Goal: Task Accomplishment & Management: Manage account settings

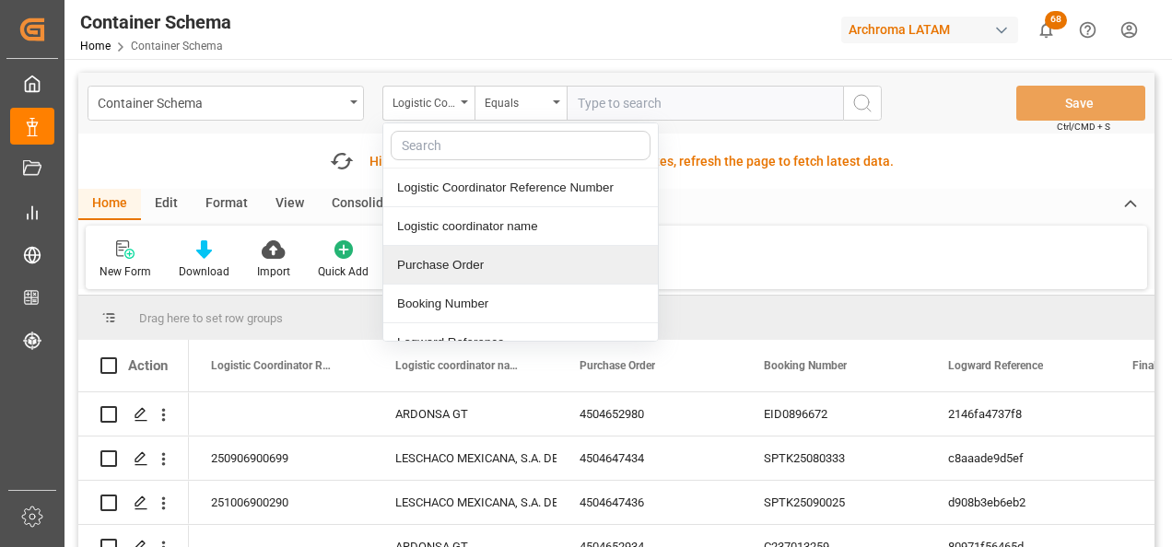
click at [467, 270] on div "Purchase Order" at bounding box center [520, 265] width 275 height 39
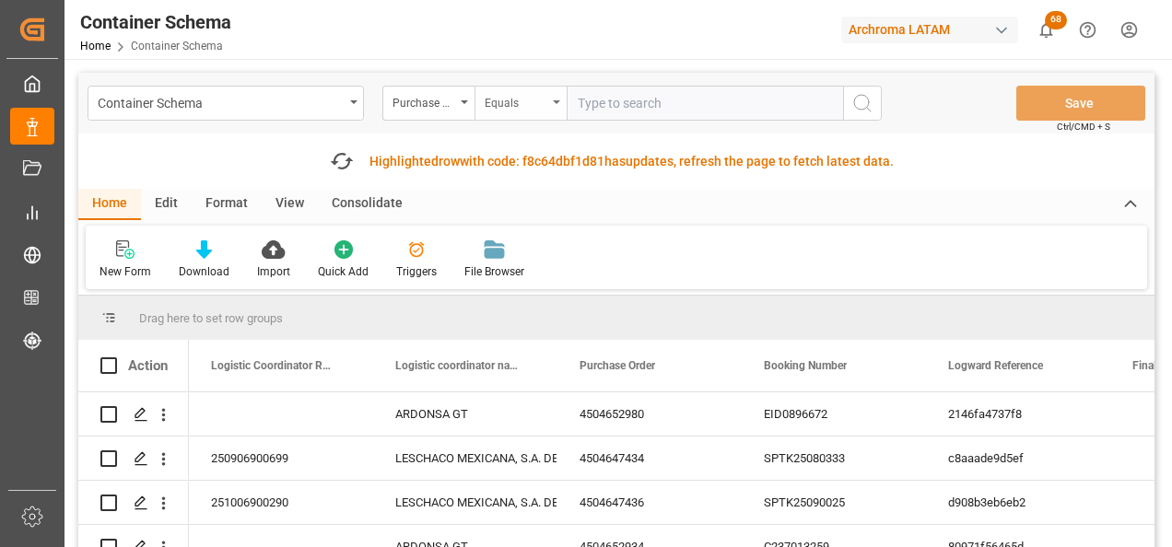
click at [499, 95] on div "Equals" at bounding box center [516, 100] width 63 height 21
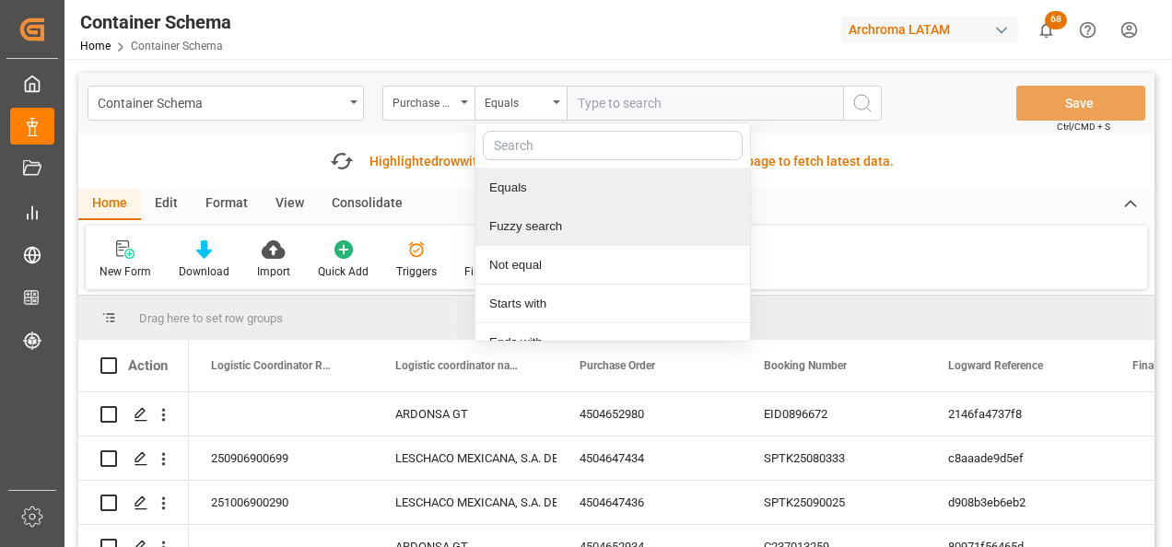
click at [541, 227] on div "Fuzzy search" at bounding box center [612, 226] width 275 height 39
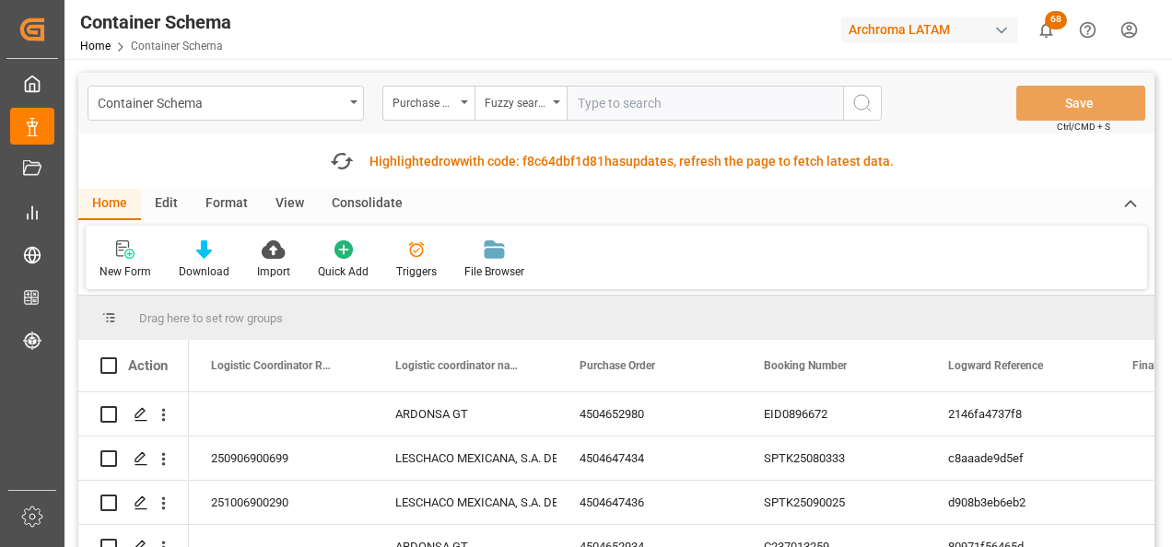
paste input "4504653869"
type input "4504653869"
click at [871, 97] on icon "search button" at bounding box center [862, 103] width 22 height 22
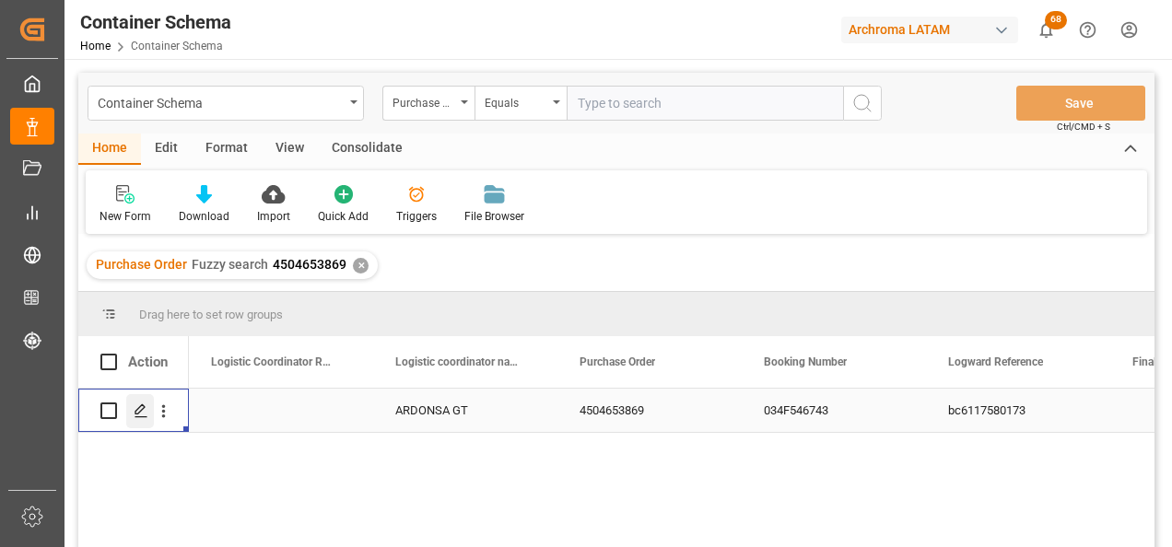
click at [144, 409] on polygon "Press SPACE to select this row." at bounding box center [139, 409] width 9 height 9
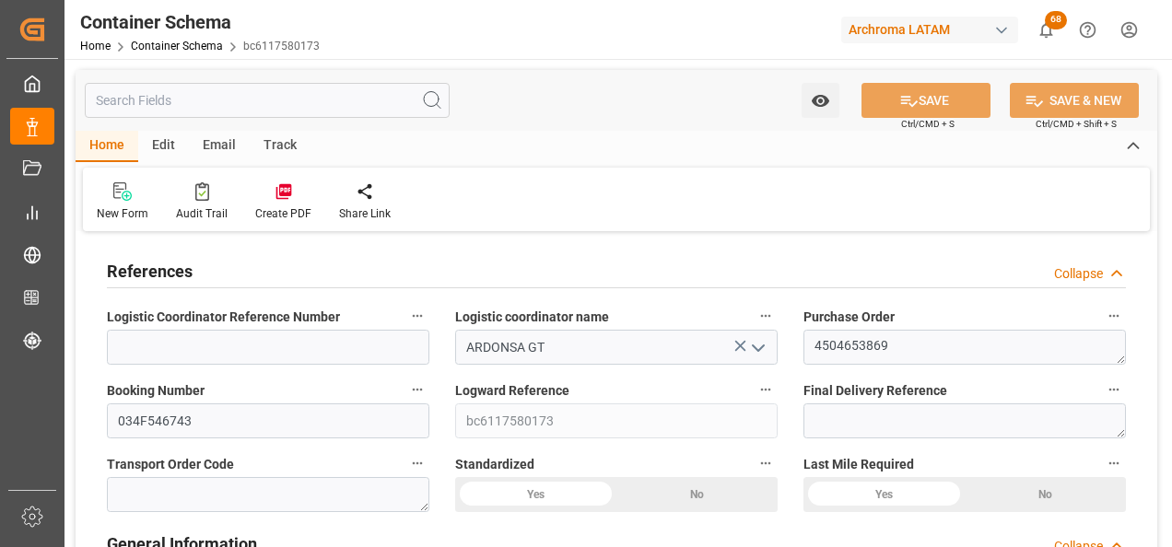
type input "08.09.2025 11:45"
type input "[DATE]"
type input "24.09.2025"
type input "[DATE]"
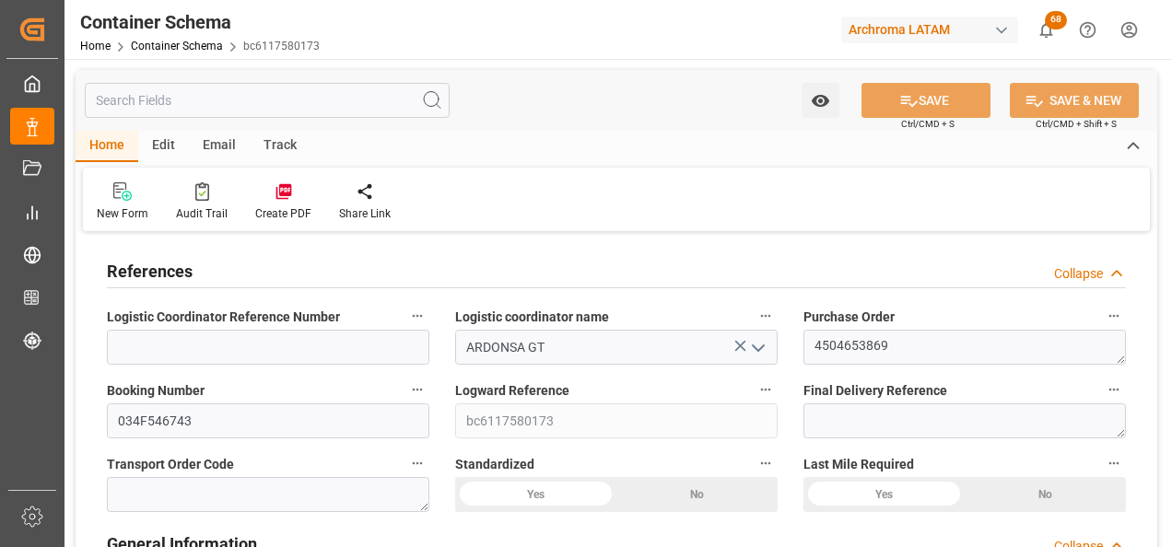
type input "[DATE]"
type input "25.09.2025 10:21"
type input "08.09.2025 16:42"
type input "[DATE]"
type input "30.08.2025 05:12"
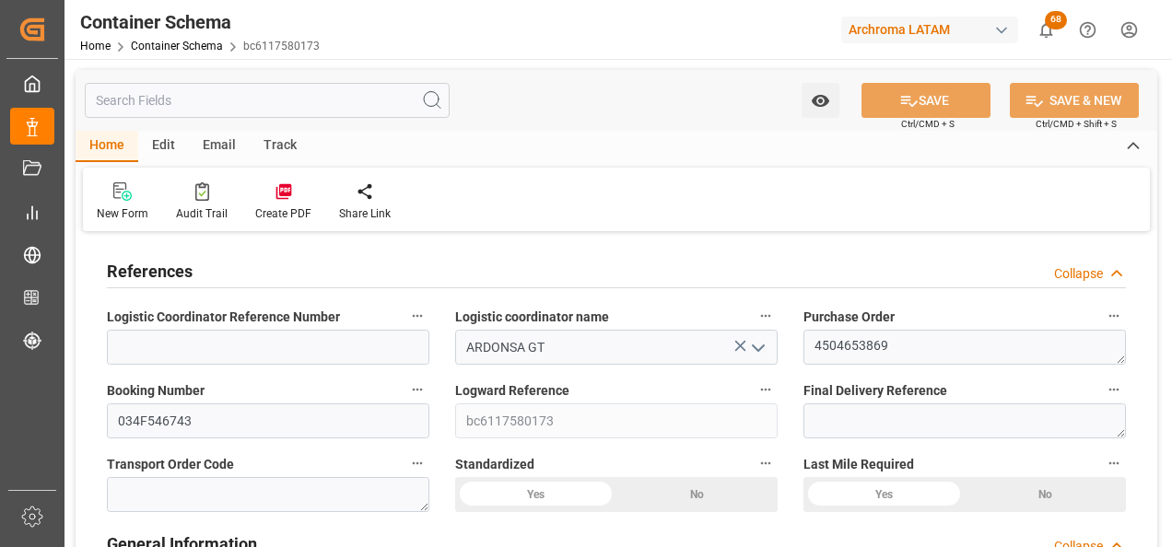
type input "30.08.2025 15:50"
type input "24.09.2025 00:00"
type input "24.09.2025 07:27"
type input "28.09.2025 07:27"
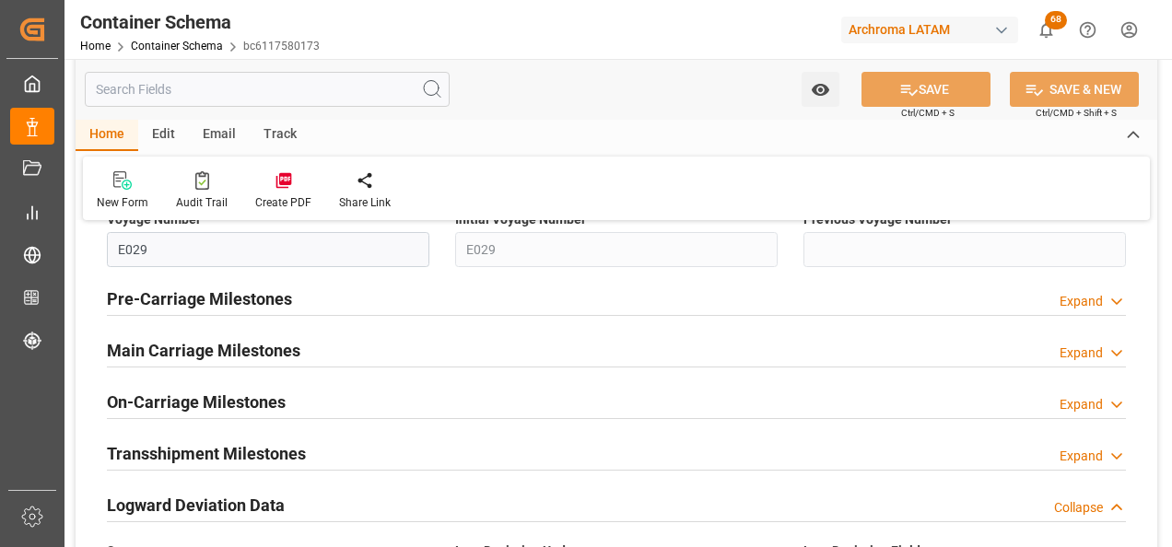
scroll to position [2211, 0]
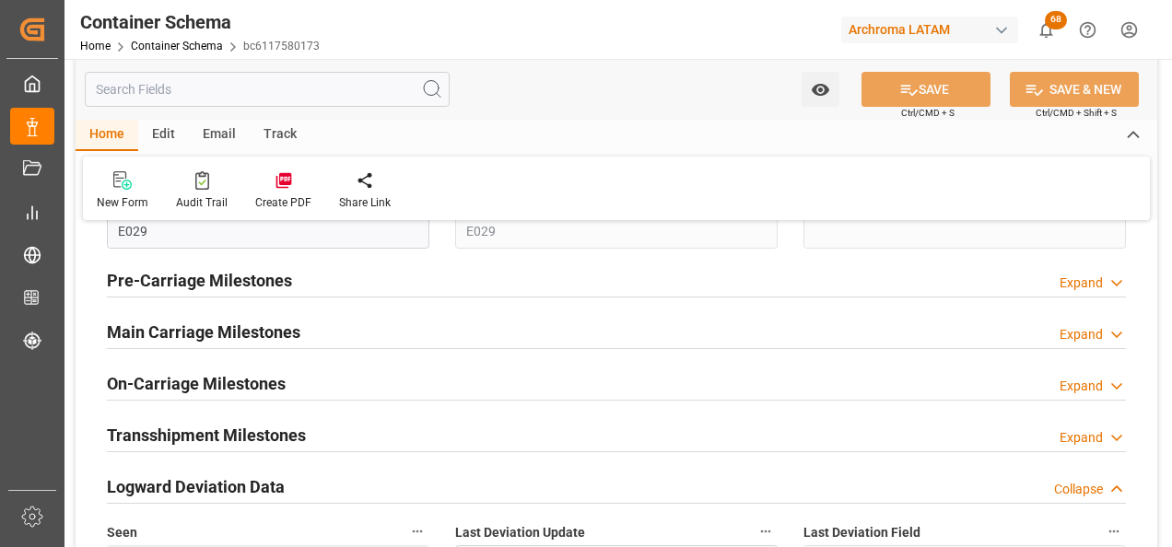
click at [199, 337] on h2 "Main Carriage Milestones" at bounding box center [203, 332] width 193 height 25
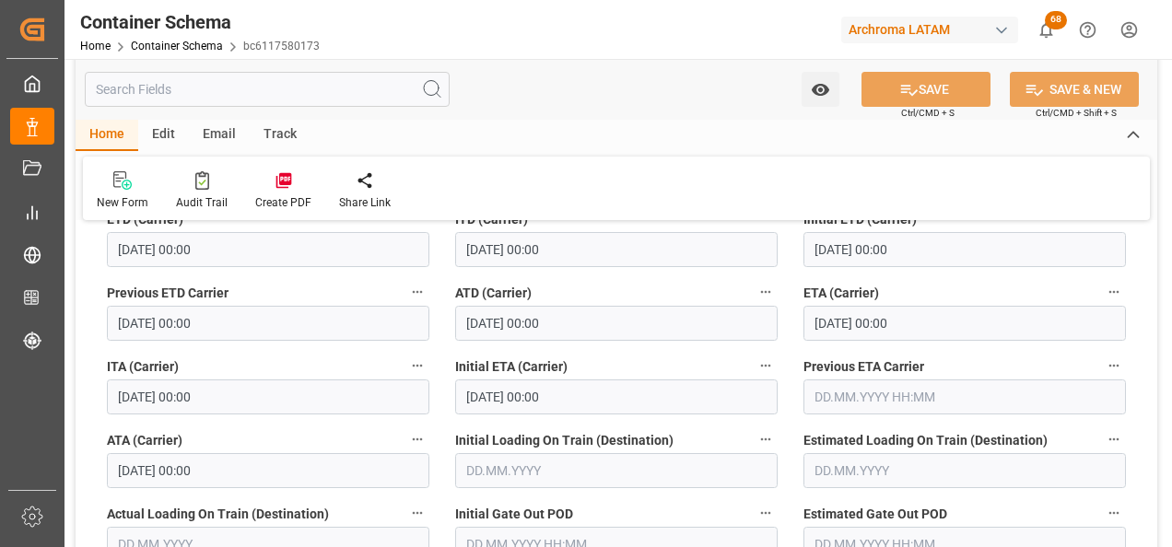
scroll to position [2487, 0]
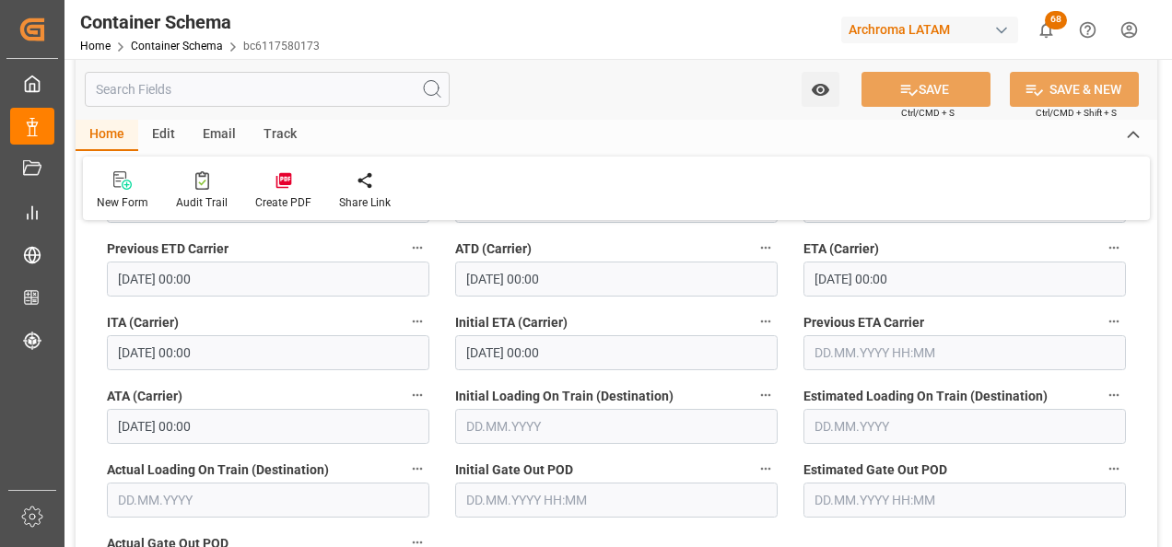
click at [217, 140] on div "Email" at bounding box center [219, 135] width 61 height 31
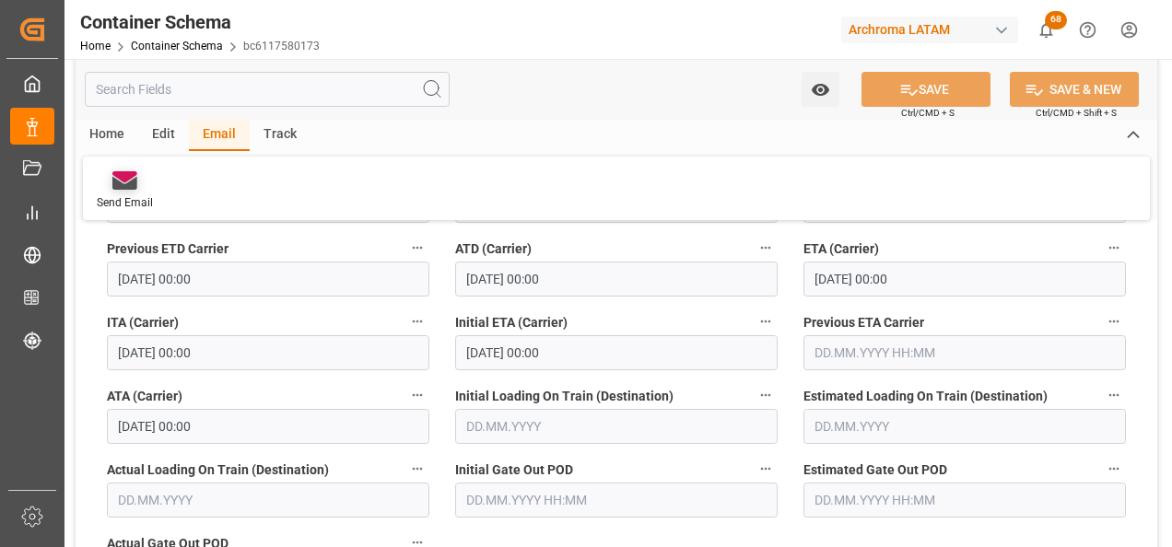
click at [110, 191] on div "Send Email" at bounding box center [125, 190] width 84 height 41
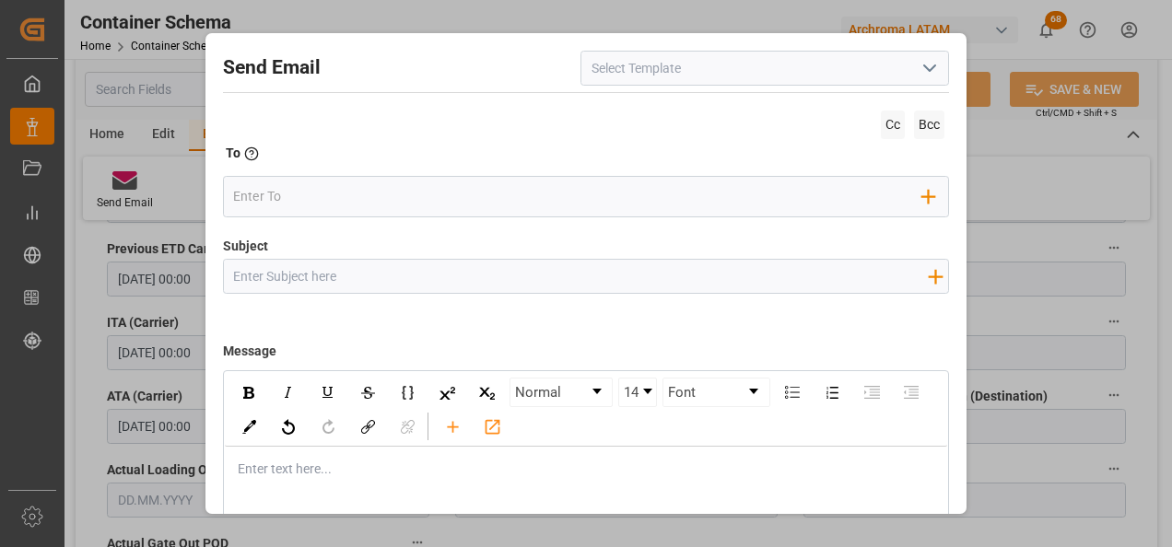
click at [929, 82] on button "open menu" at bounding box center [929, 68] width 28 height 29
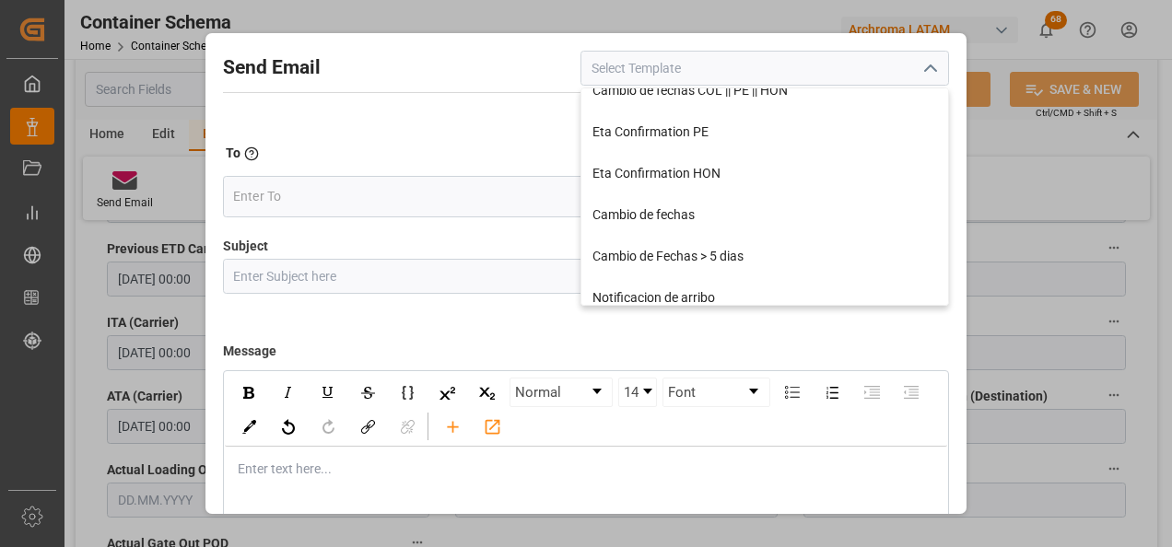
scroll to position [0, 0]
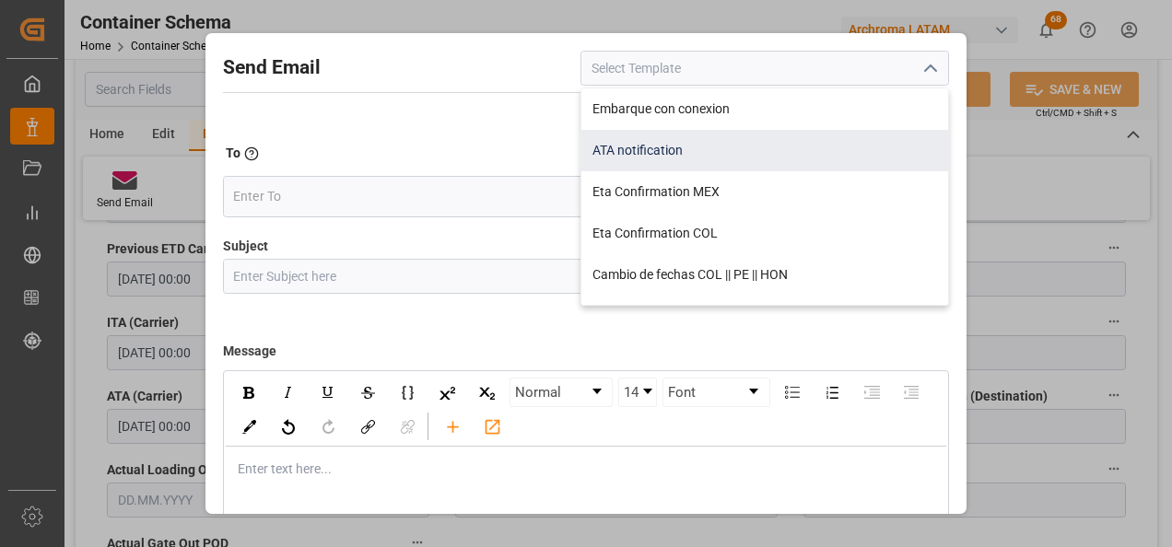
click at [661, 148] on div "ATA notification" at bounding box center [764, 150] width 367 height 41
type input "ATA notification"
type input "Aviso de llegada | PO {{purchaseOrder}} | BL {{bookingNumber}} | Contenedor {{c…"
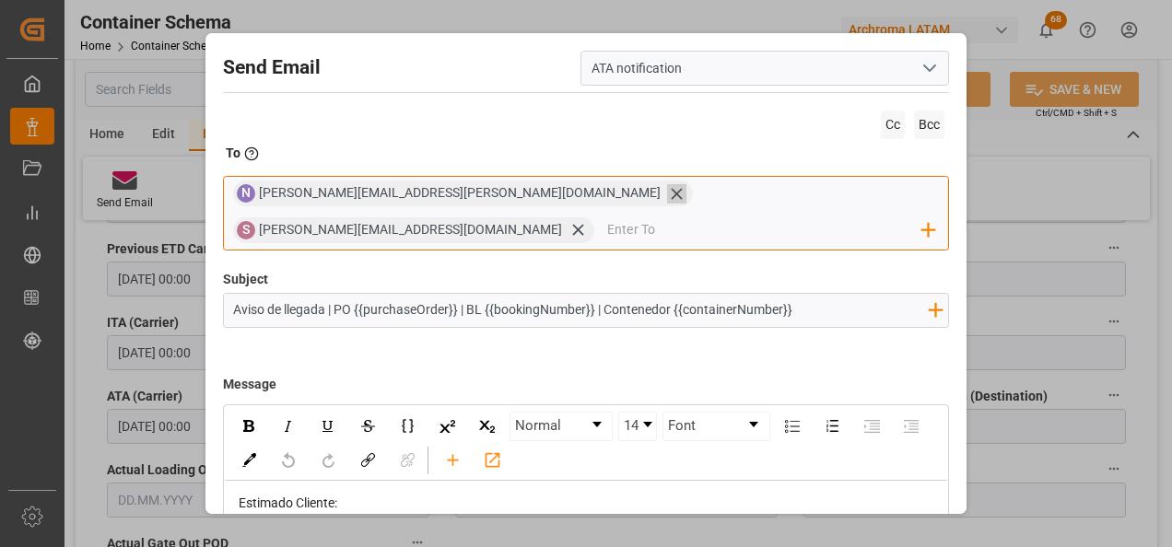
click at [671, 194] on icon at bounding box center [676, 193] width 11 height 11
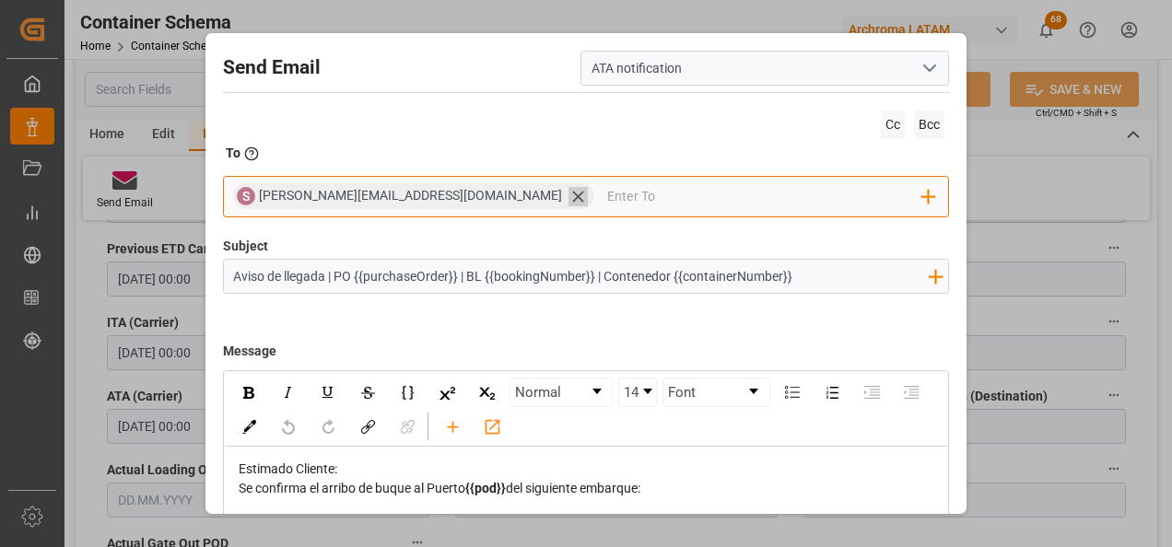
click at [572, 198] on icon at bounding box center [577, 196] width 11 height 11
click at [435, 203] on input "email" at bounding box center [577, 196] width 689 height 28
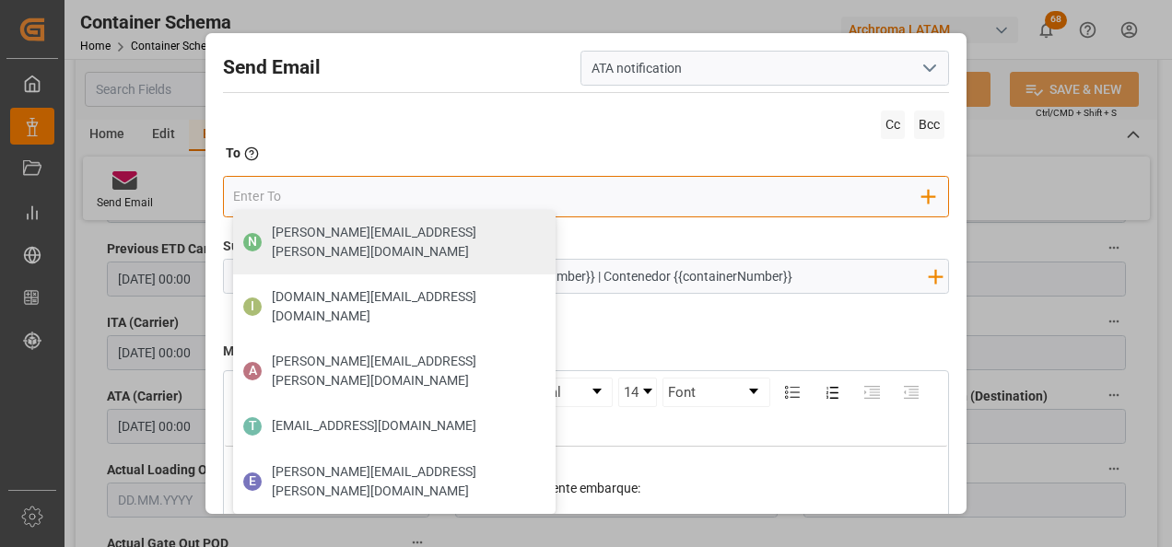
type input "d"
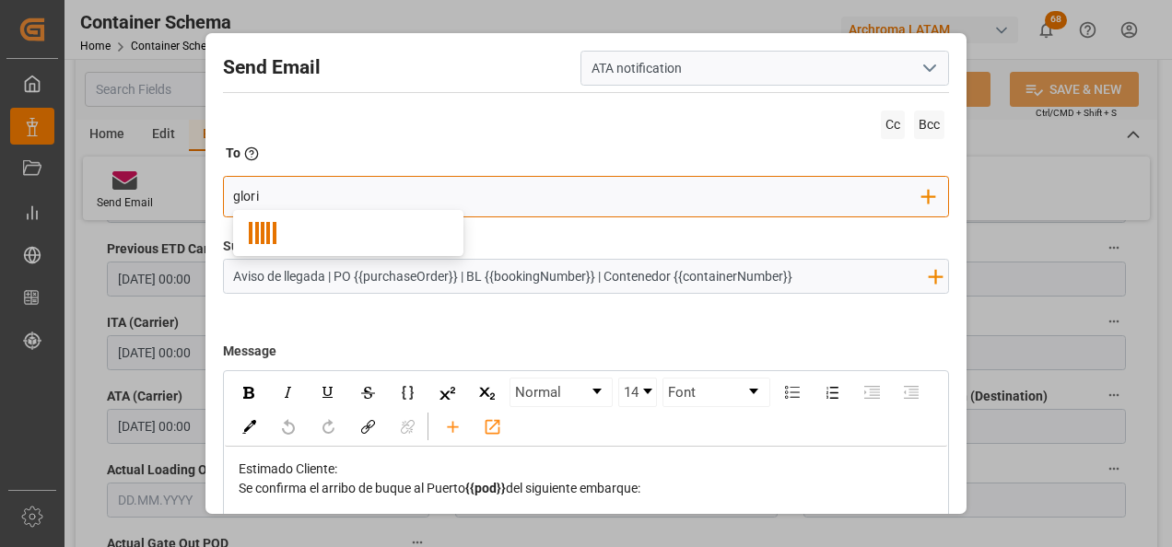
type input "gloria"
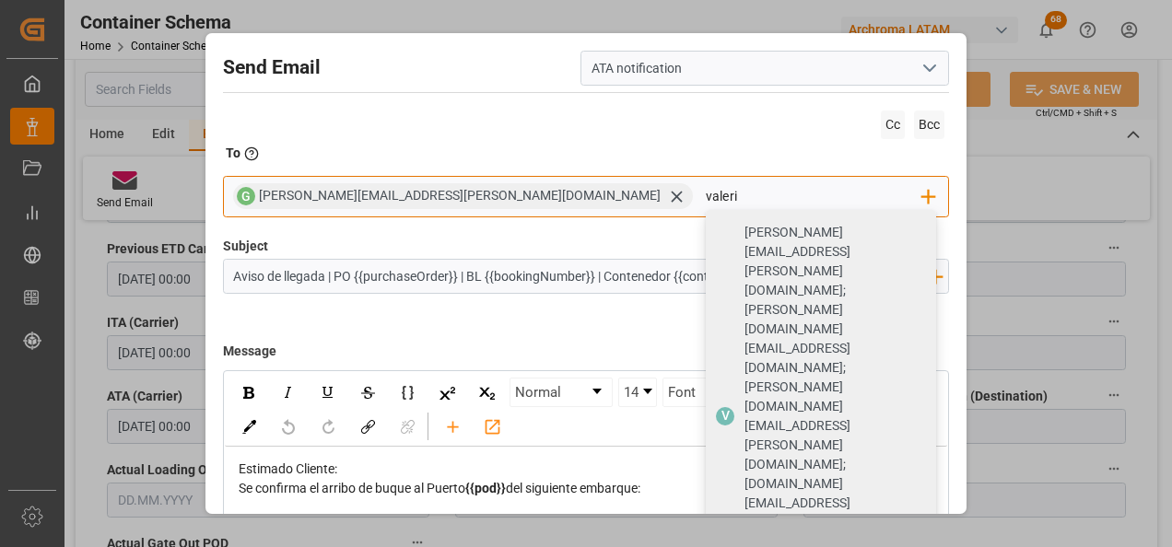
type input "valeria"
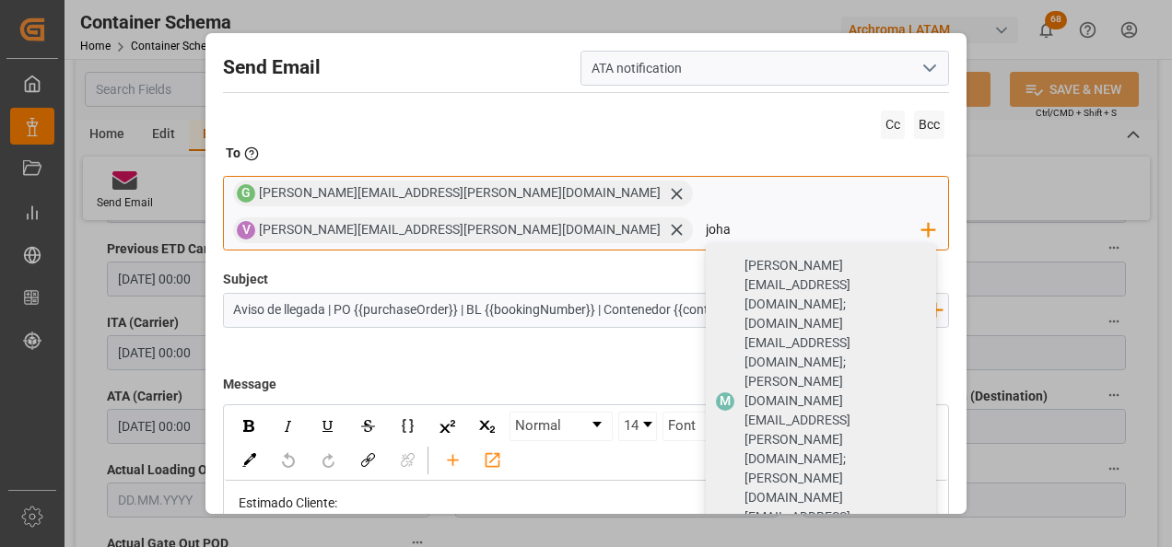
type input "johan"
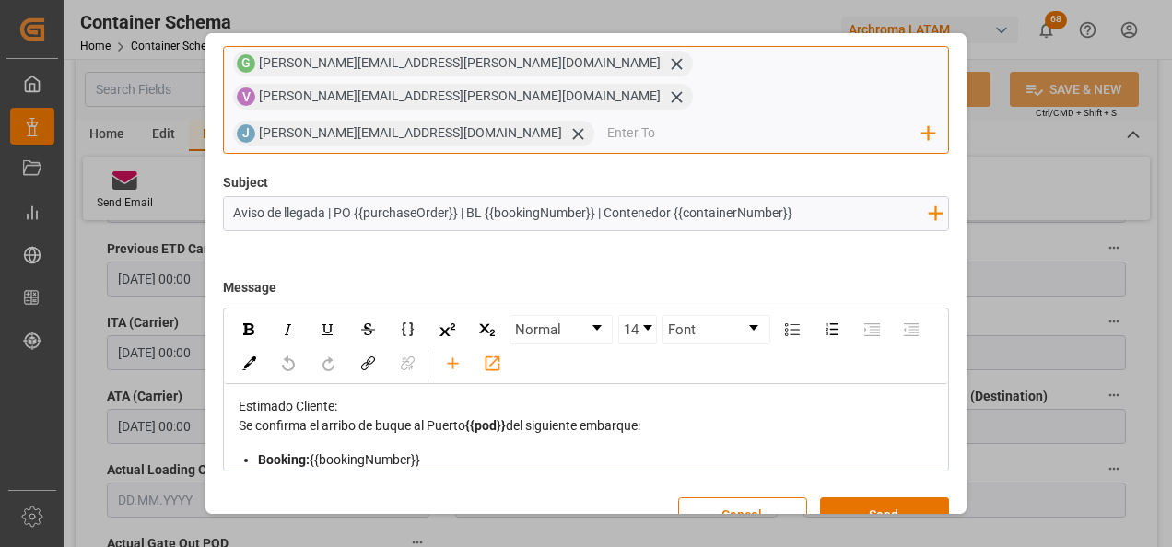
scroll to position [132, 0]
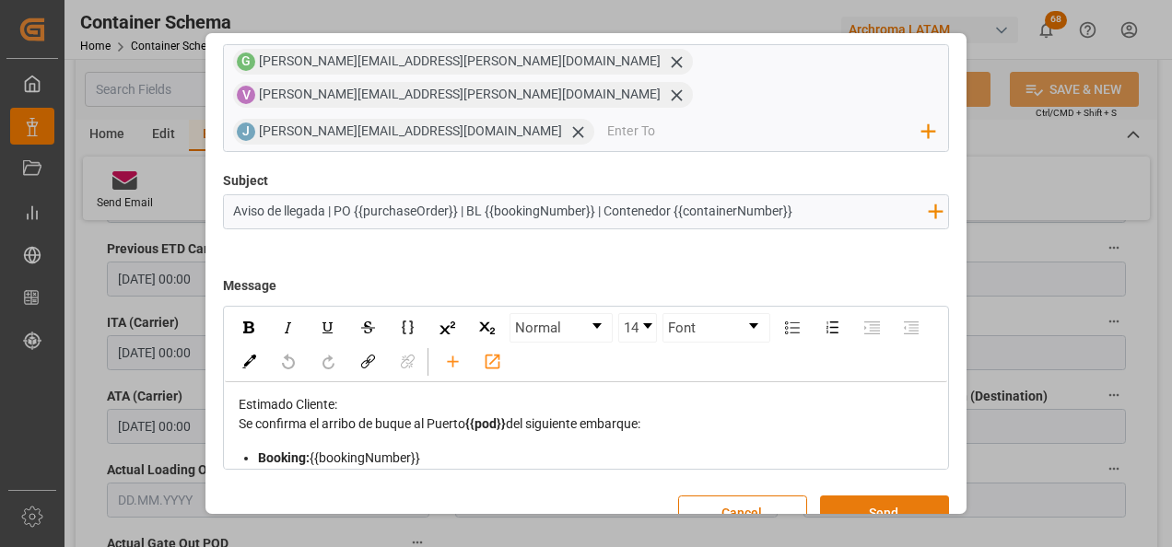
click at [895, 496] on button "Send" at bounding box center [884, 513] width 129 height 35
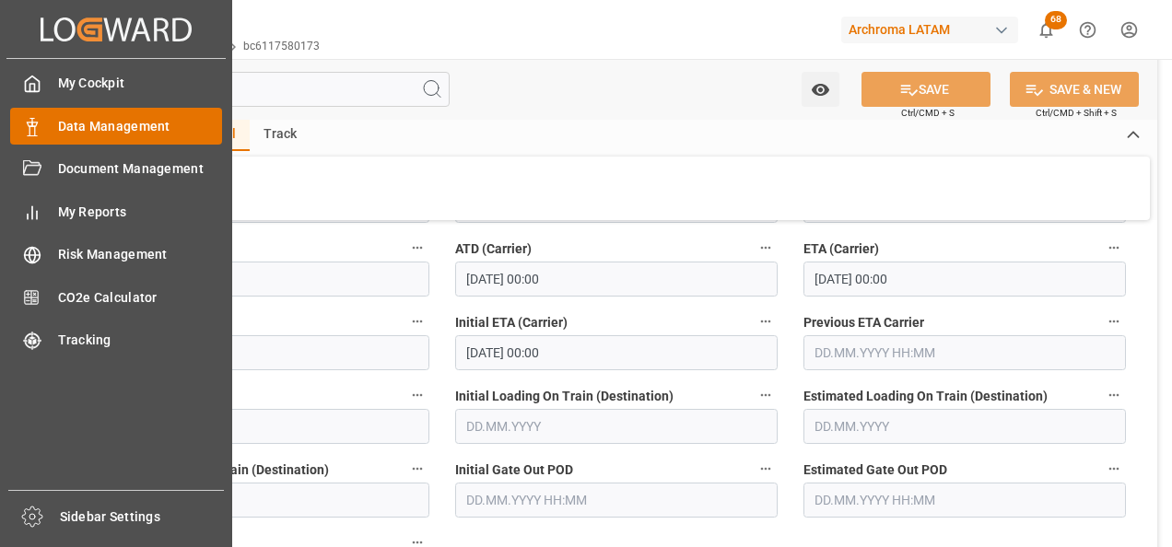
click at [46, 131] on div "Data Management Data Management" at bounding box center [116, 126] width 212 height 36
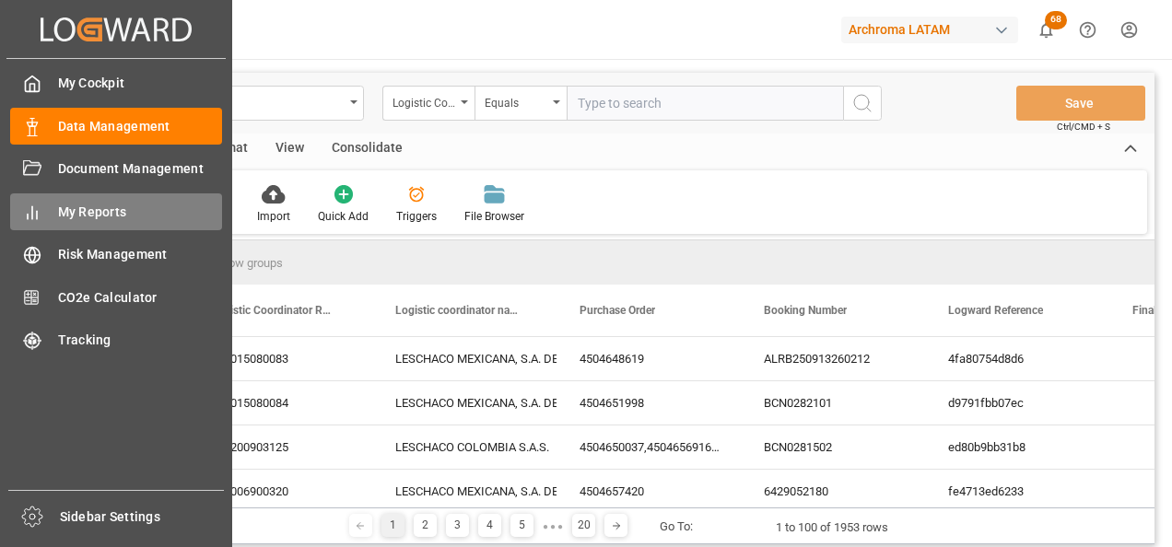
click at [95, 215] on span "My Reports" at bounding box center [140, 212] width 165 height 19
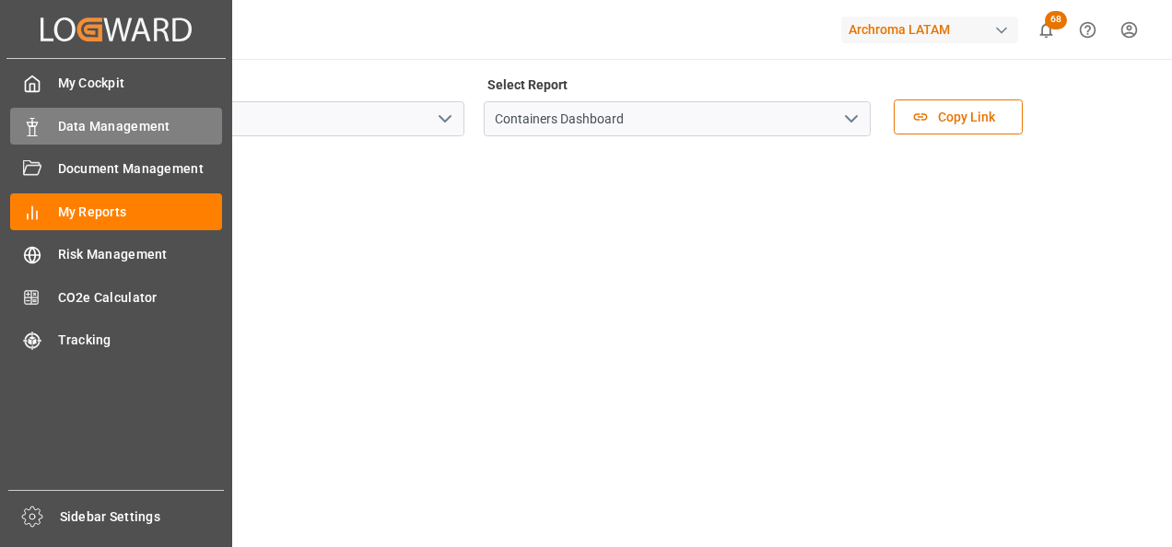
click at [53, 138] on div "Data Management Data Management" at bounding box center [116, 126] width 212 height 36
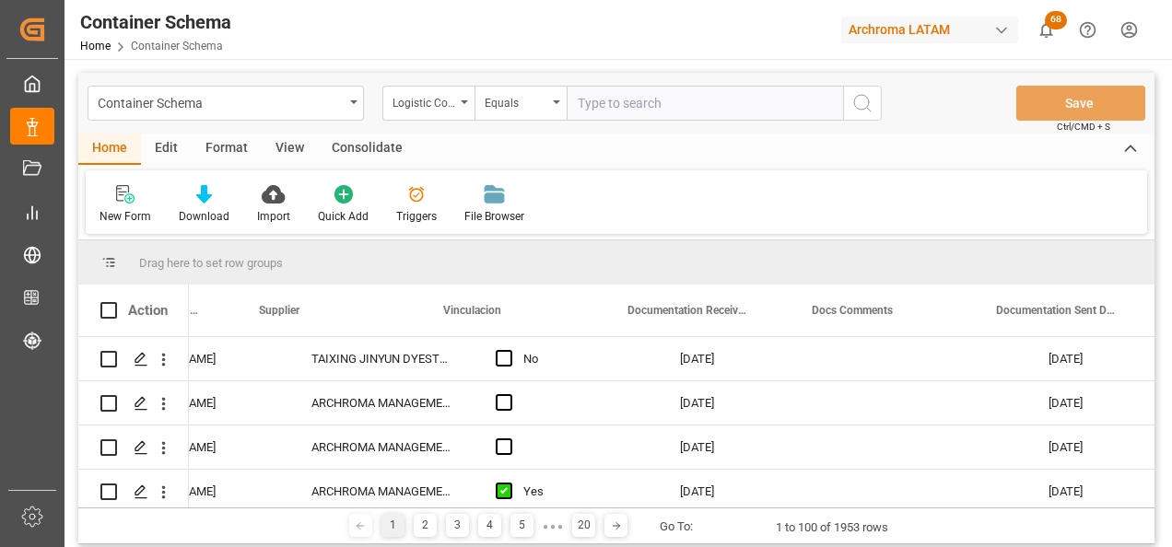
scroll to position [0, 3006]
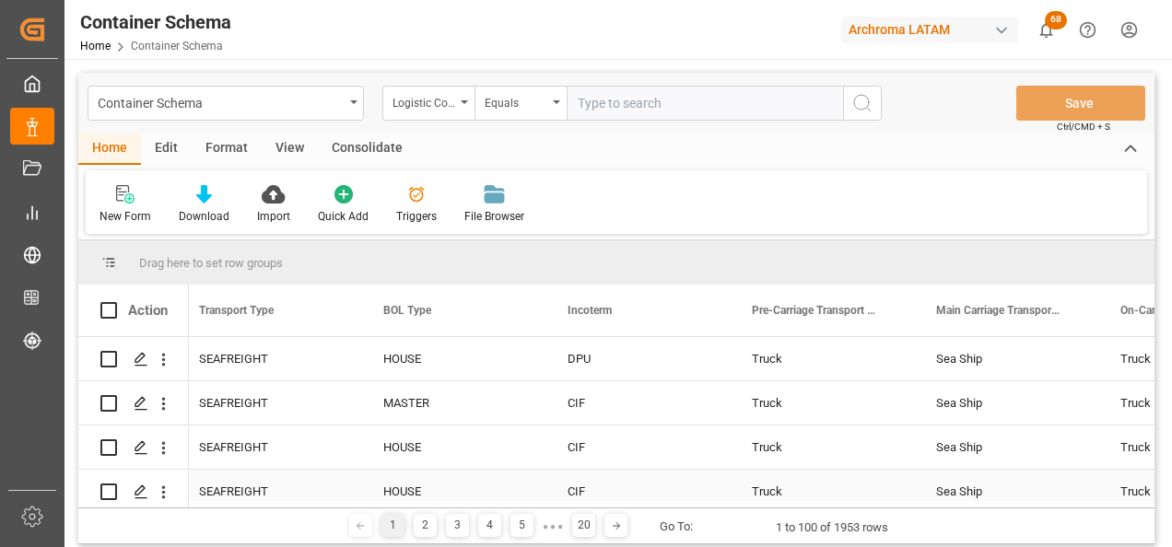
click at [322, 494] on div "SEAFREIGHT" at bounding box center [269, 491] width 184 height 43
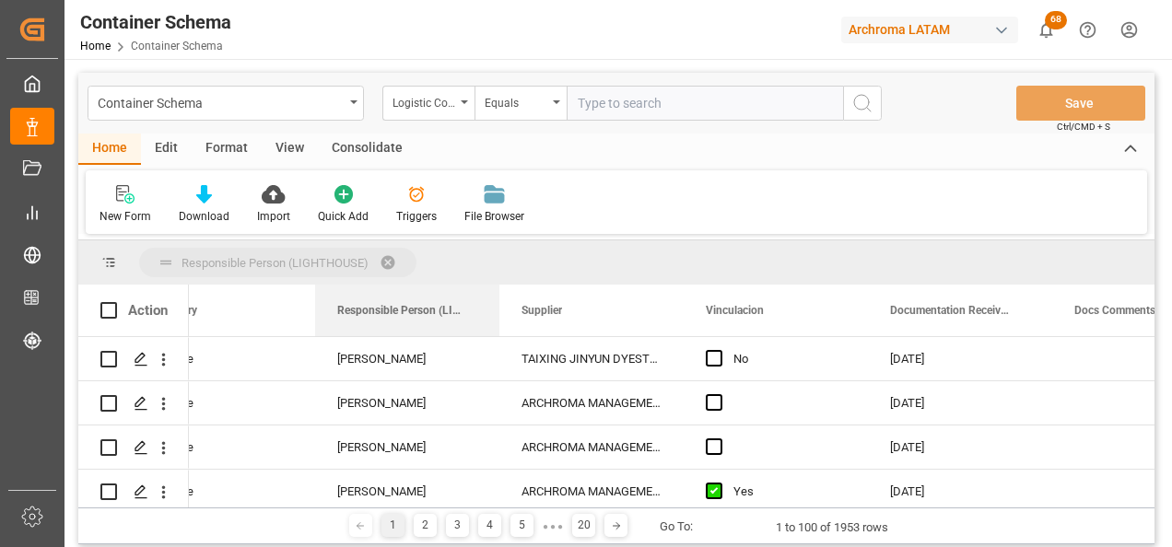
drag, startPoint x: 399, startPoint y: 277, endPoint x: 390, endPoint y: 267, distance: 13.7
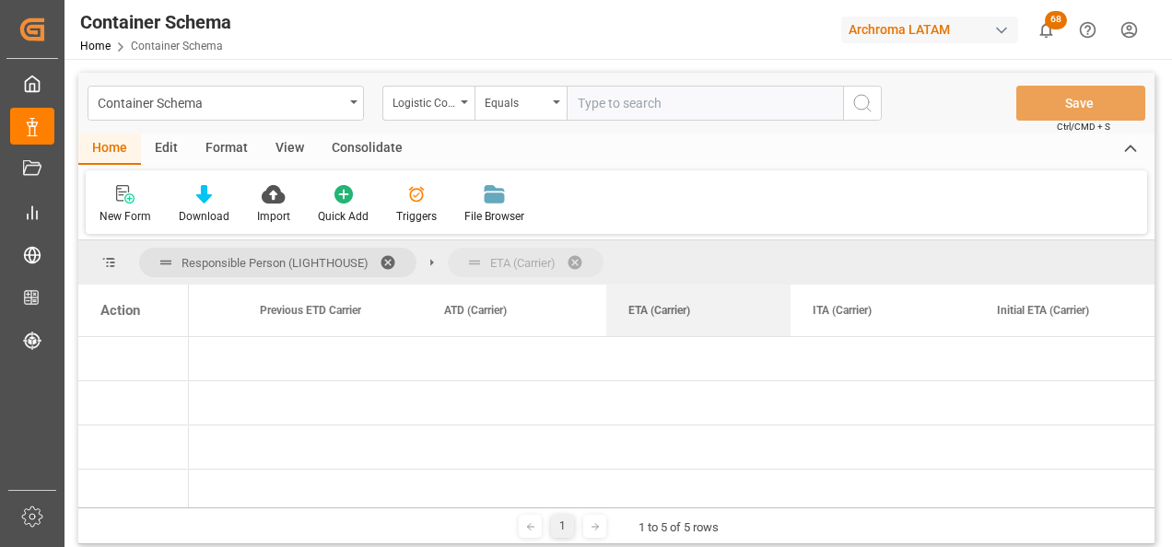
drag, startPoint x: 646, startPoint y: 308, endPoint x: 636, endPoint y: 262, distance: 47.2
drag, startPoint x: 637, startPoint y: 306, endPoint x: 651, endPoint y: 252, distance: 56.3
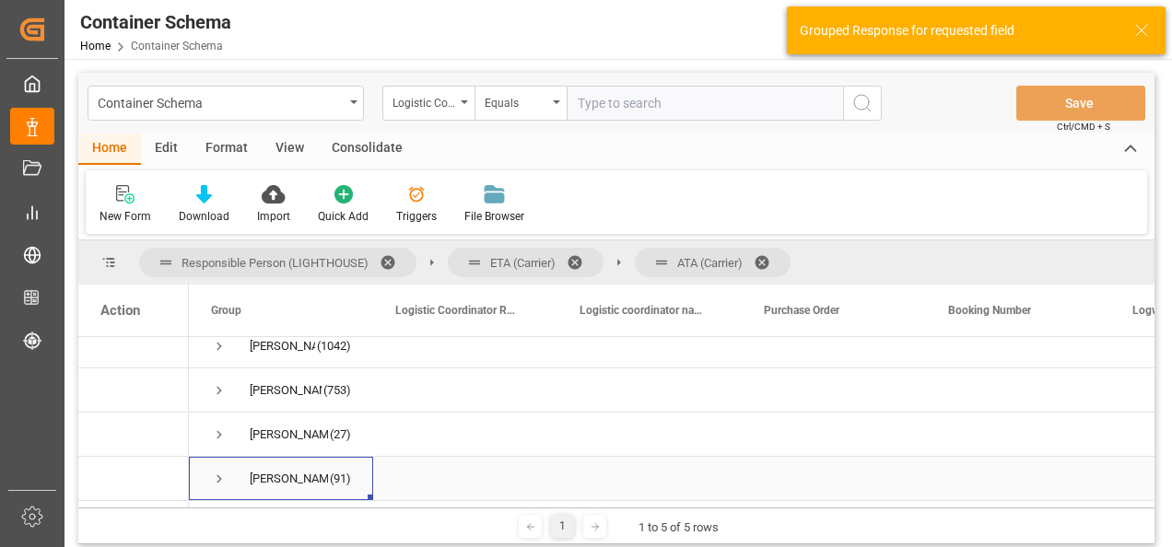
click at [221, 471] on span "Press SPACE to select this row." at bounding box center [219, 479] width 17 height 17
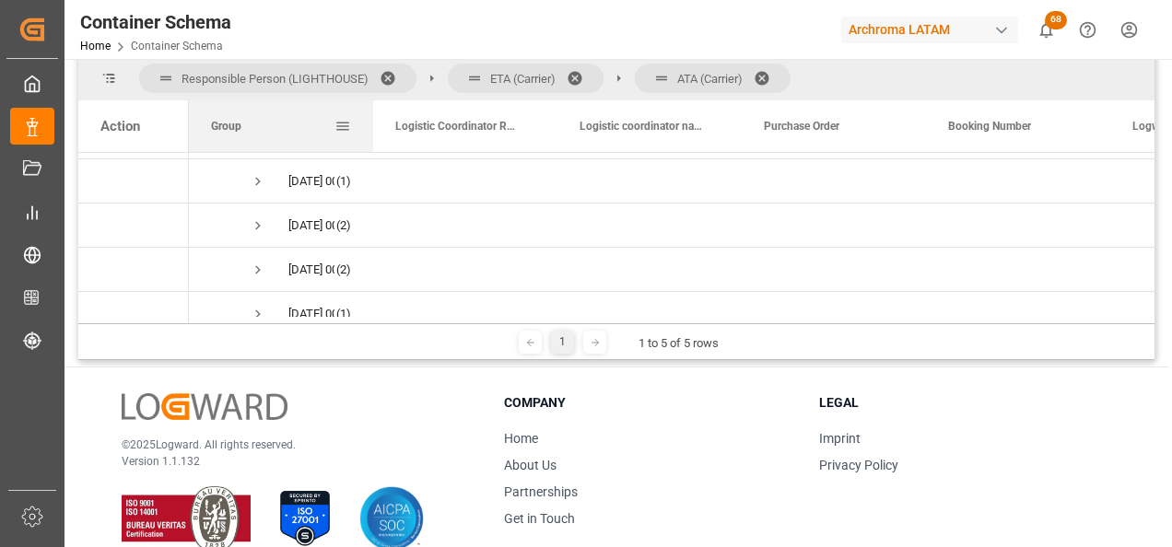
drag, startPoint x: 371, startPoint y: 125, endPoint x: 437, endPoint y: 128, distance: 65.5
click at [377, 128] on div at bounding box center [372, 126] width 7 height 52
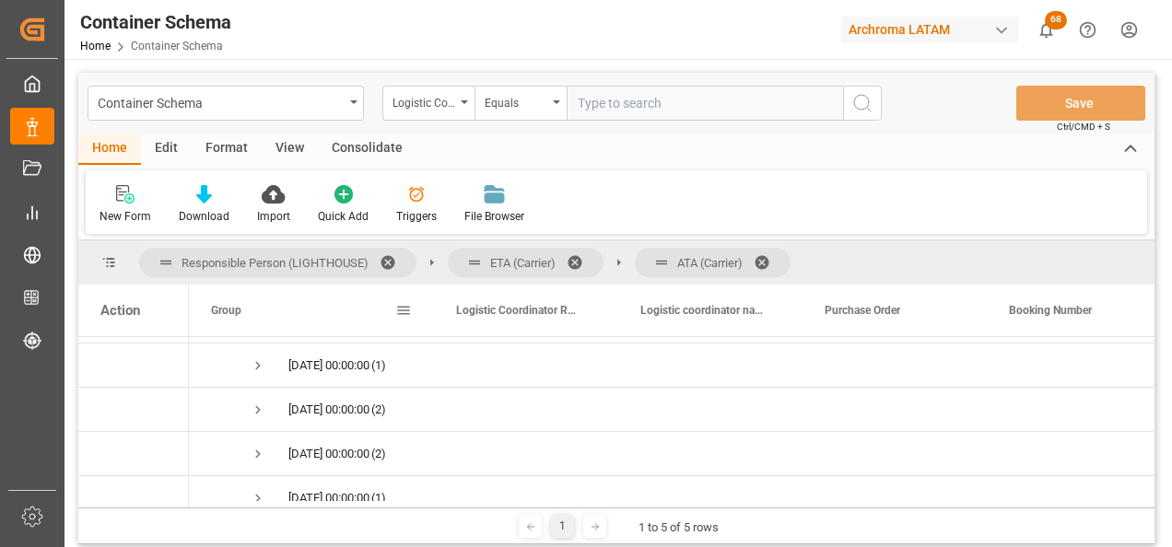
drag, startPoint x: 432, startPoint y: 310, endPoint x: 458, endPoint y: 303, distance: 26.6
click at [438, 303] on div at bounding box center [433, 311] width 7 height 52
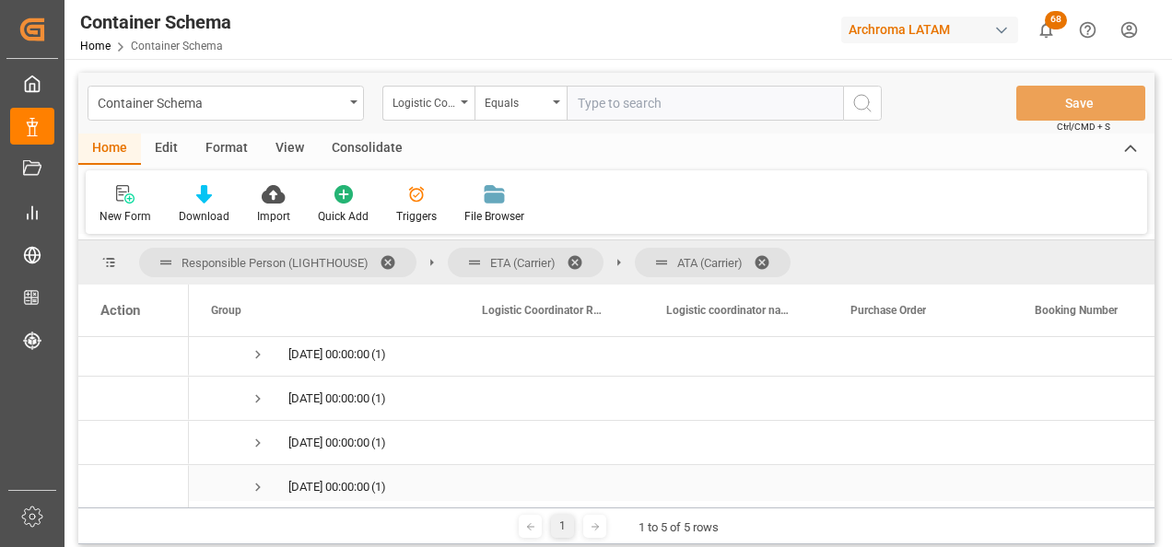
scroll to position [893, 0]
click at [263, 435] on span "Press SPACE to select this row." at bounding box center [258, 439] width 17 height 17
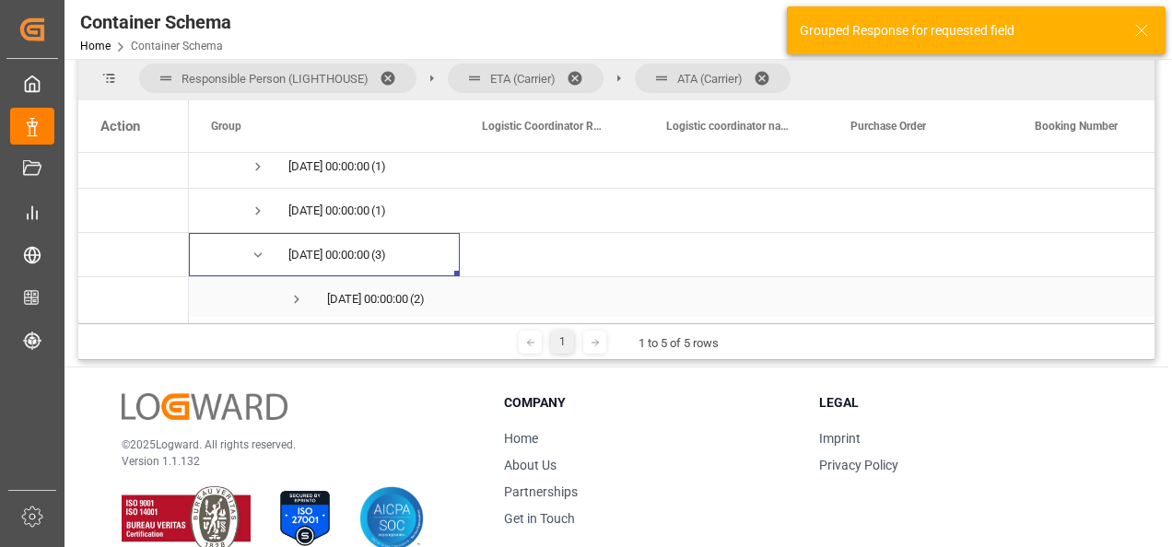
scroll to position [985, 0]
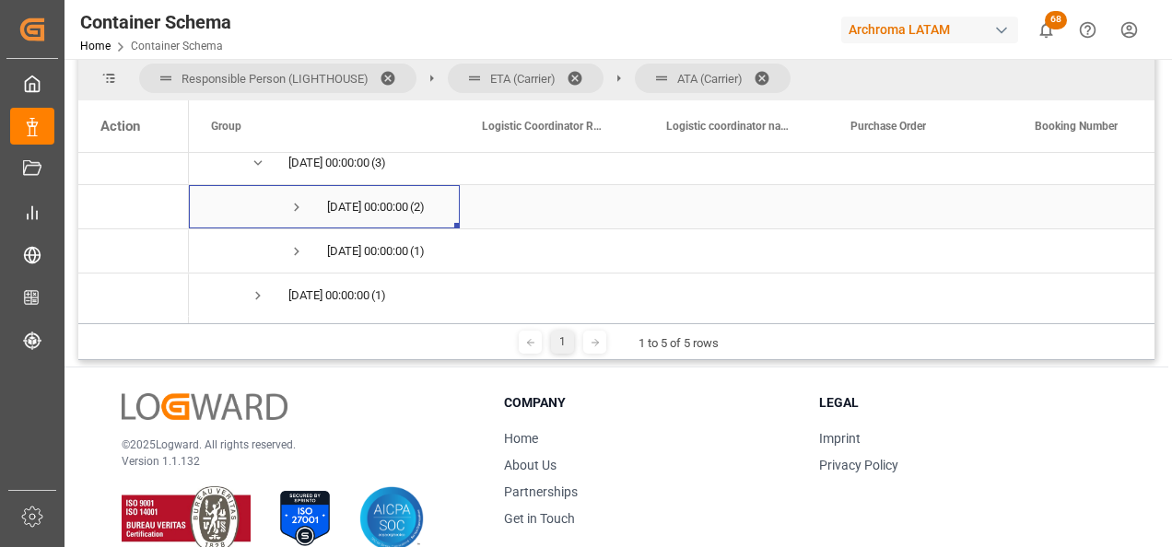
click at [299, 210] on span "Press SPACE to select this row." at bounding box center [296, 207] width 17 height 17
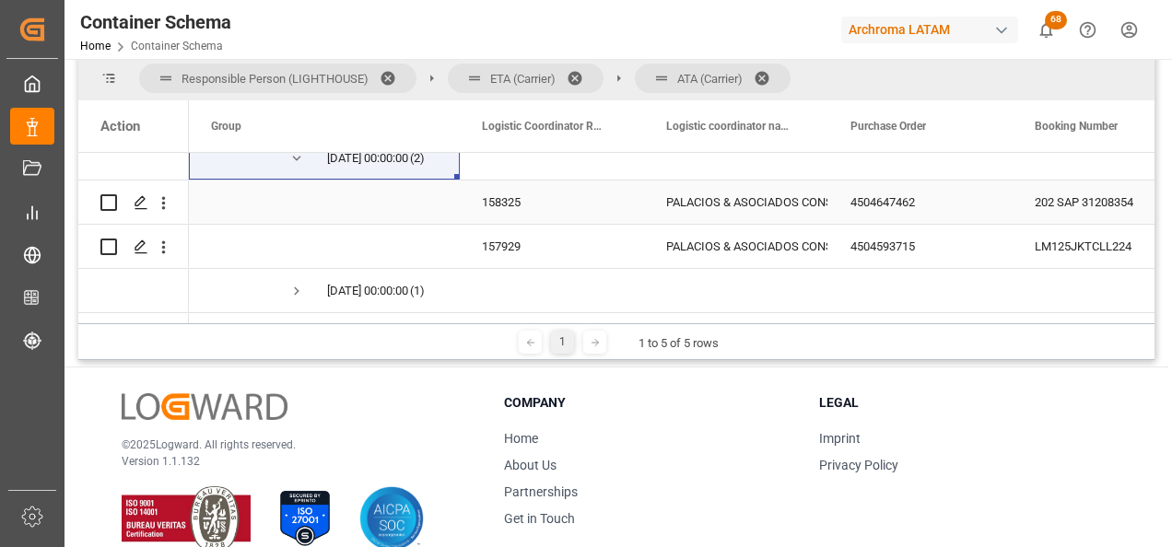
scroll to position [1077, 0]
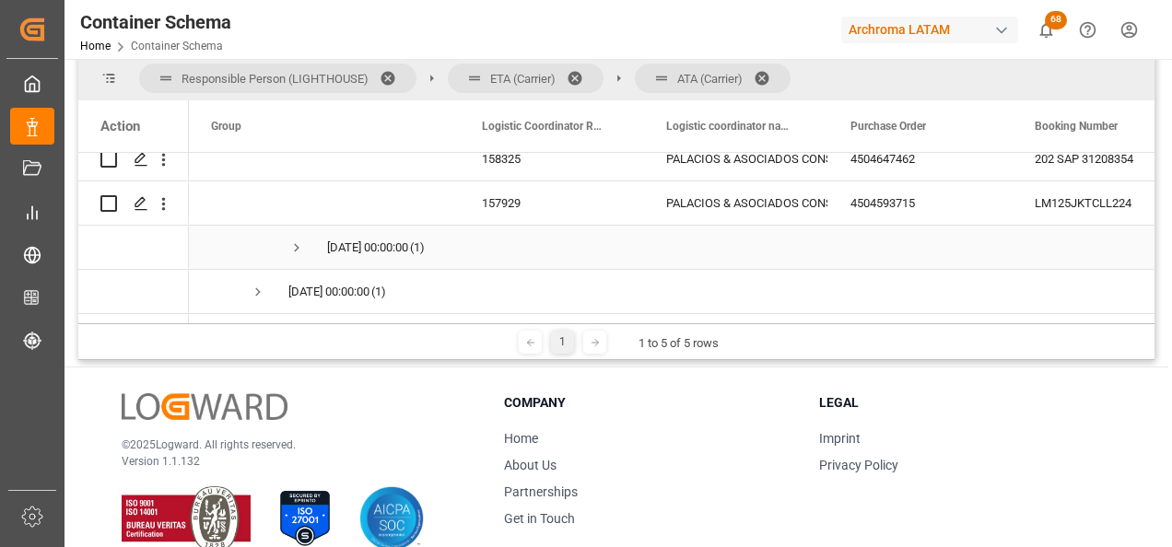
click at [294, 245] on span "Press SPACE to select this row." at bounding box center [296, 248] width 17 height 17
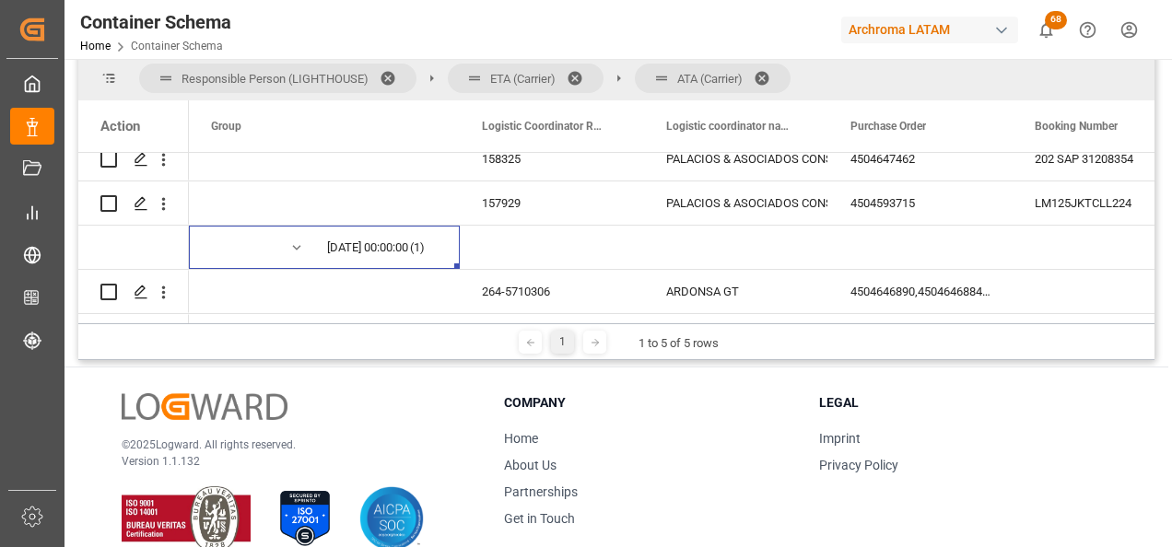
scroll to position [985, 0]
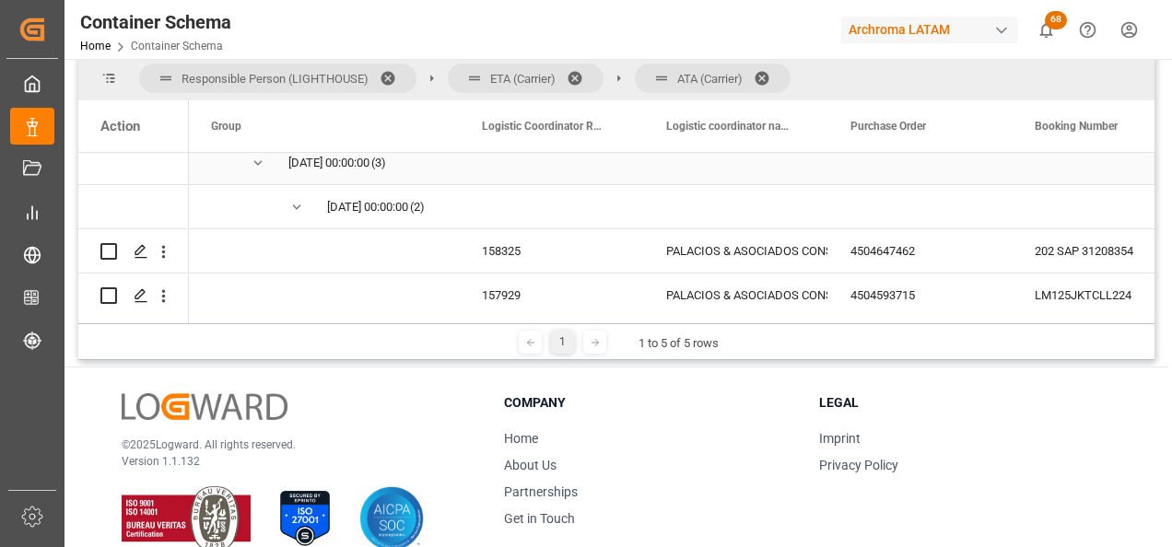
click at [258, 164] on span "Press SPACE to select this row." at bounding box center [258, 163] width 17 height 17
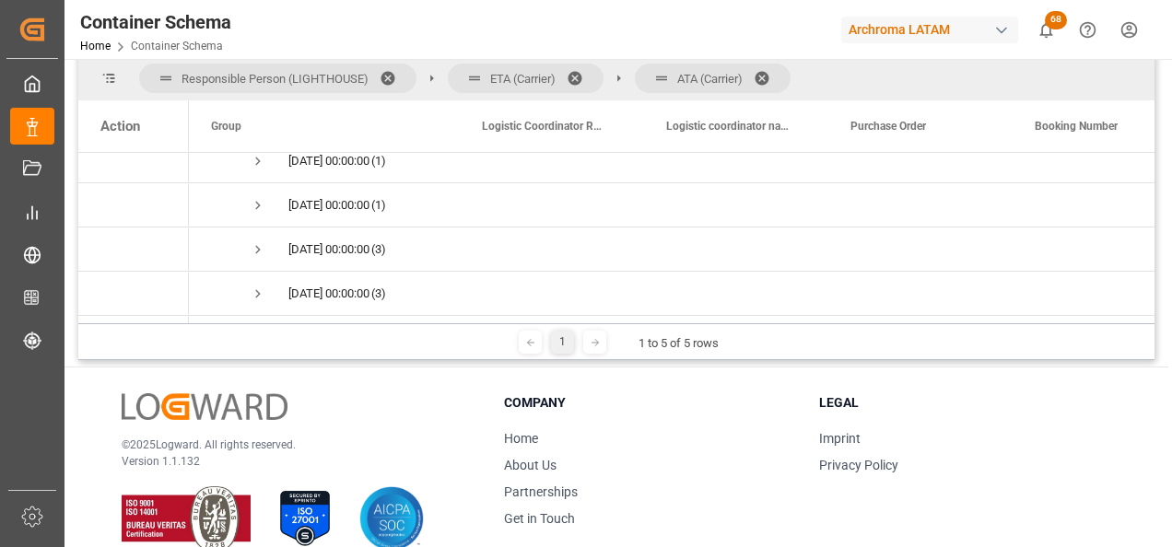
scroll to position [1261, 0]
click at [260, 240] on span "Press SPACE to select this row." at bounding box center [258, 240] width 17 height 17
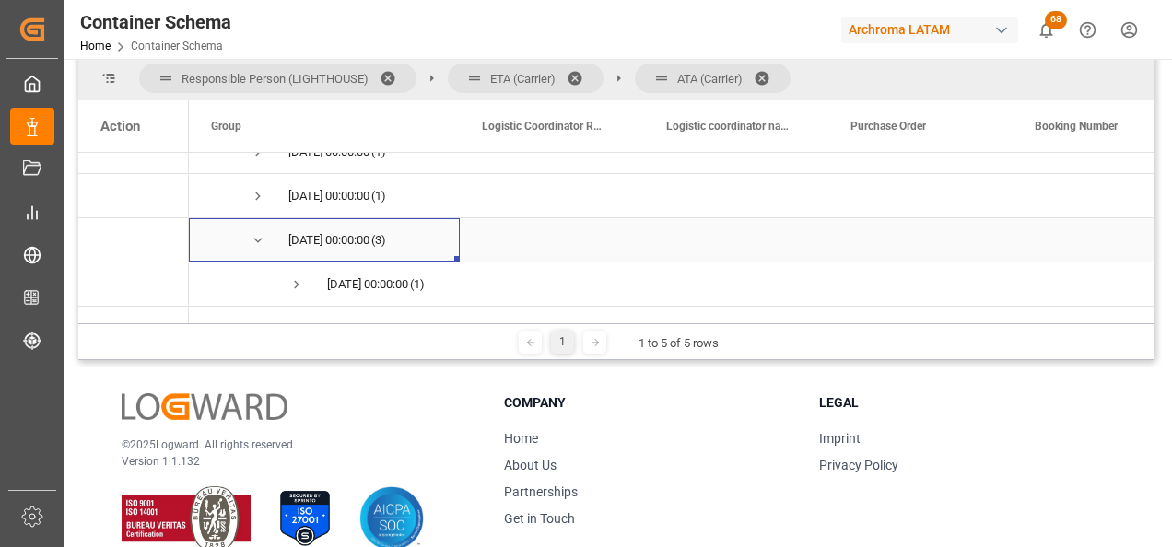
click at [255, 238] on span "Press SPACE to select this row." at bounding box center [258, 240] width 17 height 17
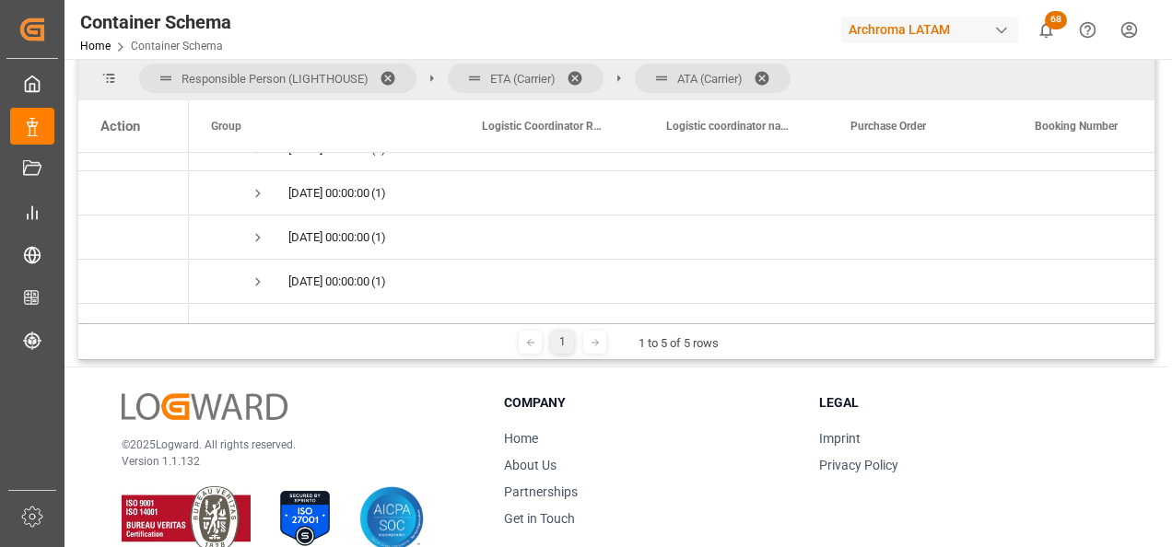
scroll to position [801, 0]
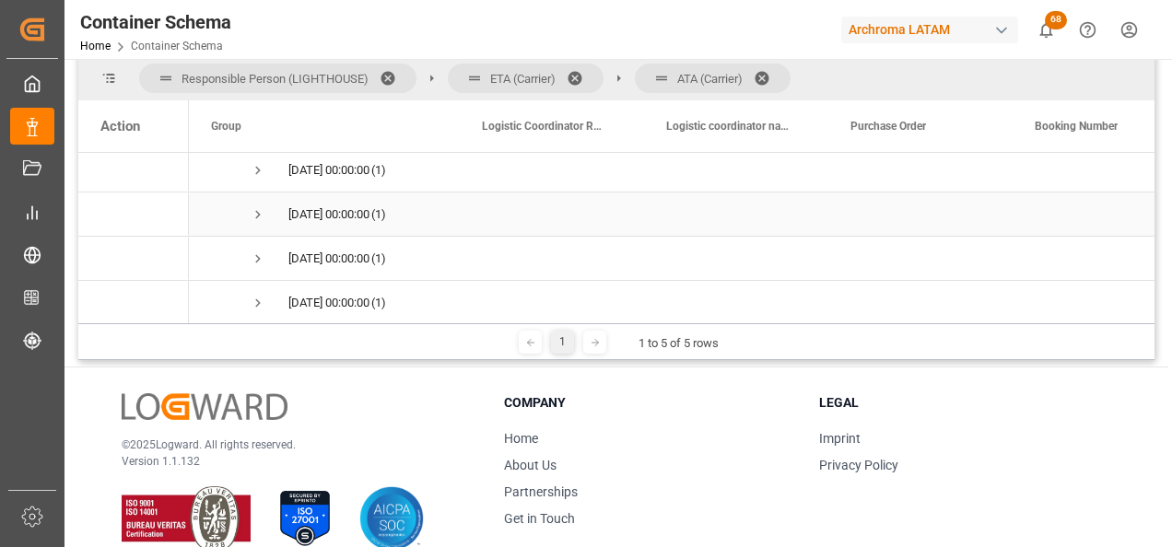
click at [256, 215] on span "Press SPACE to select this row." at bounding box center [258, 214] width 17 height 17
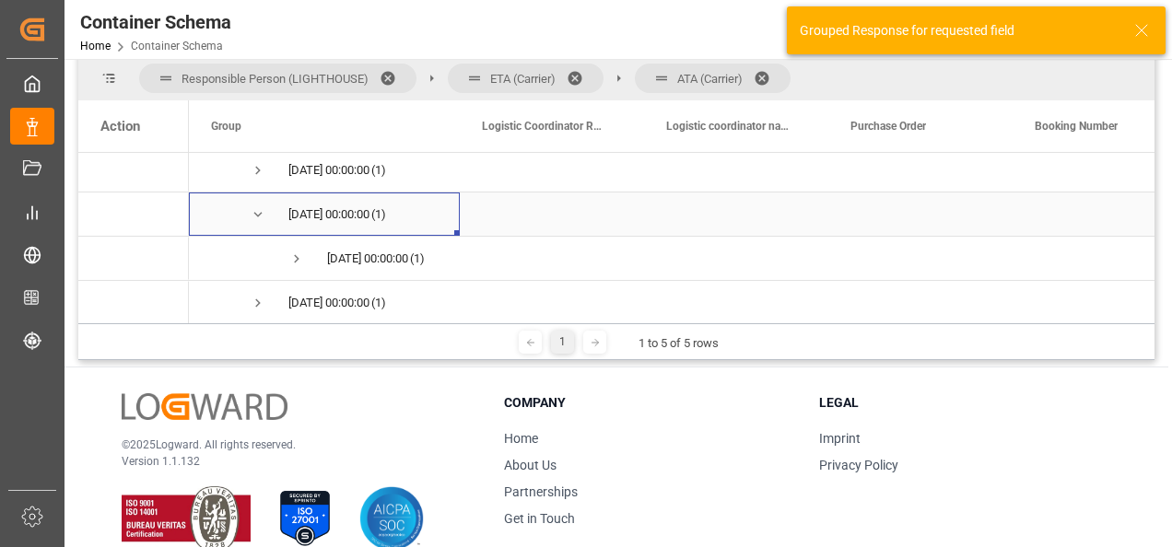
click at [256, 215] on span "Press SPACE to select this row." at bounding box center [258, 214] width 17 height 17
click at [258, 168] on span "Press SPACE to select this row." at bounding box center [258, 170] width 17 height 17
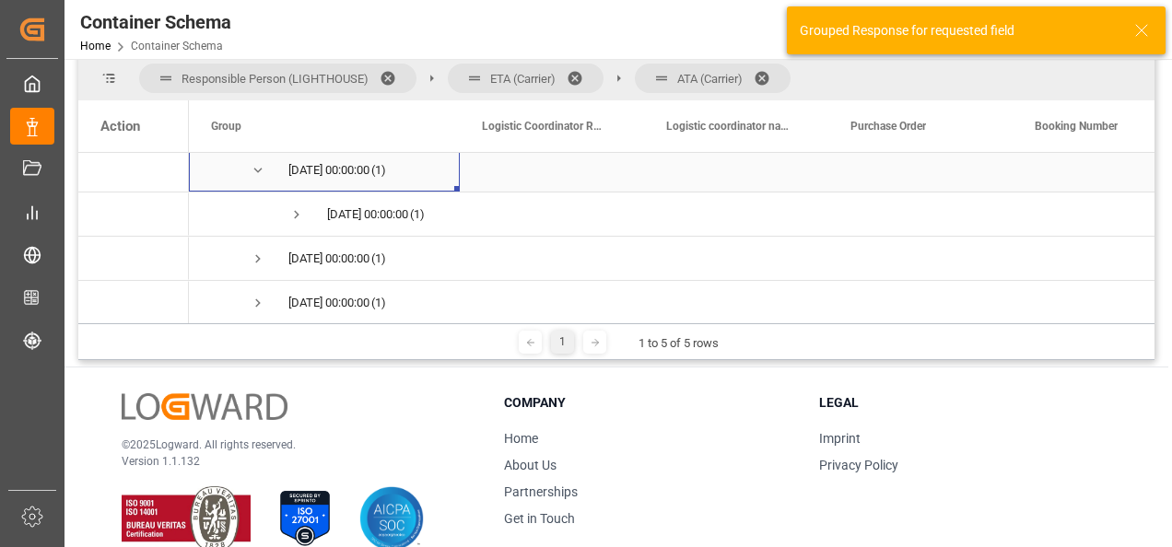
click at [258, 169] on span "Press SPACE to select this row." at bounding box center [258, 170] width 17 height 17
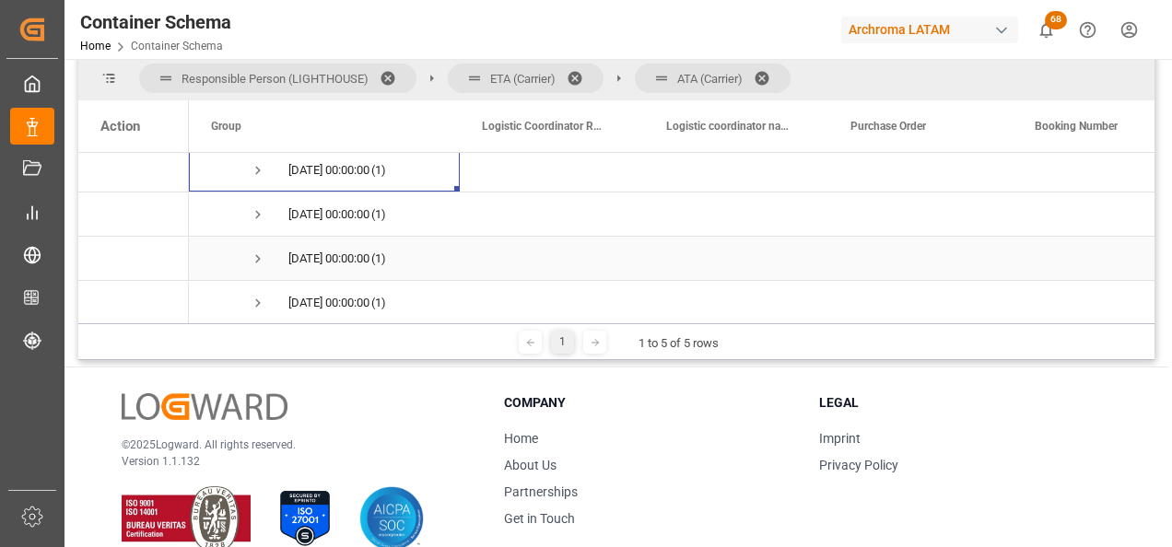
click at [255, 259] on span "Press SPACE to select this row." at bounding box center [258, 259] width 17 height 17
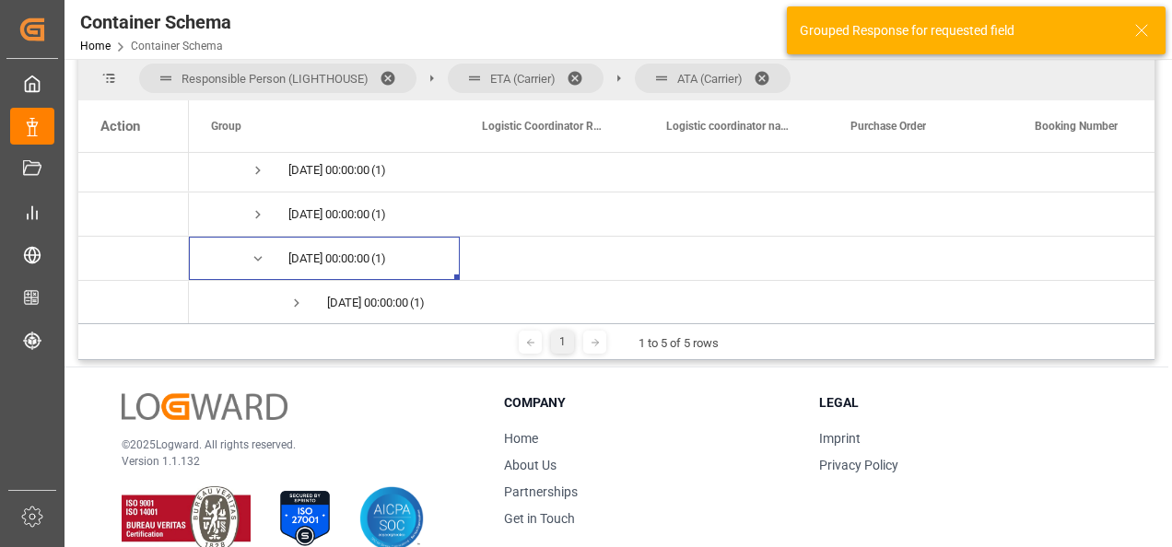
scroll to position [276, 0]
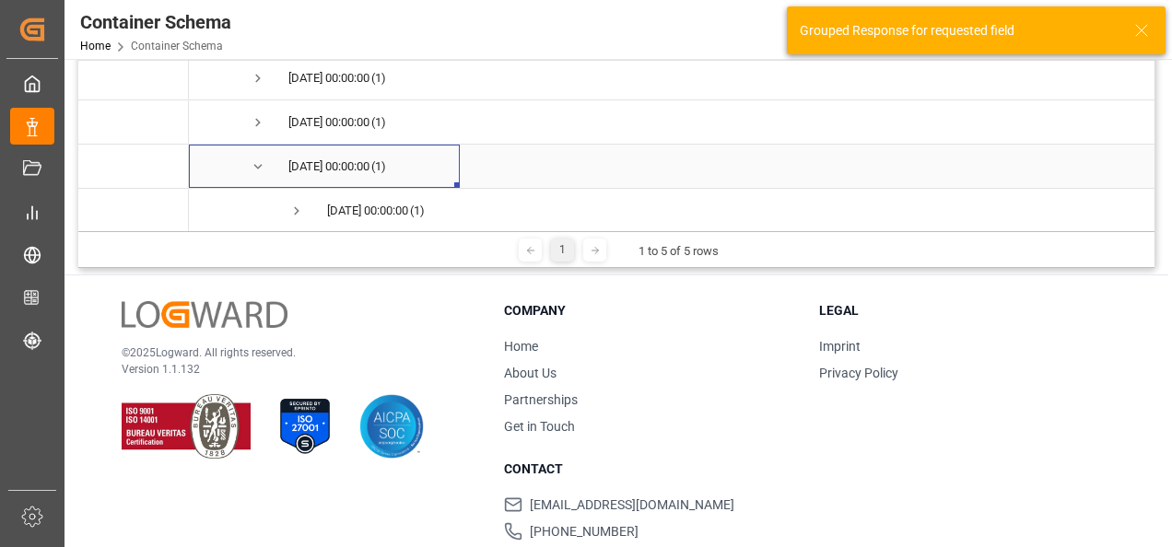
click at [252, 170] on span "Press SPACE to select this row." at bounding box center [258, 166] width 17 height 17
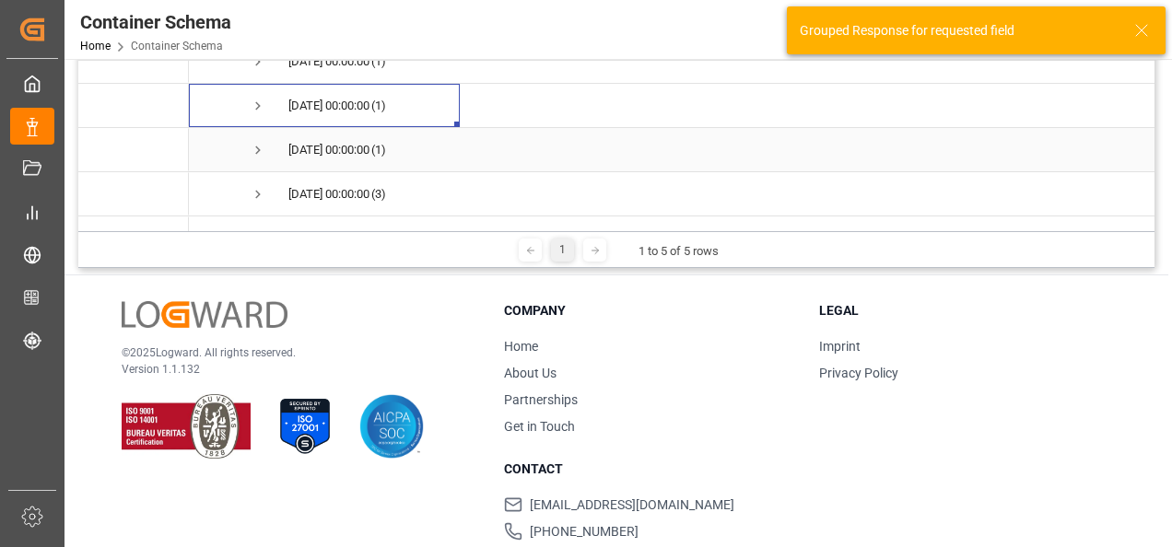
scroll to position [893, 0]
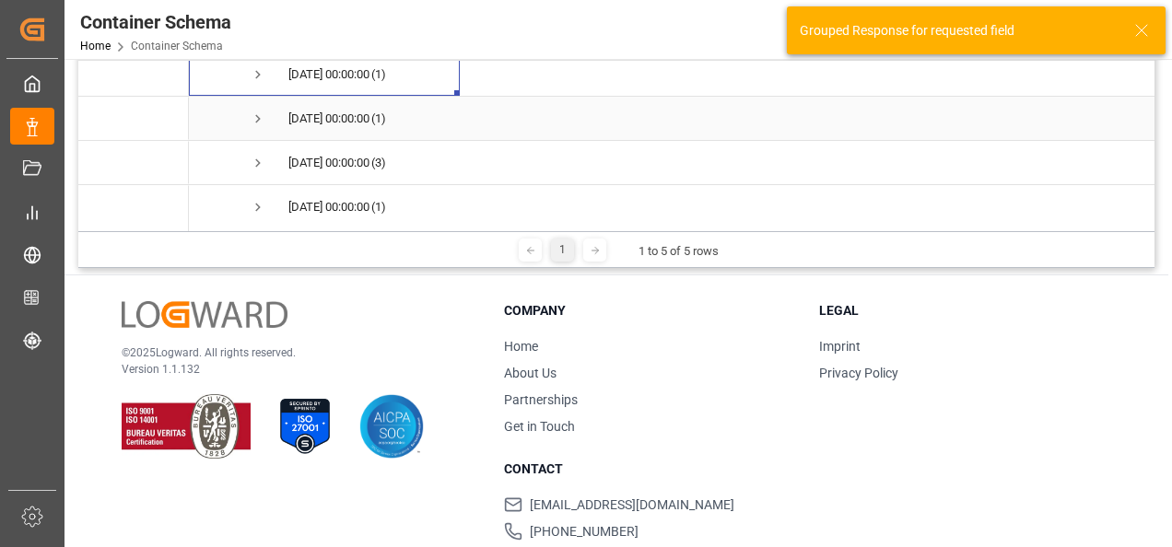
click at [252, 118] on span "Press SPACE to select this row." at bounding box center [258, 119] width 17 height 17
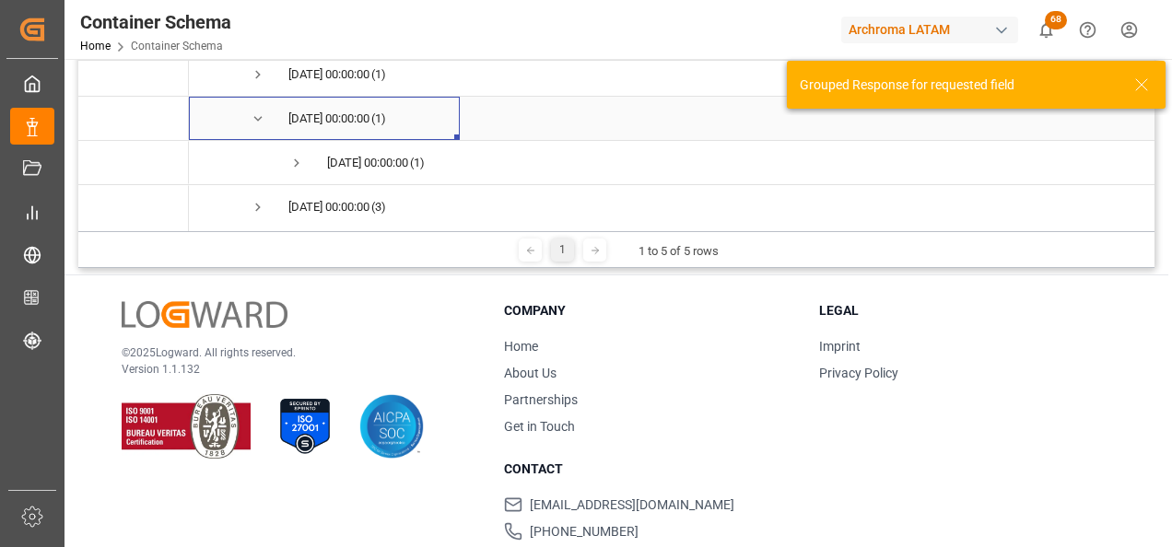
click at [252, 118] on span "Press SPACE to select this row." at bounding box center [258, 119] width 17 height 17
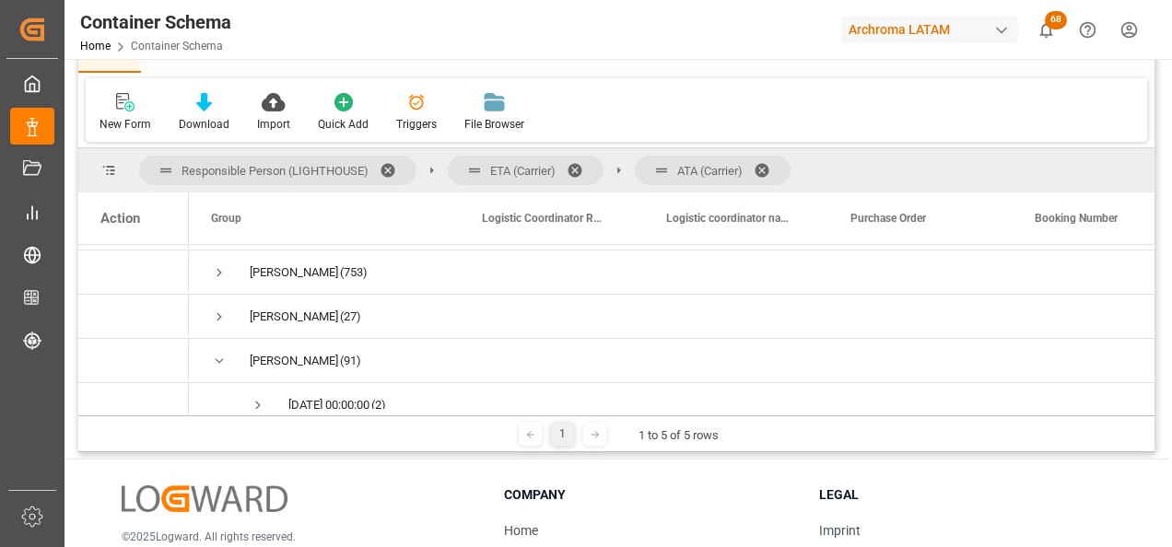
scroll to position [64, 0]
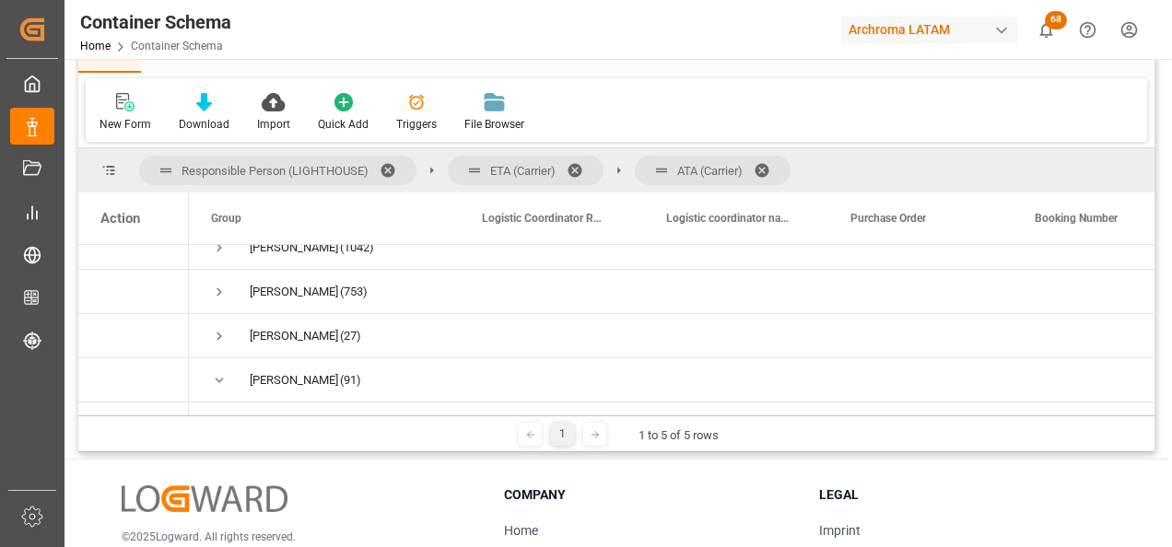
click at [574, 169] on span at bounding box center [581, 170] width 29 height 17
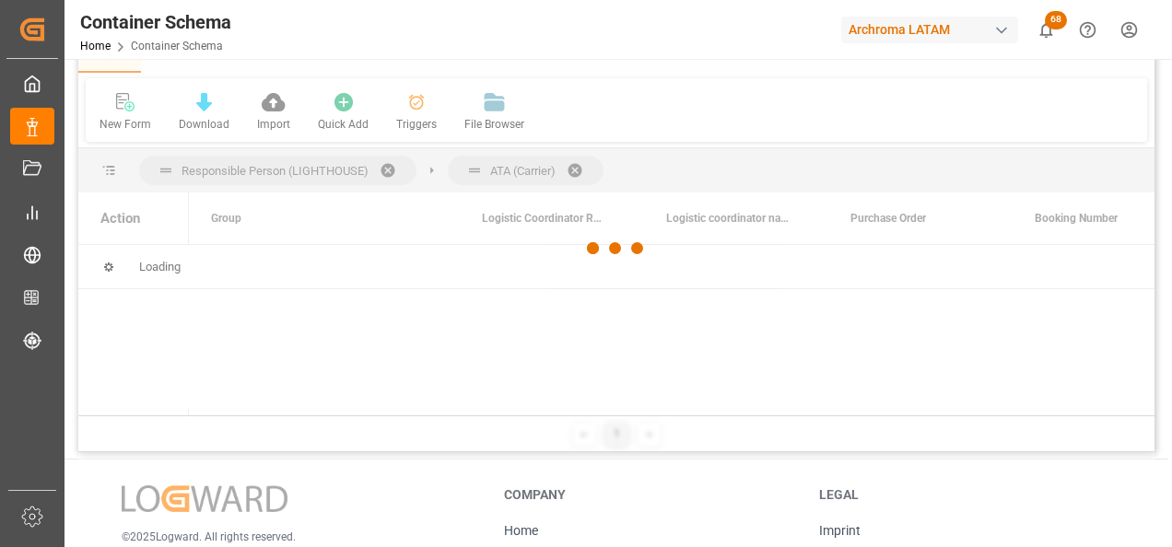
scroll to position [0, 0]
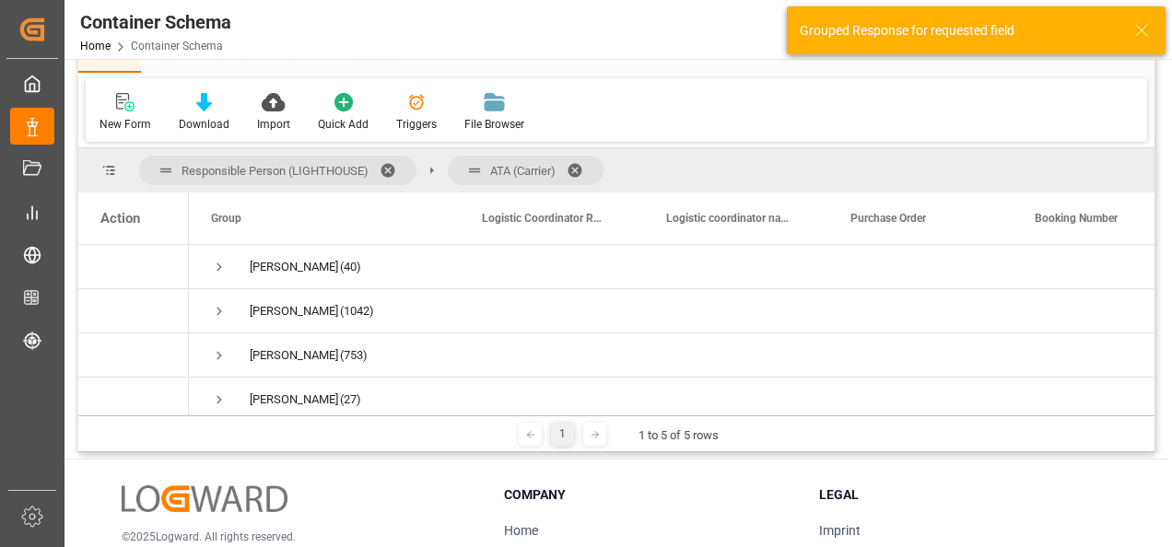
click at [580, 167] on span at bounding box center [581, 170] width 29 height 17
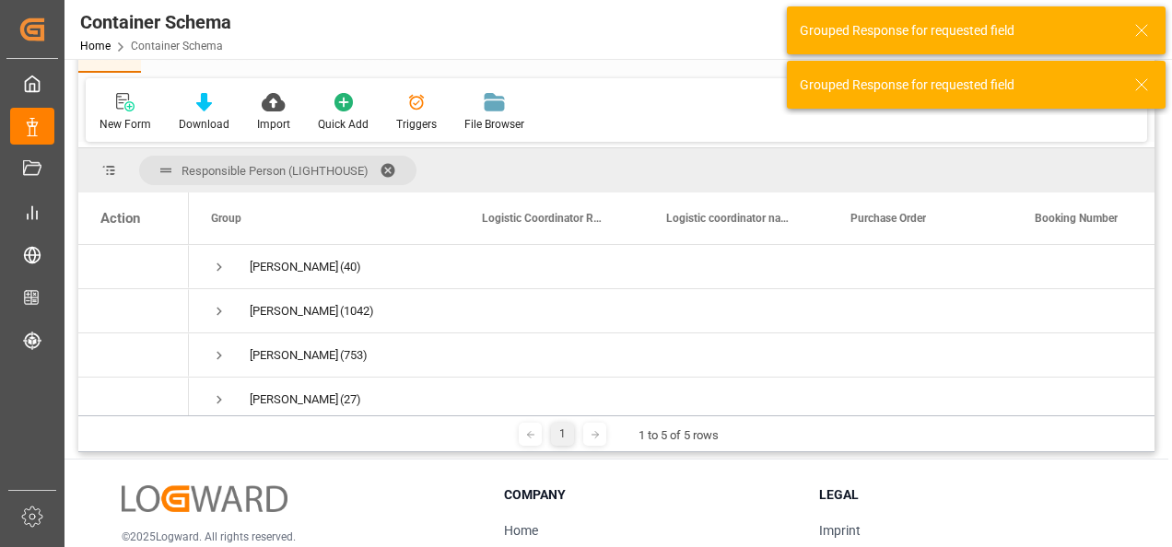
drag, startPoint x: 196, startPoint y: 416, endPoint x: 243, endPoint y: 421, distance: 47.3
click at [243, 421] on div "1 1 to 5 of 5 rows" at bounding box center [616, 434] width 1076 height 37
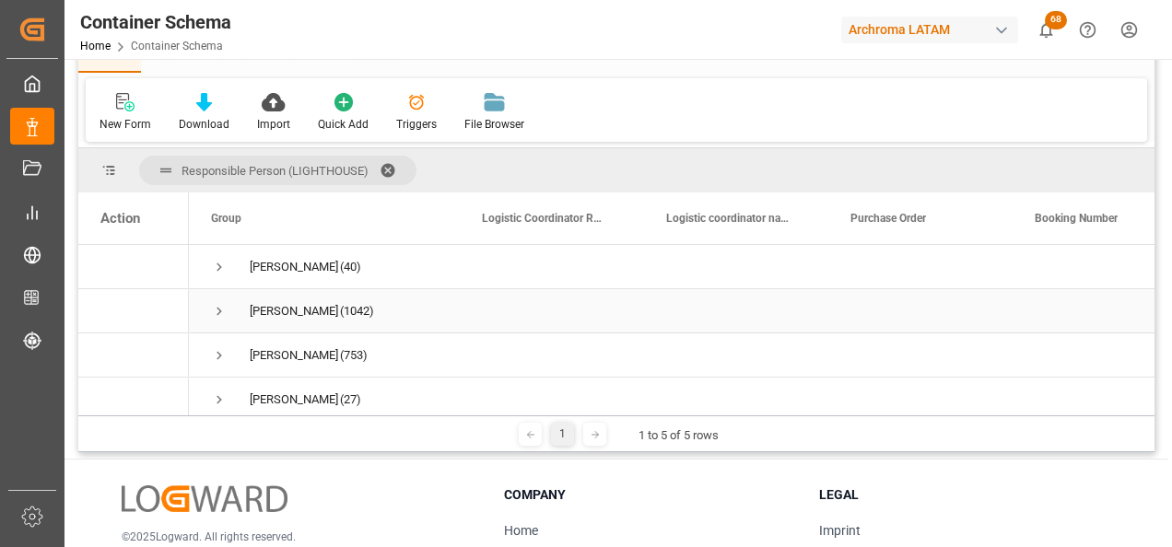
scroll to position [64, 0]
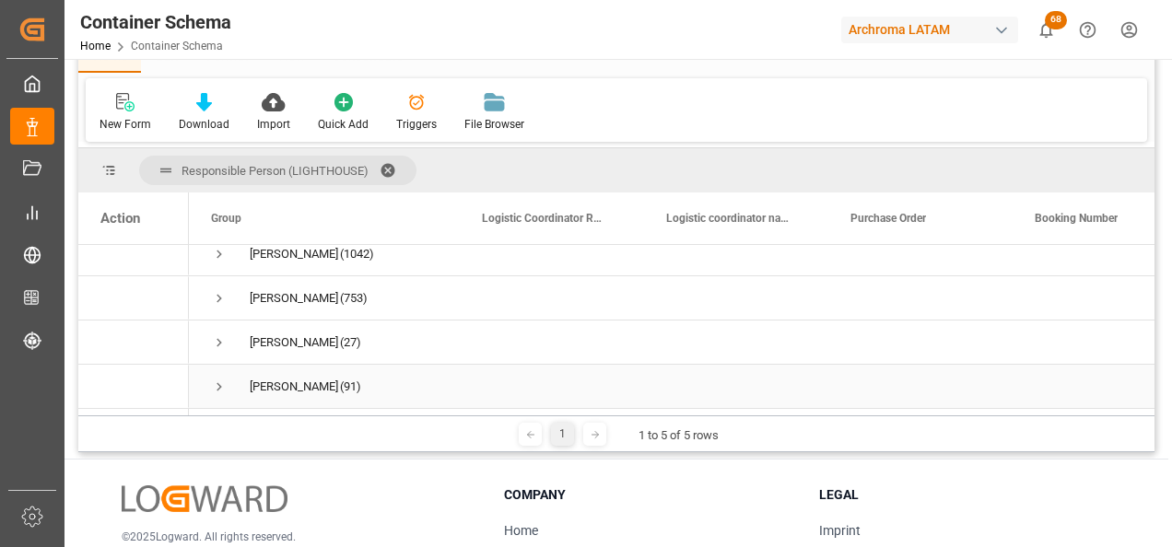
click at [219, 381] on span "Press SPACE to select this row." at bounding box center [219, 387] width 17 height 17
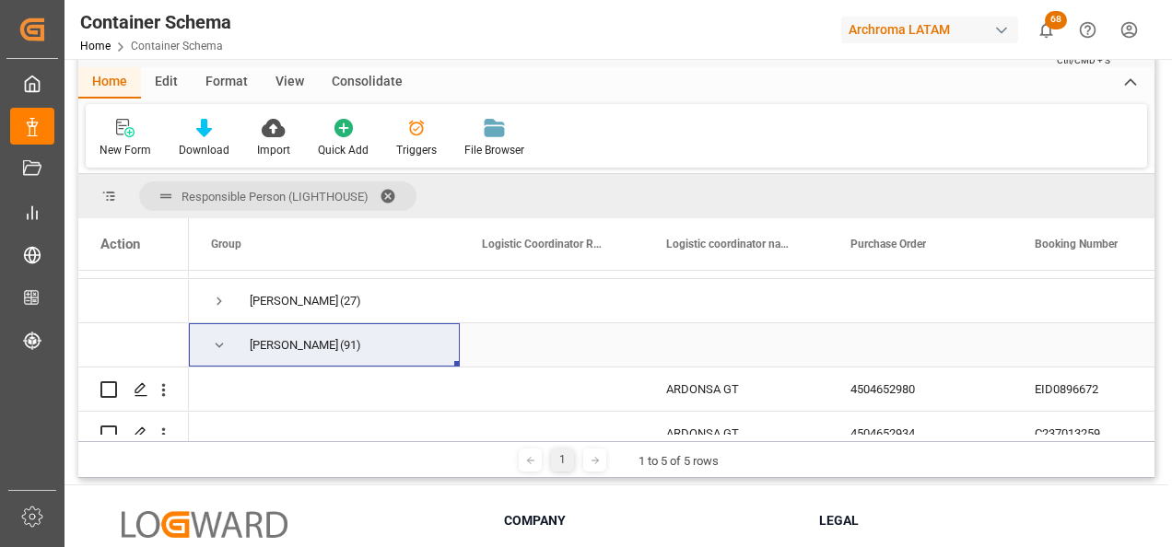
scroll to position [156, 0]
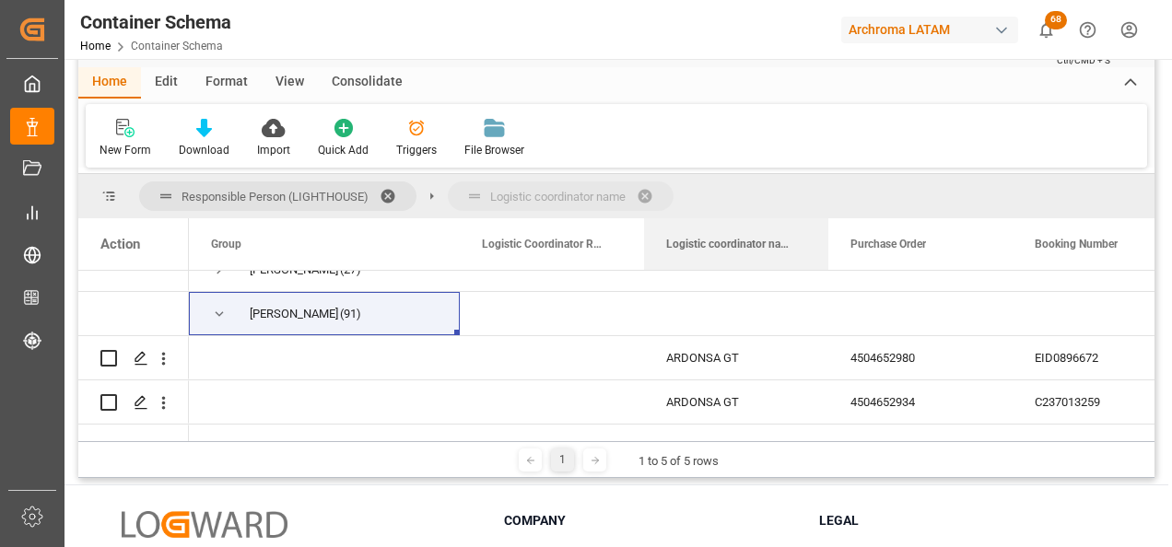
drag, startPoint x: 720, startPoint y: 255, endPoint x: 700, endPoint y: 204, distance: 55.1
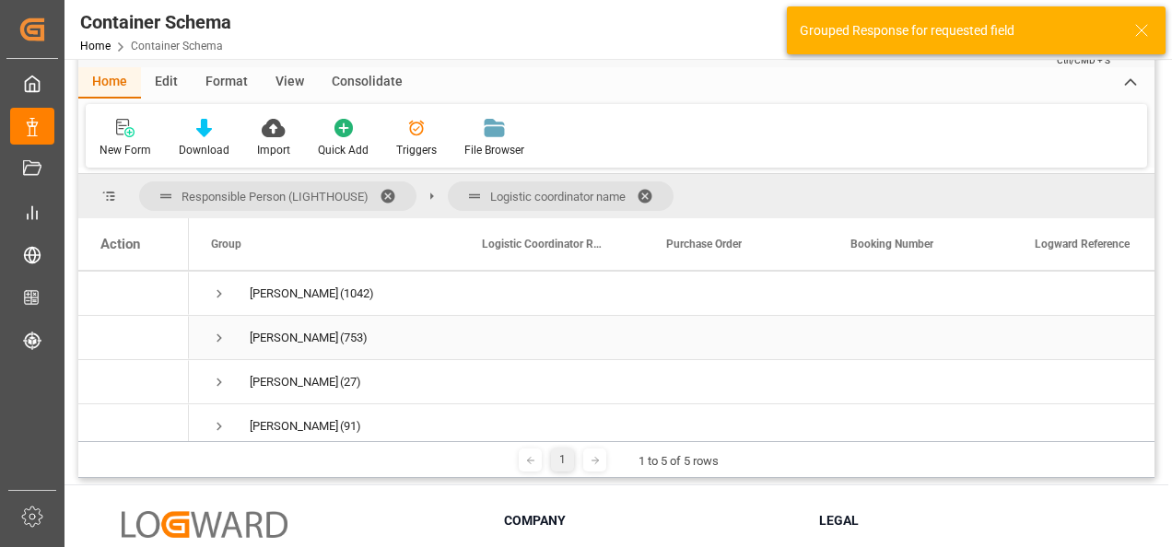
scroll to position [64, 0]
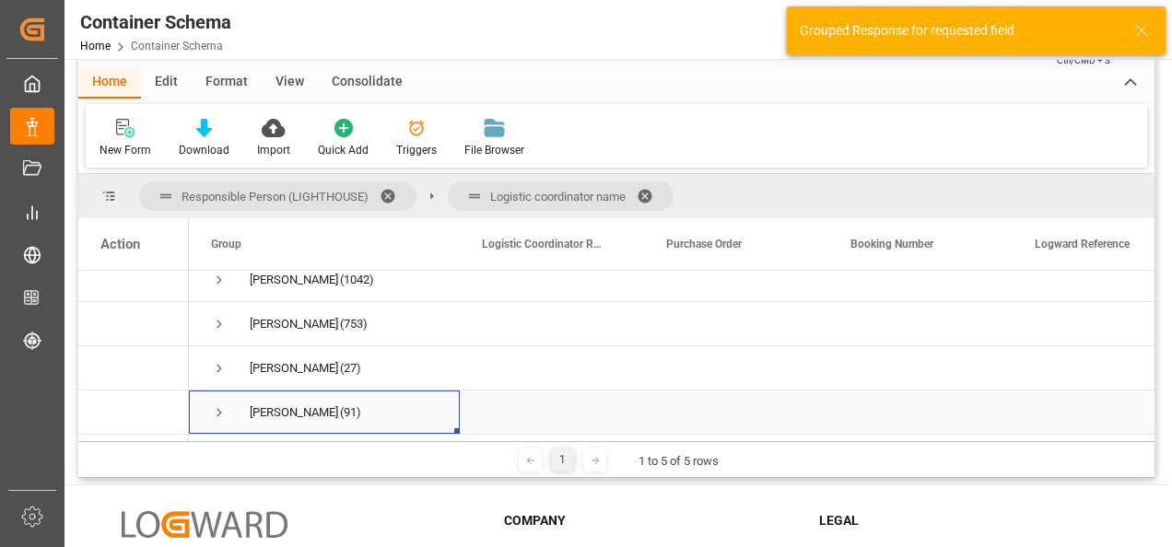
click at [217, 406] on span "Press SPACE to select this row." at bounding box center [219, 412] width 17 height 17
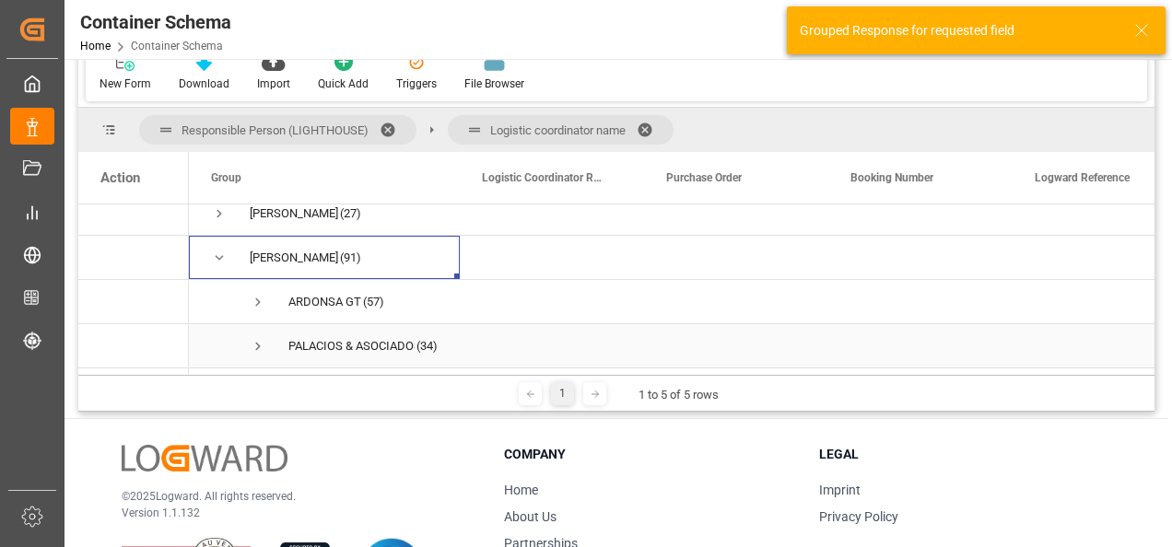
scroll to position [251, 0]
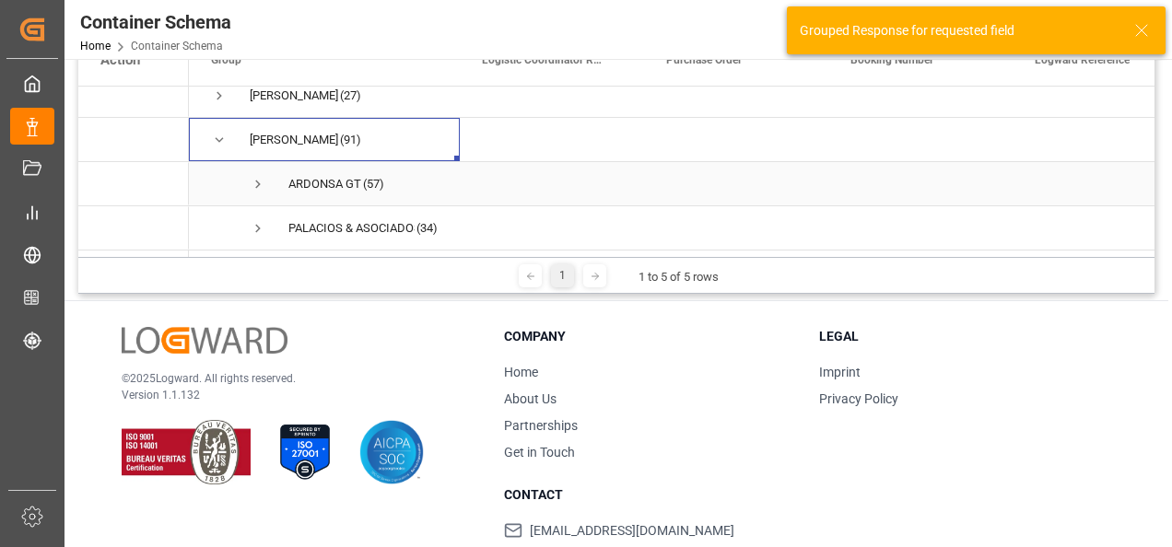
click at [260, 181] on span "Press SPACE to select this row." at bounding box center [258, 184] width 17 height 17
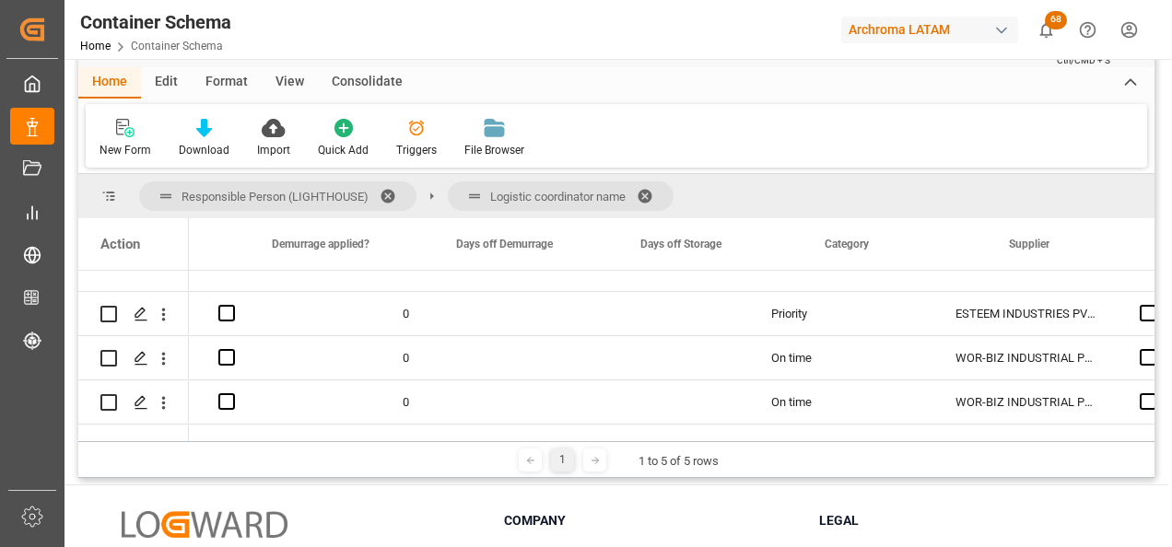
scroll to position [0, 2211]
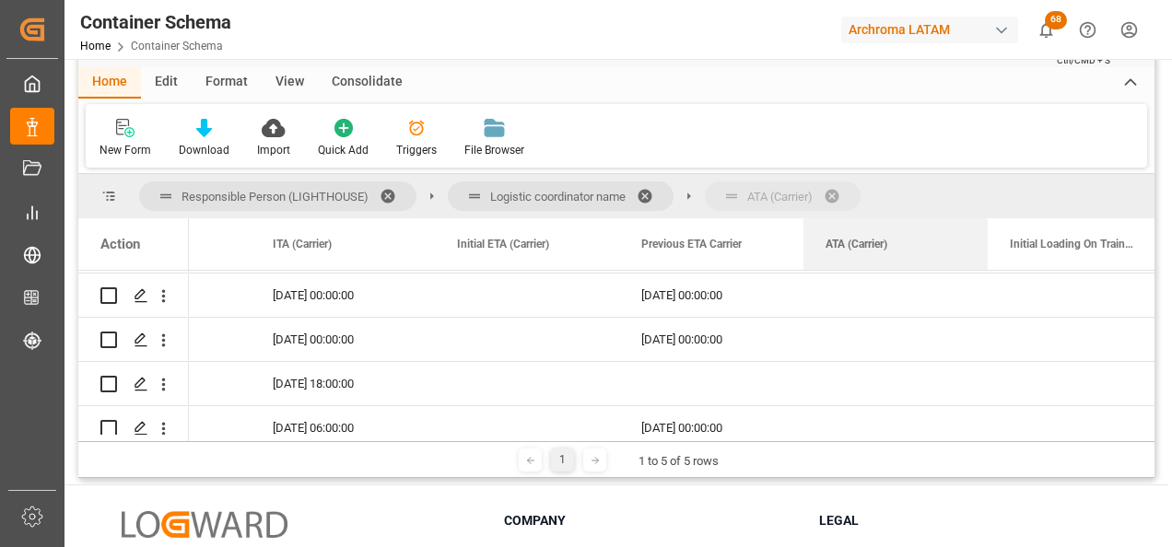
drag, startPoint x: 838, startPoint y: 246, endPoint x: 807, endPoint y: 205, distance: 51.2
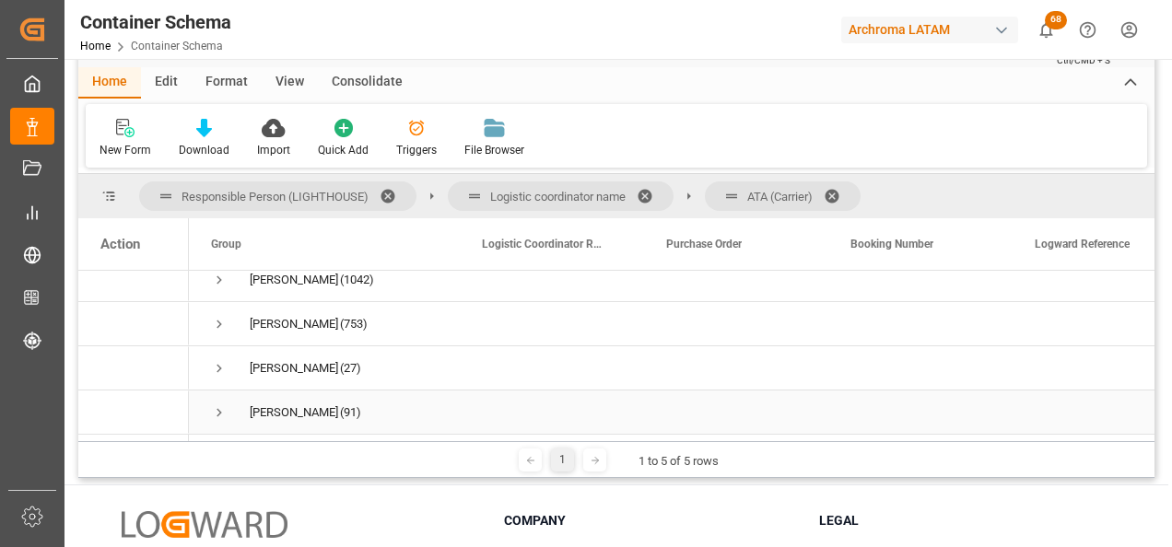
click at [222, 404] on span "Press SPACE to select this row." at bounding box center [219, 412] width 17 height 17
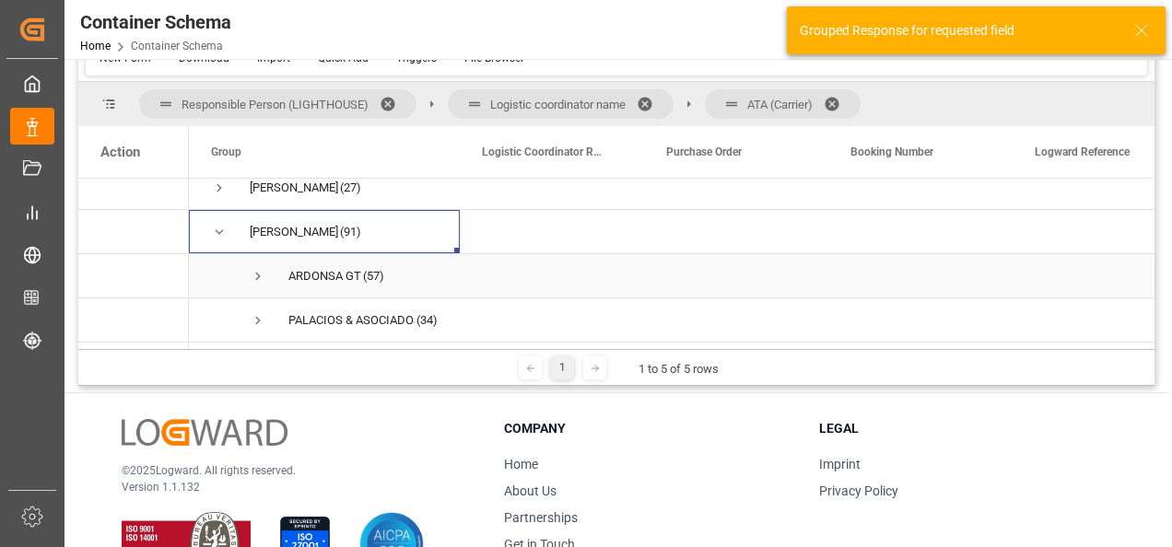
click at [253, 271] on span "Press SPACE to select this row." at bounding box center [258, 276] width 17 height 17
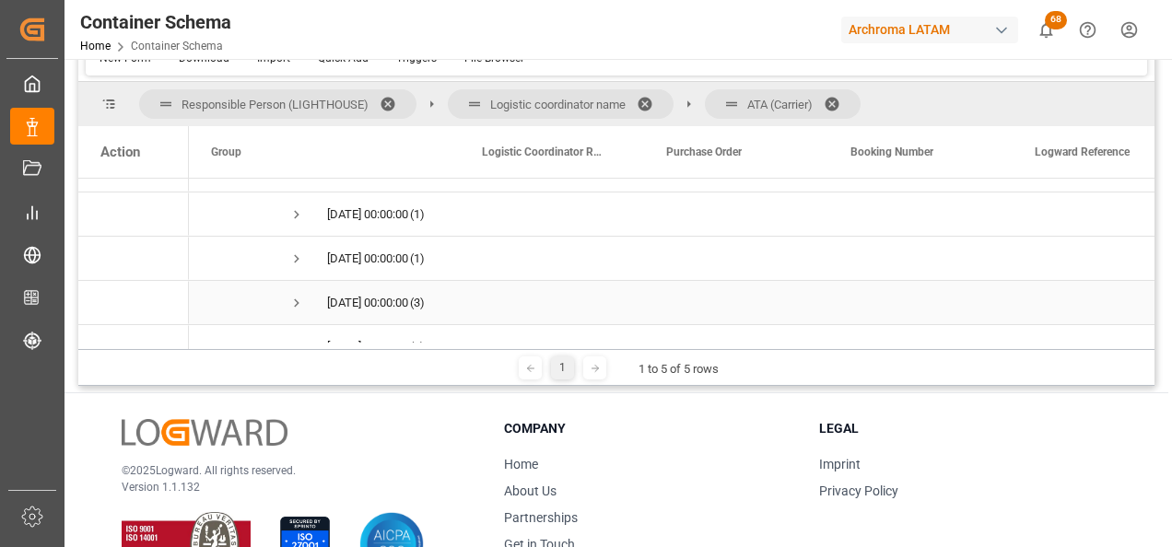
click at [295, 304] on span "Press SPACE to select this row." at bounding box center [296, 303] width 17 height 17
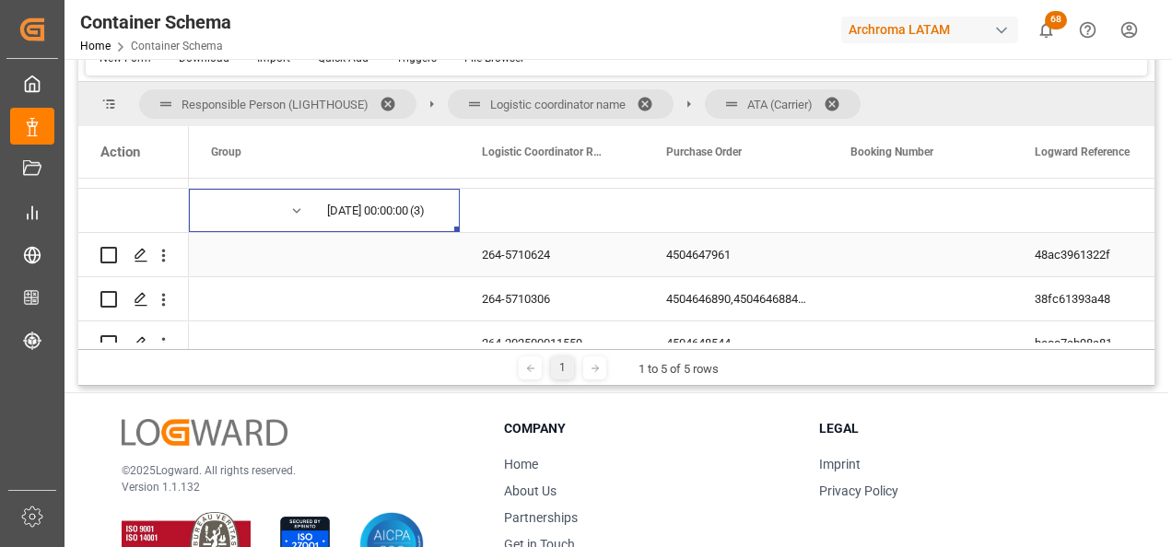
click at [692, 256] on div "4504647961" at bounding box center [736, 254] width 184 height 43
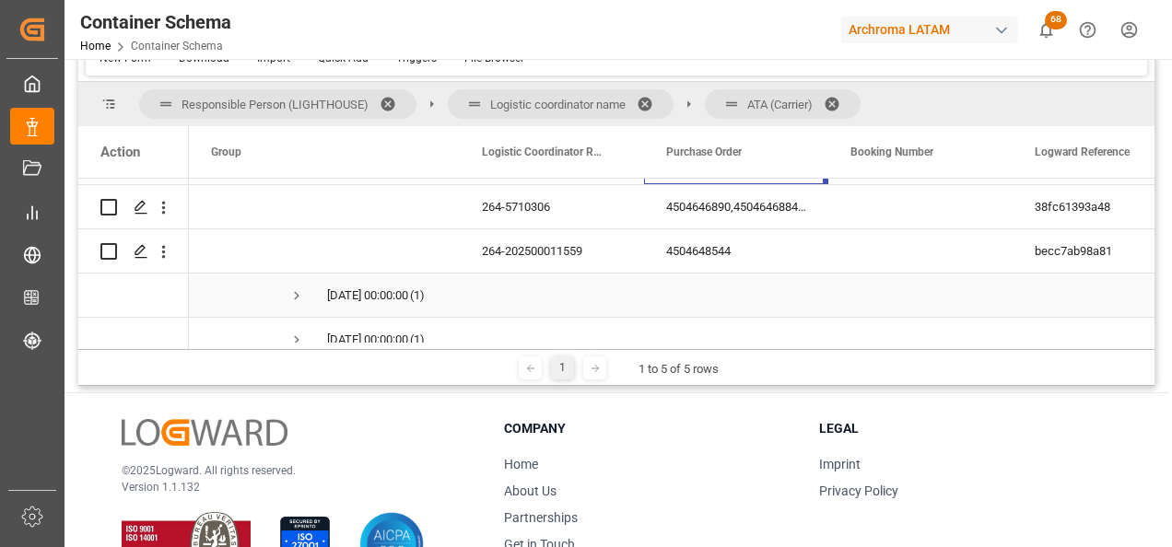
scroll to position [521, 0]
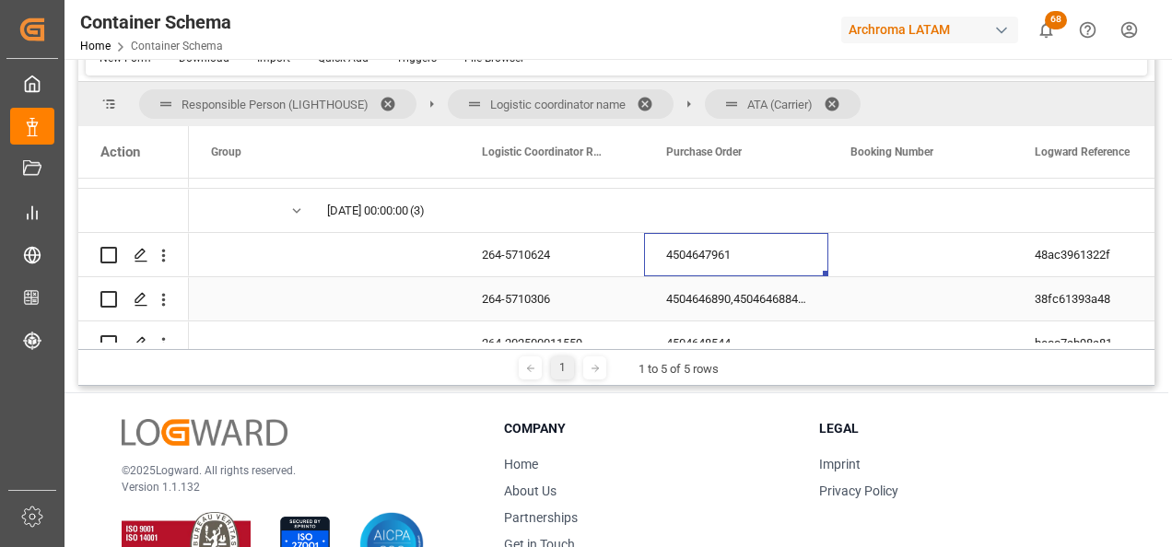
click at [745, 294] on div "4504646890,4504646884,4504646887,4504646892,4504646779" at bounding box center [736, 298] width 184 height 43
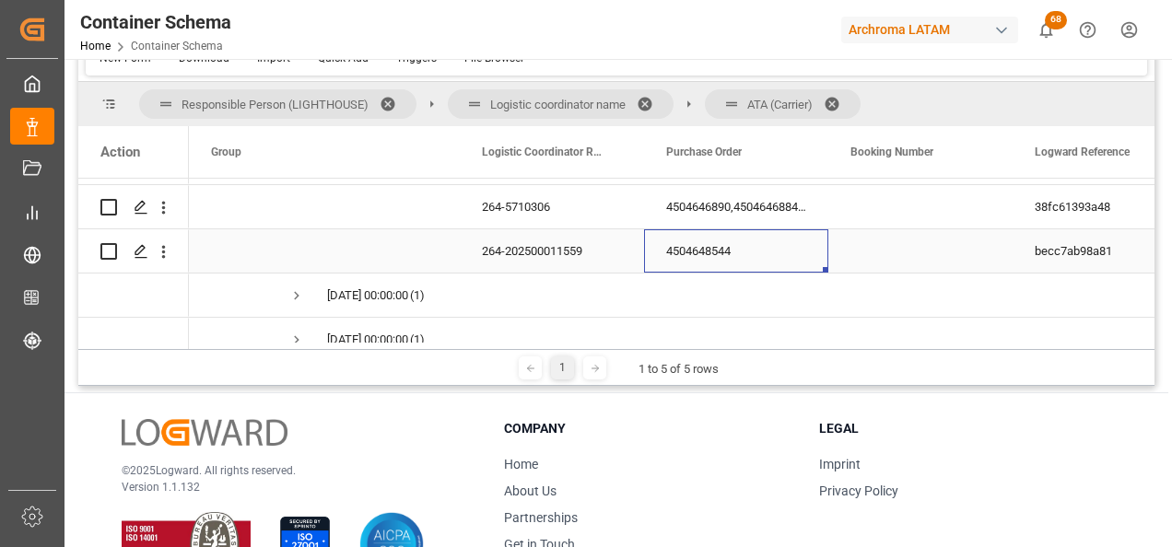
click at [729, 257] on div "4504648544" at bounding box center [736, 250] width 184 height 43
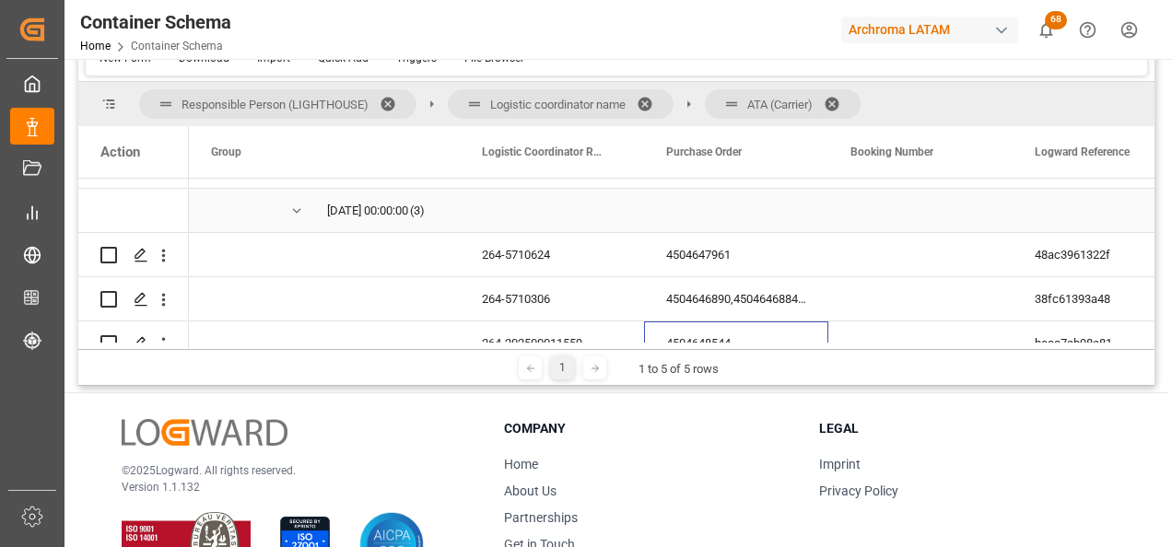
click at [297, 211] on span "Press SPACE to select this row." at bounding box center [296, 211] width 17 height 17
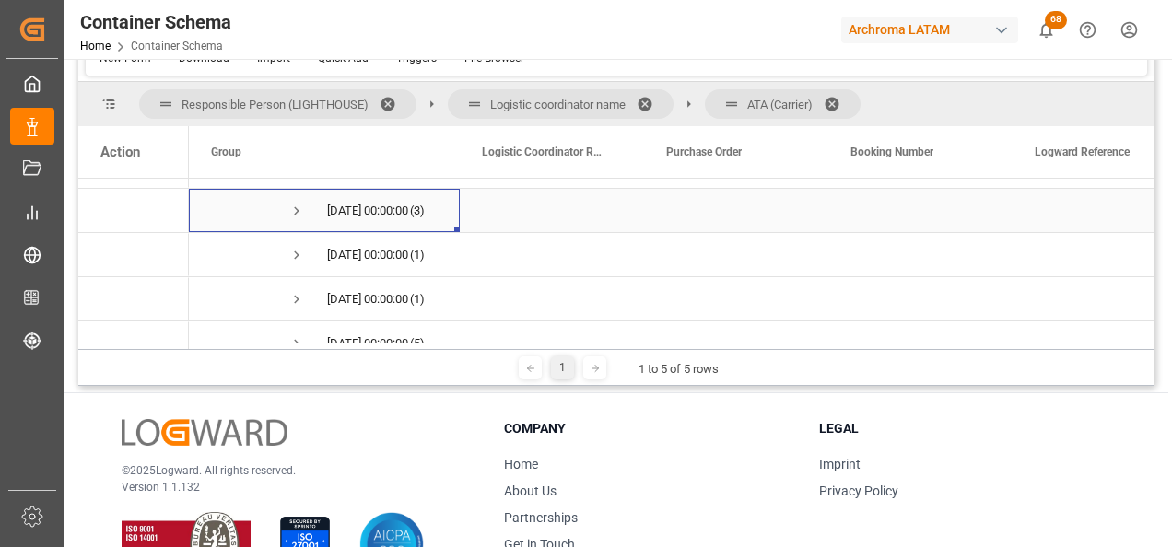
click at [297, 211] on span "Press SPACE to select this row." at bounding box center [296, 211] width 17 height 17
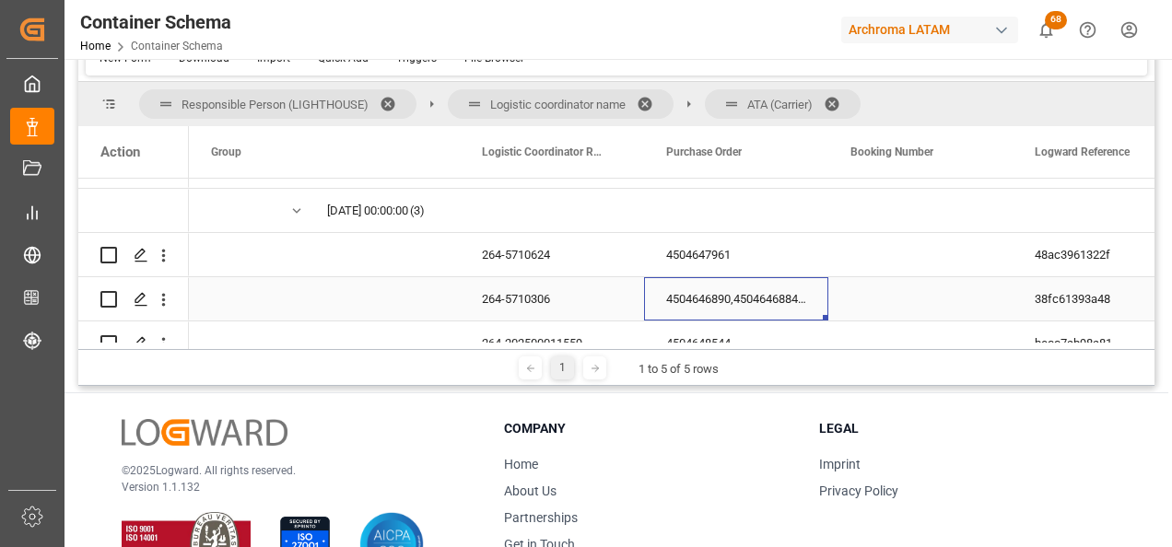
click at [693, 299] on div "4504646890,4504646884,4504646887,4504646892,4504646779" at bounding box center [736, 298] width 184 height 43
click at [704, 291] on div "4504646890,4504646884,4504646887,4504646892,4504646779" at bounding box center [736, 298] width 184 height 43
click at [718, 297] on div "4504646890,4504646884,4504646887,4504646892,4504646779" at bounding box center [736, 298] width 184 height 43
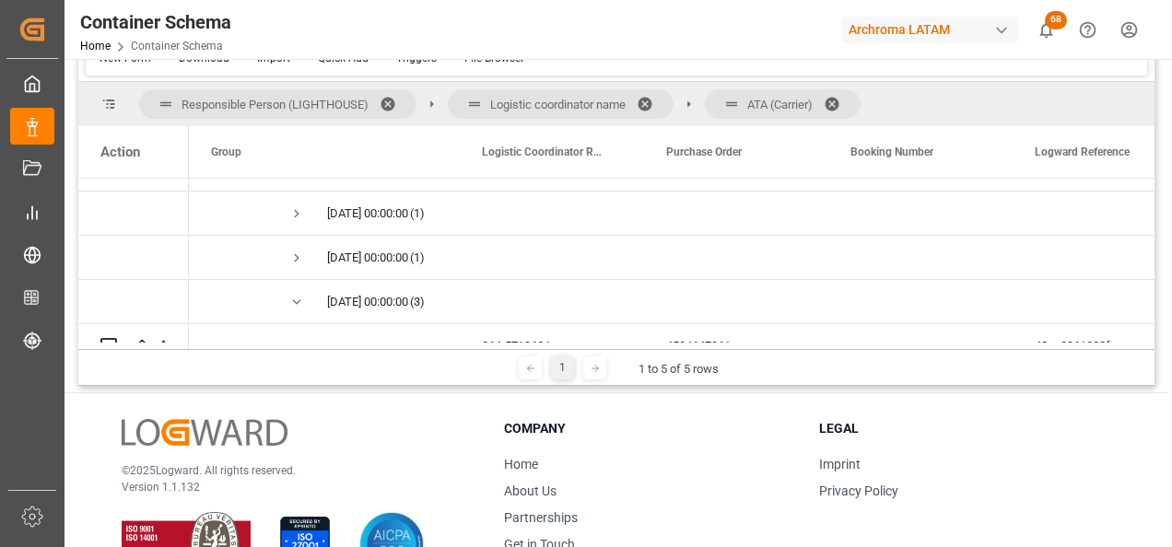
scroll to position [428, 0]
click at [296, 302] on span "Press SPACE to select this row." at bounding box center [296, 303] width 17 height 17
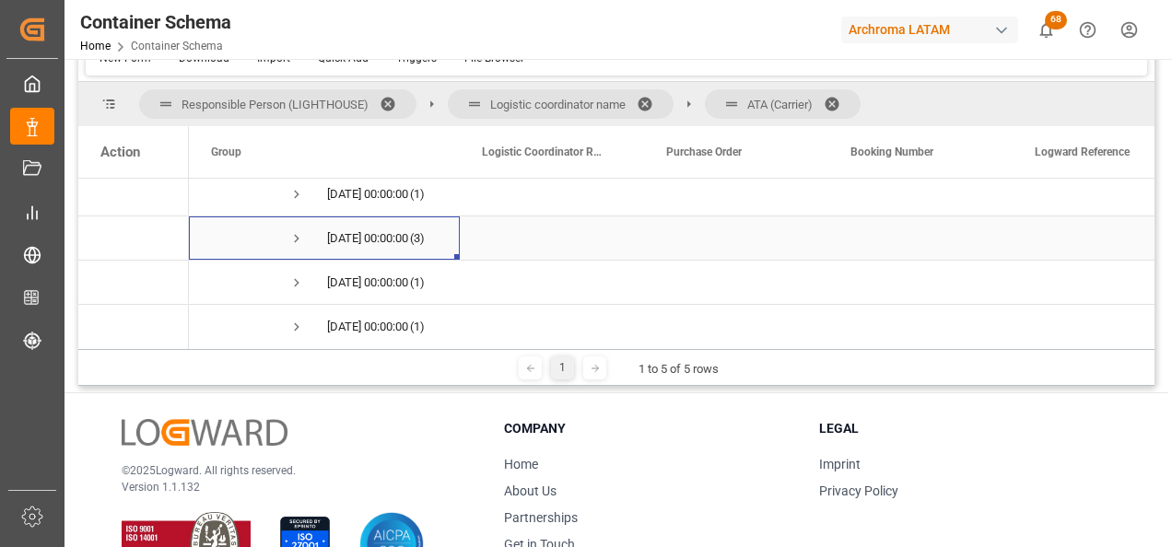
scroll to position [521, 0]
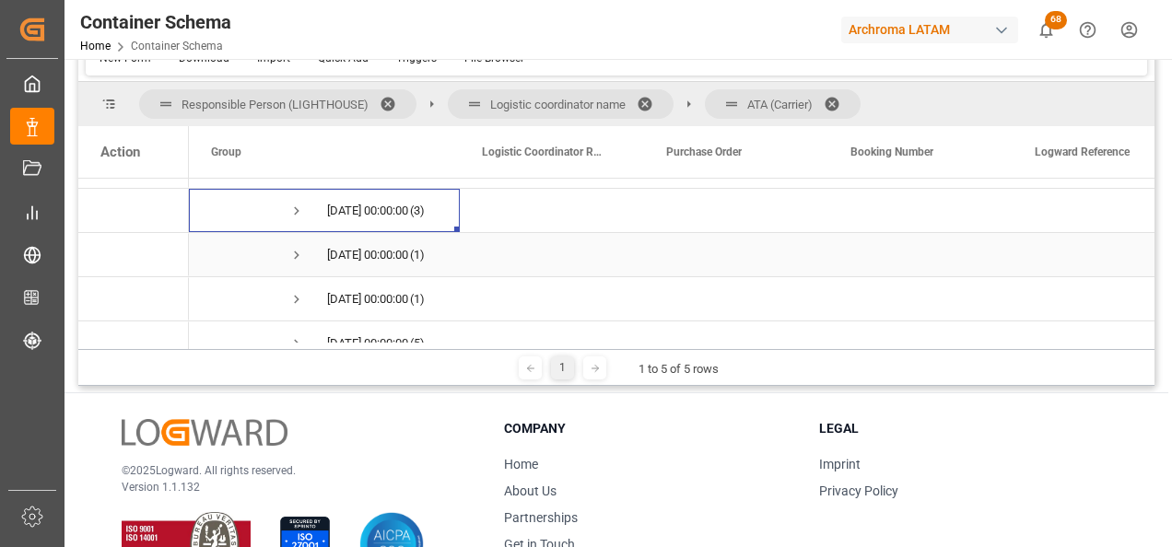
click at [295, 254] on span "Press SPACE to select this row." at bounding box center [296, 255] width 17 height 17
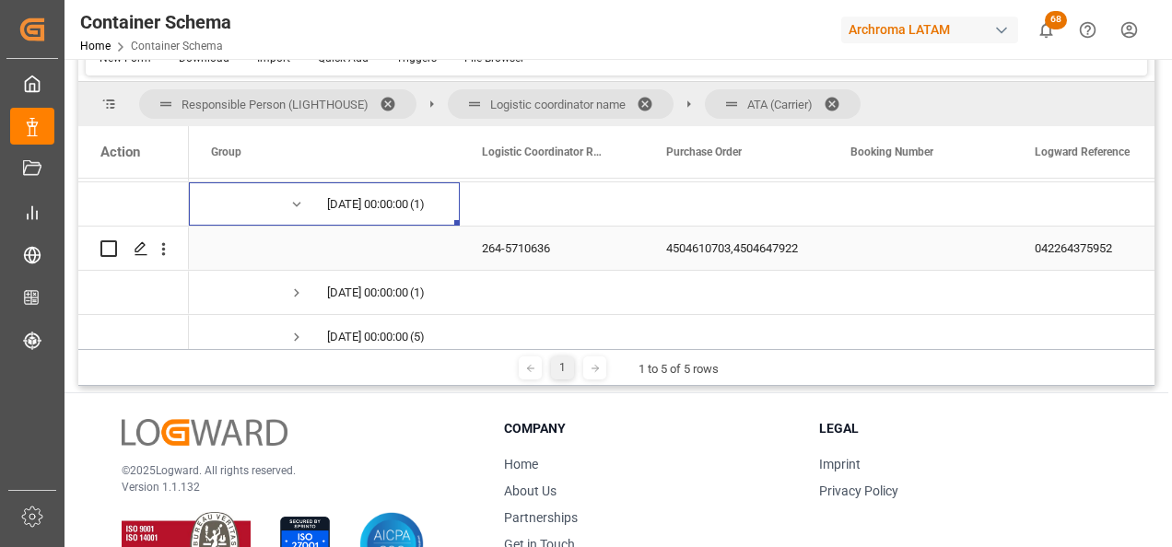
scroll to position [613, 0]
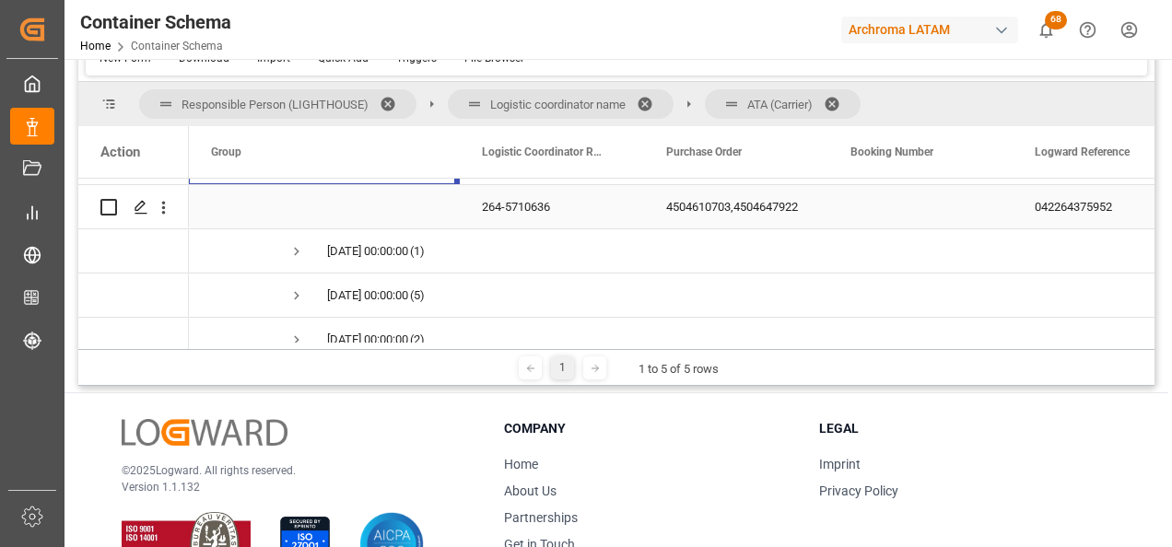
click at [696, 213] on div "4504610703,4504647922" at bounding box center [736, 206] width 184 height 43
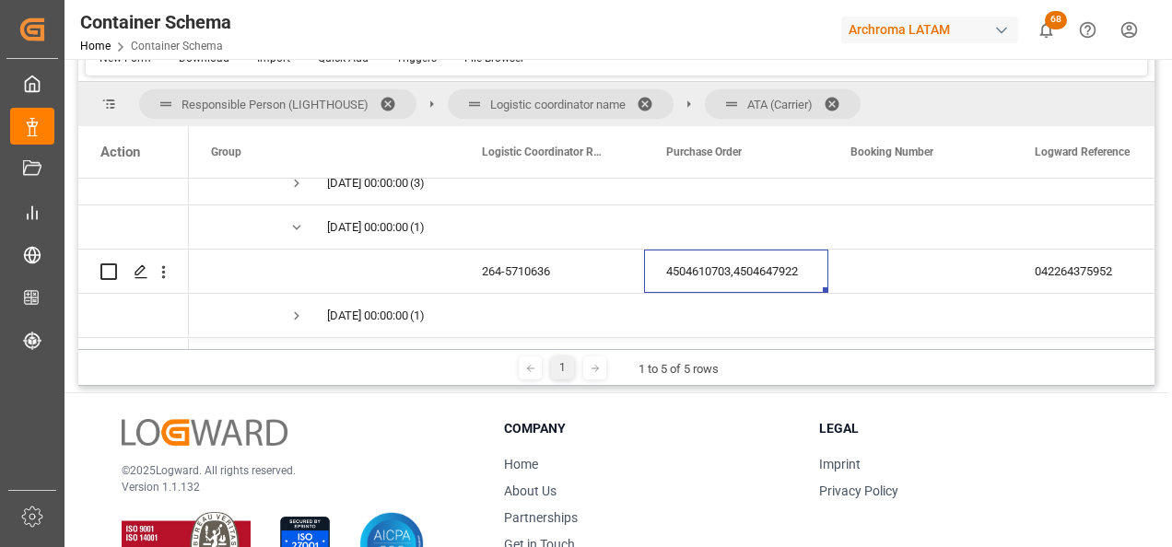
scroll to position [521, 0]
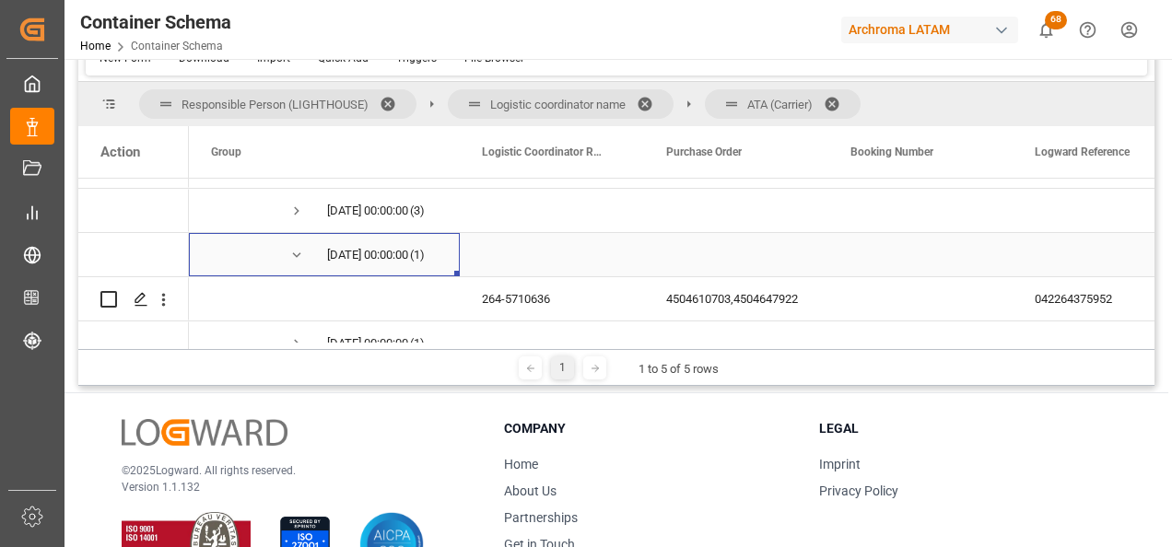
click at [295, 252] on span "Press SPACE to select this row." at bounding box center [296, 255] width 17 height 17
click at [300, 295] on span "Press SPACE to select this row." at bounding box center [296, 299] width 17 height 17
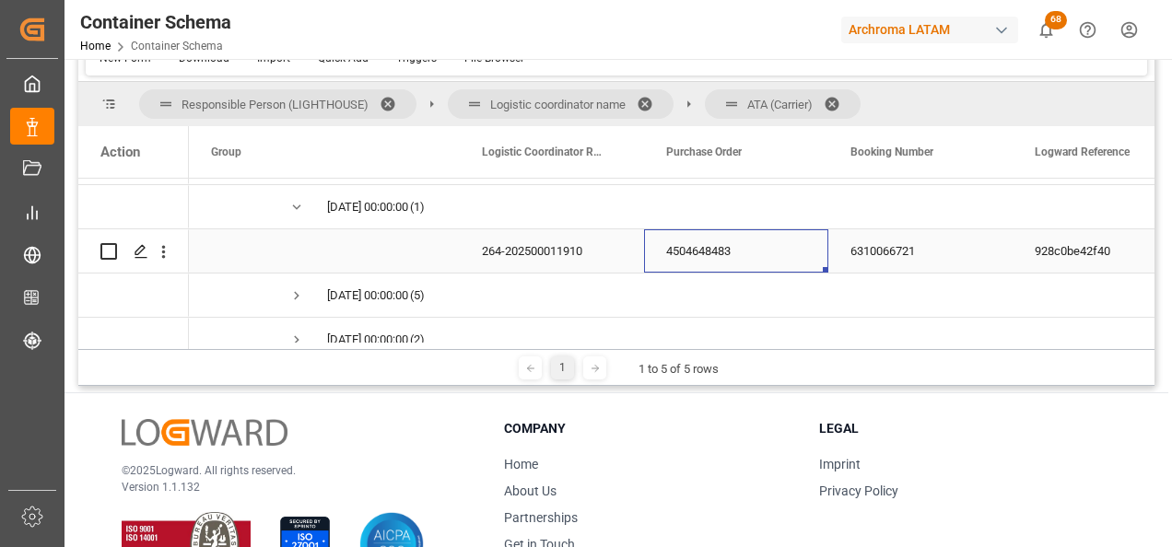
click at [663, 254] on div "4504648483" at bounding box center [736, 250] width 184 height 43
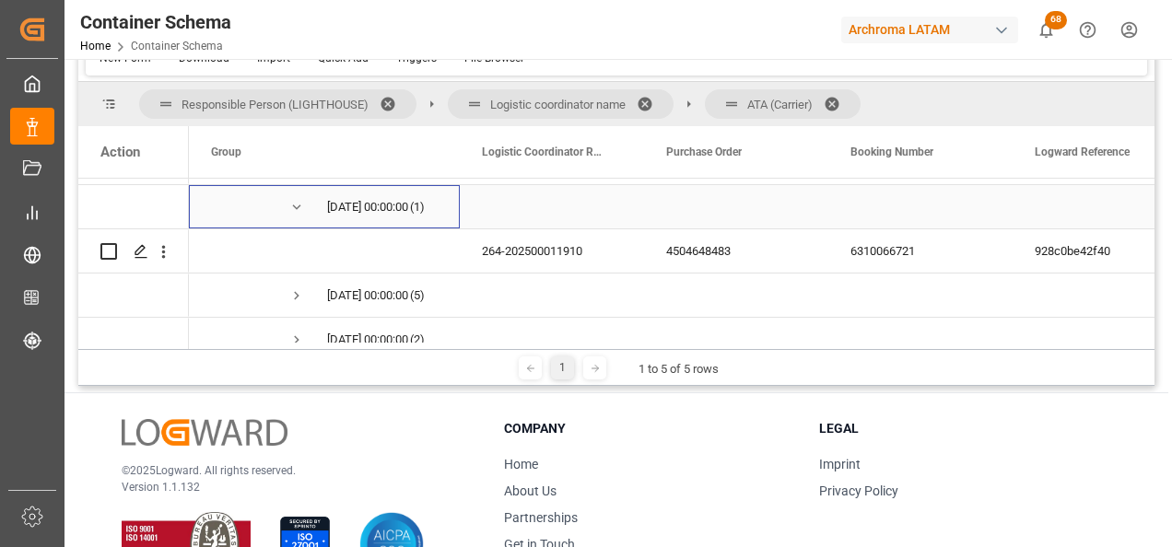
click at [295, 202] on span "Press SPACE to select this row." at bounding box center [296, 207] width 17 height 17
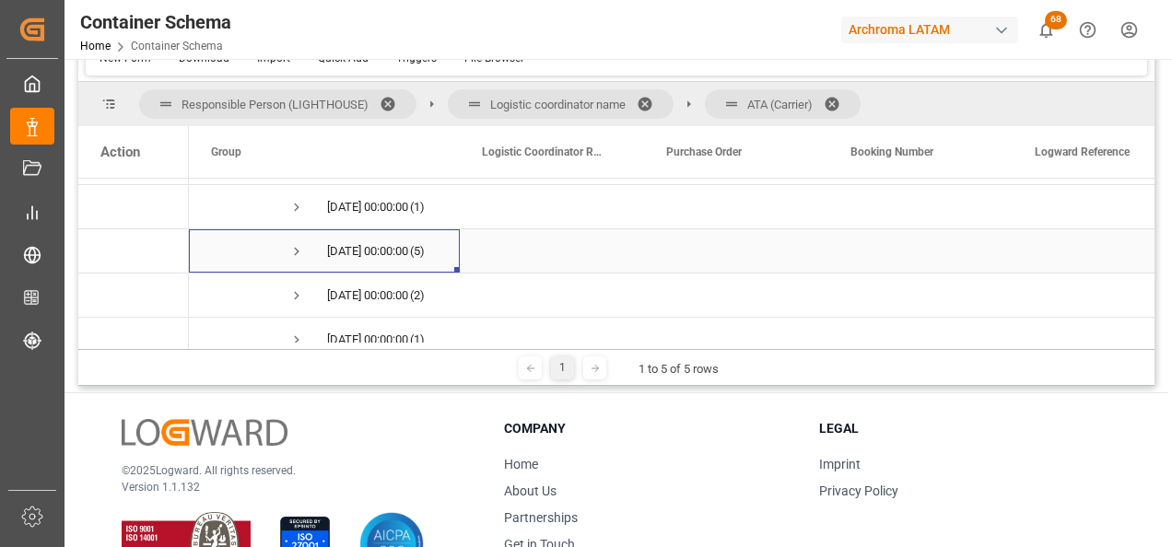
click at [290, 248] on span "Press SPACE to select this row." at bounding box center [296, 251] width 17 height 17
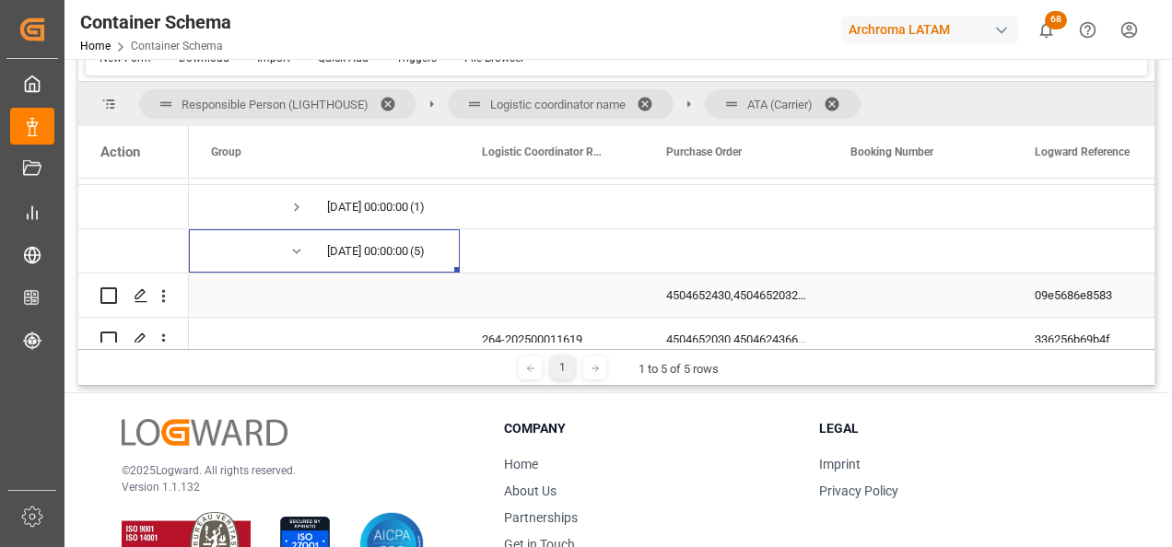
click at [704, 293] on div "4504652430,4504652032,4504652026" at bounding box center [736, 295] width 184 height 43
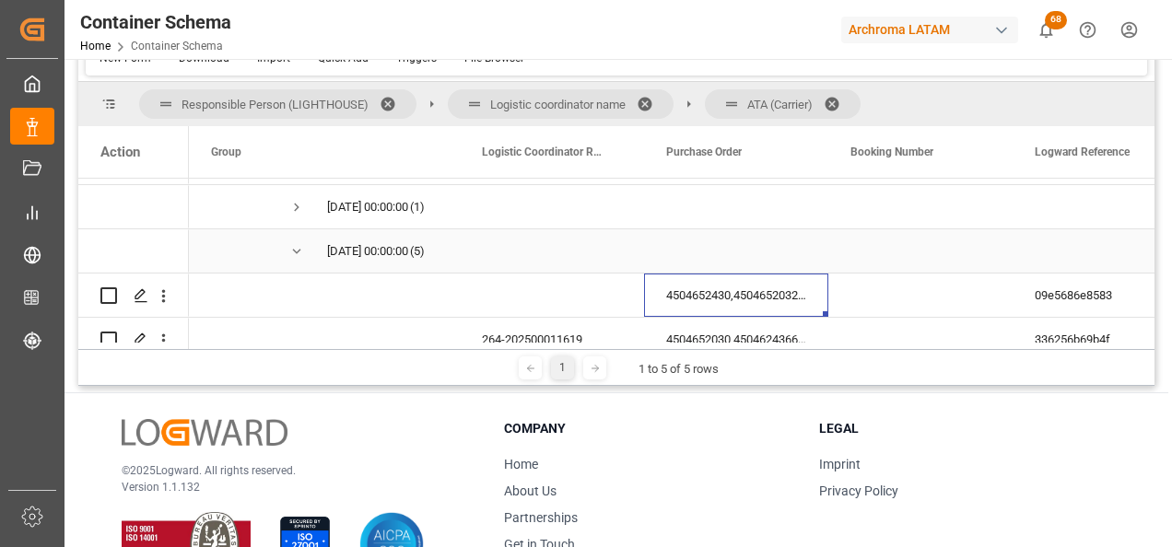
click at [293, 251] on span "Press SPACE to select this row." at bounding box center [296, 251] width 17 height 17
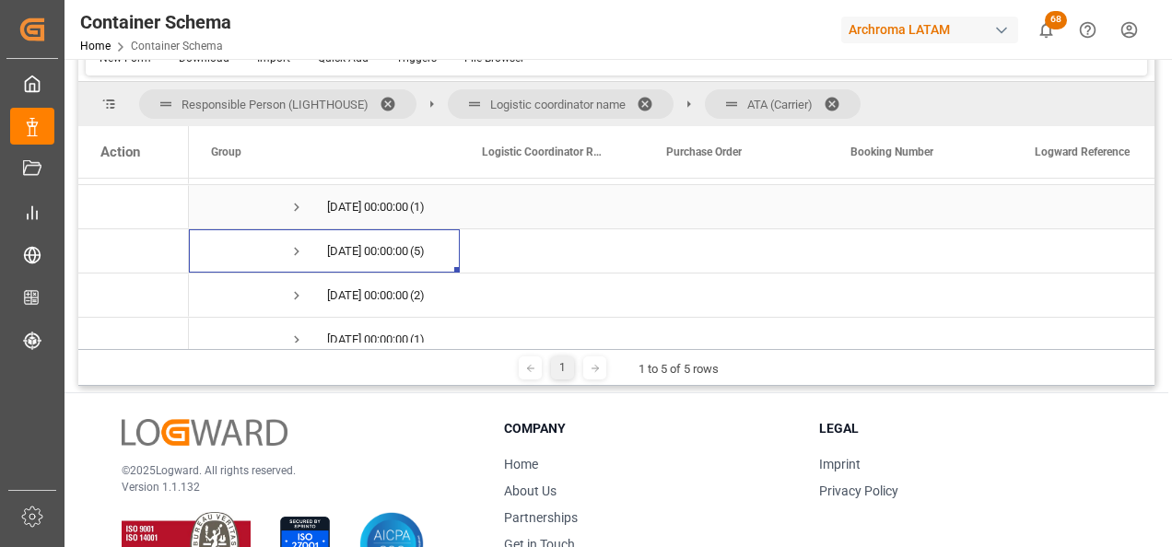
click at [298, 205] on span "Press SPACE to select this row." at bounding box center [296, 207] width 17 height 17
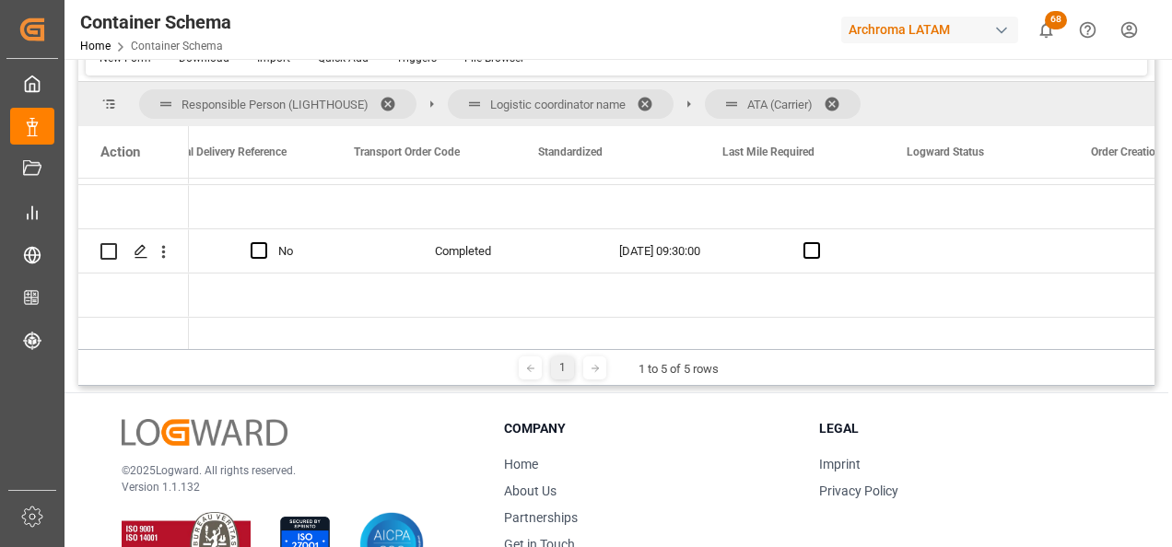
scroll to position [0, 0]
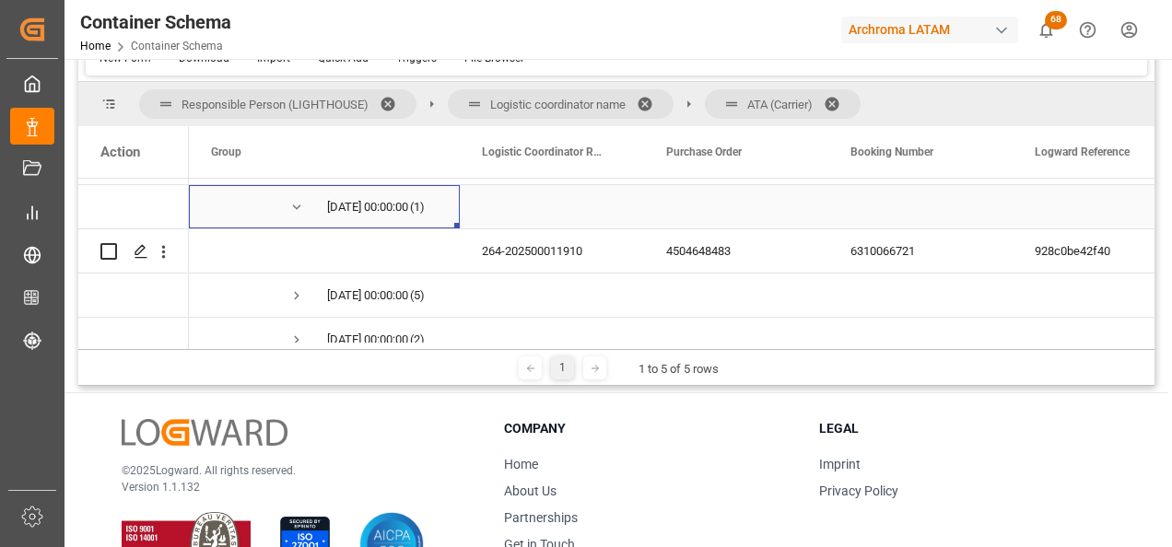
click at [296, 208] on span "Press SPACE to select this row." at bounding box center [296, 207] width 17 height 17
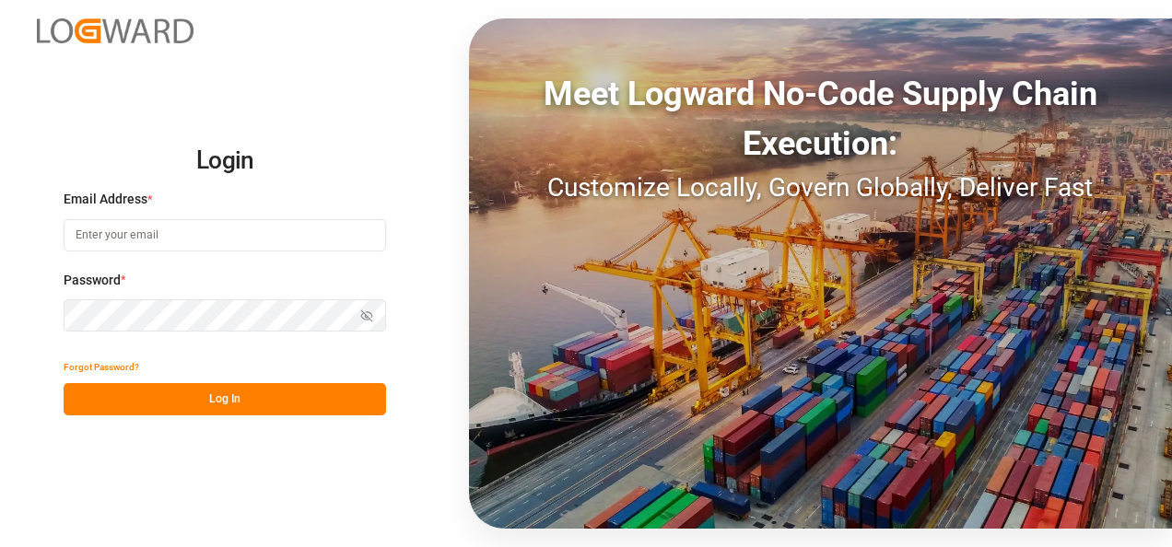
type input "valeria.hurtado@leschaco.com"
click at [270, 402] on button "Log In" at bounding box center [225, 399] width 322 height 32
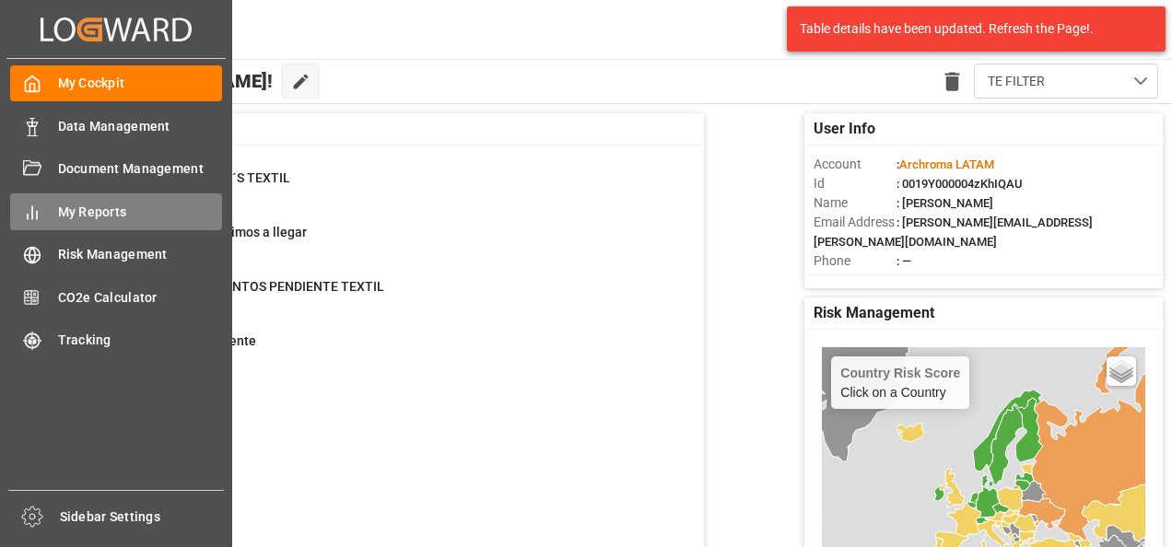
click at [51, 201] on div "My Reports My Reports" at bounding box center [116, 211] width 212 height 36
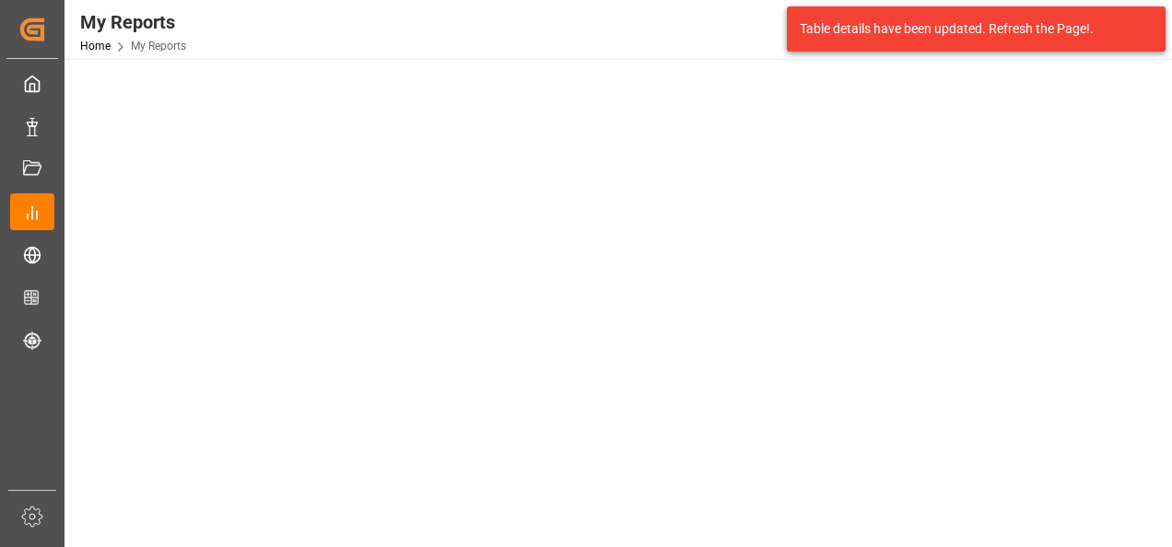
scroll to position [115, 0]
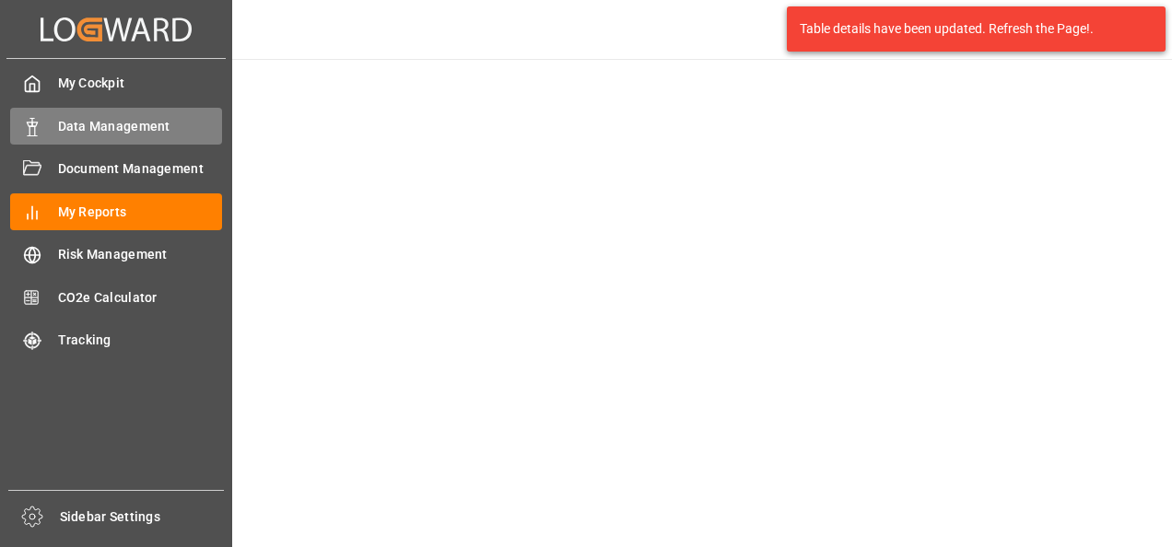
click at [45, 127] on div "Data Management Data Management" at bounding box center [116, 126] width 212 height 36
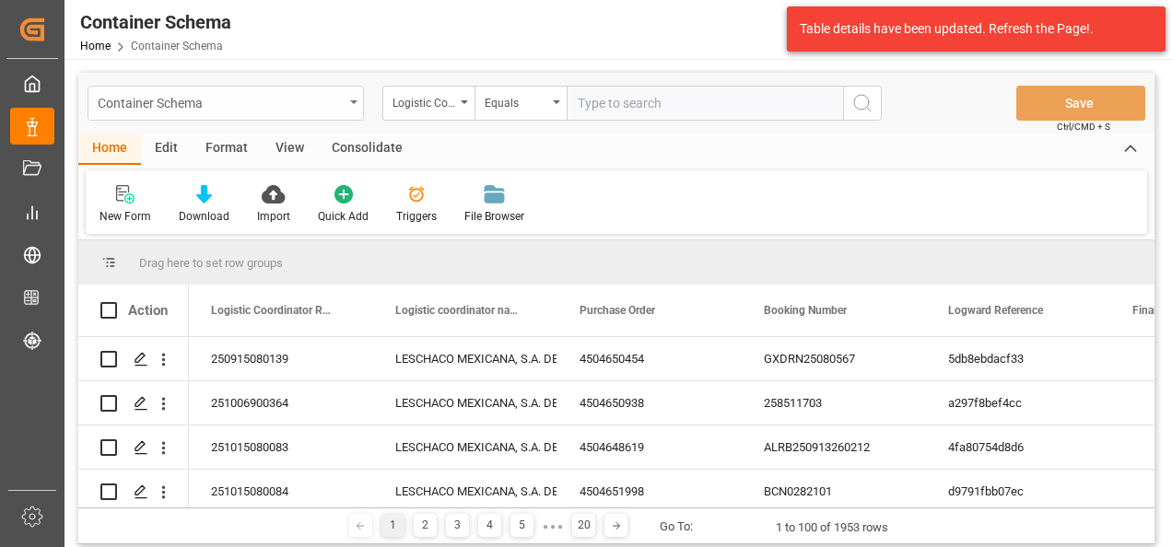
click at [324, 101] on div "Container Schema" at bounding box center [221, 101] width 246 height 23
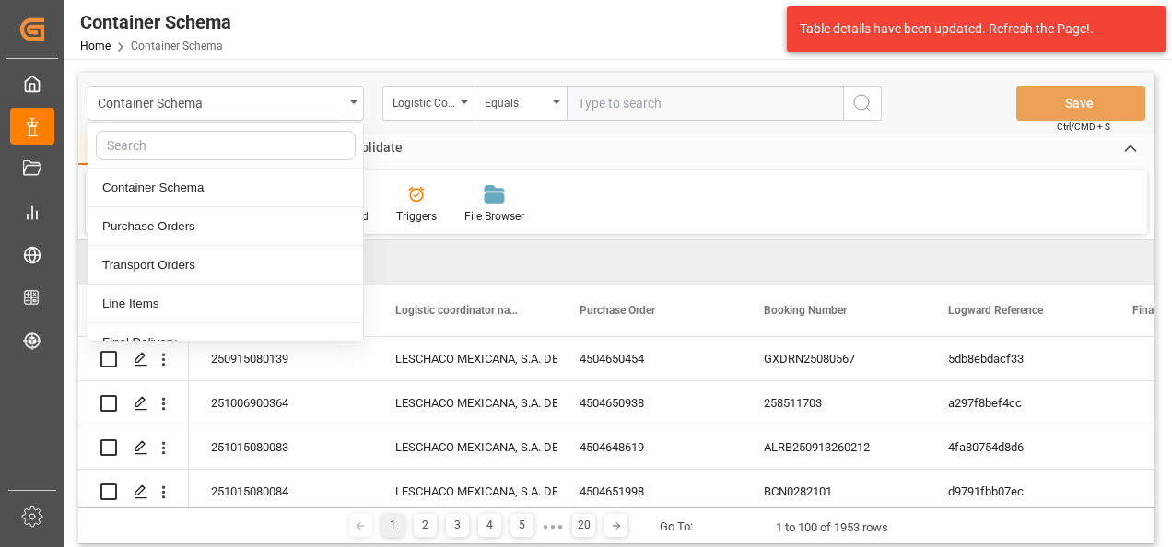
click at [633, 124] on div "Container Schema Container Schema Purchase Orders Transport Orders Line Items F…" at bounding box center [616, 103] width 1076 height 61
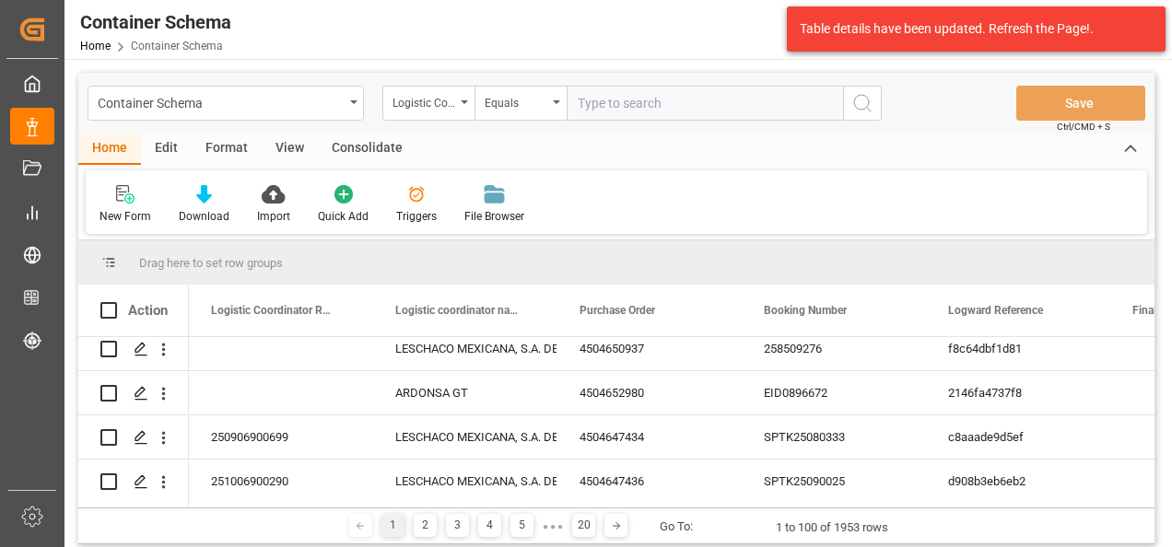
scroll to position [276, 0]
click at [140, 393] on polygon "Press SPACE to select this row." at bounding box center [139, 391] width 9 height 9
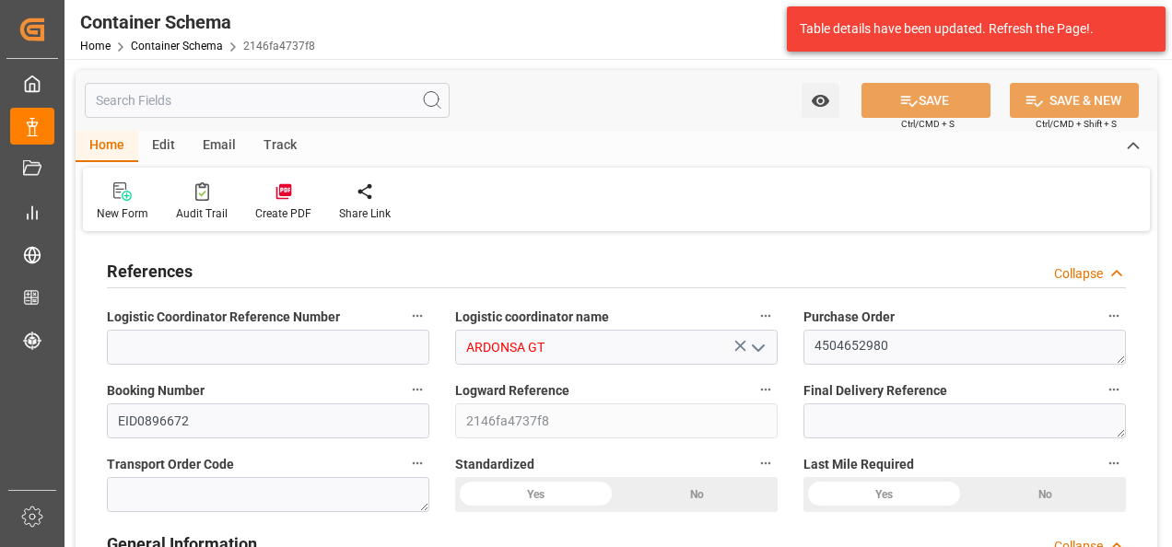
type input "0"
type input "1"
type input "40"
type input "8800"
type input "9360"
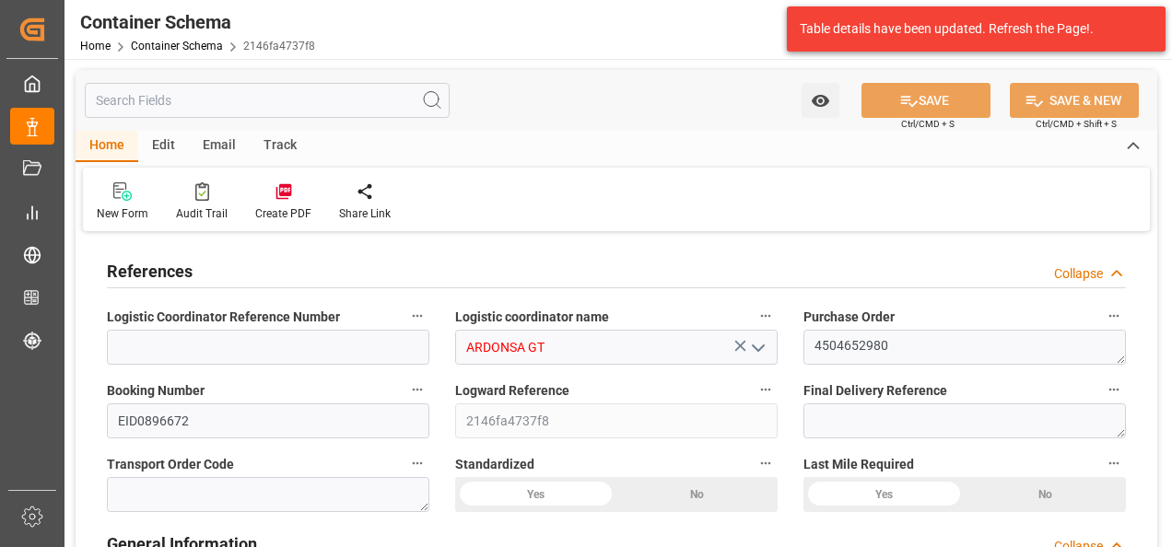
type input "CMACGM"
type input "CMA CGM Group"
type input "INMUN"
type input "GTPRQ"
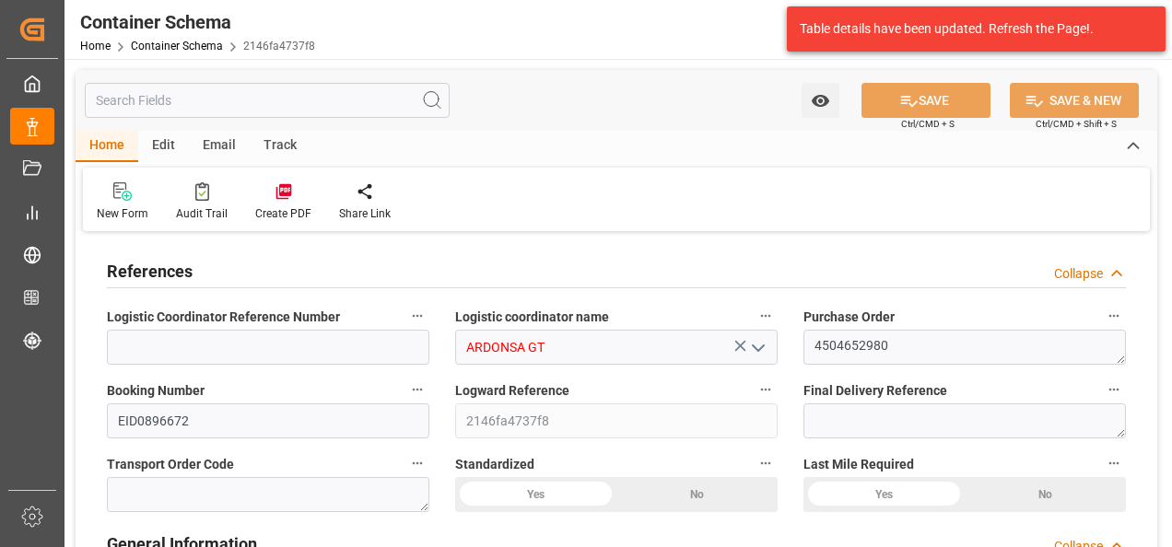
type input "9299654"
type input "-13"
type input "0"
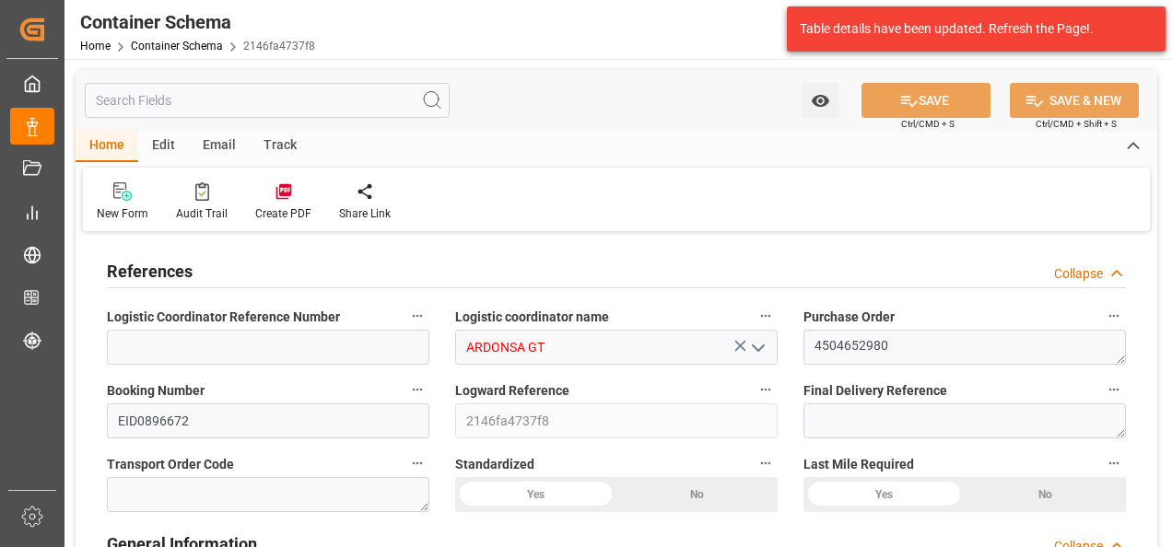
type input "INMUN"
type input "GTPRQ"
type input "19.09.2025 10:15"
type input "[DATE]"
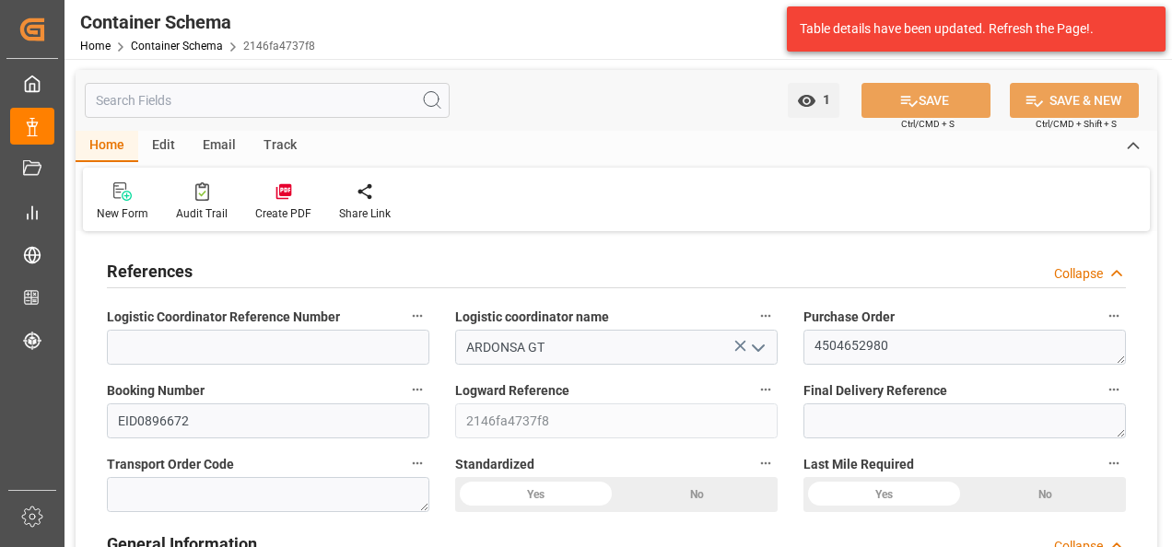
type input "16.11.2025"
type input "[DATE]"
type input "25.09.2025 19:27"
type input "19.09.2025 15:16"
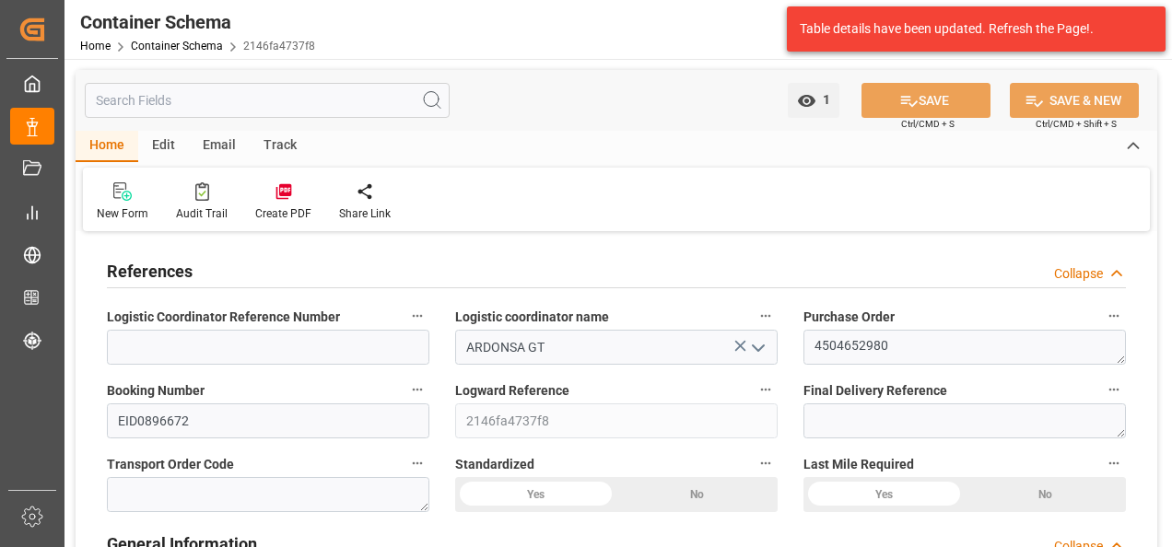
type input "[DATE]"
type input "12.09.2025 23:36"
type input "14.09.2025 01:01"
type input "24.09.2025 15:00"
type input "24.09.2025 13:51"
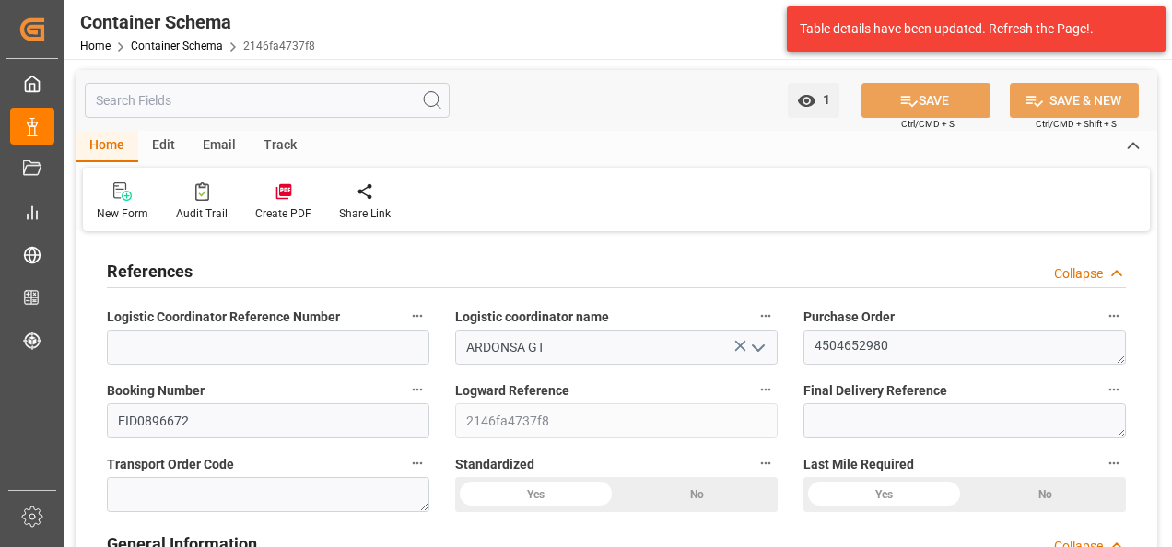
type input "25.09.2025 02:31"
type input "25.09.2025 09:14"
type input "02.10.2025 16:00"
type input "10.10.2025 00:00"
type input "10.10.2025 13:25"
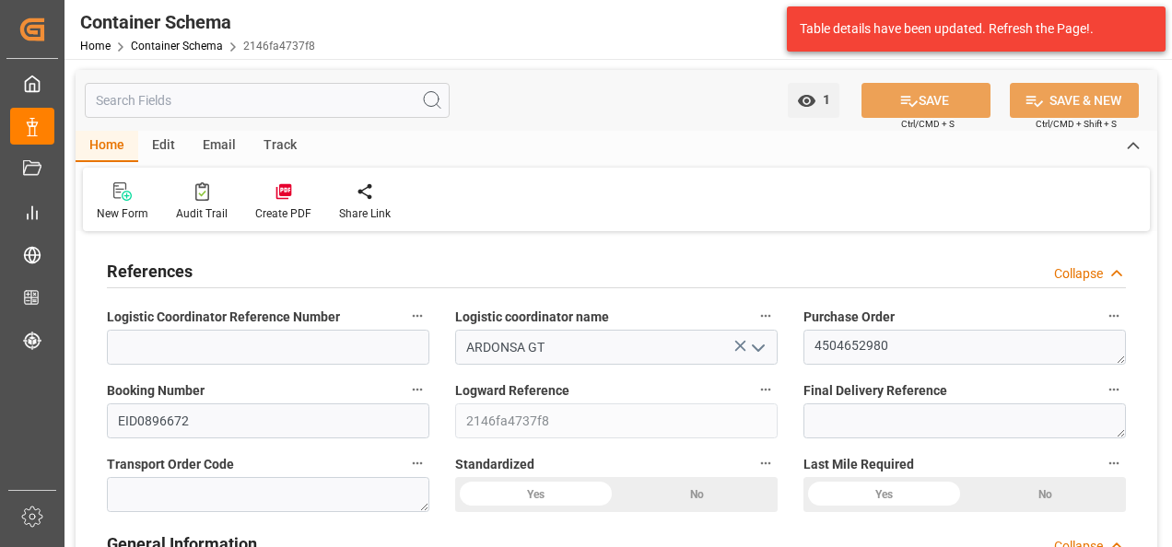
type input "22.11.2025 09:00"
type input "19.11.2025 20:00"
type input "20.11.2025 10:35"
type input "30.11.2025 00:00"
type input "04.12.2025 08:00"
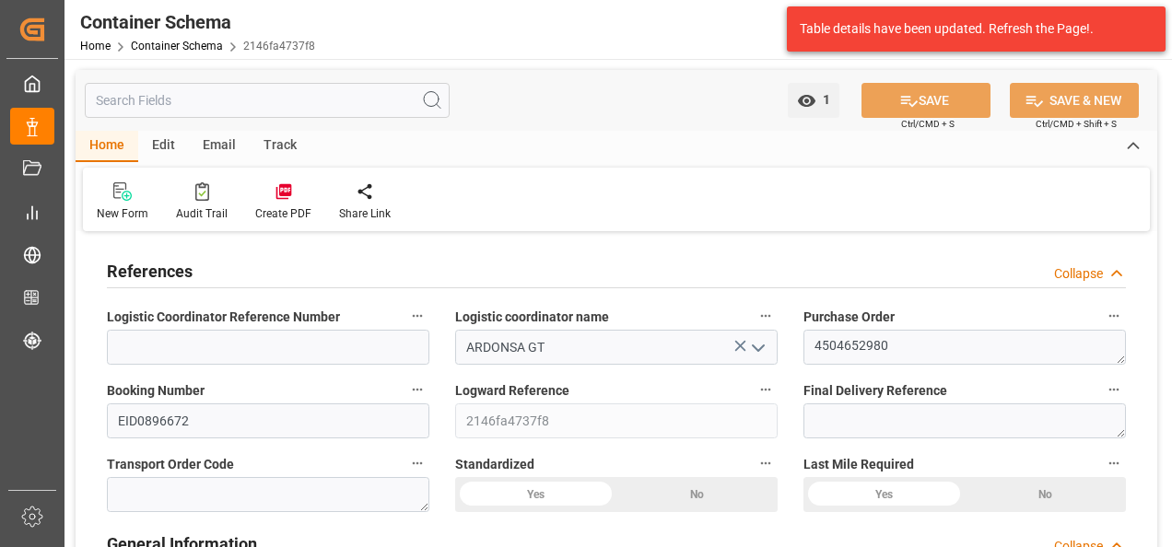
type input "04.12.2025 15:27"
type input "08.12.2025 15:27"
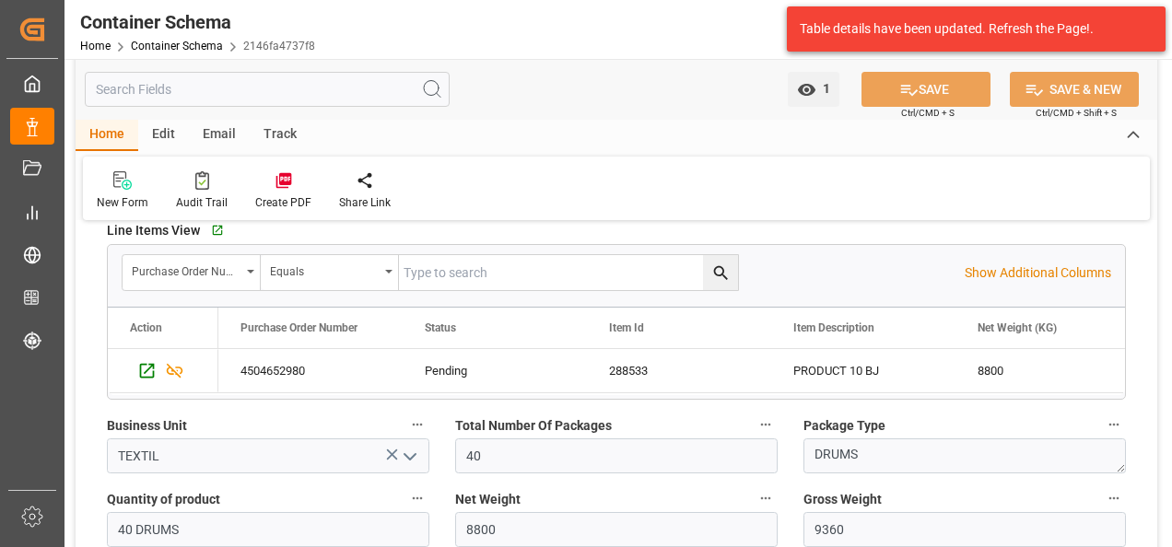
scroll to position [829, 0]
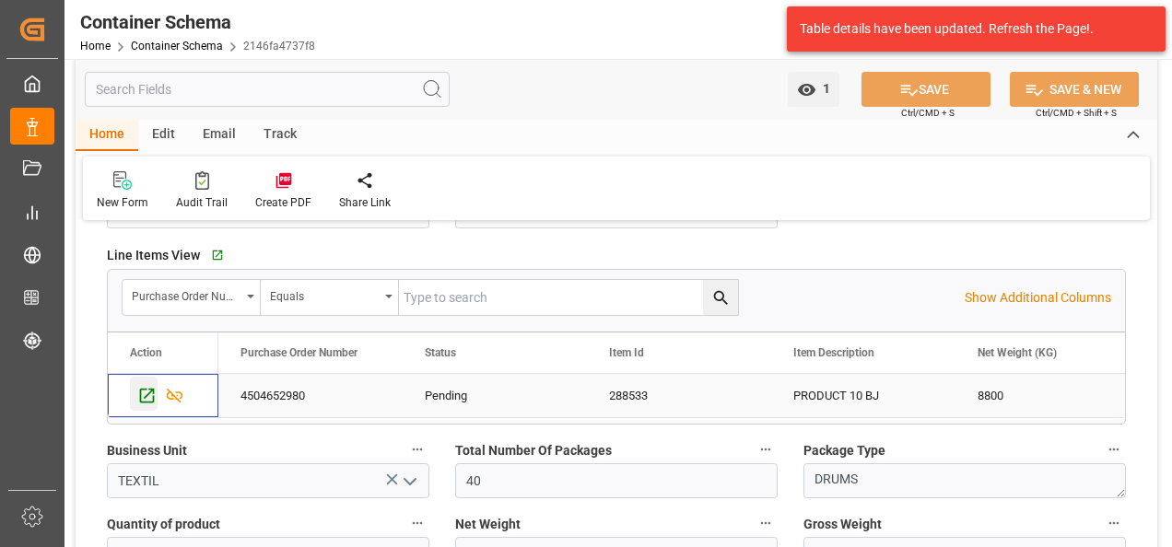
click at [151, 391] on icon "Press SPACE to select this row." at bounding box center [146, 395] width 19 height 19
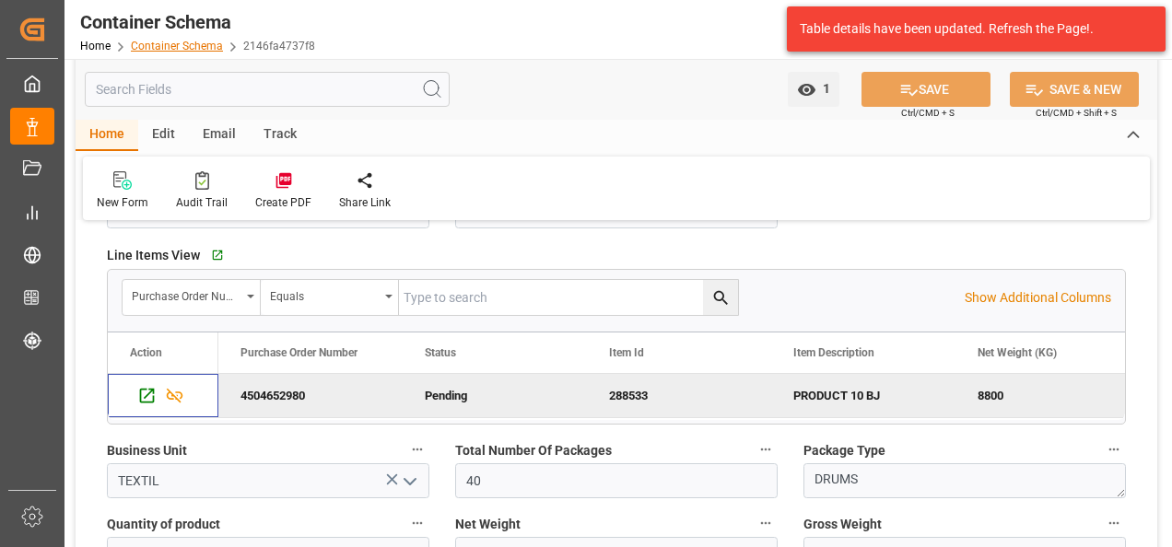
click at [184, 47] on link "Container Schema" at bounding box center [177, 46] width 92 height 13
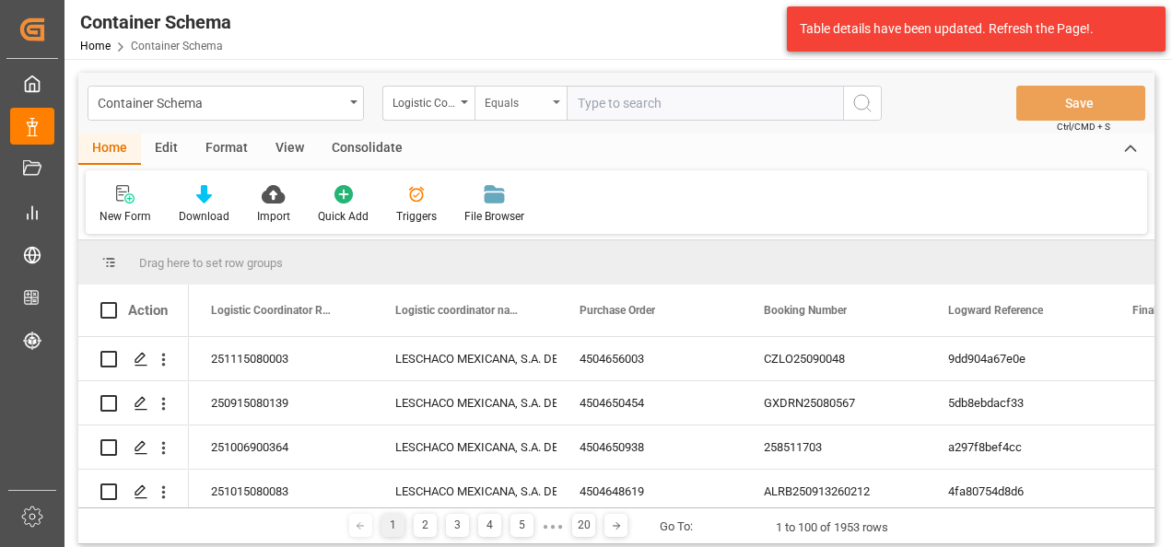
click at [524, 107] on div "Equals" at bounding box center [516, 100] width 63 height 21
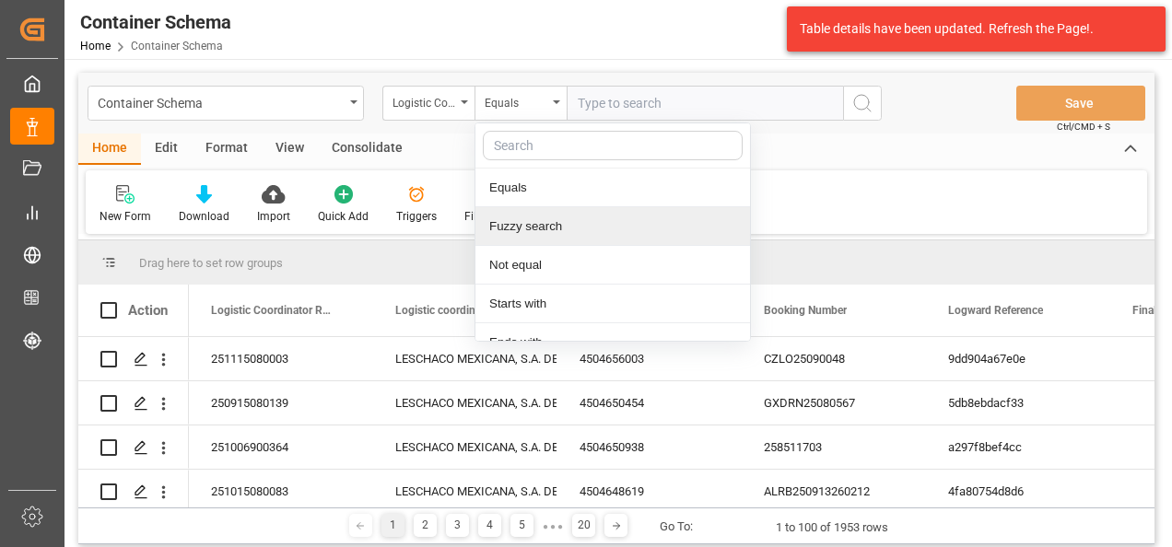
click at [529, 224] on div "Fuzzy search" at bounding box center [612, 226] width 275 height 39
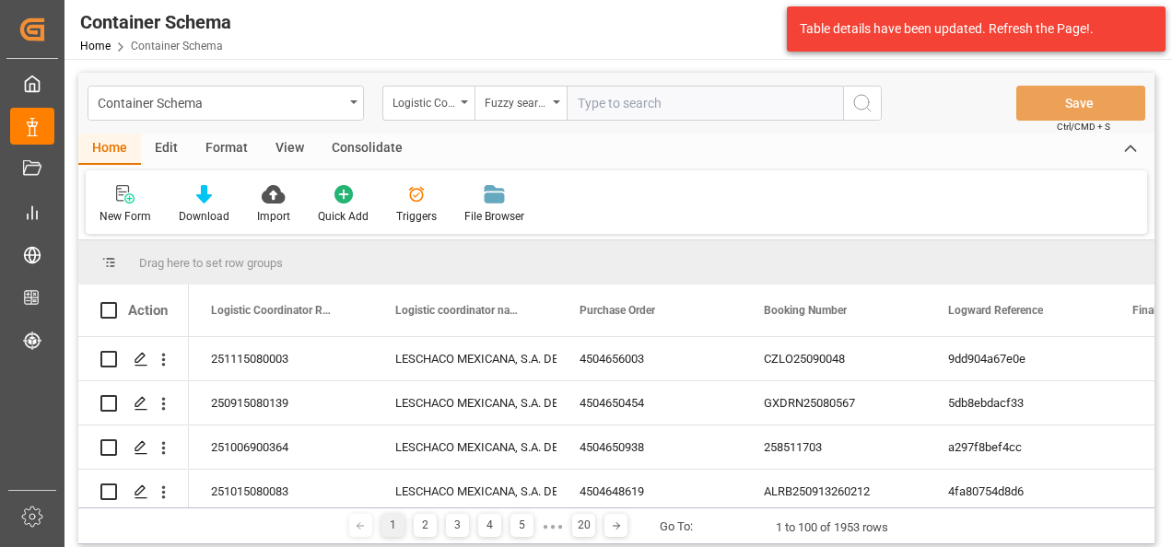
paste input "4504647961"
type input "4504647961"
click at [859, 110] on icon "search button" at bounding box center [862, 103] width 22 height 22
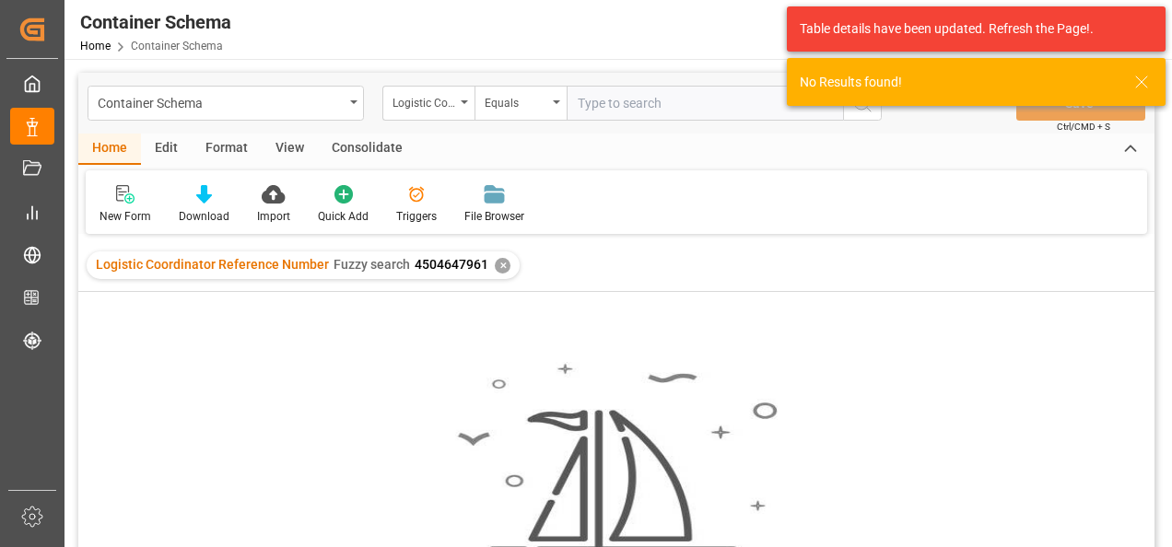
click at [495, 269] on div "✕" at bounding box center [503, 266] width 16 height 16
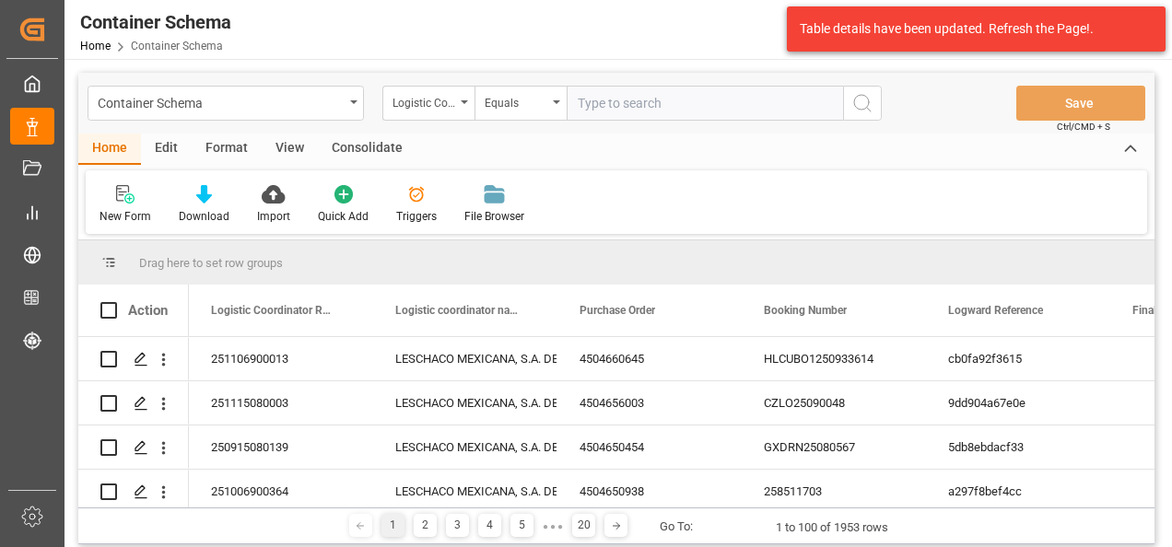
click at [457, 116] on div "Logistic Coordinator Reference Number" at bounding box center [428, 103] width 92 height 35
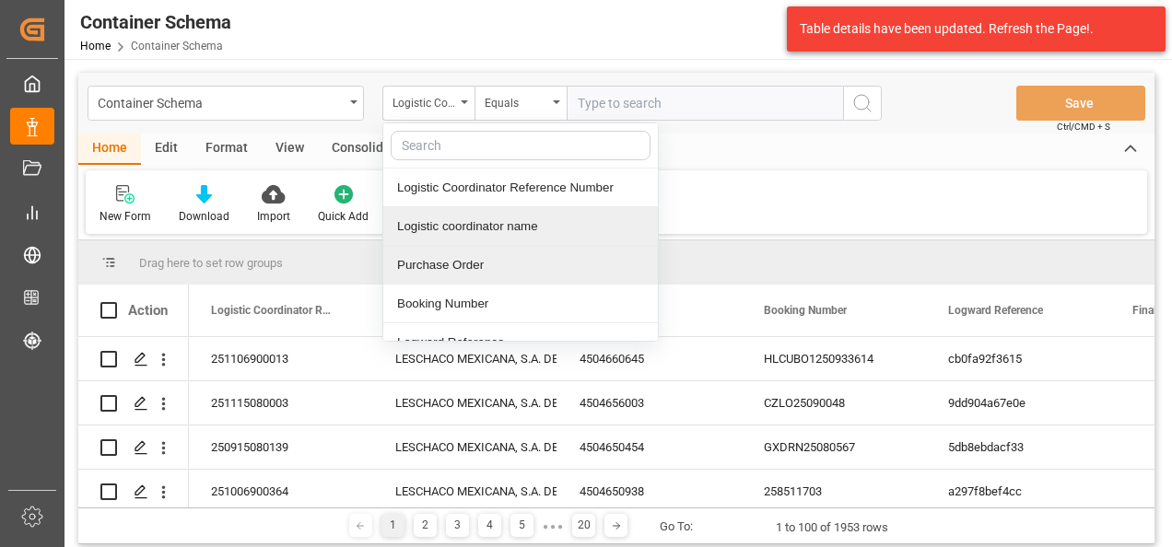
click at [464, 257] on div "Purchase Order" at bounding box center [520, 265] width 275 height 39
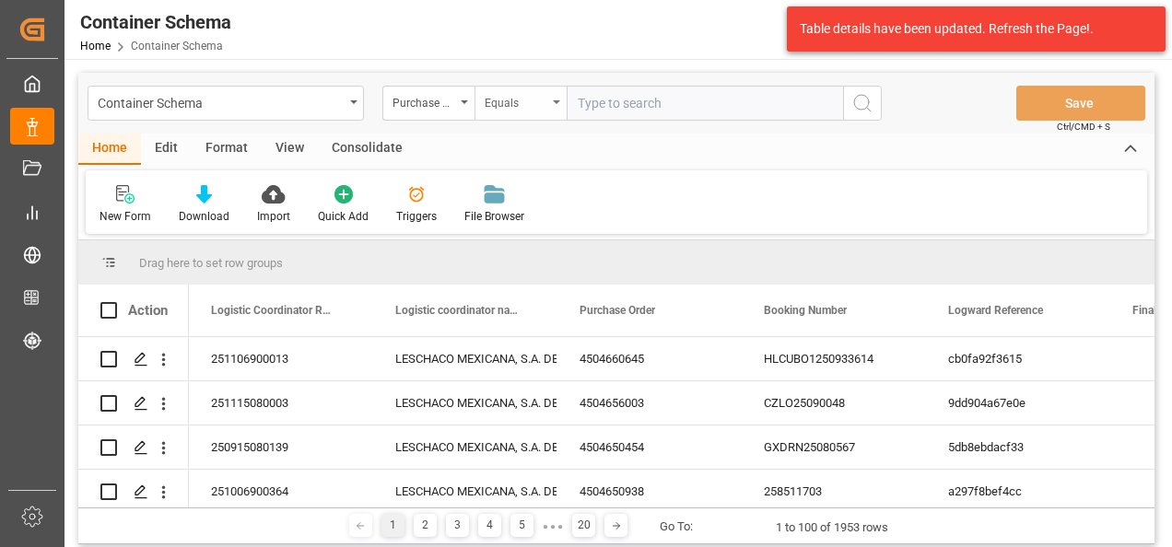
click at [508, 96] on div "Equals" at bounding box center [516, 100] width 63 height 21
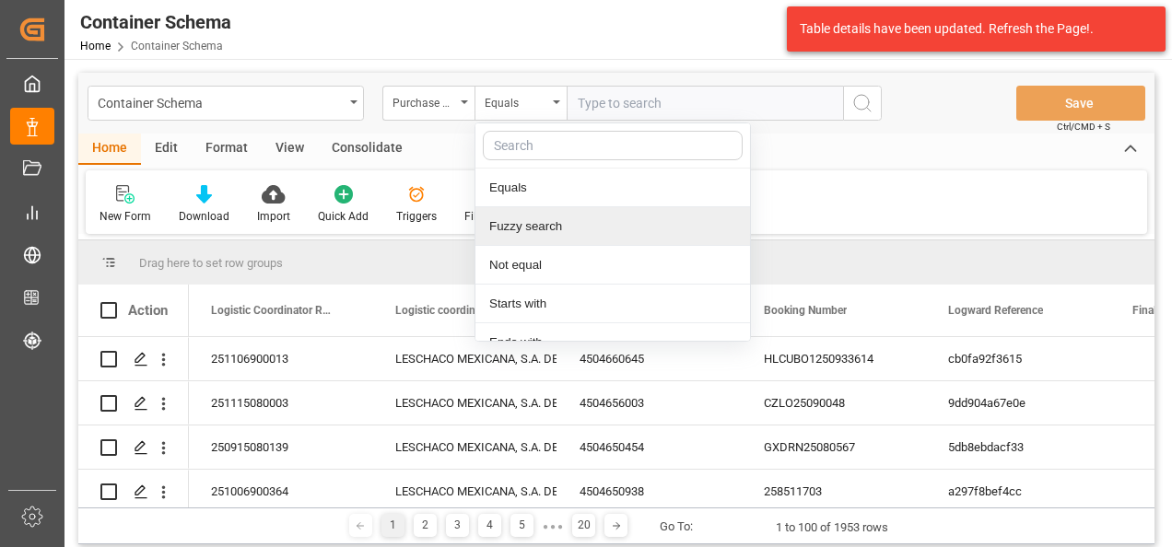
click at [555, 215] on div "Fuzzy search" at bounding box center [612, 226] width 275 height 39
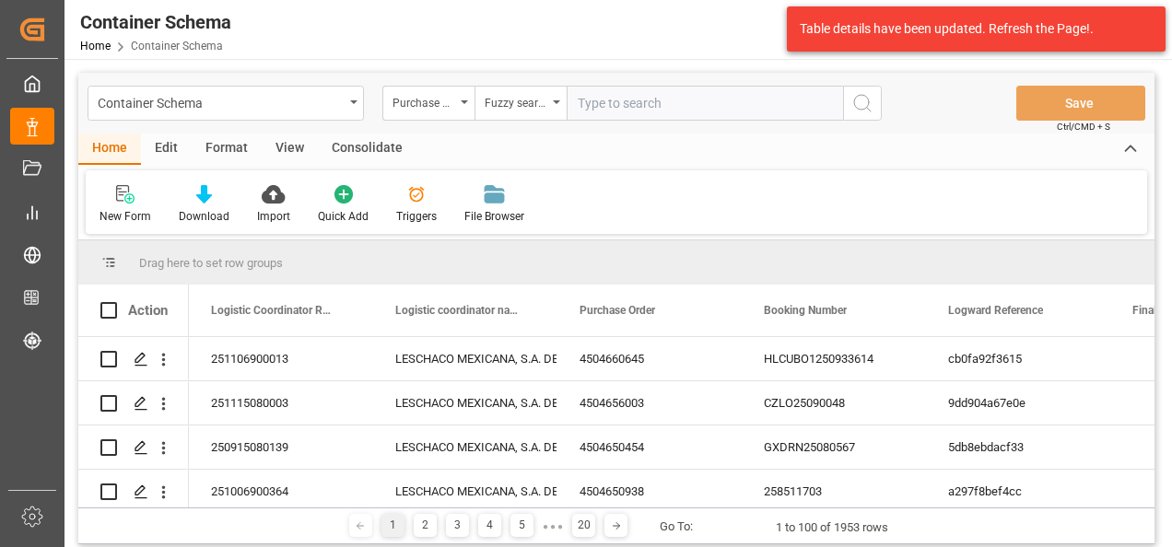
paste input "4504647961"
type input "4504647961"
click at [868, 98] on icon "search button" at bounding box center [862, 103] width 22 height 22
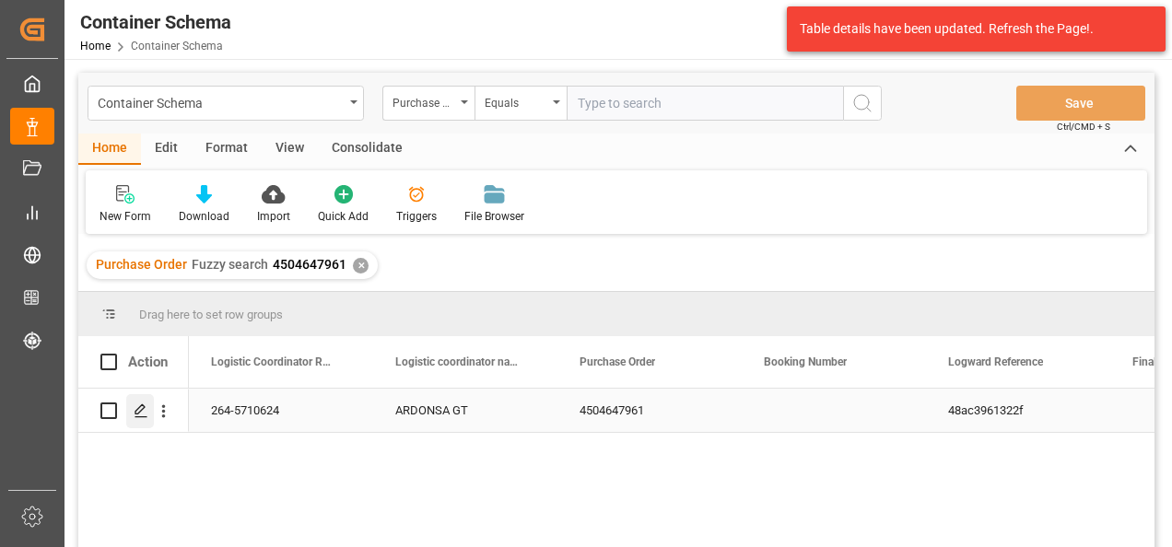
click at [136, 418] on icon "Press SPACE to select this row." at bounding box center [141, 411] width 15 height 15
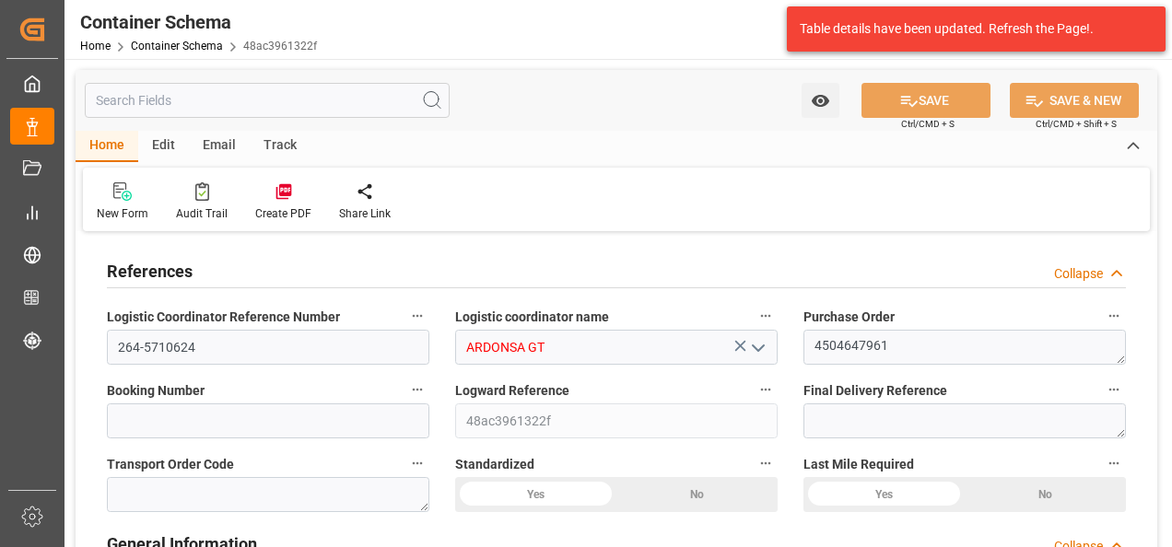
type input "0"
type input "1"
type input "3"
type input "90"
type input "112.9"
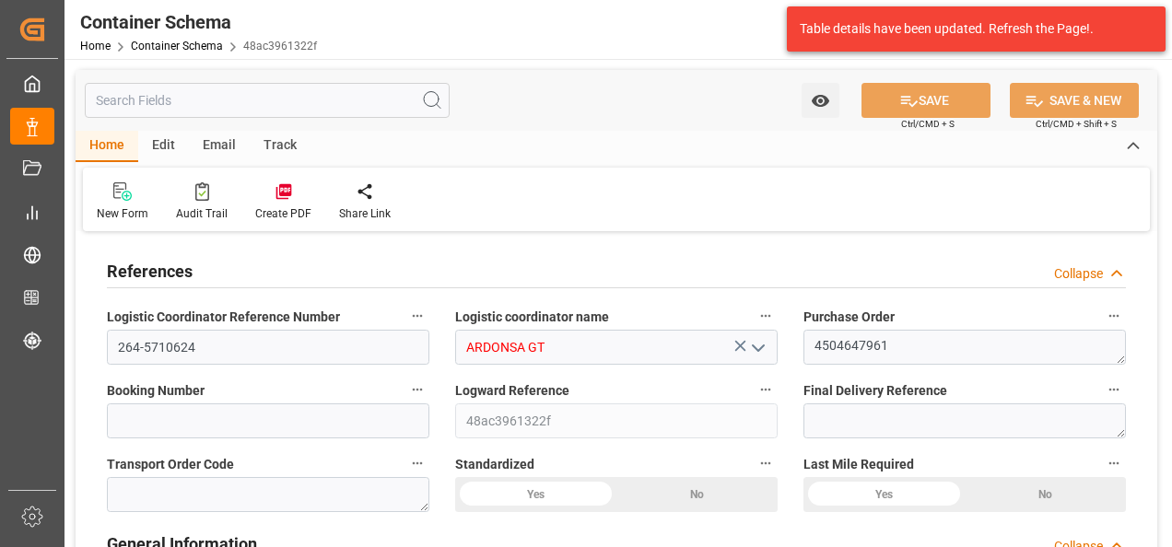
type input "GTTUC"
type input "MXZMF"
type input "45"
type input "05.08.2025 11:30"
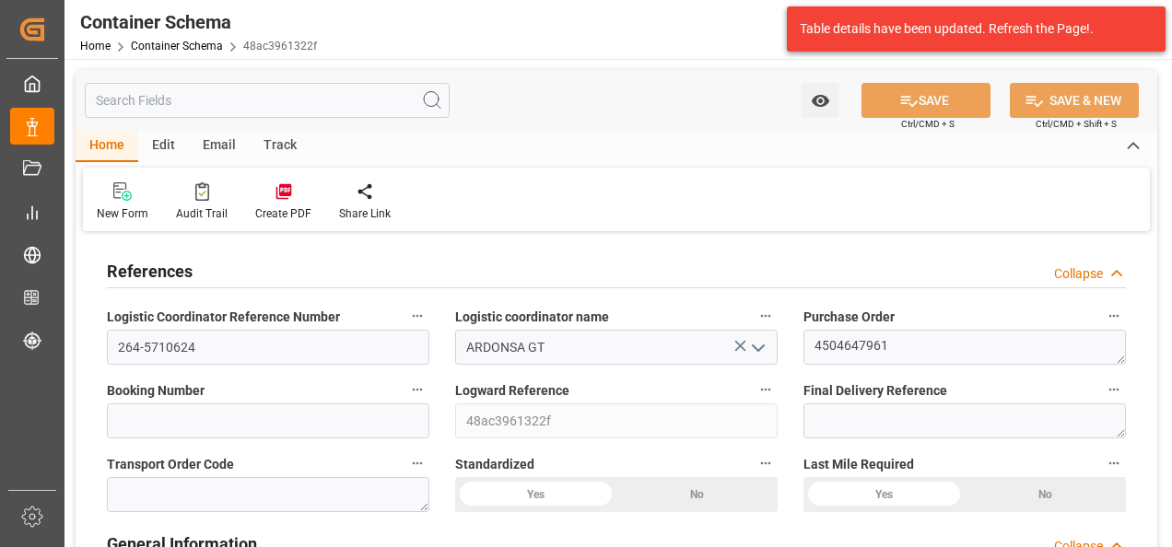
type input "05.08.2025"
type input "19.09.2025"
type input "19.09.2025 20:58"
type input "05.08.2025 16:40"
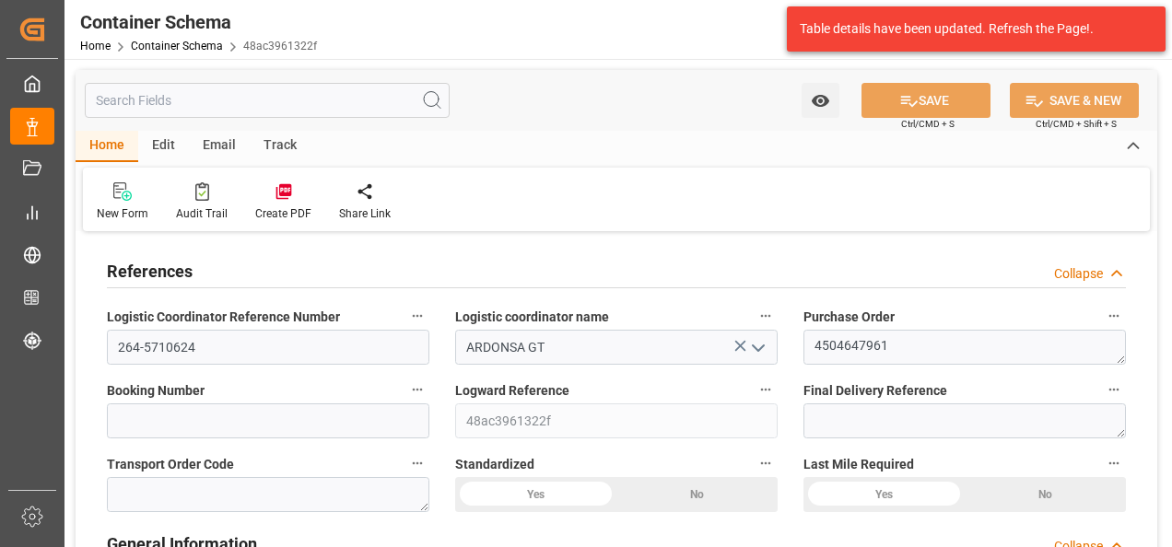
type input "25.09.2025"
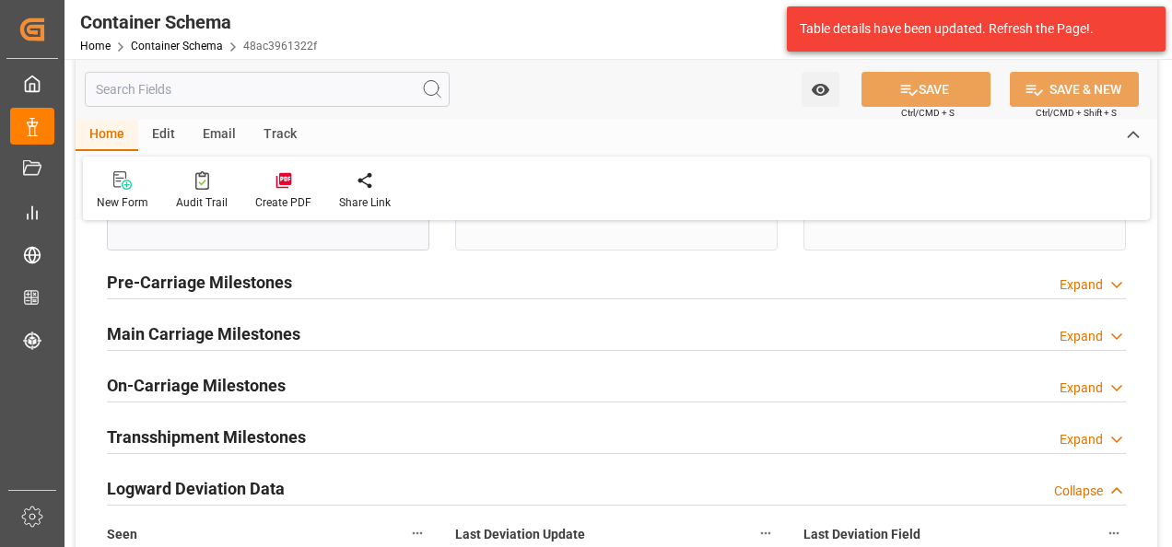
scroll to position [2211, 0]
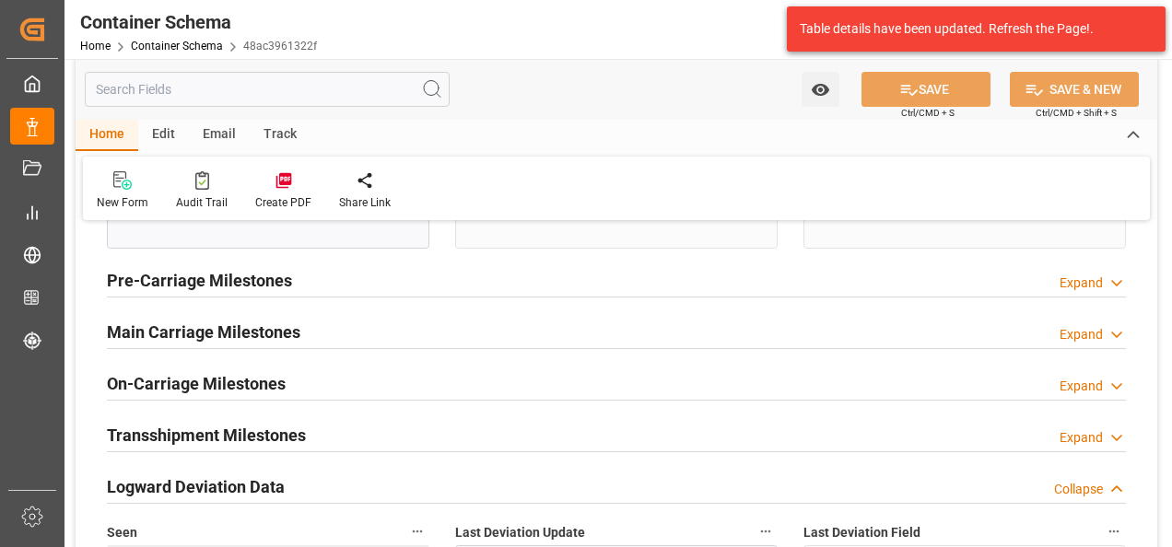
click at [275, 339] on h2 "Main Carriage Milestones" at bounding box center [203, 332] width 193 height 25
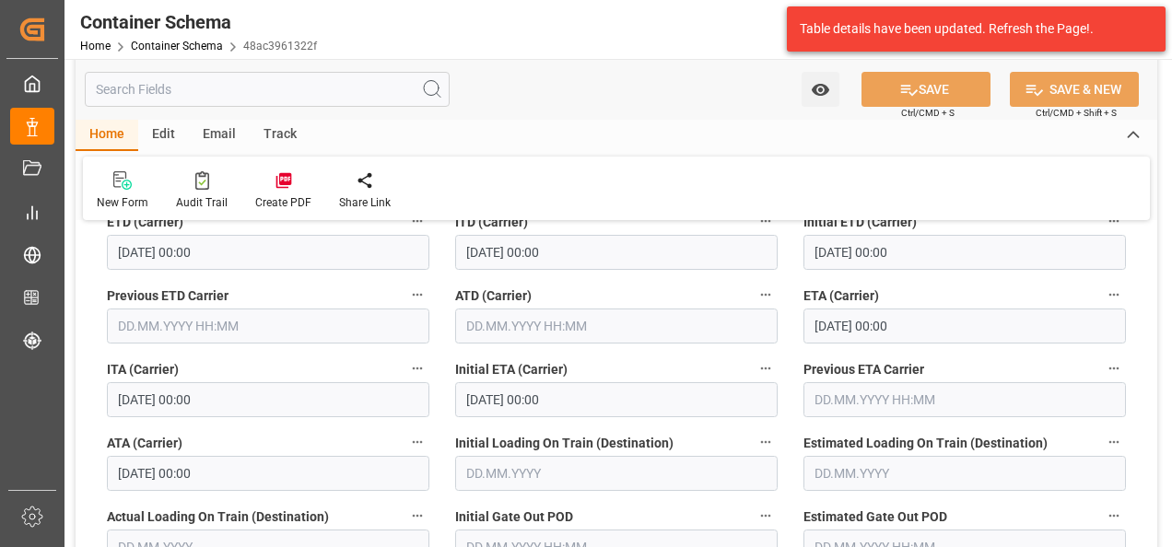
scroll to position [2395, 0]
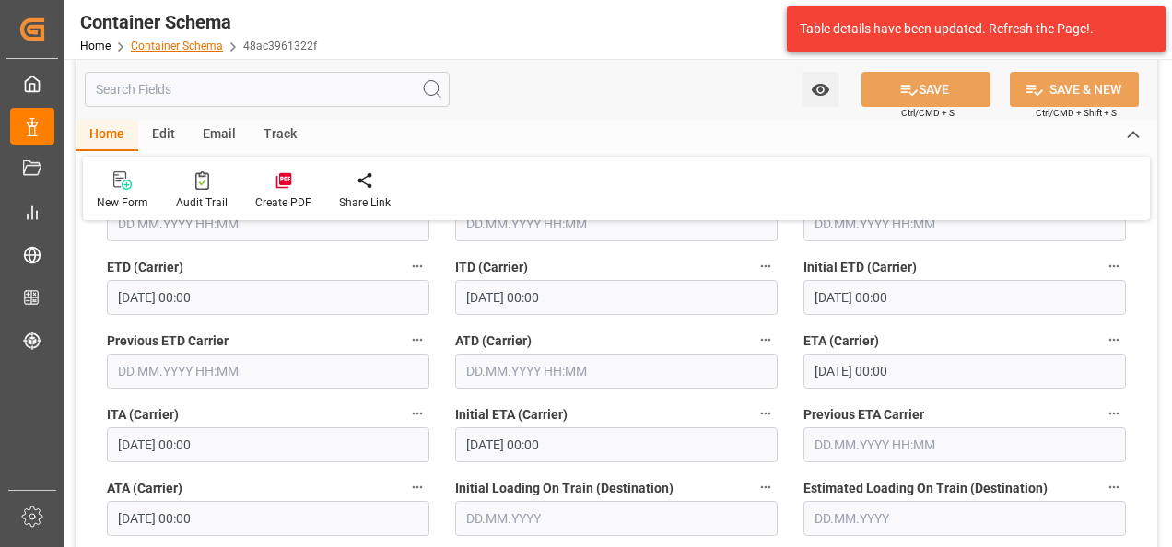
click at [204, 52] on link "Container Schema" at bounding box center [177, 46] width 92 height 13
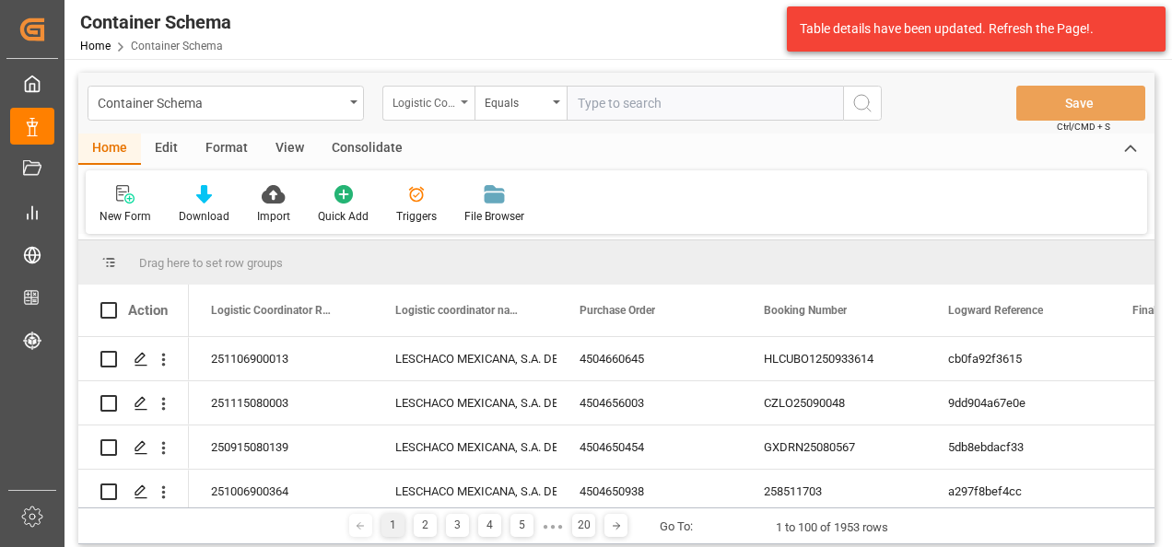
click at [453, 108] on div "Logistic Coordinator Reference Number" at bounding box center [423, 100] width 63 height 21
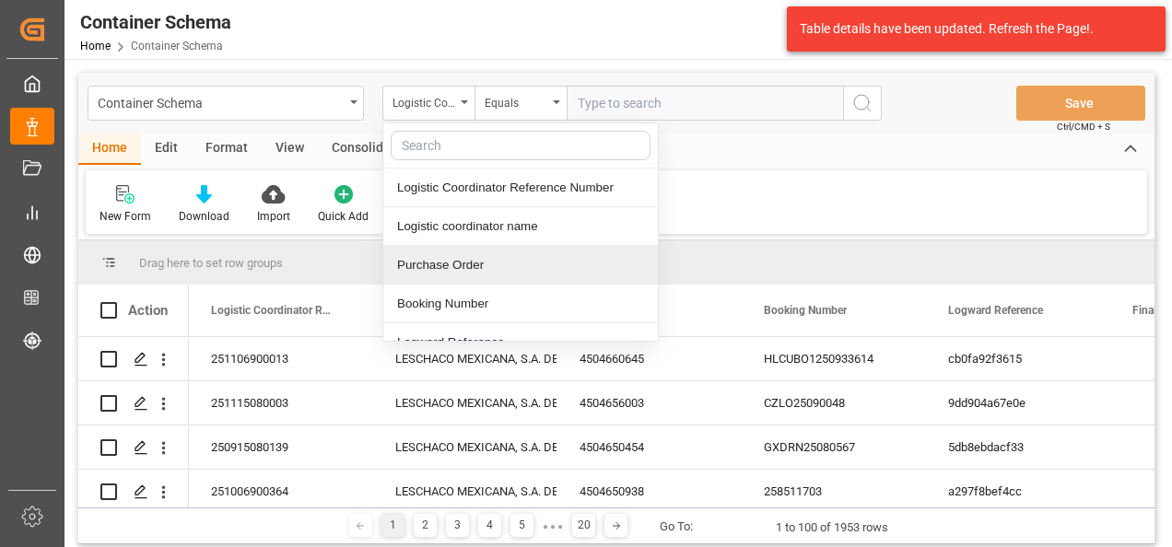
click at [458, 265] on div "Purchase Order" at bounding box center [520, 265] width 275 height 39
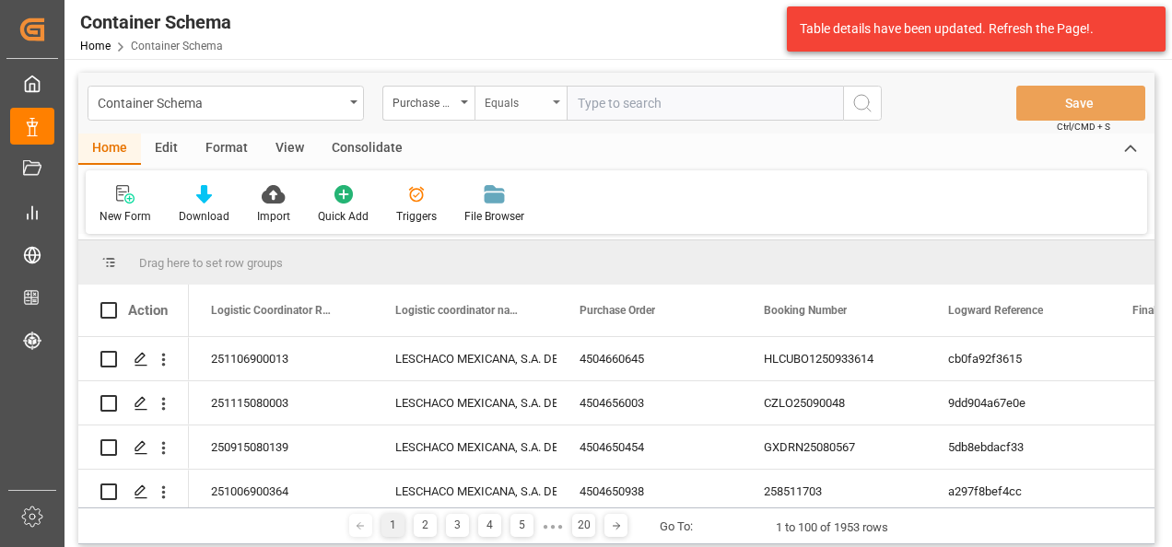
click at [516, 94] on div "Equals" at bounding box center [516, 100] width 63 height 21
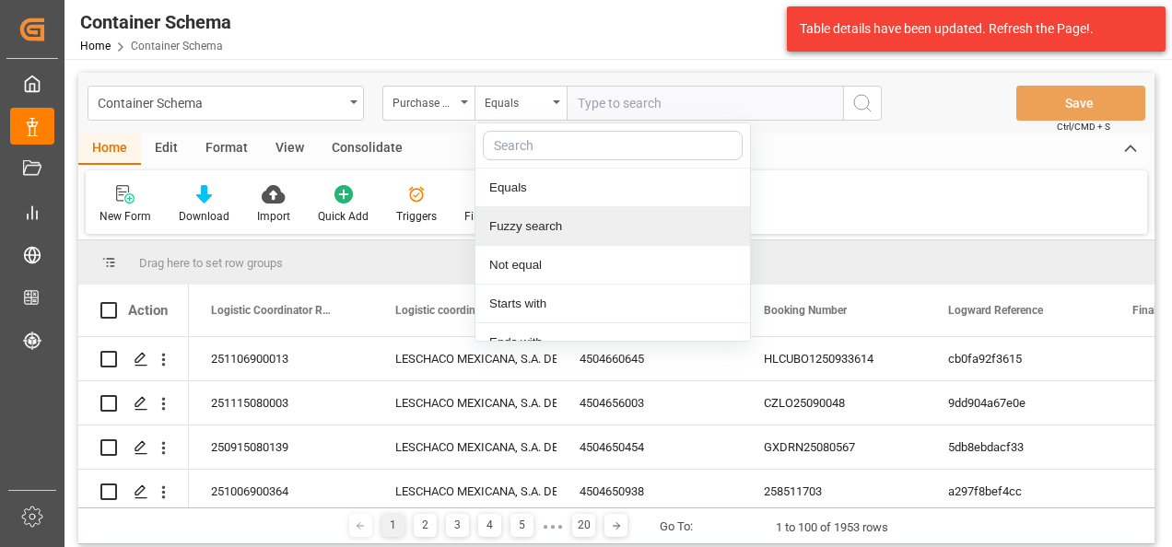
click at [536, 222] on div "Fuzzy search" at bounding box center [612, 226] width 275 height 39
paste input "4504648544"
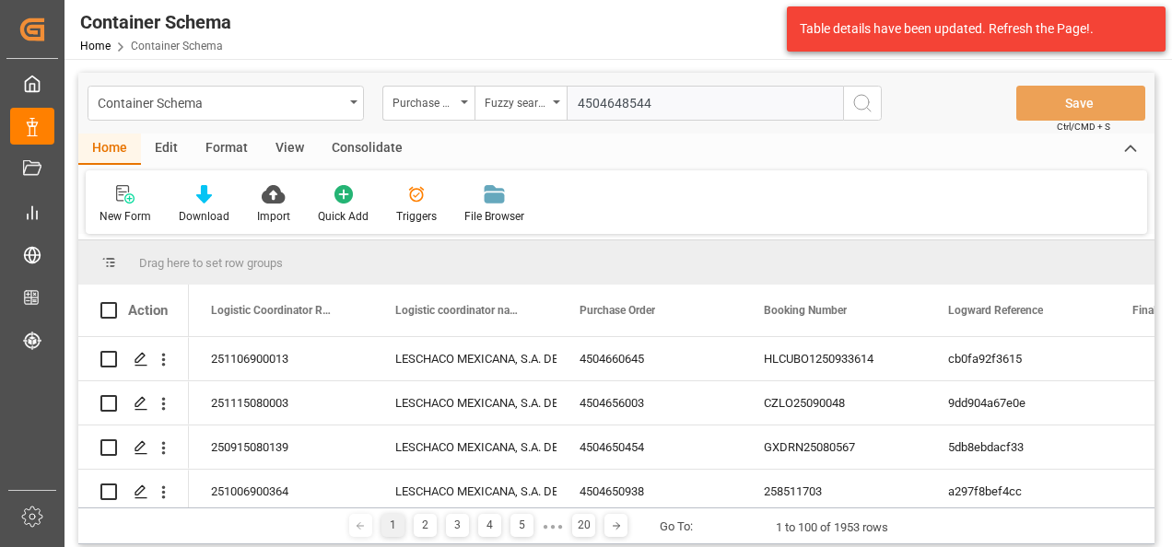
type input "4504648544"
click at [849, 102] on button "search button" at bounding box center [862, 103] width 39 height 35
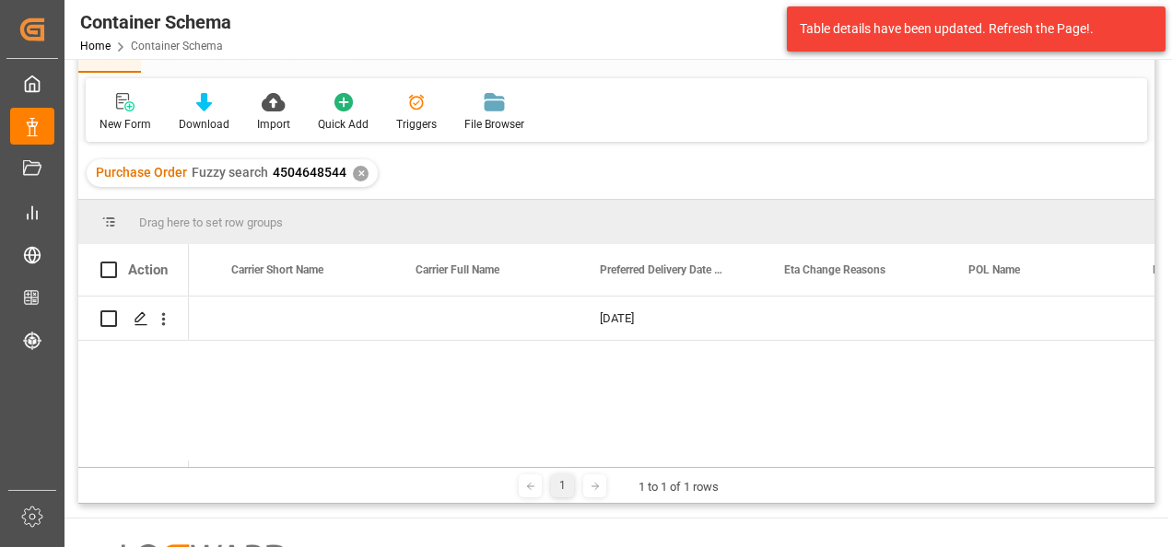
scroll to position [0, 9061]
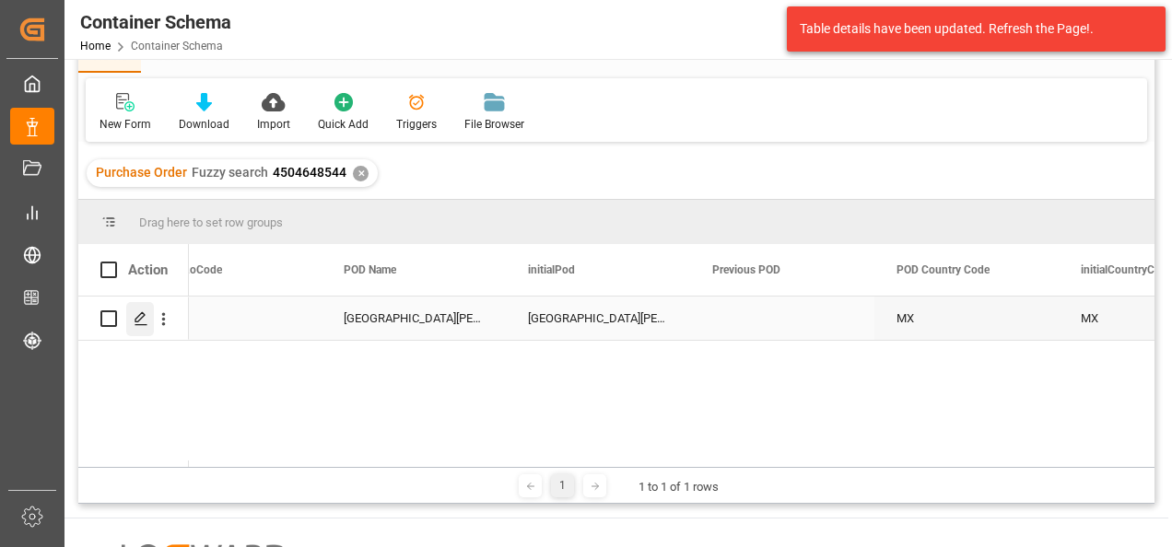
click at [143, 315] on icon "Press SPACE to select this row." at bounding box center [141, 318] width 15 height 15
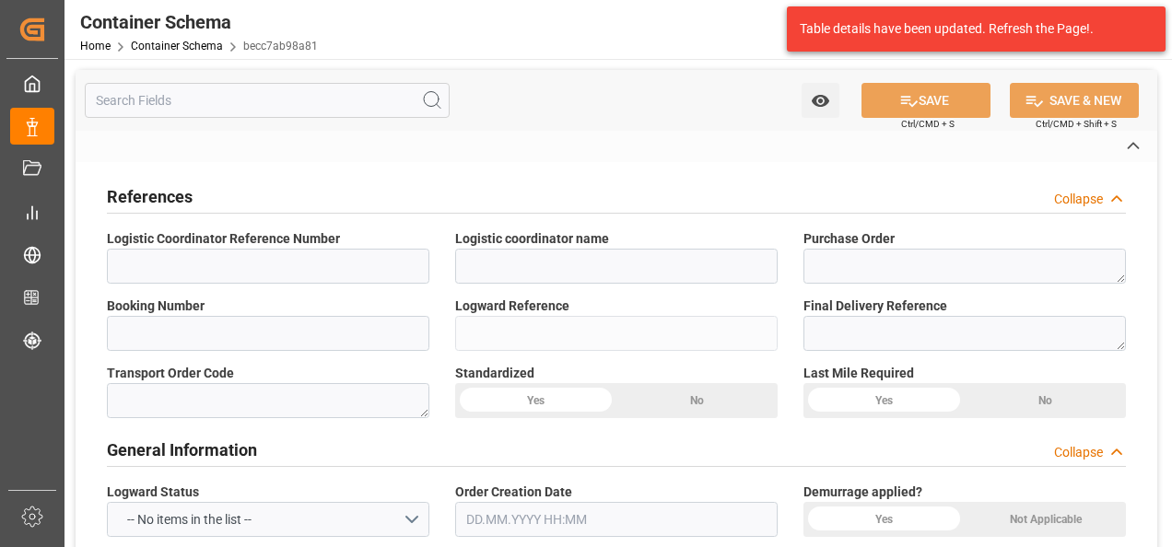
type input "264-202500011559"
type input "ARDONSA GT"
type textarea "4504648544"
type input "becc7ab98a81"
type input "On time"
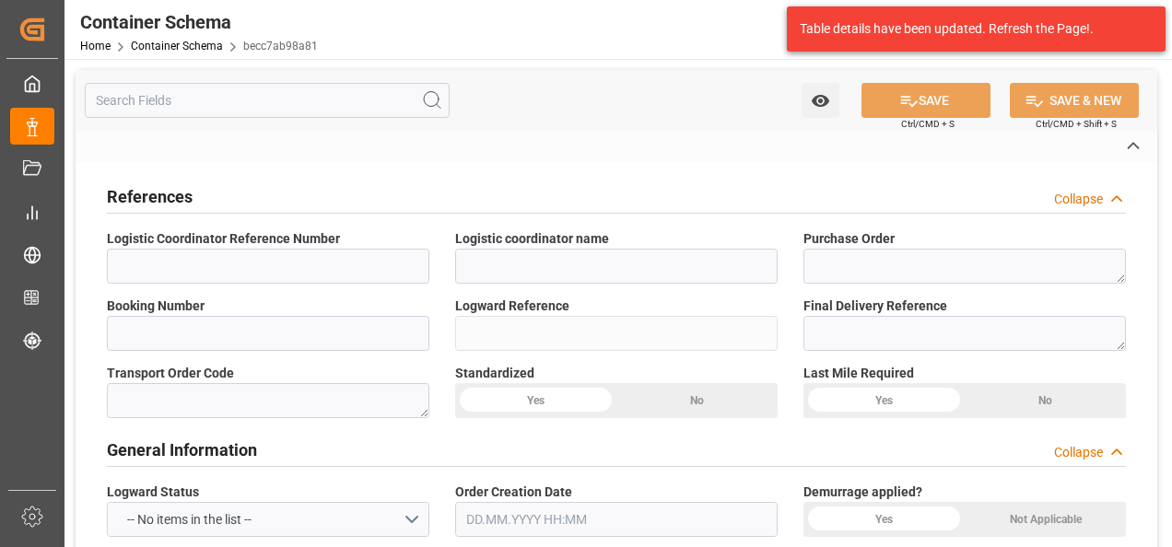
type input "[PERSON_NAME]"
type input "AQUAQUIM SA DE CV"
type input "Document Sent"
type input "264-202500011559"
type input "TEXTIL"
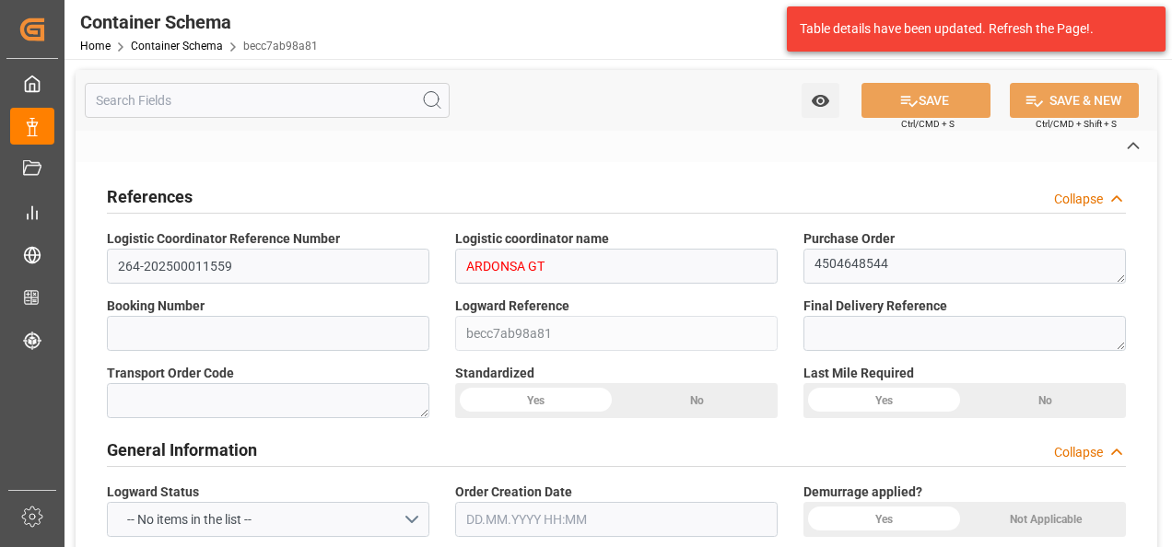
type textarea "PIEZAS"
type input "19 PIEZAS"
type input "ARCHROMA PAPER GMBH Y COMPAÑIA, SOC."
type textarea "KM 16.5, Carretera a [GEOGRAPHIC_DATA] , [PERSON_NAME] Fraijanes, [GEOGRAPHIC_D…"
type input "BOL"
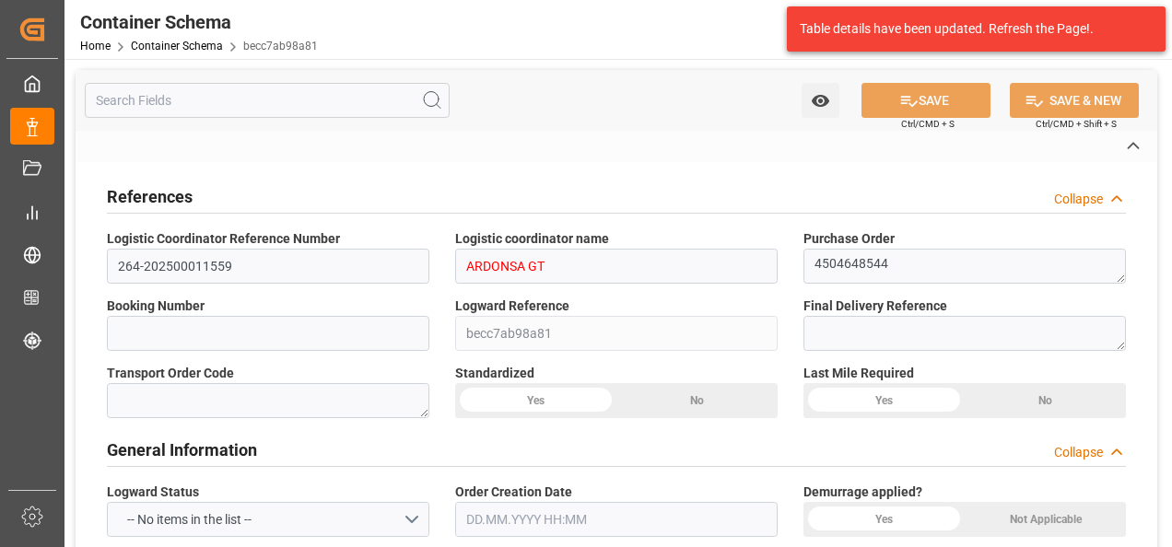
type input "DAP"
type input "Truck"
type input "LTL"
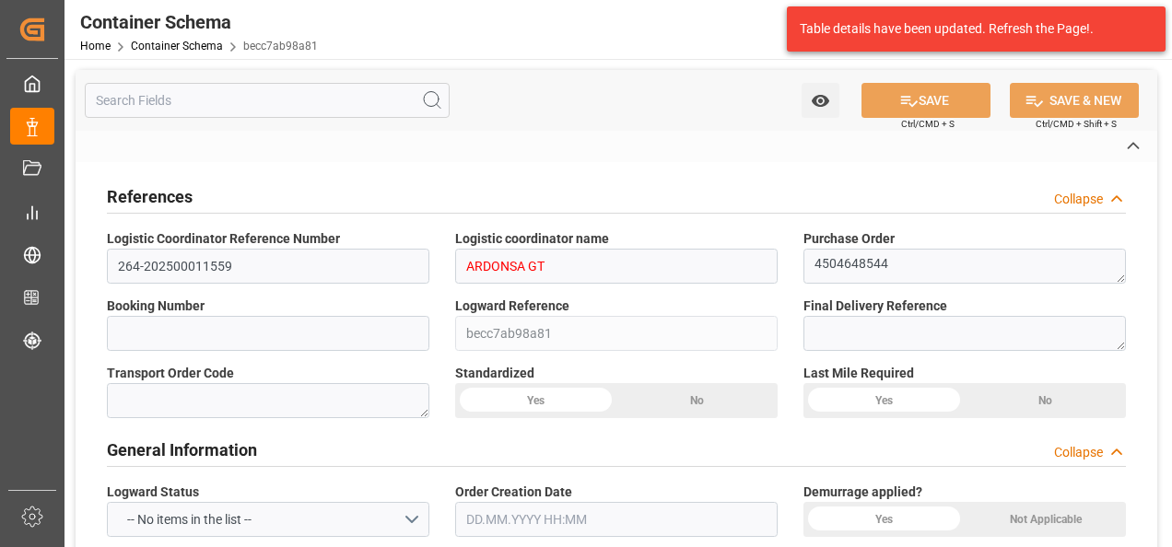
type input "C-349 BYN"
type input "[GEOGRAPHIC_DATA][PERSON_NAME]"
type textarea "pod"
type textarea "No"
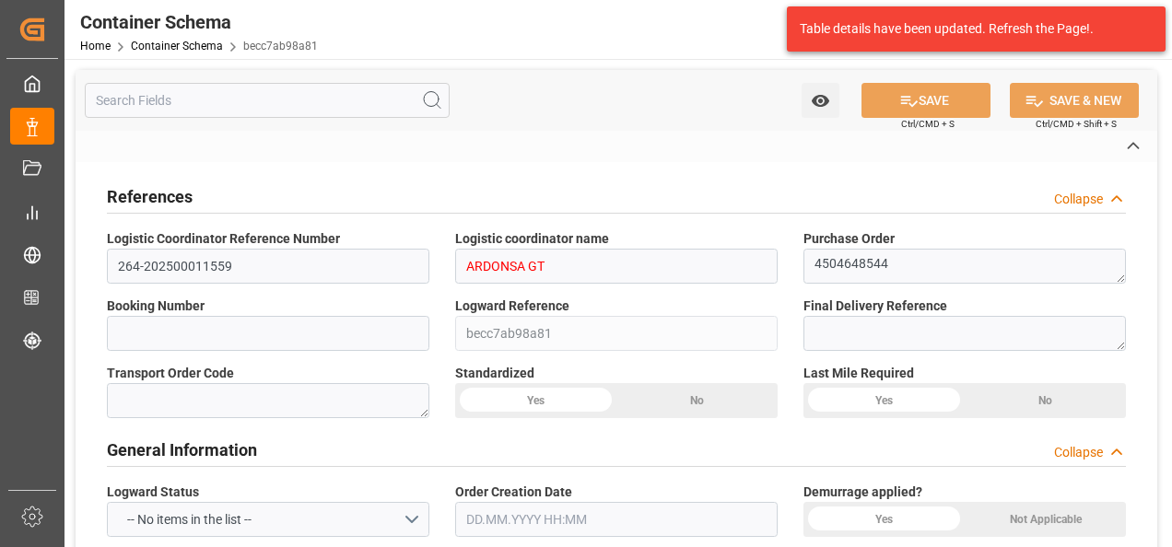
type textarea "Container is already in Final Delivery Phase."
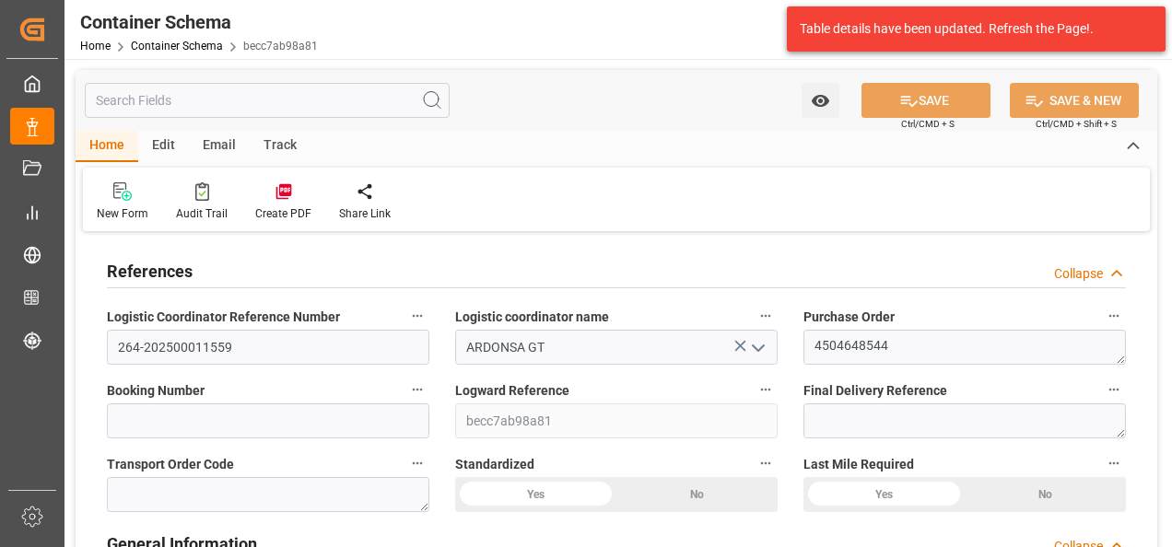
type input "0"
type input "1"
type input "19"
type input "19000"
type input "20083"
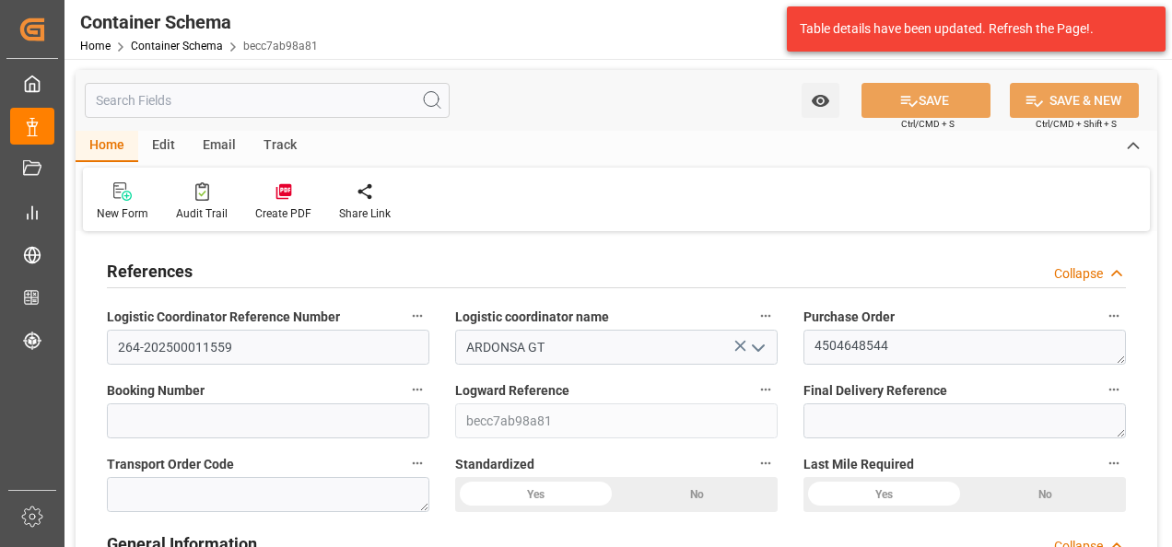
type input "MXZMF"
type input "29"
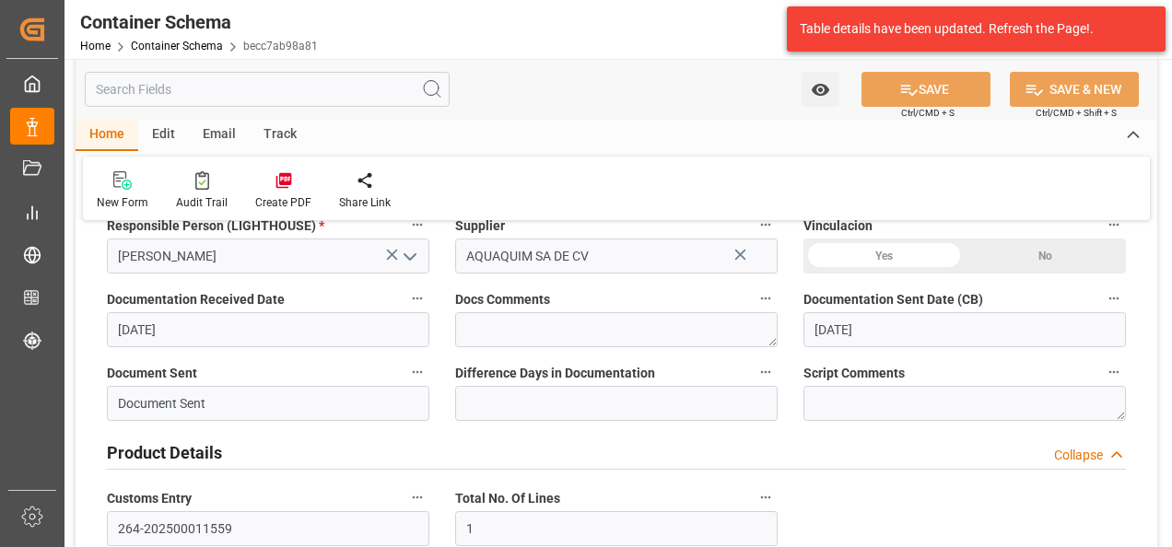
type input "04.08.2025 09:45"
type input "01.08.2025"
type input "04.08.2025"
type input "06.08.2025"
type input "04.08.2025"
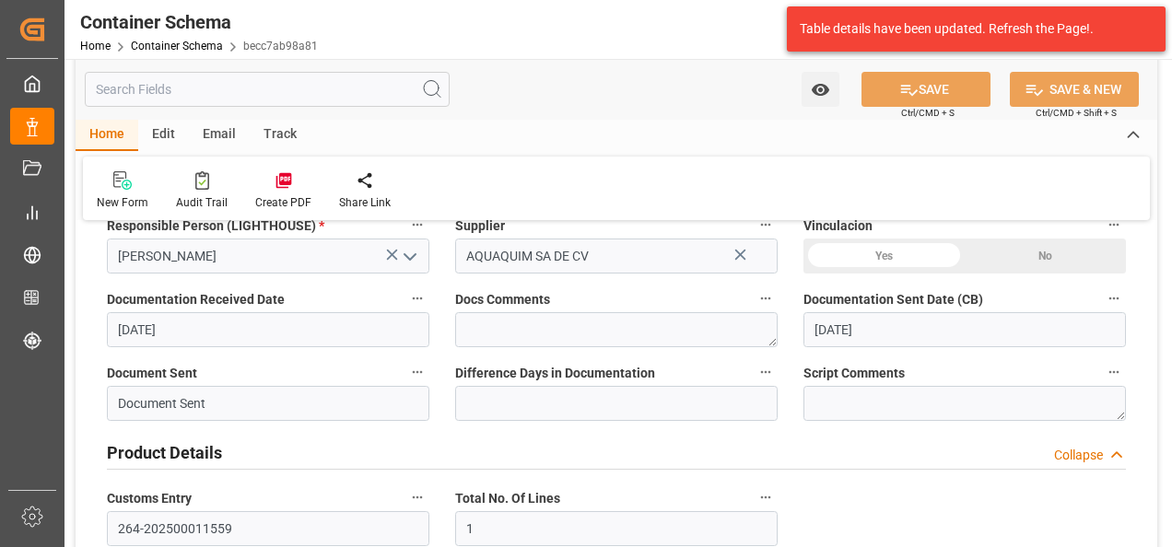
type input "03.09.2025"
type input "03.09.2025 19:45"
type input "04.08.2025 14:44"
type input "25.09.2025"
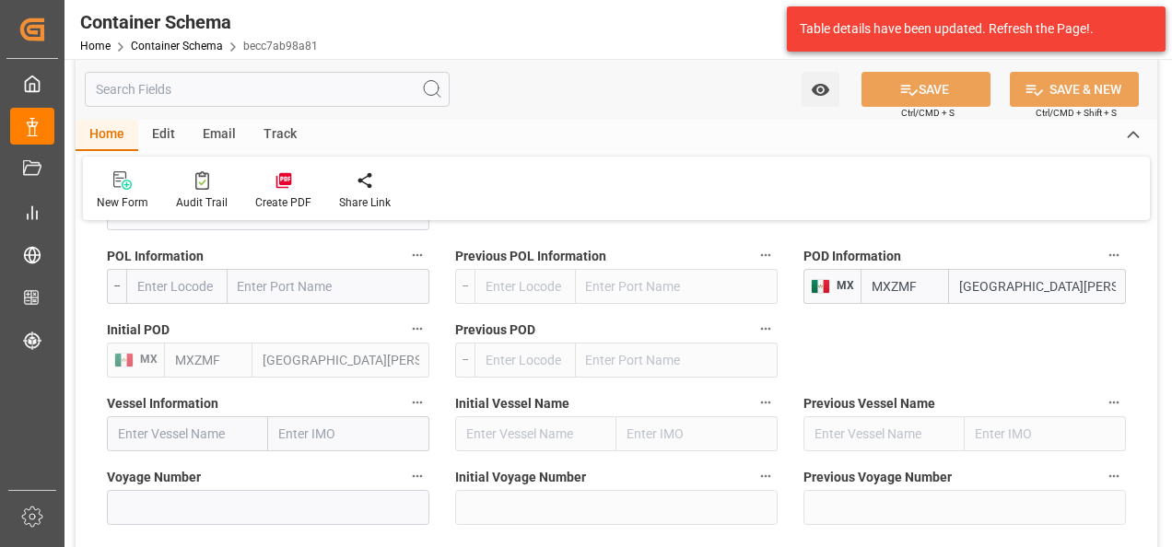
drag, startPoint x: 1059, startPoint y: 282, endPoint x: 926, endPoint y: 289, distance: 132.9
click at [927, 289] on div "MXZMF Ciudad Hidalgo" at bounding box center [992, 286] width 265 height 35
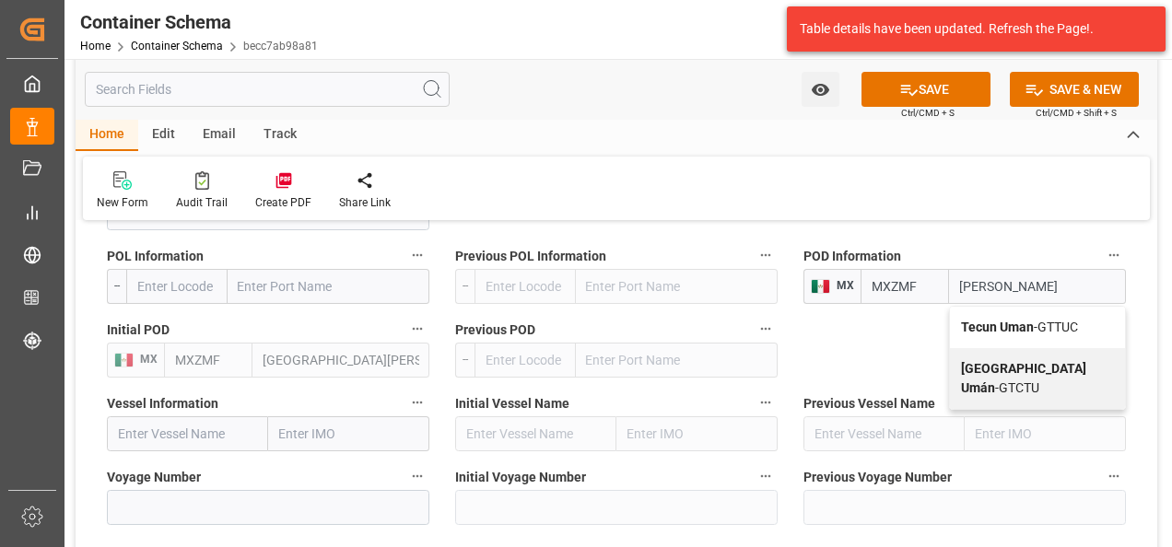
type input "tecun uman"
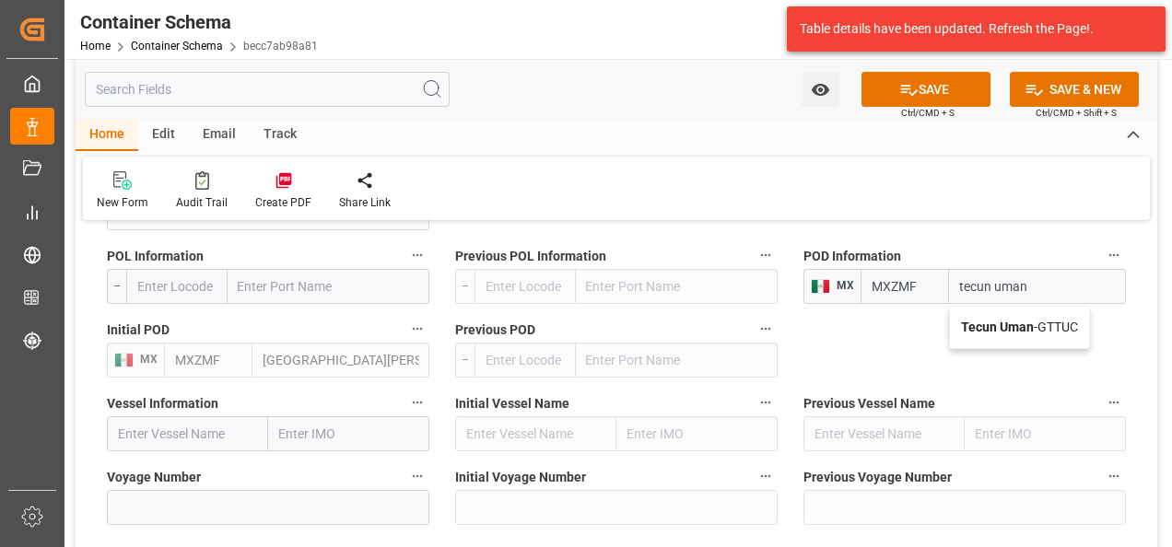
click at [1050, 318] on div "Tecun Uman - GTTUC" at bounding box center [1019, 327] width 139 height 41
type input "GTTUC"
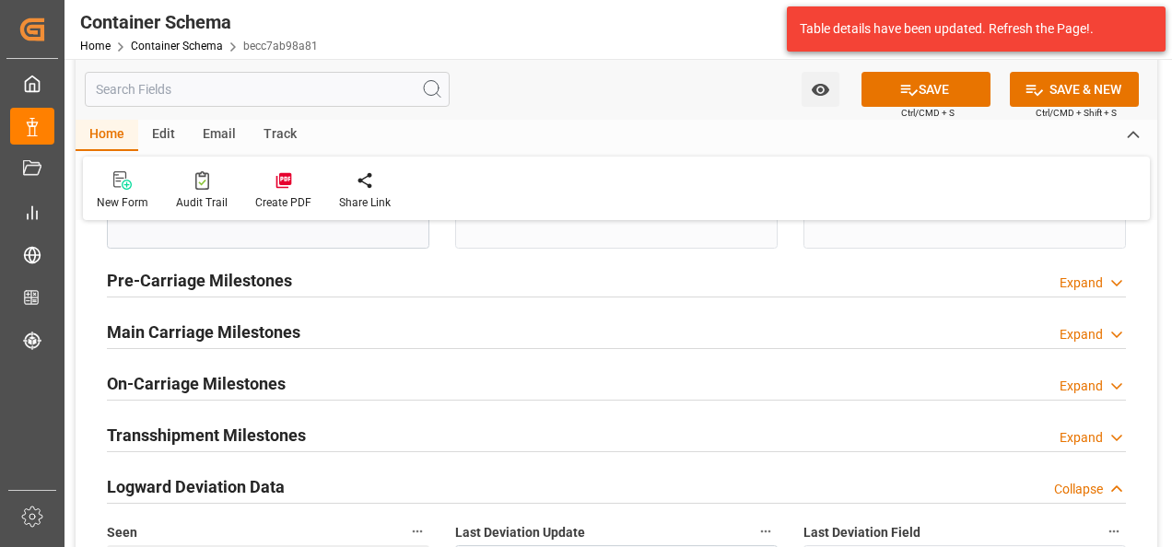
type input "Tecun Uman"
click at [308, 328] on div "Main Carriage Milestones Expand" at bounding box center [616, 330] width 1019 height 35
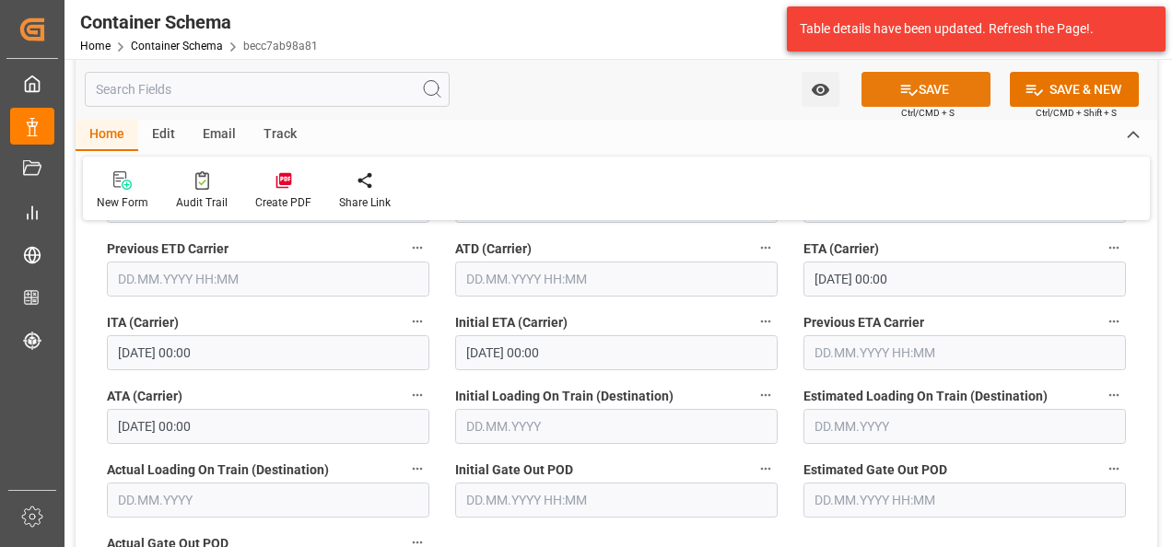
click at [922, 88] on button "SAVE" at bounding box center [925, 89] width 129 height 35
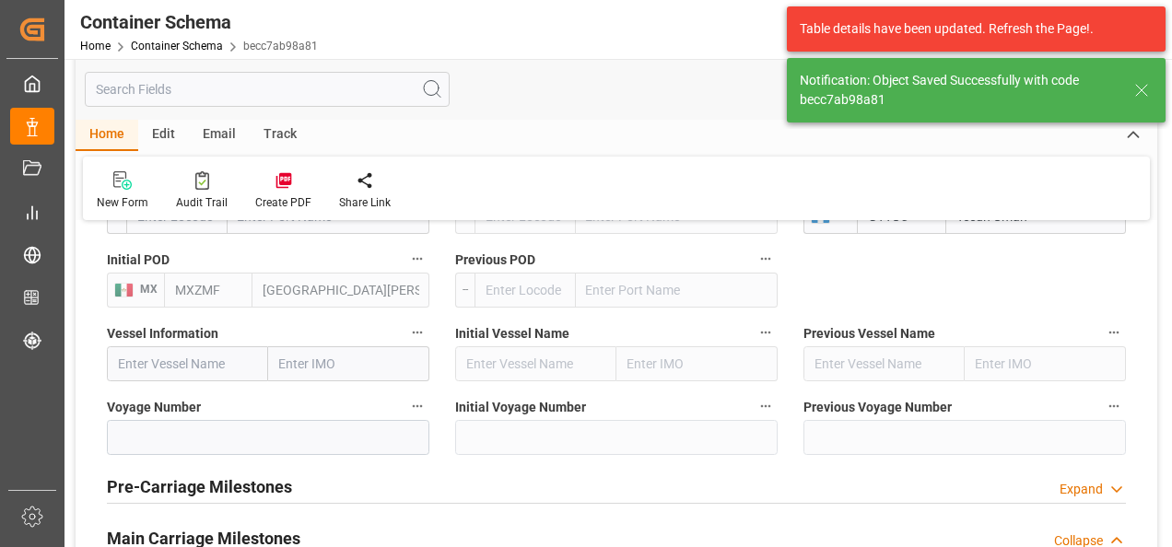
type input "MXZMF"
type input "[GEOGRAPHIC_DATA][PERSON_NAME]"
type input "51"
type input "[DATE]"
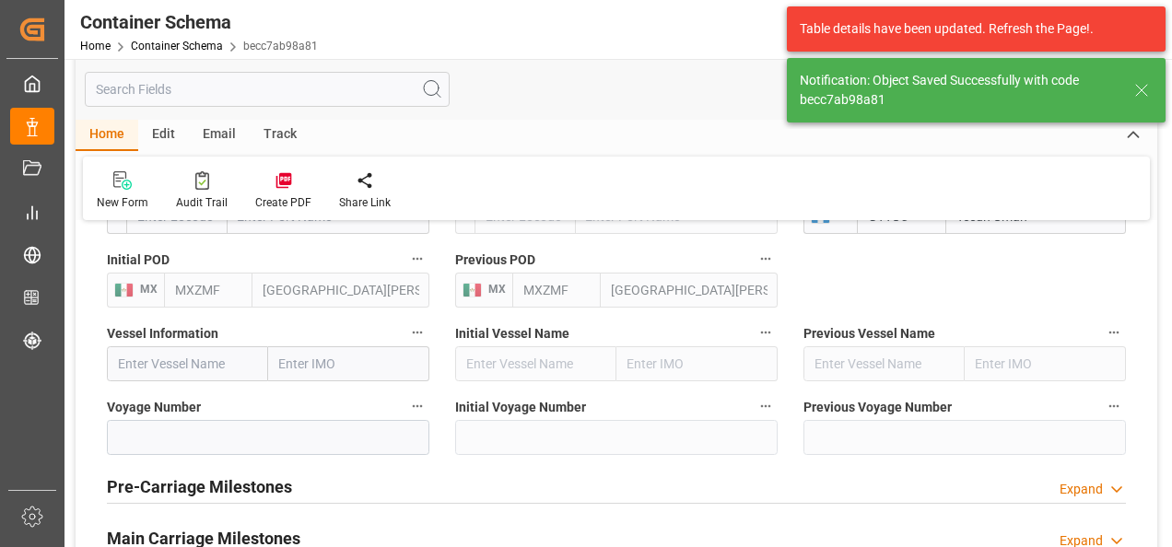
type input "25.09.2025 20:59"
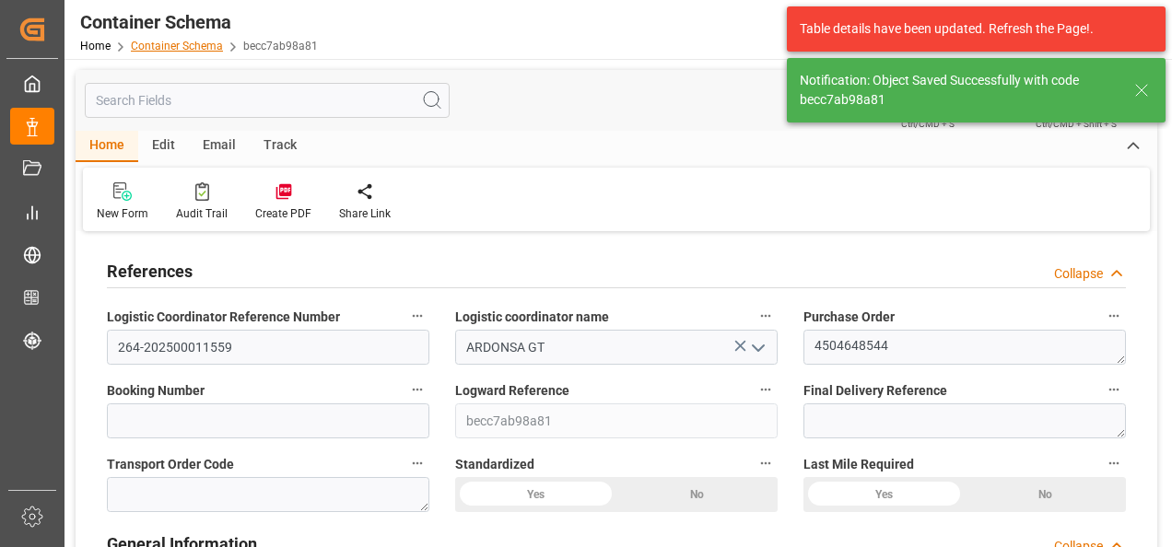
click at [184, 47] on link "Container Schema" at bounding box center [177, 46] width 92 height 13
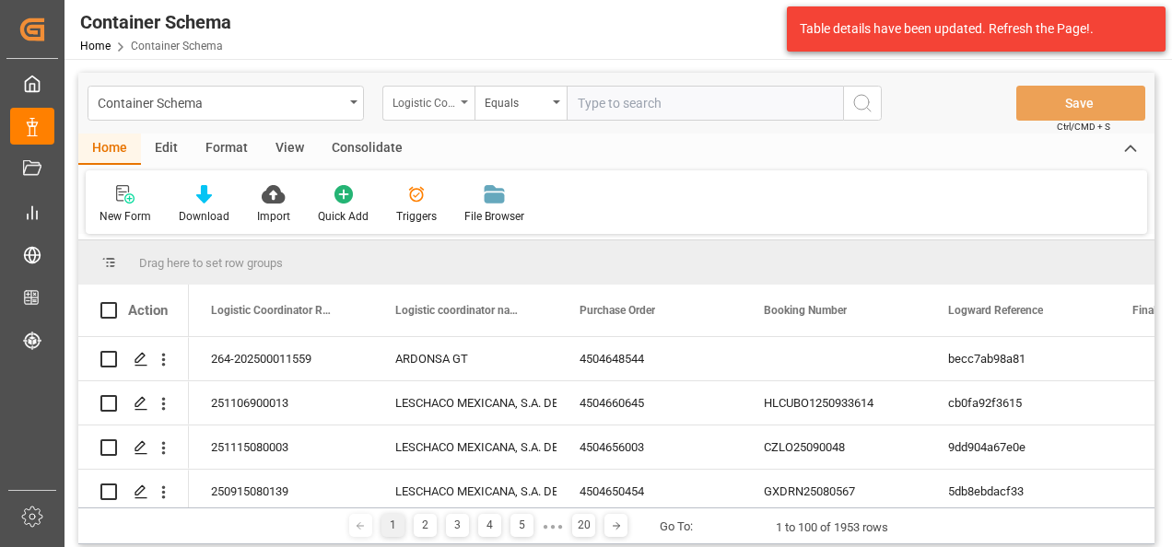
click at [426, 95] on div "Logistic Coordinator Reference Number" at bounding box center [423, 100] width 63 height 21
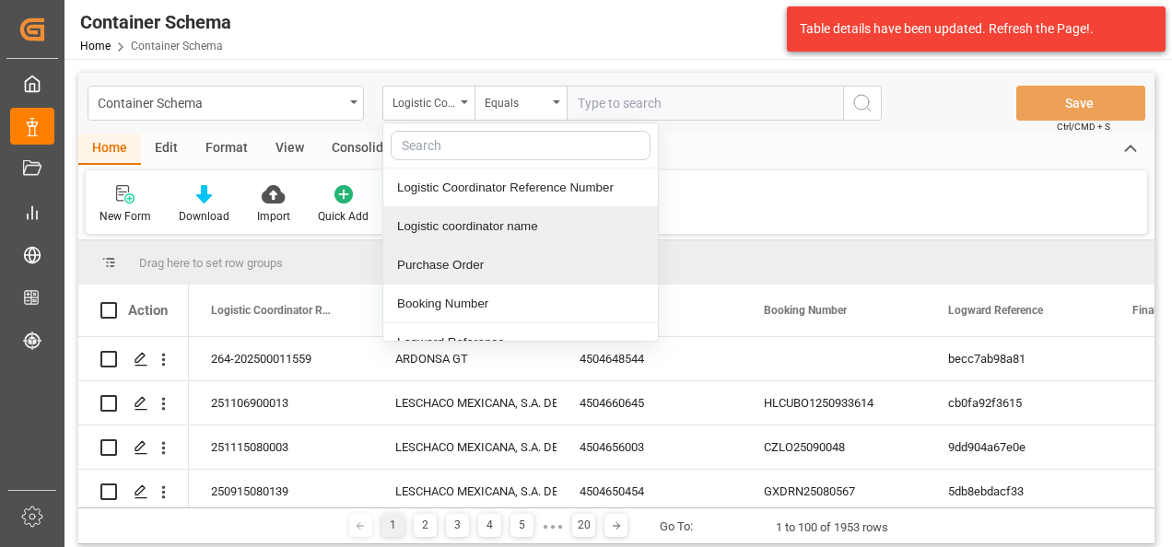
click at [480, 264] on div "Purchase Order" at bounding box center [520, 265] width 275 height 39
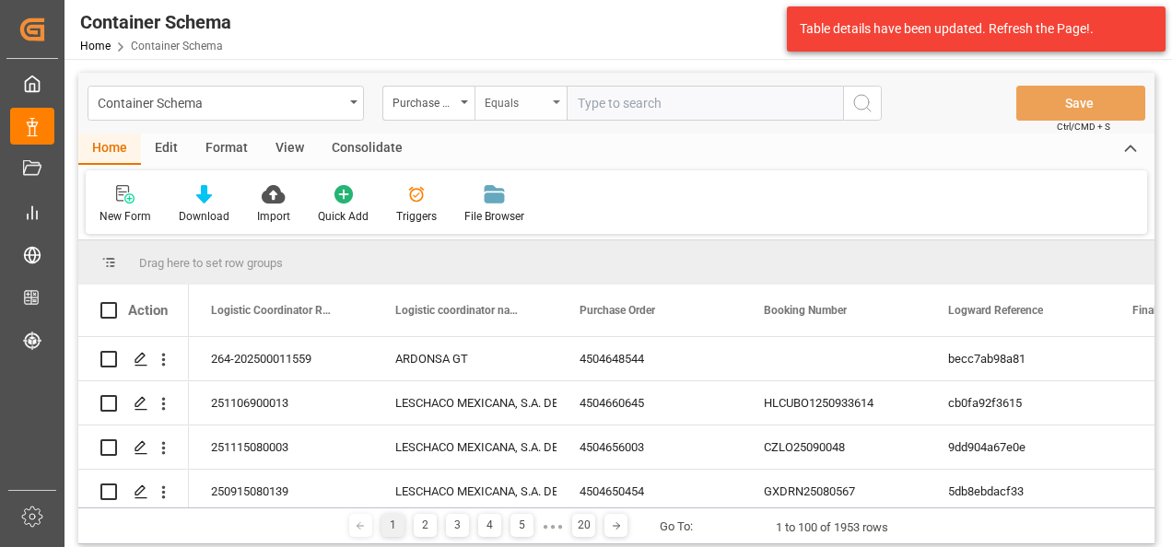
click at [514, 94] on div "Equals" at bounding box center [516, 100] width 63 height 21
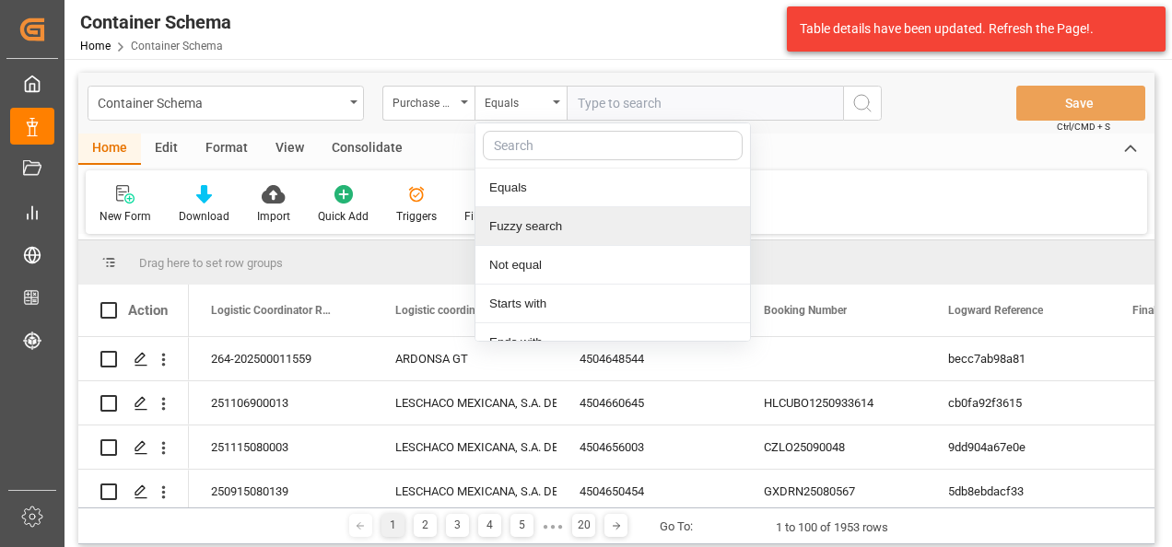
click at [517, 217] on div "Fuzzy search" at bounding box center [612, 226] width 275 height 39
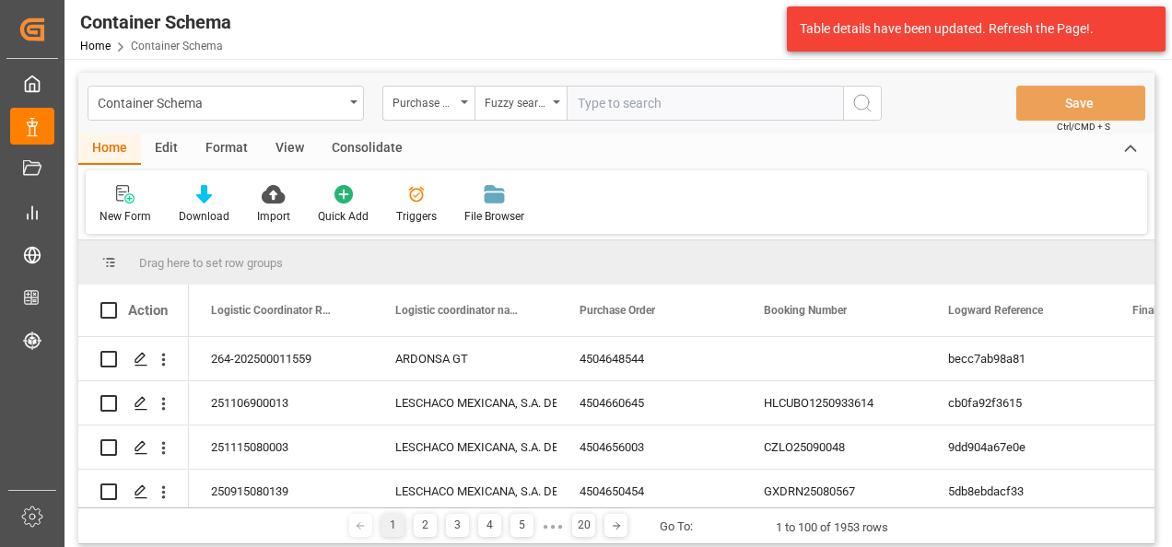
paste input "4504646890,4504646884,4504646887,4504646892,4504646779"
type input "4504646890,4504646884,4504646887,4504646892,4504646779"
click at [494, 102] on div "Fuzzy search" at bounding box center [516, 100] width 63 height 21
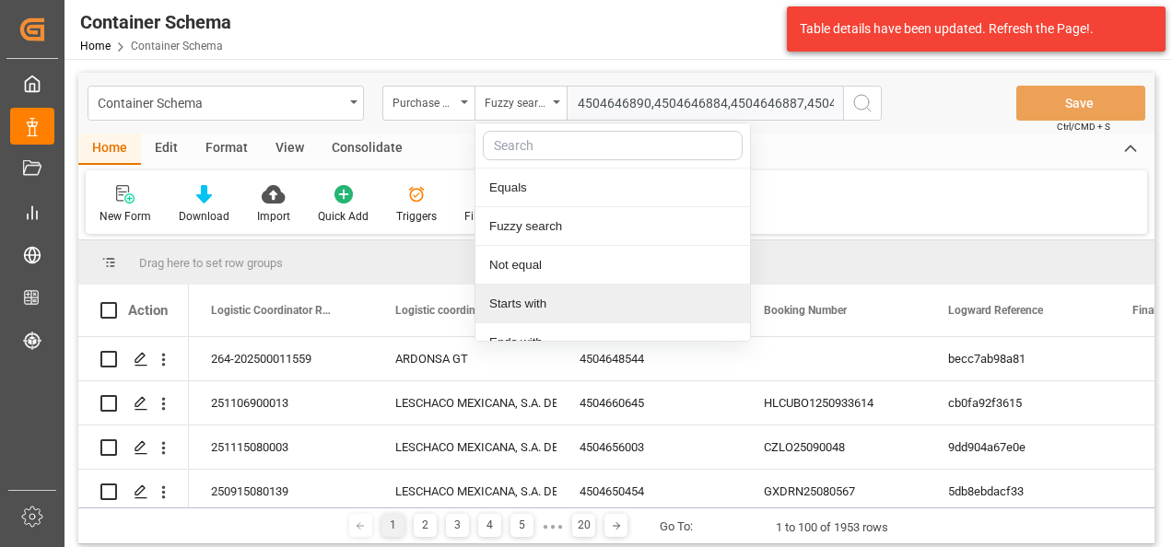
scroll to position [137, 0]
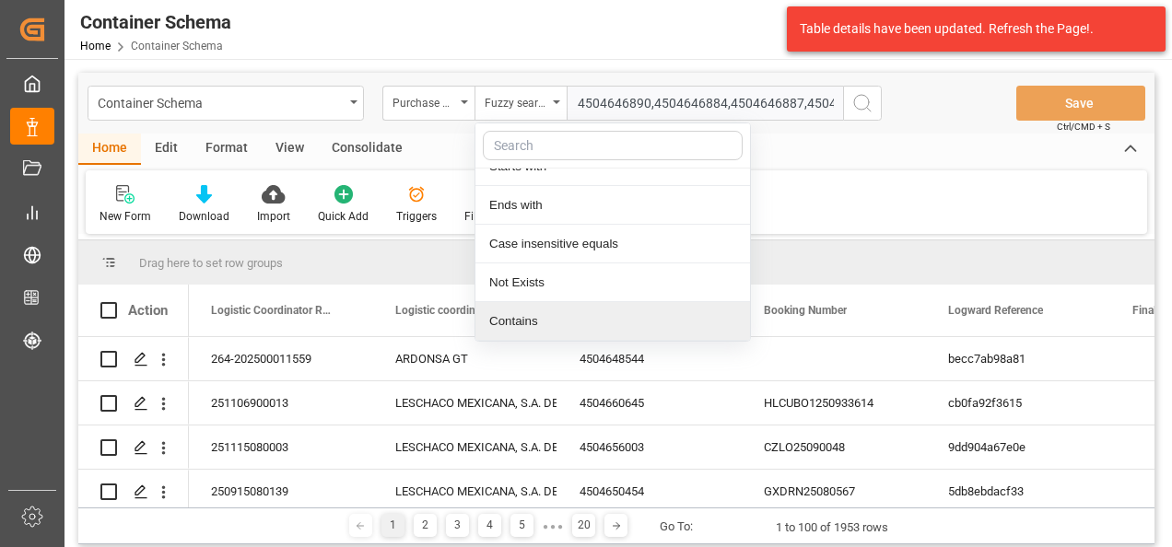
click at [521, 321] on div "Contains" at bounding box center [612, 321] width 275 height 39
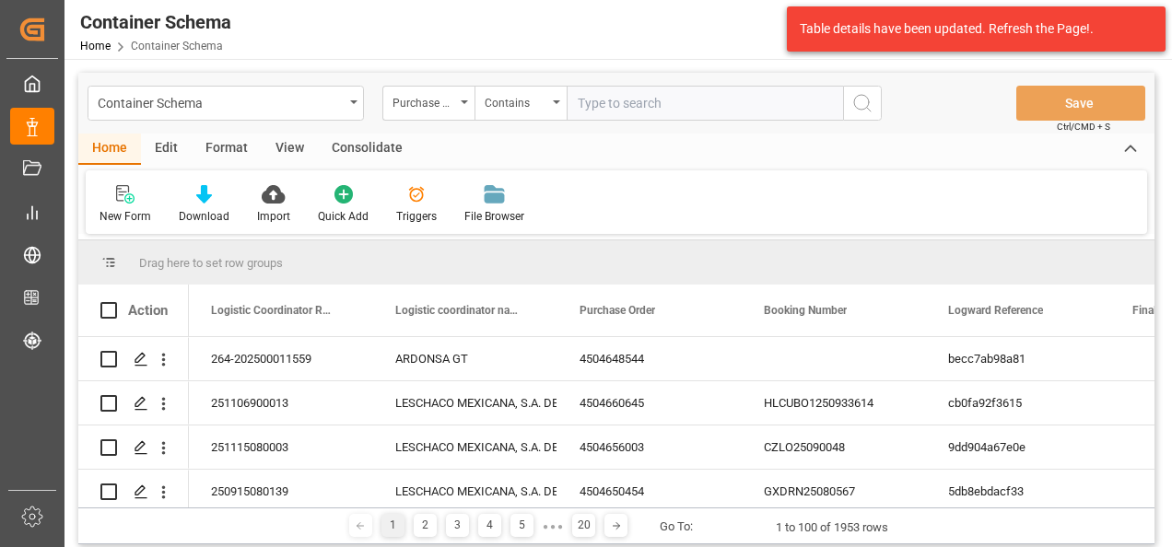
paste input "4504646890,4504646884,4504646887,4504646892,4504646779"
type input "4504646890,4504646884,4504646887,4504646892,4504646779"
click at [866, 111] on icon "search button" at bounding box center [862, 103] width 22 height 22
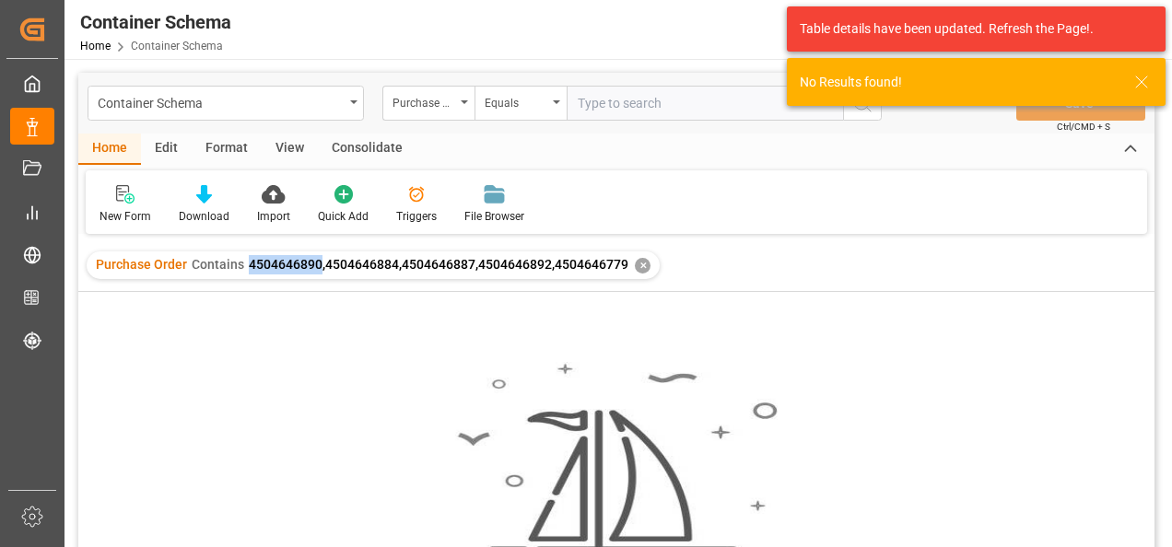
drag, startPoint x: 245, startPoint y: 266, endPoint x: 320, endPoint y: 266, distance: 74.6
click at [320, 266] on span "4504646890,4504646884,4504646887,4504646892,4504646779" at bounding box center [439, 264] width 380 height 15
copy span "4504646890"
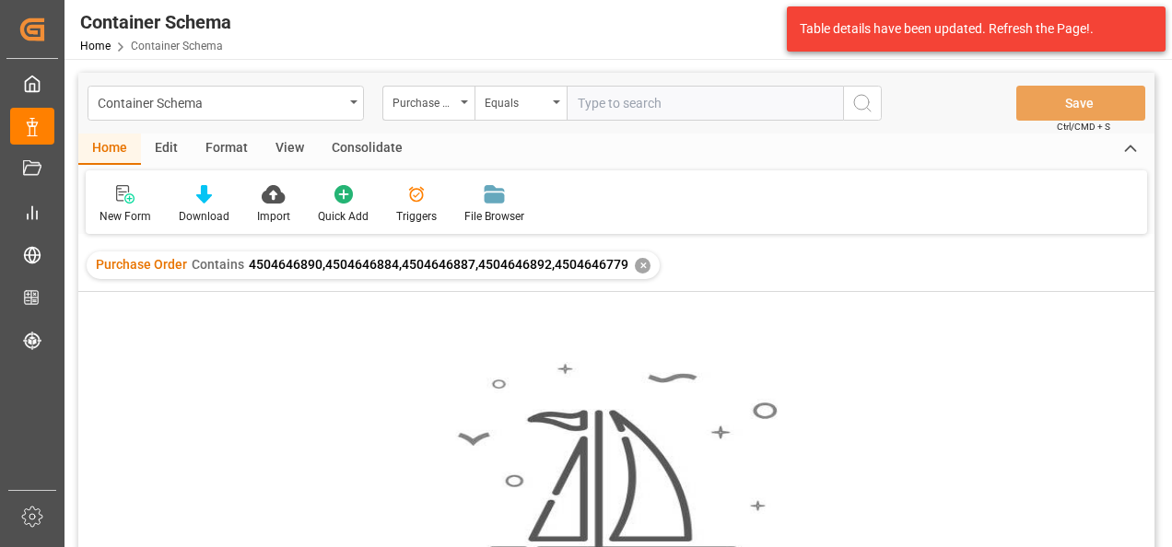
click at [644, 261] on div "✕" at bounding box center [643, 266] width 16 height 16
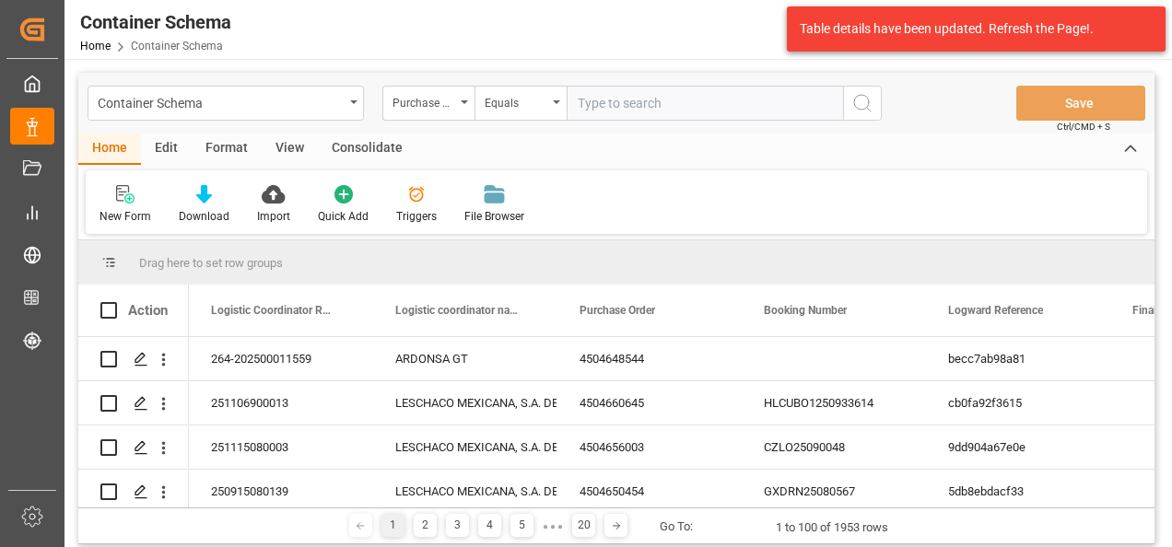
click at [546, 104] on div "Equals" at bounding box center [516, 100] width 63 height 21
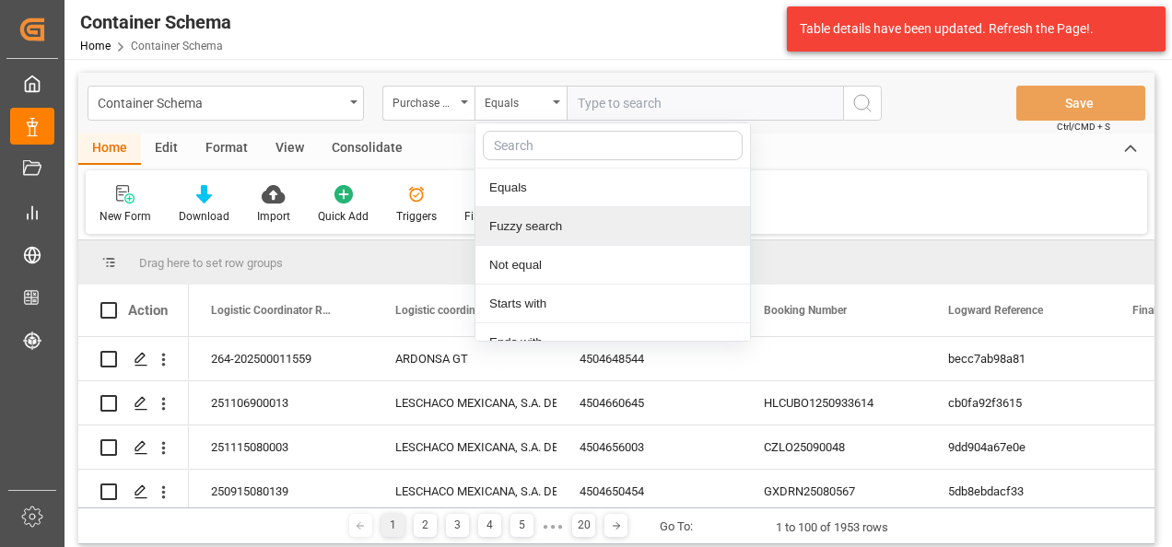
click at [547, 220] on div "Fuzzy search" at bounding box center [612, 226] width 275 height 39
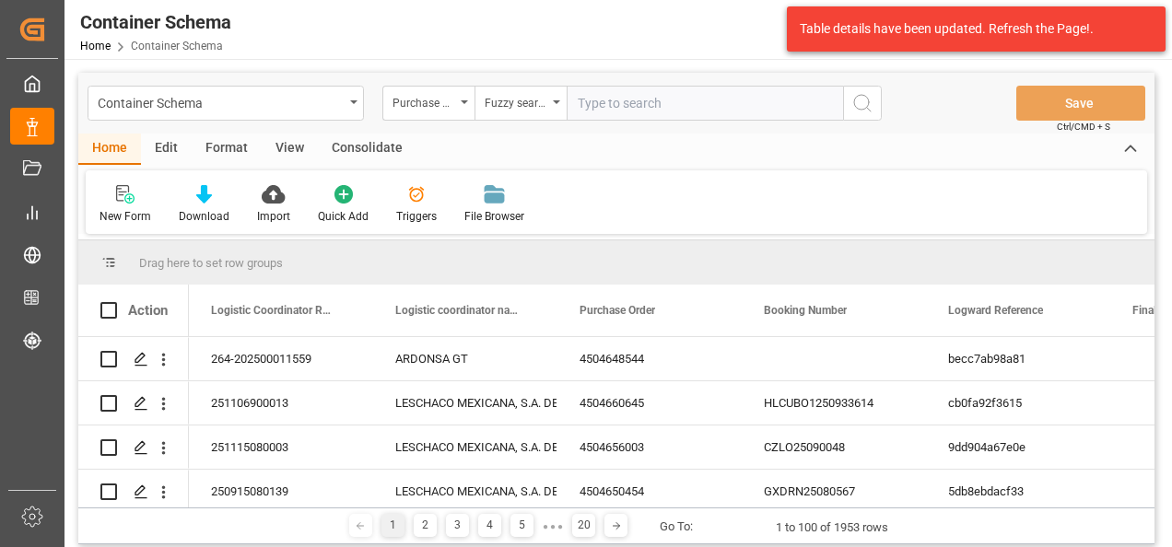
paste input "4504646890"
type input "4504646890"
click at [853, 110] on icon "search button" at bounding box center [862, 103] width 22 height 22
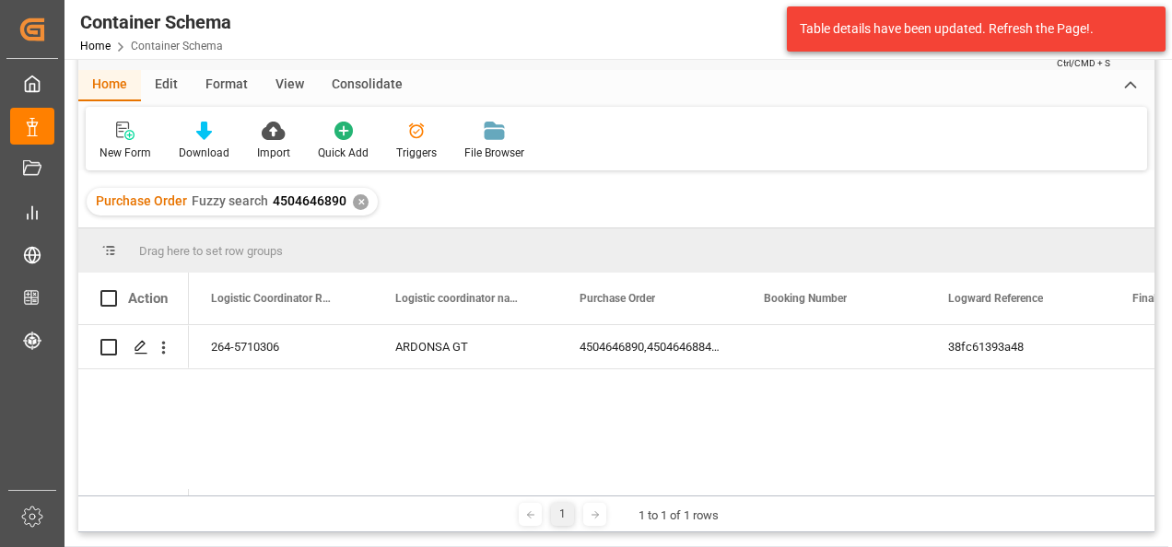
scroll to position [92, 0]
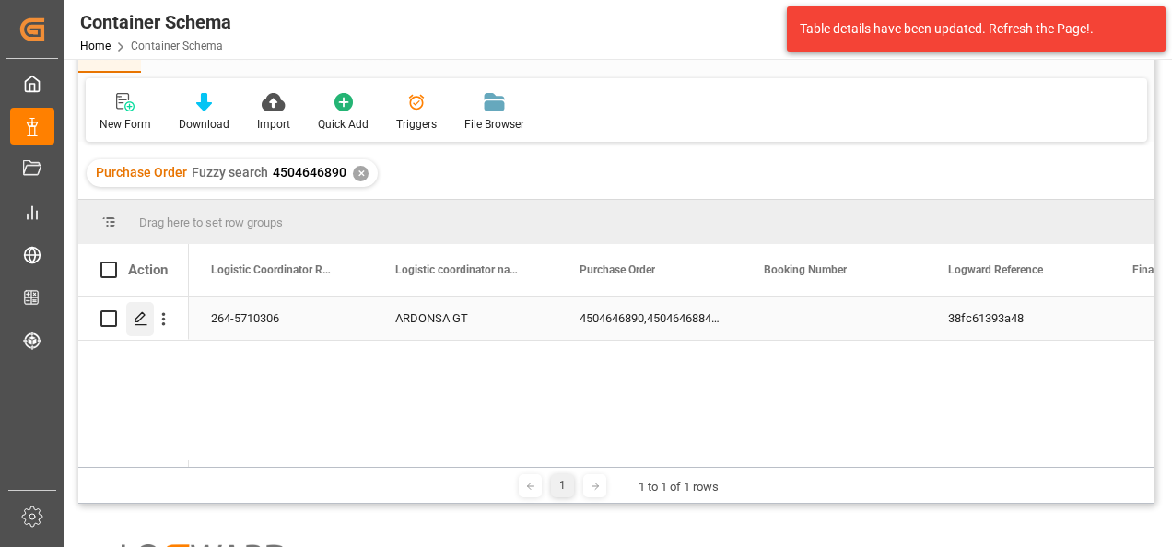
click at [135, 323] on icon "Press SPACE to select this row." at bounding box center [141, 318] width 15 height 15
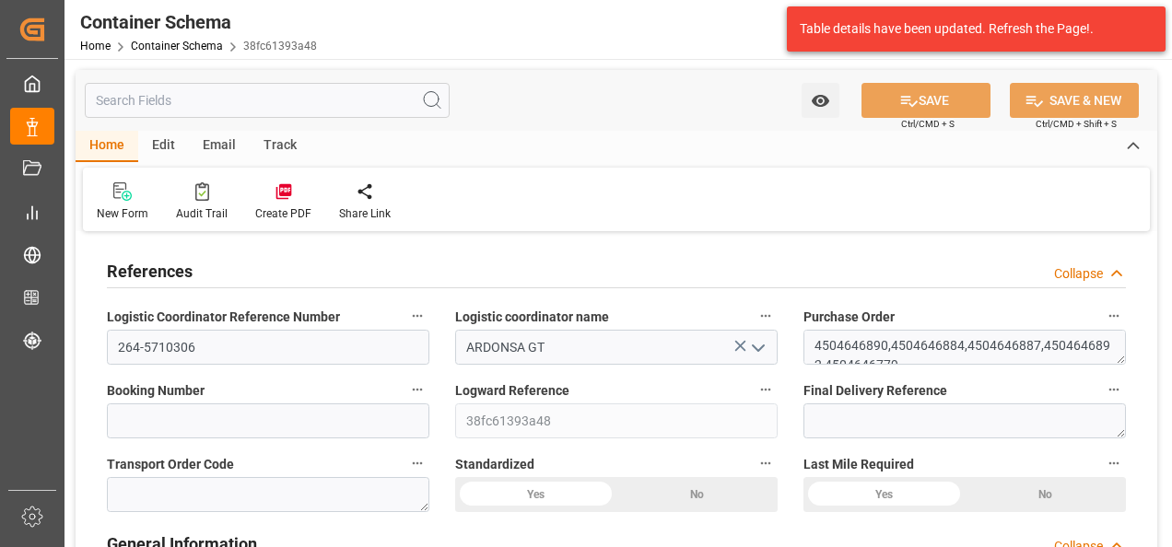
type input "0"
type input "14"
type input "96"
type input "6735"
type input "7160.25"
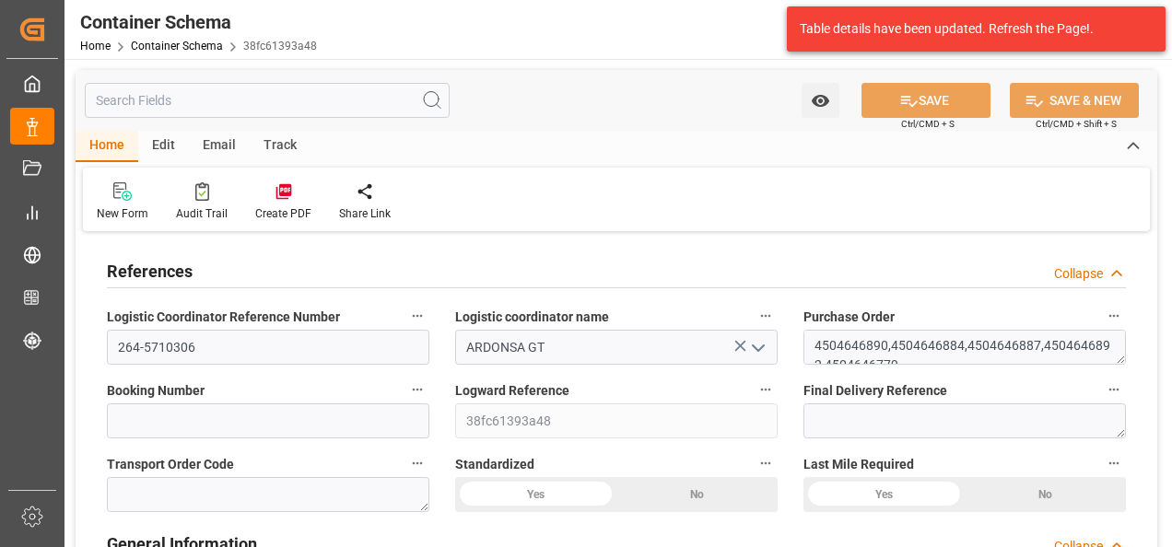
type input "29"
type input "25.07.2025 15:45"
type input "24.07.2025"
type input "25.07.2025"
type input "02.08.2025"
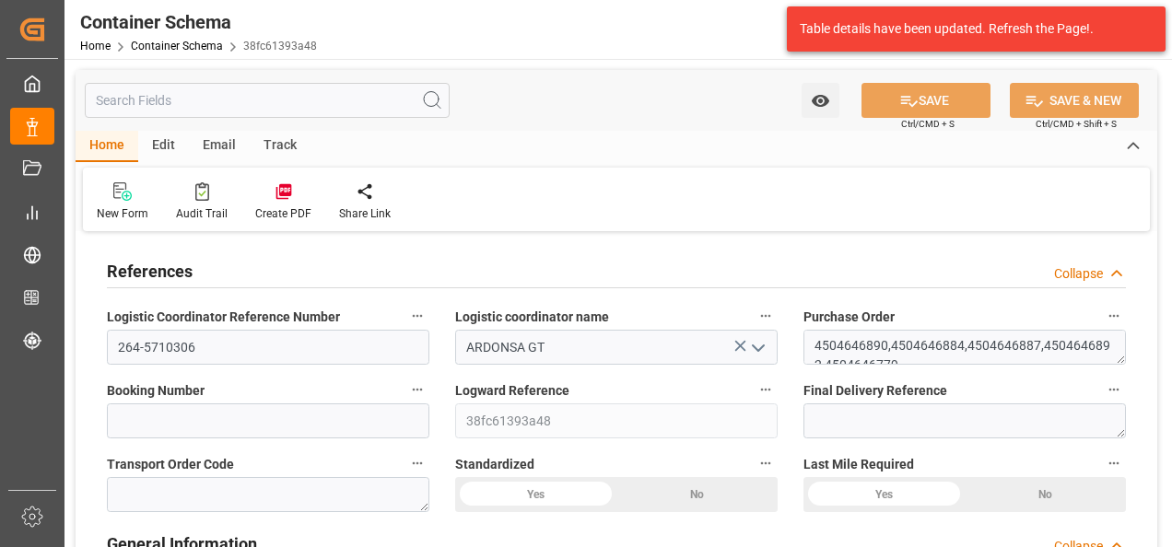
type input "[DATE]"
type input "03.09.2025 19:48"
type input "25.07.2025 20:46"
type input "[DATE]"
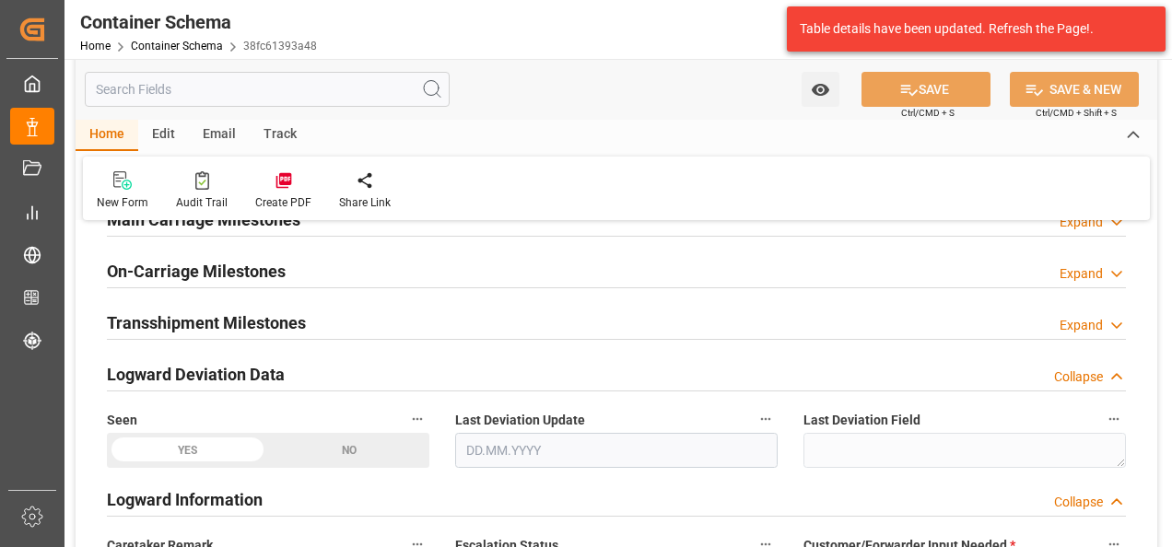
scroll to position [2395, 0]
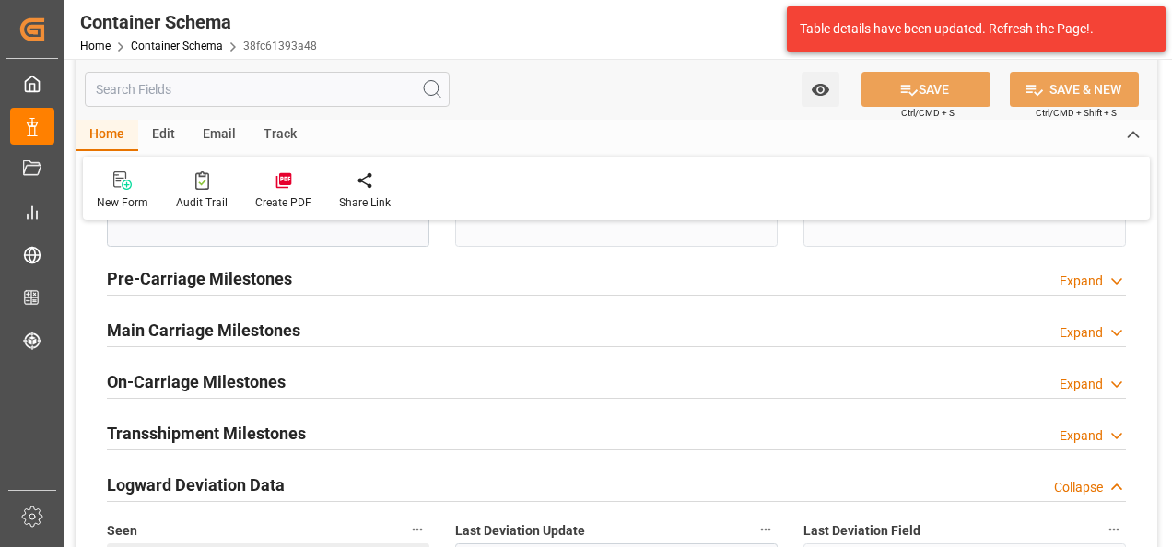
click at [191, 330] on h2 "Main Carriage Milestones" at bounding box center [203, 330] width 193 height 25
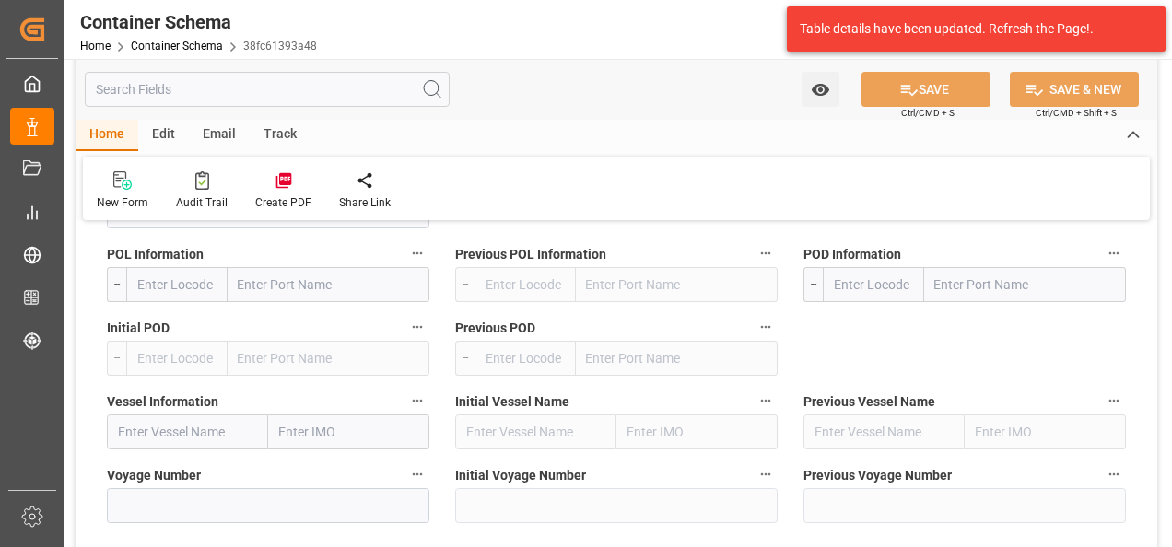
scroll to position [2027, 0]
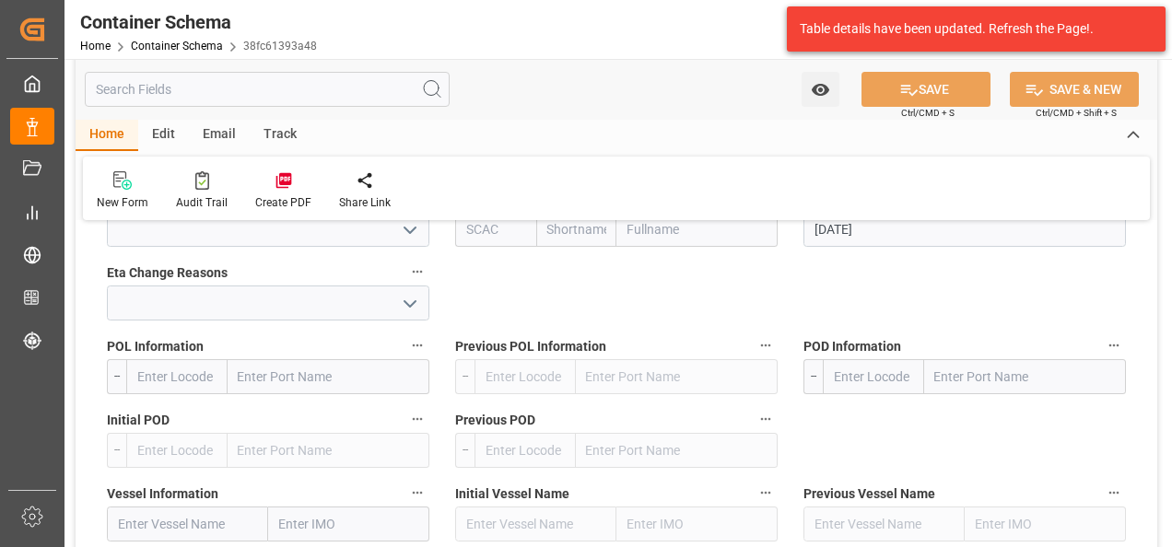
click at [949, 380] on input "text" at bounding box center [1025, 376] width 202 height 35
click at [949, 380] on input "corinto" at bounding box center [1025, 376] width 202 height 35
click at [947, 380] on input "corinto" at bounding box center [1025, 376] width 202 height 35
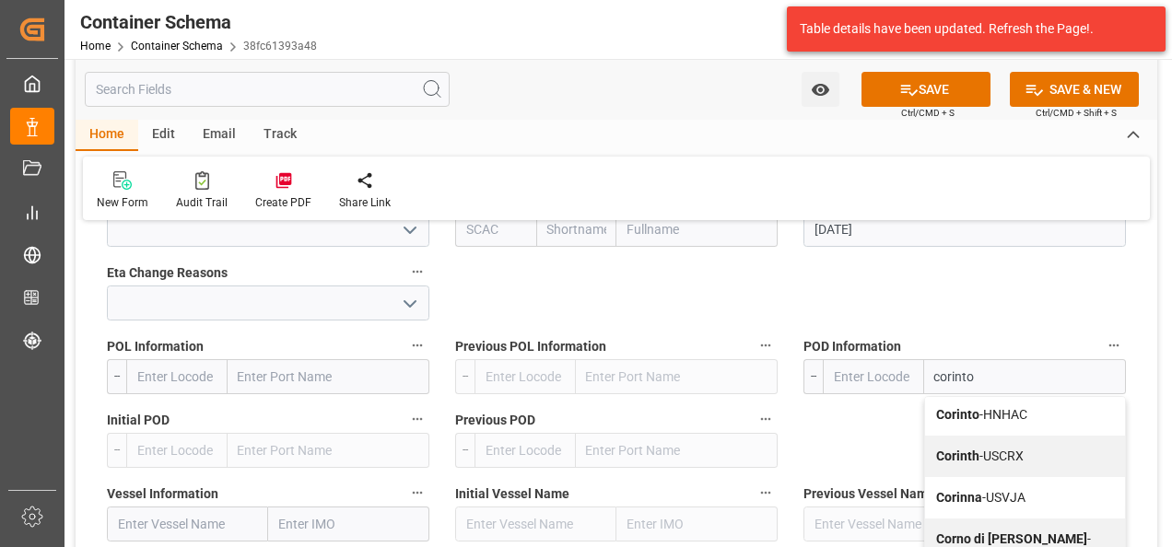
scroll to position [184, 0]
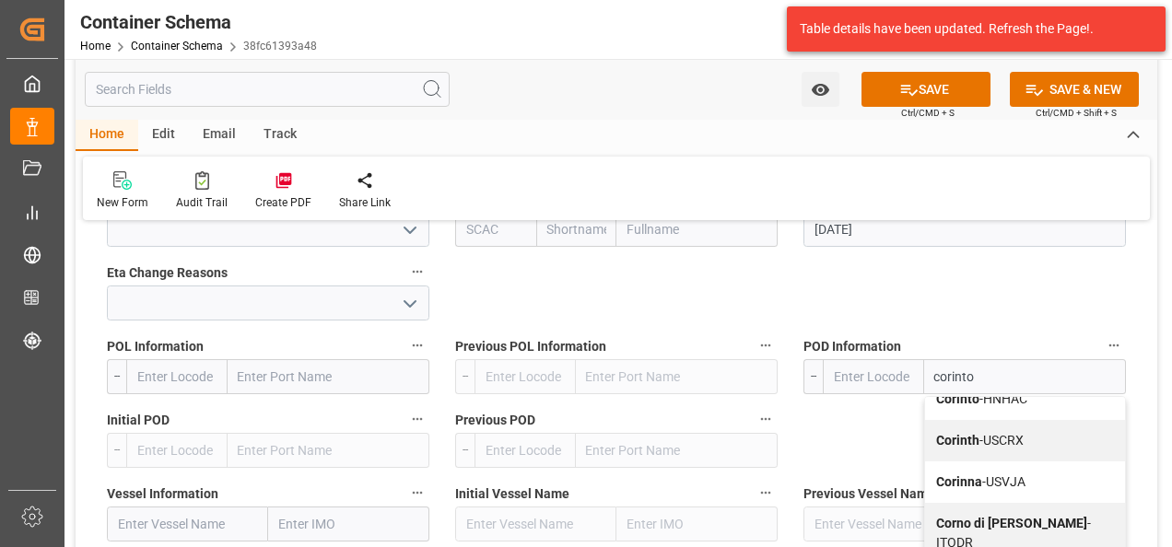
click at [1017, 377] on input "corinto" at bounding box center [1025, 376] width 202 height 35
type input "corinto"
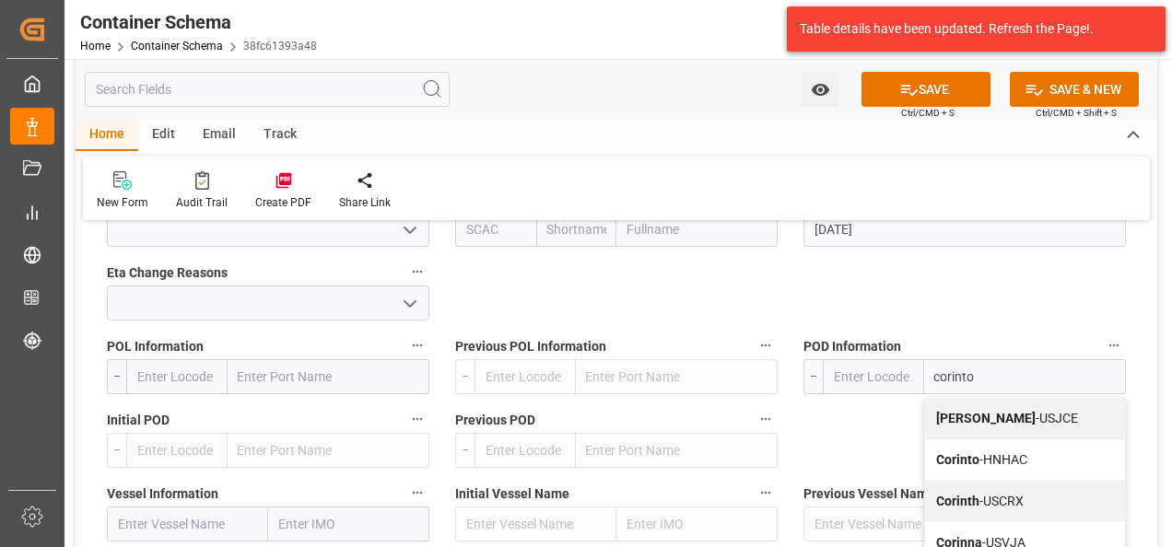
scroll to position [92, 0]
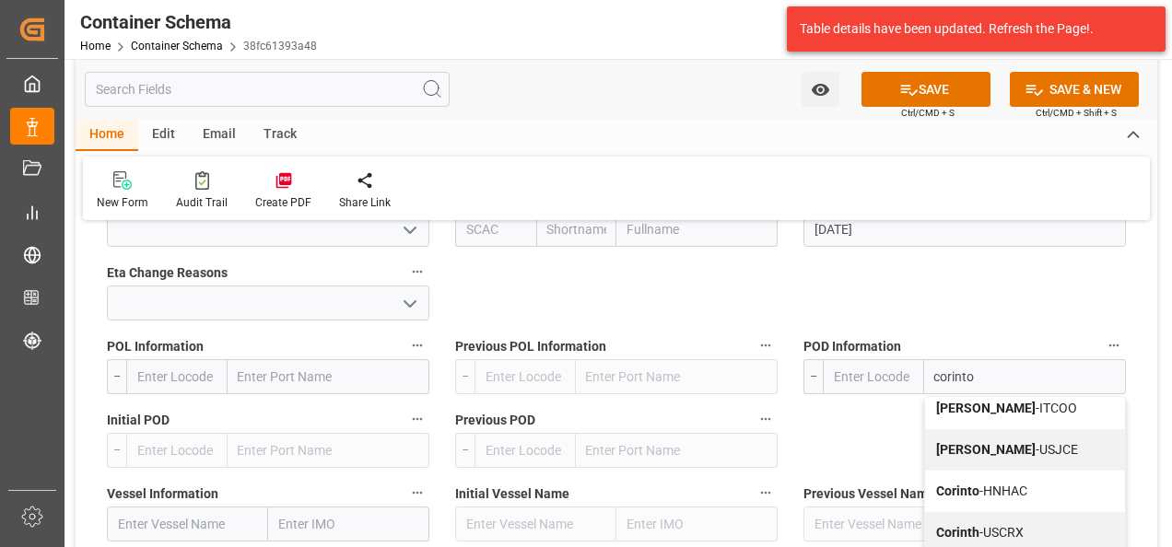
click at [1020, 482] on div "Corinto - HNHAC" at bounding box center [1025, 491] width 200 height 41
type input "HNHAC"
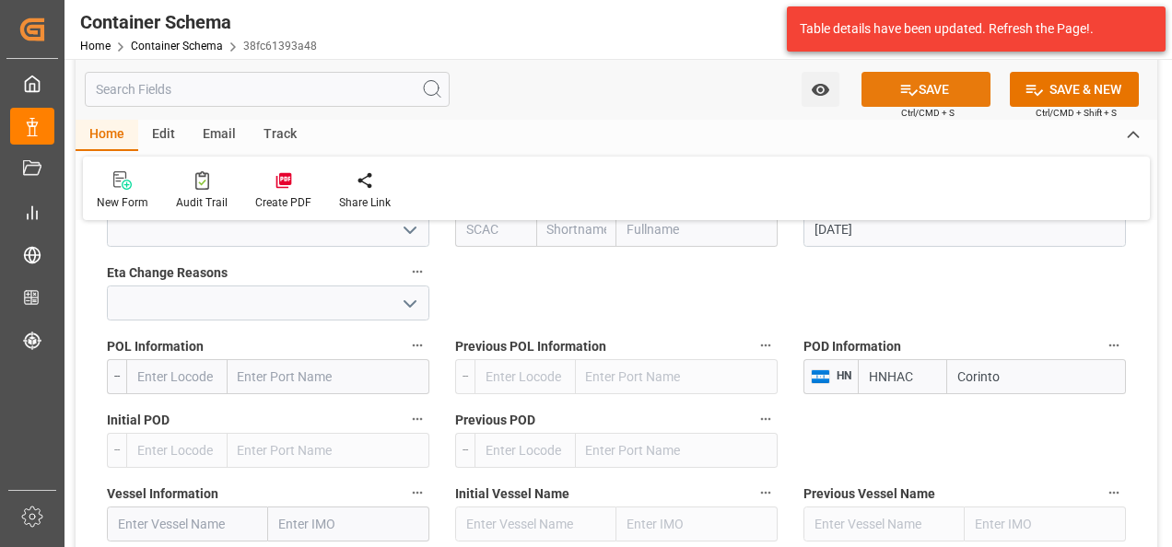
type input "Corinto"
click at [945, 89] on button "SAVE" at bounding box center [925, 89] width 129 height 35
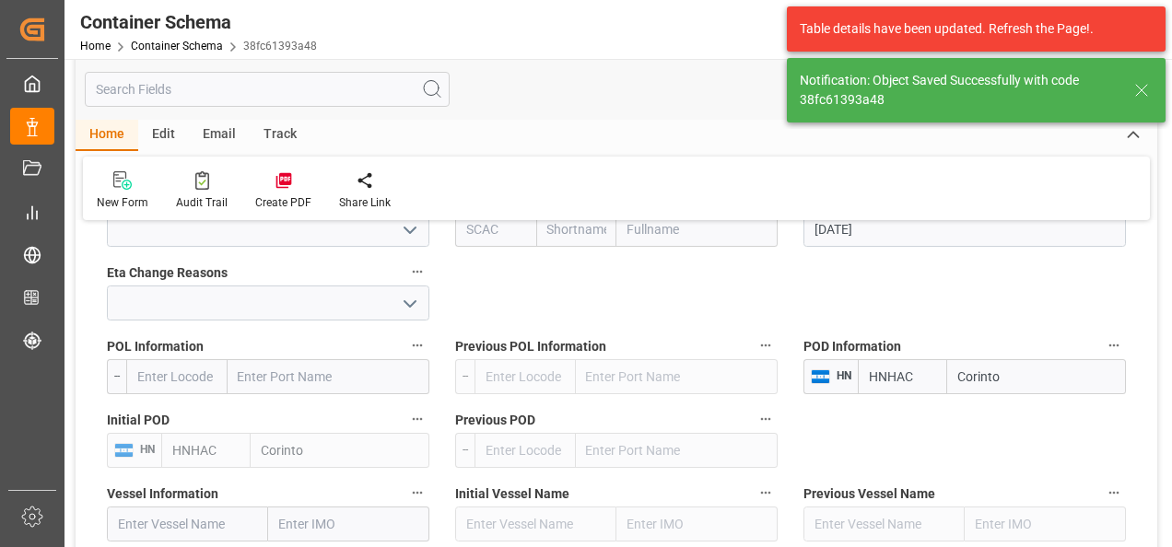
type input "HNHAC"
type input "Corinto"
type textarea "pod"
type input "51"
type input "[DATE]"
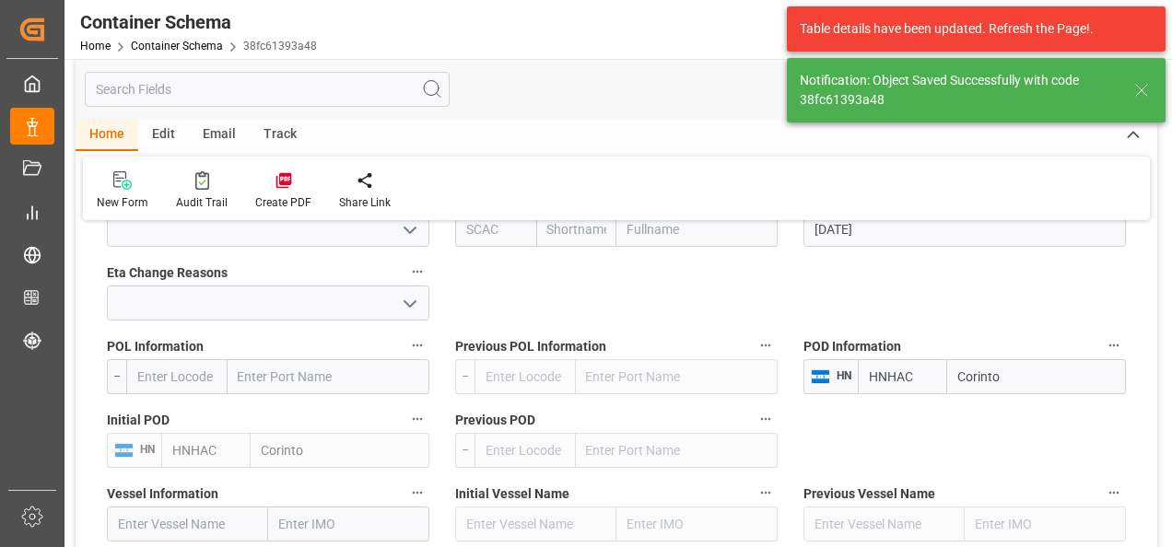
type input "[DATE]"
type input "25.09.2025 21:02"
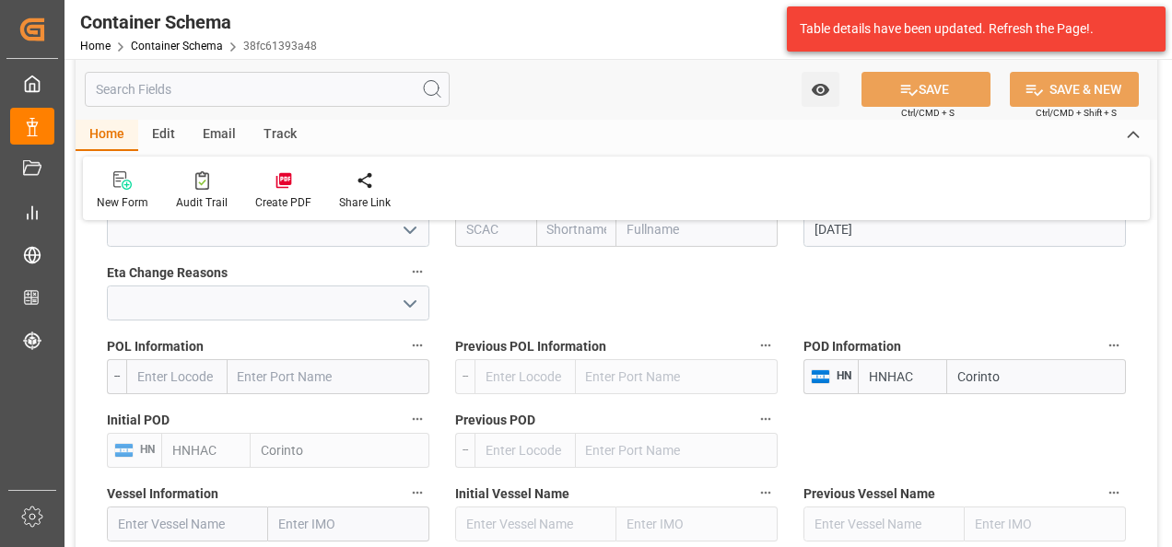
click at [180, 39] on div "Home Container Schema 38fc61393a48" at bounding box center [198, 45] width 237 height 19
click at [180, 48] on link "Container Schema" at bounding box center [177, 46] width 92 height 13
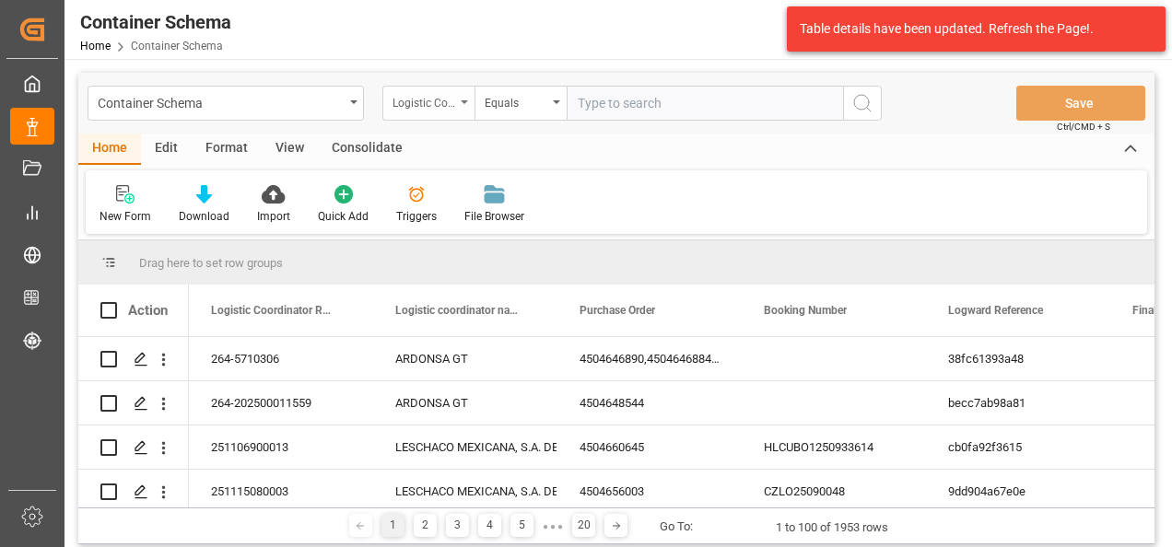
click at [450, 109] on div "Logistic Coordinator Reference Number" at bounding box center [423, 100] width 63 height 21
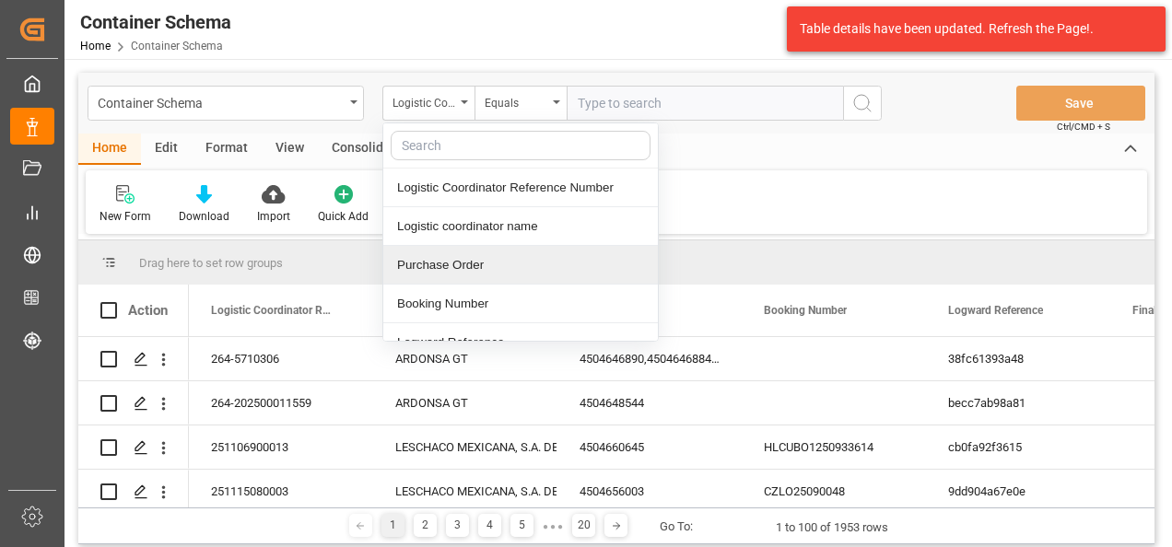
click at [477, 258] on div "Purchase Order" at bounding box center [520, 265] width 275 height 39
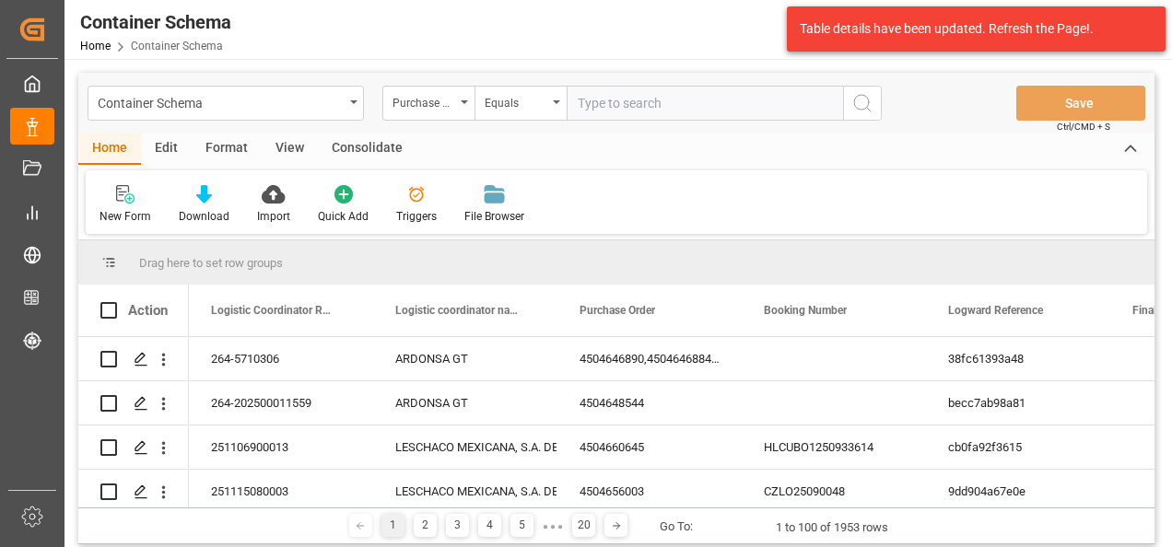
click at [511, 76] on div "Container Schema Purchase Order Equals Save Ctrl/CMD + S" at bounding box center [616, 103] width 1076 height 61
click at [513, 96] on div "Equals" at bounding box center [516, 100] width 63 height 21
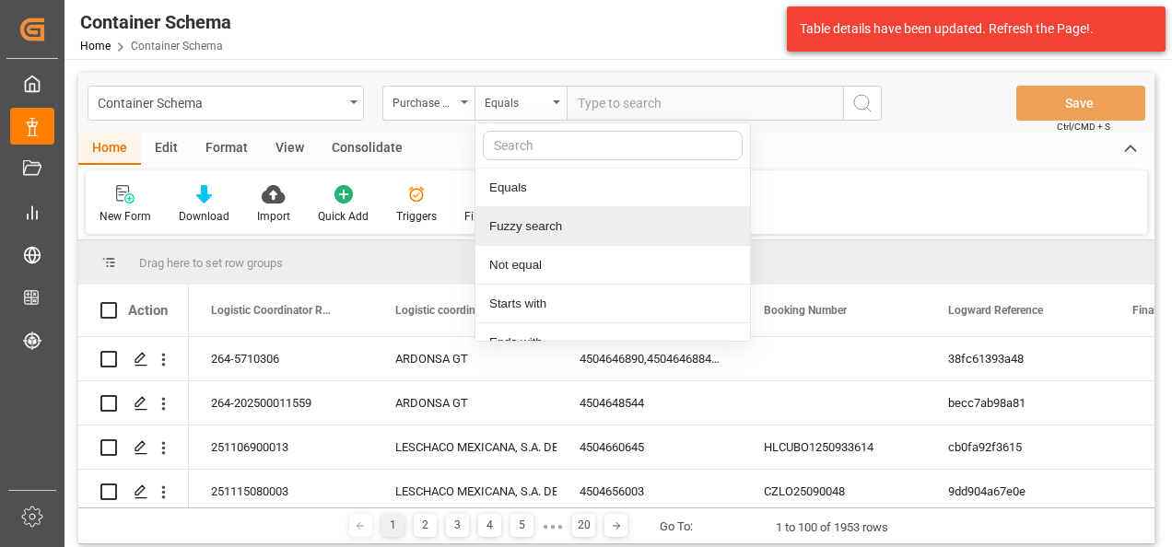
click at [558, 240] on div "Fuzzy search" at bounding box center [612, 226] width 275 height 39
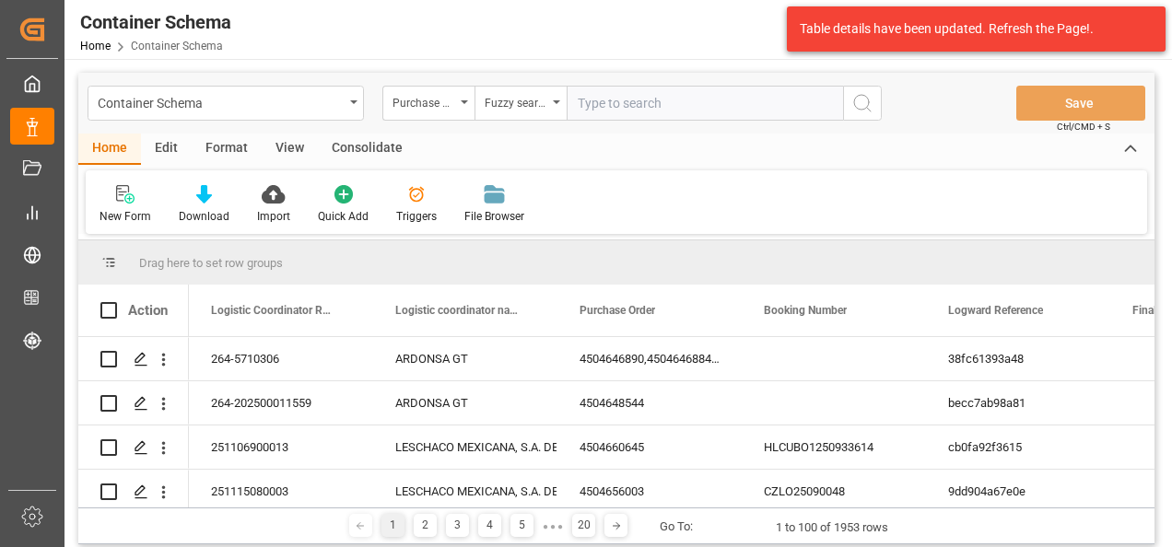
paste input "4504610703,4504647922"
drag, startPoint x: 742, startPoint y: 101, endPoint x: 650, endPoint y: 117, distance: 93.5
click at [650, 117] on input "4504610703,4504647922" at bounding box center [705, 103] width 276 height 35
type input "4504610703"
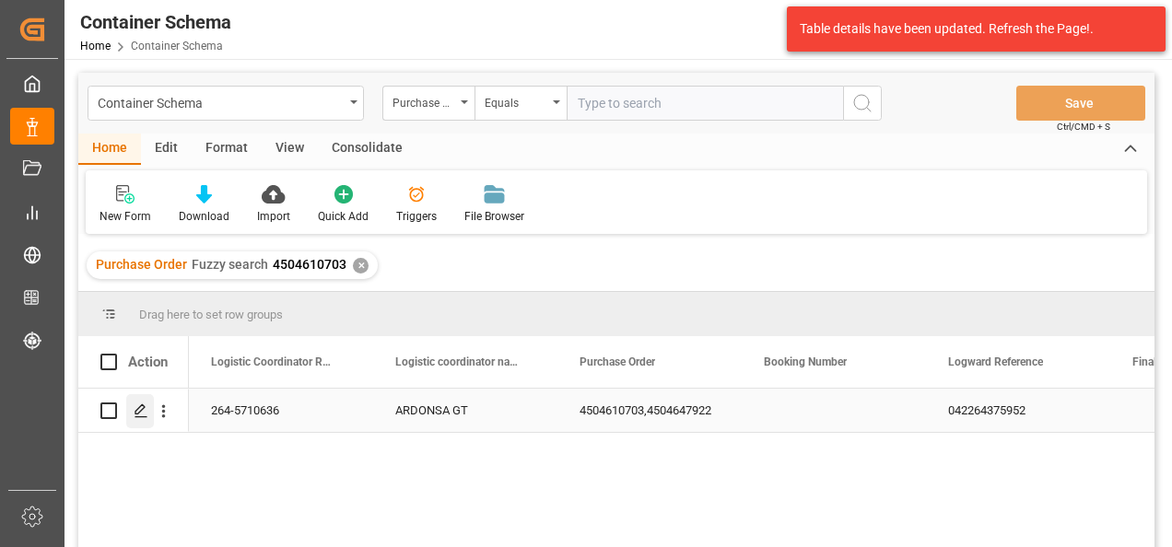
click at [142, 405] on polygon "Press SPACE to select this row." at bounding box center [139, 409] width 9 height 9
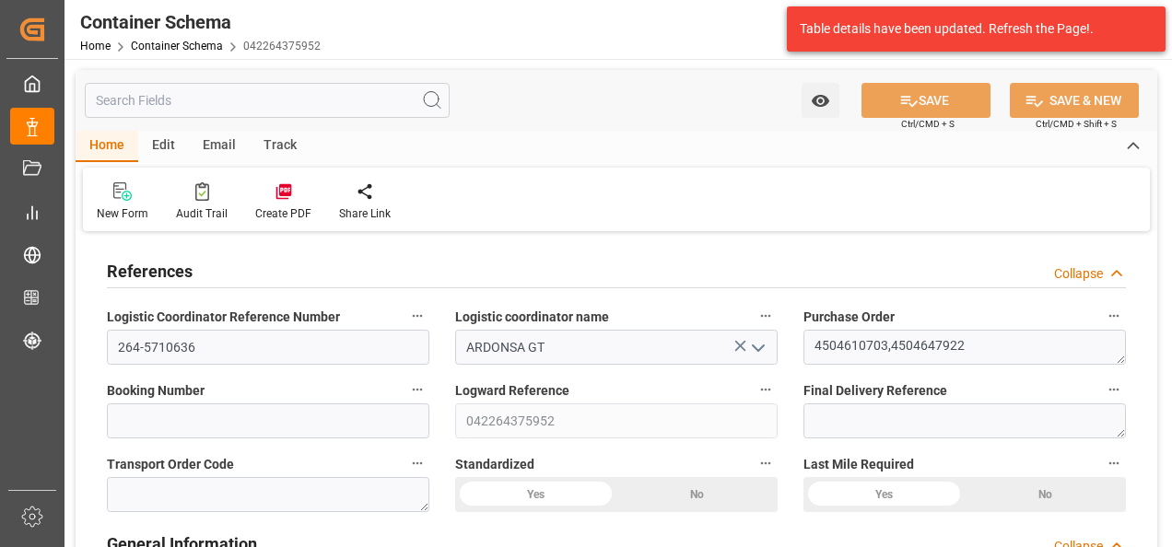
type input "0"
type input "2"
type input "1"
type input "1450"
type input "1542.1"
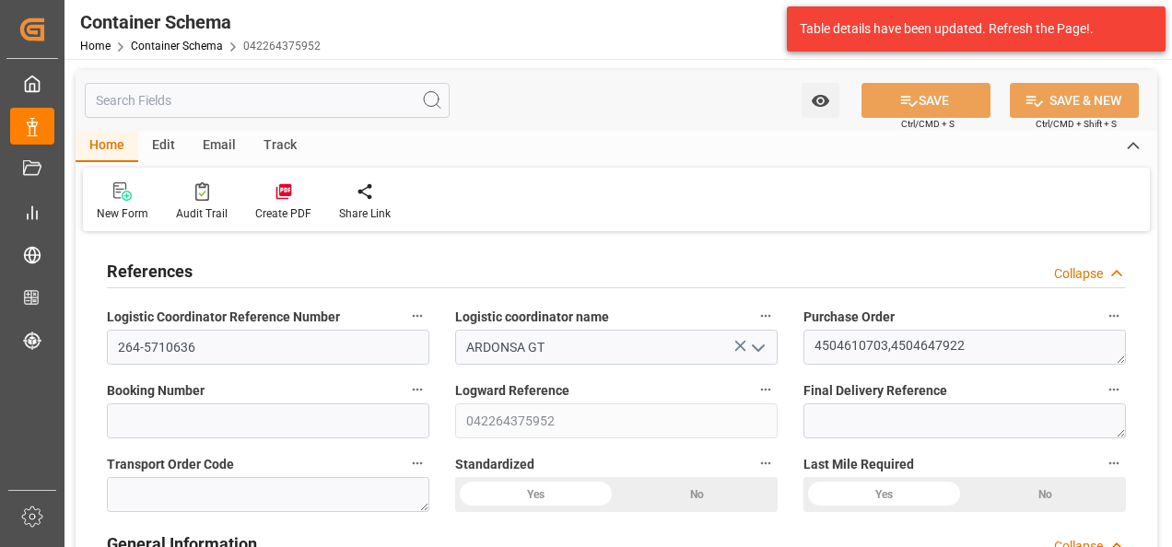
type input "GTTUC"
type input "MXZMF"
type input "43"
type input "04.08.2025 17:45"
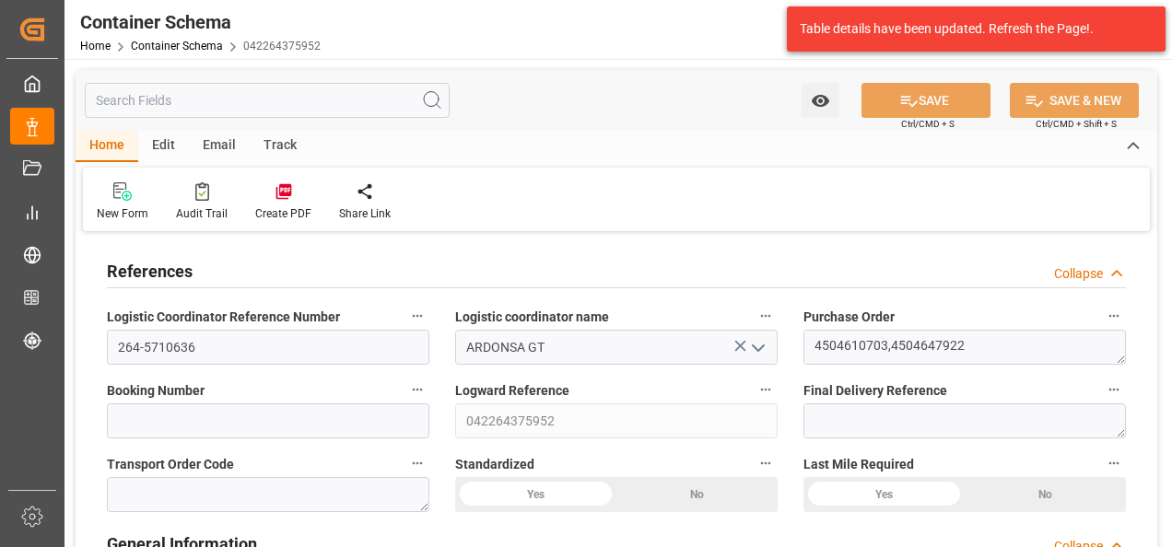
type input "04.08.2025"
type input "07.08.2025"
type input "01.08.2025 00:00"
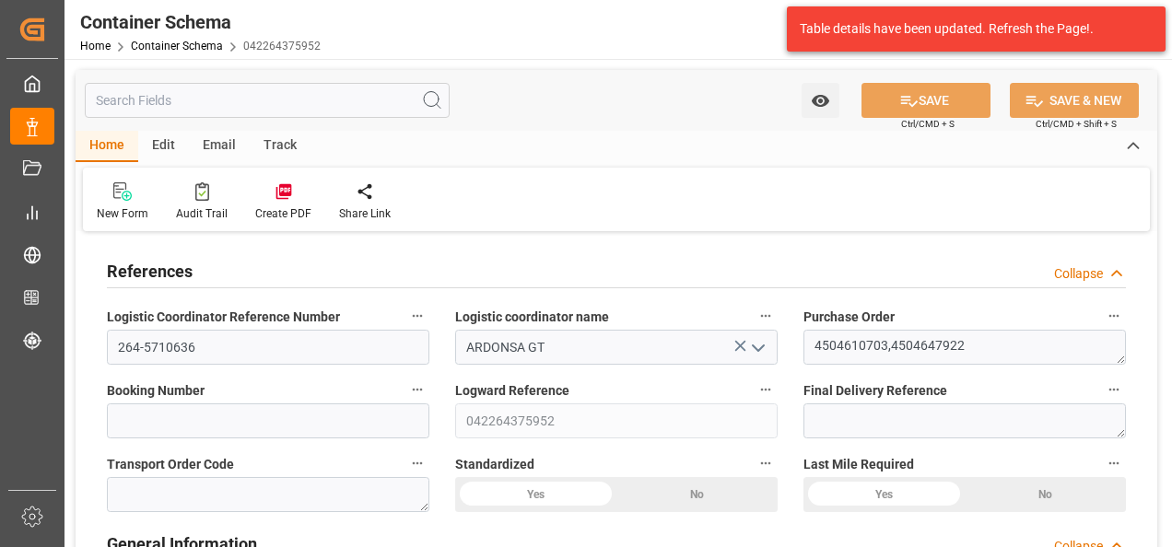
type input "01.08.2025 00:00"
type input "07.08.2025 00:00"
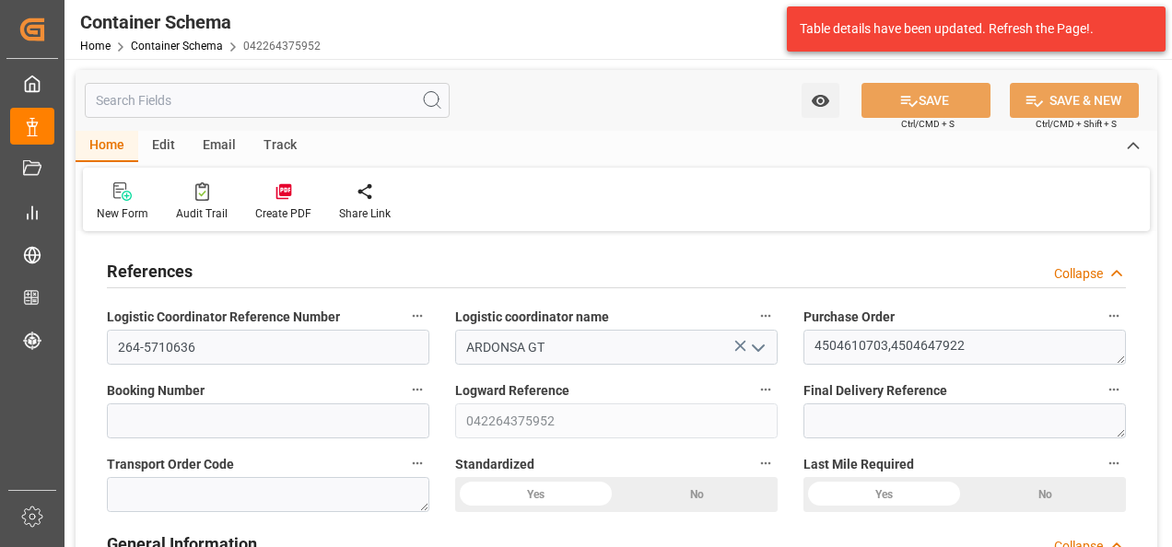
type input "[DATE]"
type input "19.09.2025 20:55"
type input "04.08.2025 22:41"
type input "[DATE]"
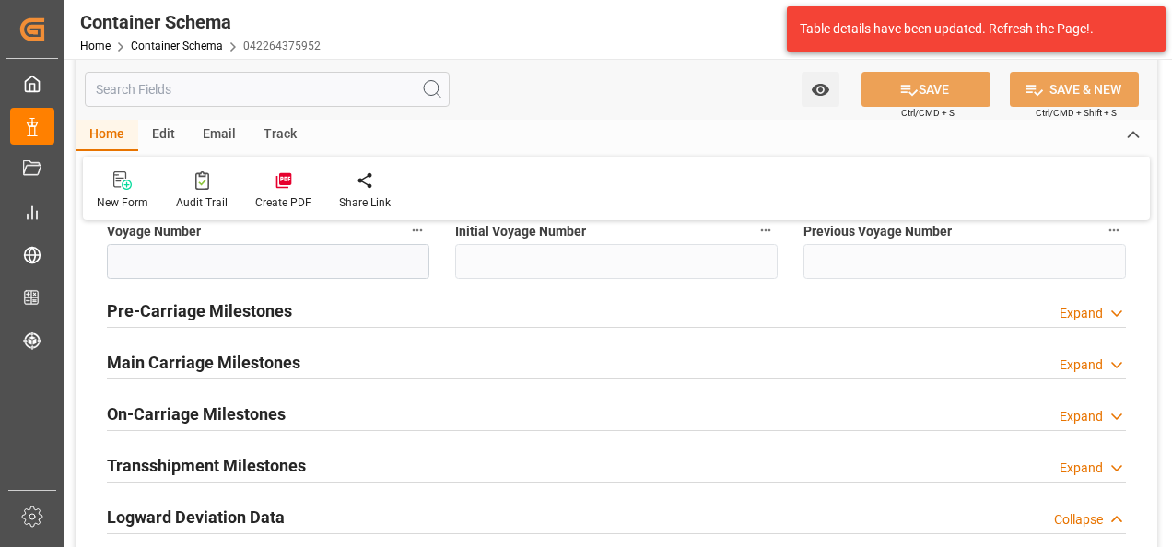
scroll to position [2211, 0]
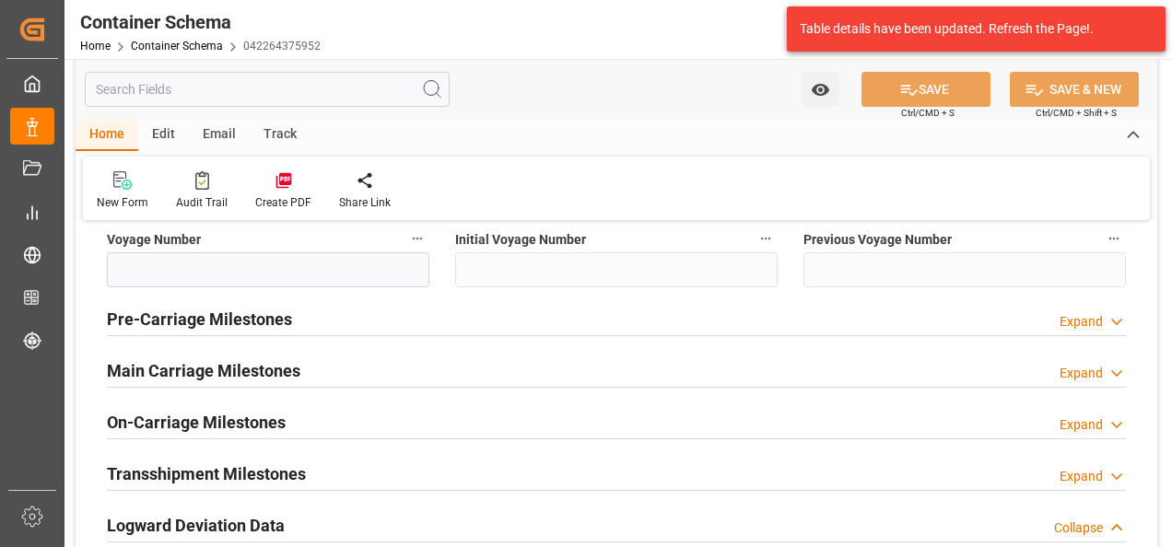
click at [206, 370] on h2 "Main Carriage Milestones" at bounding box center [203, 370] width 193 height 25
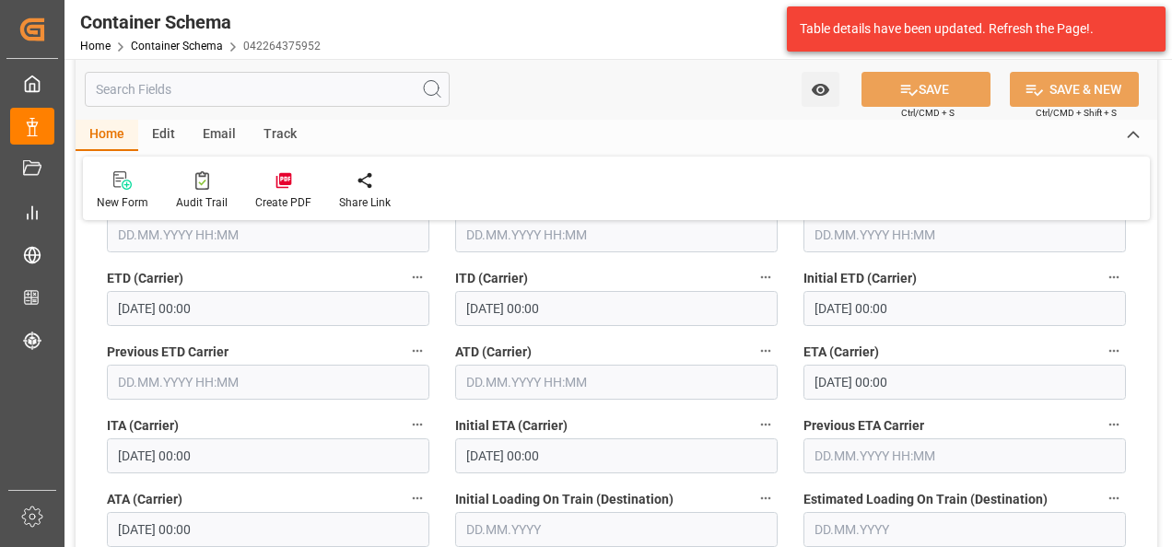
scroll to position [2395, 0]
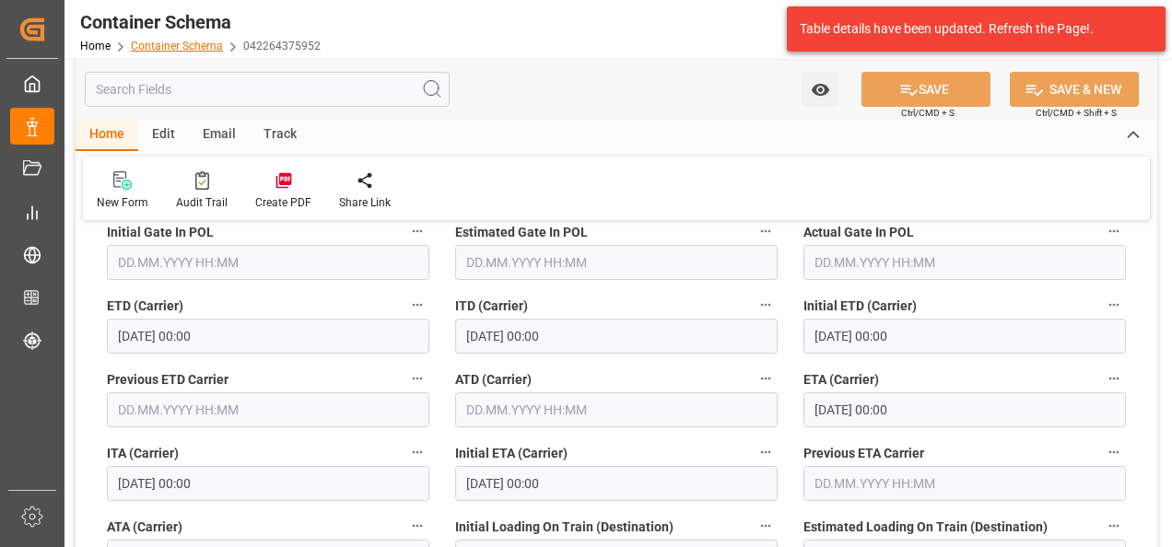
click at [203, 47] on link "Container Schema" at bounding box center [177, 46] width 92 height 13
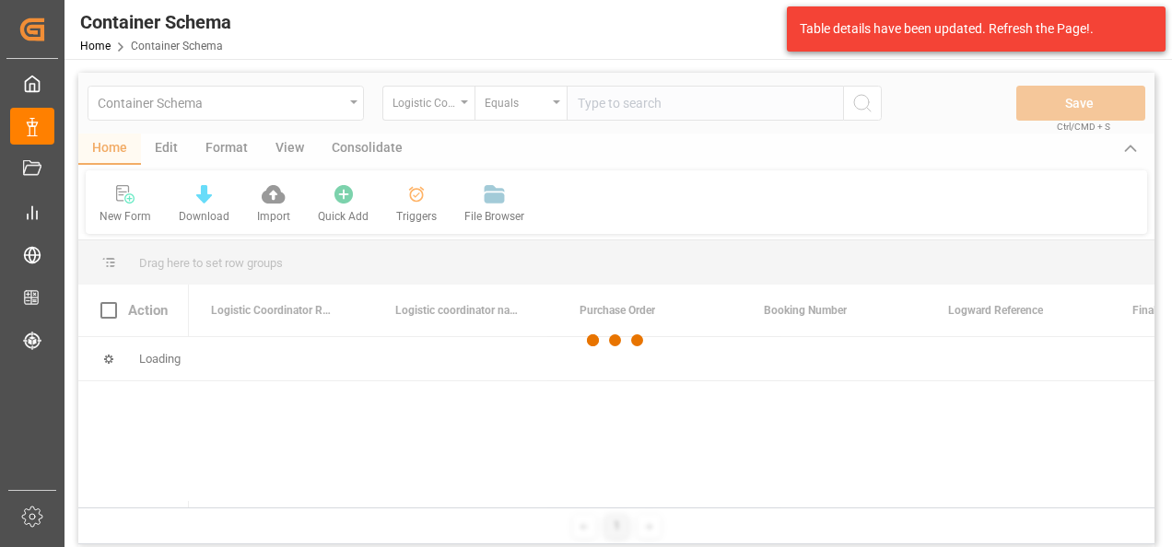
click at [439, 117] on div at bounding box center [616, 341] width 1076 height 536
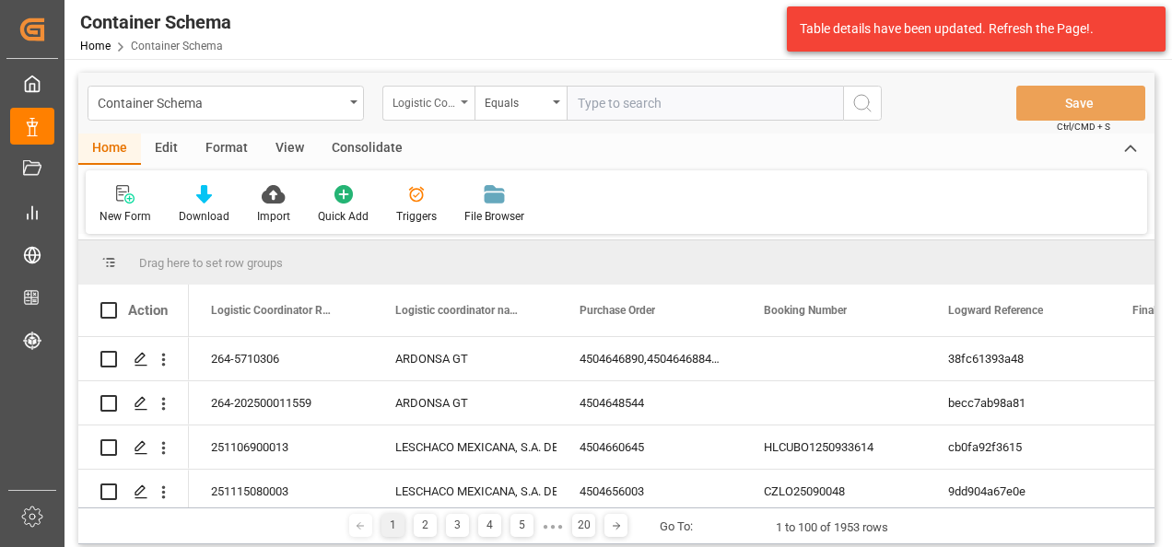
click at [440, 103] on div "Logistic Coordinator Reference Number" at bounding box center [423, 100] width 63 height 21
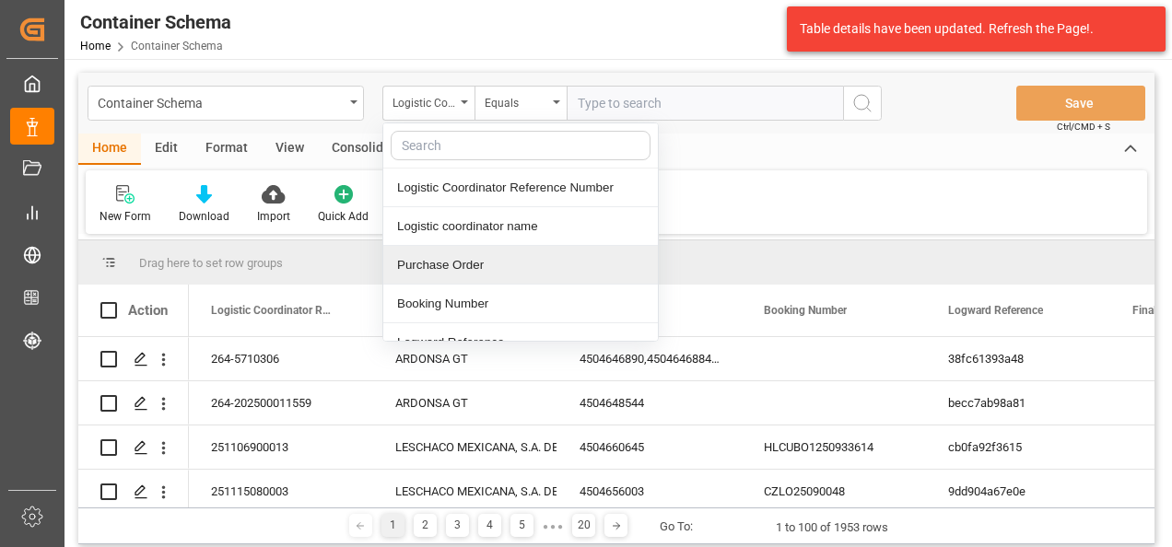
drag, startPoint x: 469, startPoint y: 270, endPoint x: 482, endPoint y: 208, distance: 63.1
click at [468, 271] on div "Purchase Order" at bounding box center [520, 265] width 275 height 39
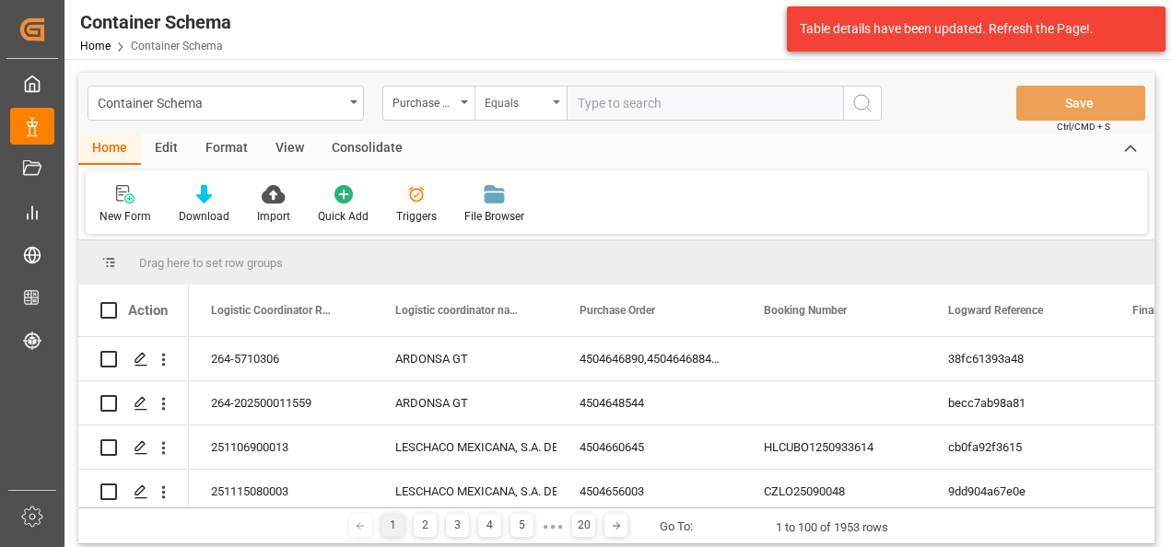
click at [503, 117] on div "Equals" at bounding box center [520, 103] width 92 height 35
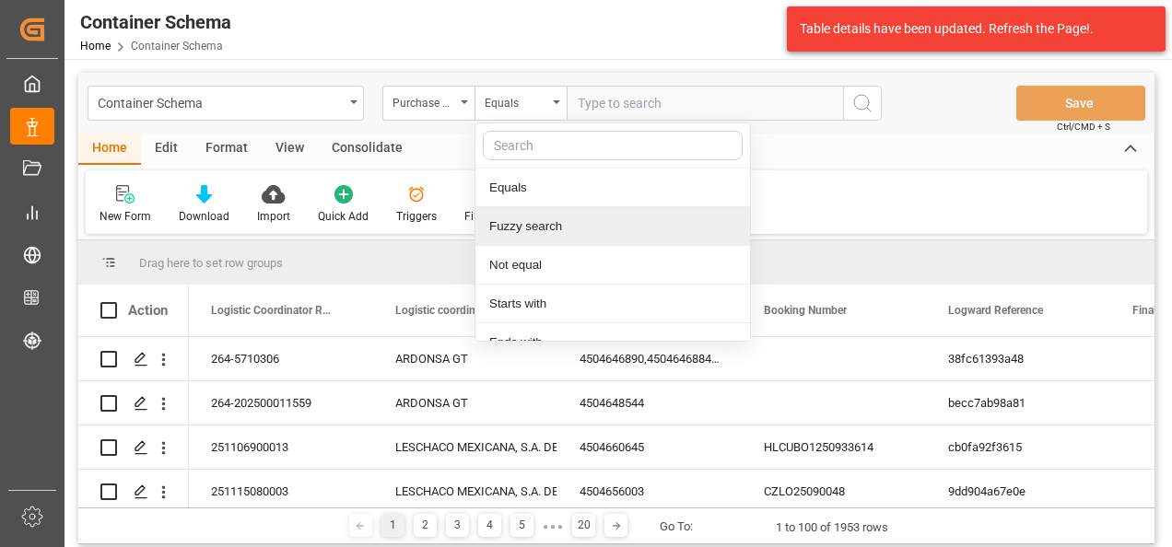
click at [529, 228] on div "Fuzzy search" at bounding box center [612, 226] width 275 height 39
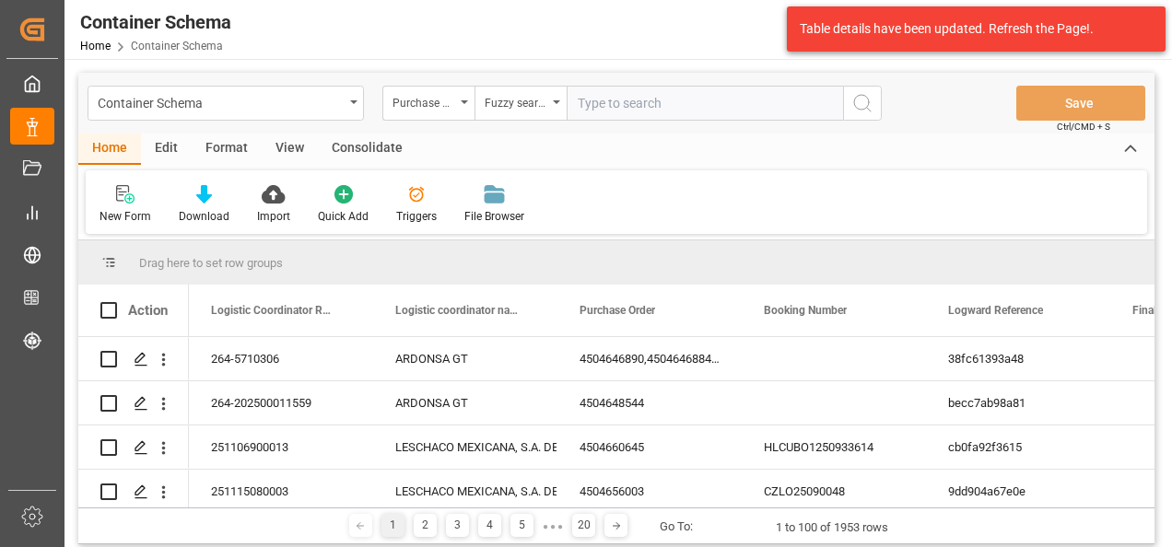
paste input "4504648483"
type input "4504648483"
click at [849, 103] on button "search button" at bounding box center [862, 103] width 39 height 35
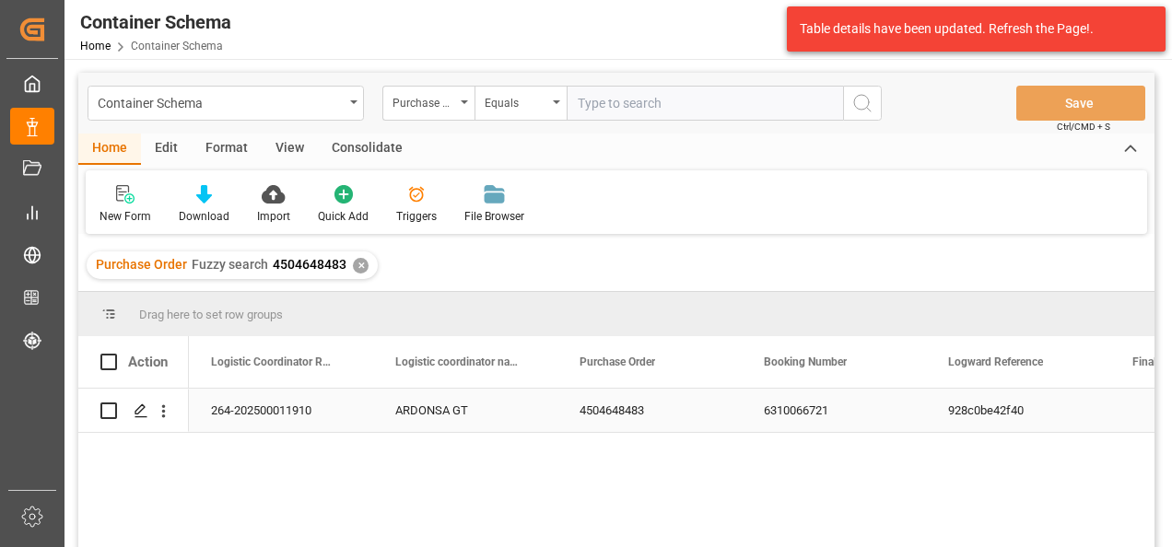
scroll to position [92, 0]
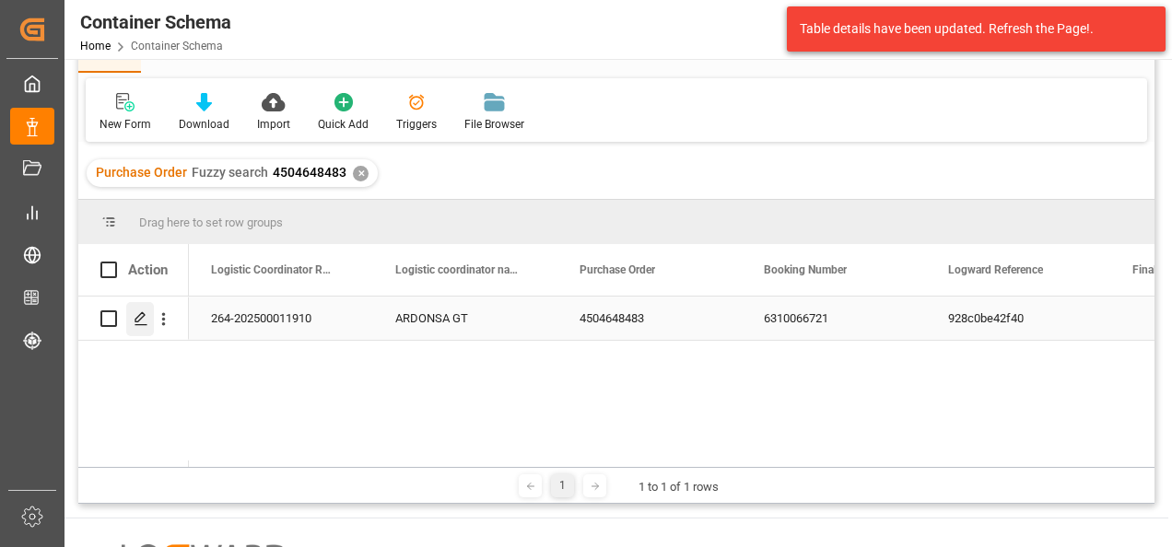
click at [138, 314] on icon "Press SPACE to select this row." at bounding box center [141, 318] width 15 height 15
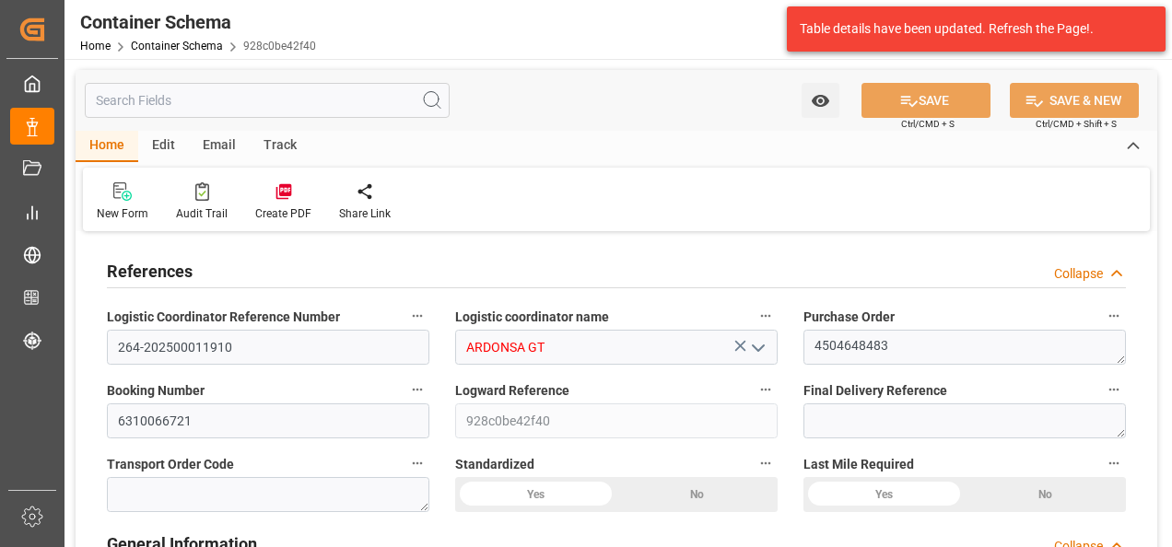
type input "0"
type input "1"
type input "1000"
type input "1049.61"
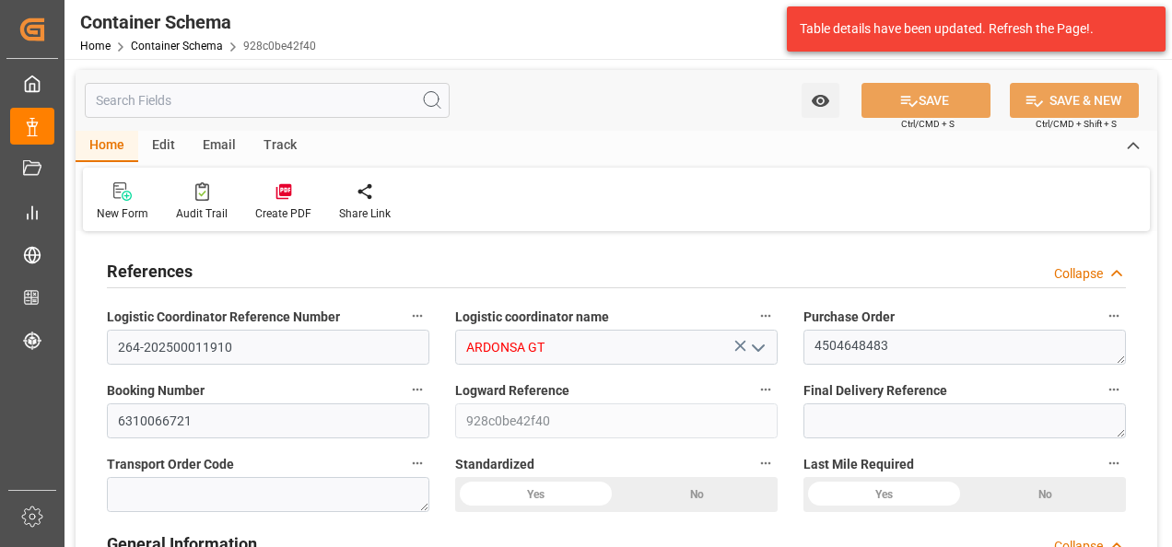
type input "Maersk"
type input "Maersk Line AS"
type input "USPEF"
type input "GTGUA"
type input "GTIZ4"
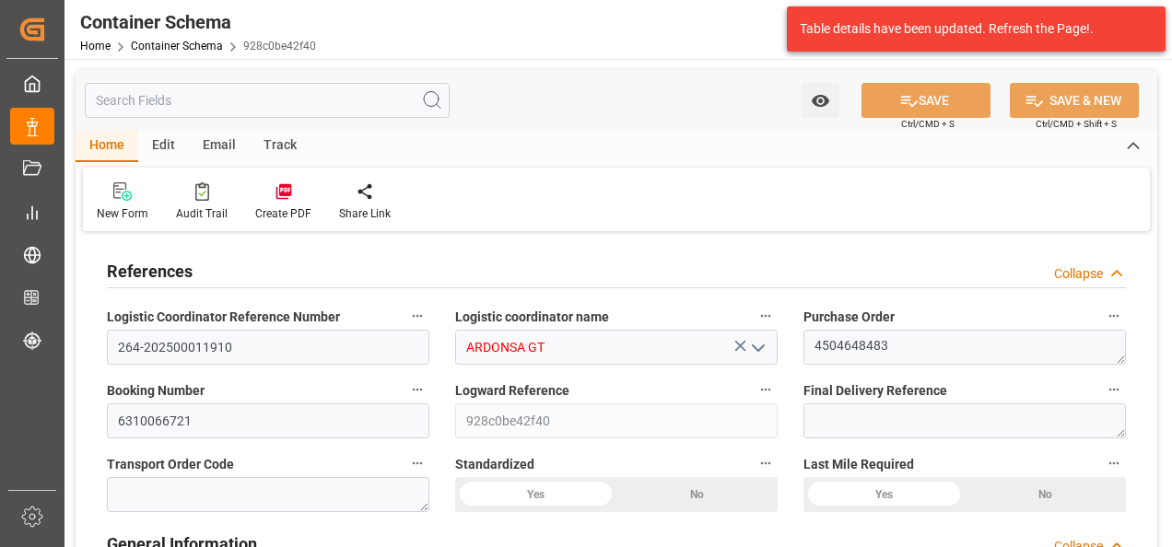
type input "GTIZ4"
type input "9215880"
type input "-1"
type input "3"
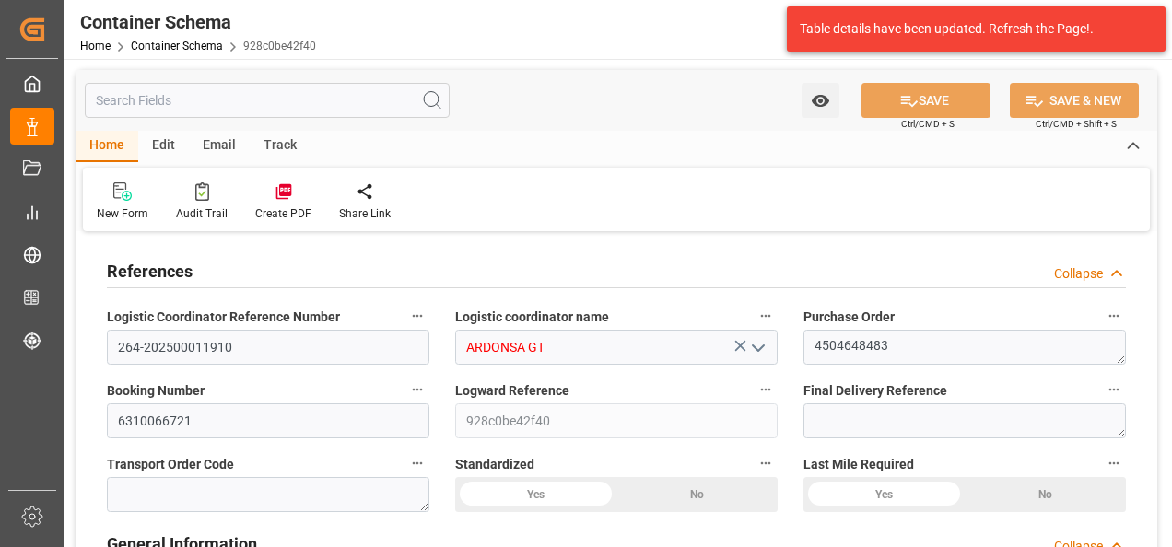
type input "16"
type input "08.08.2025 09:30"
type input "06.08.2025"
type input "08.08.2025"
type input "14.08.2025"
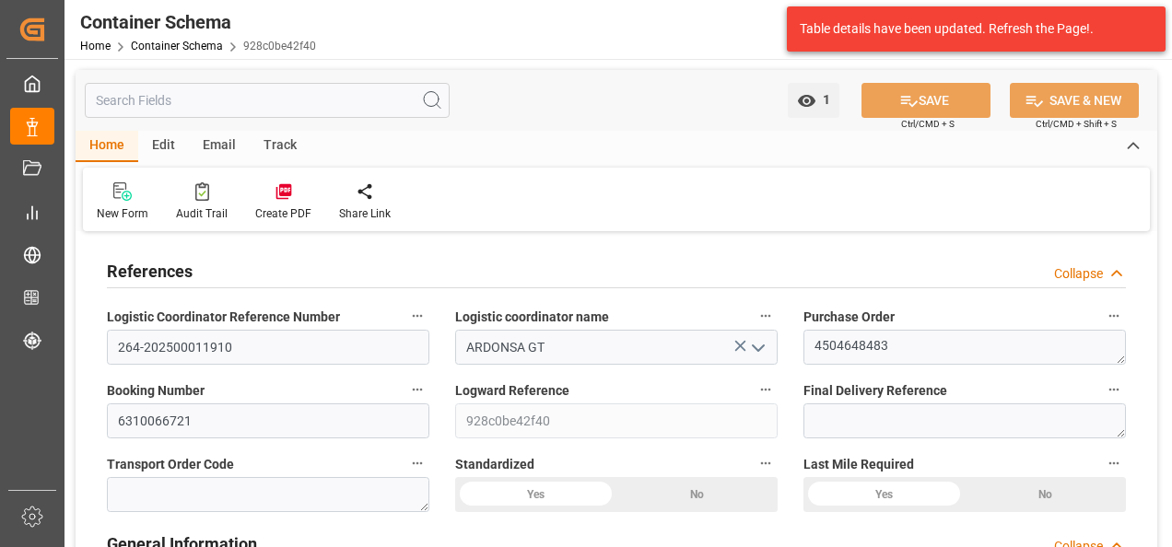
type input "12.08.2025"
type input "[DATE]"
type input "29.08.2025 22:26"
type input "08.08.2025 14:25"
type input "[DATE]"
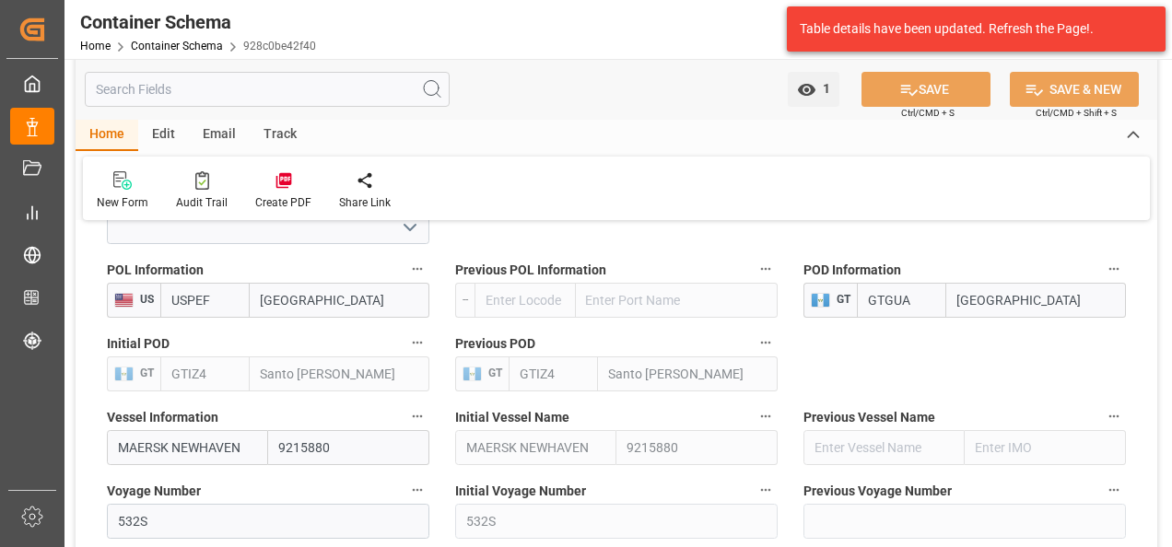
scroll to position [1935, 0]
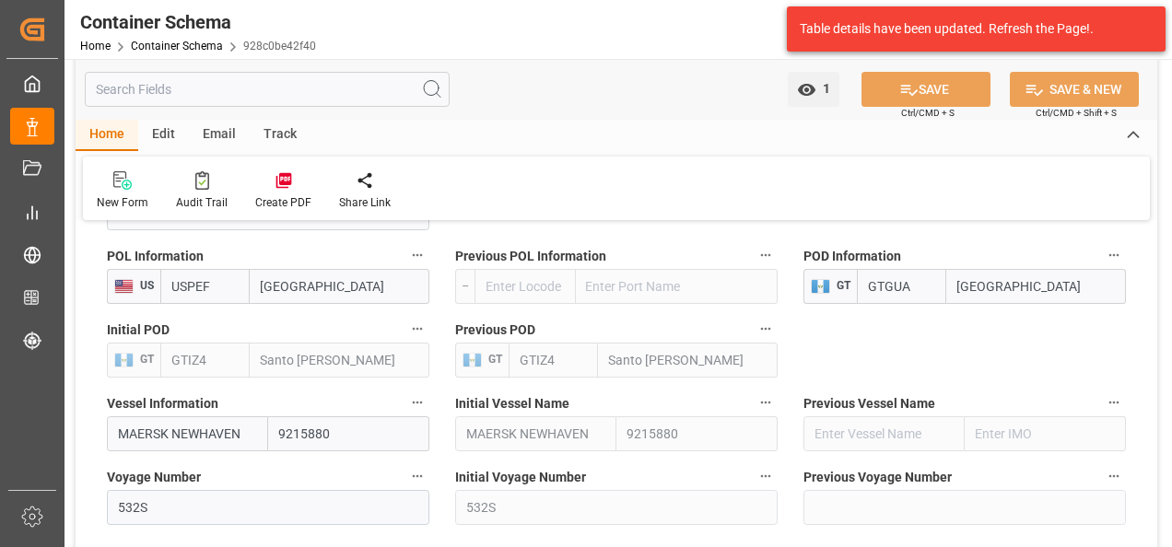
click at [1078, 283] on input "Guatemala City" at bounding box center [1036, 286] width 180 height 35
drag, startPoint x: 1074, startPoint y: 283, endPoint x: 925, endPoint y: 292, distance: 149.5
click at [925, 292] on div "GTGUA Guatemala City" at bounding box center [991, 286] width 269 height 35
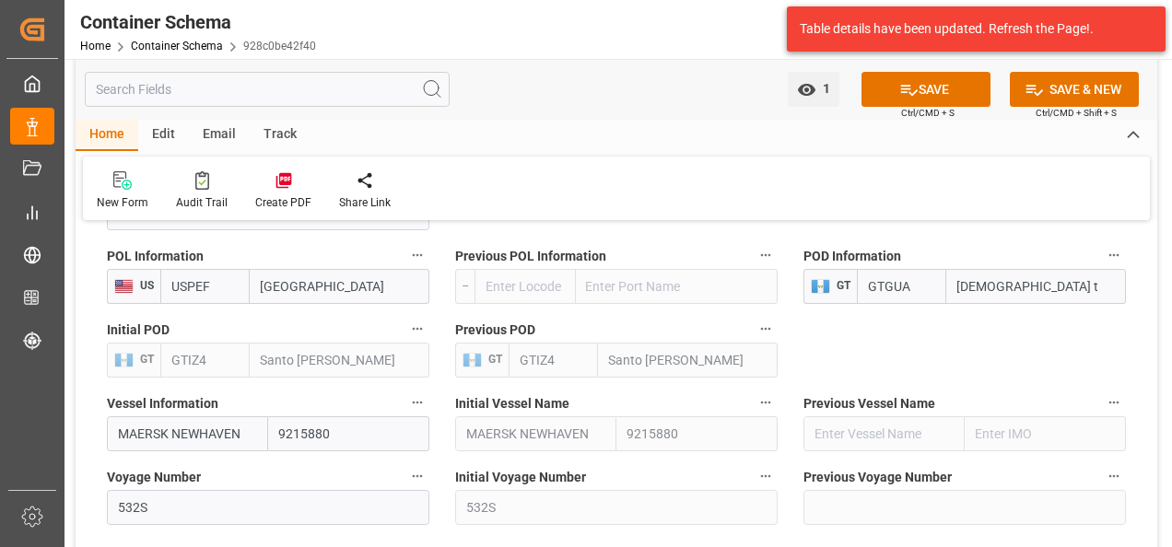
type input "santo to"
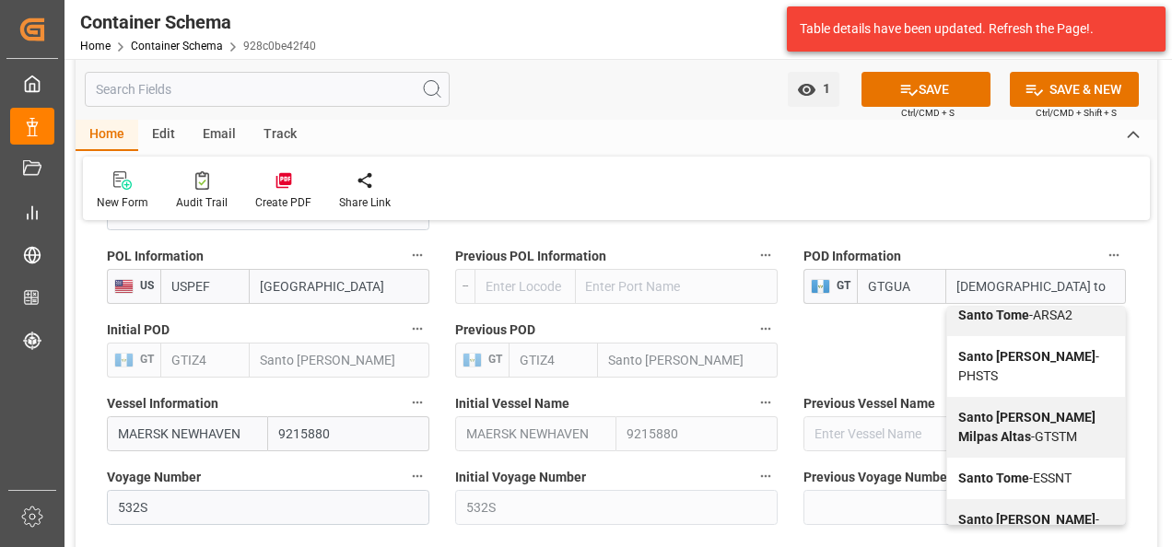
scroll to position [2027, 0]
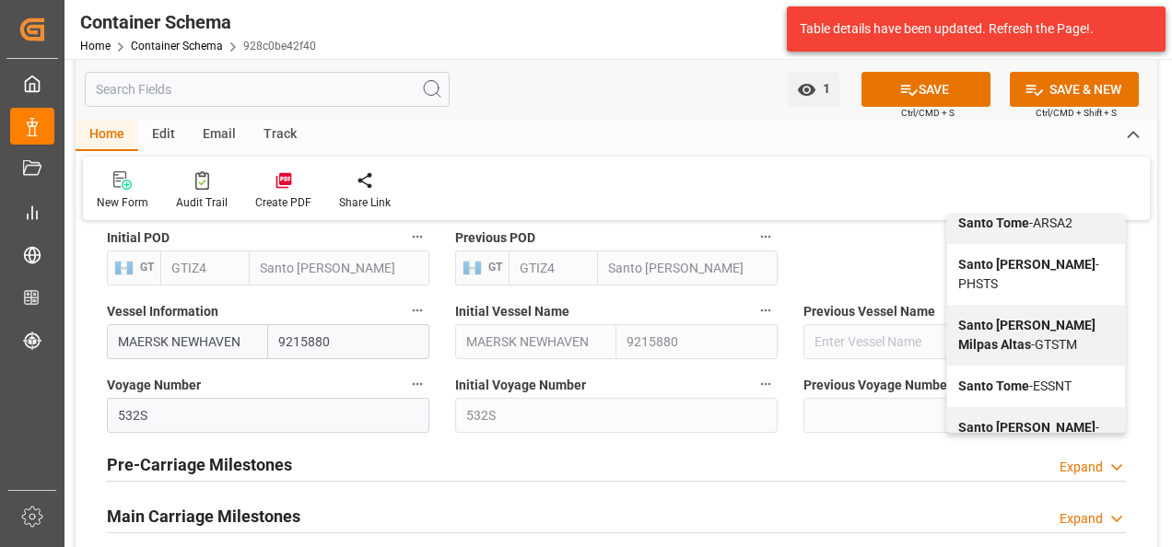
click at [1004, 481] on b "Santo Tomas" at bounding box center [1026, 488] width 137 height 15
type input "GTSTZ"
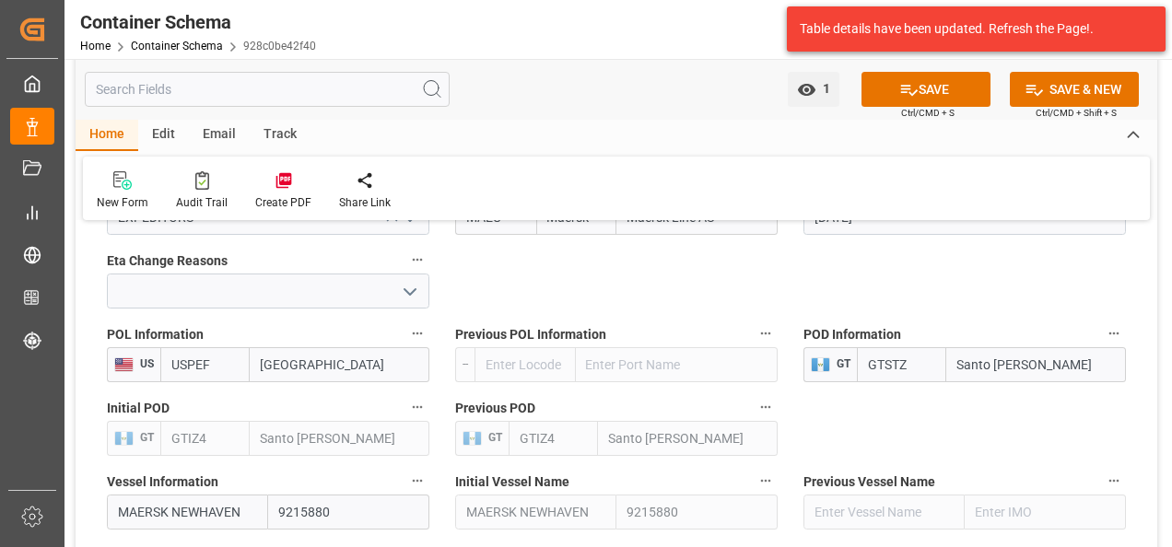
scroll to position [1843, 0]
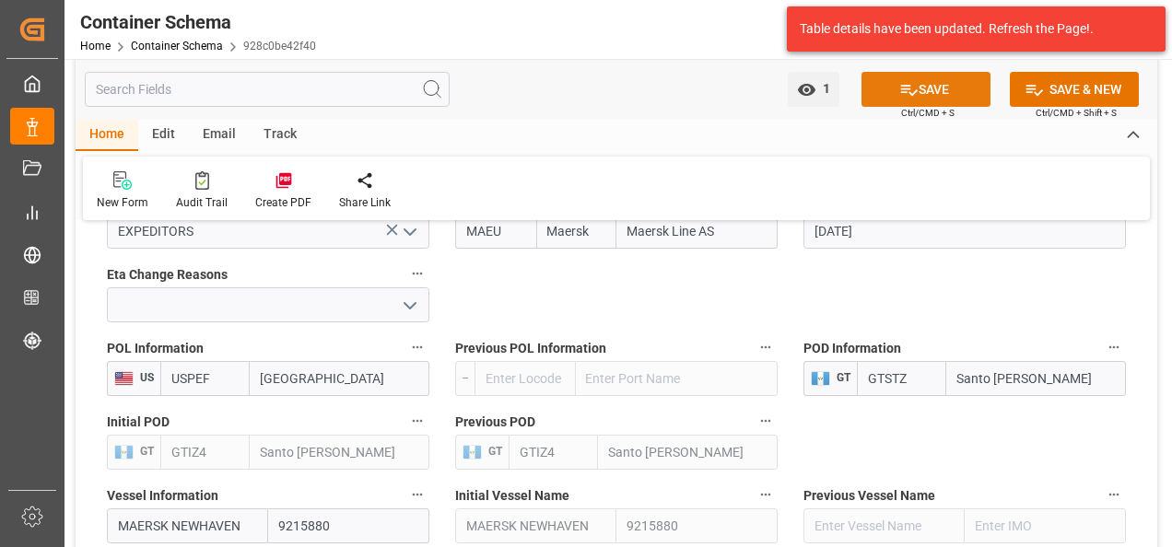
click at [946, 88] on button "SAVE" at bounding box center [925, 89] width 129 height 35
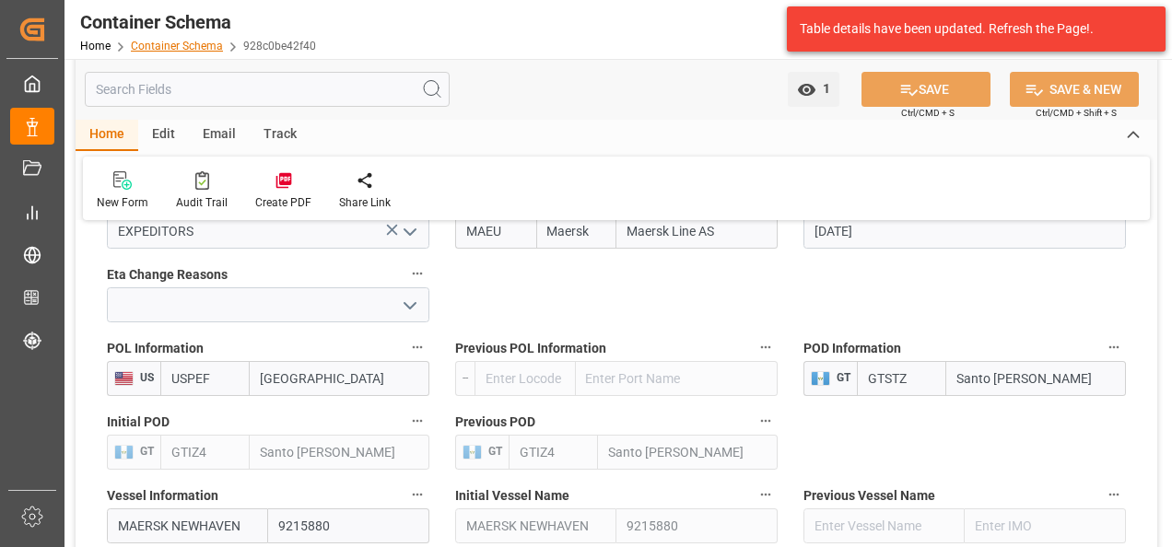
click at [210, 39] on div "Home Container Schema 928c0be42f40" at bounding box center [198, 45] width 236 height 19
click at [206, 48] on link "Container Schema" at bounding box center [177, 46] width 92 height 13
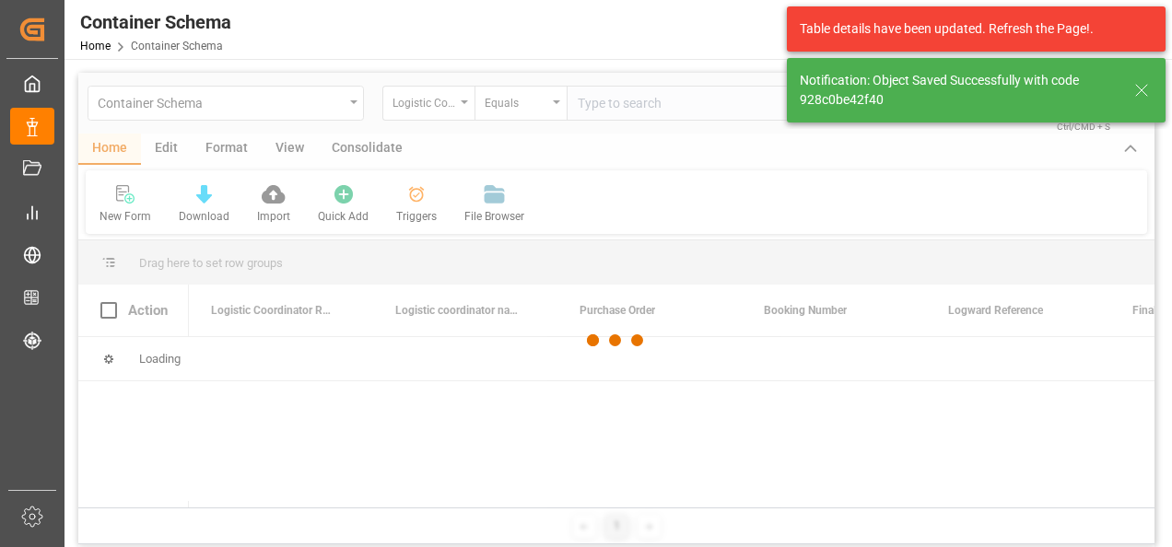
click at [460, 103] on div at bounding box center [616, 341] width 1076 height 536
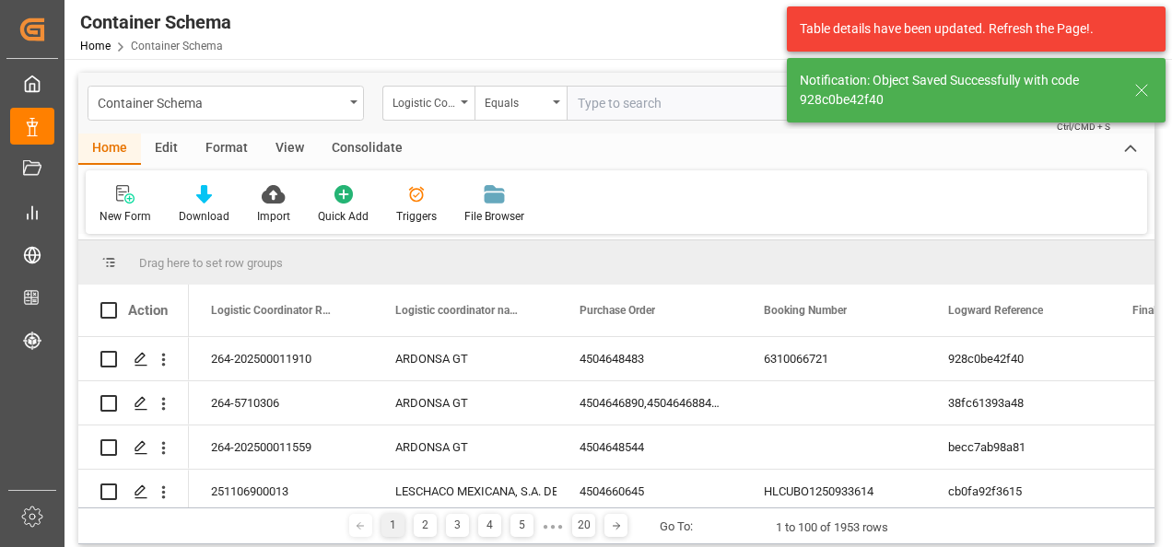
click at [460, 103] on div "Logistic Coordinator Reference Number" at bounding box center [428, 103] width 92 height 35
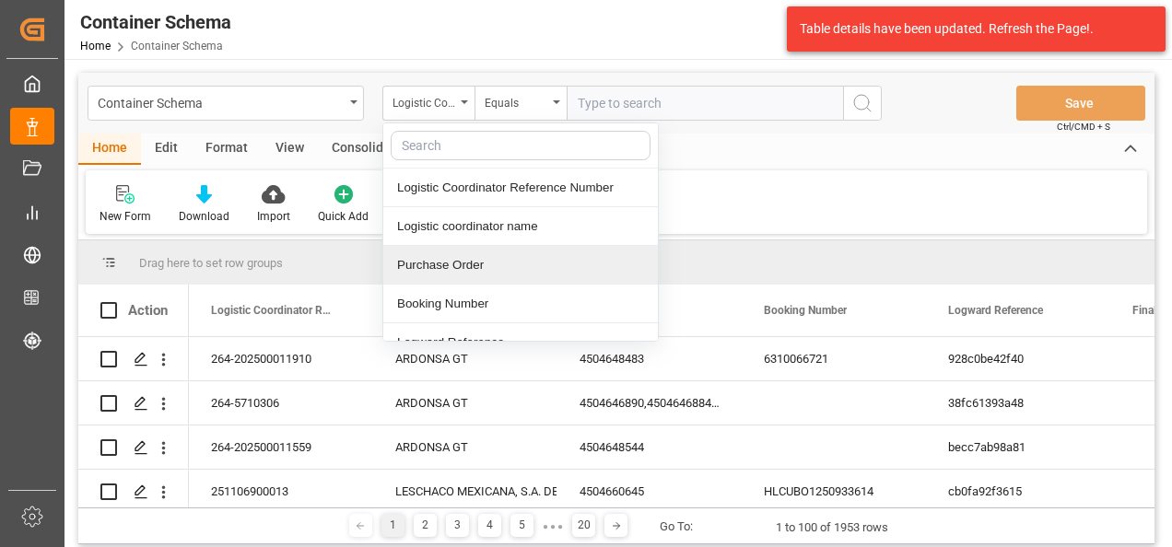
click at [452, 264] on div "Purchase Order" at bounding box center [520, 265] width 275 height 39
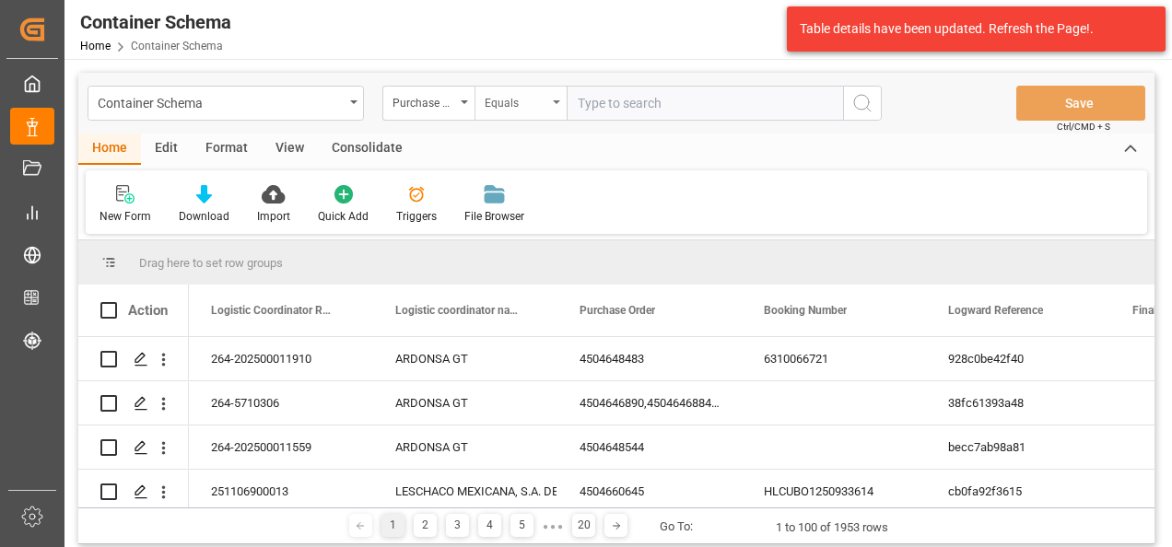
click at [492, 106] on div "Equals" at bounding box center [516, 100] width 63 height 21
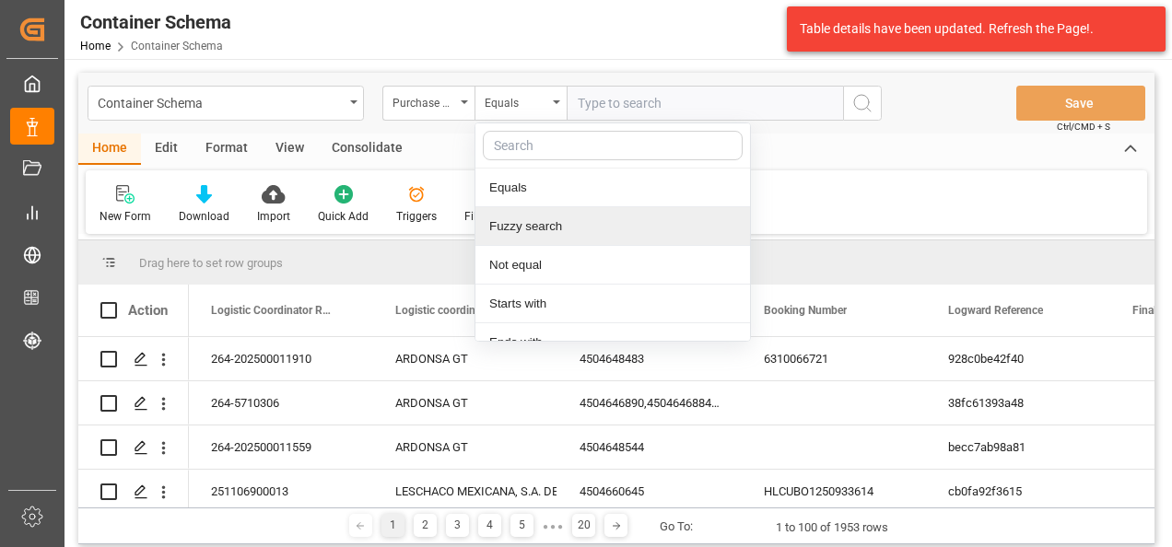
click at [510, 223] on div "Fuzzy search" at bounding box center [612, 226] width 275 height 39
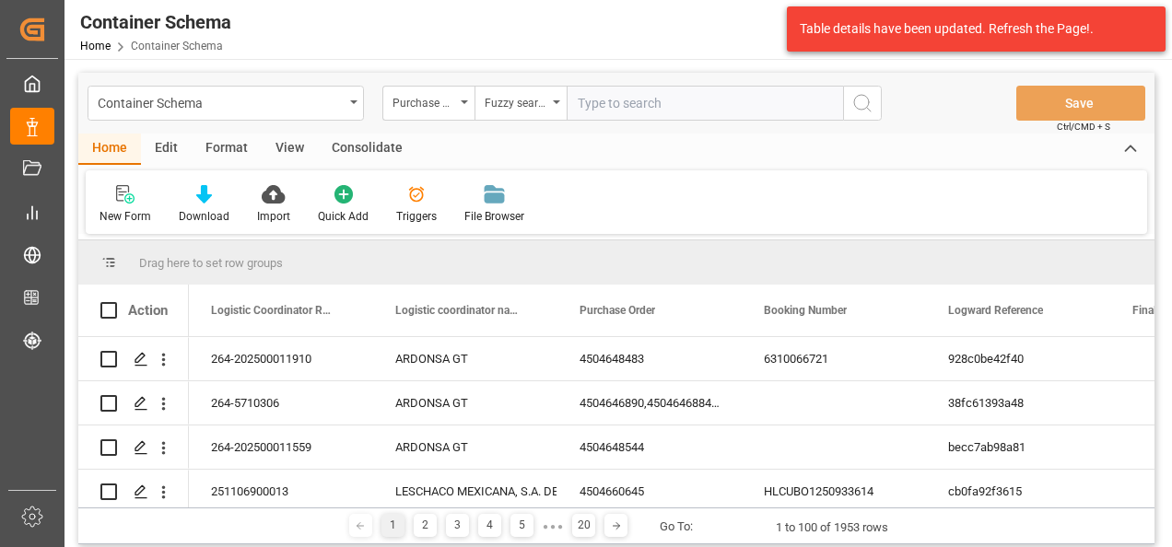
paste input "4504652430,4504652032,4504652026"
drag, startPoint x: 813, startPoint y: 103, endPoint x: 650, endPoint y: 104, distance: 164.0
click at [650, 104] on input "4504652430,4504652032,4504652026" at bounding box center [705, 103] width 276 height 35
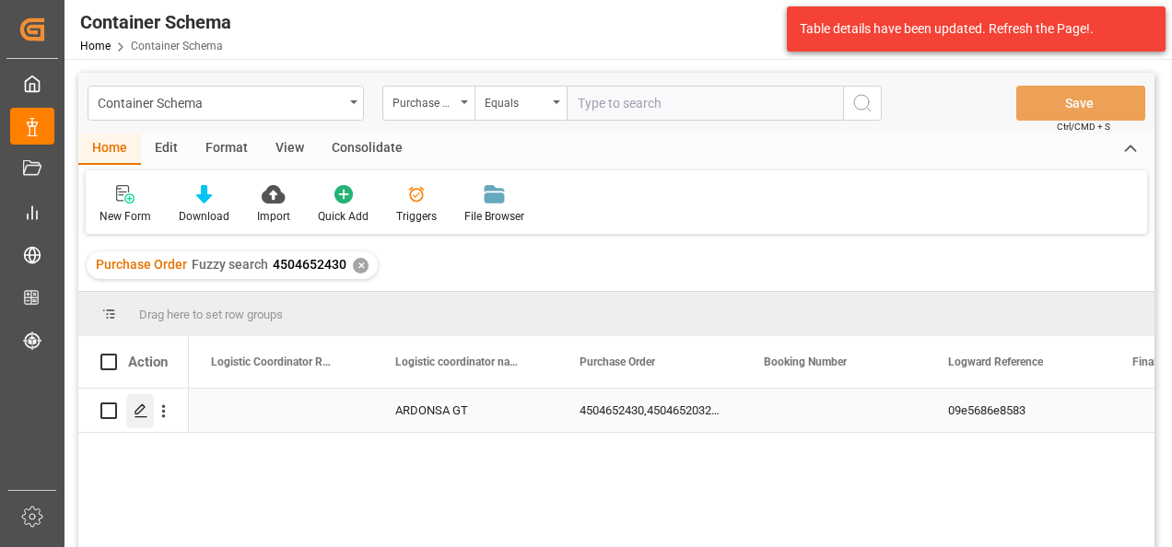
click at [137, 415] on polygon "Press SPACE to select this row." at bounding box center [139, 409] width 9 height 9
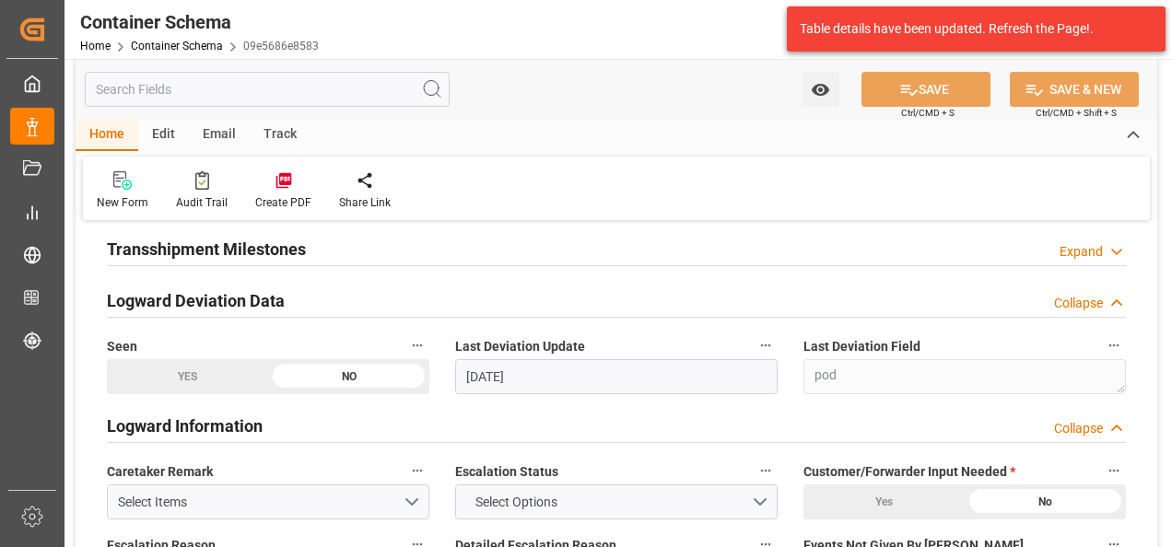
scroll to position [2303, 0]
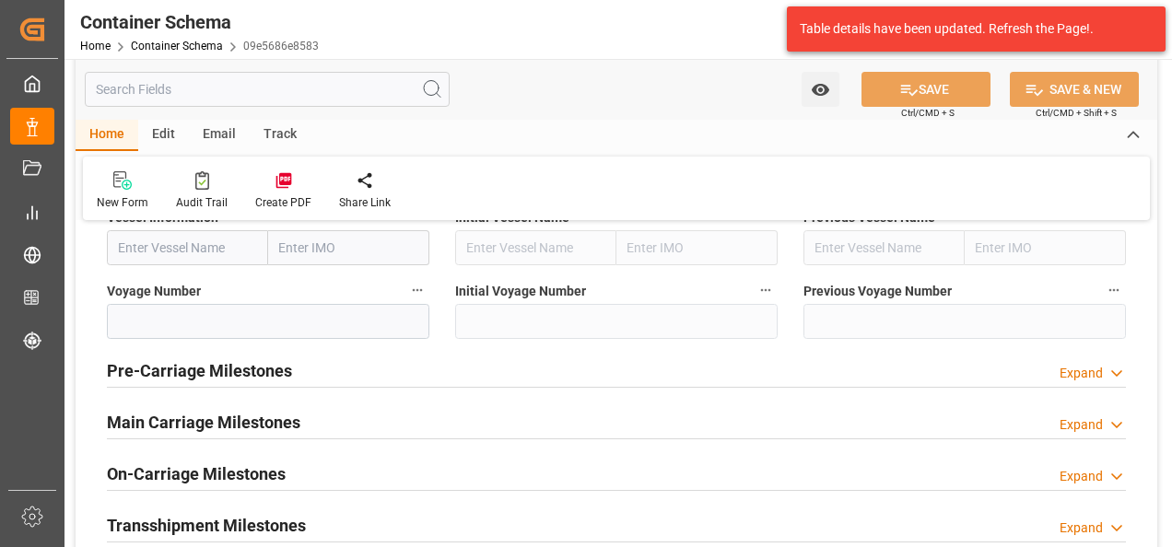
drag, startPoint x: 256, startPoint y: 466, endPoint x: 500, endPoint y: 401, distance: 252.8
click at [256, 466] on h2 "On-Carriage Milestones" at bounding box center [196, 474] width 179 height 25
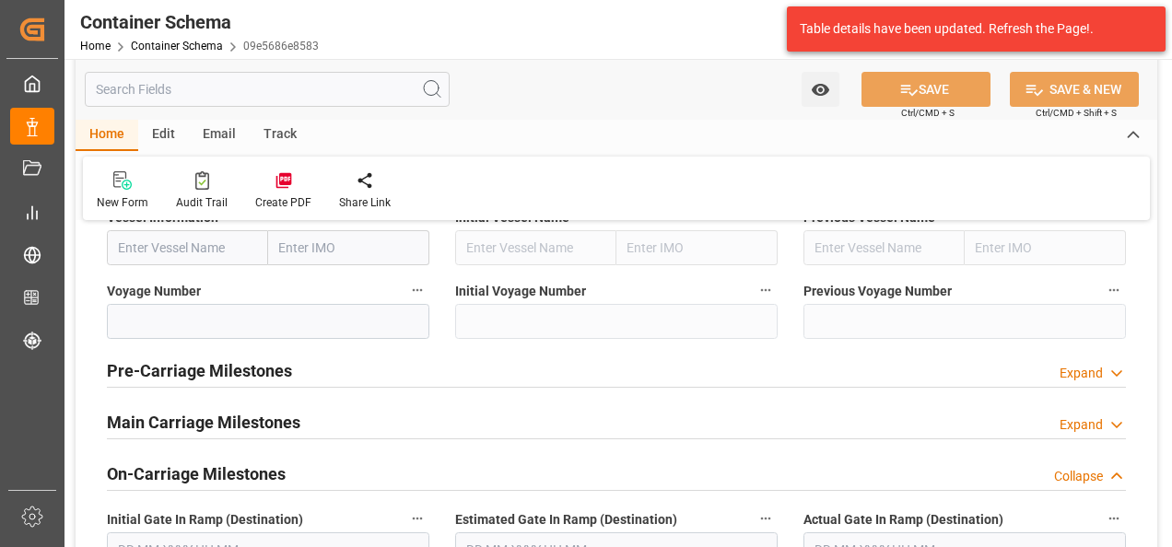
click at [280, 414] on h2 "Main Carriage Milestones" at bounding box center [203, 422] width 193 height 25
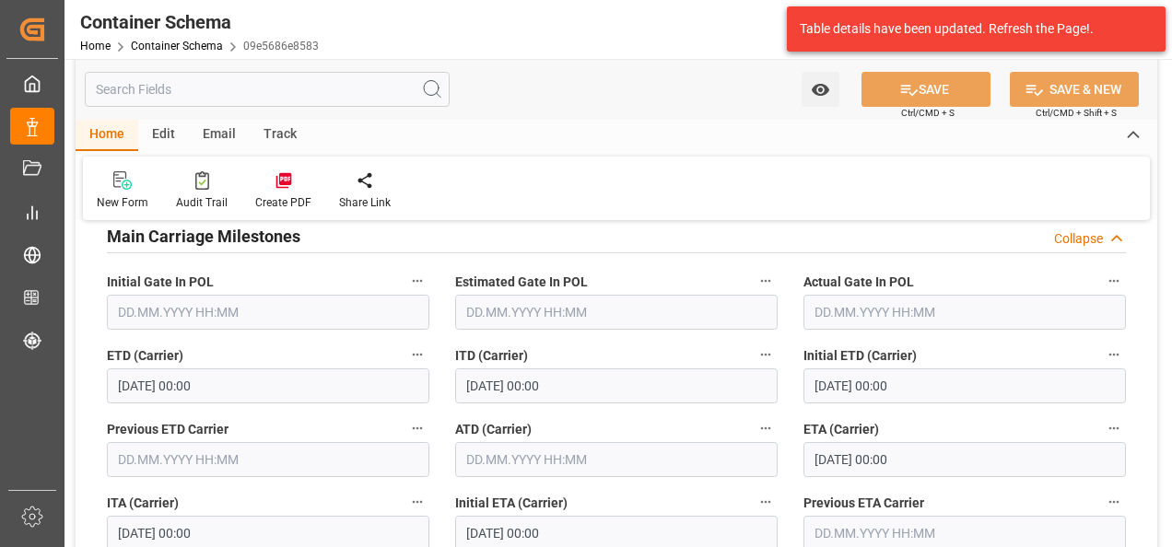
scroll to position [2487, 0]
click at [222, 243] on h2 "Main Carriage Milestones" at bounding box center [203, 238] width 193 height 25
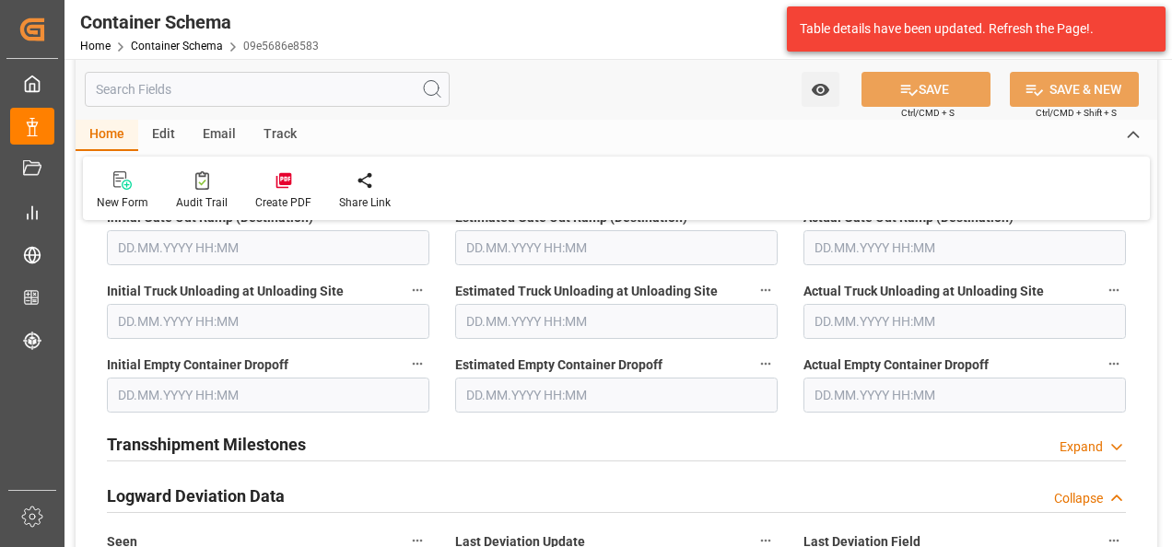
scroll to position [2764, 0]
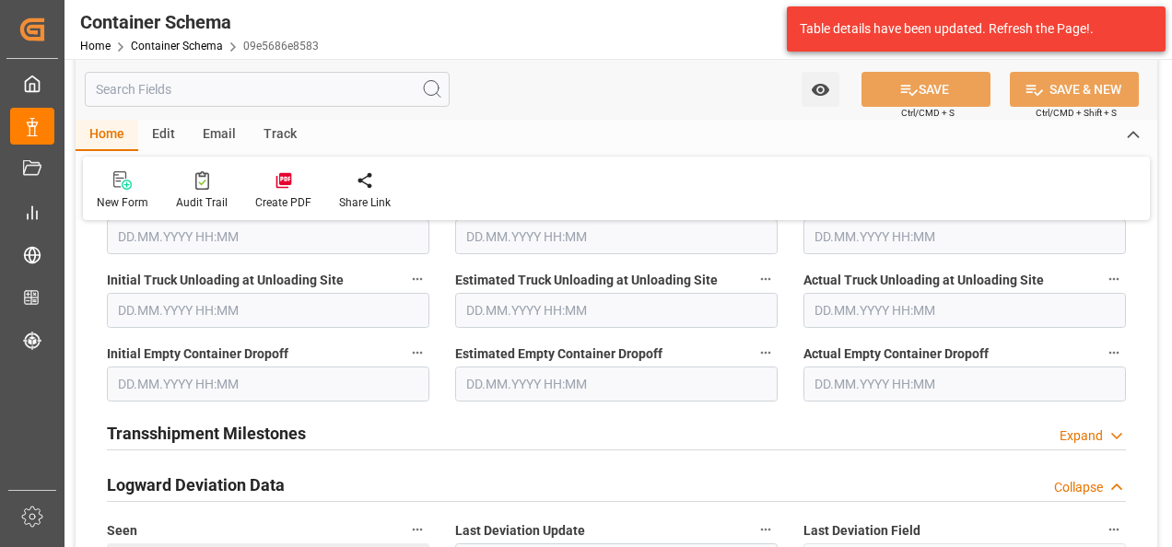
click at [587, 381] on input "text" at bounding box center [616, 384] width 322 height 35
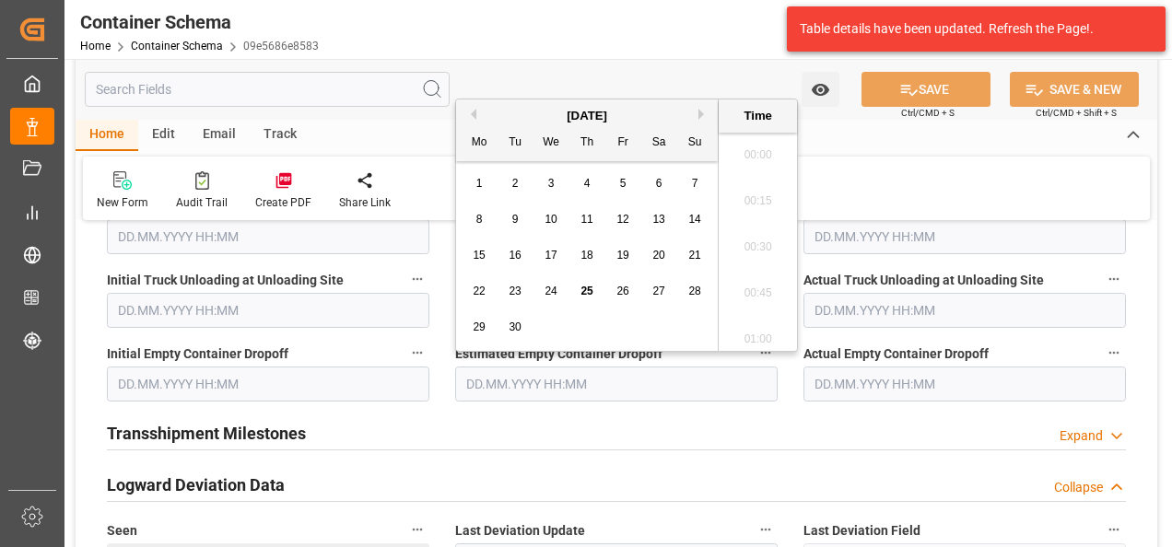
scroll to position [2862, 0]
click at [474, 114] on button "Previous Month" at bounding box center [470, 114] width 11 height 11
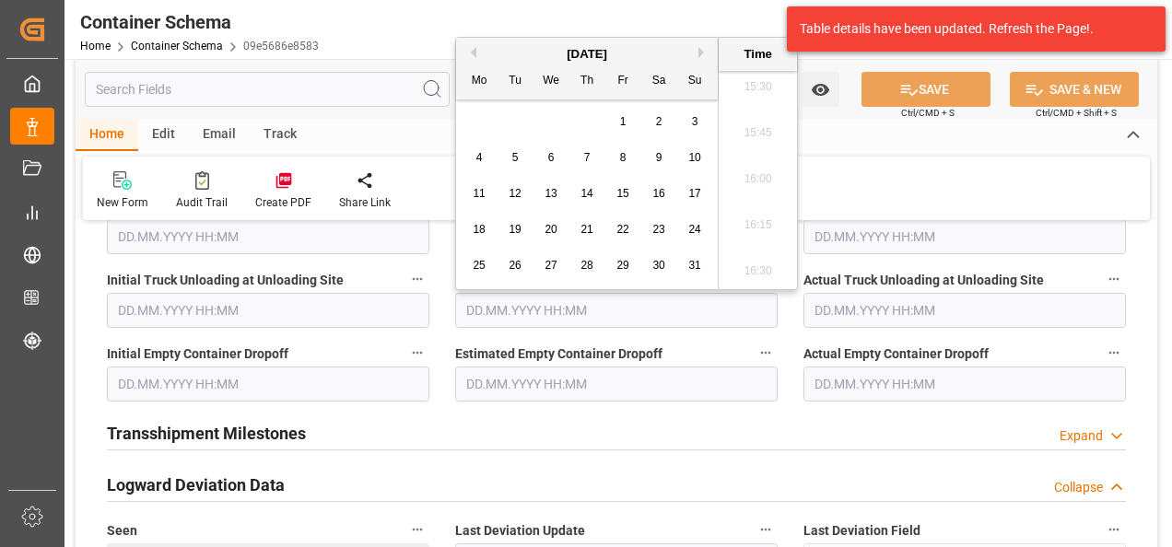
scroll to position [2856, 0]
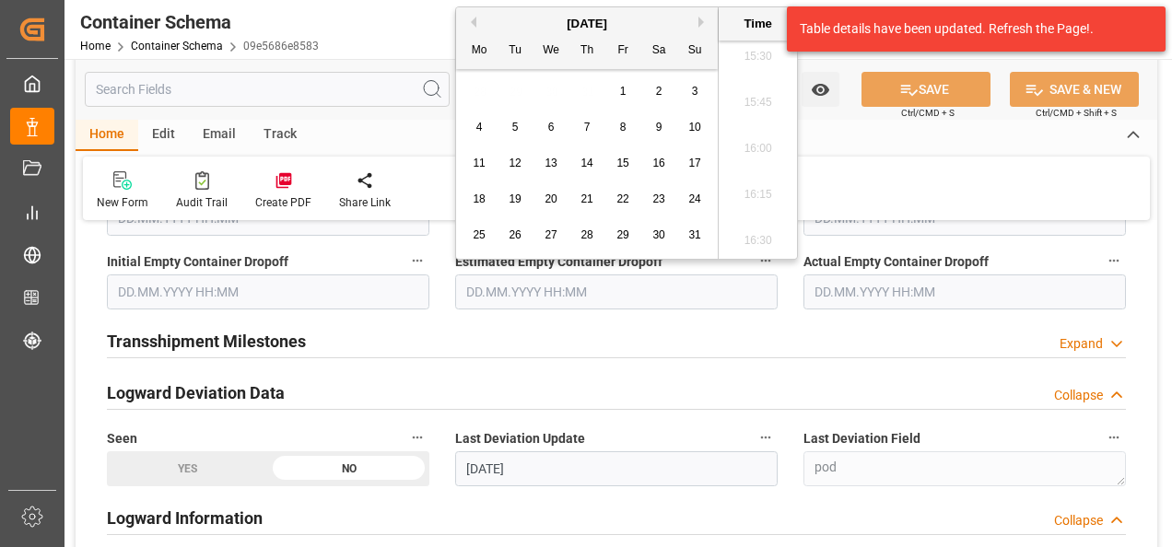
click at [479, 196] on span "18" at bounding box center [479, 199] width 12 height 13
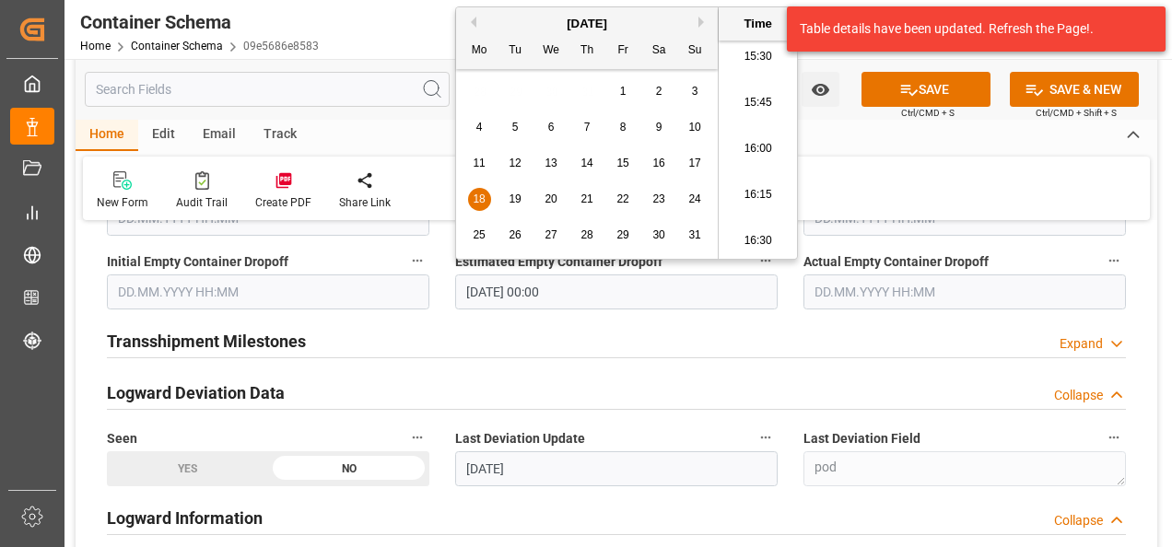
click at [837, 287] on input "text" at bounding box center [964, 292] width 322 height 35
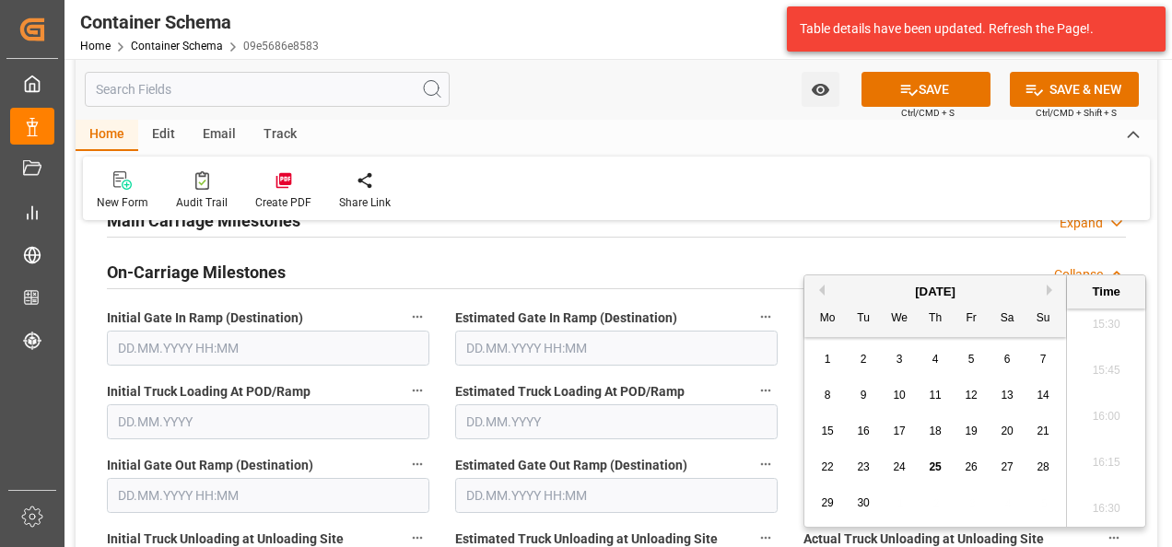
scroll to position [2487, 0]
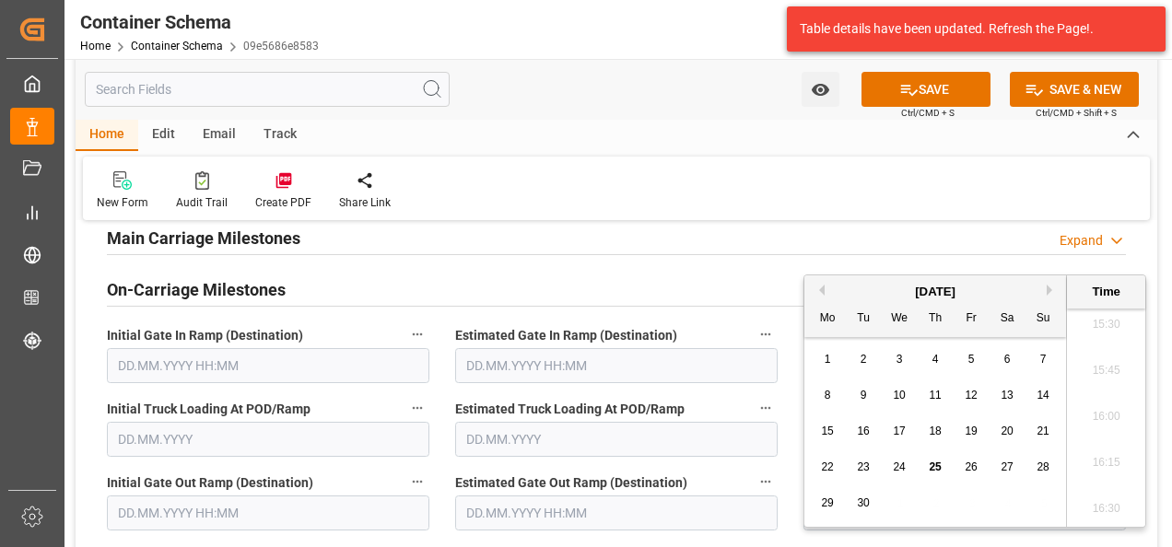
click at [824, 288] on button "Previous Month" at bounding box center [818, 290] width 11 height 11
click at [829, 462] on span "18" at bounding box center [827, 467] width 12 height 13
click at [786, 322] on div "Estimated Gate In Ramp (Destination)" at bounding box center [616, 353] width 348 height 74
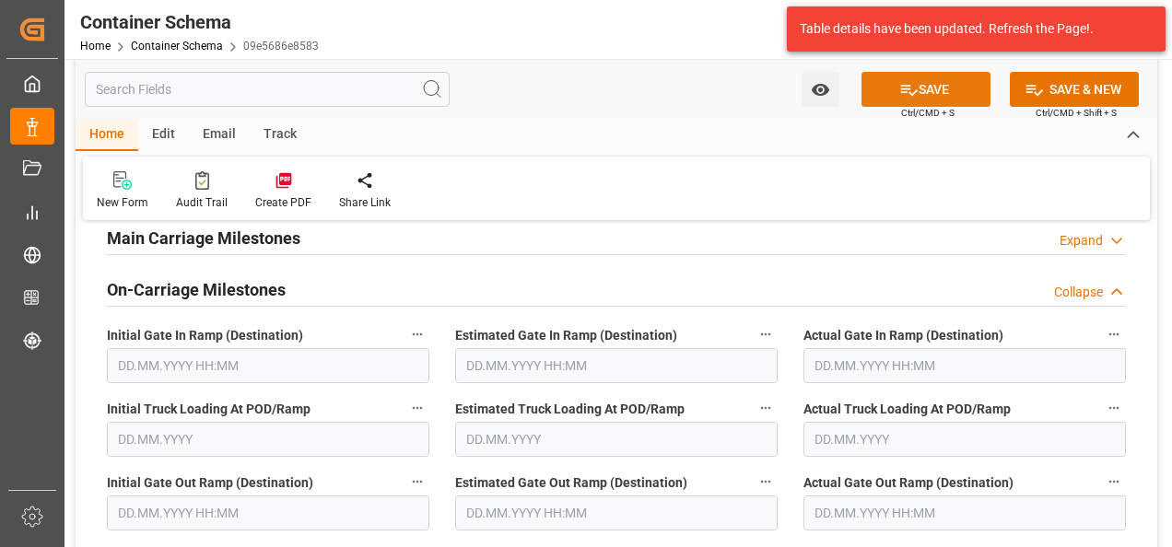
click at [892, 90] on button "SAVE" at bounding box center [925, 89] width 129 height 35
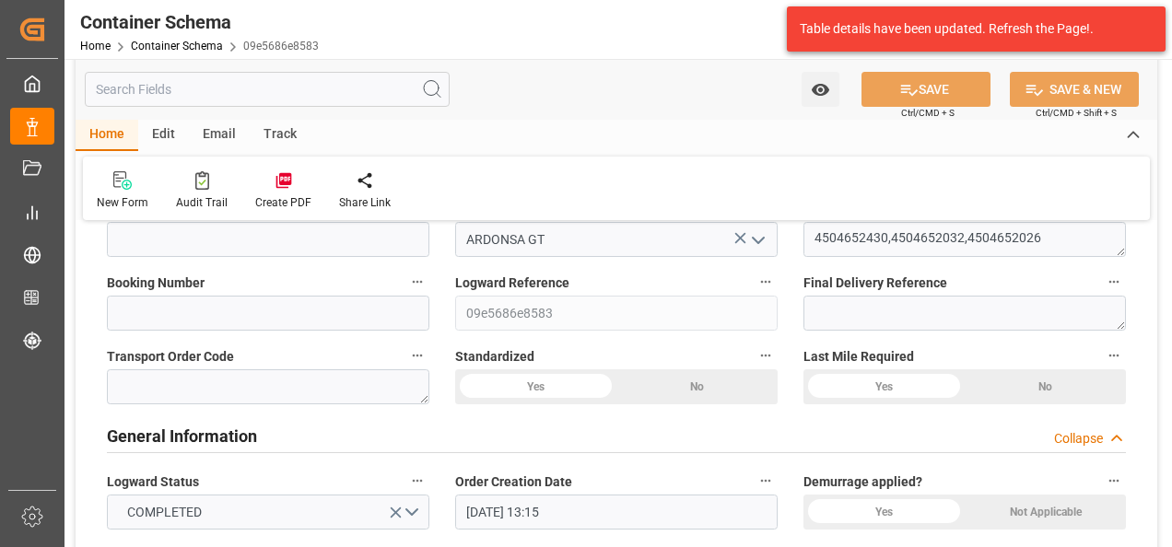
scroll to position [0, 0]
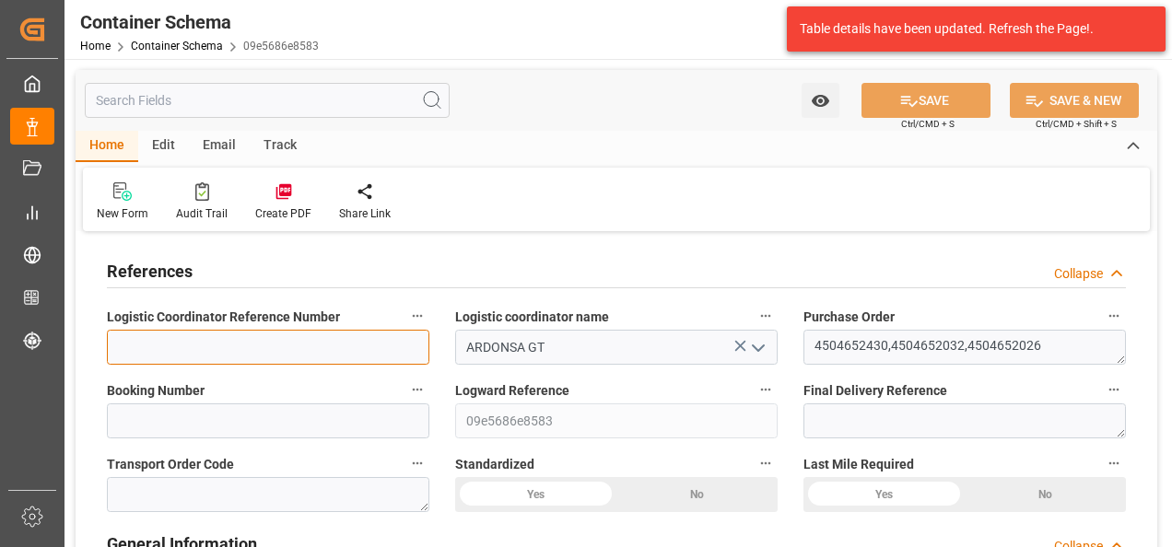
click at [297, 345] on input at bounding box center [268, 347] width 322 height 35
paste input "264-202500010657"
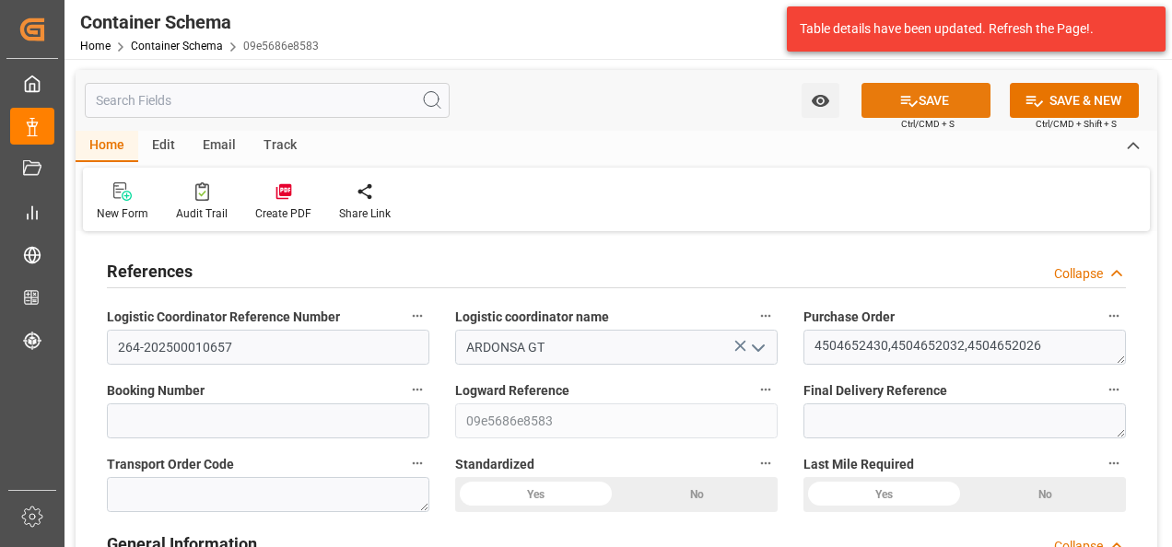
click at [906, 96] on icon at bounding box center [909, 101] width 17 height 11
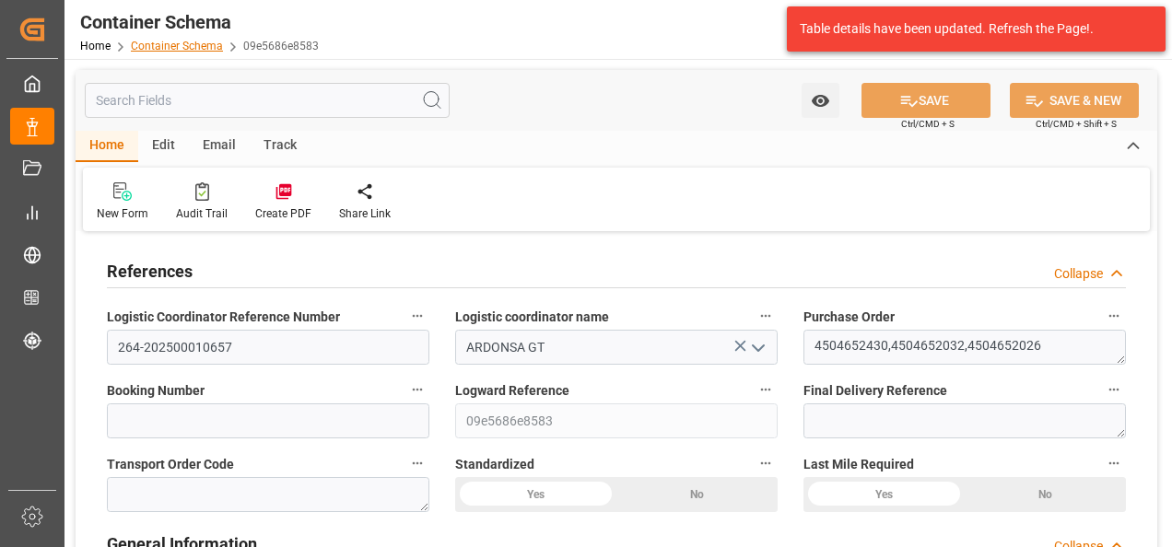
click at [196, 48] on link "Container Schema" at bounding box center [177, 46] width 92 height 13
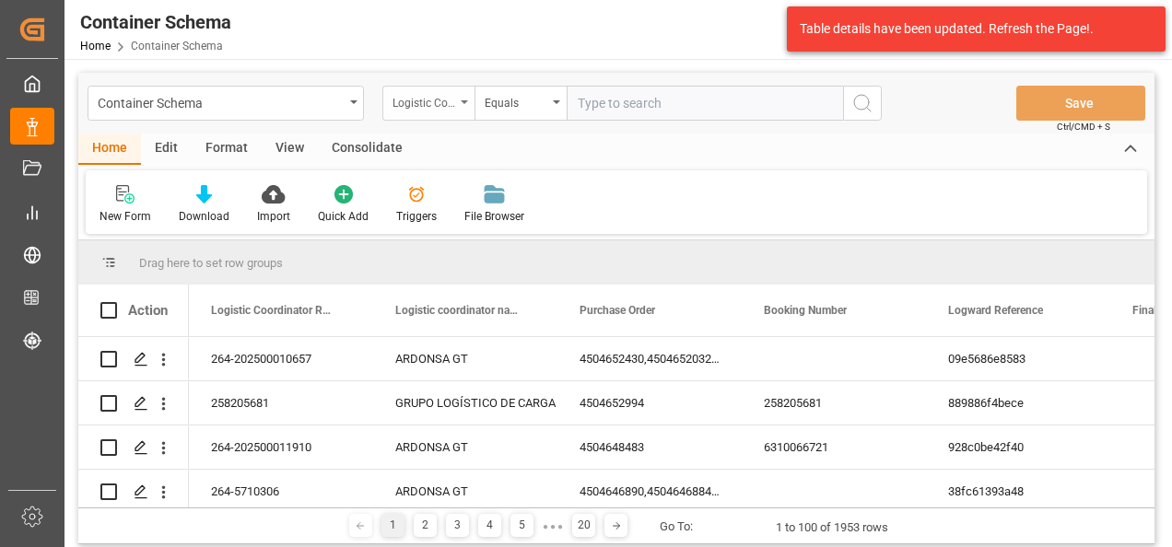
click at [463, 103] on icon "open menu" at bounding box center [464, 102] width 7 height 4
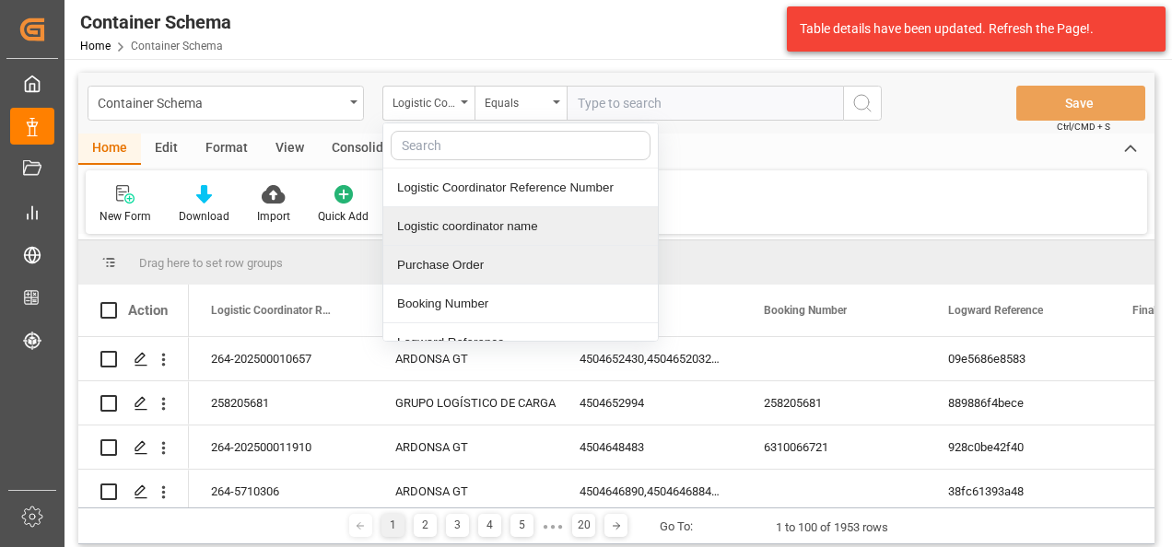
click at [459, 256] on div "Purchase Order" at bounding box center [520, 265] width 275 height 39
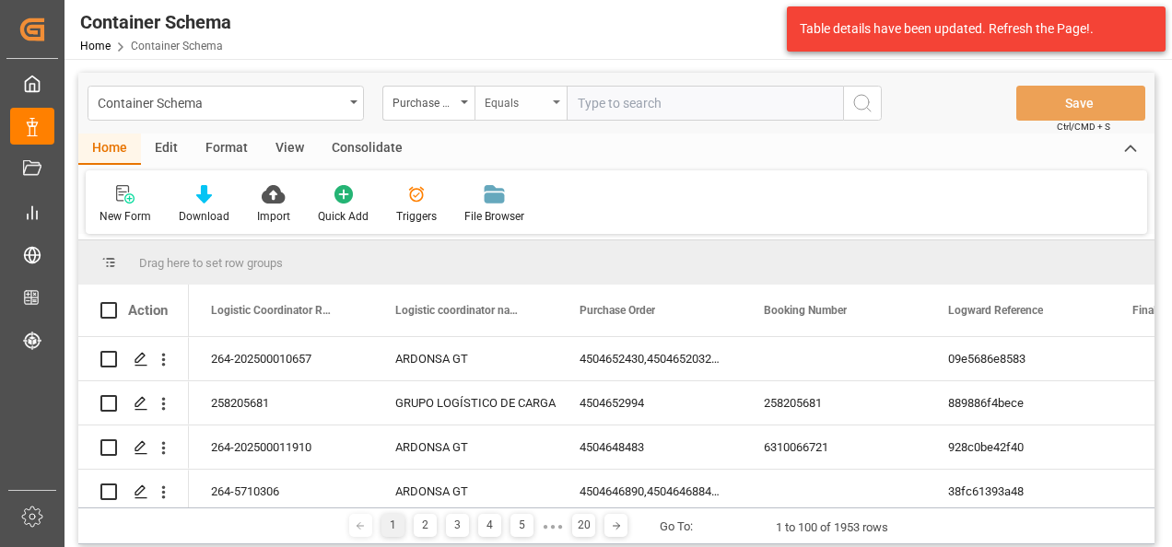
click at [505, 116] on div "Equals" at bounding box center [520, 103] width 92 height 35
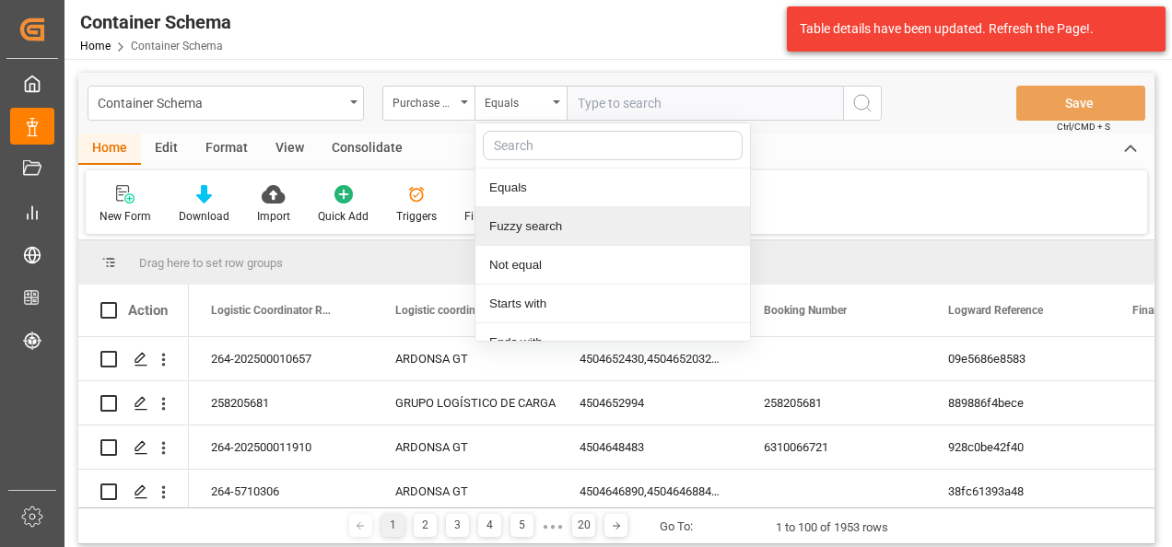
click at [544, 228] on div "Fuzzy search" at bounding box center [612, 226] width 275 height 39
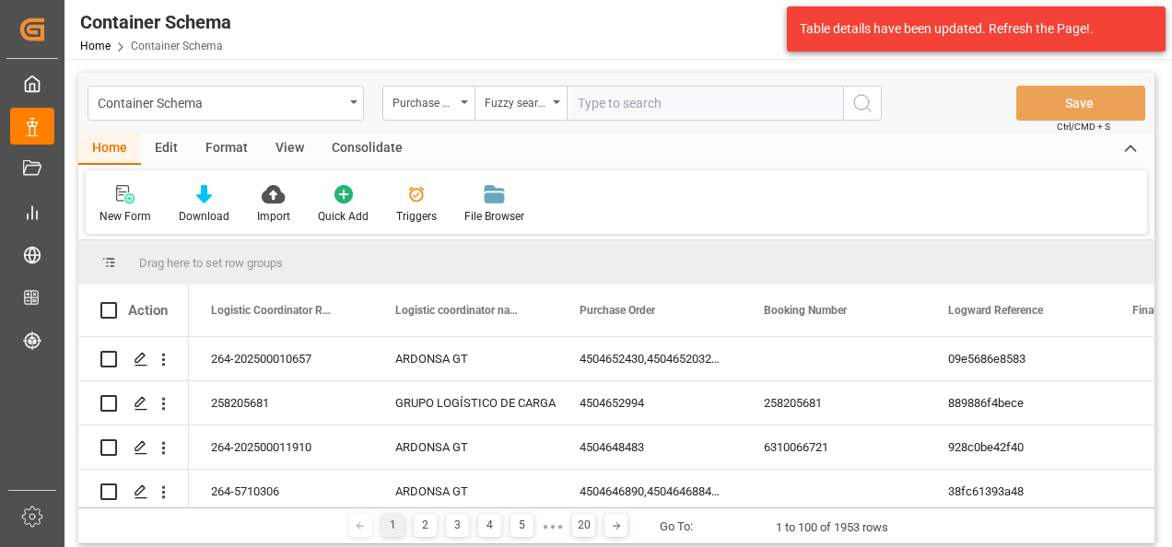
paste input "4504650911"
click at [837, 107] on input "4504650911" at bounding box center [705, 103] width 276 height 35
click at [849, 109] on button "search button" at bounding box center [862, 103] width 39 height 35
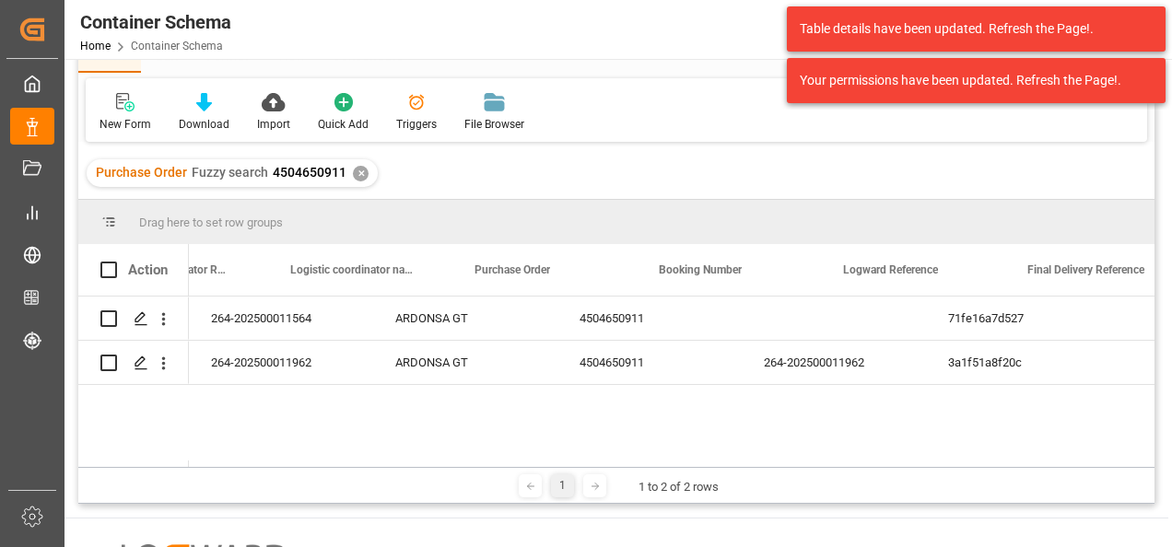
scroll to position [0, 786]
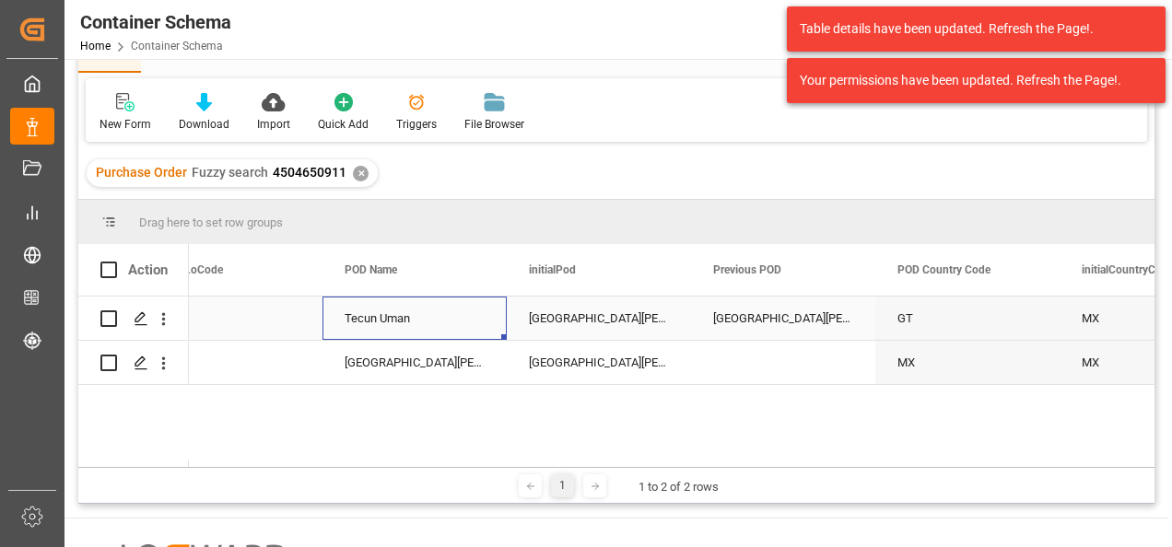
click at [386, 324] on div "Tecun Uman" at bounding box center [414, 318] width 184 height 43
drag, startPoint x: 502, startPoint y: 335, endPoint x: 502, endPoint y: 352, distance: 16.6
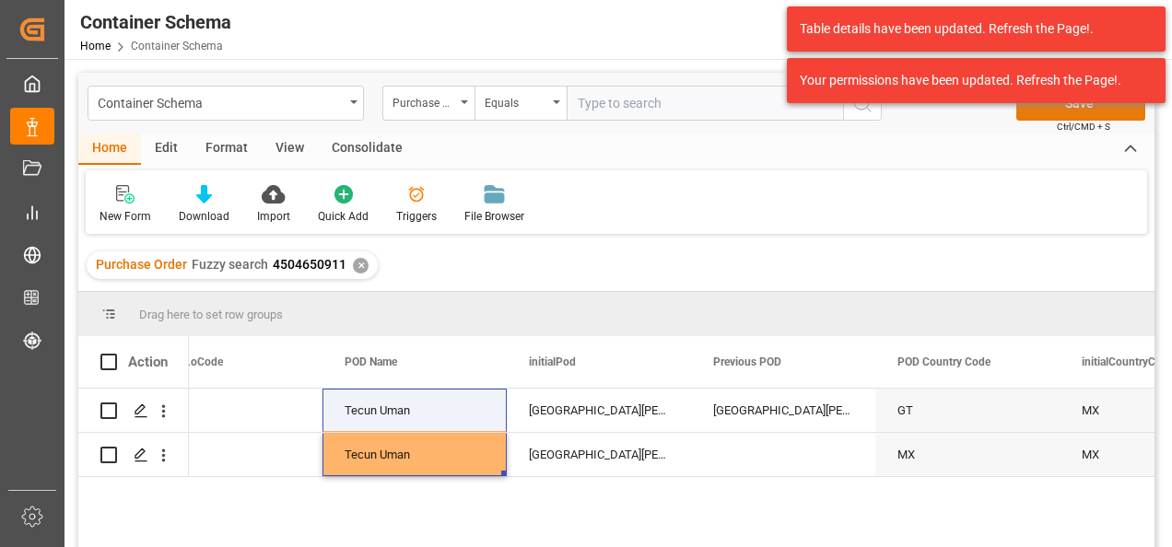
click at [1044, 113] on button "Save" at bounding box center [1080, 103] width 129 height 35
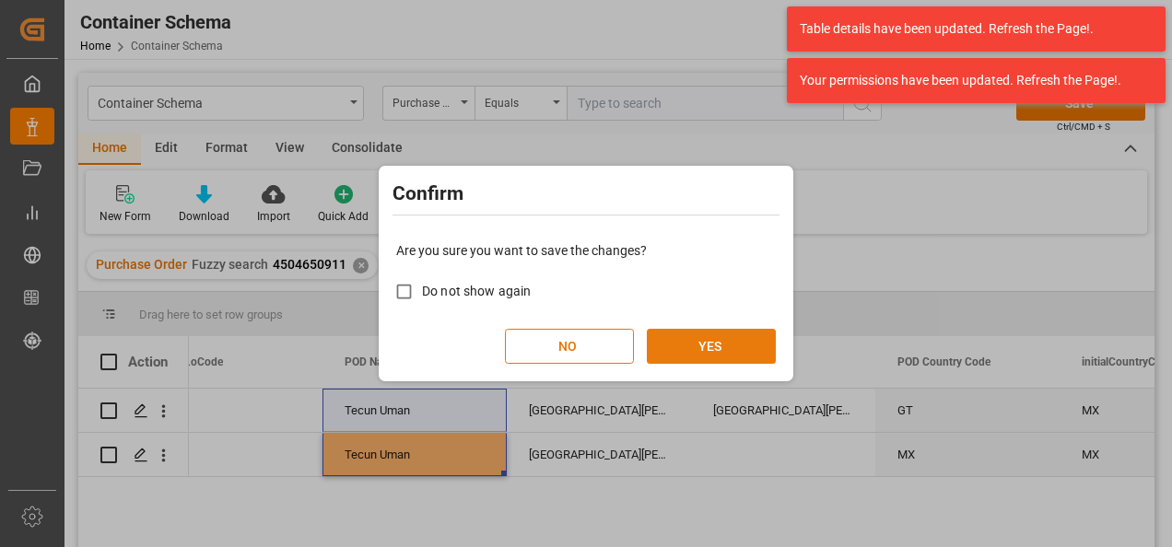
click at [720, 350] on button "YES" at bounding box center [711, 346] width 129 height 35
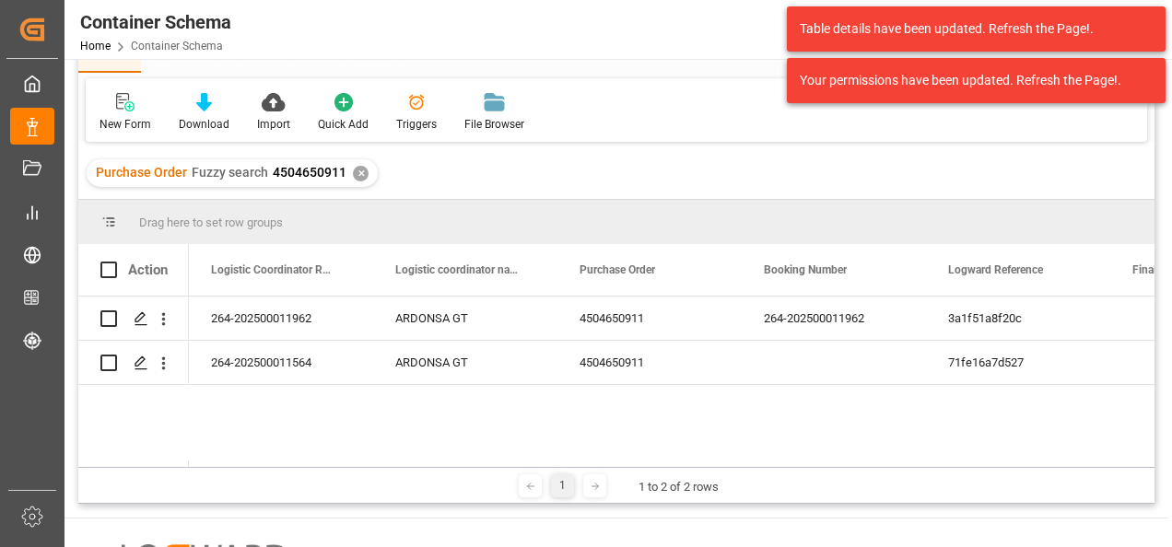
click at [360, 174] on div "✕" at bounding box center [361, 174] width 16 height 16
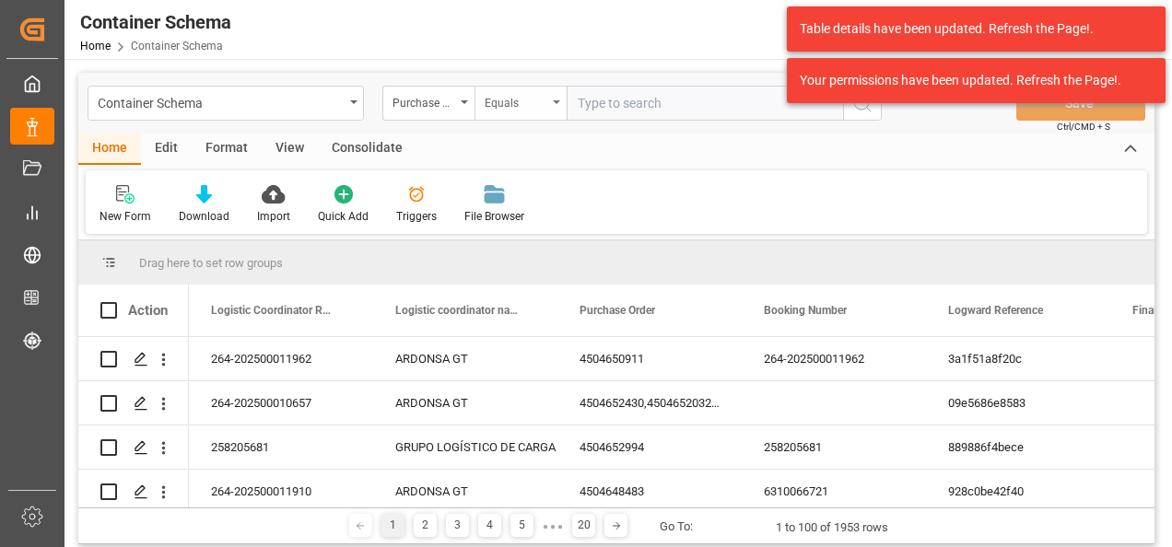
click at [523, 100] on div "Equals" at bounding box center [516, 100] width 63 height 21
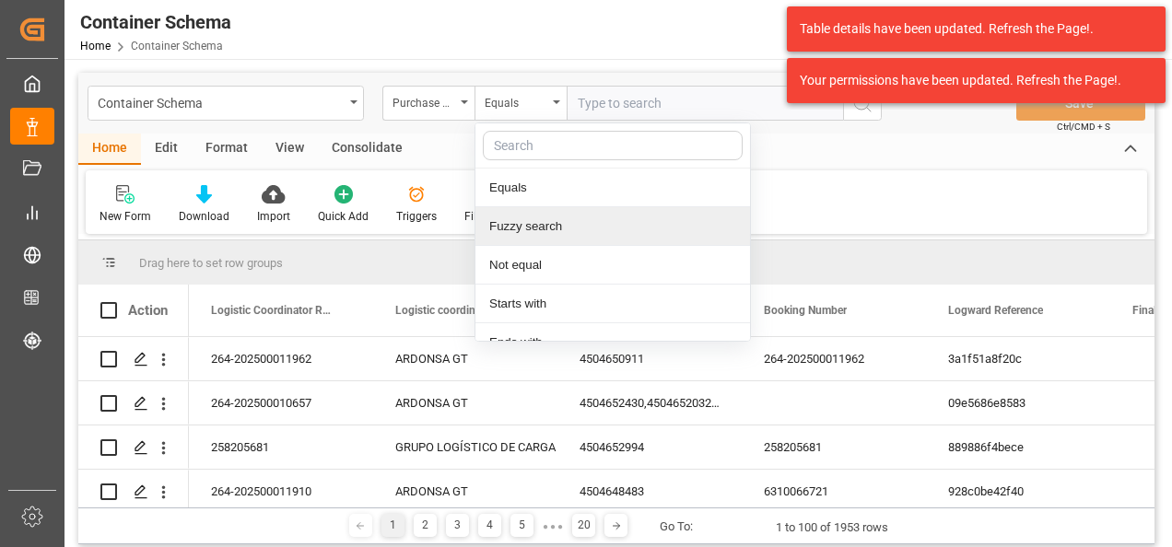
click at [543, 223] on div "Fuzzy search" at bounding box center [612, 226] width 275 height 39
paste input "4504634517"
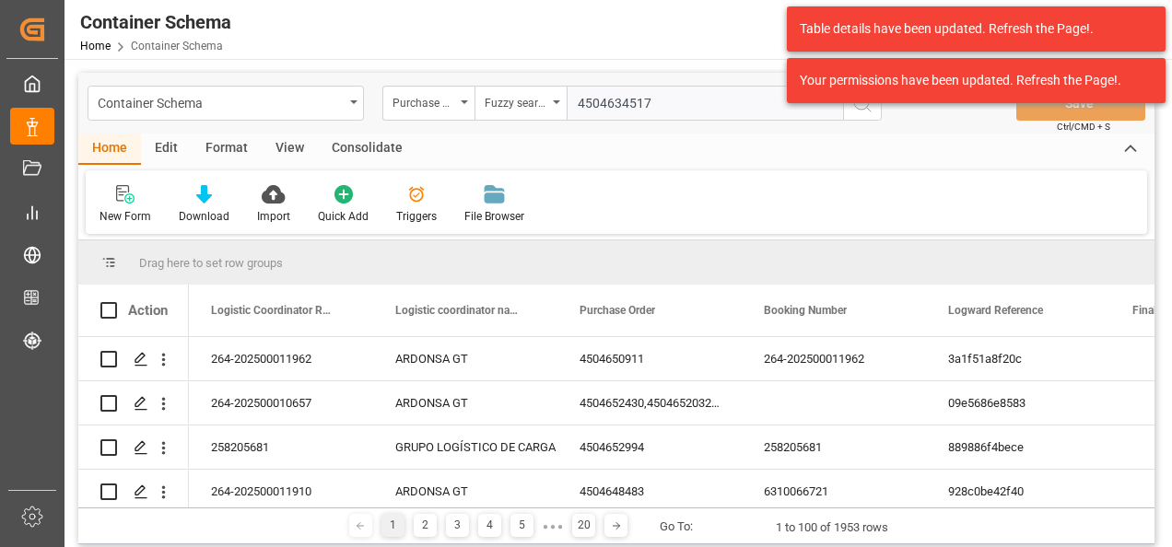
click at [850, 111] on button "search button" at bounding box center [862, 103] width 39 height 35
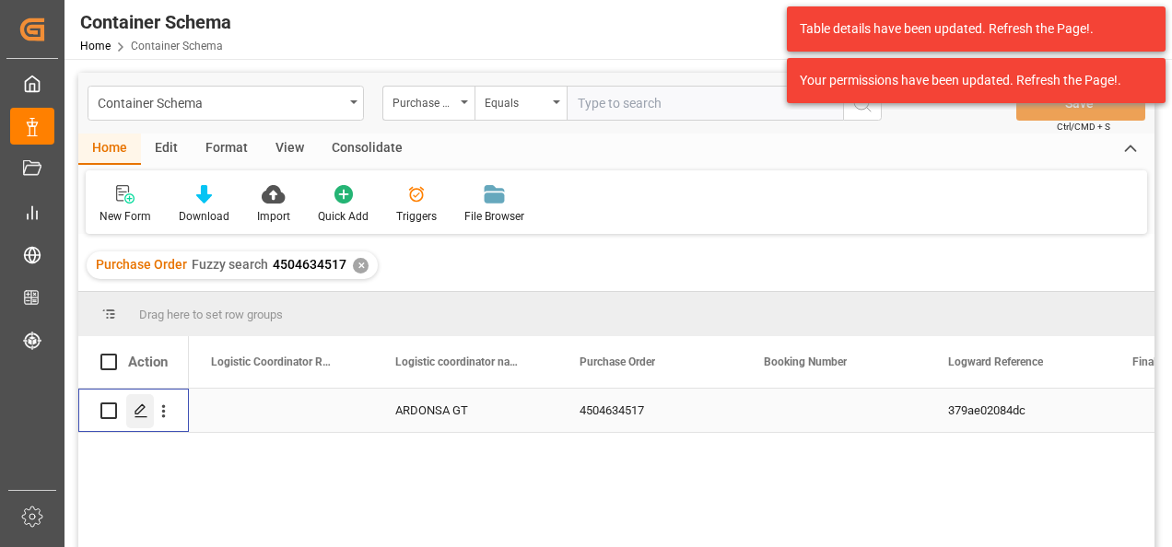
click at [136, 404] on icon "Press SPACE to select this row." at bounding box center [141, 411] width 15 height 15
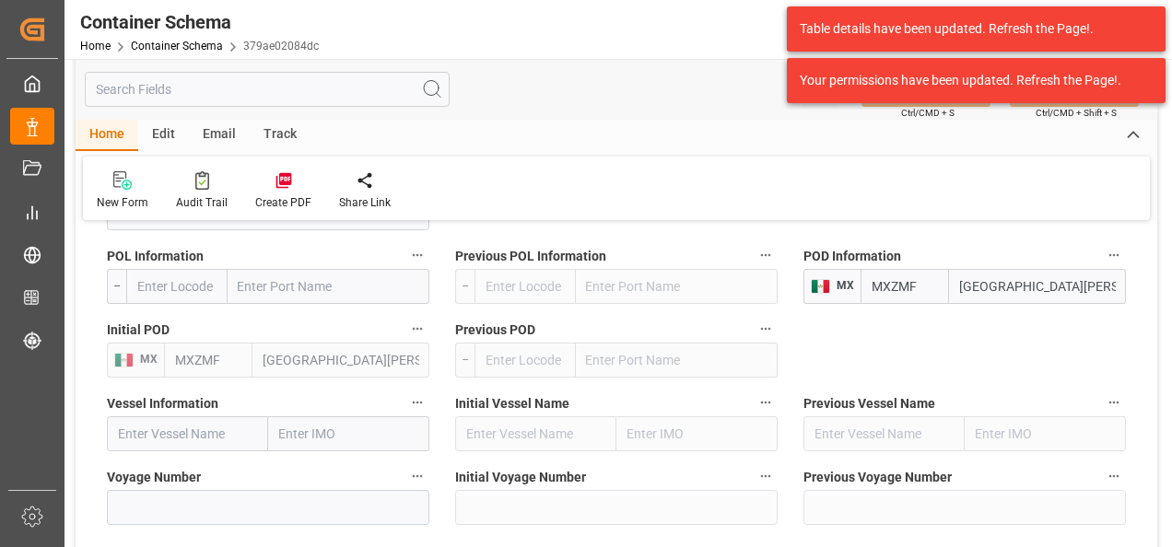
drag, startPoint x: 1057, startPoint y: 282, endPoint x: 843, endPoint y: 310, distance: 215.6
click at [843, 310] on div "POD Information MX MXZMF Ciudad Hidalgo" at bounding box center [964, 274] width 348 height 74
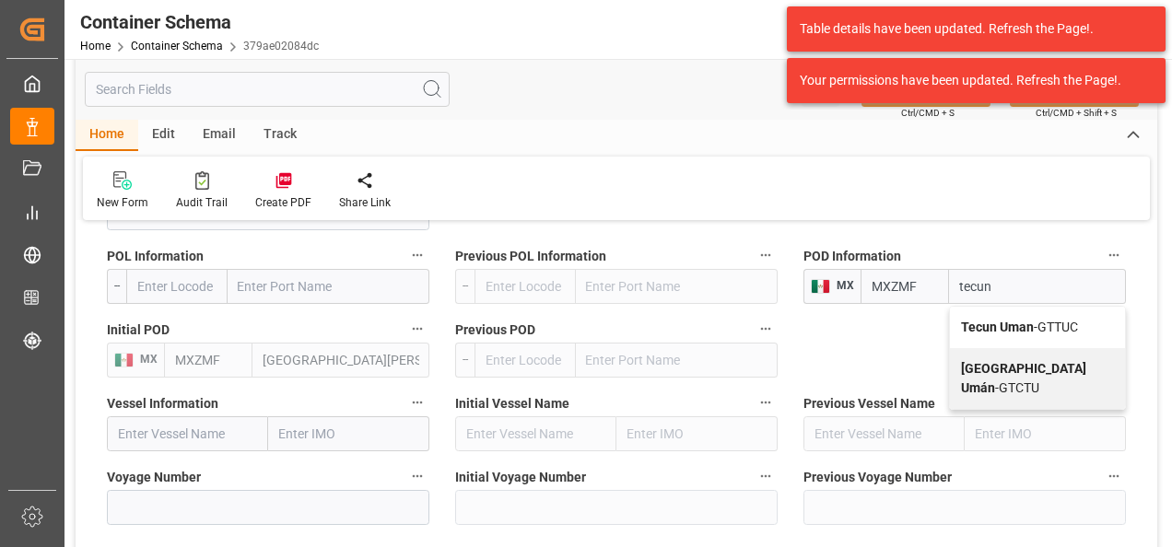
click at [1029, 325] on b "Tecun Uman" at bounding box center [997, 327] width 73 height 15
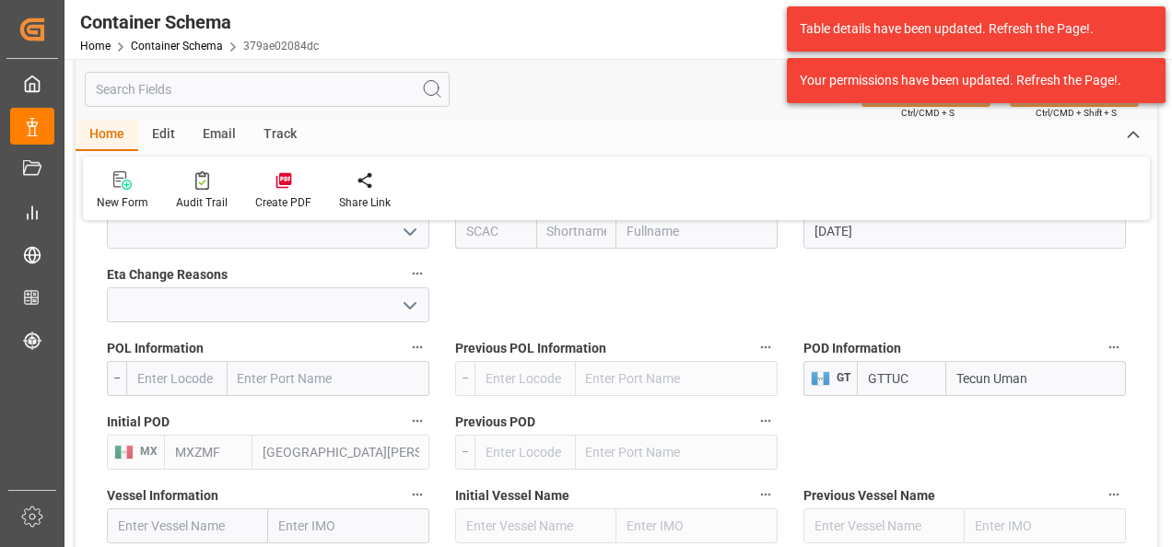
click at [935, 105] on div "Table details have been updated. Refresh the Page!. Your permissions have been …" at bounding box center [976, 55] width 392 height 110
click at [906, 83] on div "Your permissions have been updated. Refresh the Page!." at bounding box center [969, 80] width 339 height 19
click at [891, 78] on div "Your permissions have been updated. Refresh the Page!." at bounding box center [969, 80] width 339 height 19
click at [861, 71] on div "Your permissions have been updated. Refresh the Page!." at bounding box center [969, 80] width 339 height 19
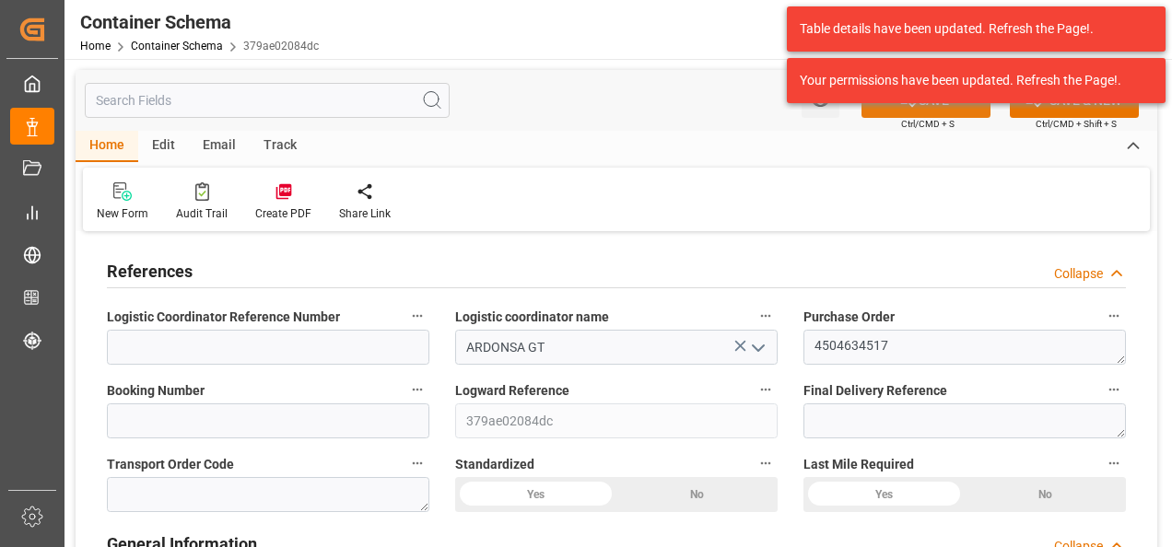
click at [895, 113] on button "SAVE" at bounding box center [925, 100] width 129 height 35
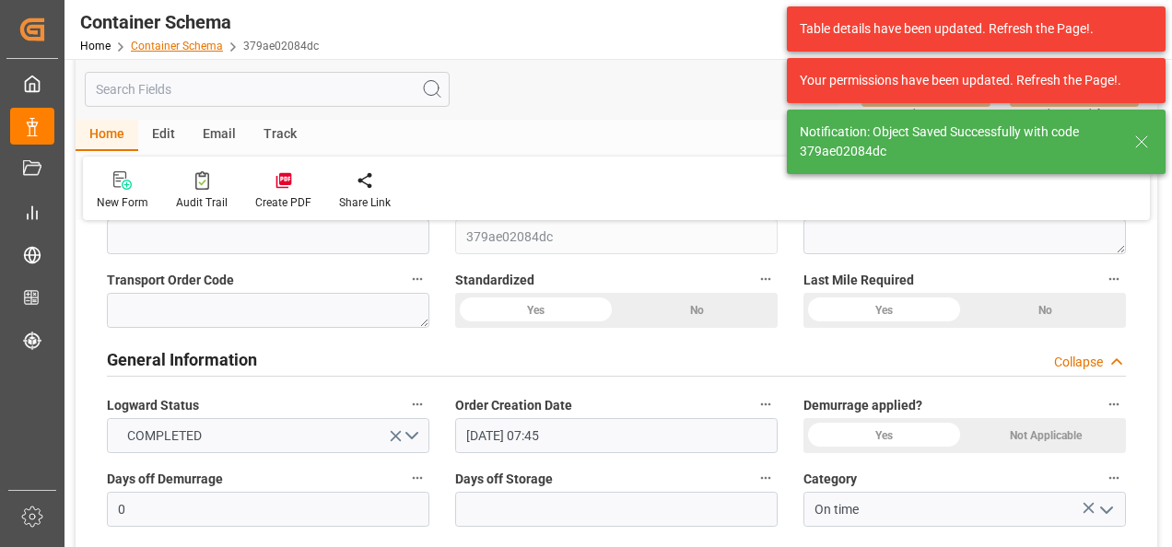
click at [188, 46] on link "Container Schema" at bounding box center [177, 46] width 92 height 13
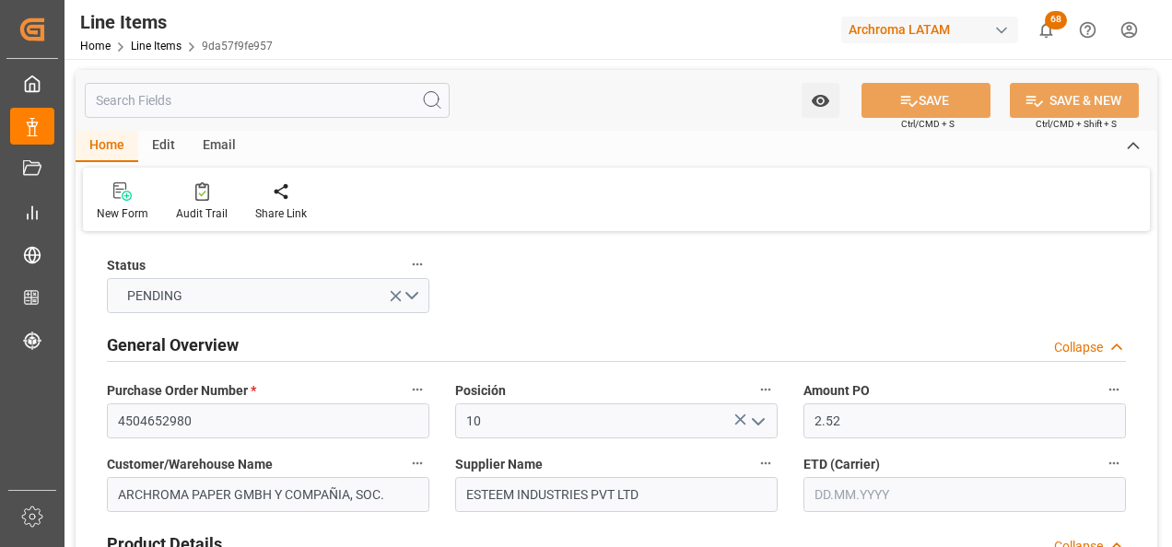
type input "2.52"
type input "40"
type input "8800"
type input "9360"
type input "22176"
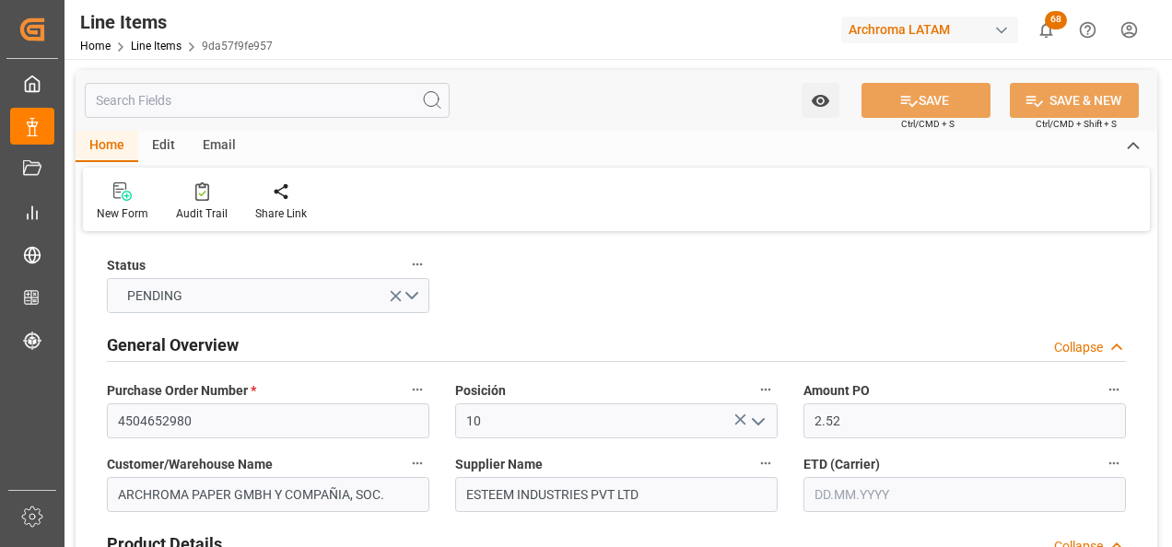
type input "3402.42.00"
type input "[DATE]"
type input "25.09.2025 19:27"
type input "11.08.2025 17:20"
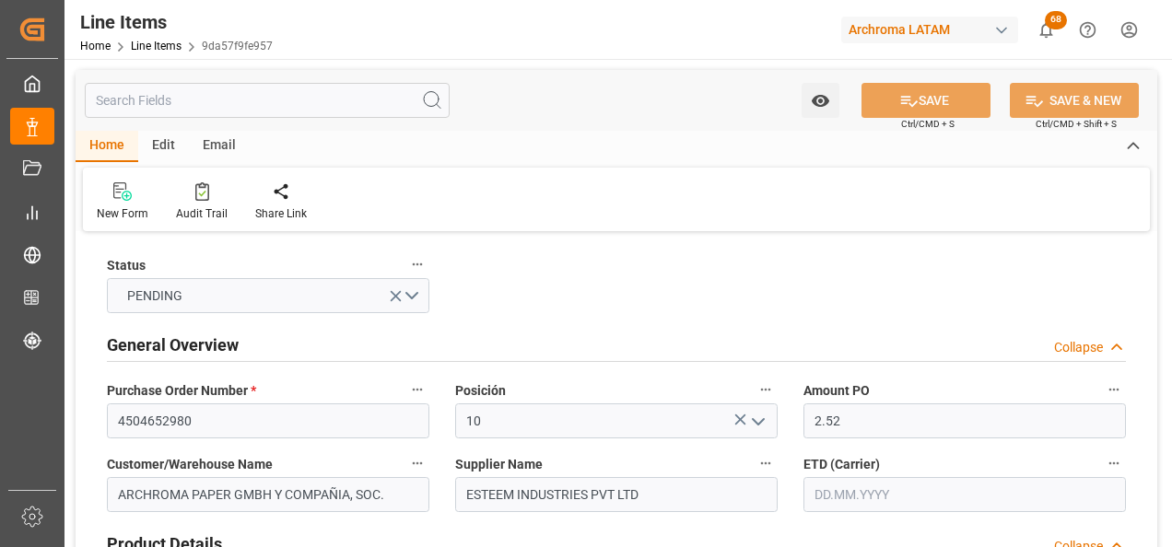
type input "[DATE]"
type input "04.12.2025"
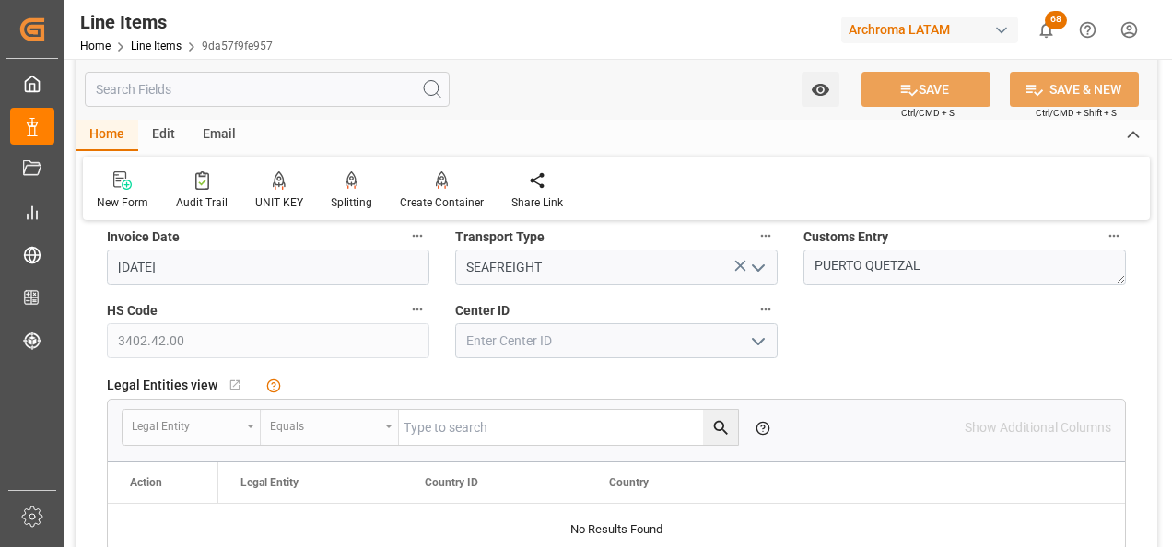
scroll to position [829, 0]
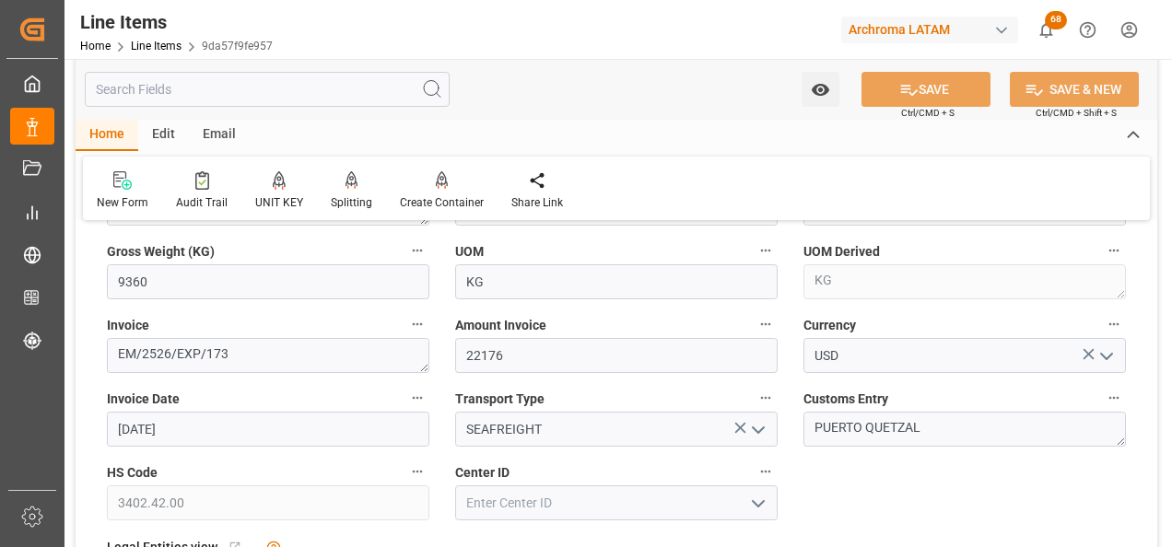
click at [758, 490] on button "open menu" at bounding box center [757, 503] width 28 height 29
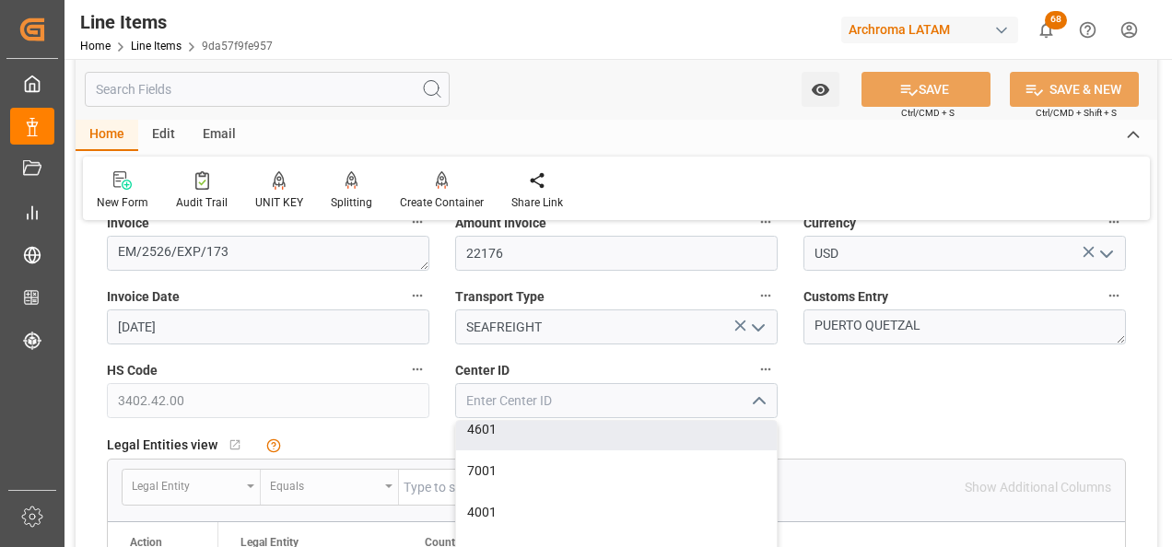
scroll to position [921, 0]
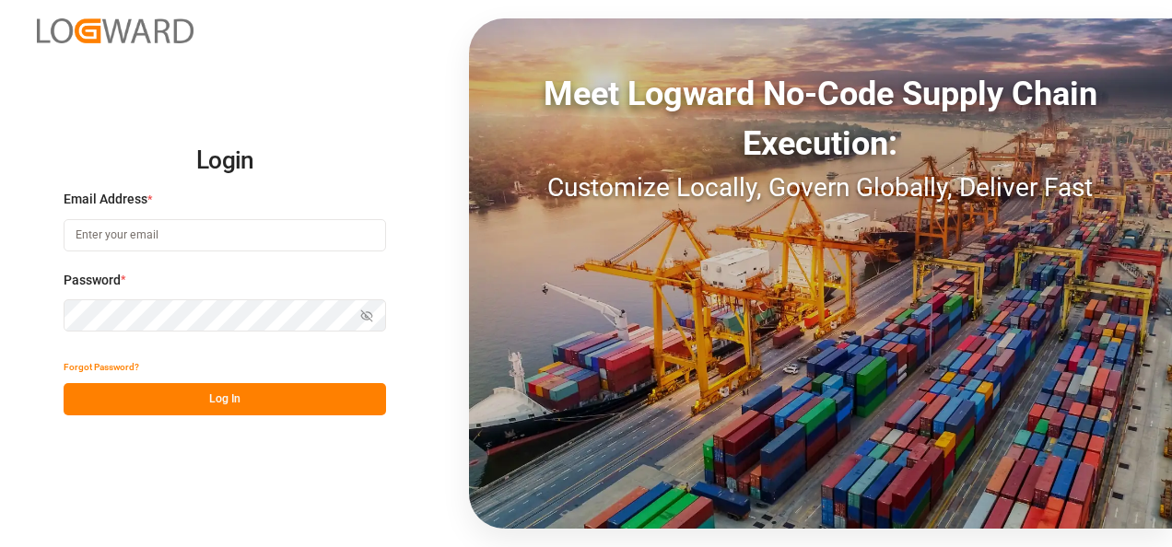
type input "[PERSON_NAME][EMAIL_ADDRESS][PERSON_NAME][DOMAIN_NAME]"
click at [259, 387] on button "Log In" at bounding box center [225, 399] width 322 height 32
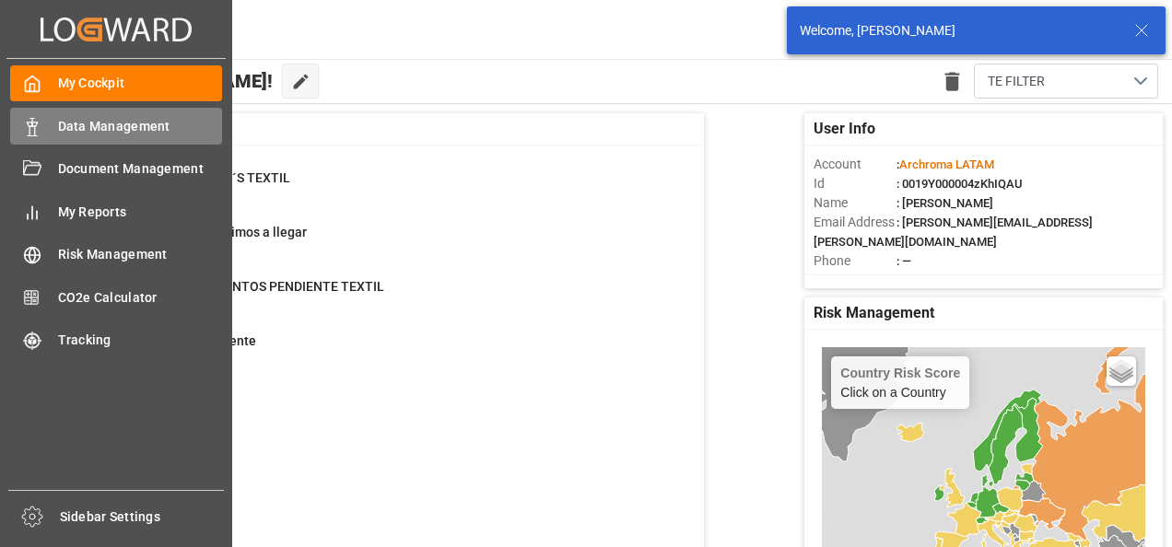
click at [45, 134] on div "Data Management Data Management" at bounding box center [116, 126] width 212 height 36
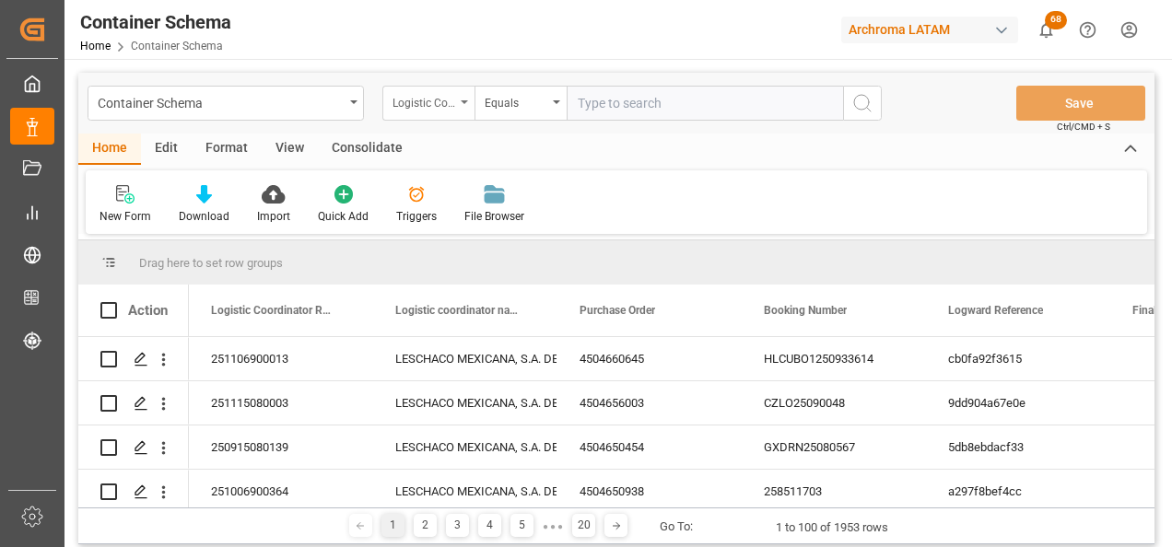
click at [464, 111] on div "Logistic Coordinator Reference Number" at bounding box center [428, 103] width 92 height 35
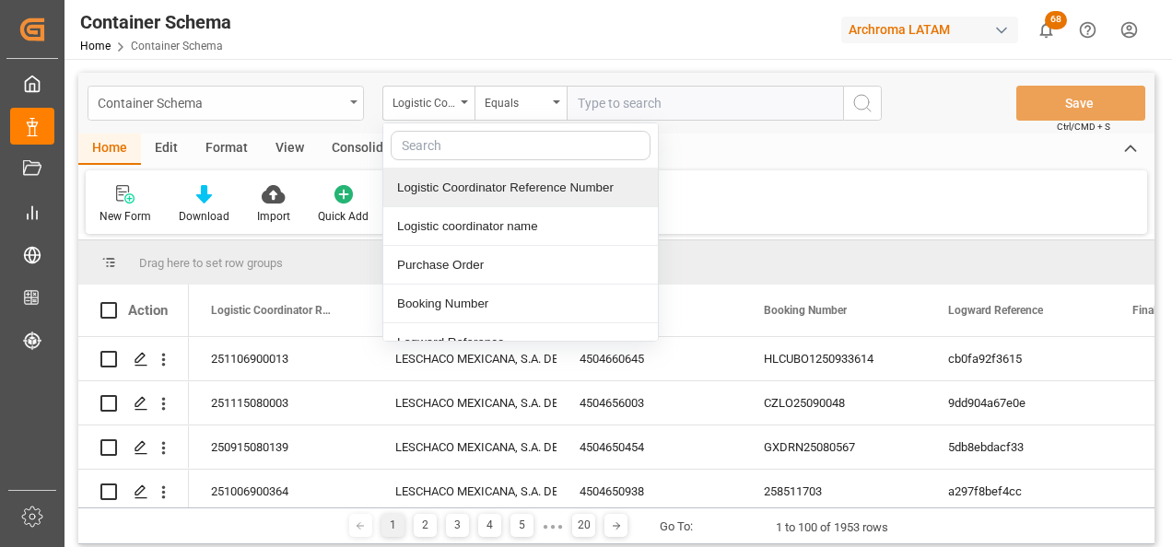
click at [300, 111] on div "Container Schema" at bounding box center [221, 101] width 246 height 23
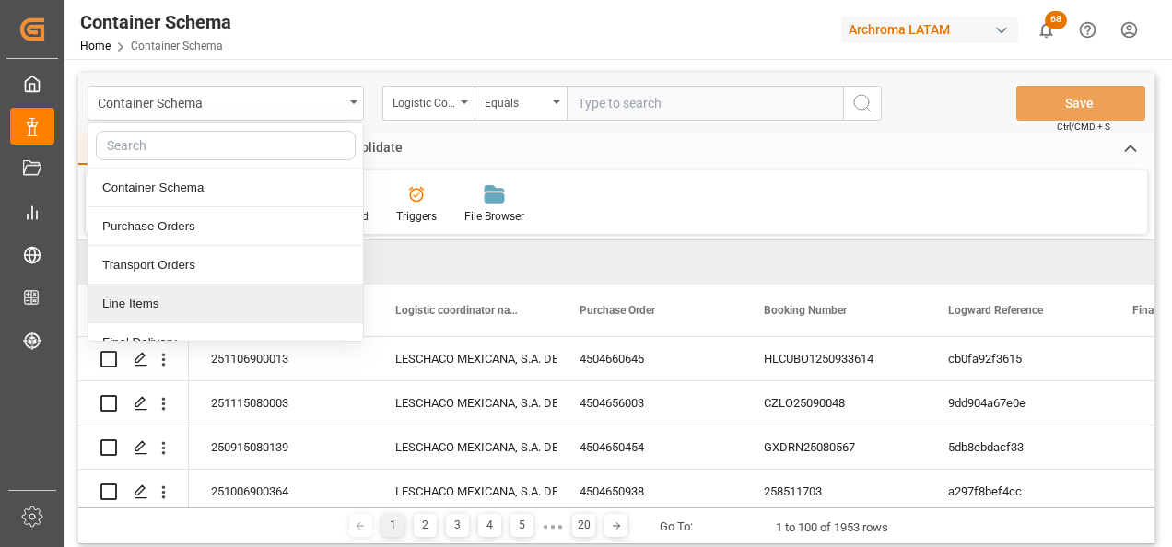
click at [143, 300] on div "Line Items" at bounding box center [225, 304] width 275 height 39
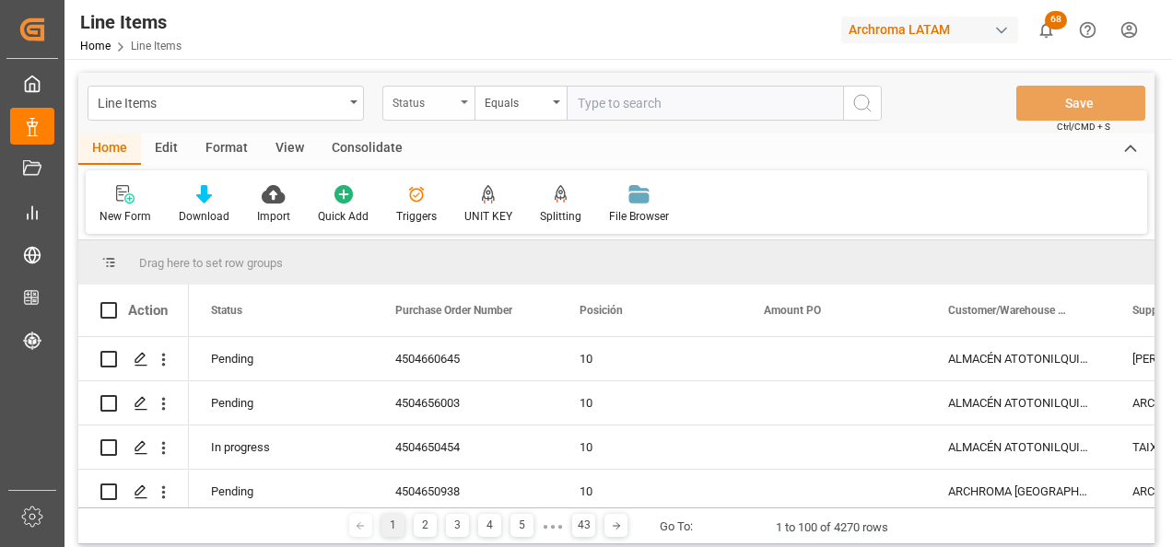
click at [455, 111] on div "Status" at bounding box center [428, 103] width 92 height 35
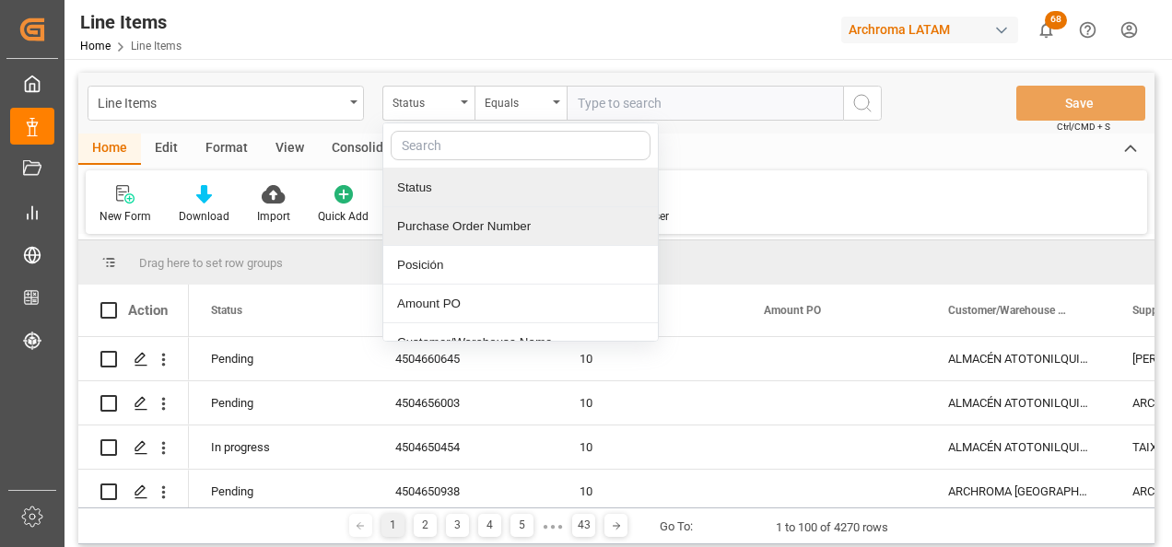
click at [463, 216] on div "Purchase Order Number" at bounding box center [520, 226] width 275 height 39
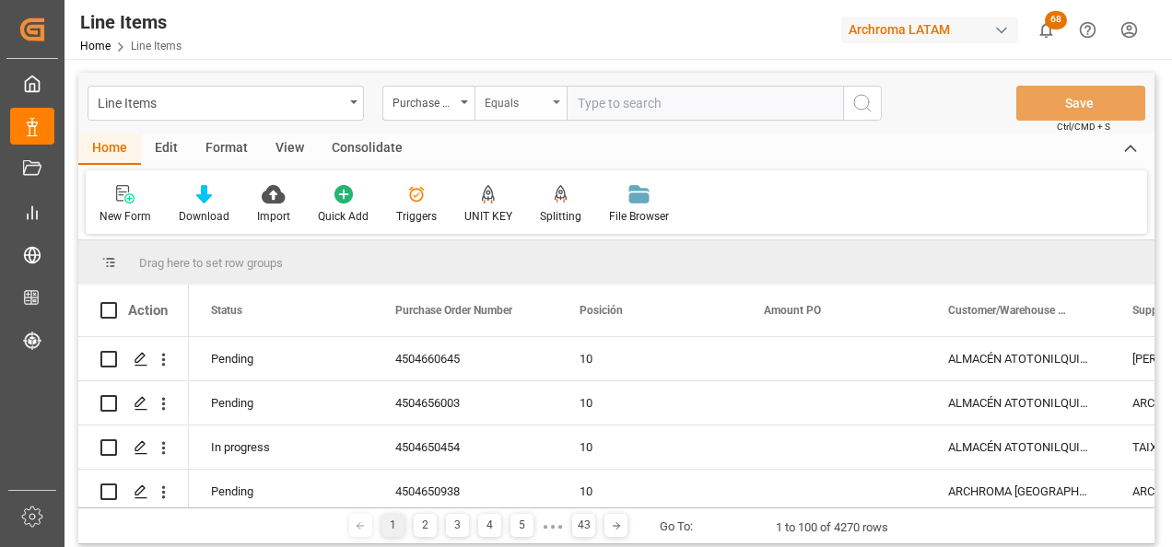
click at [519, 102] on div "Equals" at bounding box center [516, 100] width 63 height 21
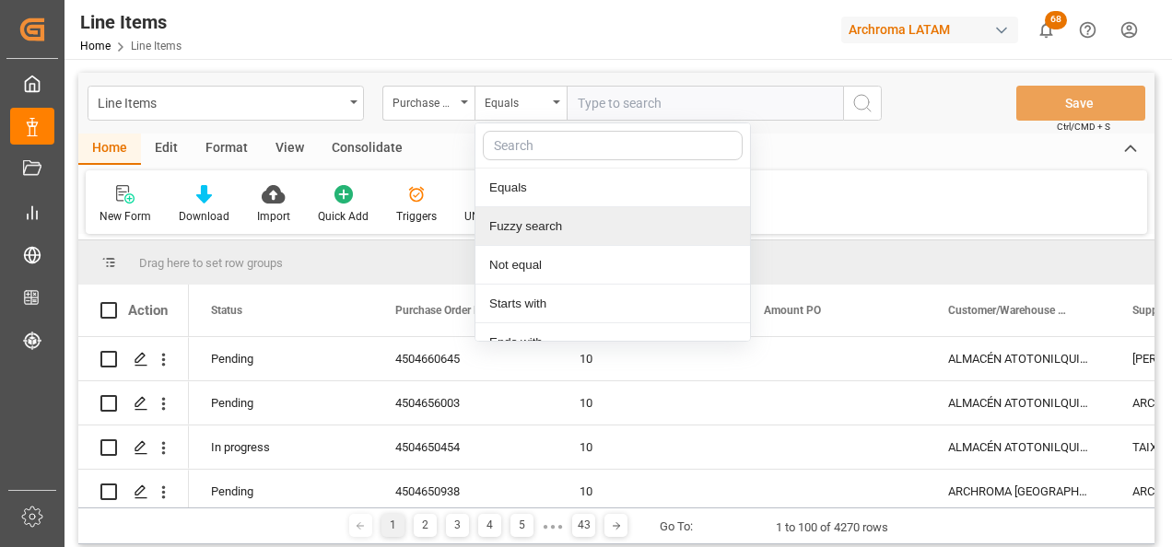
click at [535, 225] on div "Fuzzy search" at bounding box center [612, 226] width 275 height 39
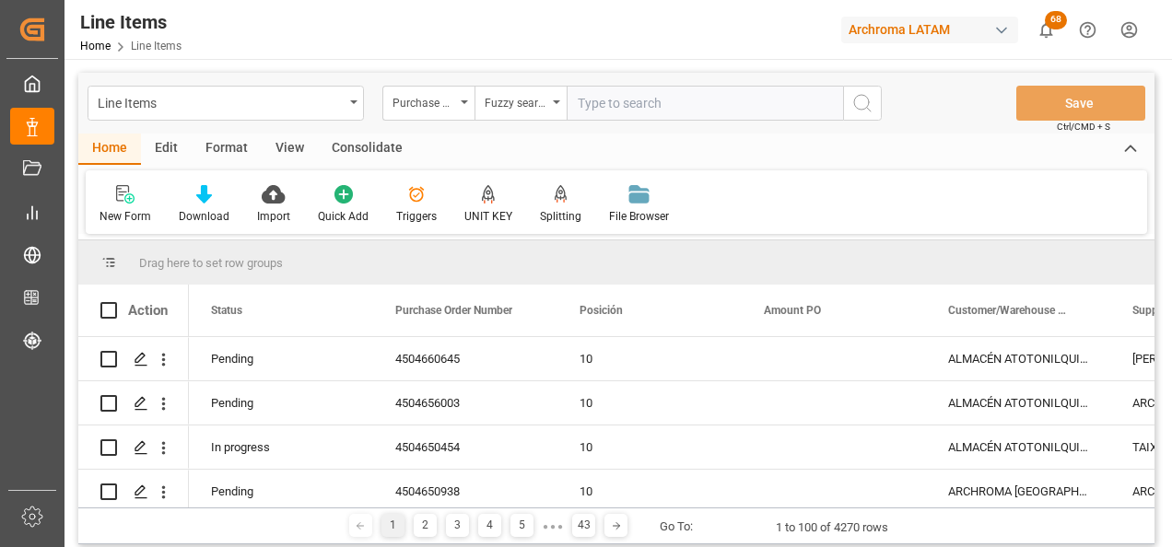
paste input "4504647961"
type input "4504647961"
click at [849, 99] on button "search button" at bounding box center [862, 103] width 39 height 35
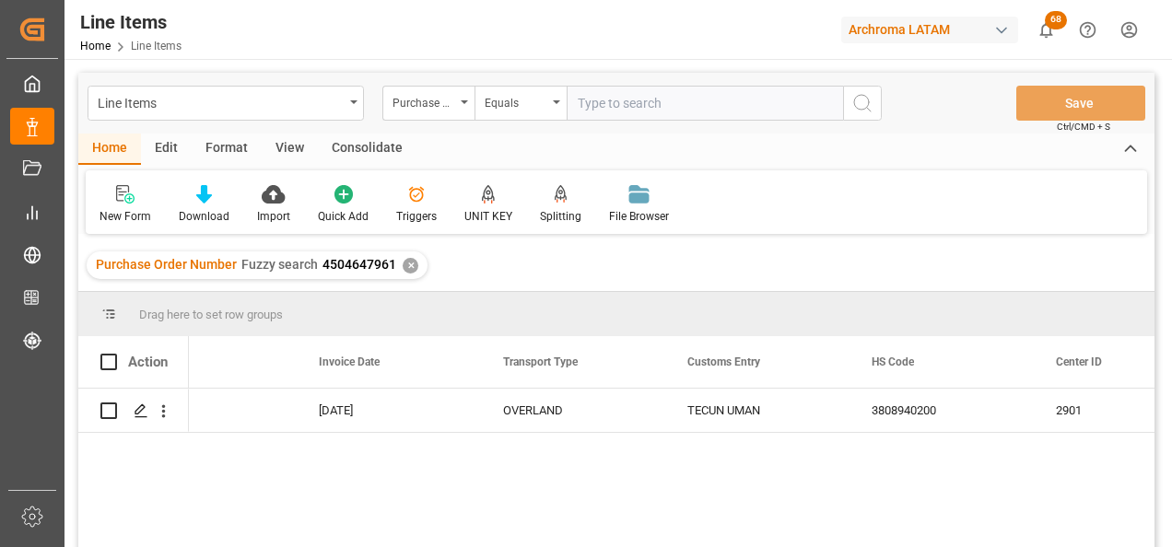
click at [403, 275] on div "Purchase Order Number Fuzzy search 4504647961 ✕" at bounding box center [257, 266] width 341 height 28
click at [404, 272] on div "Purchase Order Number Fuzzy search 4504647961 ✕" at bounding box center [257, 266] width 341 height 28
click at [406, 263] on div "✕" at bounding box center [411, 266] width 16 height 16
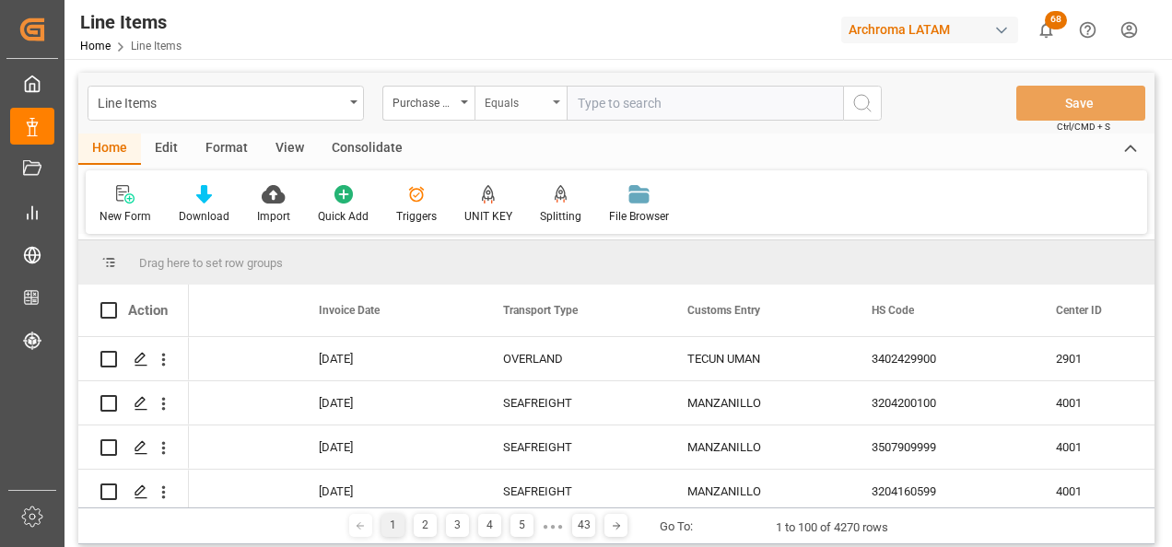
click at [504, 116] on div "Equals" at bounding box center [520, 103] width 92 height 35
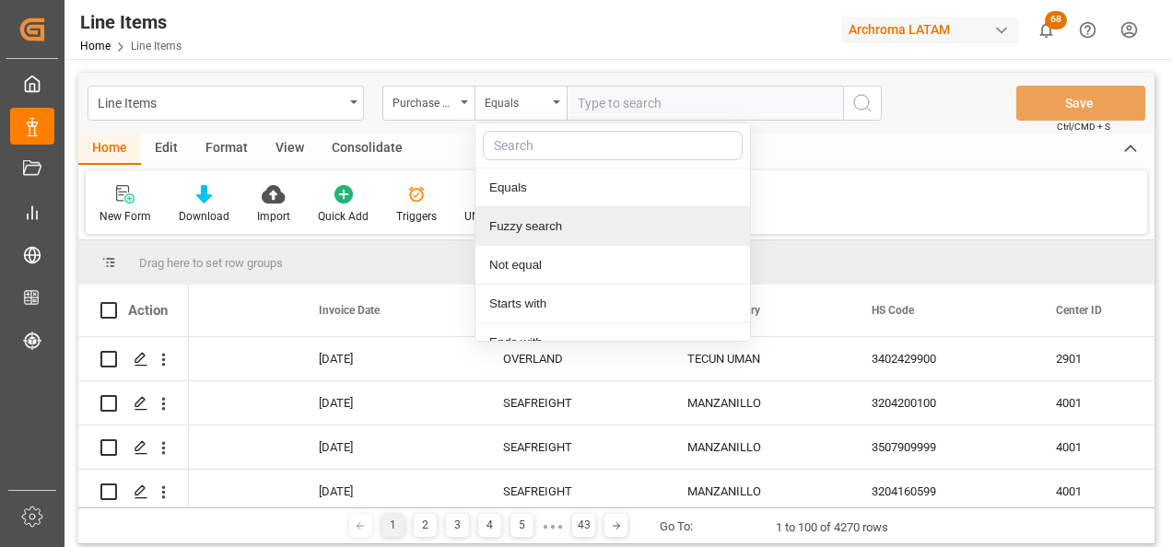
click at [525, 229] on div "Fuzzy search" at bounding box center [612, 226] width 275 height 39
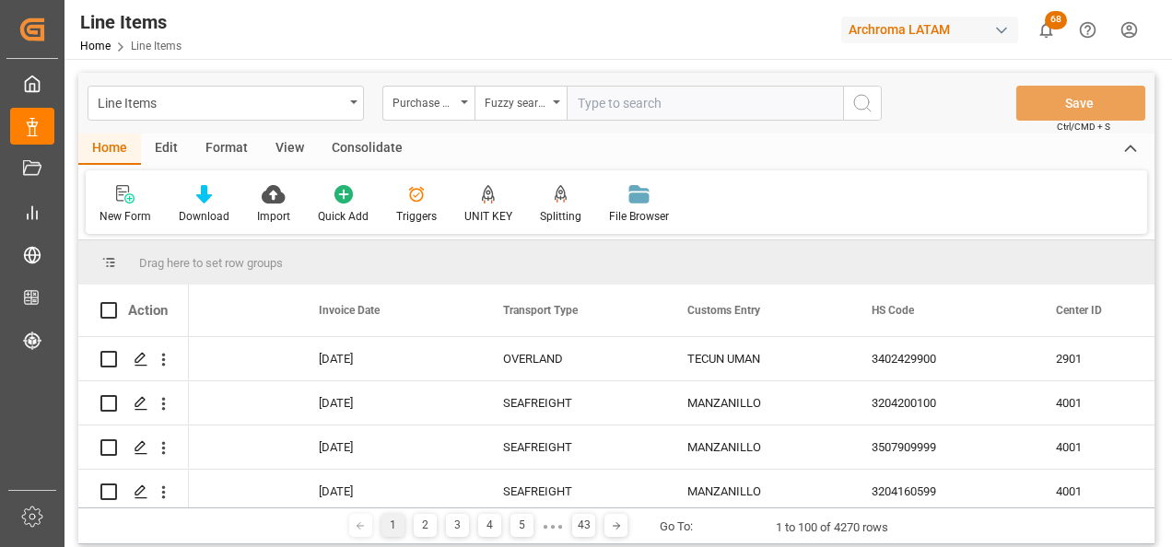
paste input "4504648544"
type input "4504648544"
click at [861, 111] on icon "search button" at bounding box center [862, 103] width 22 height 22
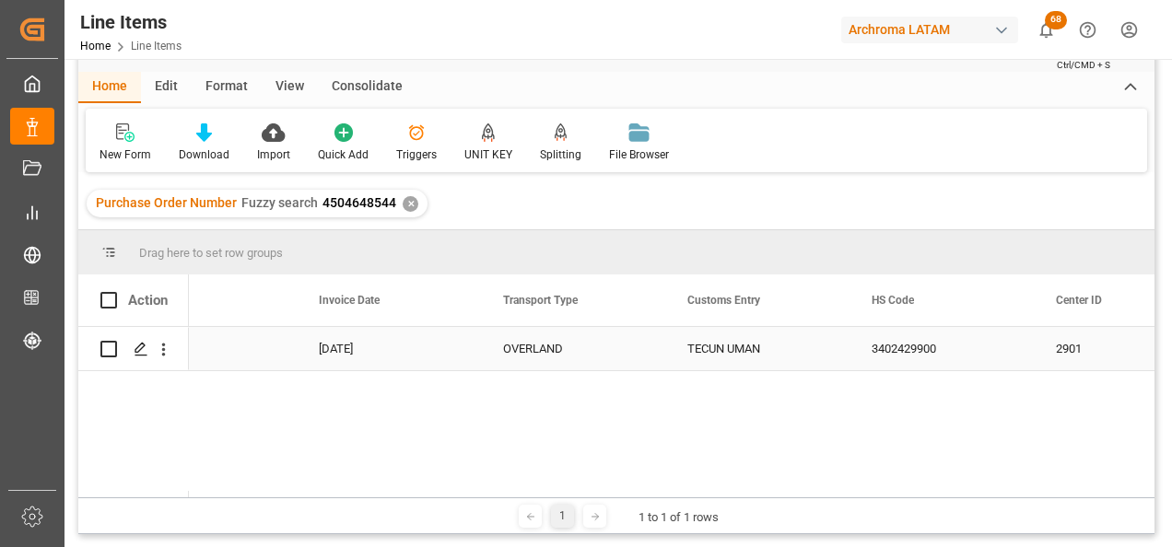
scroll to position [92, 0]
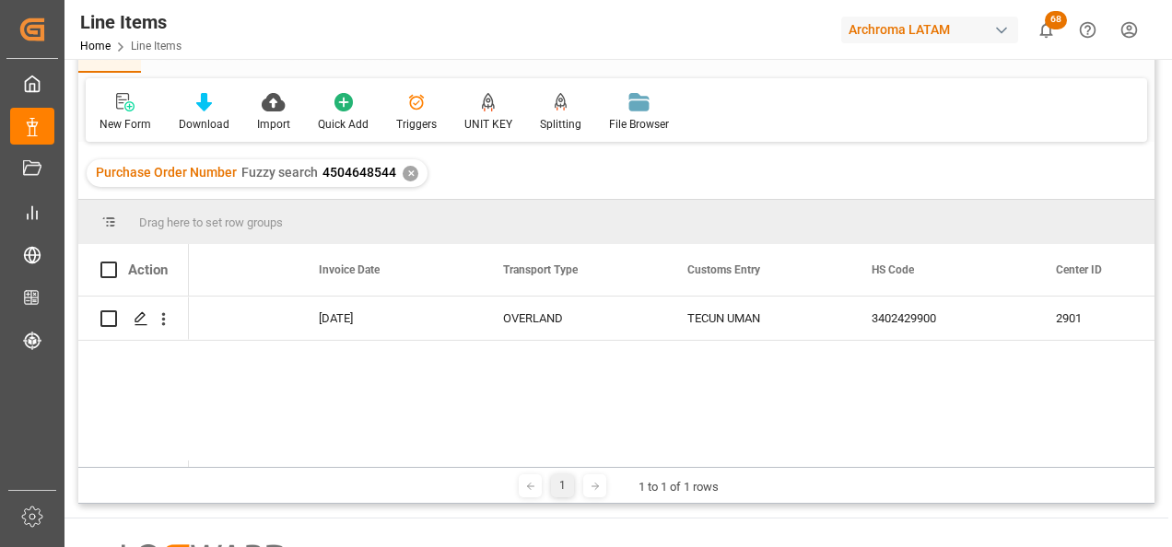
click at [408, 175] on div "✕" at bounding box center [411, 174] width 16 height 16
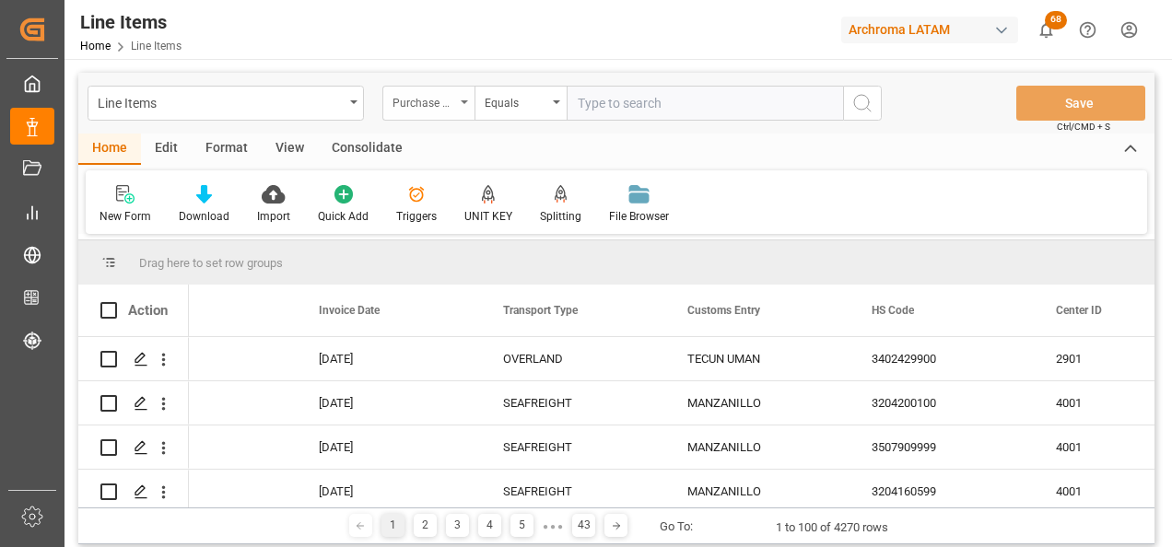
click at [434, 95] on div "Purchase Order Number" at bounding box center [423, 100] width 63 height 21
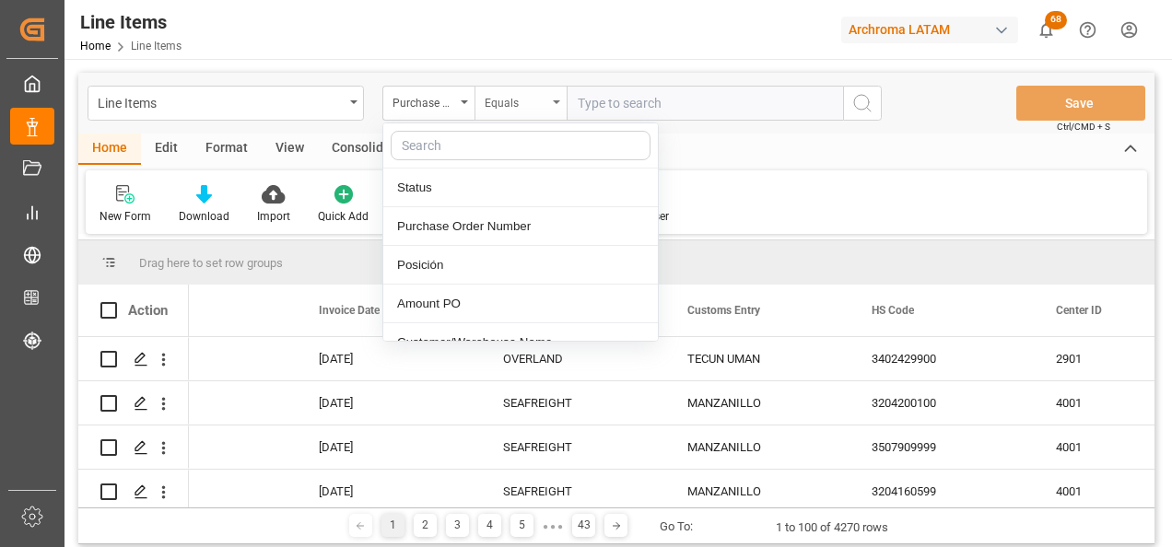
click at [543, 97] on div "Equals" at bounding box center [516, 100] width 63 height 21
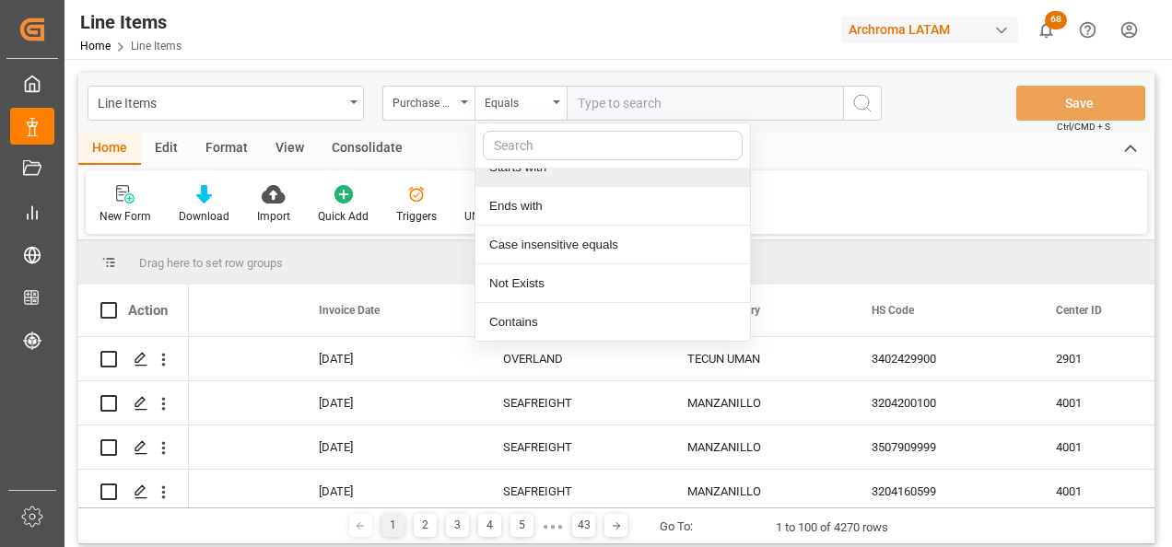
scroll to position [137, 0]
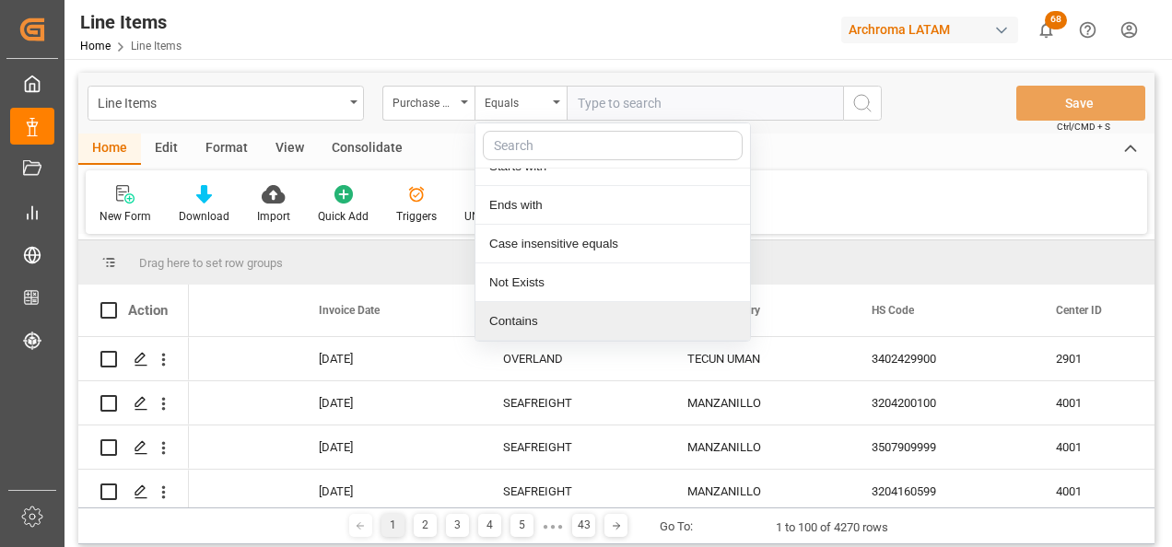
click at [548, 322] on div "Contains" at bounding box center [612, 321] width 275 height 39
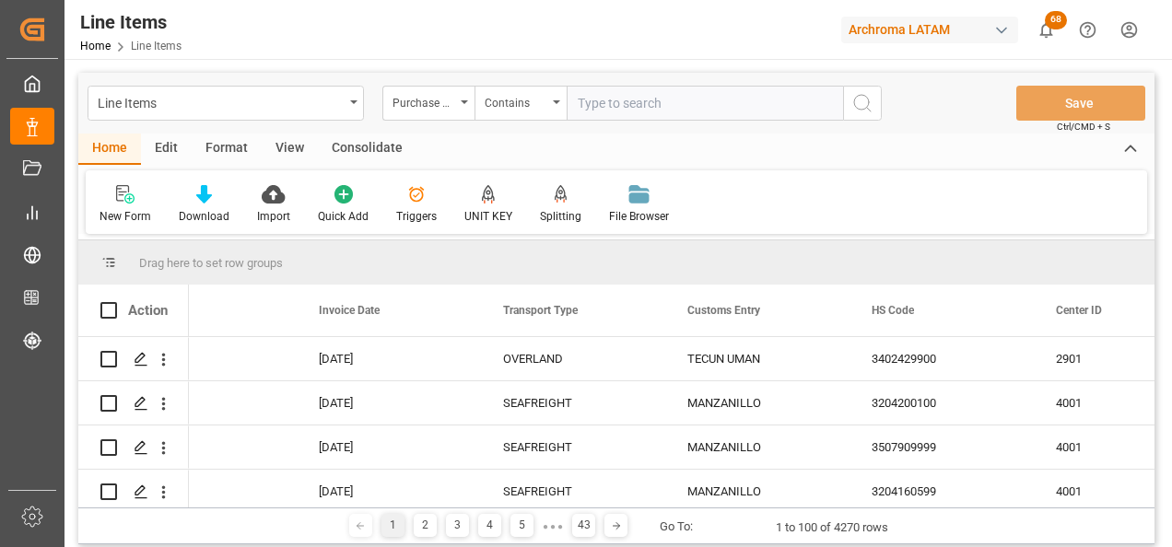
paste input "4504646890"
type input "4504646890"
click at [866, 109] on icon "search button" at bounding box center [862, 103] width 22 height 22
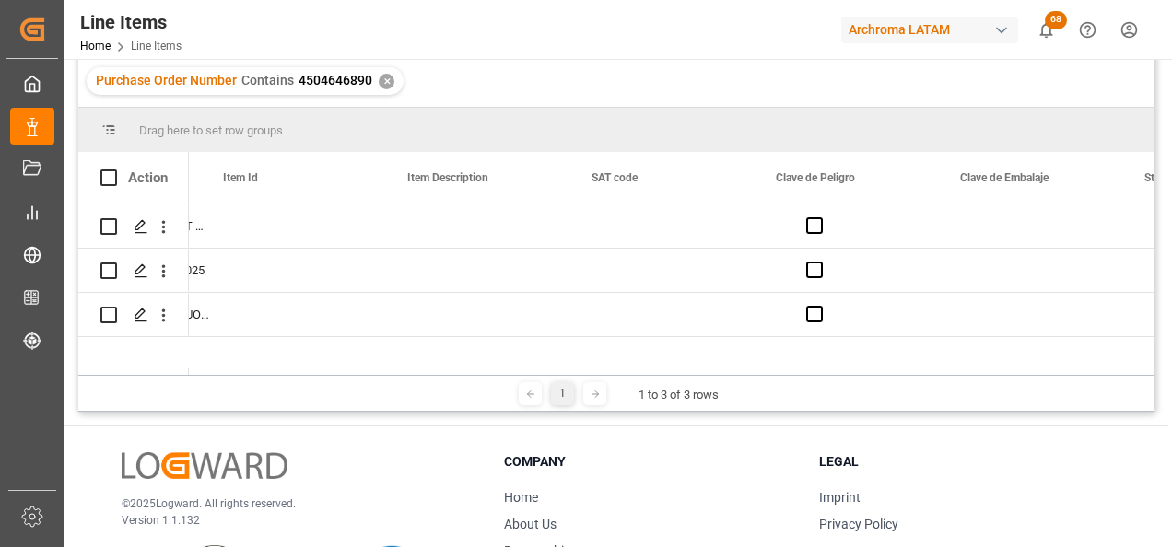
scroll to position [0, 2084]
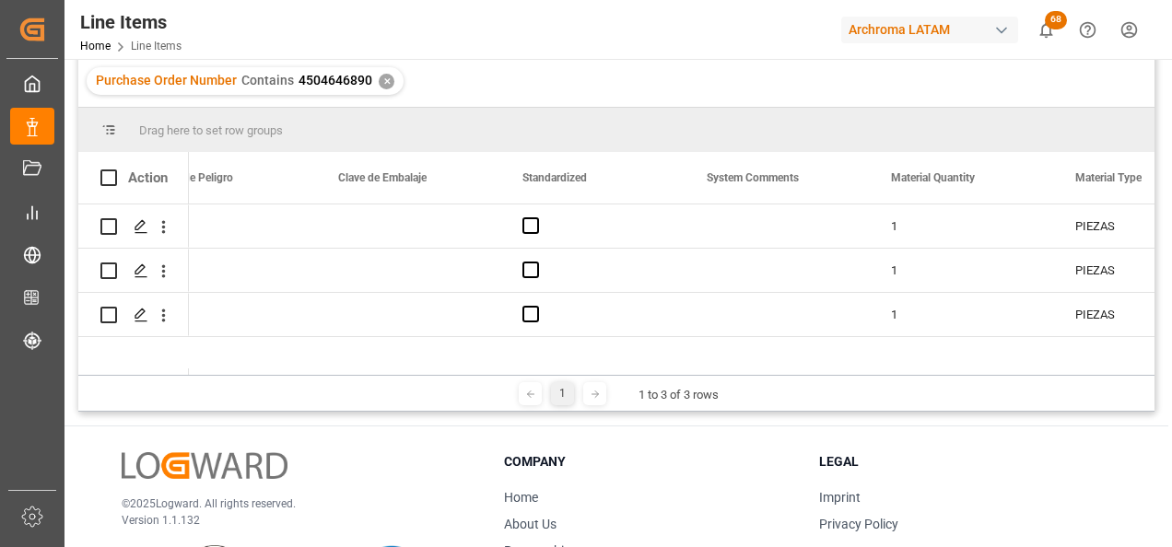
click at [382, 85] on div "✕" at bounding box center [387, 82] width 16 height 16
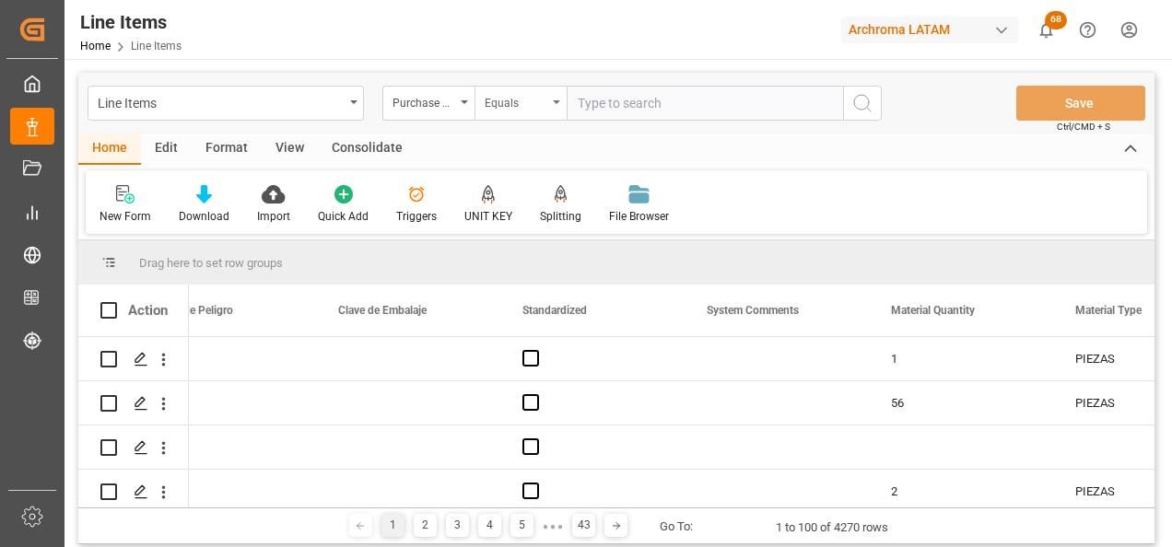
click at [510, 100] on div "Equals" at bounding box center [516, 100] width 63 height 21
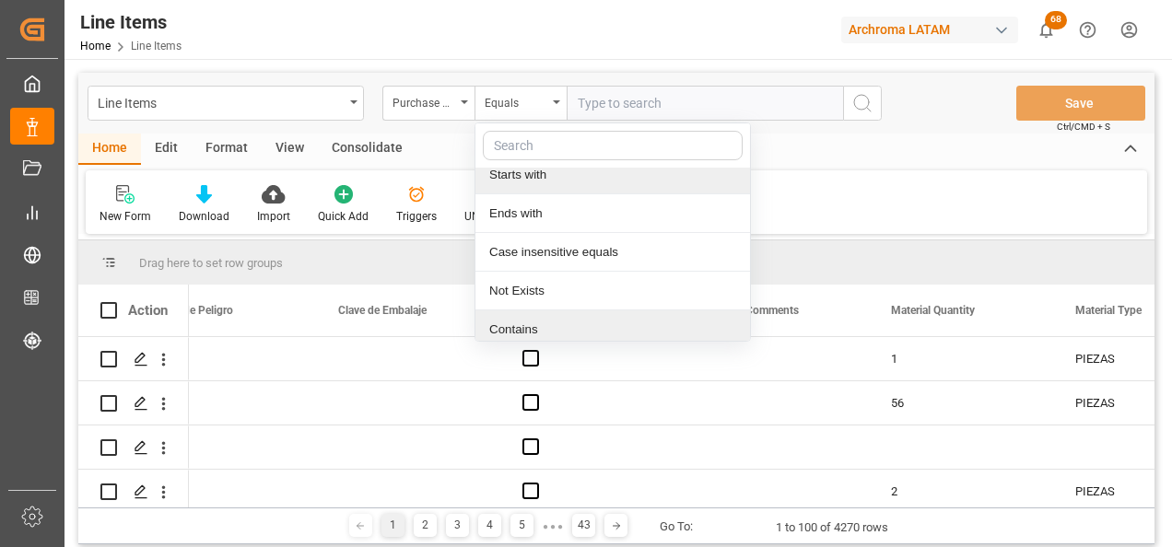
scroll to position [137, 0]
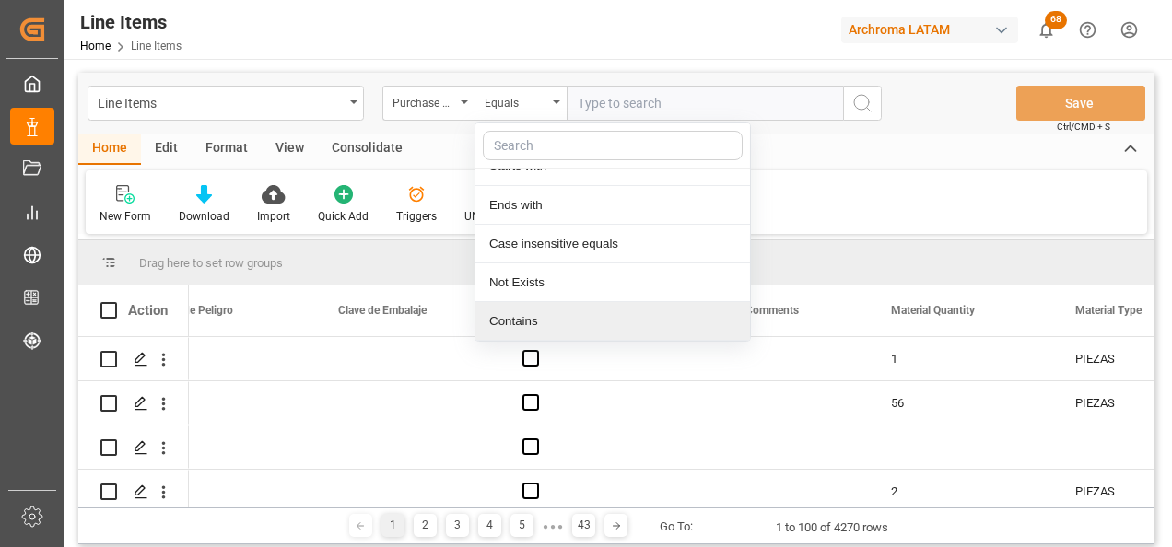
click at [525, 323] on div "Contains" at bounding box center [612, 321] width 275 height 39
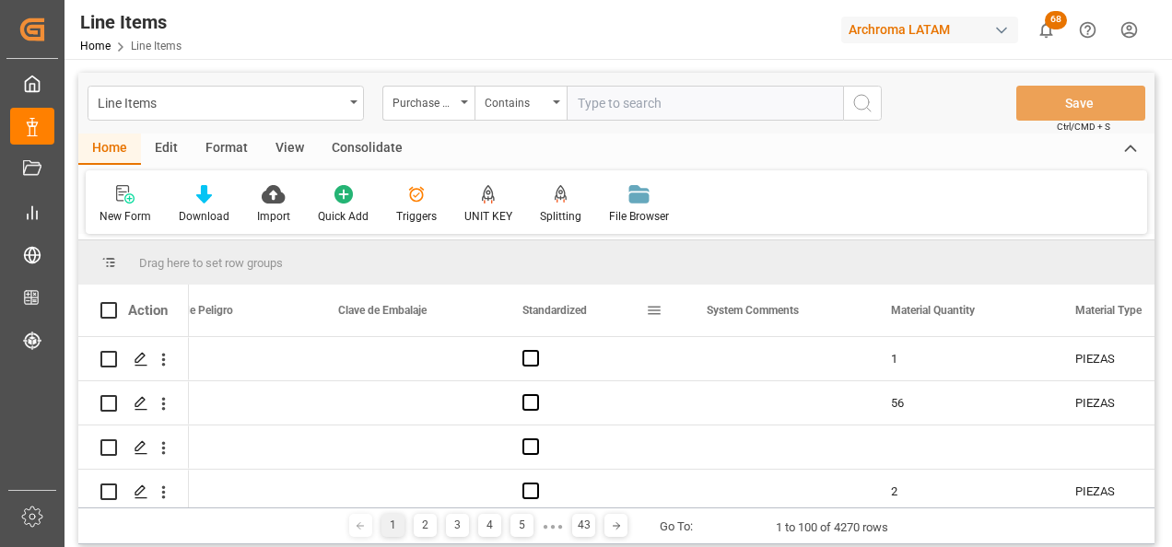
paste input "4504646890,4504646884,4504646887,4504646892,4504646779"
type input "4504646890,4504646884,4504646887,4504646892,4504646779"
click at [859, 115] on button "search button" at bounding box center [862, 103] width 39 height 35
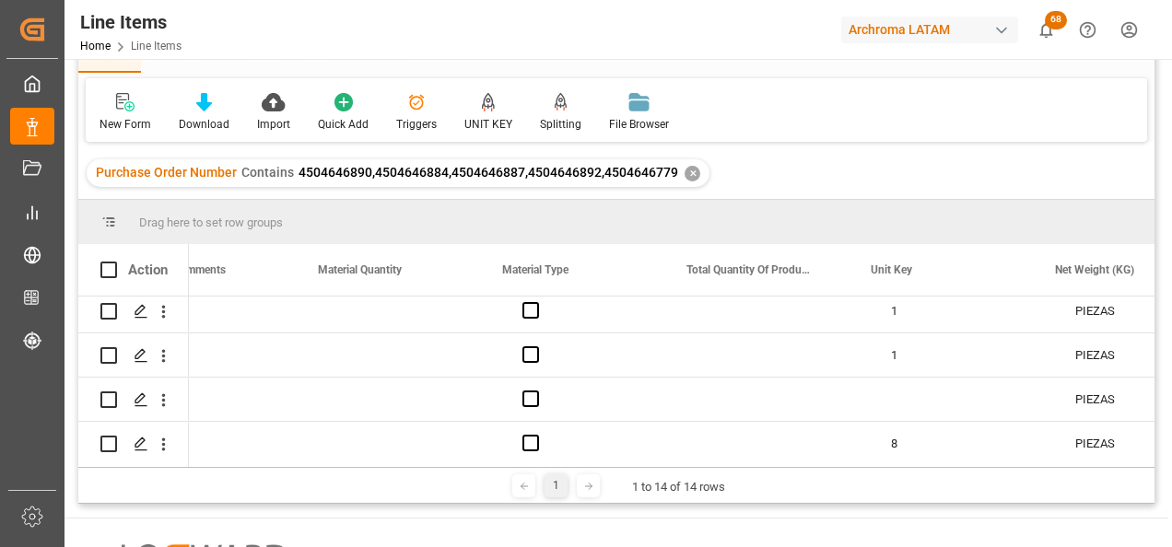
scroll to position [0, 2834]
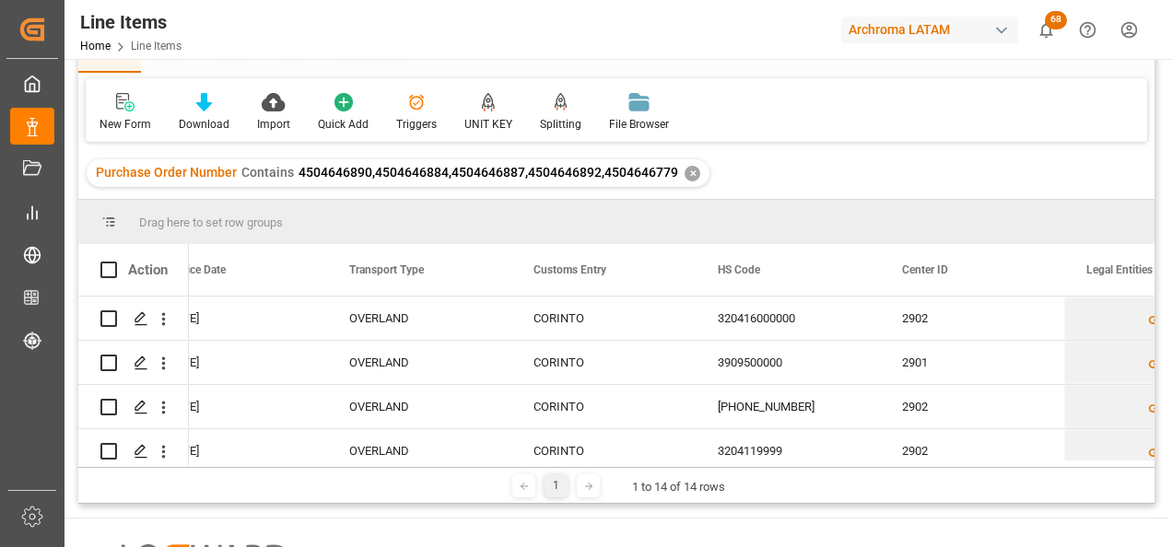
click at [693, 167] on div "Purchase Order Number Contains 4504646890,4504646884,4504646887,4504646892,4504…" at bounding box center [398, 173] width 623 height 28
click at [691, 169] on div "✕" at bounding box center [693, 174] width 16 height 16
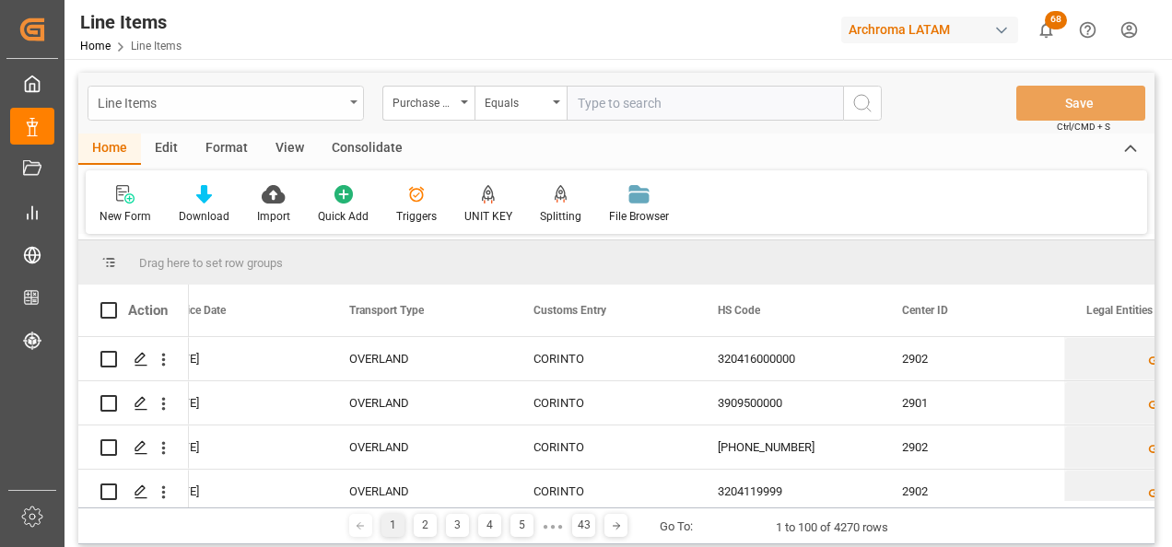
click at [338, 105] on div "Line Items" at bounding box center [221, 101] width 246 height 23
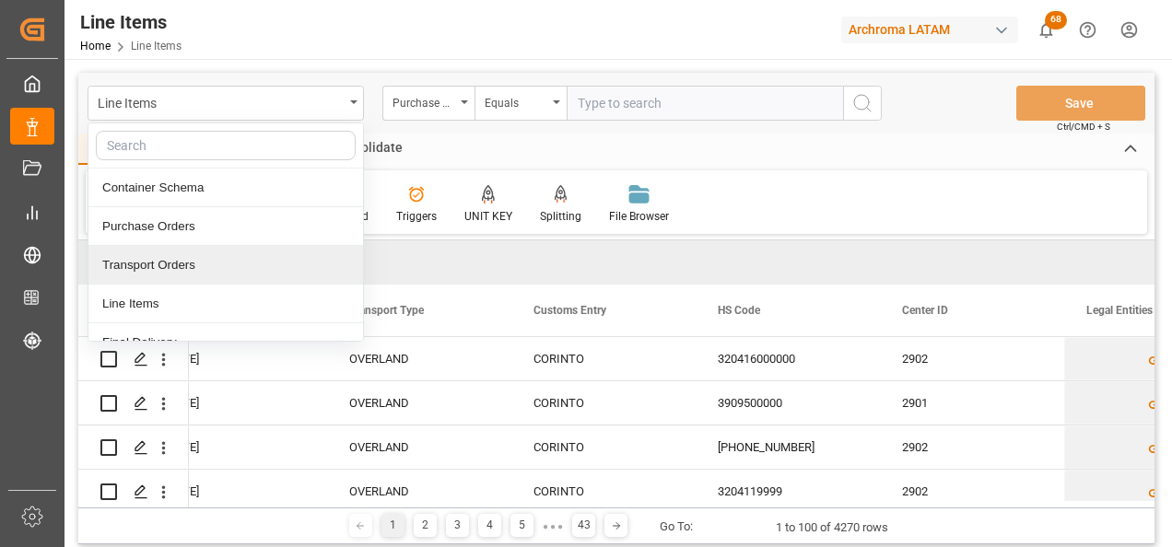
scroll to position [92, 0]
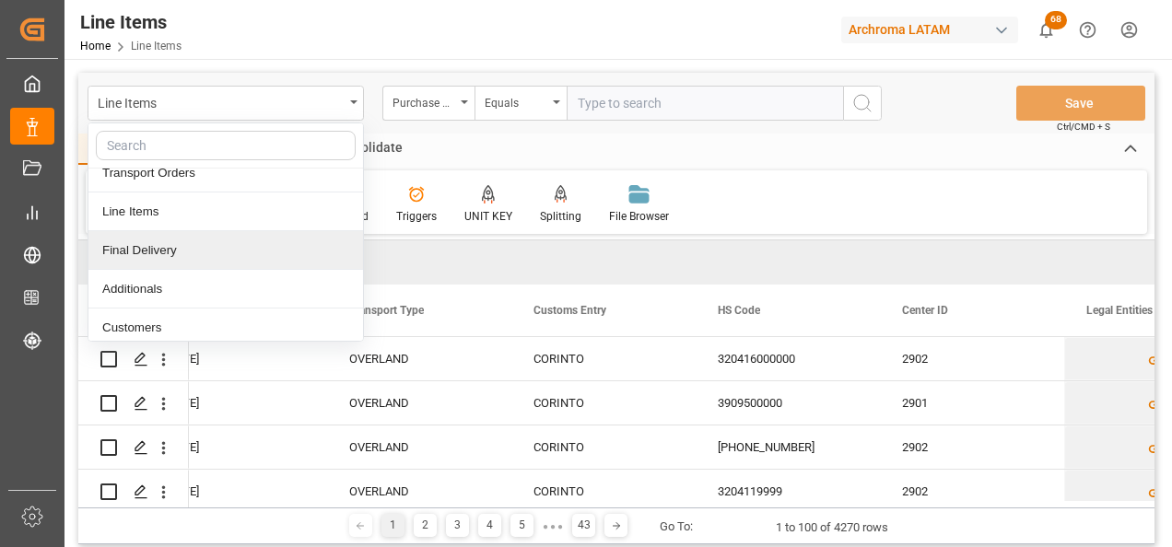
click at [193, 252] on div "Final Delivery" at bounding box center [225, 250] width 275 height 39
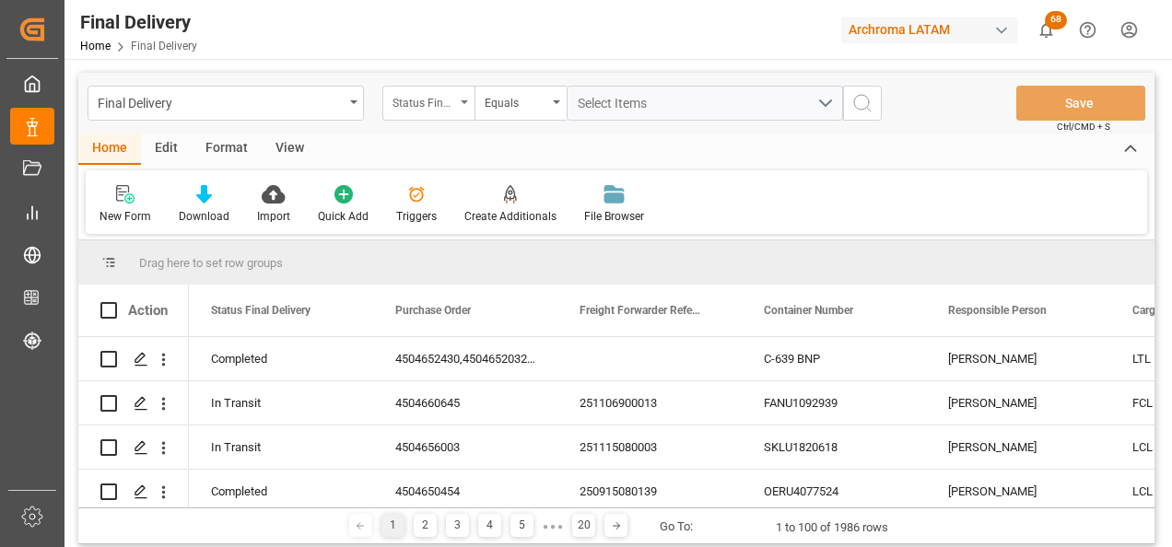
click at [459, 112] on div "Status Final Delivery" at bounding box center [428, 103] width 92 height 35
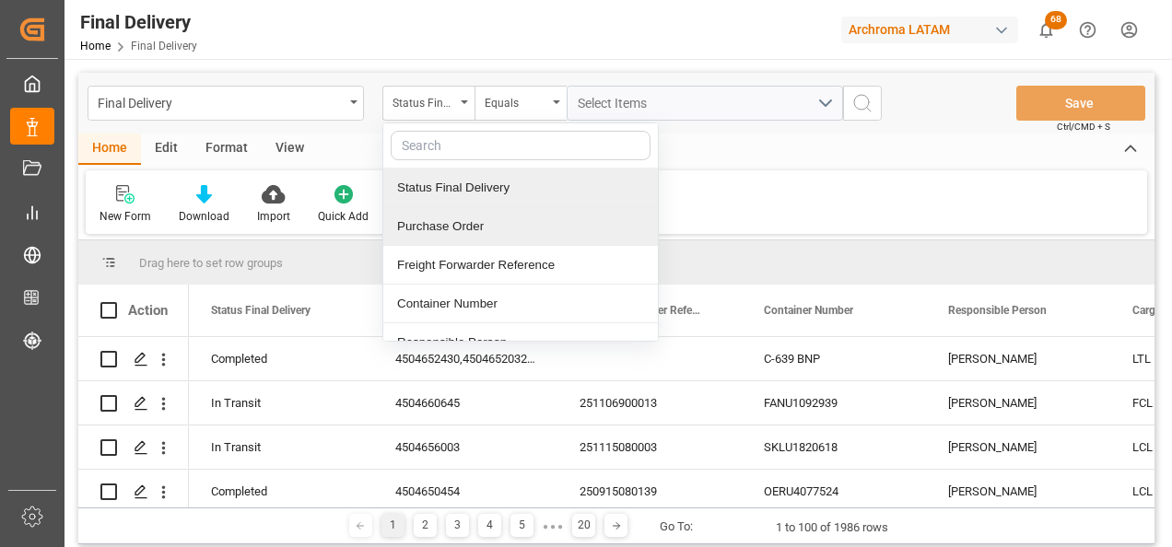
click at [475, 229] on div "Purchase Order" at bounding box center [520, 226] width 275 height 39
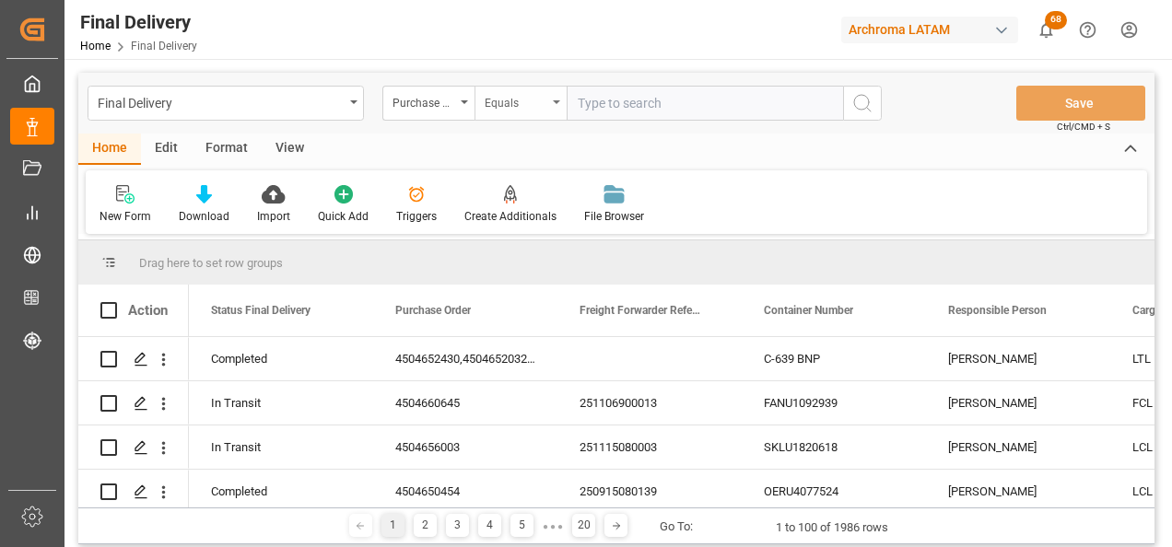
click at [526, 101] on div "Equals" at bounding box center [516, 100] width 63 height 21
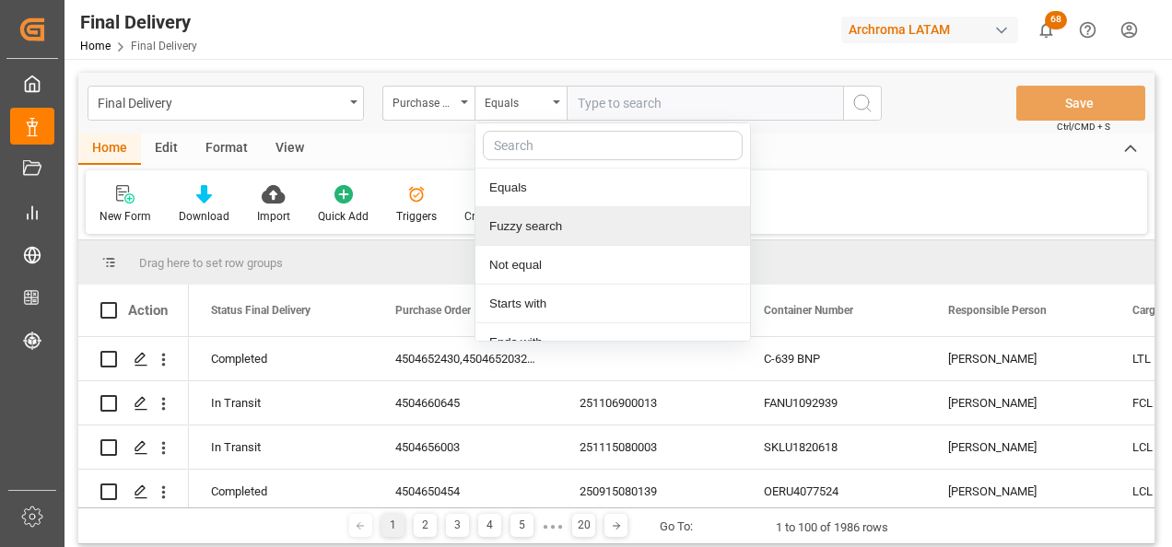
click at [557, 223] on div "Fuzzy search" at bounding box center [612, 226] width 275 height 39
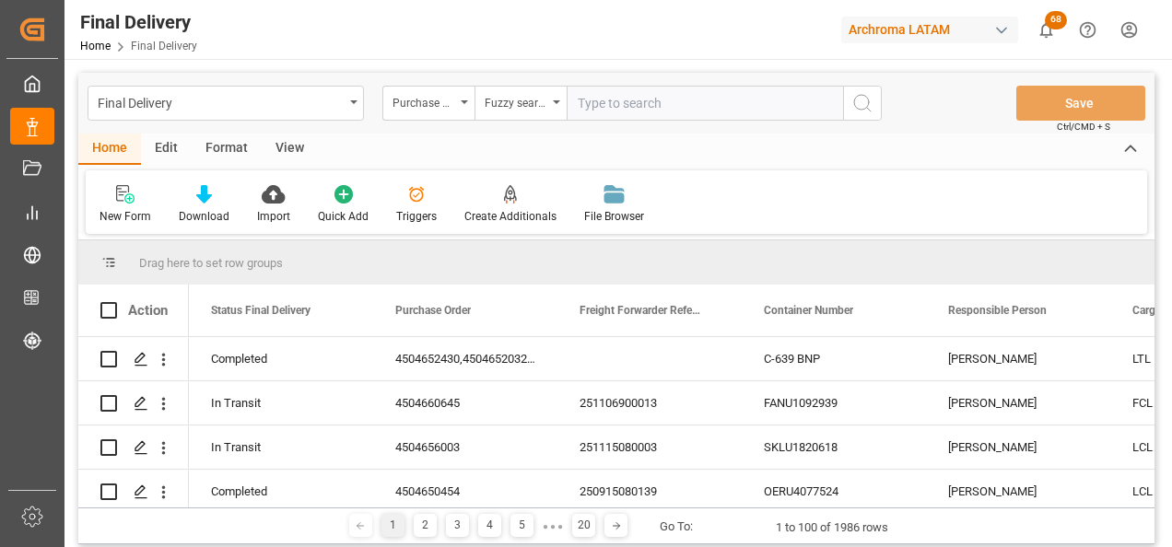
paste input "4504652026"
type input "4504652026"
click at [858, 103] on icon "search button" at bounding box center [862, 103] width 22 height 22
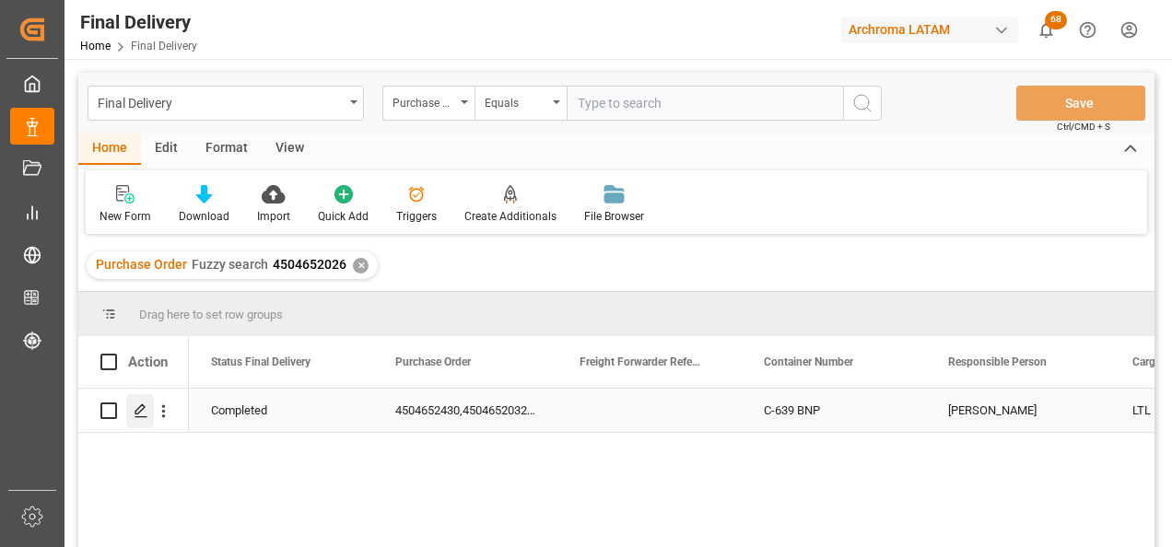
click at [143, 417] on line "Press SPACE to select this row." at bounding box center [140, 417] width 11 height 0
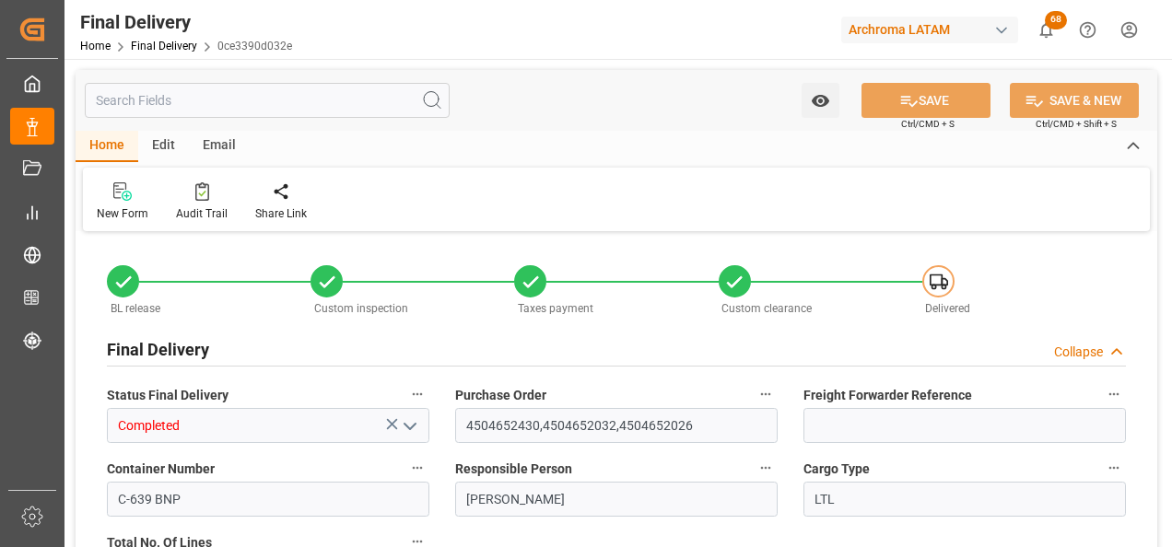
type input "0"
type input "[DATE]"
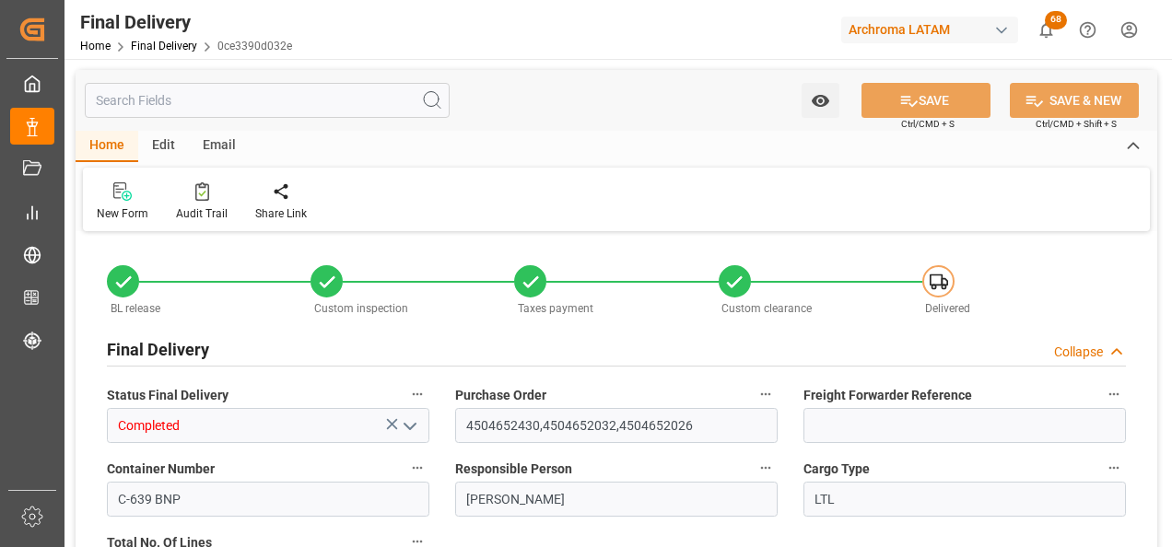
type input "[DATE]"
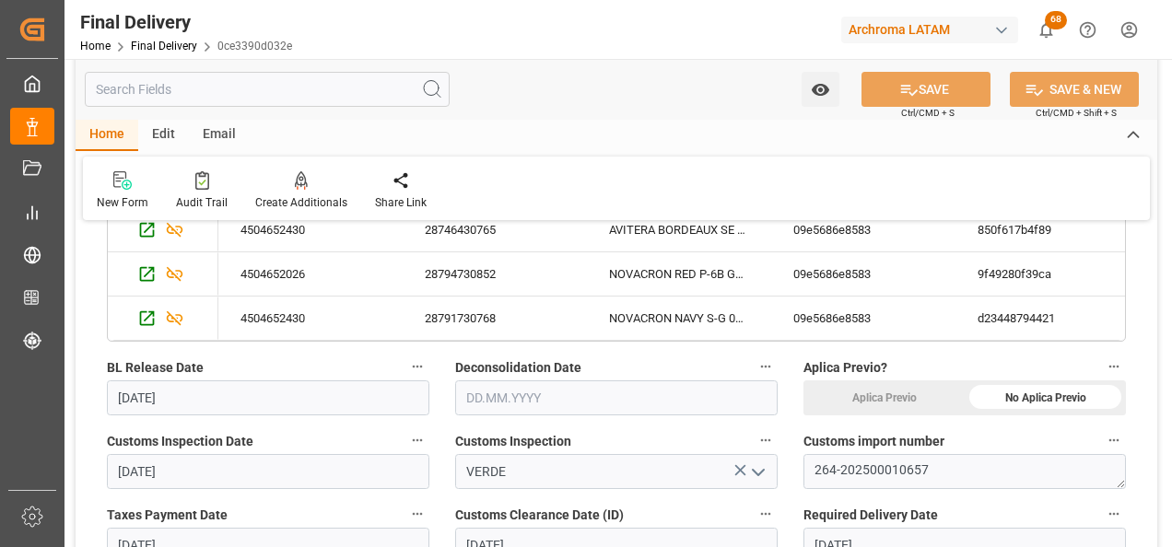
scroll to position [645, 0]
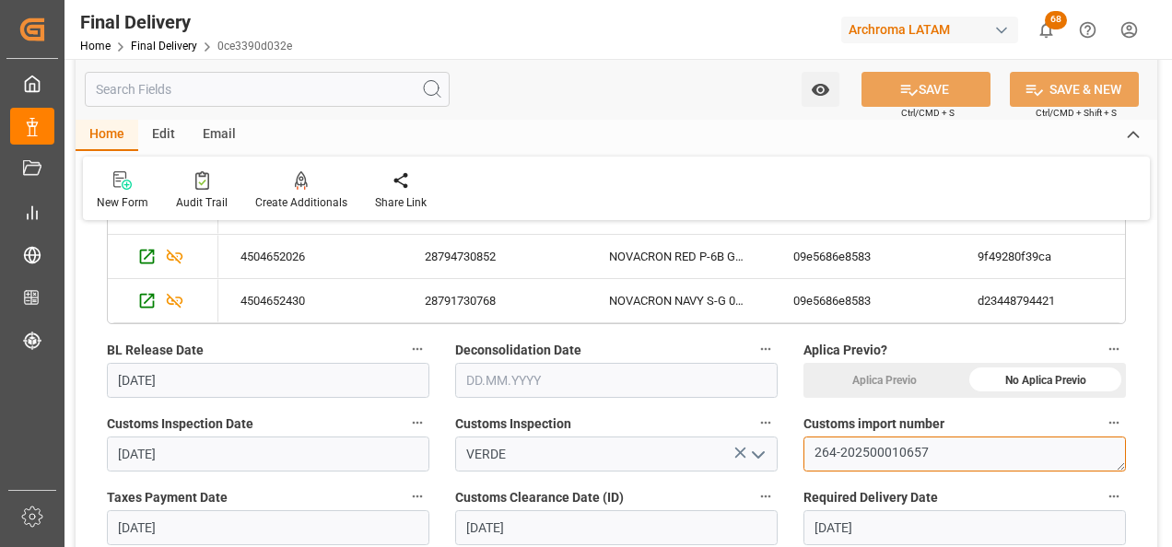
drag, startPoint x: 932, startPoint y: 458, endPoint x: 811, endPoint y: 452, distance: 121.7
click at [811, 452] on textarea "264-202500010657" at bounding box center [964, 454] width 322 height 35
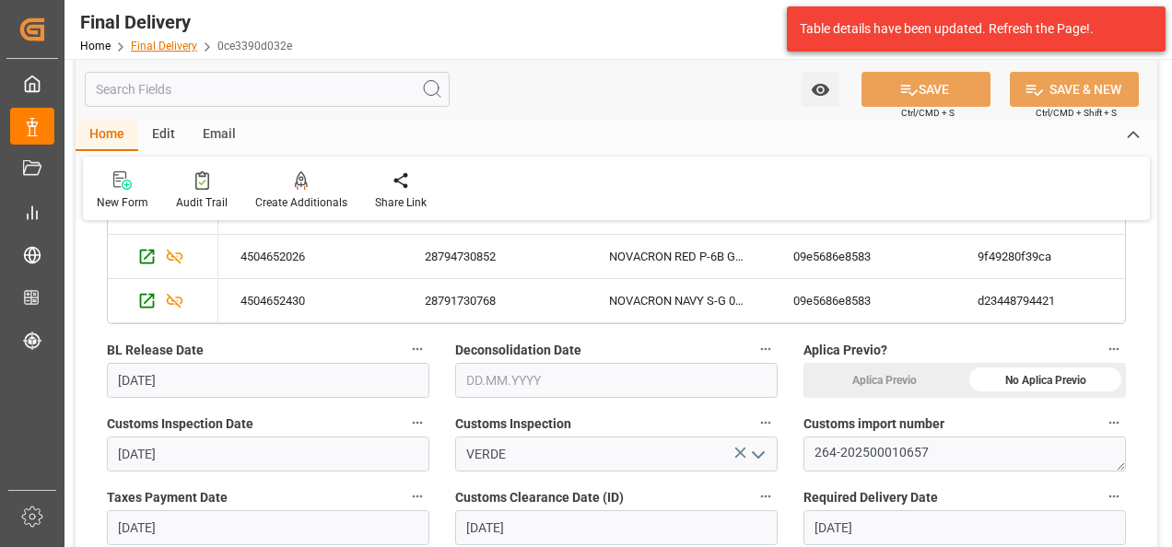
click at [173, 52] on link "Final Delivery" at bounding box center [164, 46] width 66 height 13
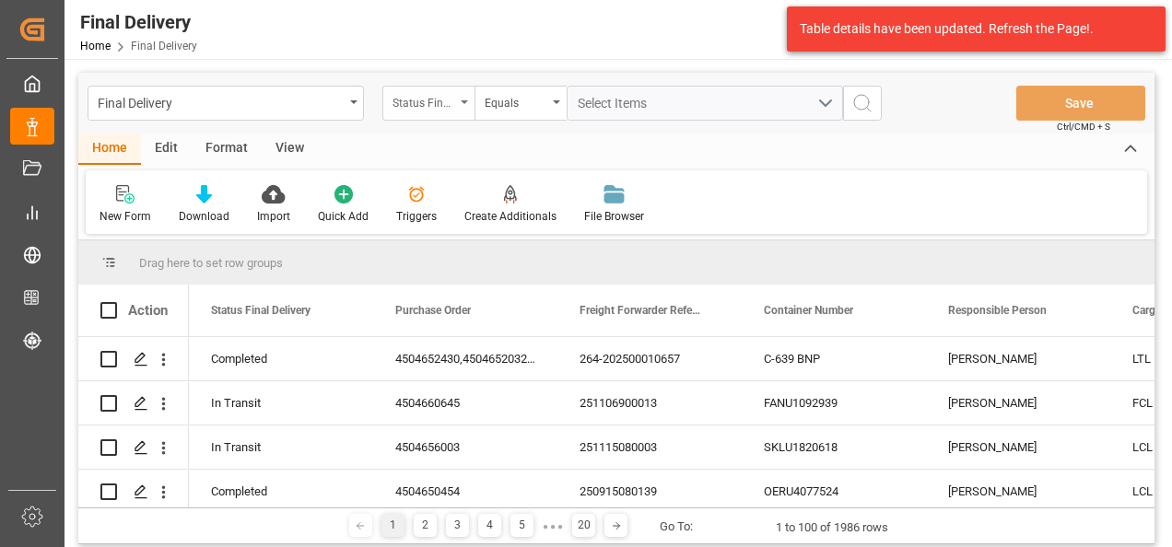
click at [444, 110] on div "Status Final Delivery" at bounding box center [423, 100] width 63 height 21
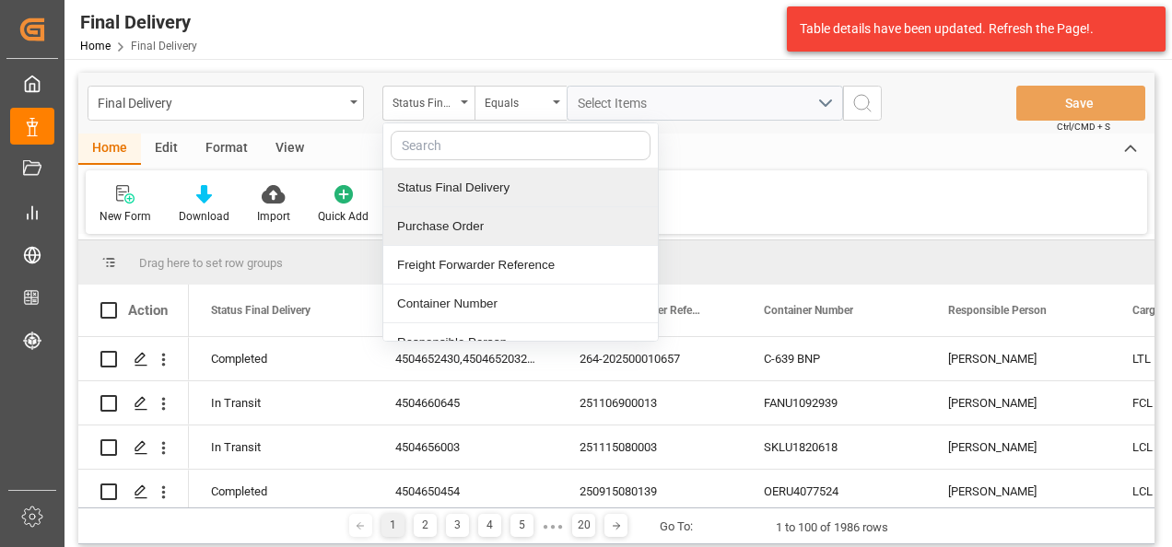
click at [471, 228] on div "Purchase Order" at bounding box center [520, 226] width 275 height 39
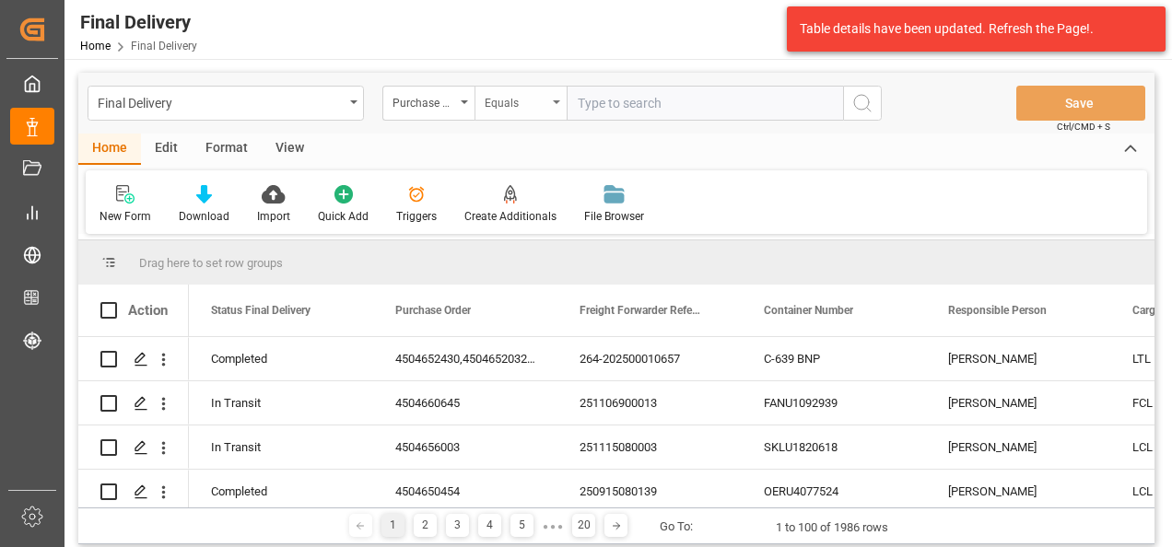
click at [505, 113] on div "Equals" at bounding box center [520, 103] width 92 height 35
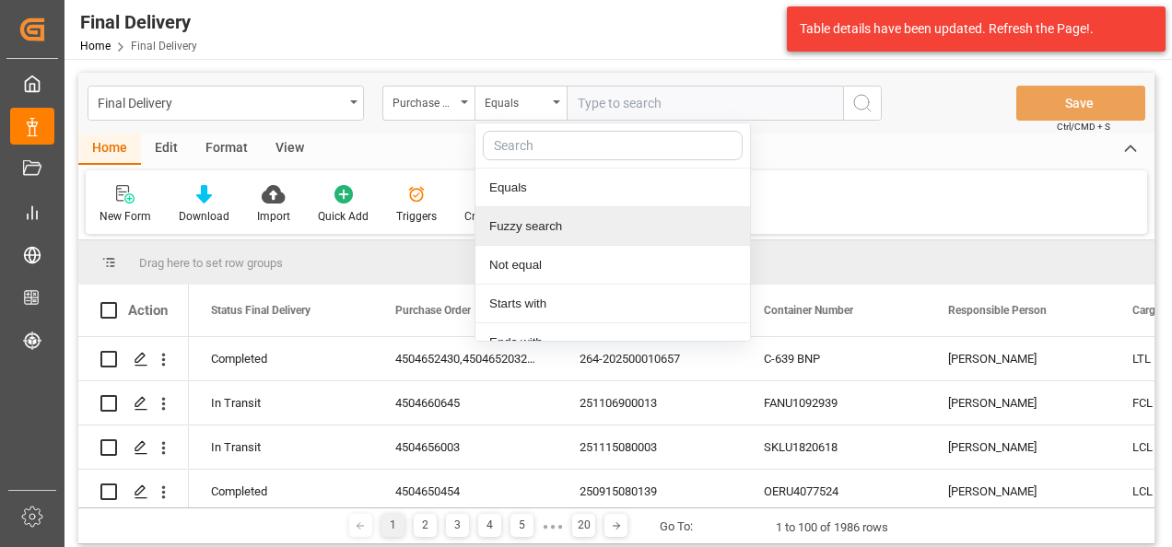
click at [516, 216] on div "Fuzzy search" at bounding box center [612, 226] width 275 height 39
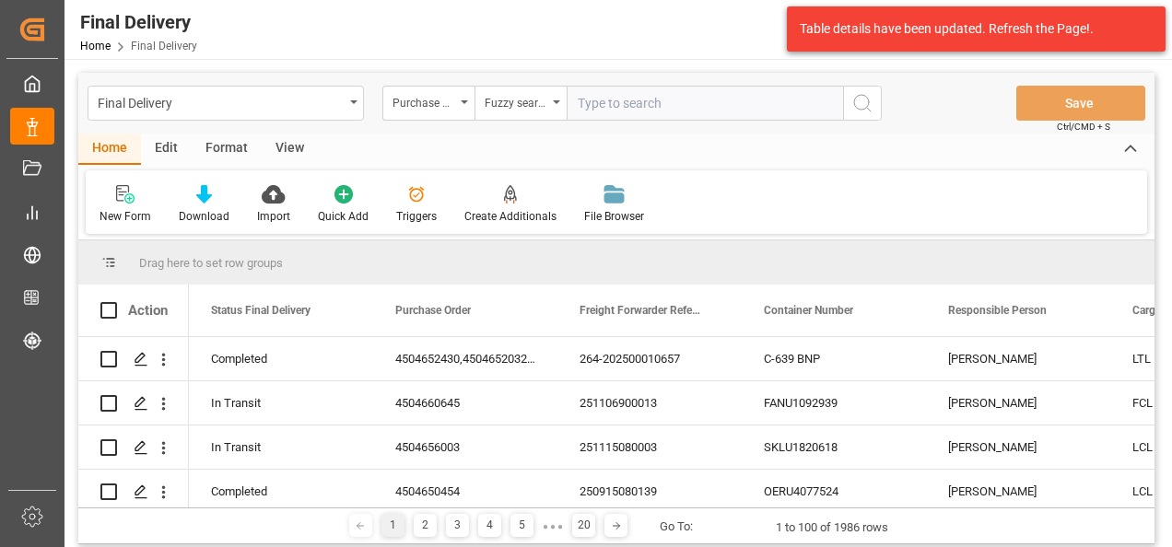
paste input "4504634517"
type input "4504634517"
click at [866, 105] on icon "search button" at bounding box center [862, 103] width 22 height 22
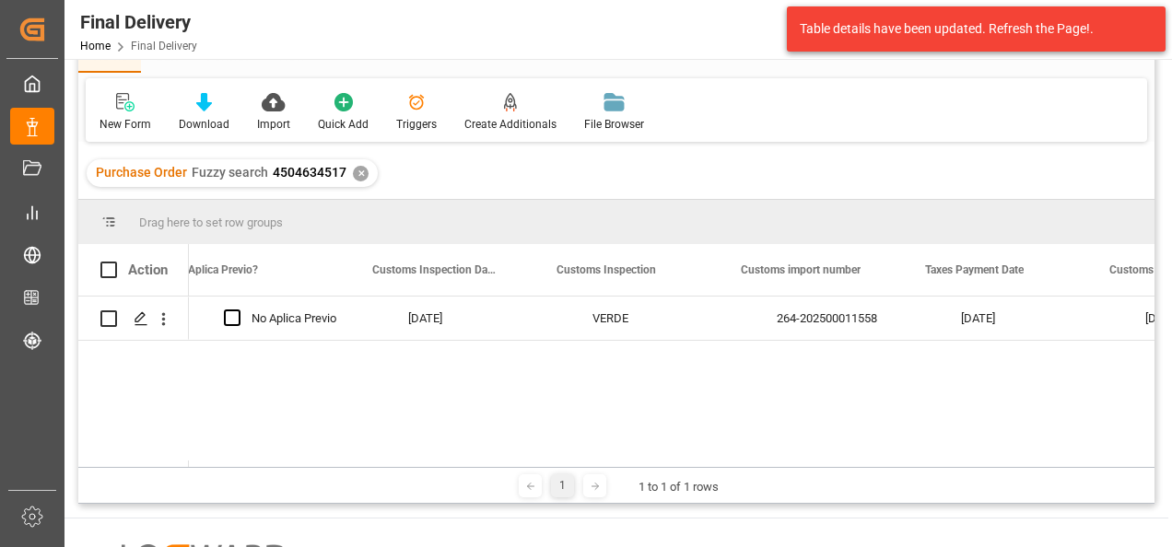
scroll to position [0, 1866]
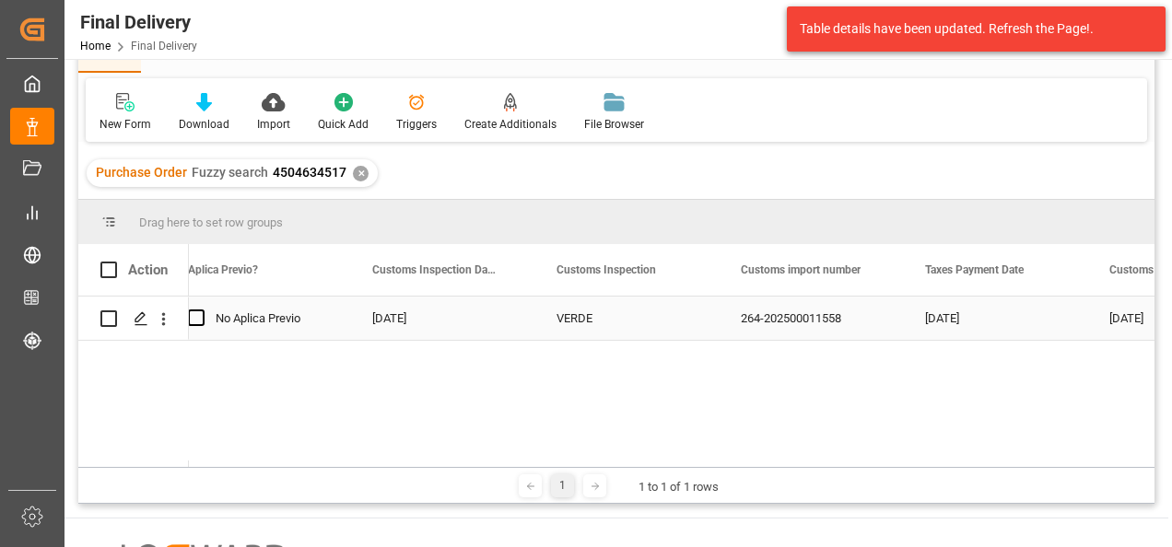
click at [815, 314] on div "264-202500011558" at bounding box center [811, 318] width 184 height 43
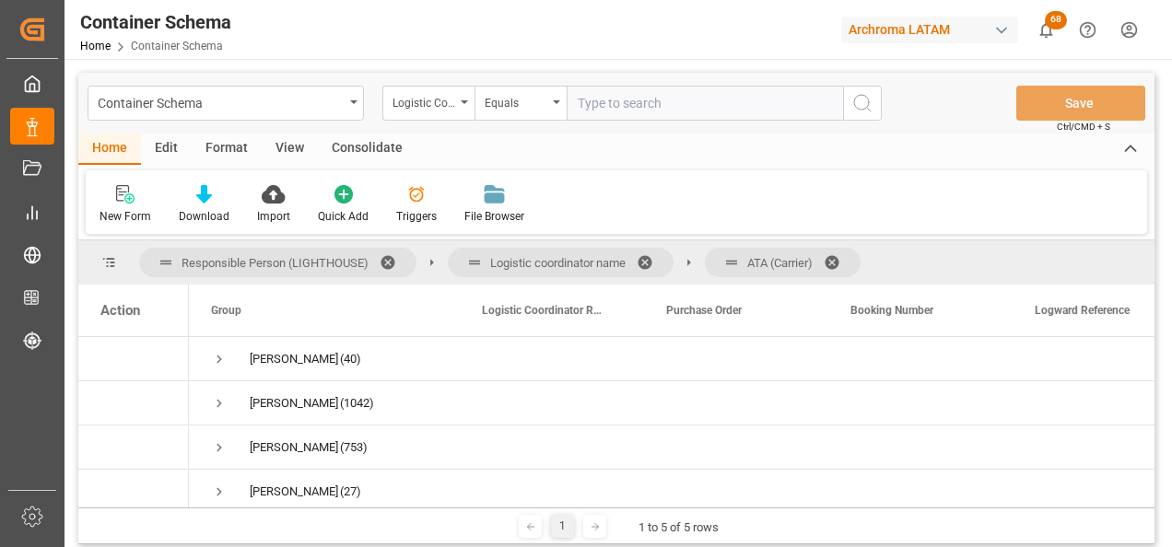
scroll to position [158, 0]
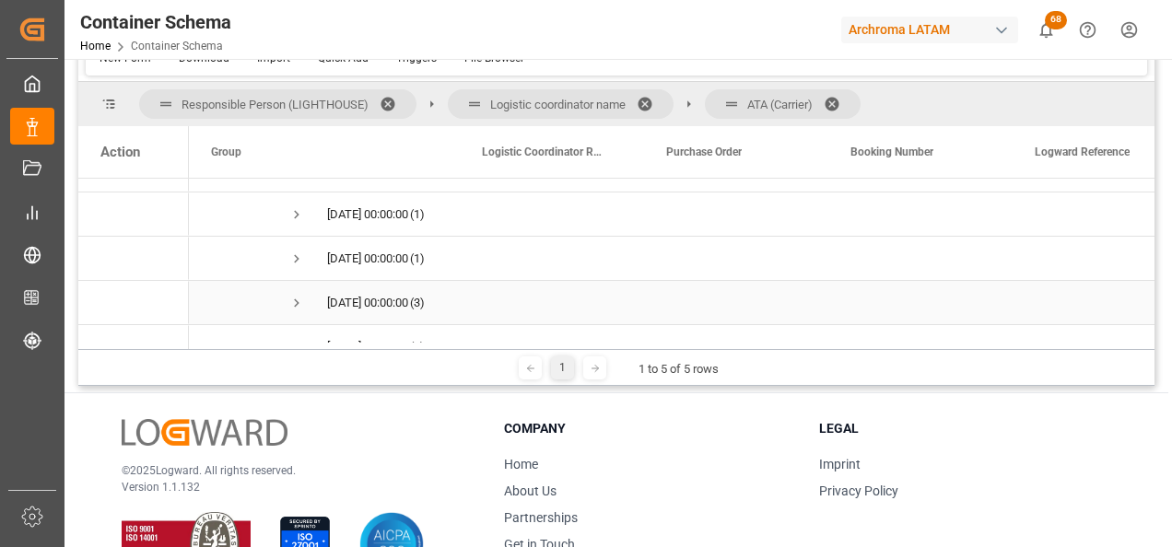
click at [294, 301] on span "Press SPACE to select this row." at bounding box center [296, 303] width 17 height 17
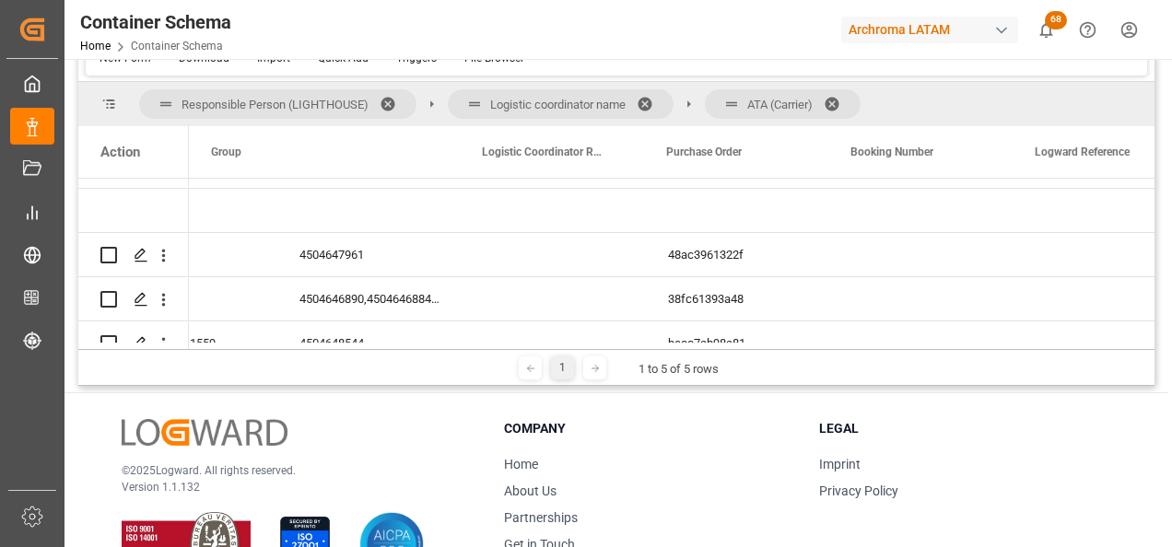
scroll to position [0, 0]
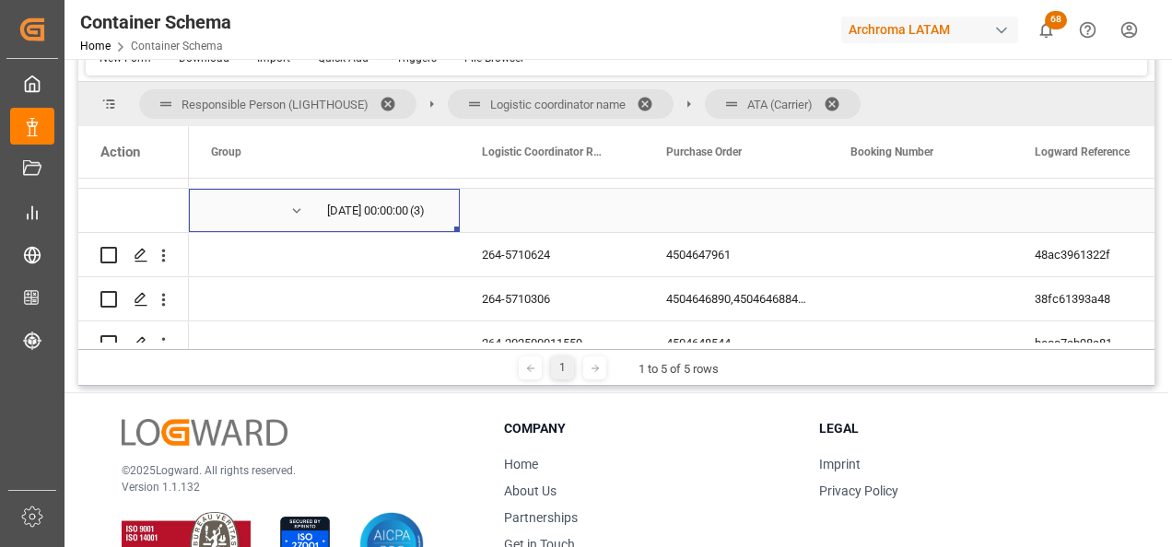
click at [295, 208] on span "Press SPACE to select this row." at bounding box center [296, 211] width 17 height 17
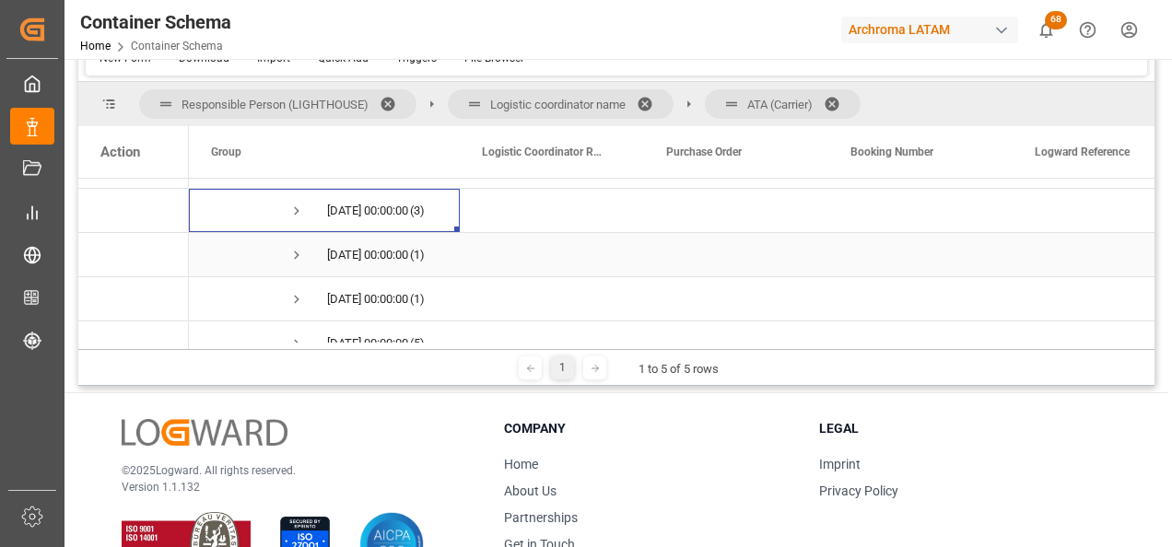
click at [296, 255] on span "Press SPACE to select this row." at bounding box center [296, 255] width 17 height 17
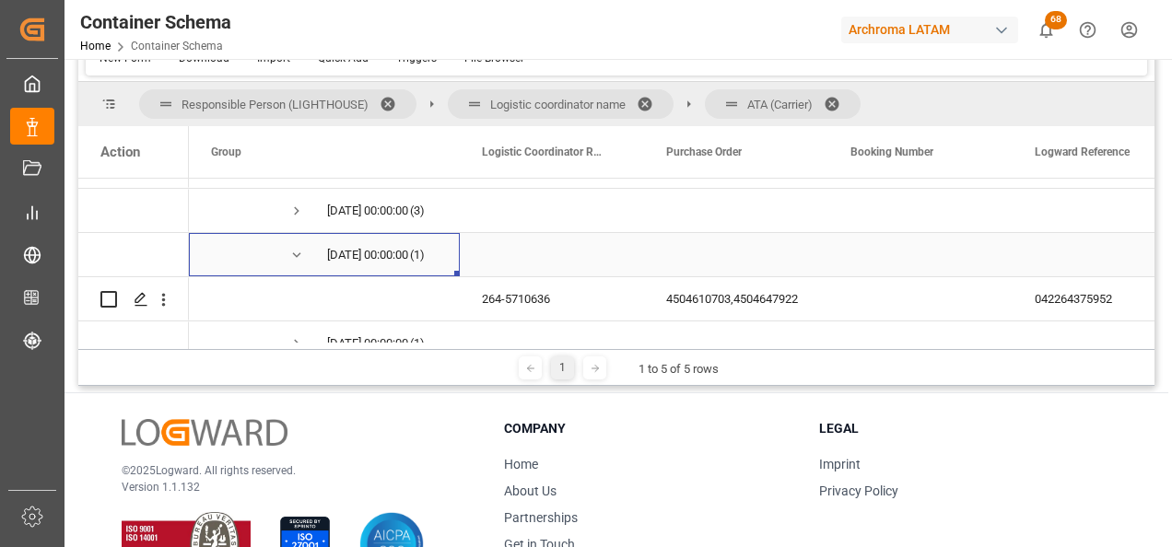
click at [292, 259] on span "Press SPACE to select this row." at bounding box center [296, 255] width 17 height 17
click at [294, 298] on span "Press SPACE to select this row." at bounding box center [296, 299] width 17 height 17
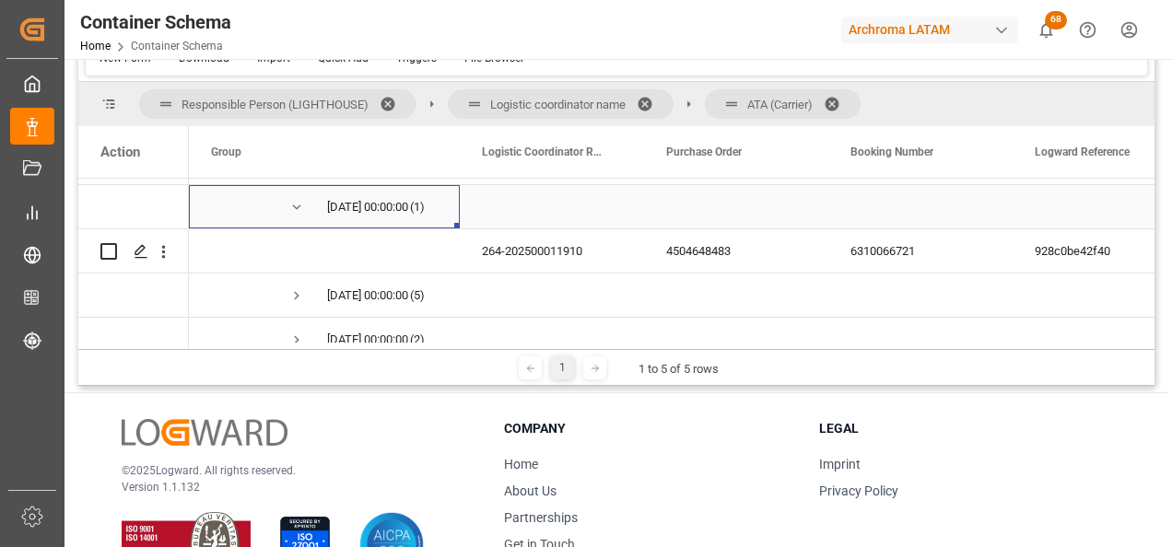
click at [294, 210] on span "Press SPACE to select this row." at bounding box center [296, 207] width 17 height 17
click at [292, 254] on span "Press SPACE to select this row." at bounding box center [296, 251] width 17 height 17
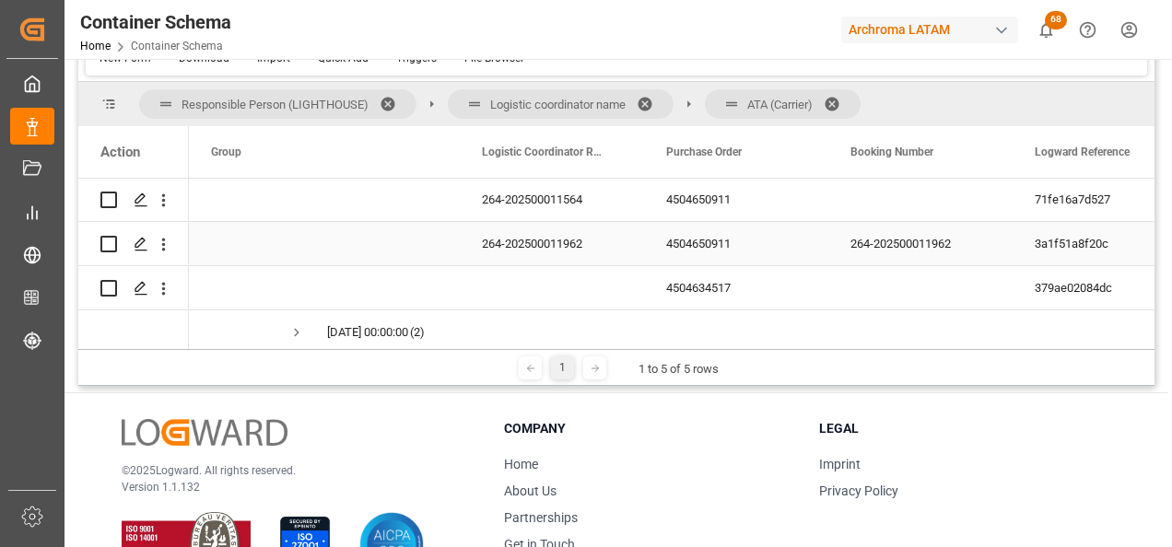
click at [714, 244] on div "4504650911" at bounding box center [736, 243] width 184 height 43
click at [717, 286] on div "4504634517" at bounding box center [736, 287] width 184 height 43
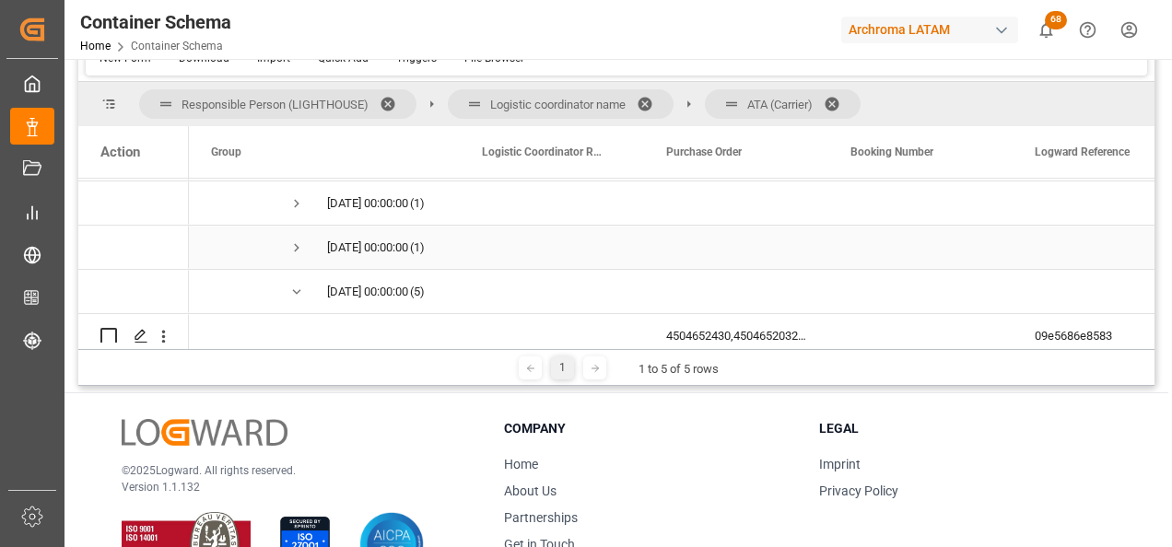
scroll to position [613, 0]
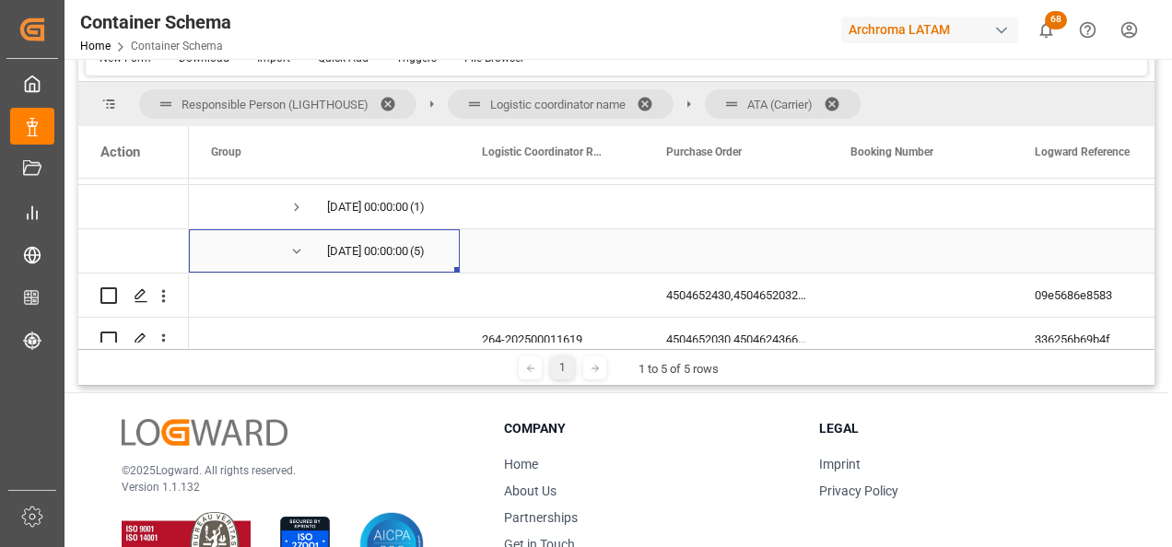
click at [296, 253] on span "Press SPACE to select this row." at bounding box center [296, 251] width 17 height 17
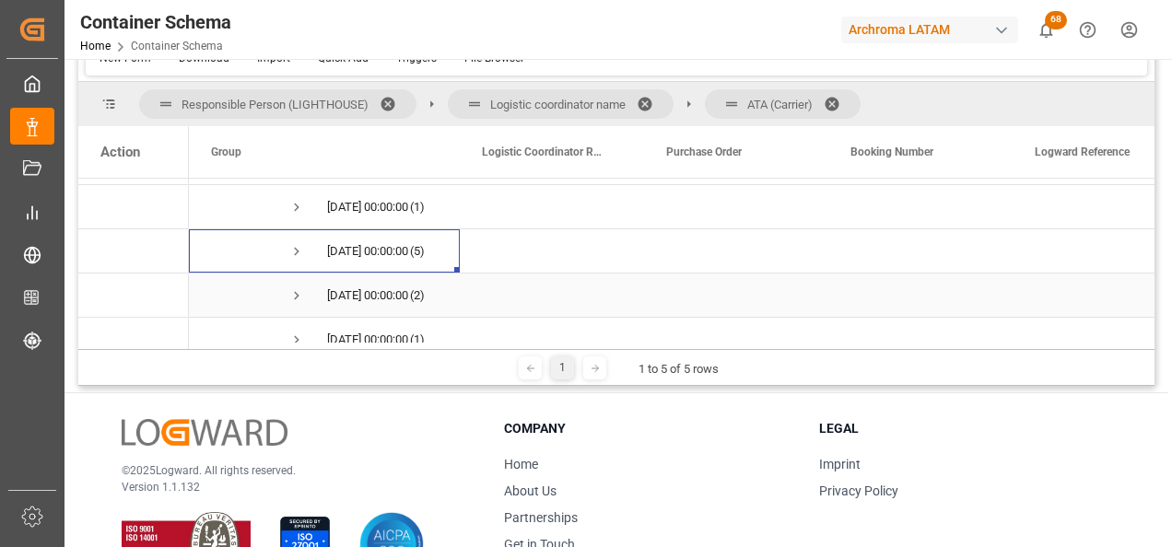
click at [290, 294] on span "Press SPACE to select this row." at bounding box center [296, 295] width 17 height 17
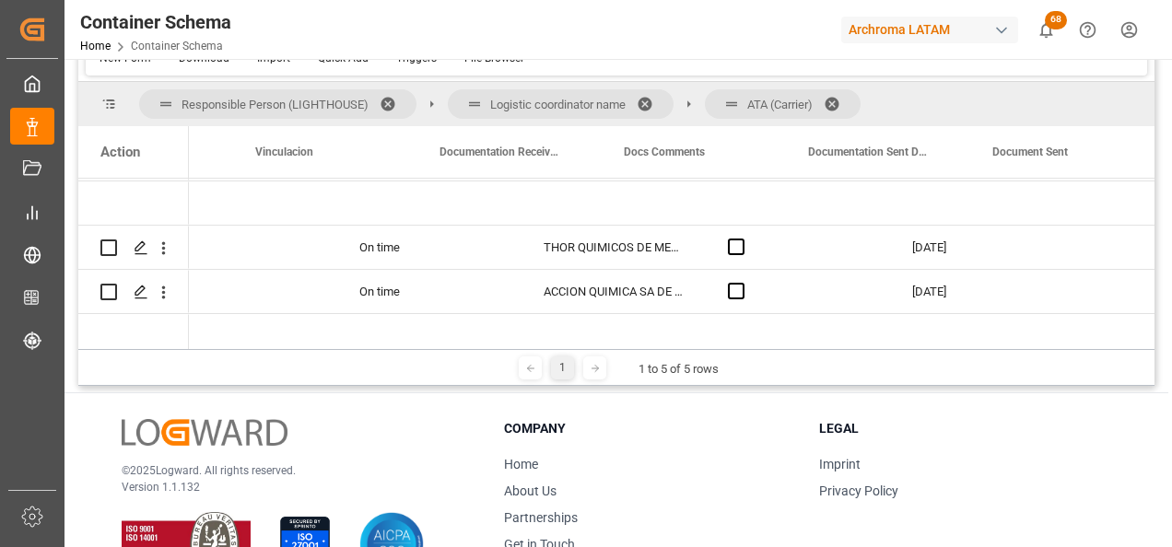
scroll to position [0, 2991]
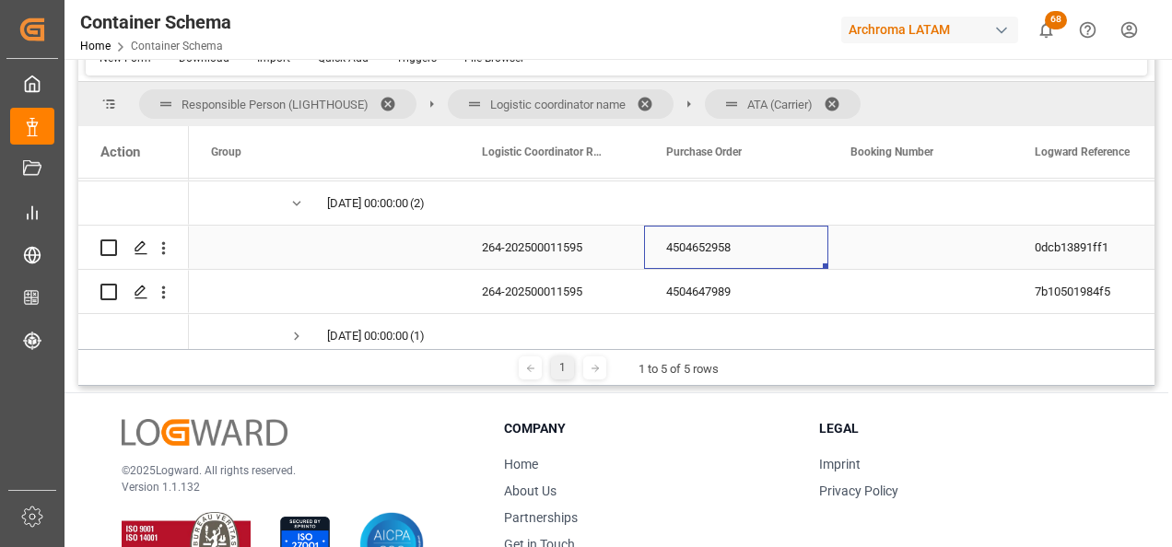
click at [676, 255] on div "4504652958" at bounding box center [736, 247] width 184 height 43
click at [693, 288] on div "4504647989" at bounding box center [736, 291] width 184 height 43
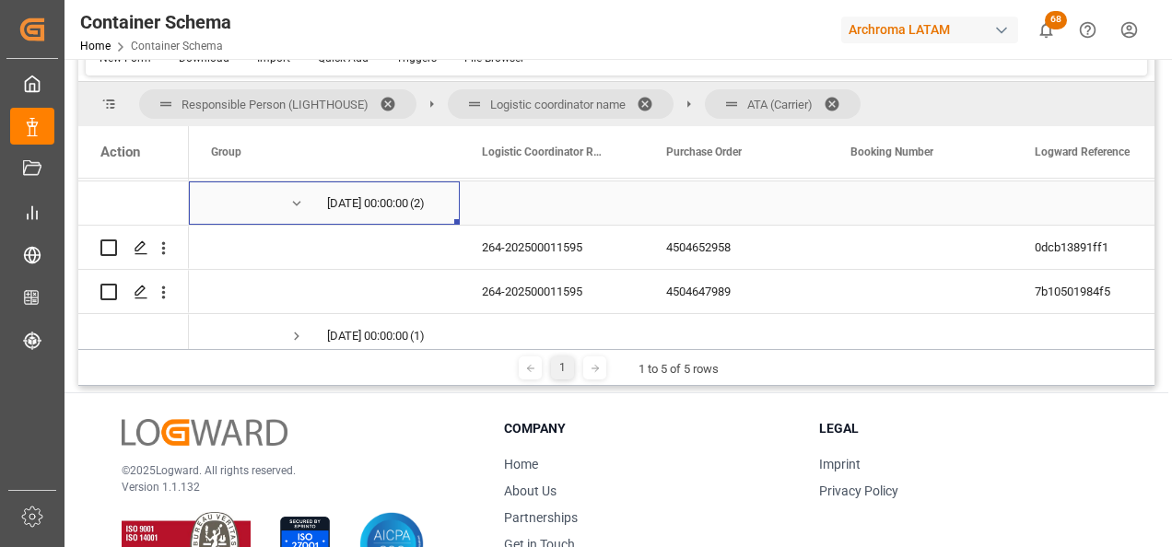
click at [298, 205] on span "Press SPACE to select this row." at bounding box center [296, 203] width 17 height 17
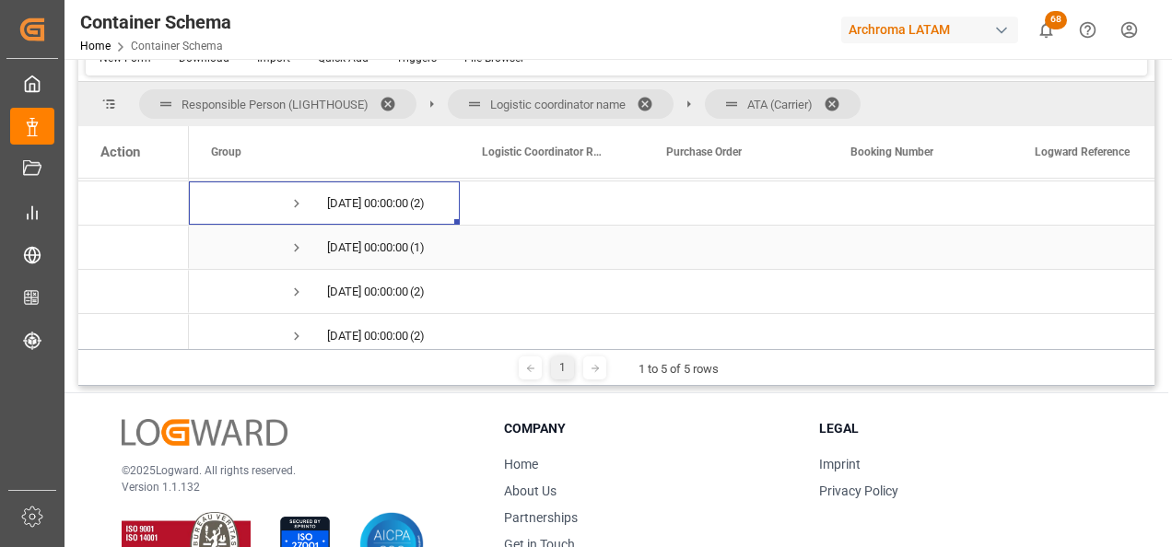
click at [294, 243] on span "Press SPACE to select this row." at bounding box center [296, 248] width 17 height 17
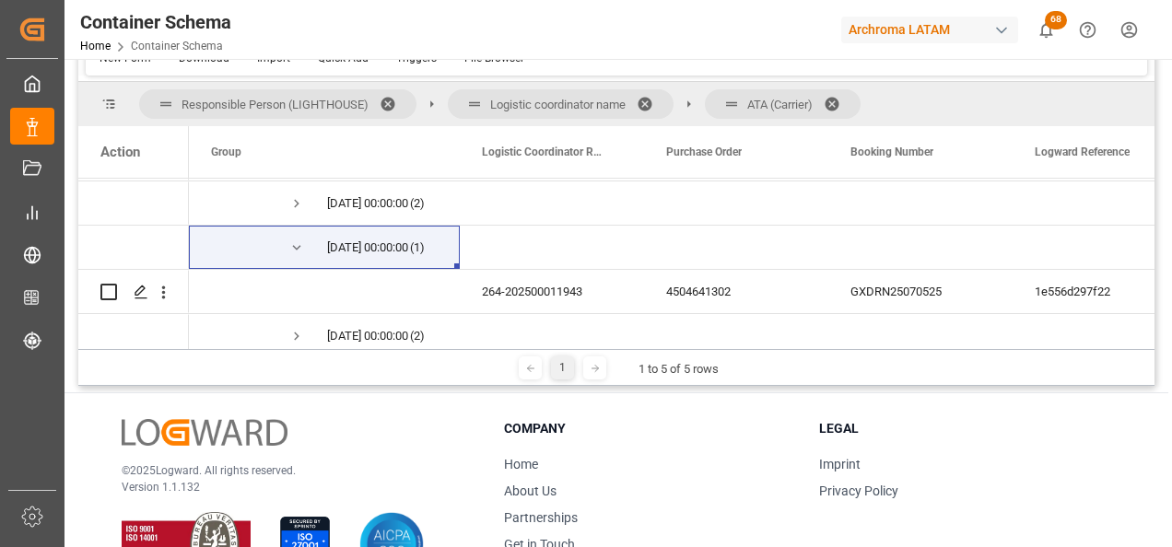
click at [204, 347] on div "Responsible Person (LIGHTHOUSE) Logistic coordinator name ATA (Carrier) Drag he…" at bounding box center [616, 234] width 1076 height 304
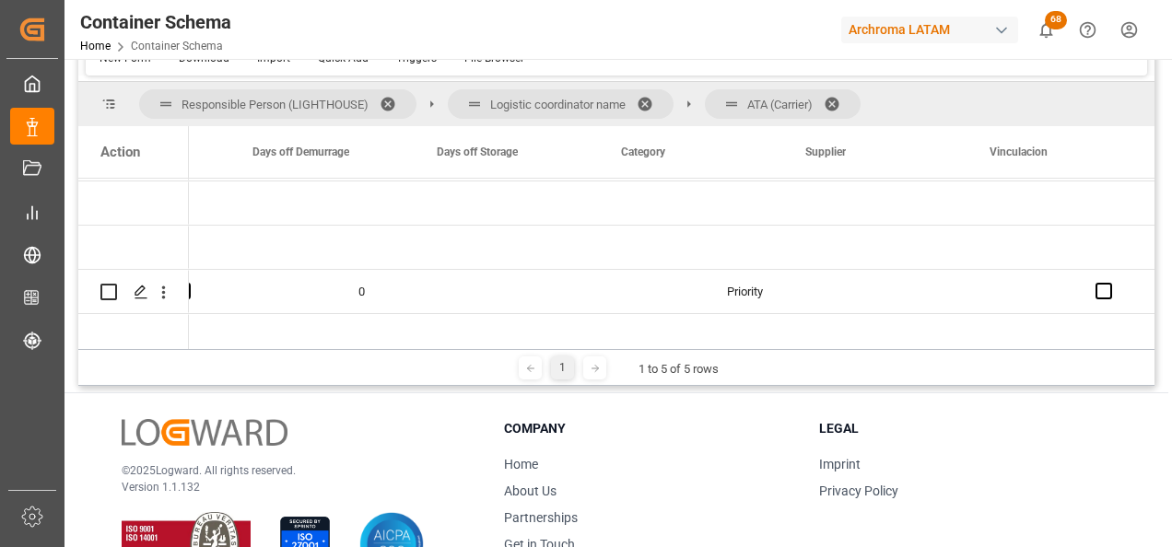
scroll to position [0, 2571]
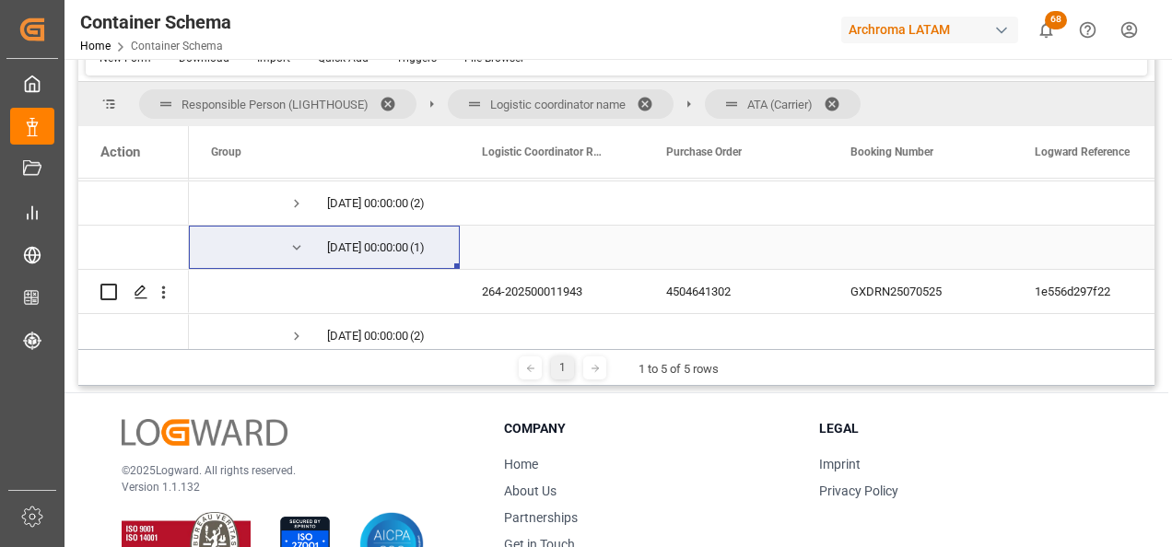
click at [294, 244] on span "Press SPACE to select this row." at bounding box center [296, 248] width 17 height 17
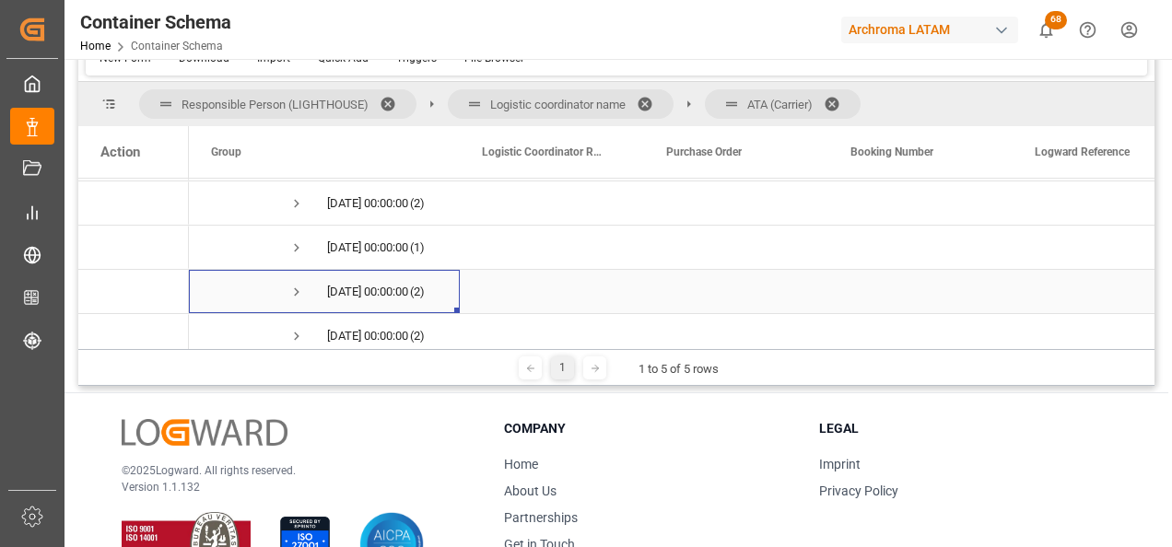
click at [294, 287] on span "Press SPACE to select this row." at bounding box center [296, 292] width 17 height 17
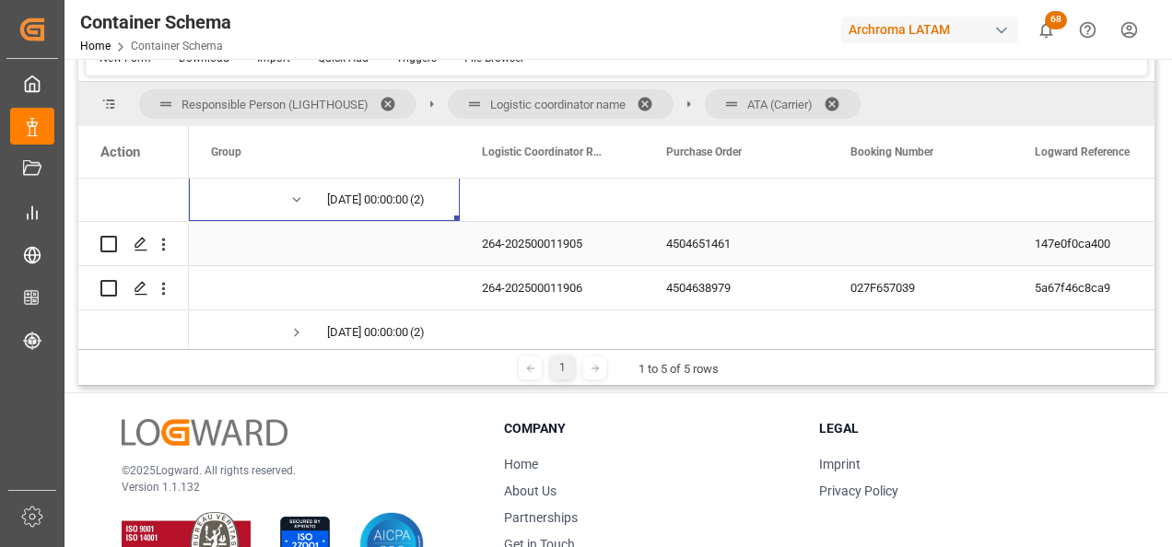
click at [679, 248] on div "4504651461" at bounding box center [736, 243] width 184 height 43
click at [689, 287] on div "4504638979" at bounding box center [736, 287] width 184 height 43
click at [298, 198] on span "Press SPACE to select this row." at bounding box center [296, 200] width 17 height 17
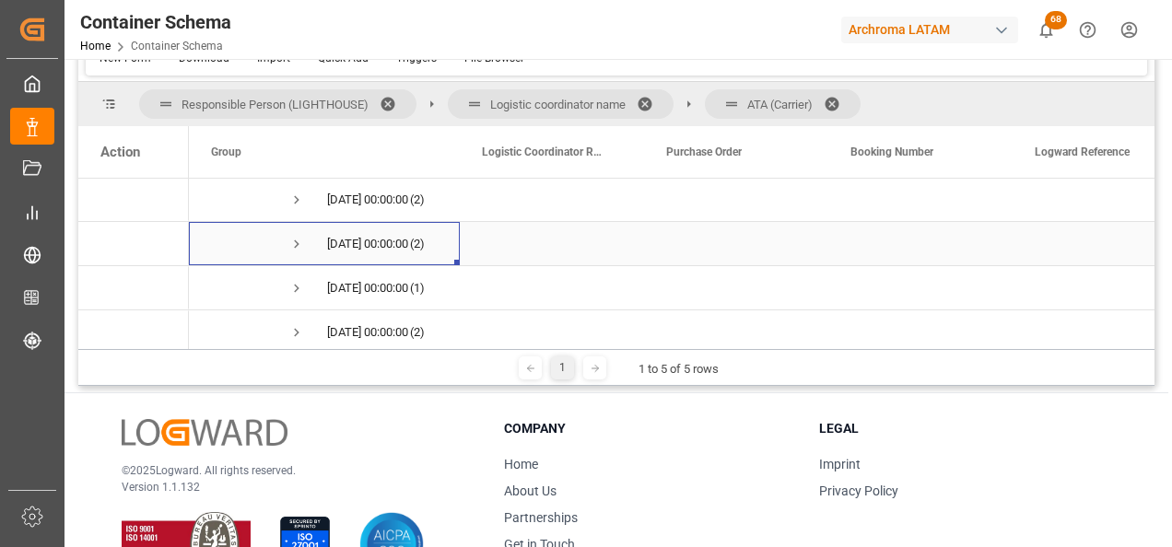
click at [298, 241] on span "Press SPACE to select this row." at bounding box center [296, 244] width 17 height 17
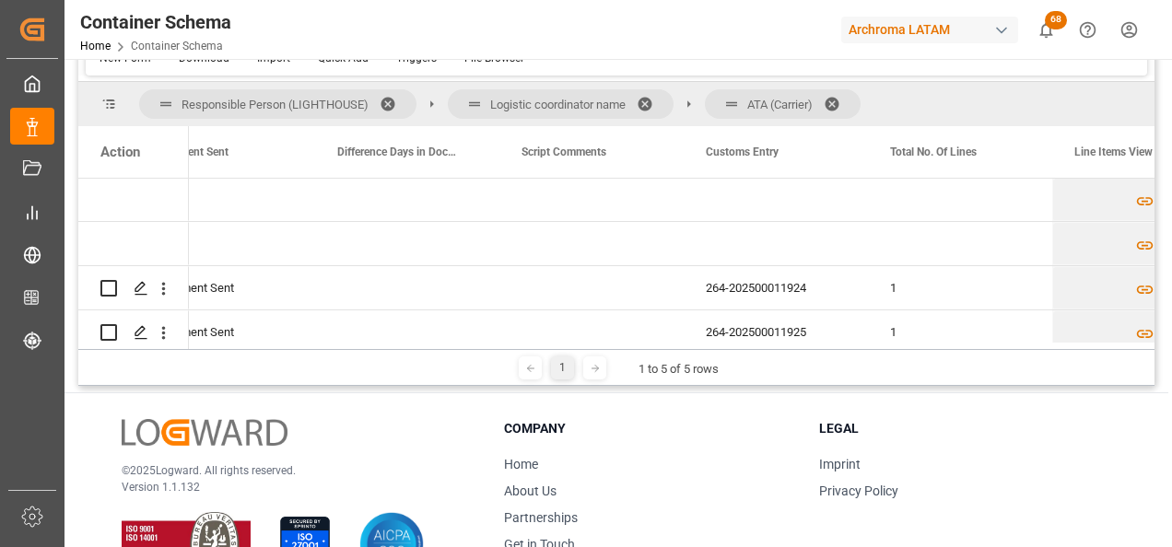
scroll to position [0, 4355]
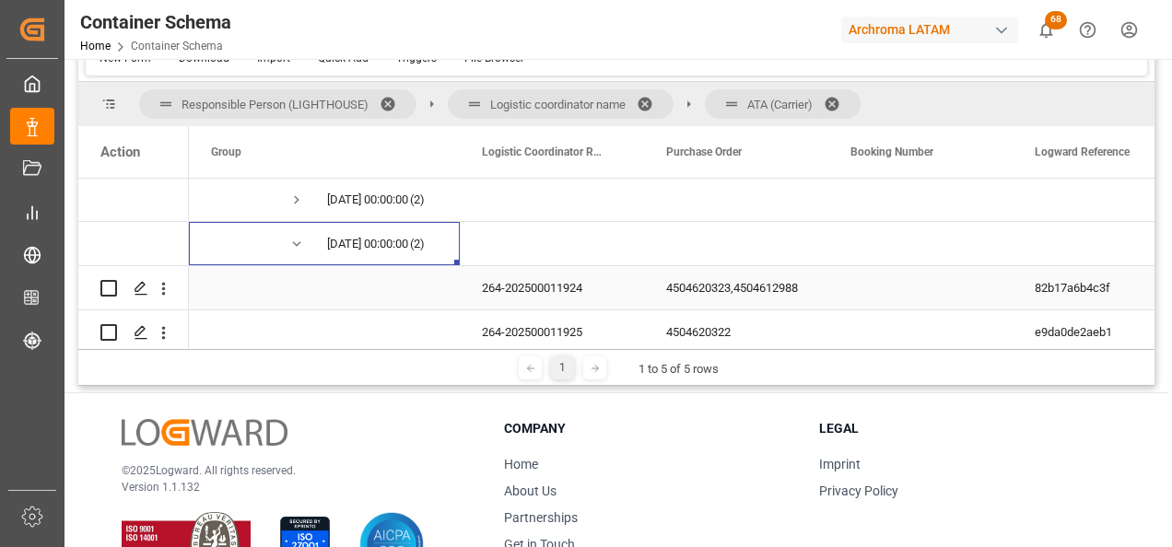
click at [699, 288] on div "4504620323,4504612988" at bounding box center [736, 287] width 184 height 43
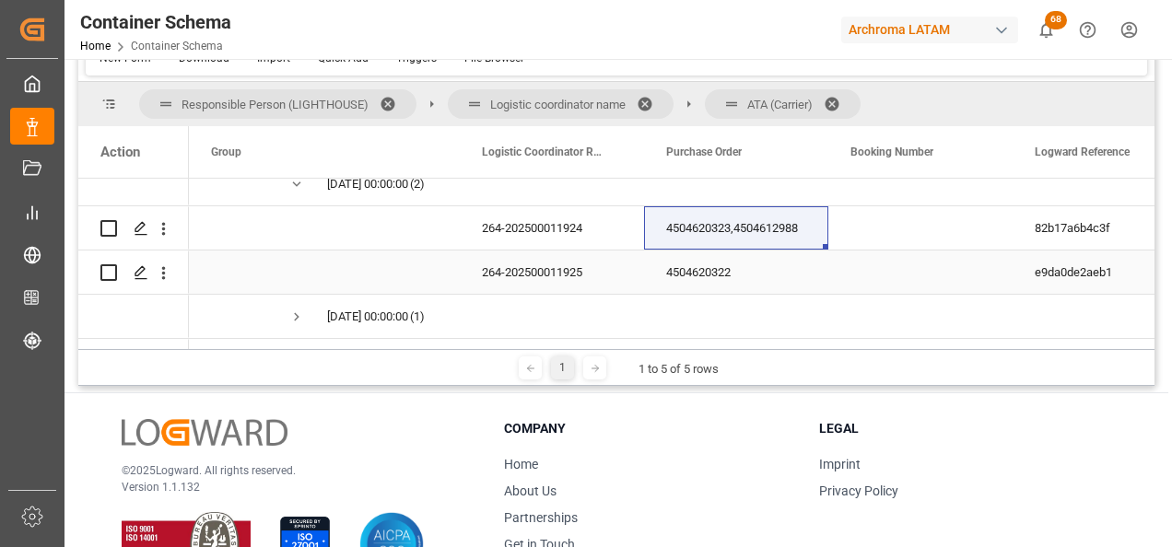
scroll to position [889, 0]
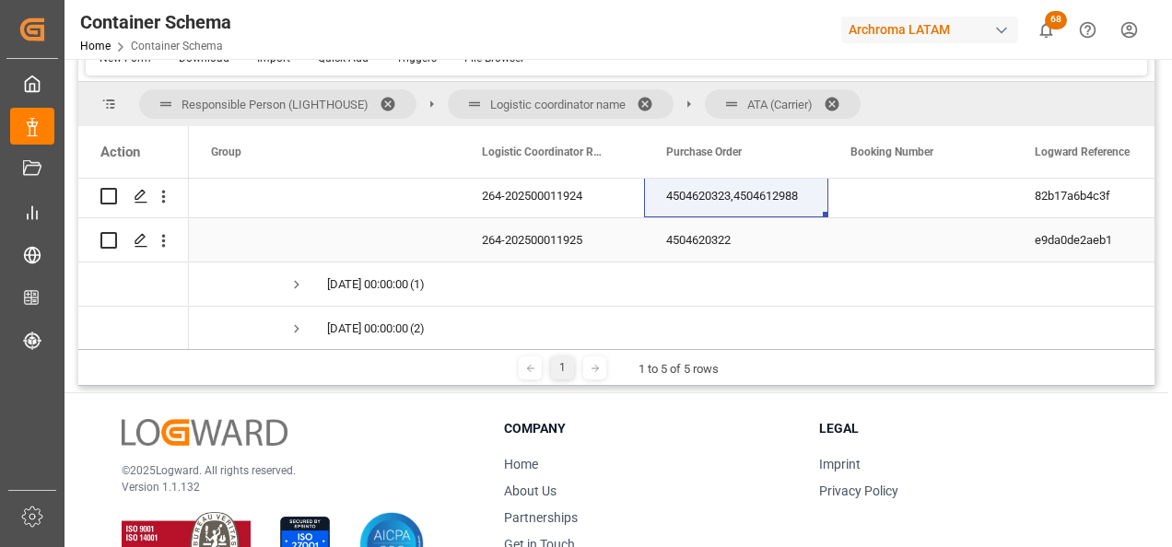
click at [670, 239] on div "4504620322" at bounding box center [736, 239] width 184 height 43
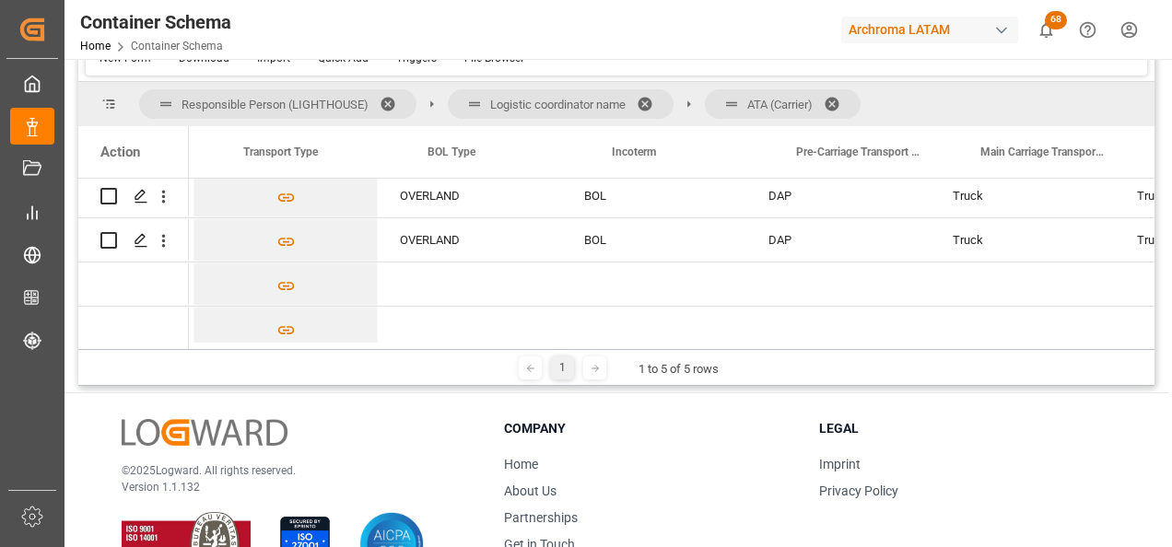
scroll to position [0, 6872]
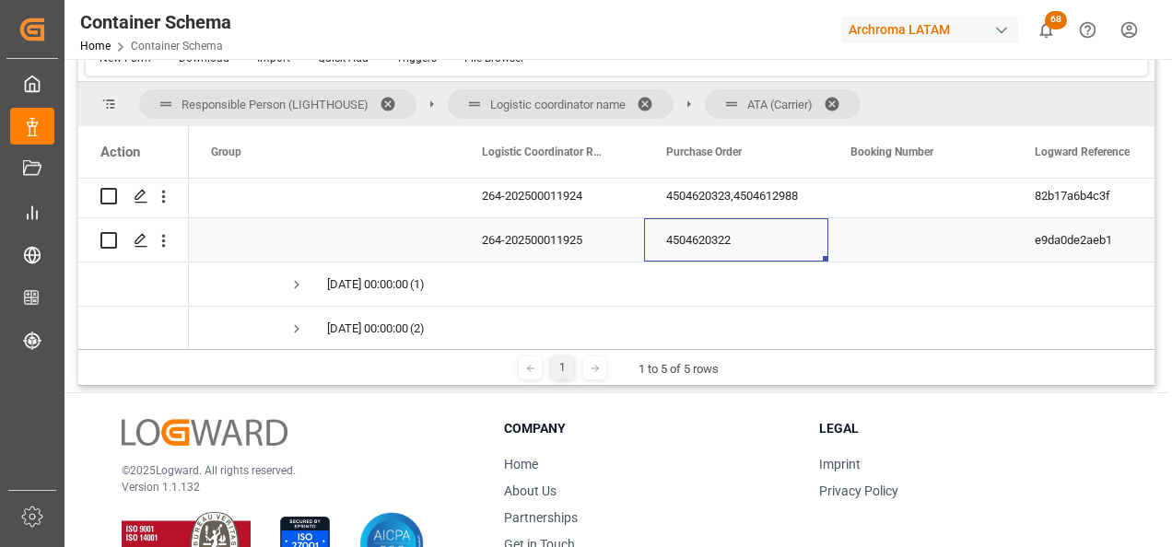
click at [696, 243] on div "4504620322" at bounding box center [736, 239] width 184 height 43
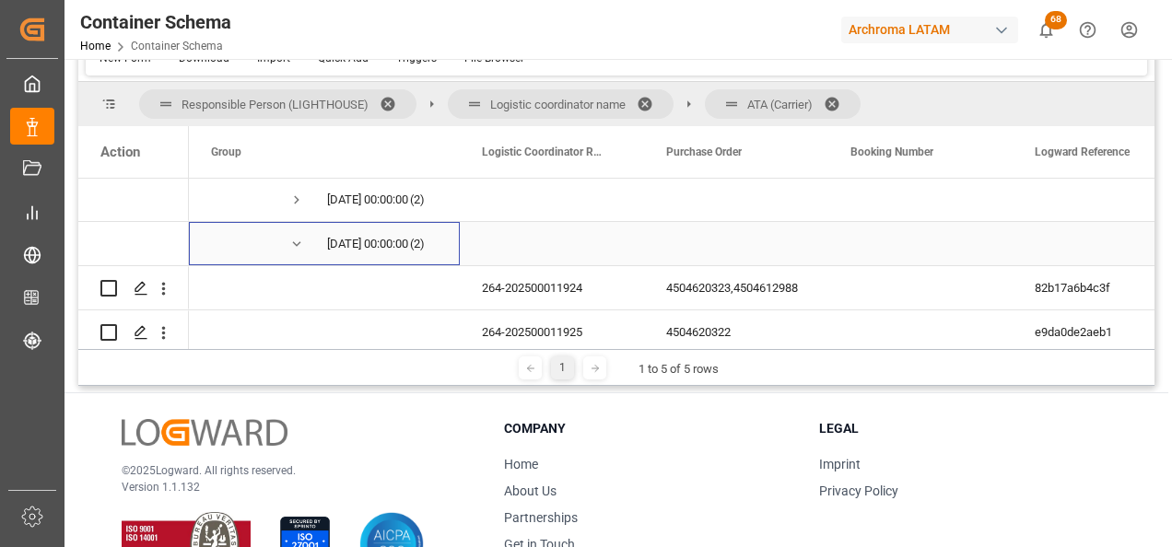
click at [298, 244] on span "Press SPACE to select this row." at bounding box center [296, 244] width 17 height 17
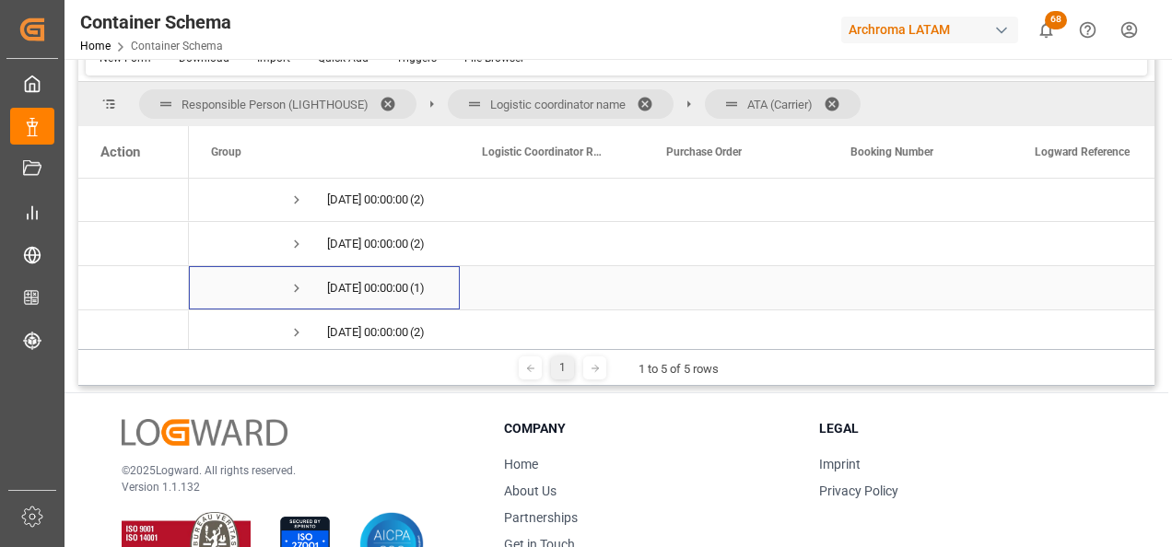
click at [294, 288] on span "Press SPACE to select this row." at bounding box center [296, 288] width 17 height 17
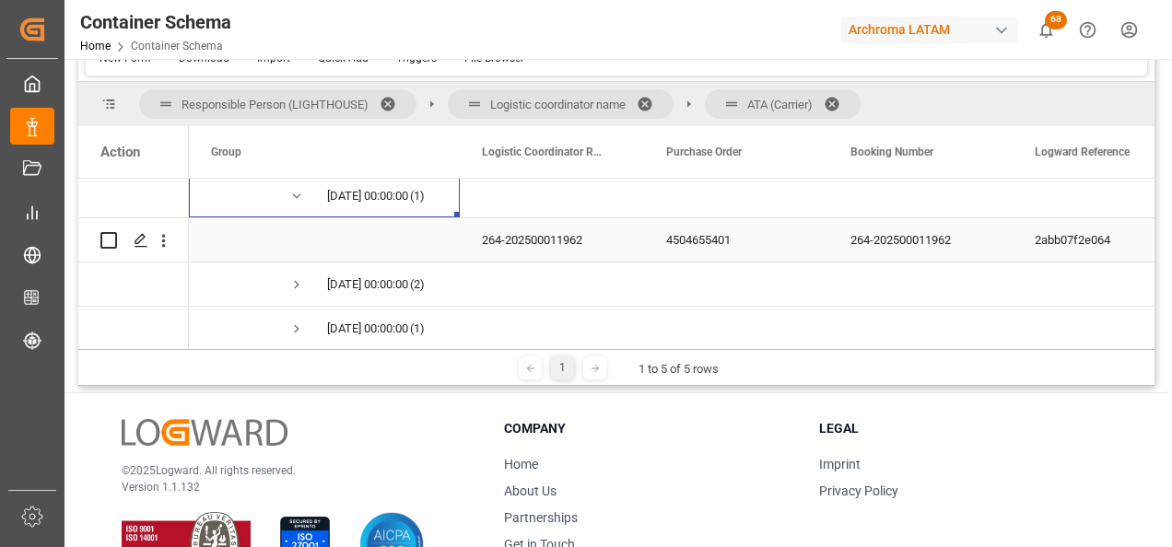
click at [700, 242] on div "4504655401" at bounding box center [736, 239] width 184 height 43
click at [293, 198] on span "Press SPACE to select this row." at bounding box center [296, 196] width 17 height 17
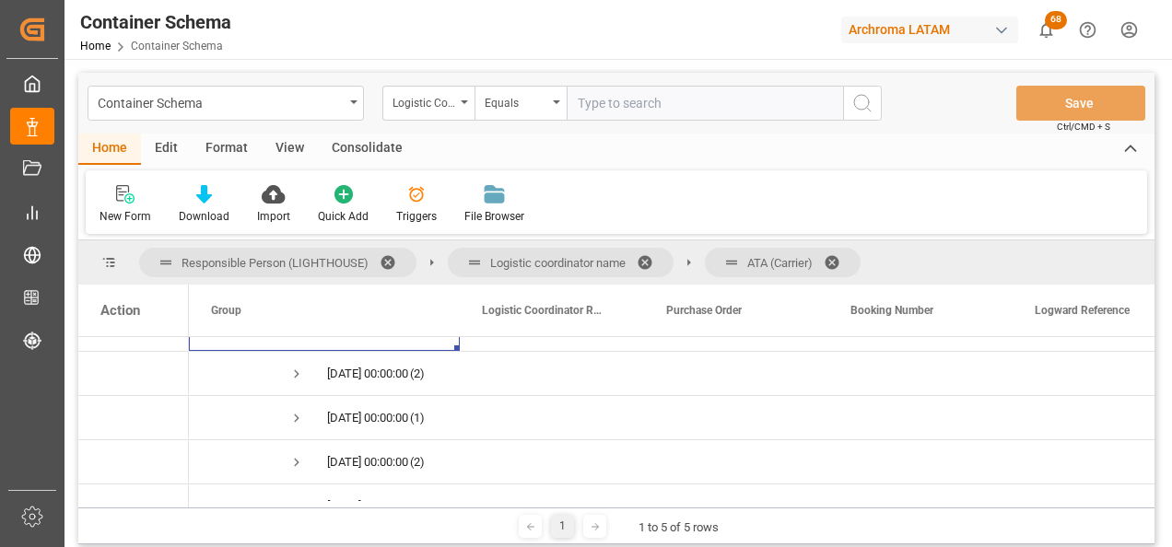
scroll to position [889, 0]
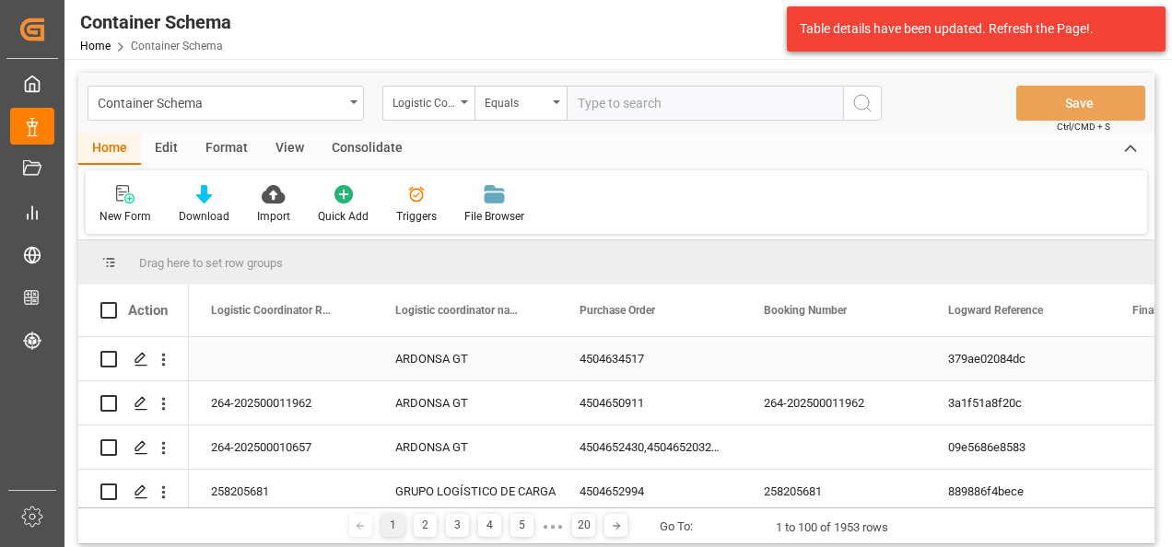
click at [302, 356] on div "Press SPACE to select this row." at bounding box center [281, 358] width 184 height 43
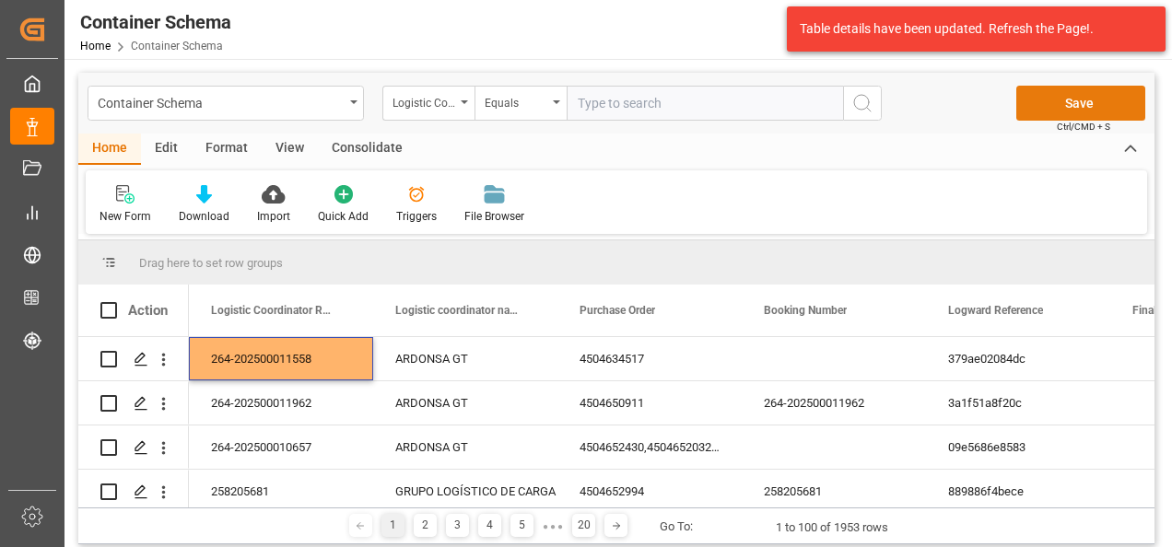
click at [1107, 88] on button "Save" at bounding box center [1080, 103] width 129 height 35
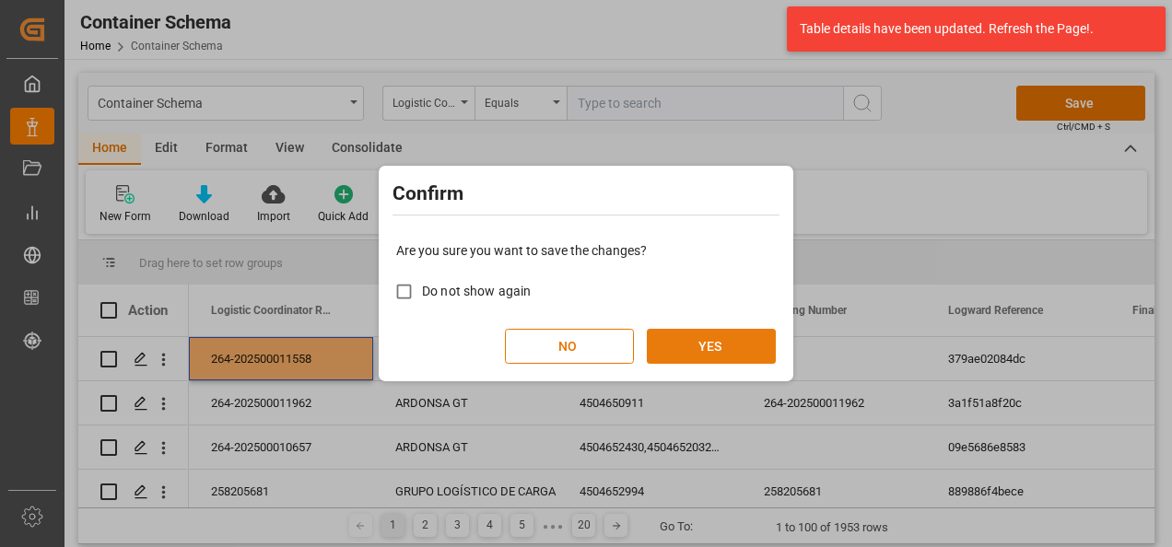
click at [702, 350] on button "YES" at bounding box center [711, 346] width 129 height 35
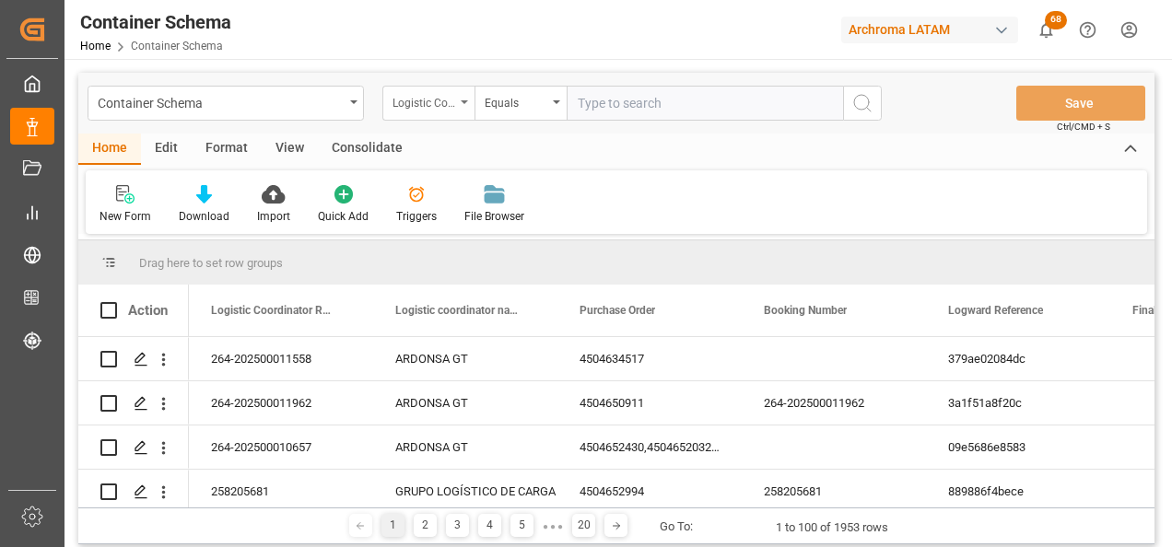
click at [427, 96] on div "Logistic Coordinator Reference Number" at bounding box center [423, 100] width 63 height 21
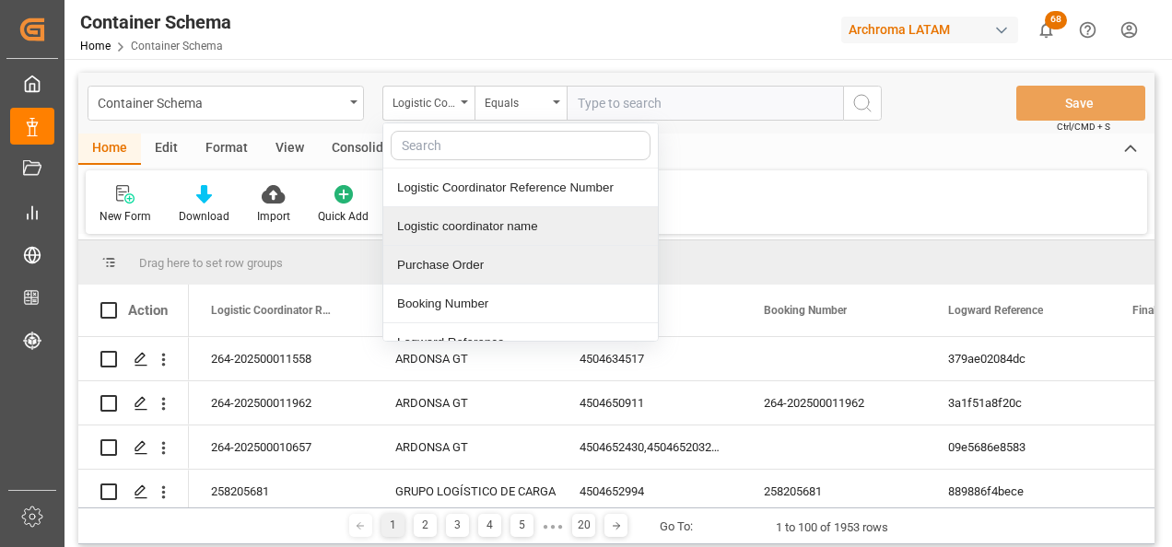
click at [451, 252] on div "Purchase Order" at bounding box center [520, 265] width 275 height 39
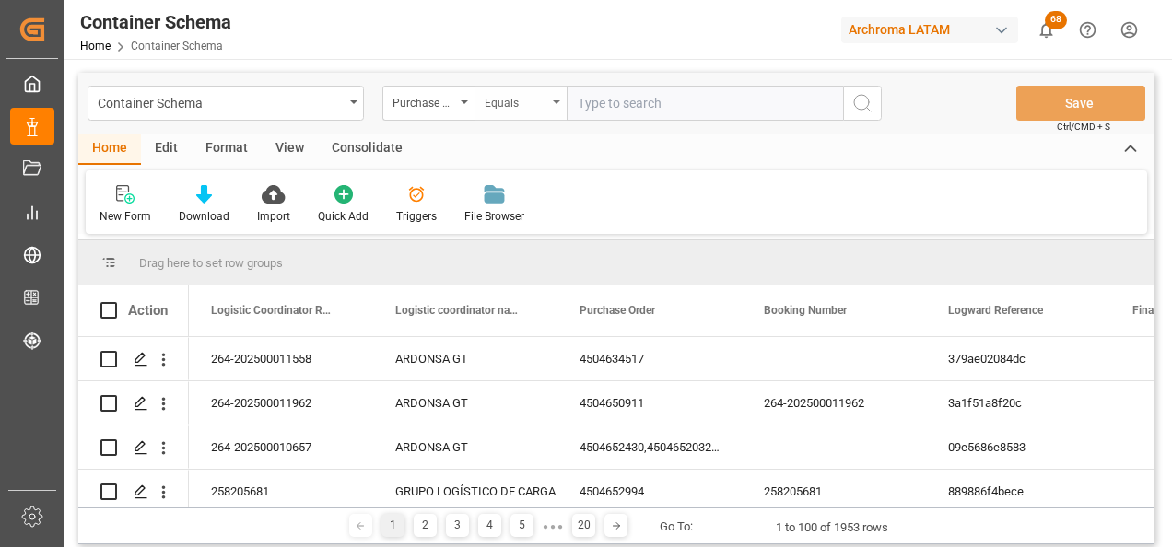
click at [535, 108] on div "Equals" at bounding box center [516, 100] width 63 height 21
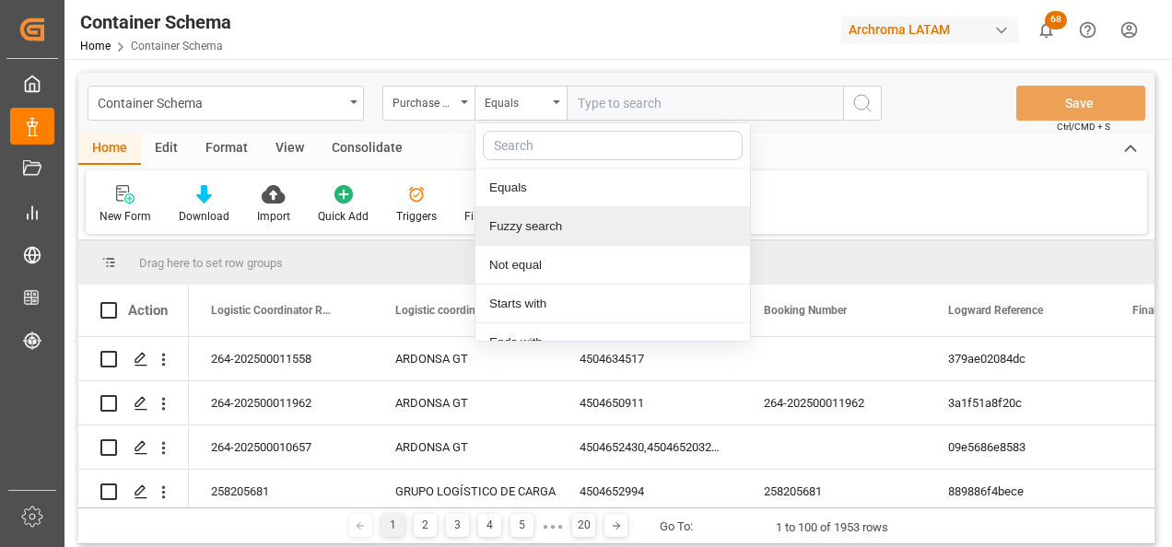
click at [543, 227] on div "Fuzzy search" at bounding box center [612, 226] width 275 height 39
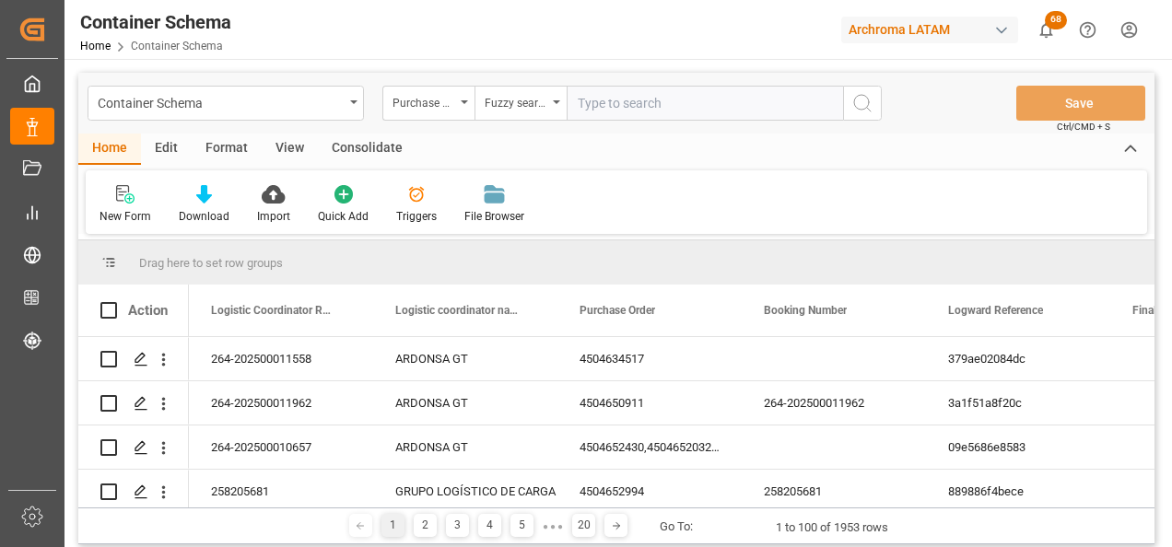
paste input "4504652958"
type input "4504652958"
click at [864, 106] on icon "search button" at bounding box center [862, 103] width 22 height 22
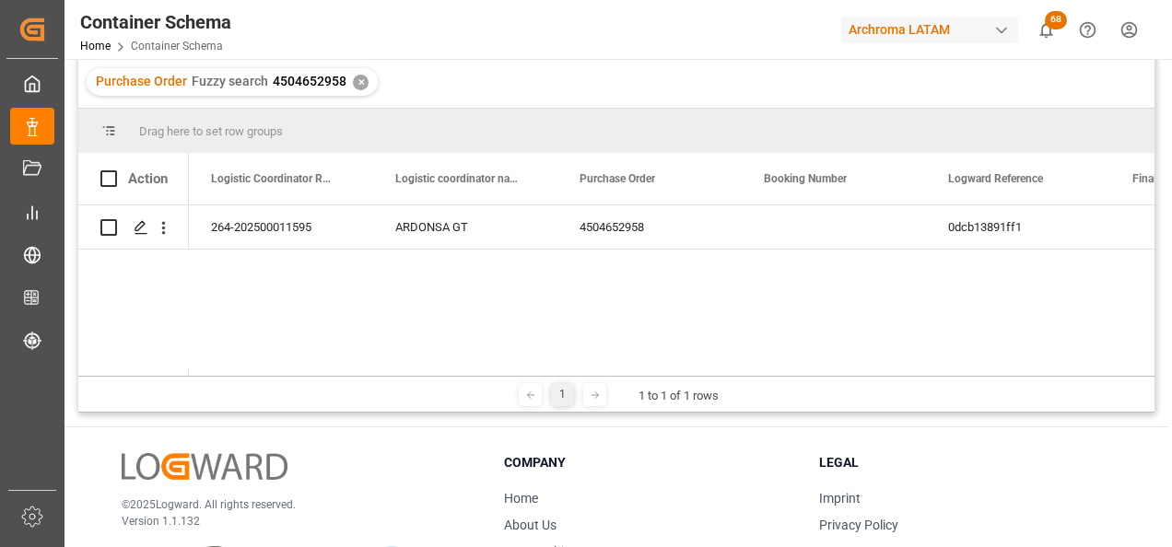
scroll to position [184, 0]
click at [148, 217] on div "Press SPACE to select this row." at bounding box center [140, 227] width 28 height 34
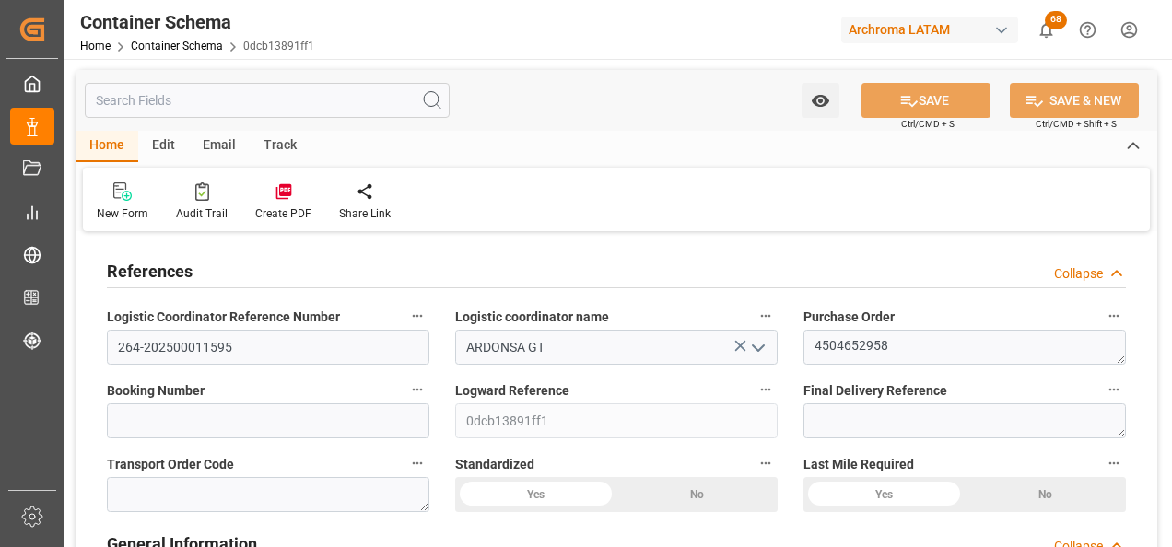
type input "0"
type input "1"
type input "24"
type input "720"
type input "791.2"
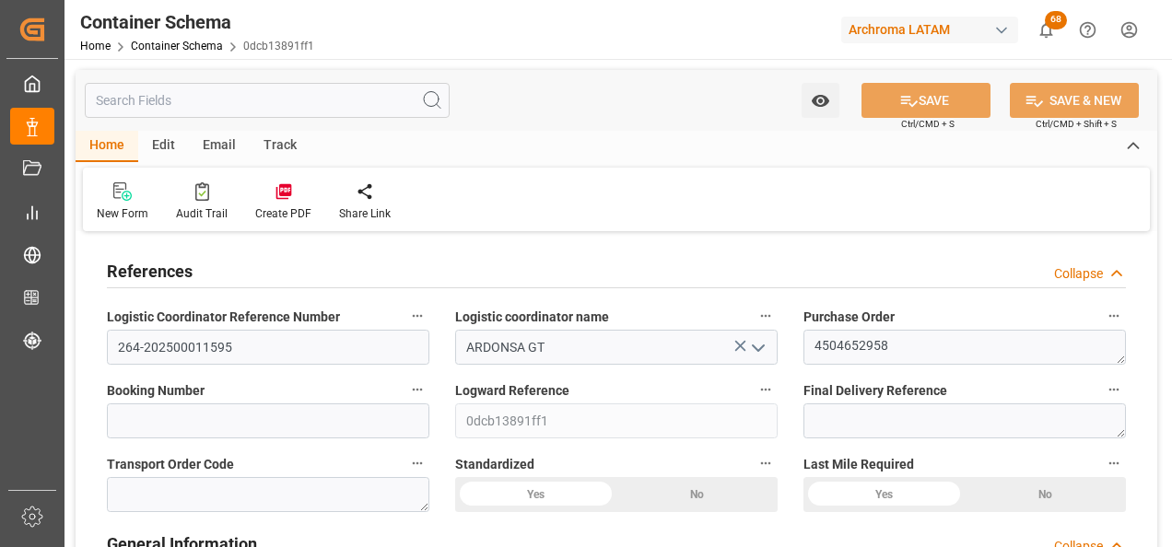
type input "MXZMF"
type input "14"
type input "[DATE] 13:30"
type input "[DATE]"
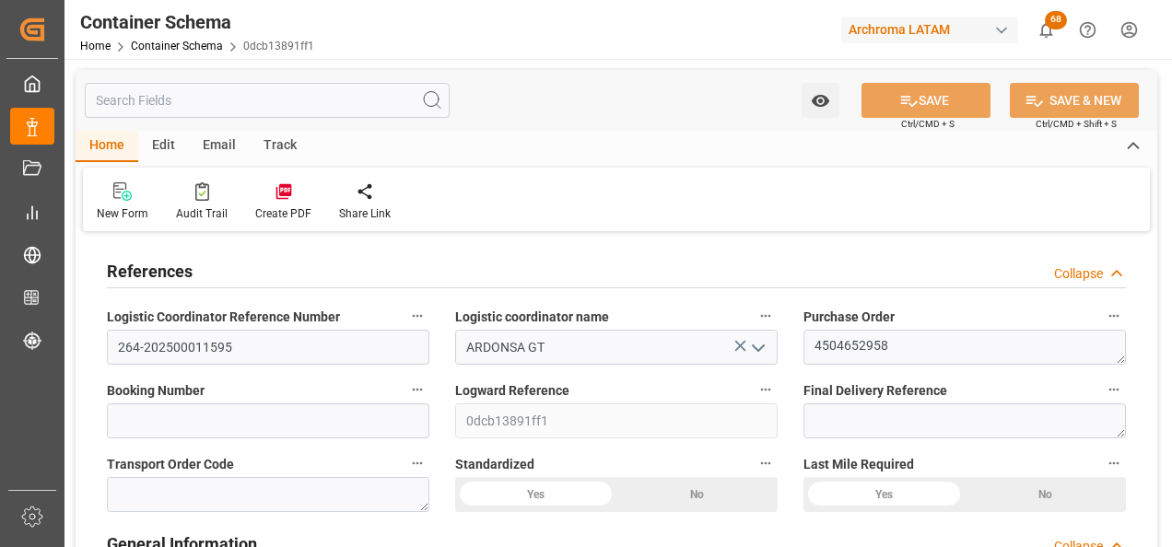
type input "[DATE]"
type input "[DATE] 19:05"
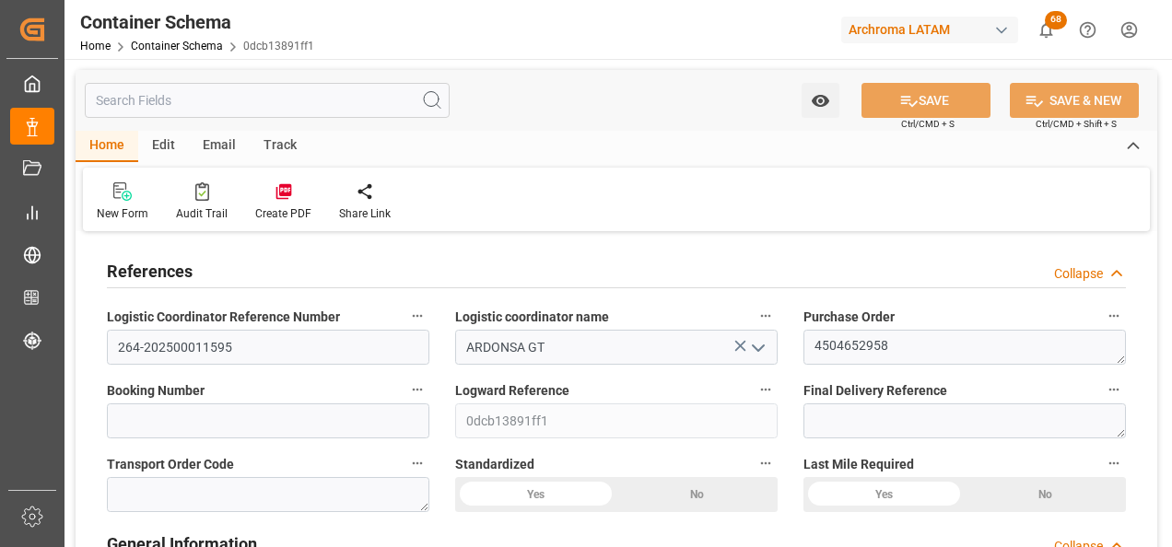
type input "[DATE] 18:26"
type input "[DATE]"
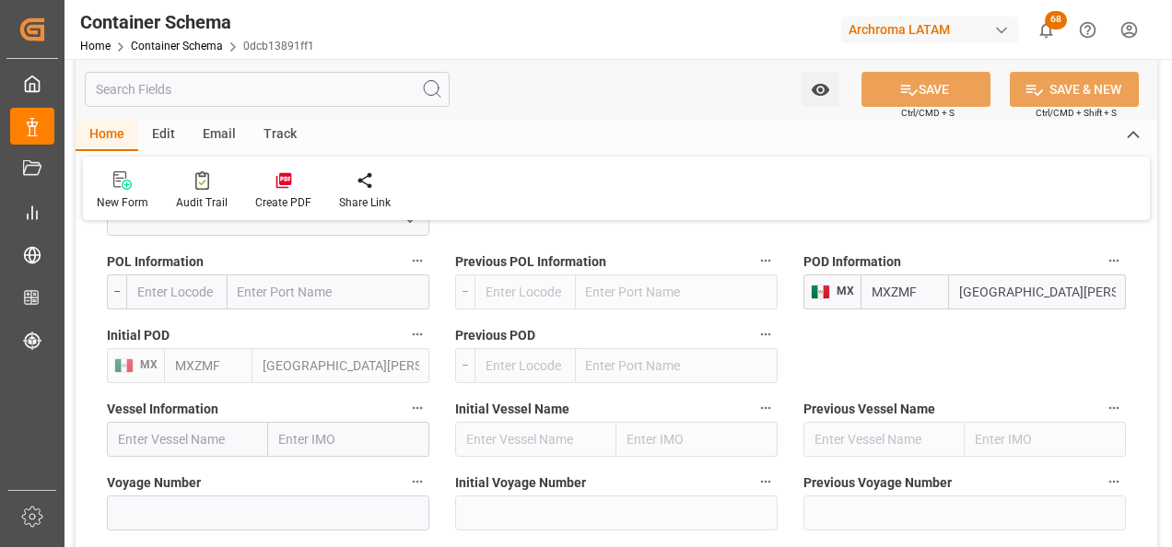
scroll to position [1935, 0]
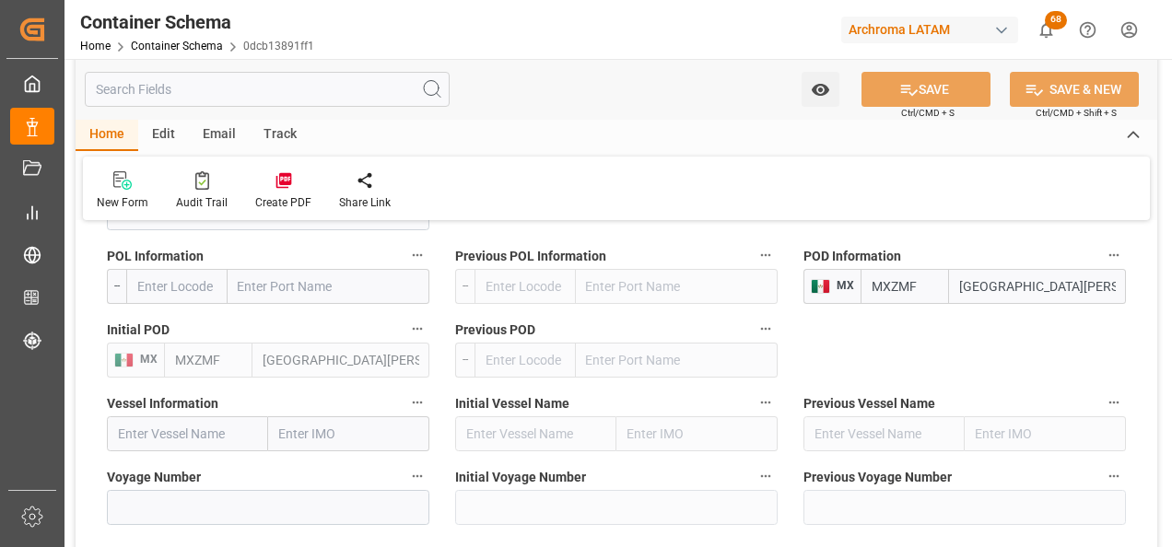
type input "tecun uman"
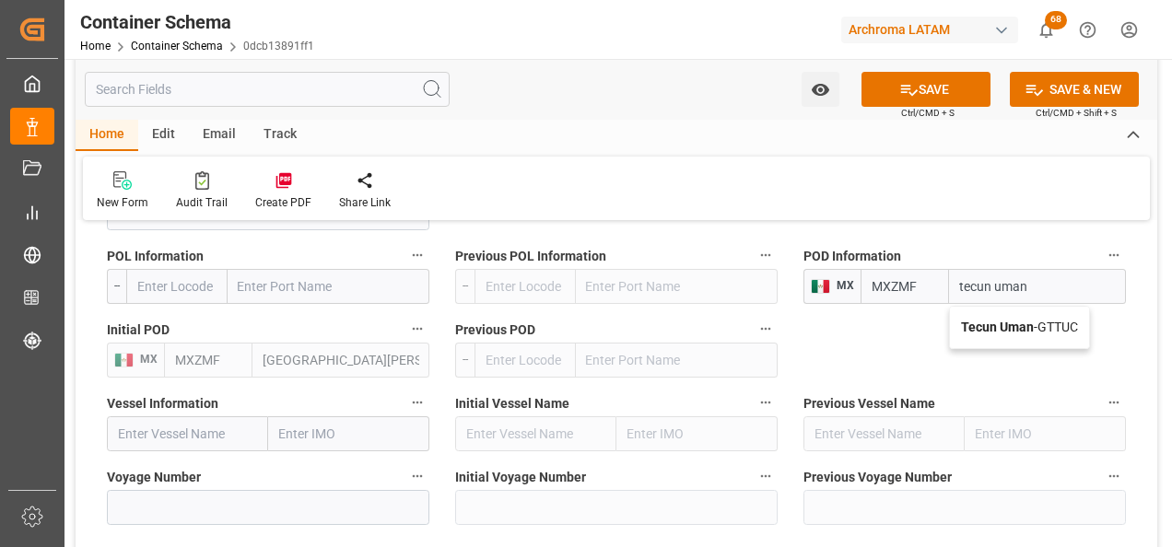
click at [1001, 328] on b "Tecun Uman" at bounding box center [997, 327] width 73 height 15
type input "GTTUC"
type input "Tecun Uman"
click at [942, 87] on button "SAVE" at bounding box center [925, 89] width 129 height 35
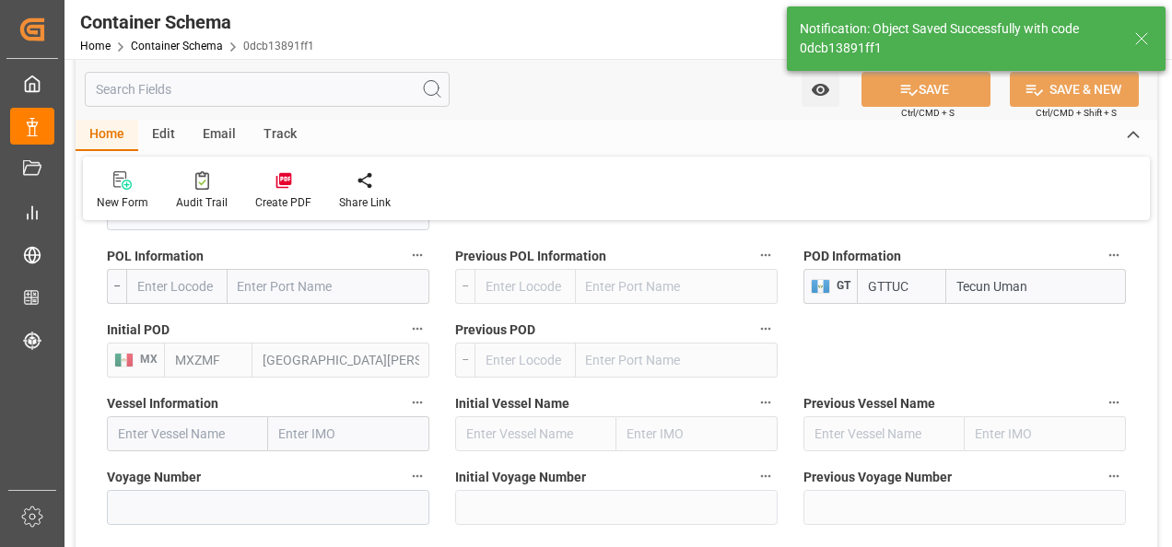
type input "MXZMF"
type input "[GEOGRAPHIC_DATA][PERSON_NAME]"
type input "35"
type input "[DATE]"
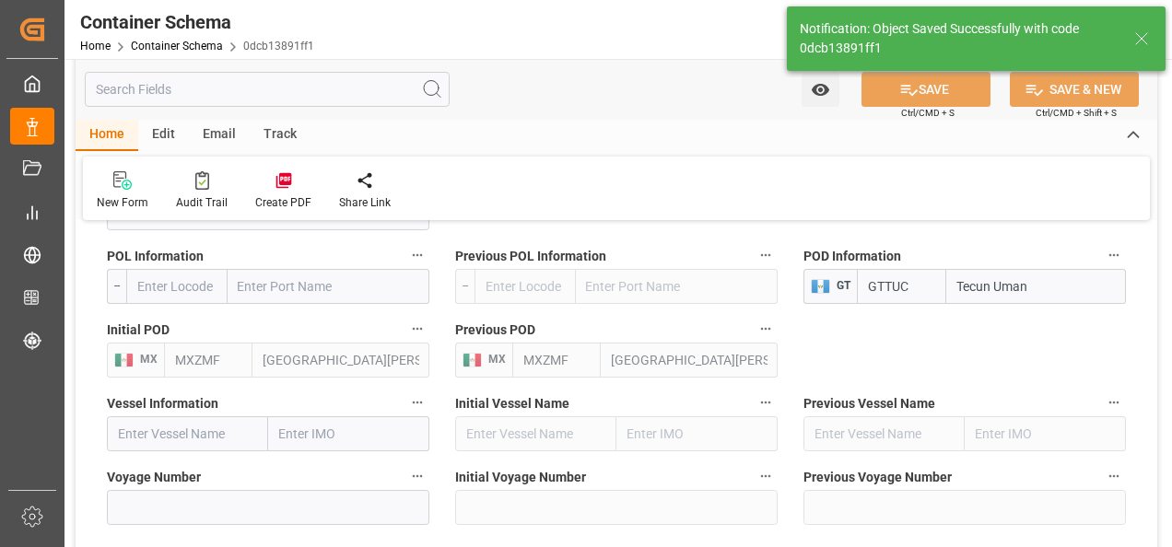
type input "[DATE] 21:15"
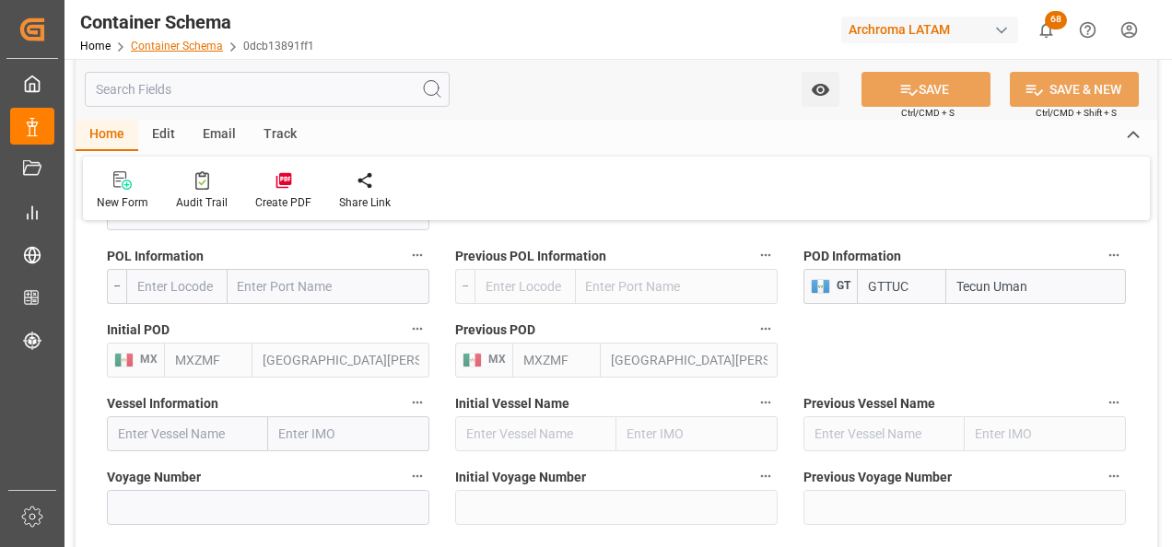
click at [194, 49] on link "Container Schema" at bounding box center [177, 46] width 92 height 13
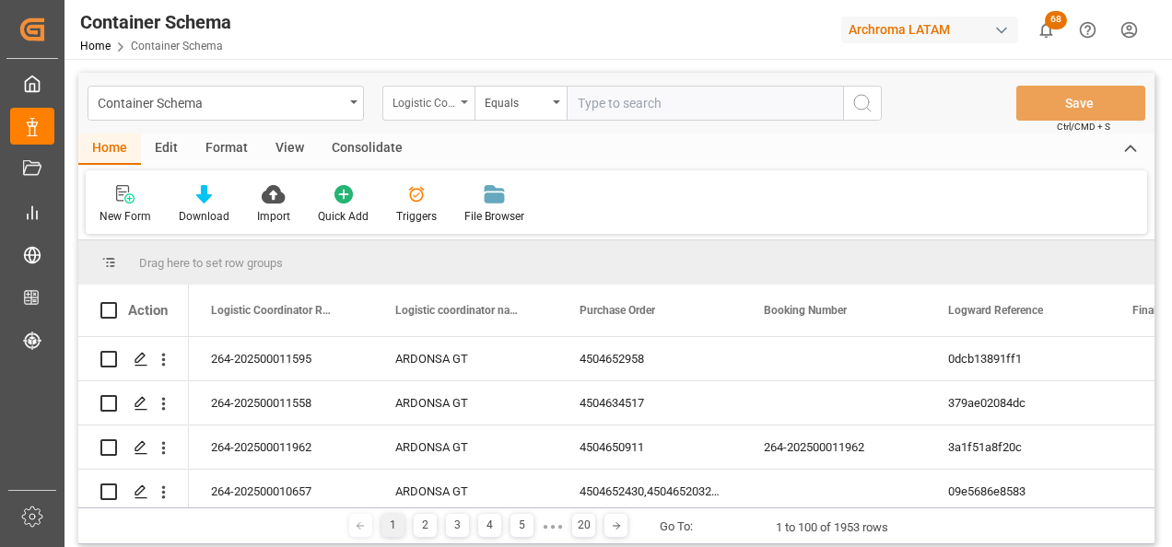
click at [444, 108] on div "Logistic Coordinator Reference Number" at bounding box center [423, 100] width 63 height 21
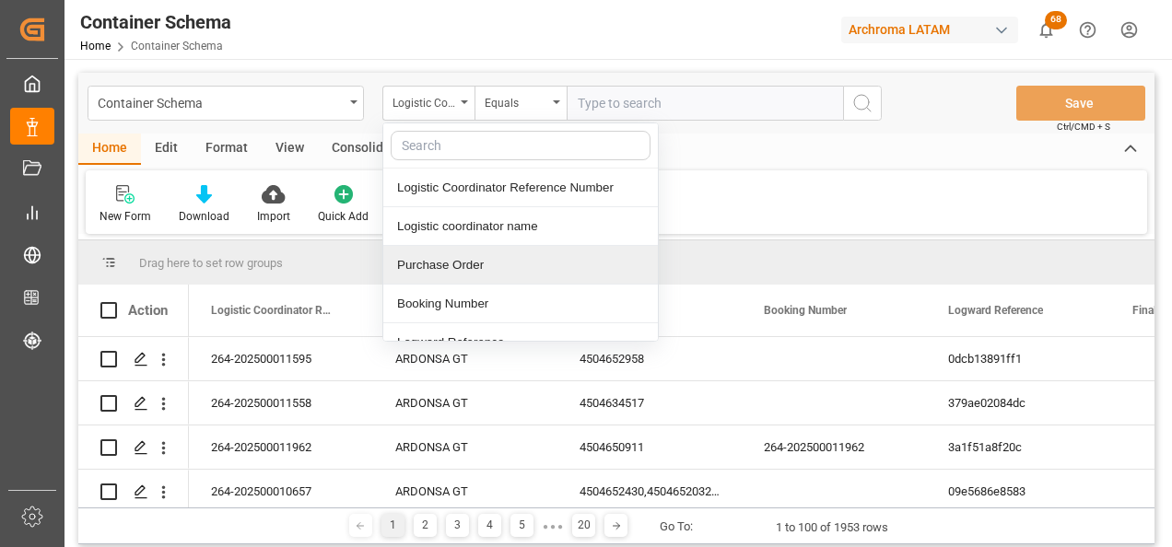
click at [465, 263] on div "Purchase Order" at bounding box center [520, 265] width 275 height 39
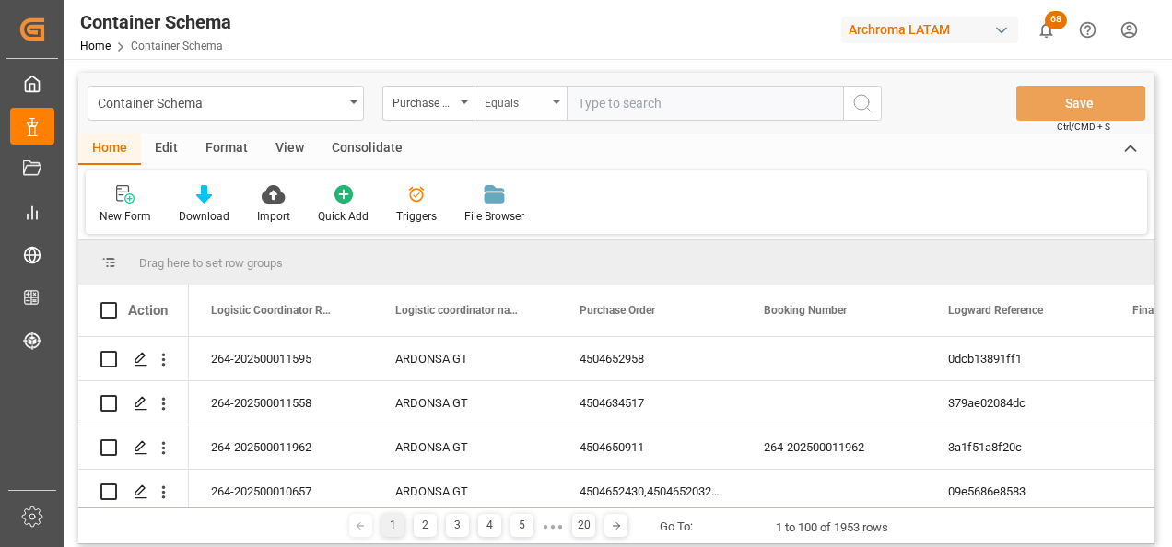
click at [503, 98] on div "Equals" at bounding box center [516, 100] width 63 height 21
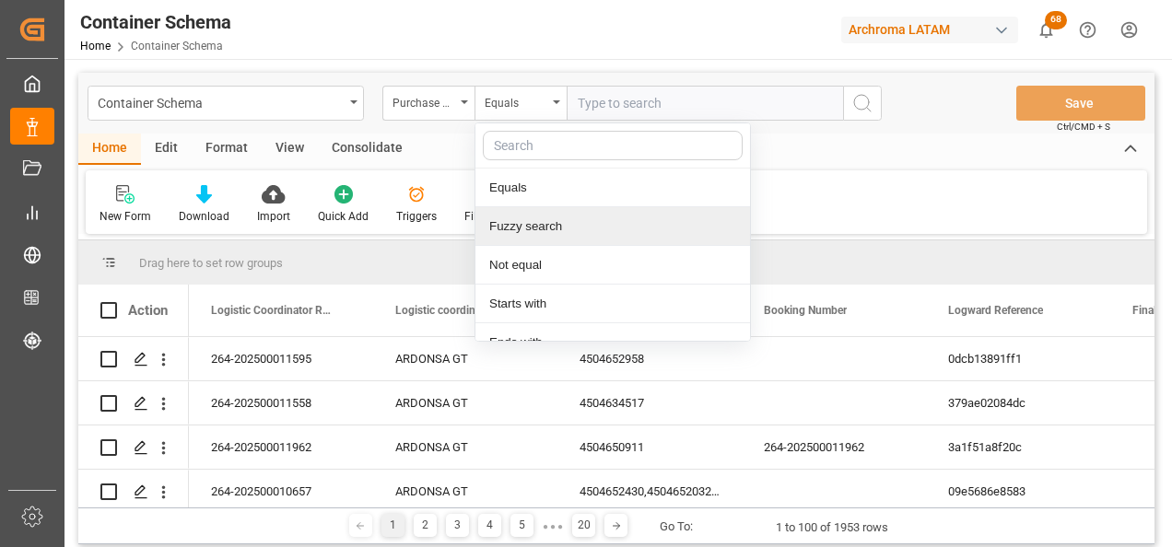
click at [538, 222] on div "Fuzzy search" at bounding box center [612, 226] width 275 height 39
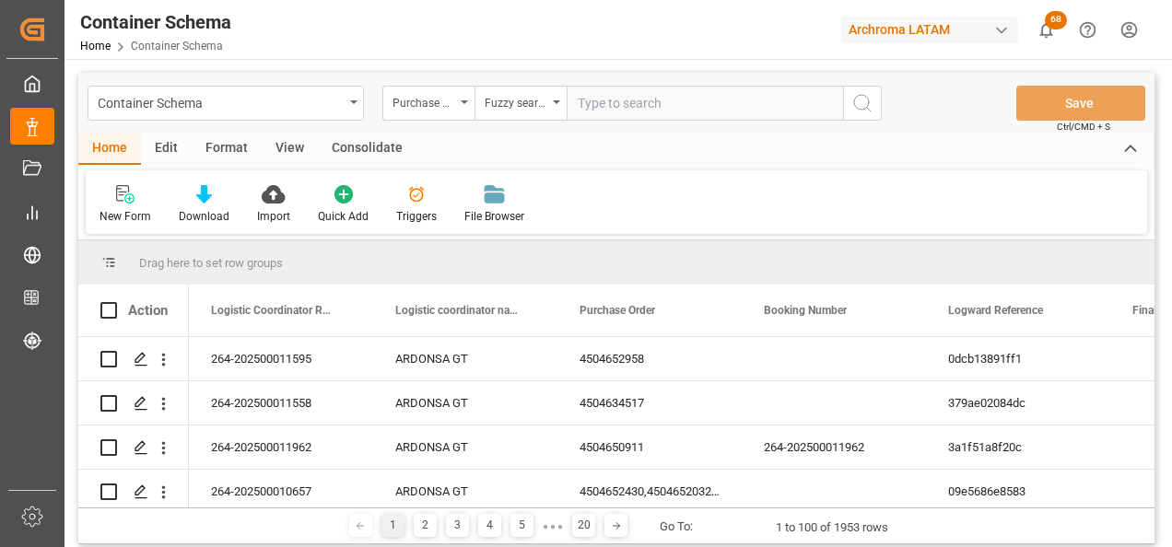
paste input "4504647989"
type input "4504647989"
click at [853, 101] on icon "search button" at bounding box center [862, 103] width 22 height 22
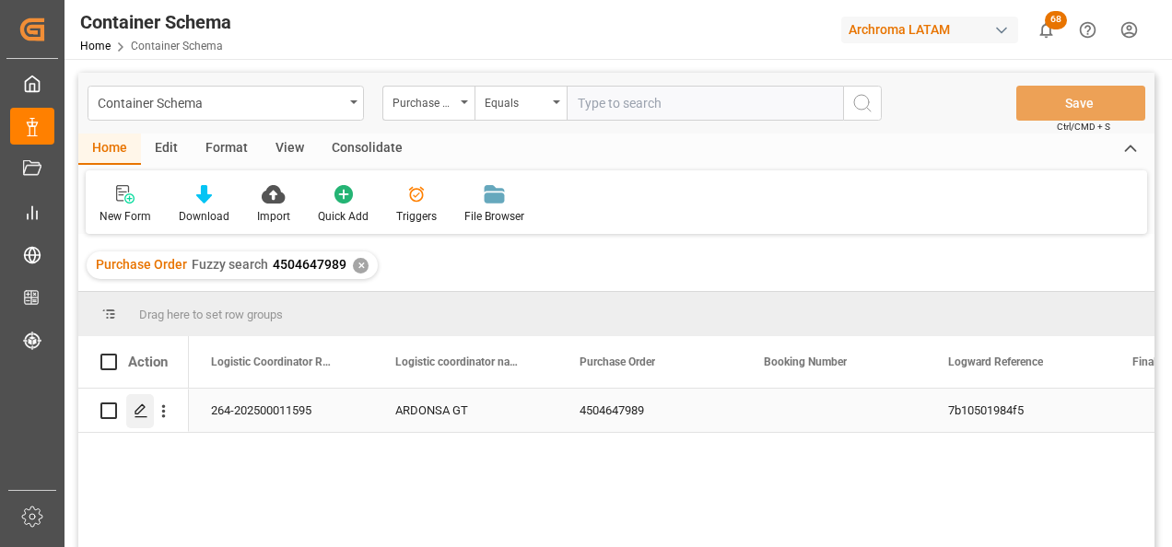
click at [148, 412] on div "Press SPACE to select this row." at bounding box center [140, 411] width 28 height 34
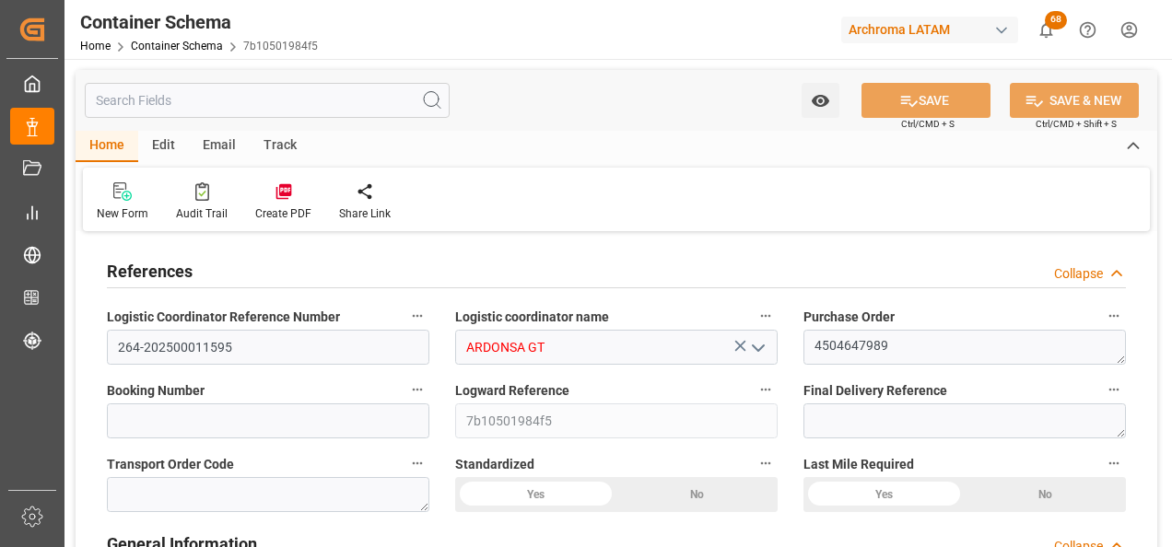
type input "0"
type input "1"
type input "3"
type input "3000"
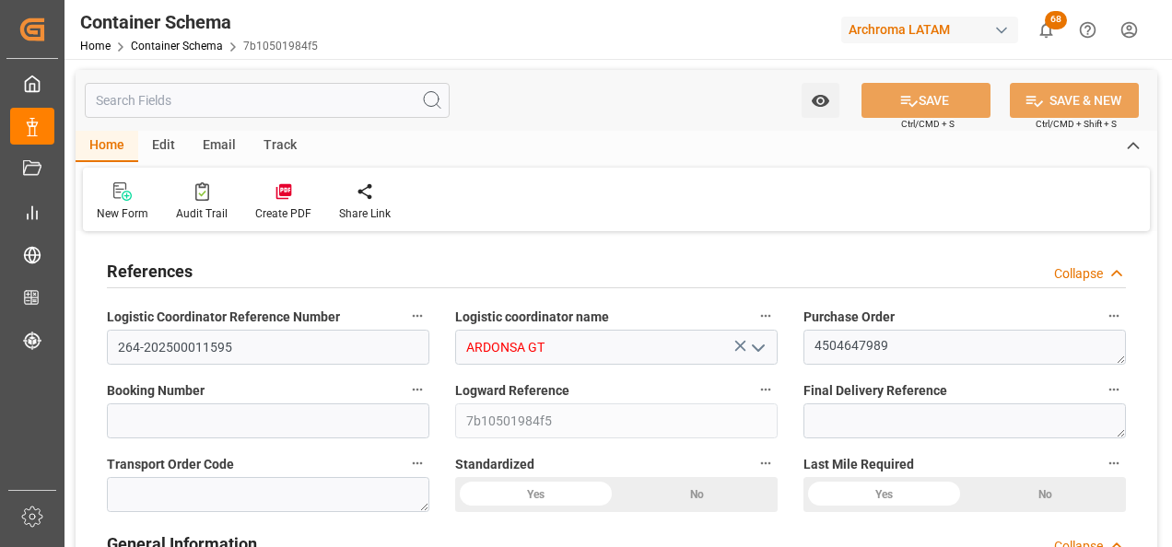
type input "MXEDM"
type input "MXZMF"
type input "13"
type input "[DATE] 17:30"
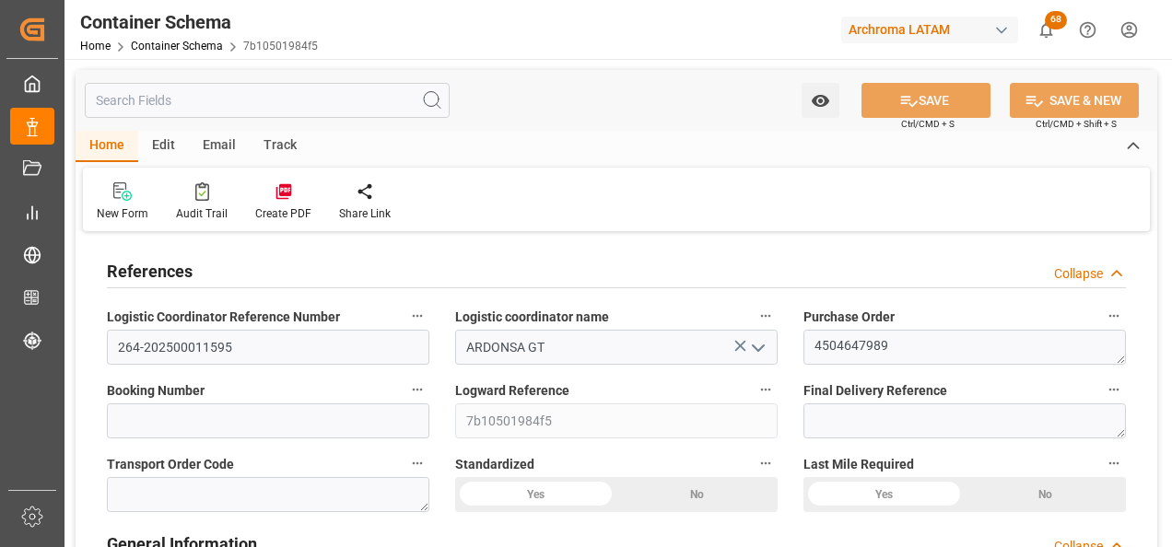
type input "[DATE]"
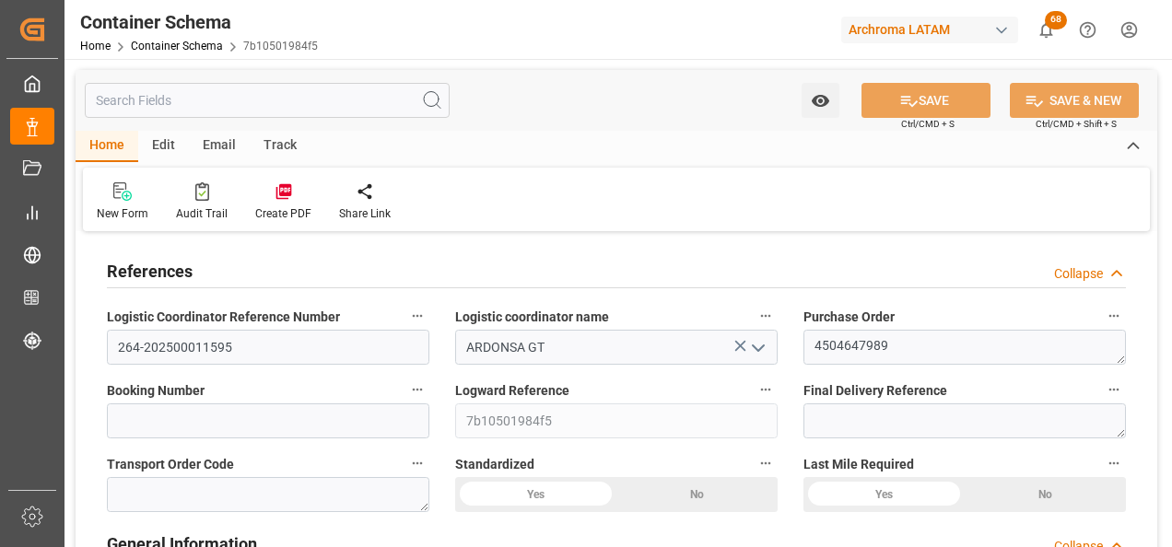
type input "[DATE] 19:42"
type input "[DATE] 22:26"
type input "[DATE]"
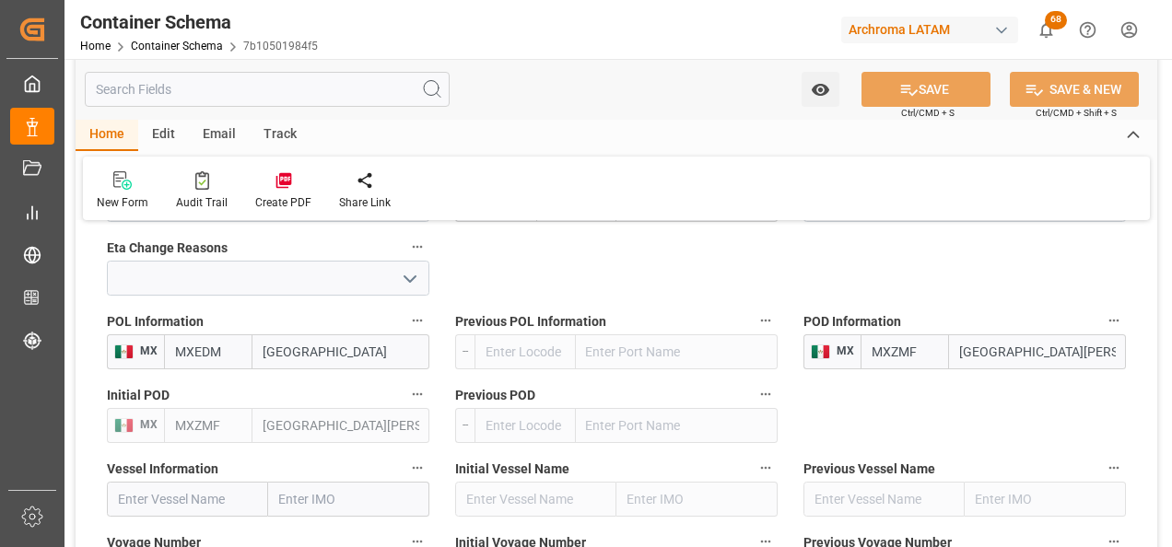
scroll to position [1935, 0]
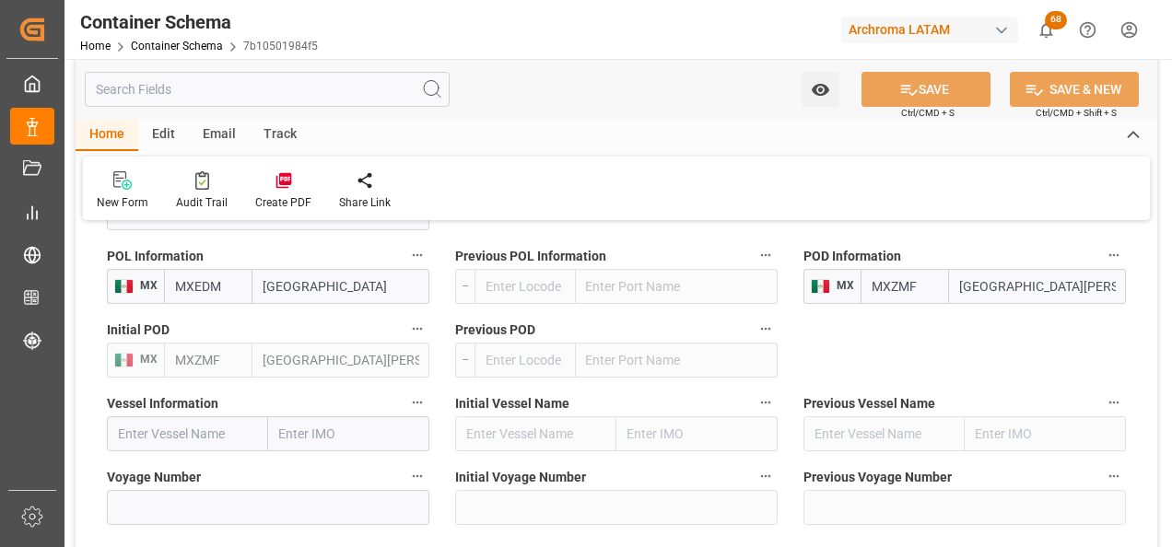
drag, startPoint x: 1069, startPoint y: 284, endPoint x: 860, endPoint y: 289, distance: 208.3
click at [862, 288] on div "MXZMF [GEOGRAPHIC_DATA][PERSON_NAME]" at bounding box center [992, 286] width 265 height 35
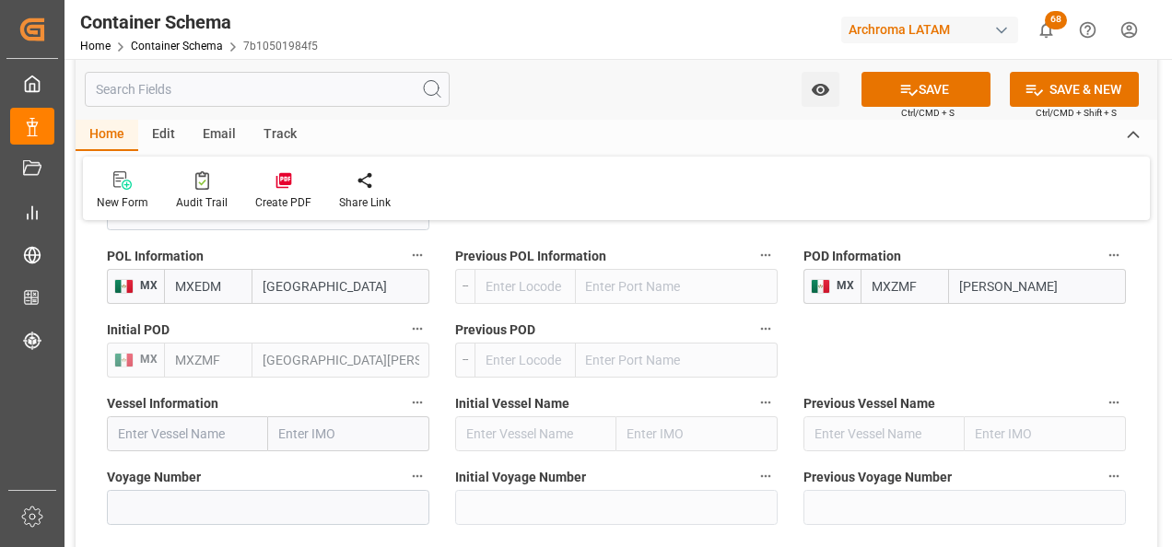
type input "tecun uman"
click at [977, 325] on b "Tecun Uman" at bounding box center [997, 327] width 73 height 15
type input "GTTUC"
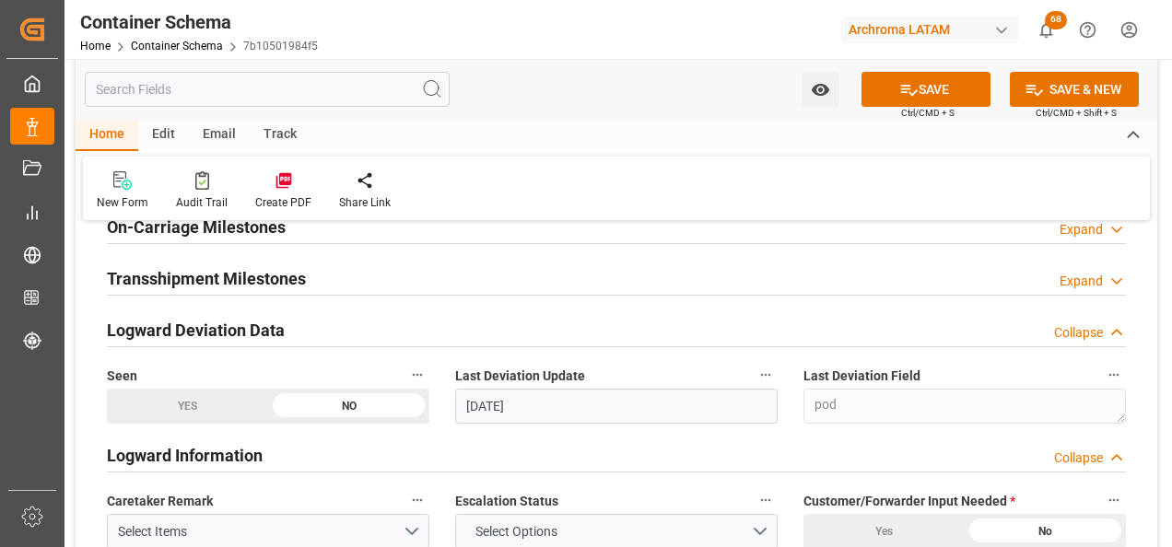
scroll to position [2211, 0]
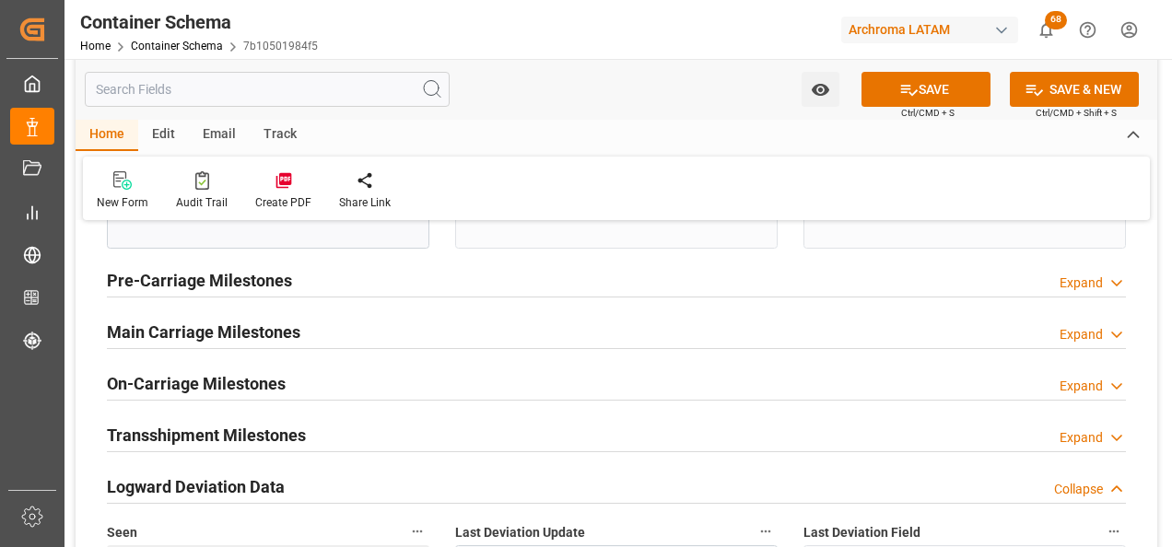
type input "Tecun Uman"
click at [205, 337] on h2 "Main Carriage Milestones" at bounding box center [203, 332] width 193 height 25
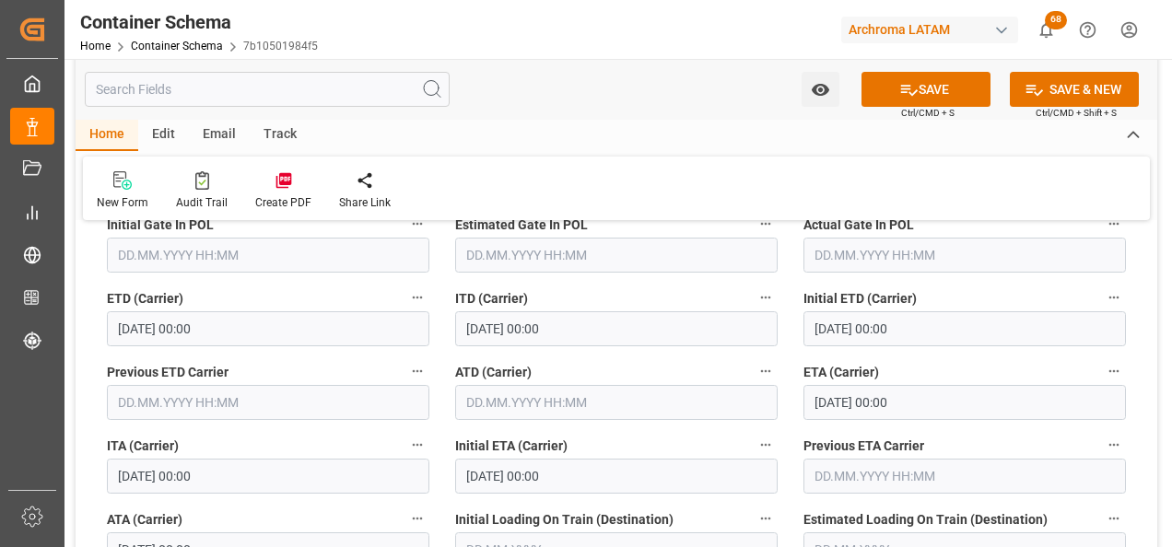
scroll to position [2395, 0]
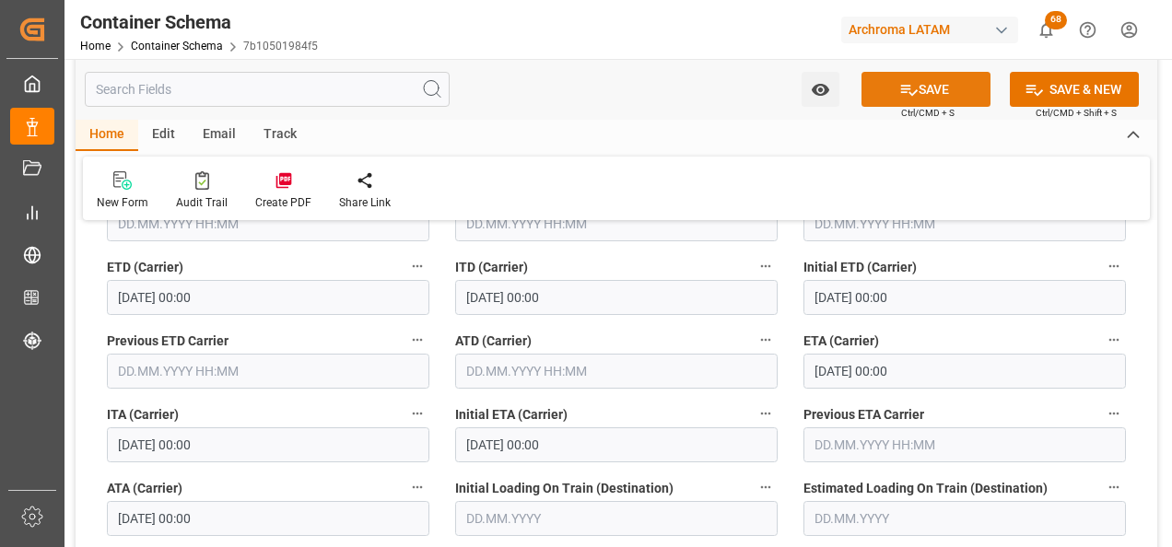
click at [907, 89] on icon at bounding box center [908, 89] width 19 height 19
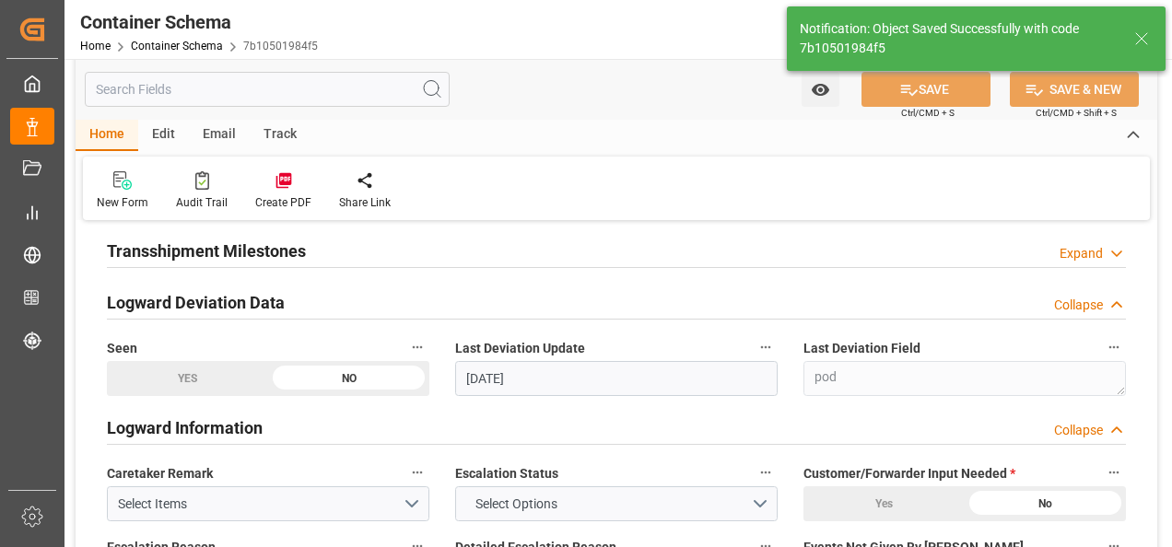
type input "MXZMF"
type input "[GEOGRAPHIC_DATA][PERSON_NAME]"
type input "35"
type input "[DATE]"
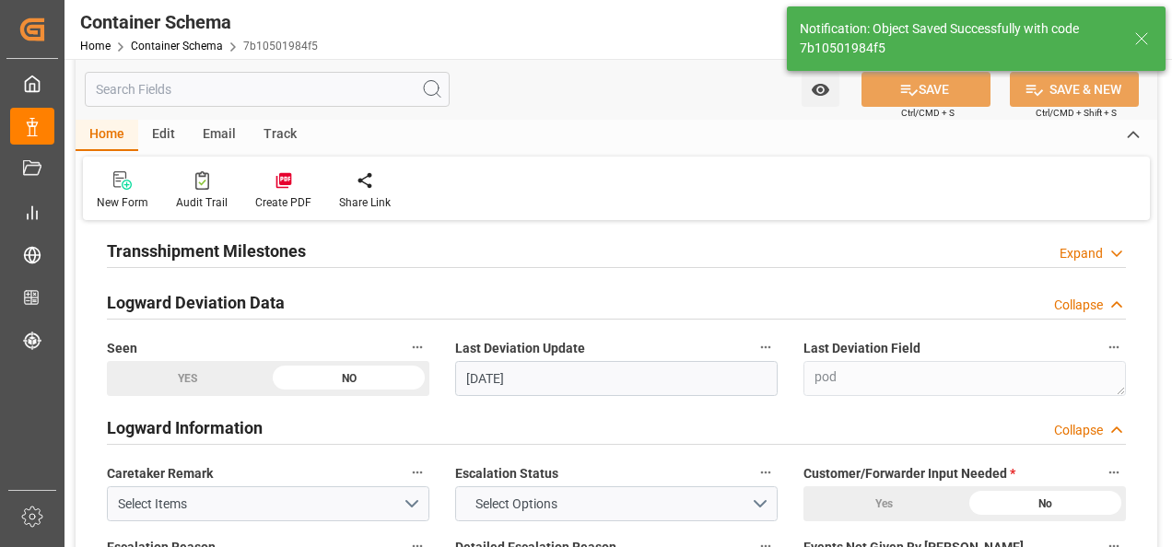
type input "[DATE] 21:17"
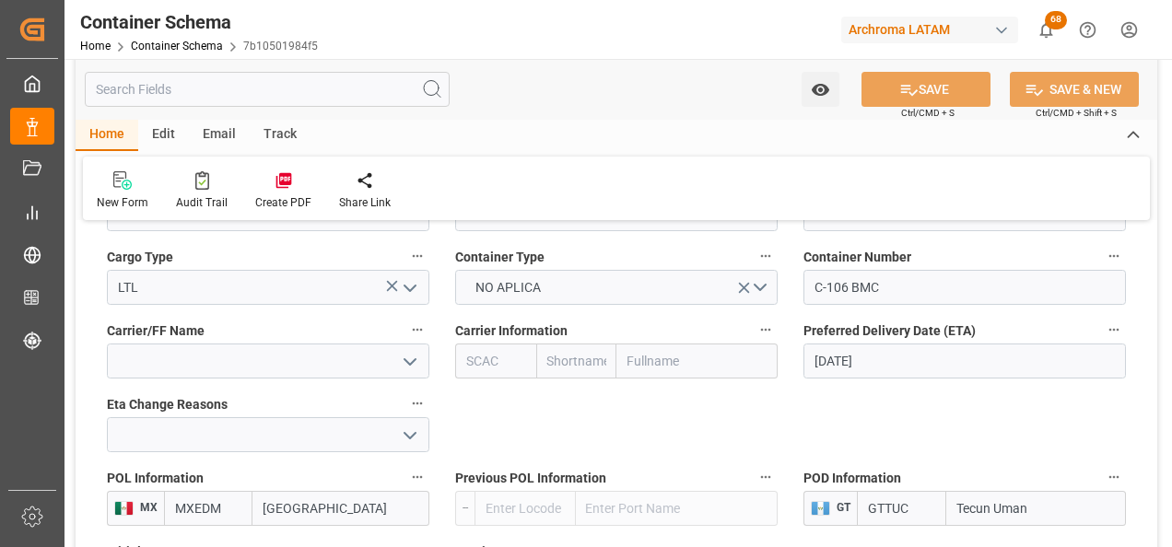
scroll to position [1750, 0]
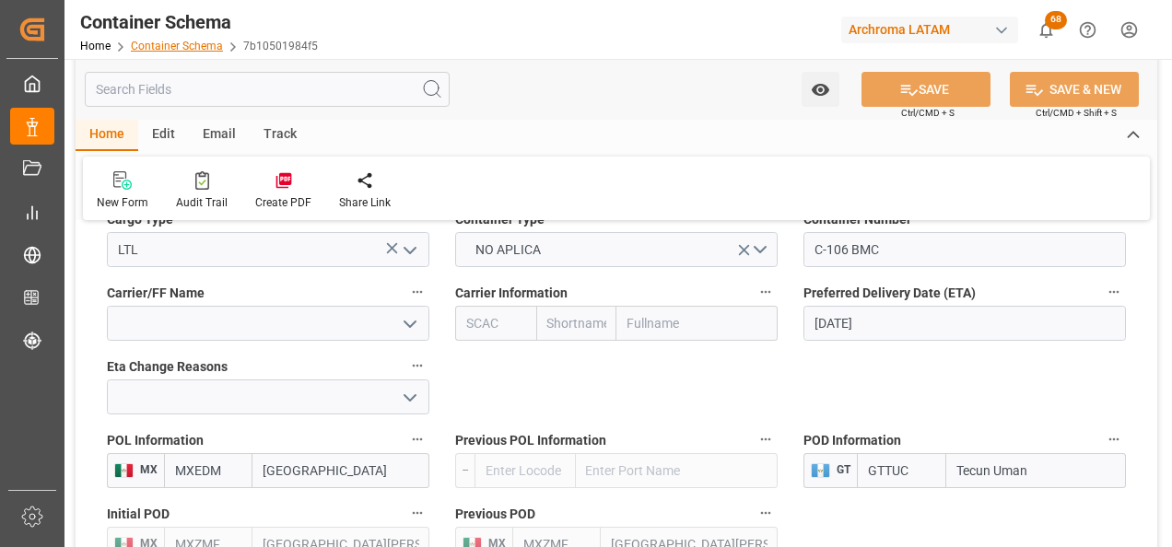
click at [190, 47] on link "Container Schema" at bounding box center [177, 46] width 92 height 13
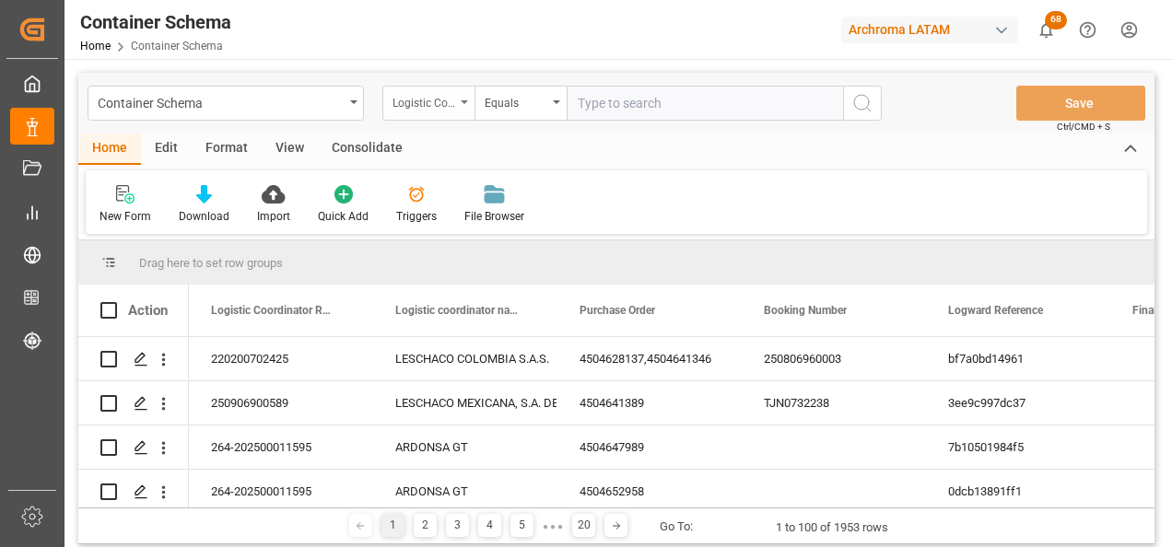
click at [458, 98] on div "Logistic Coordinator Reference Number" at bounding box center [428, 103] width 92 height 35
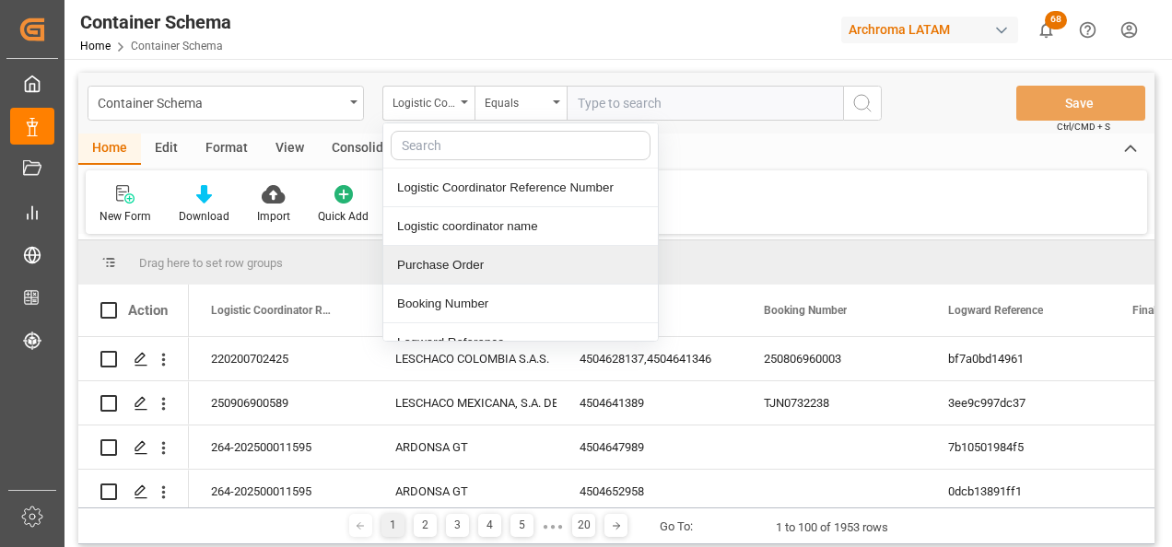
click at [464, 255] on div "Purchase Order" at bounding box center [520, 265] width 275 height 39
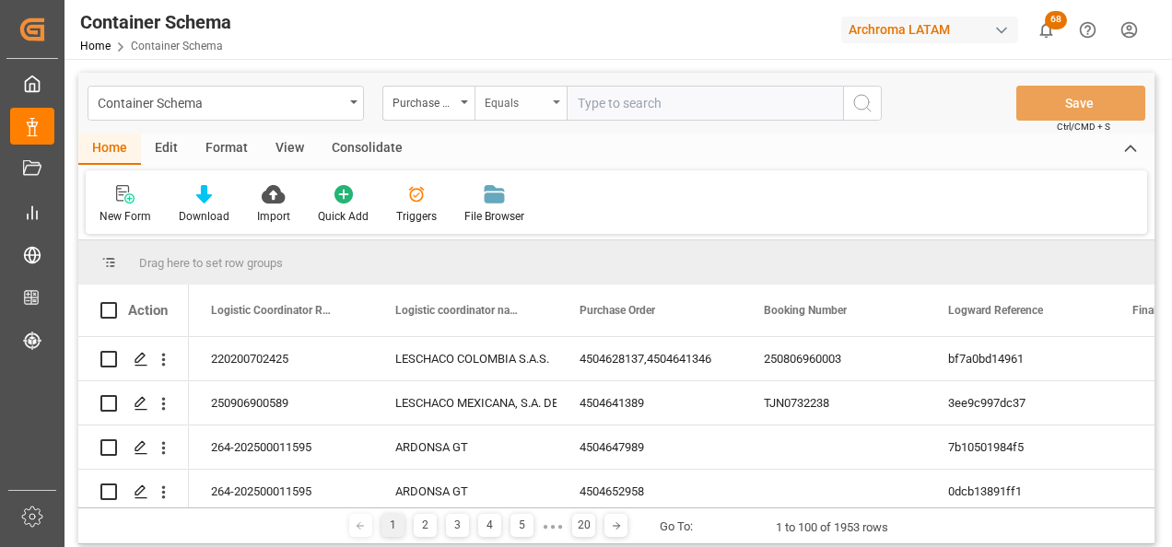
click at [515, 88] on div "Equals" at bounding box center [520, 103] width 92 height 35
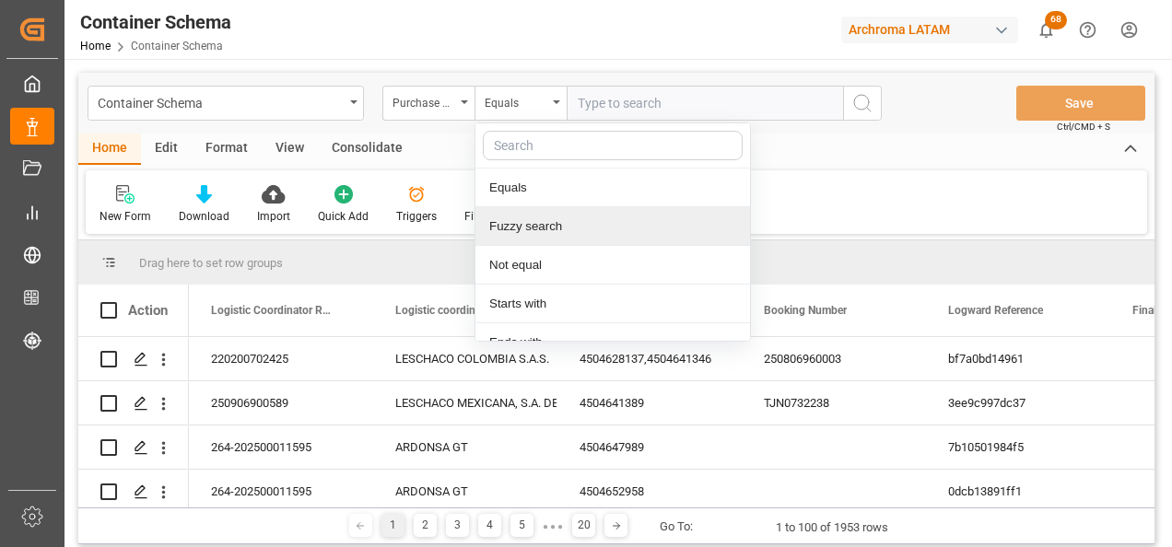
click at [527, 222] on div "Fuzzy search" at bounding box center [612, 226] width 275 height 39
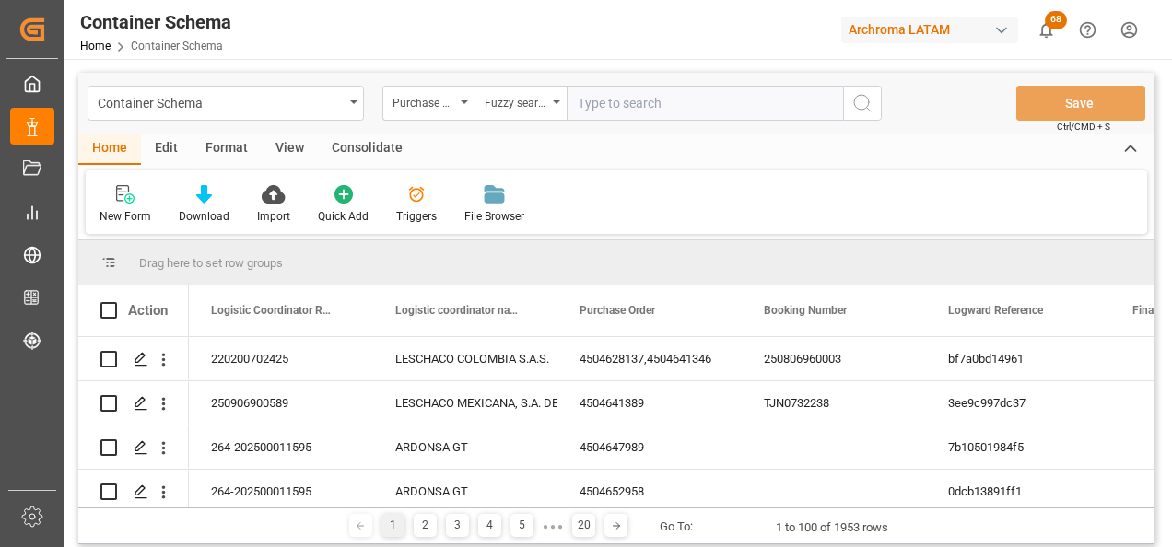
paste input "4504651461"
type input "4504651461"
click at [854, 106] on icon "search button" at bounding box center [862, 103] width 22 height 22
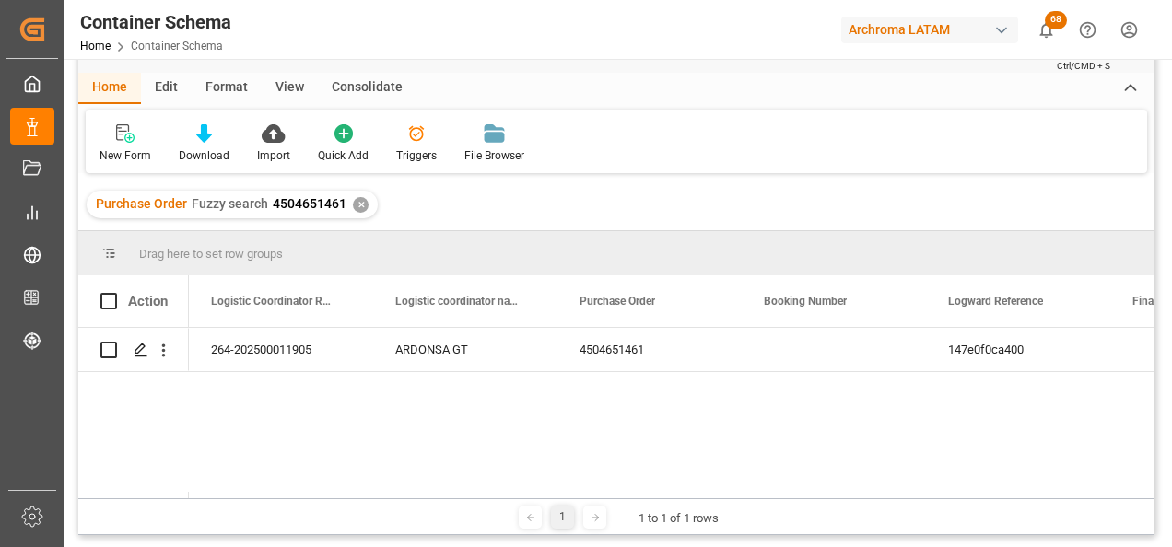
scroll to position [92, 0]
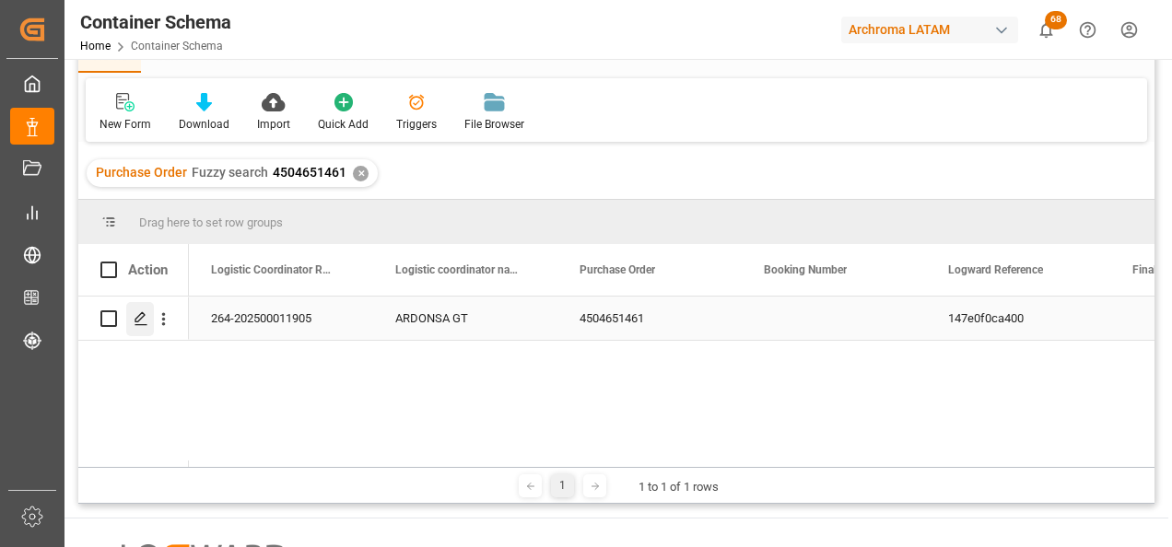
click at [141, 327] on div "Press SPACE to select this row." at bounding box center [140, 319] width 28 height 34
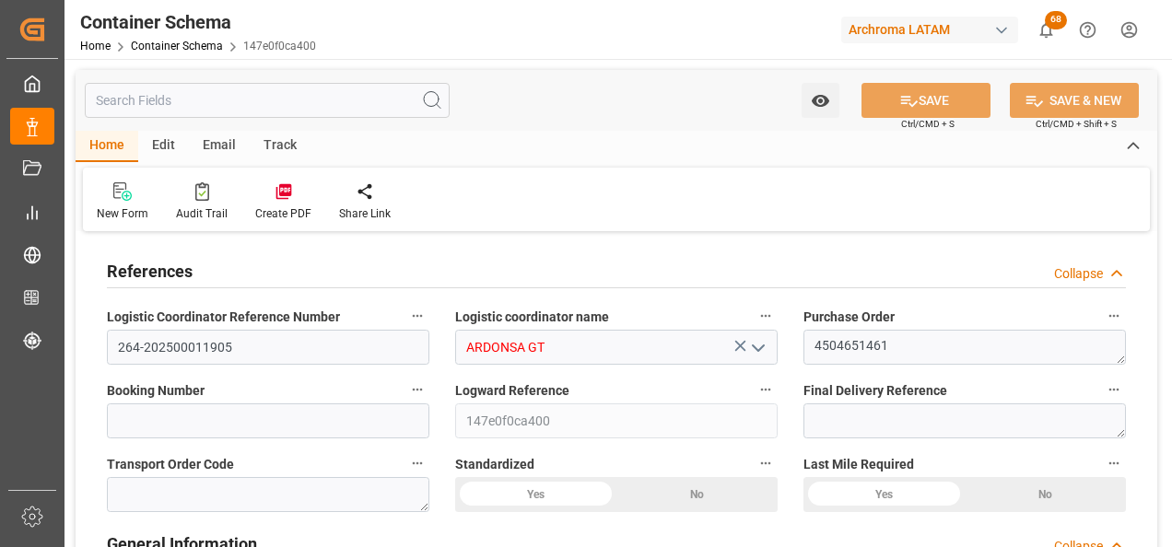
type input "0"
type input "1"
type input "56"
type input "3165.456"
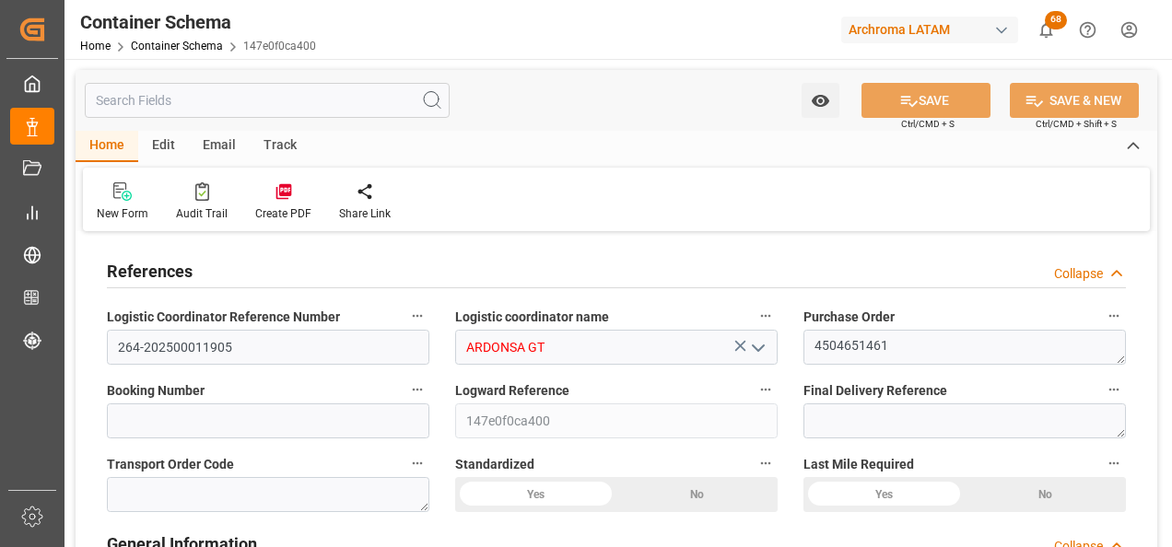
type input "MXZMF"
type input "7"
type input "26.08.2025 14:45"
type input "26.08.2025"
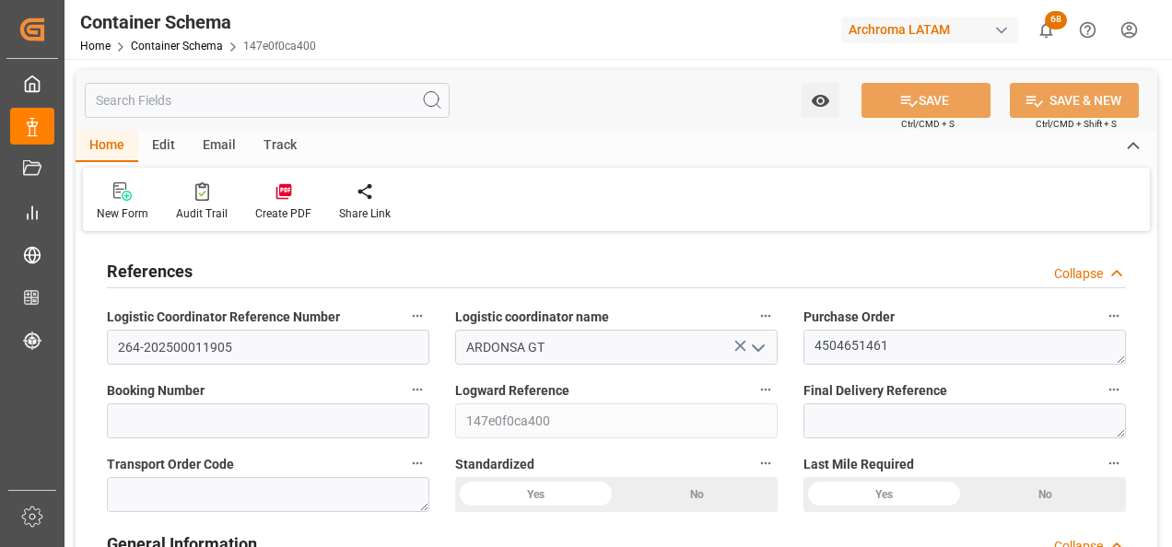
type input "26.08.2025"
type input "27.08.2025"
type input "26.08.2025"
type input "[DATE]"
type input "03.09.2025 19:17"
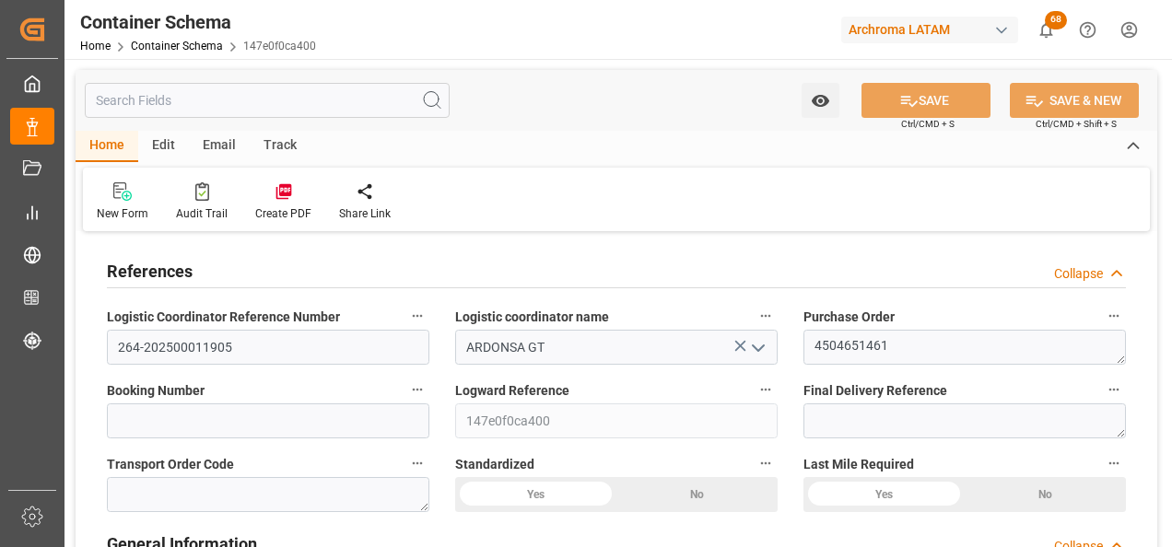
type input "26.08.2025 19:37"
type input "[DATE]"
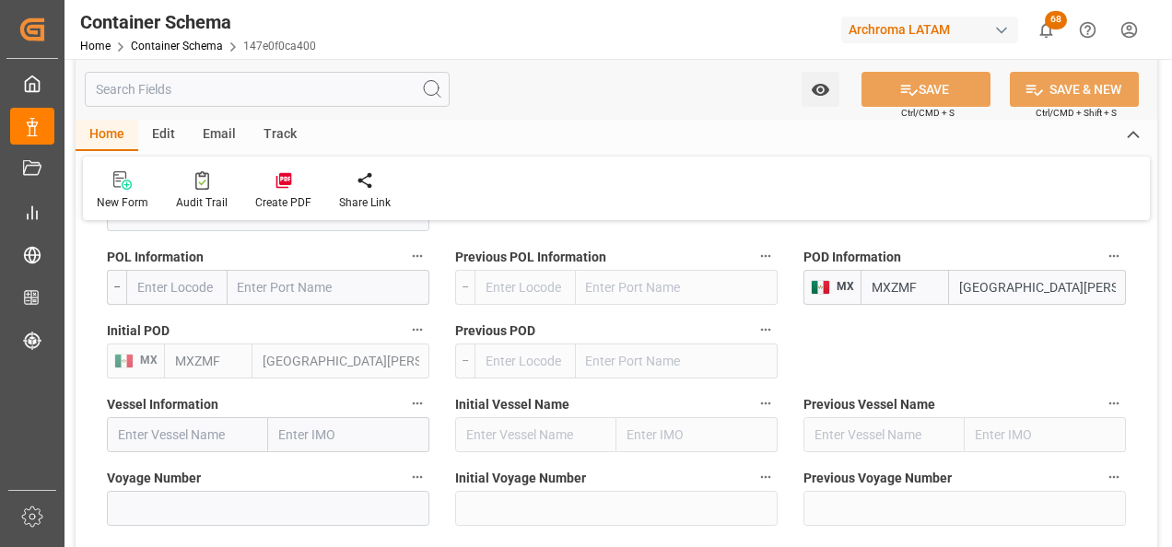
scroll to position [1935, 0]
drag, startPoint x: 1055, startPoint y: 293, endPoint x: 867, endPoint y: 302, distance: 188.2
click at [871, 301] on div "MXZMF Ciudad Hidalgo" at bounding box center [992, 286] width 265 height 35
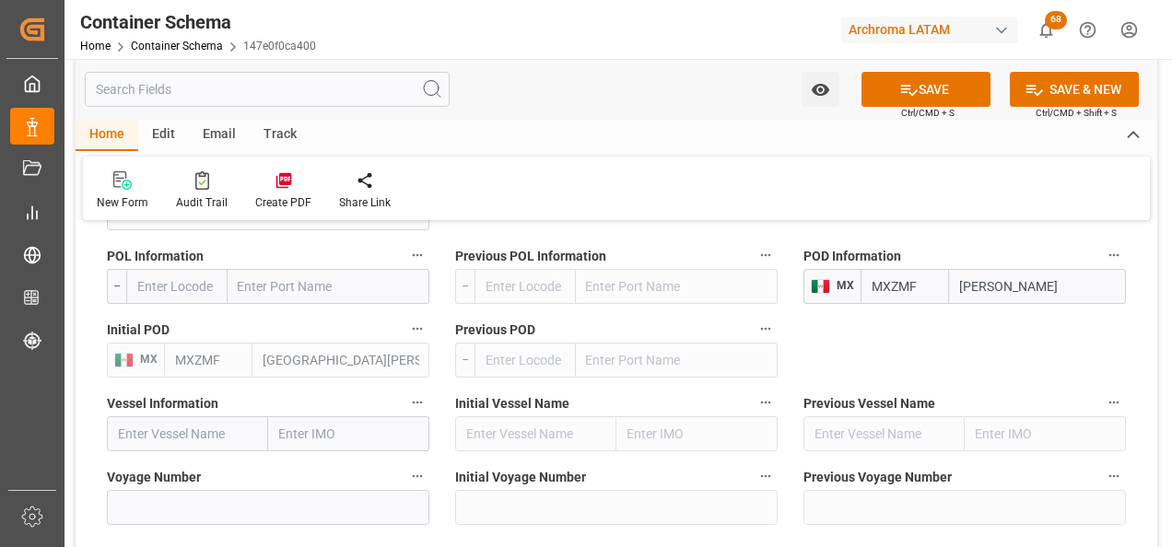
type input "tecun uman"
click at [996, 319] on div "Tecun Uman - GTTUC" at bounding box center [1019, 327] width 139 height 41
type input "GTTUC"
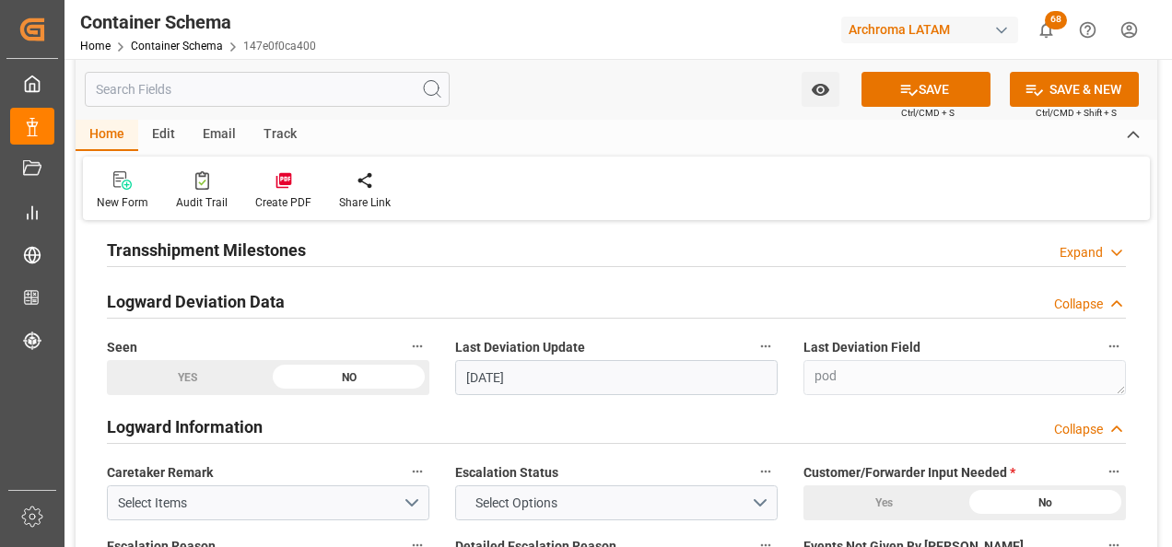
scroll to position [2211, 0]
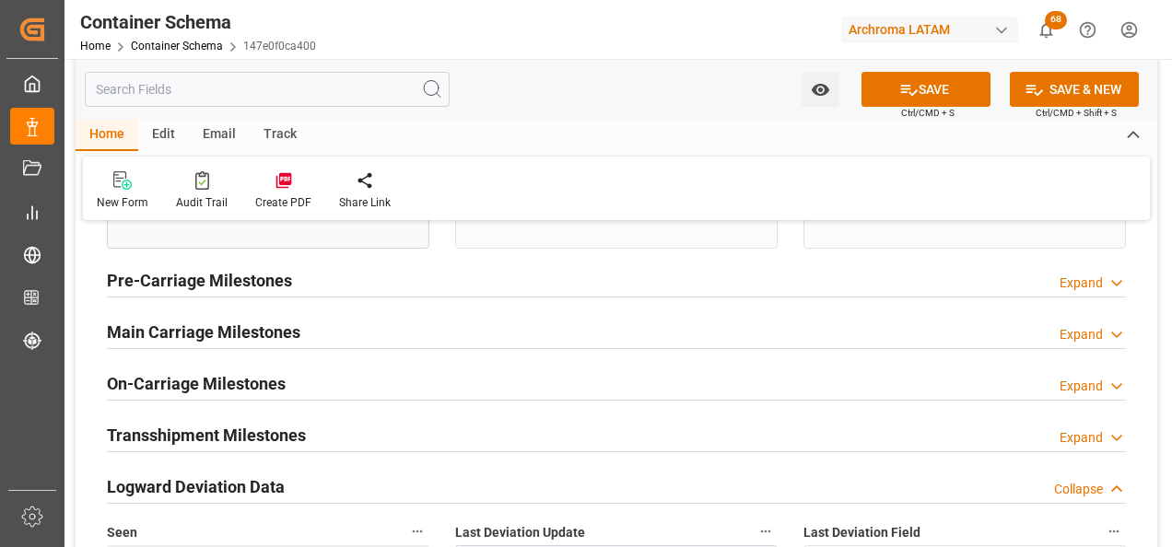
type input "Tecun Uman"
click at [146, 328] on h2 "Main Carriage Milestones" at bounding box center [203, 332] width 193 height 25
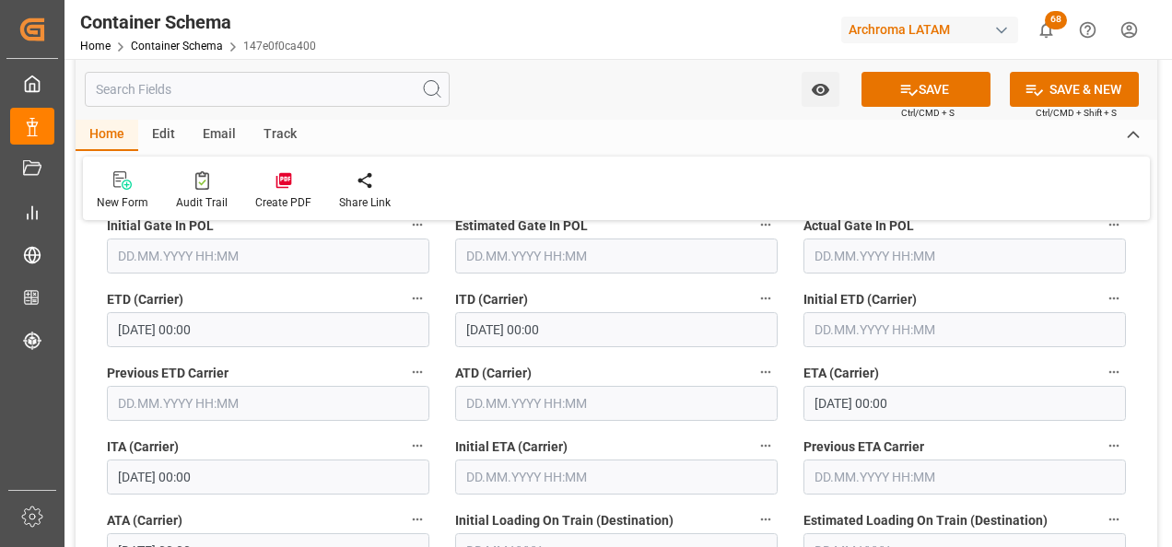
scroll to position [2395, 0]
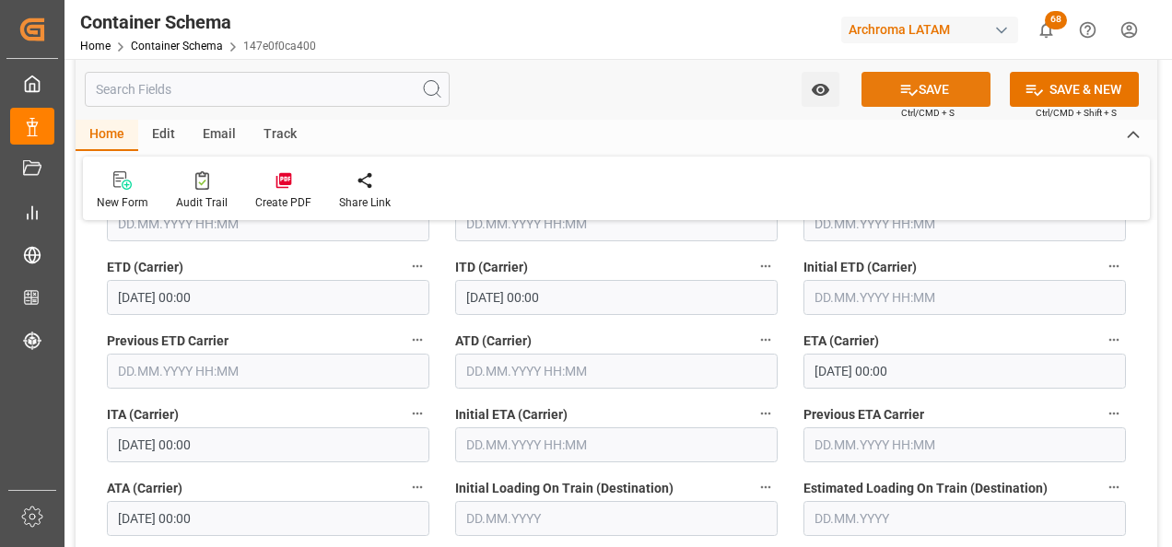
click at [887, 90] on button "SAVE" at bounding box center [925, 89] width 129 height 35
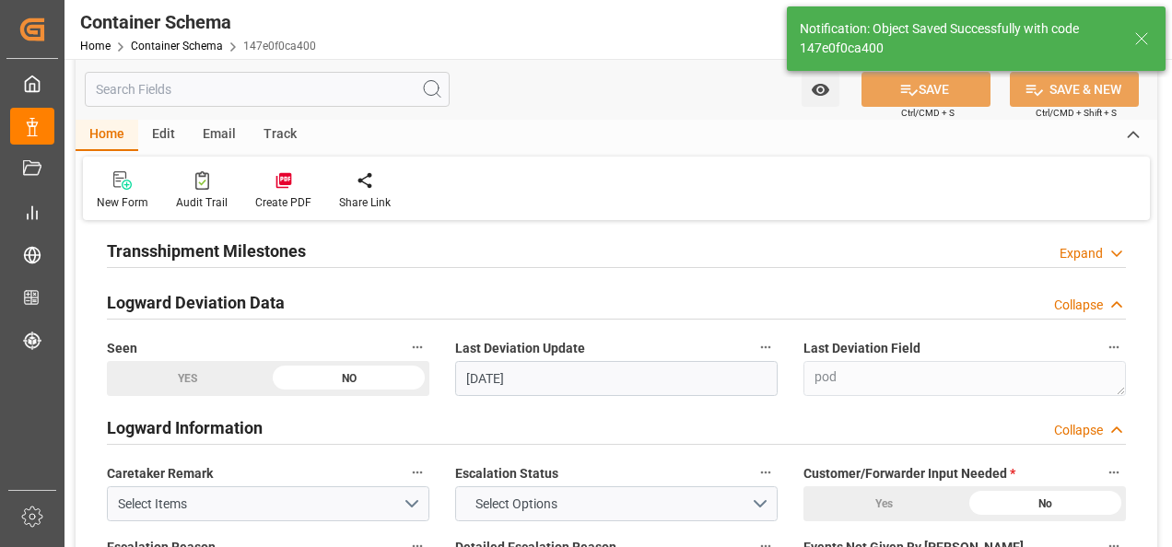
type input "MXZMF"
type input "Ciudad Hidalgo"
type input "29"
type input "[DATE]"
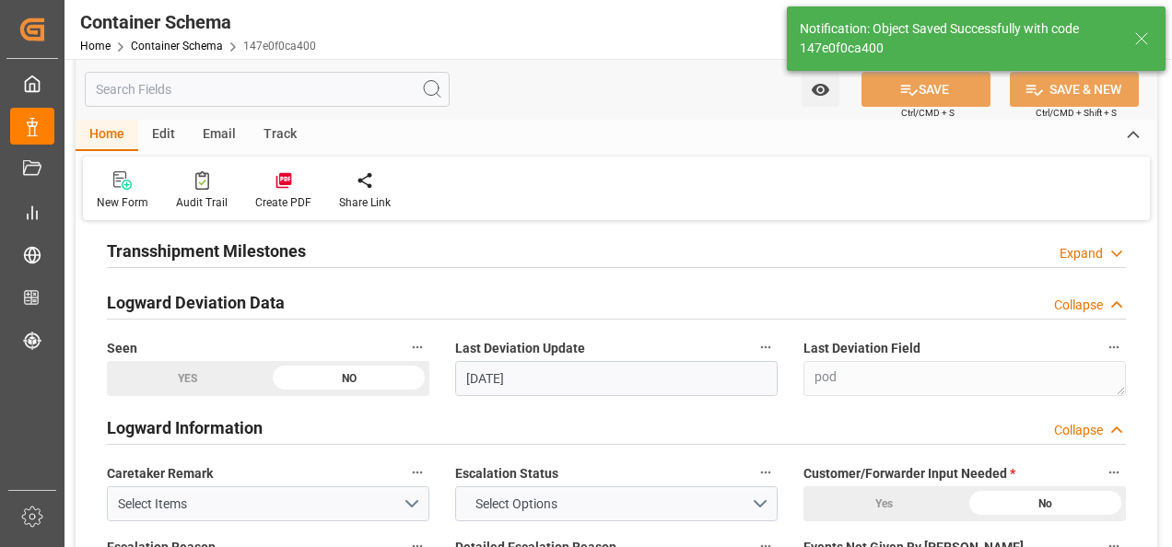
type input "25.09.2025 21:47"
click at [177, 46] on link "Container Schema" at bounding box center [177, 46] width 92 height 13
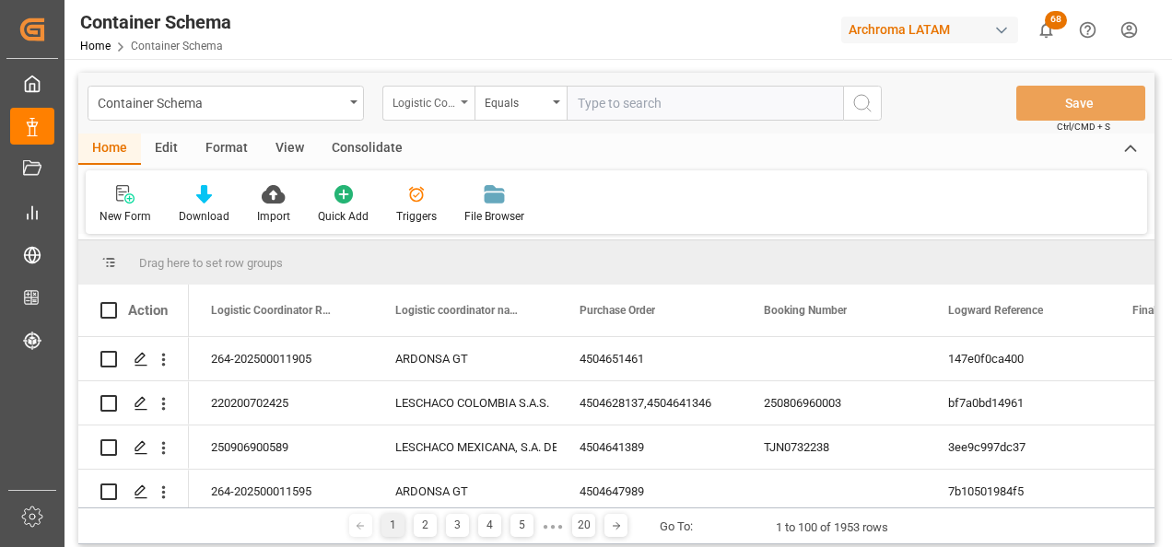
click at [458, 110] on div "Logistic Coordinator Reference Number" at bounding box center [428, 103] width 92 height 35
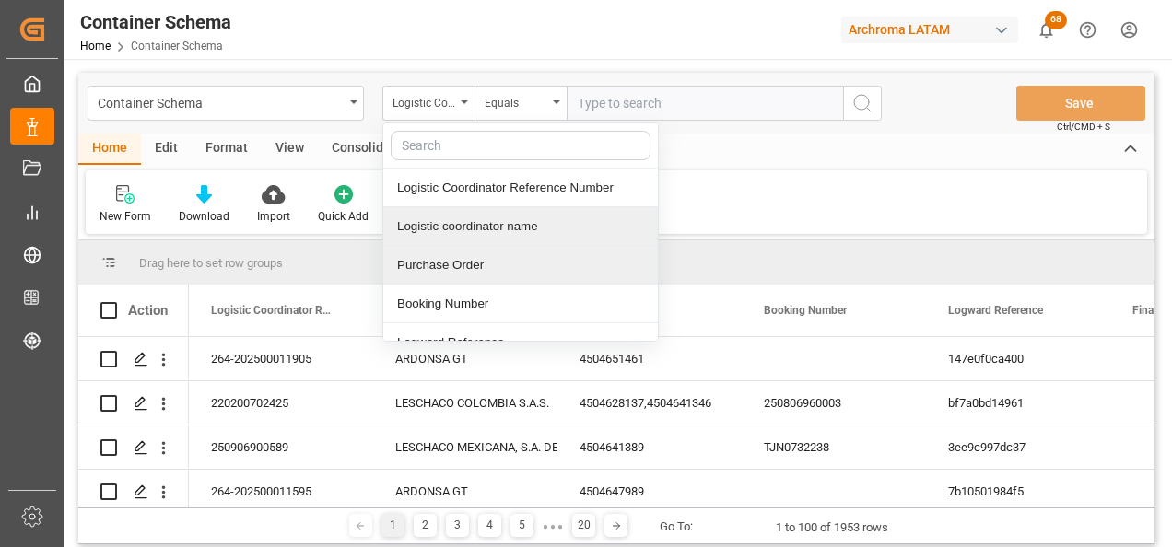
click at [460, 264] on div "Purchase Order" at bounding box center [520, 265] width 275 height 39
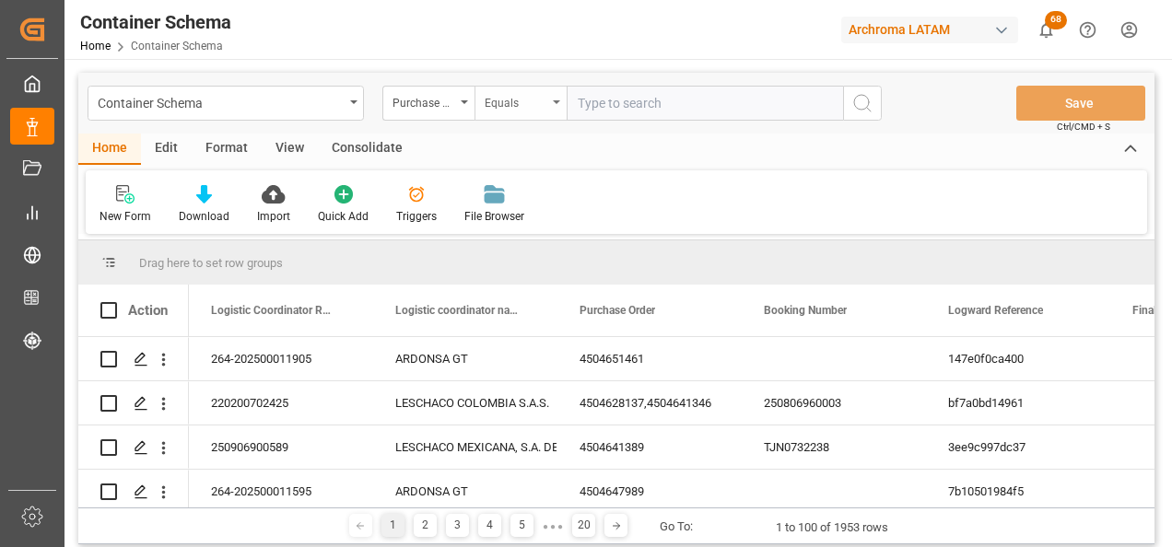
click at [500, 112] on div "Equals" at bounding box center [520, 103] width 92 height 35
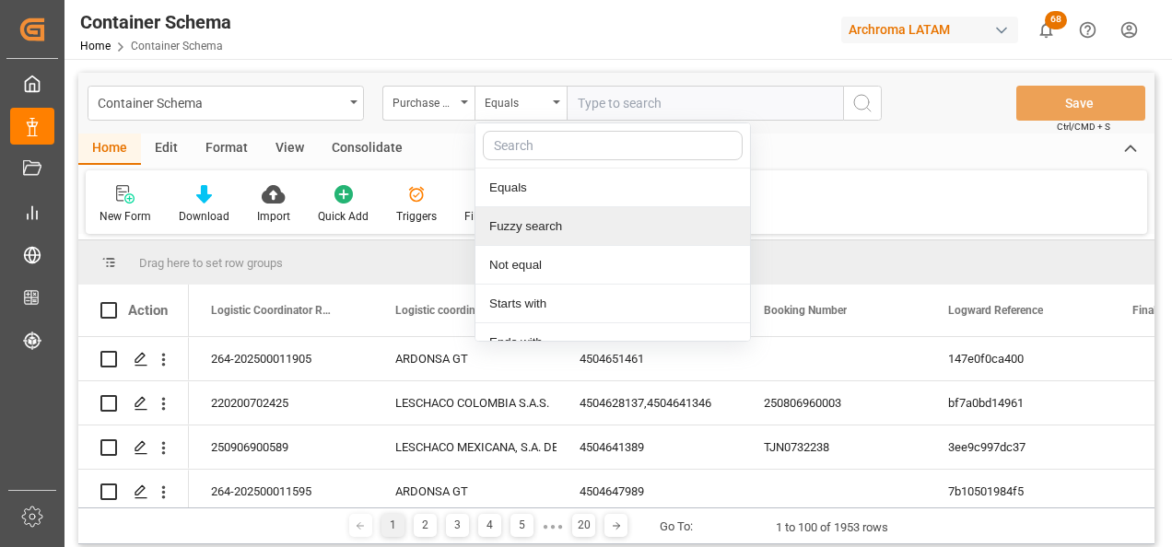
click at [540, 230] on div "Fuzzy search" at bounding box center [612, 226] width 275 height 39
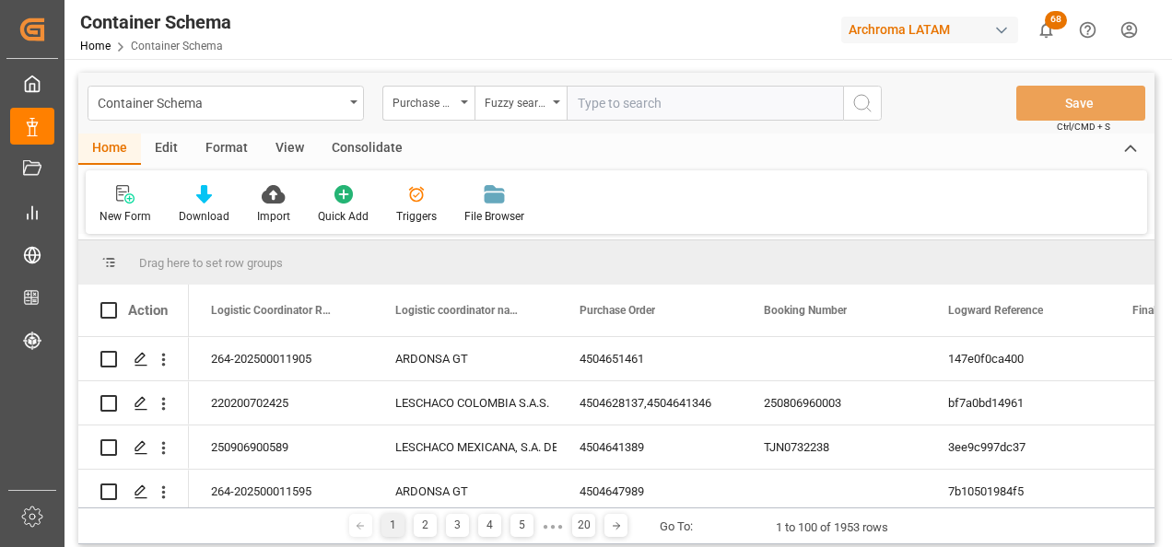
paste input "4504638979"
type input "4504638979"
click at [864, 118] on button "search button" at bounding box center [862, 103] width 39 height 35
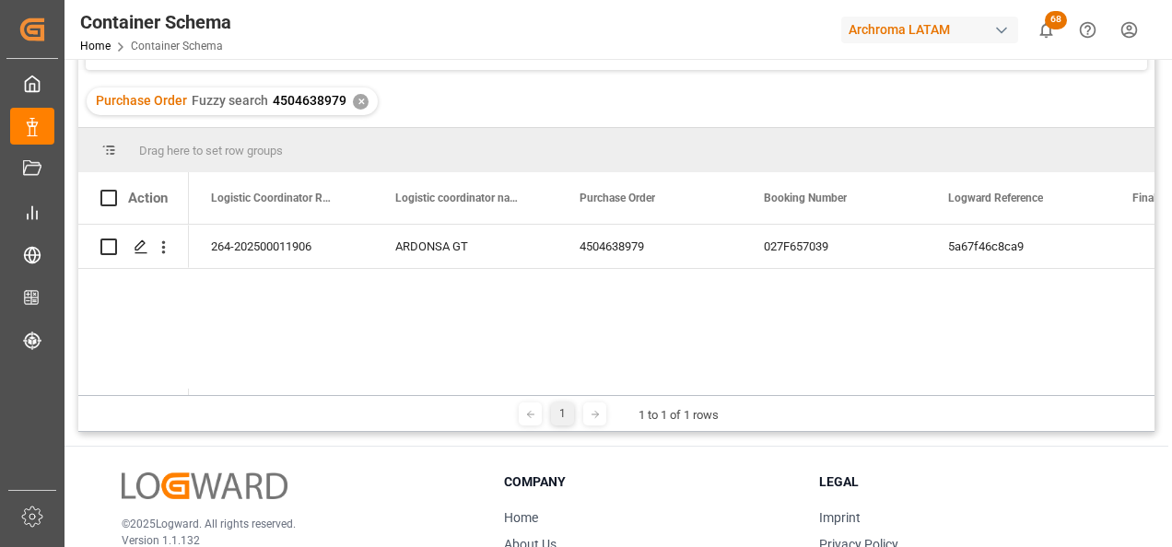
scroll to position [184, 0]
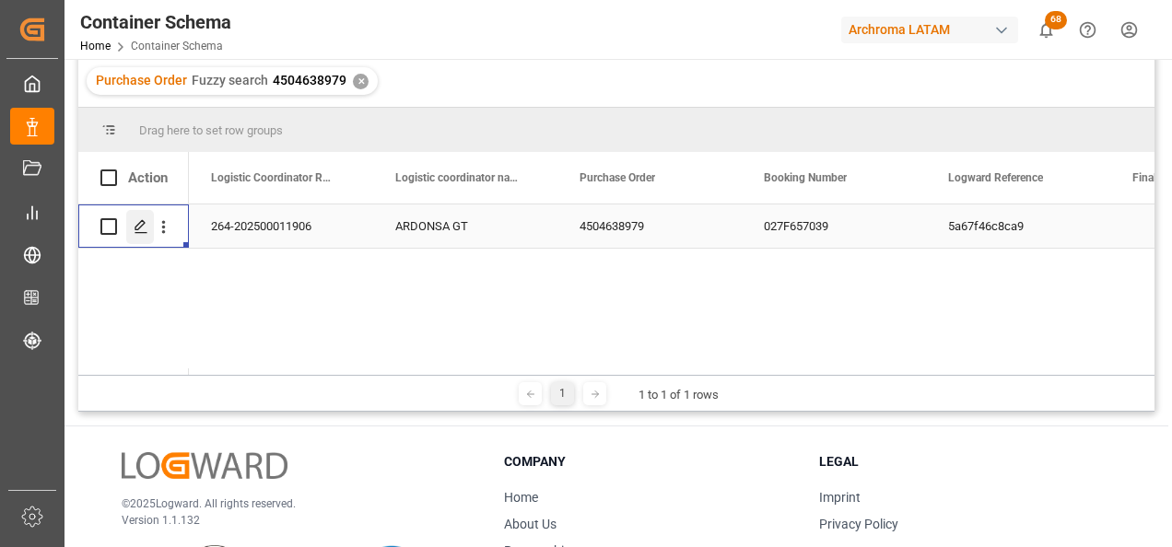
click at [137, 235] on div "Press SPACE to select this row." at bounding box center [140, 227] width 28 height 34
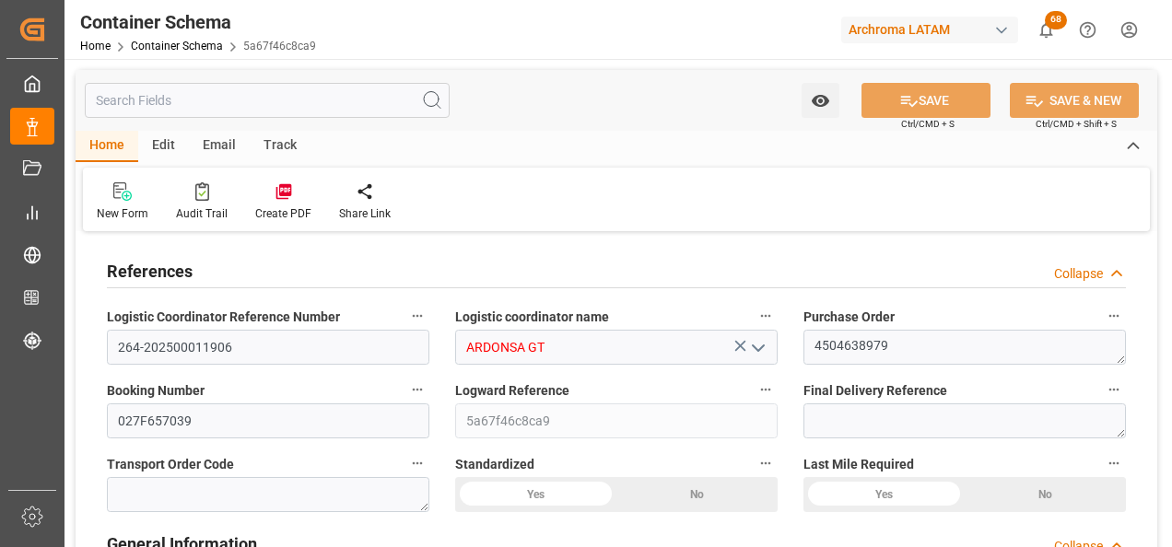
type input "0"
type input "1"
type input "34"
type input "24480"
type input "25840"
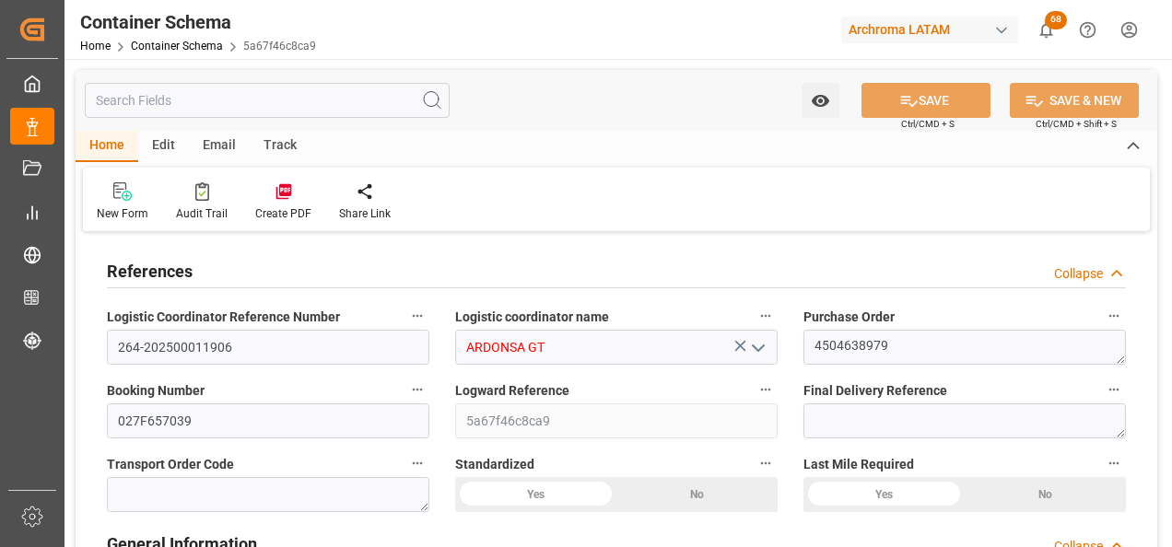
type input "Wan Hai Lines"
type input "CNSGH"
type input "CNSHA"
type input "GTPRQ"
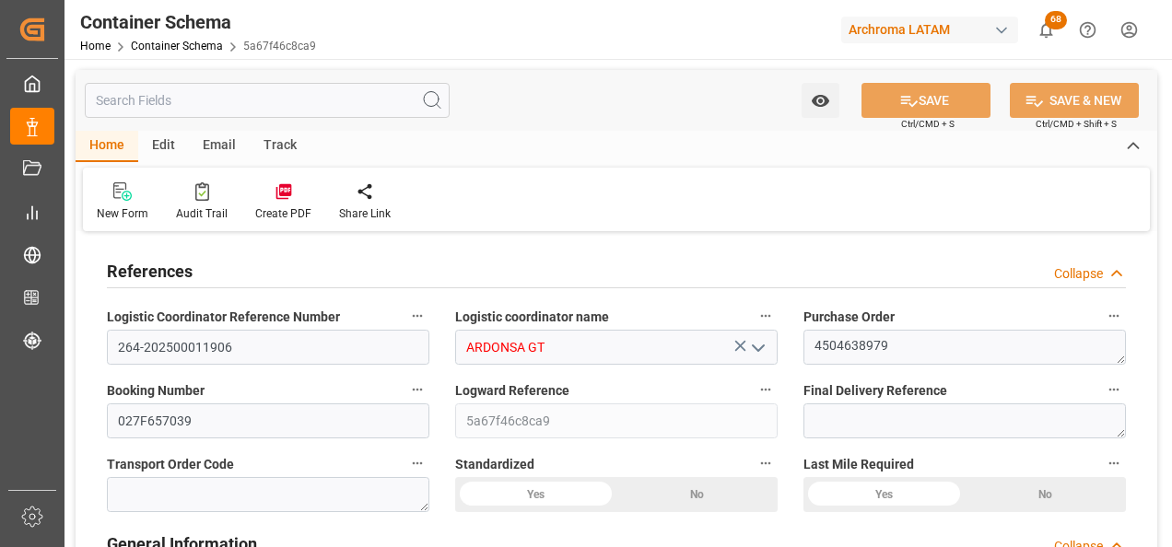
type input "GTPRQ"
type input "9496604"
type input "30"
type input "6"
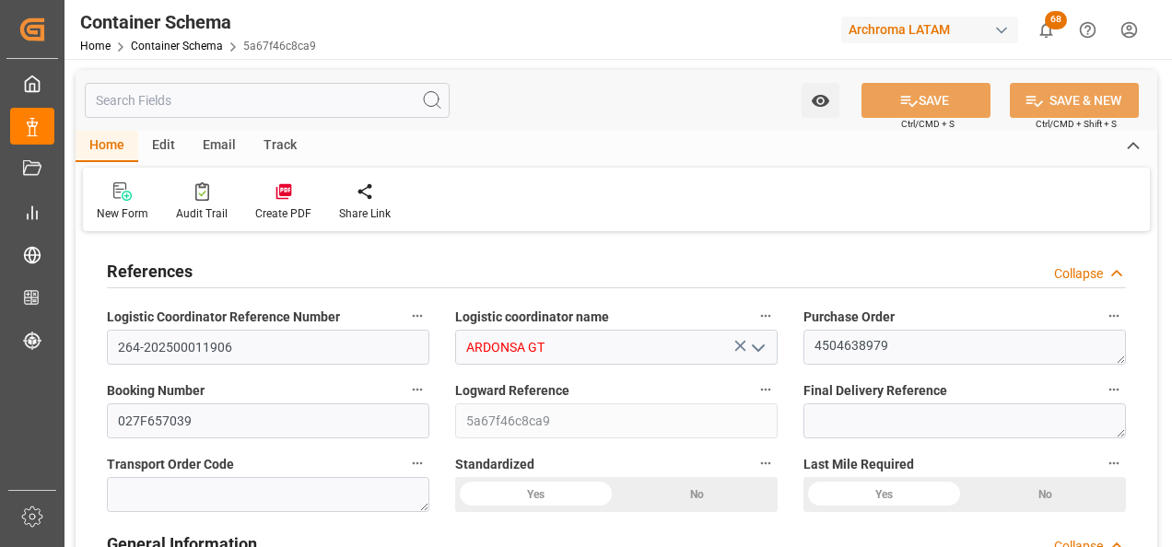
type input "CNSHG"
type input "GTPRQ"
type input "9496604"
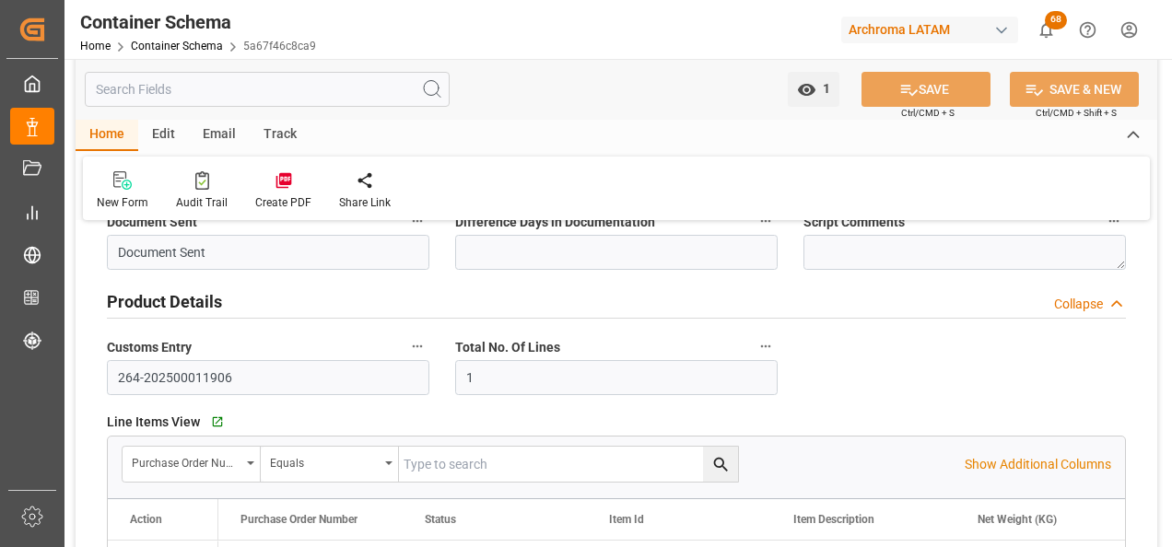
type input "04.08.2025 10:45"
type input "03.08.2025"
type input "04.08.2025"
type input "27.08.2025"
type input "04.08.2025"
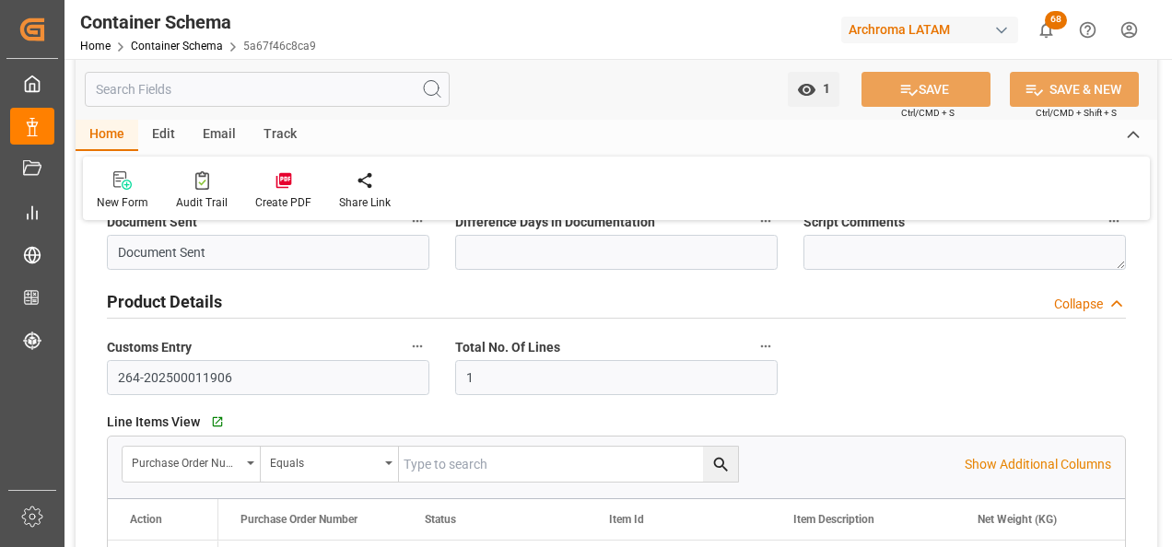
type input "[DATE]"
type input "02.09.2025 18:28"
type input "04.08.2025 15:44"
type input "[DATE]"
type input "28.07.2025 22:14"
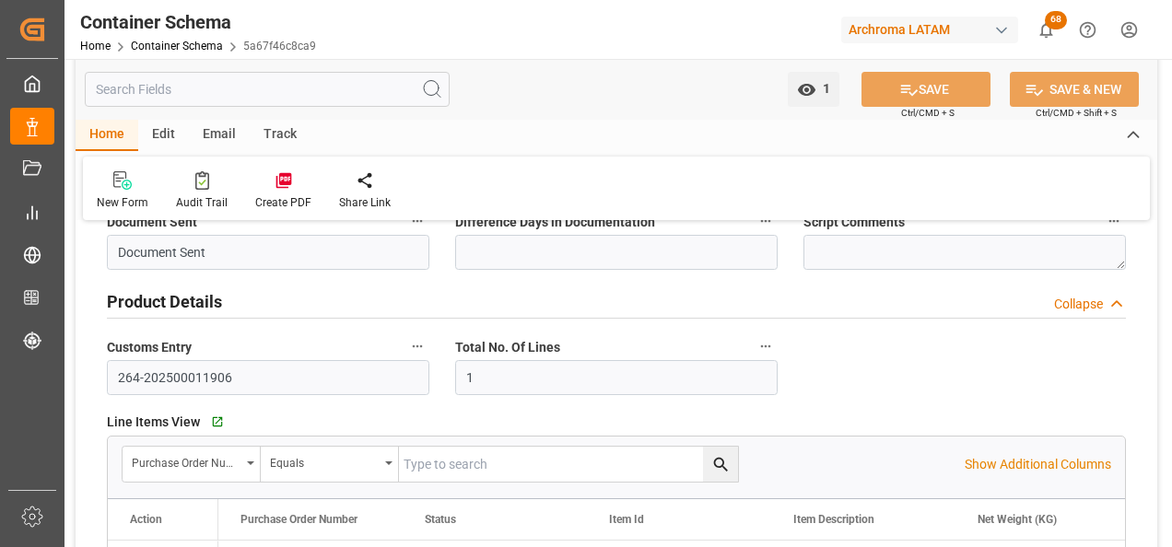
type input "29.07.2025 04:17"
type input "27.08.2025 00:00"
type input "28.08.2025 20:22"
type input "29.08.2025 04:35"
type input "28.08.2025 21:49"
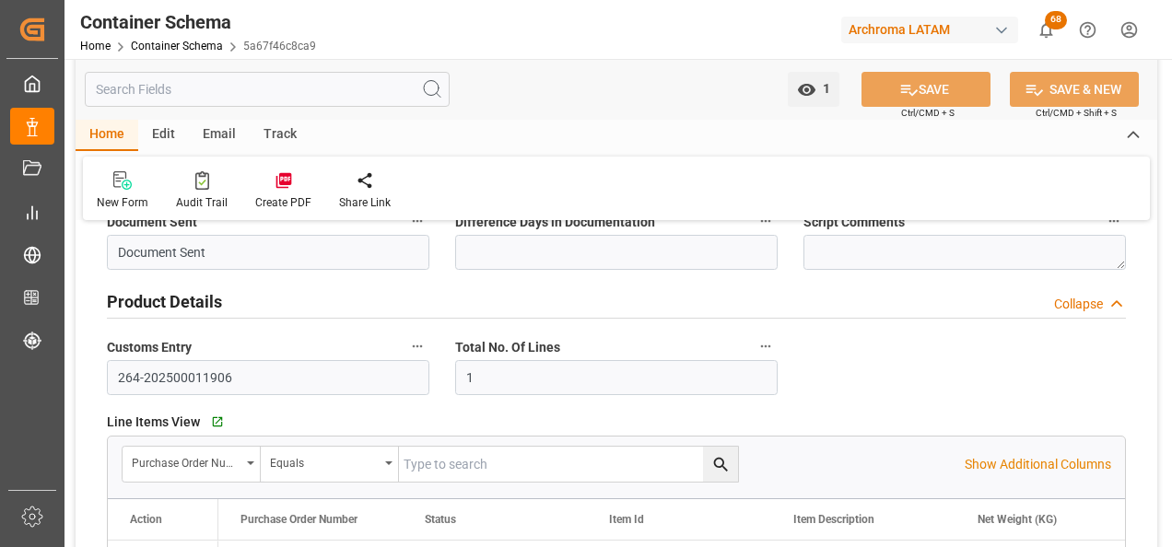
type input "02.09.2025 04:35"
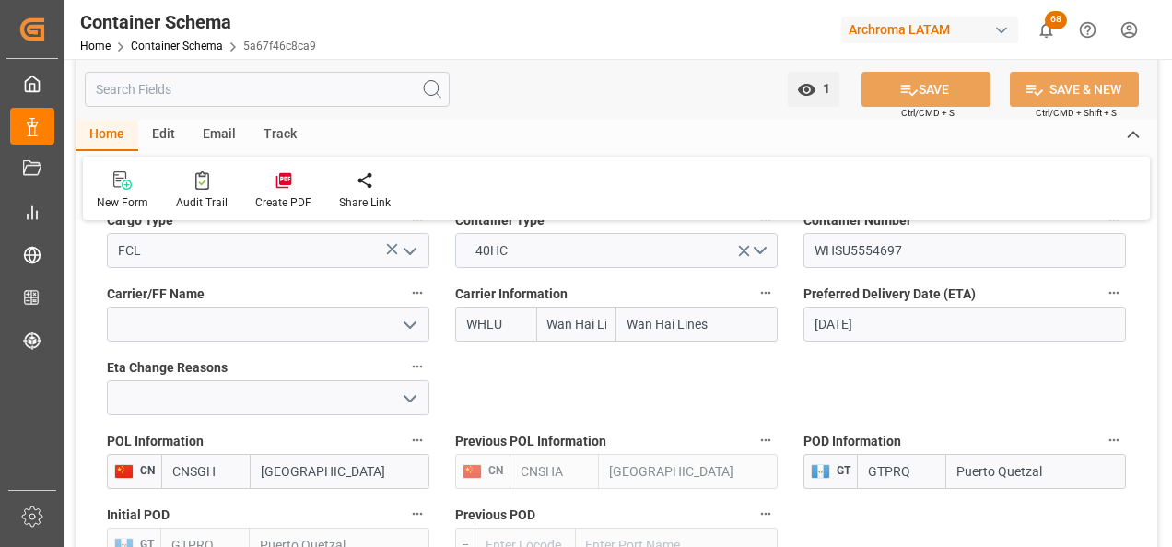
scroll to position [1750, 0]
click at [676, 320] on input "Wan Hai Lines" at bounding box center [696, 323] width 161 height 35
drag, startPoint x: 711, startPoint y: 329, endPoint x: 674, endPoint y: 328, distance: 36.9
click at [674, 328] on input "Wan Hai Lines" at bounding box center [696, 323] width 161 height 35
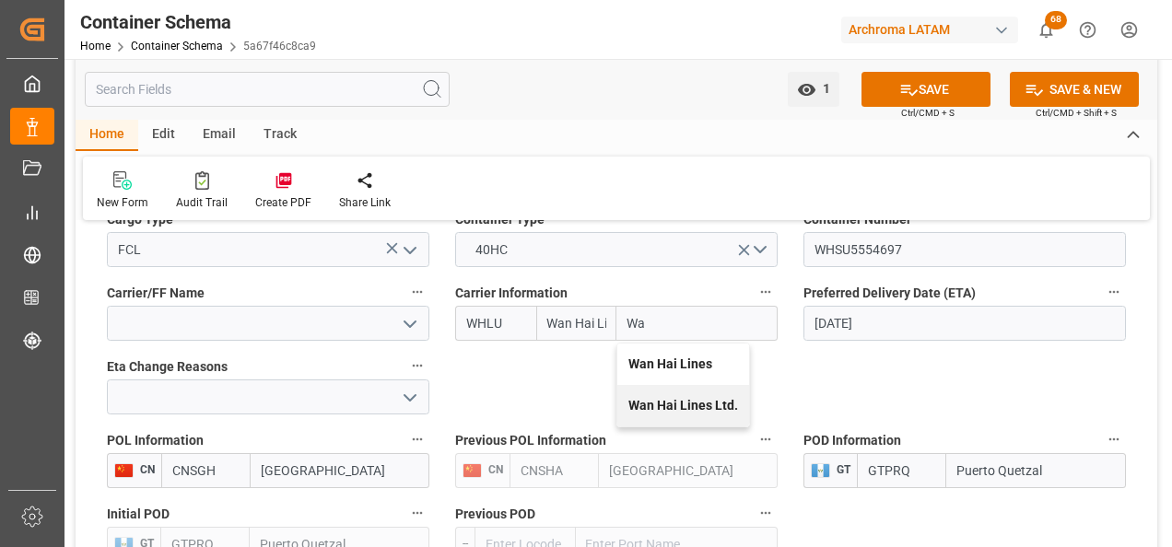
type input "W"
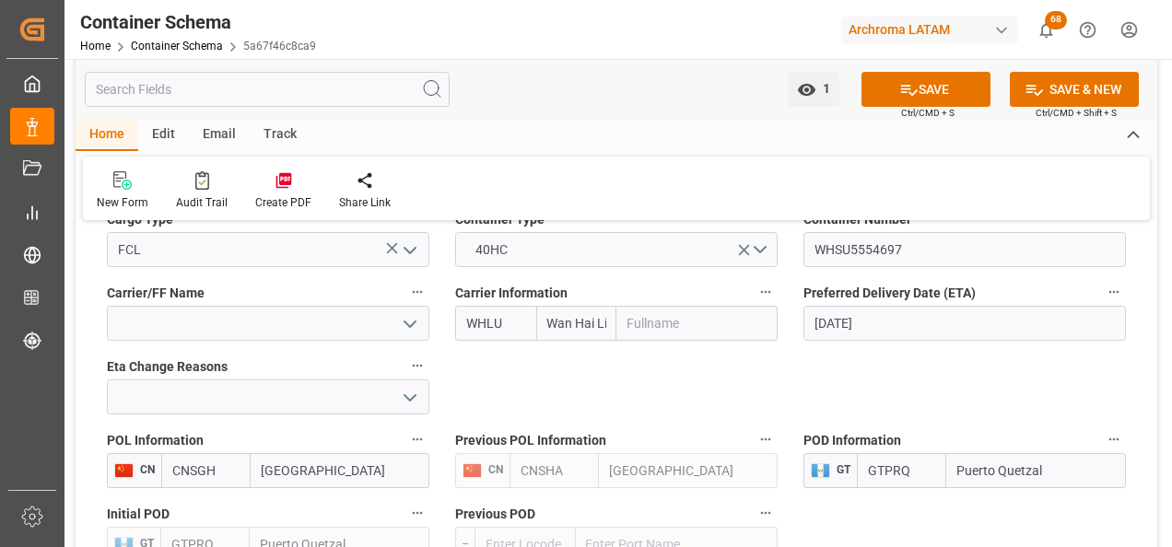
click at [627, 324] on div "WHLU Wan Hai Lines" at bounding box center [616, 323] width 322 height 35
click at [628, 324] on input "text" at bounding box center [696, 323] width 161 height 35
type input "wan"
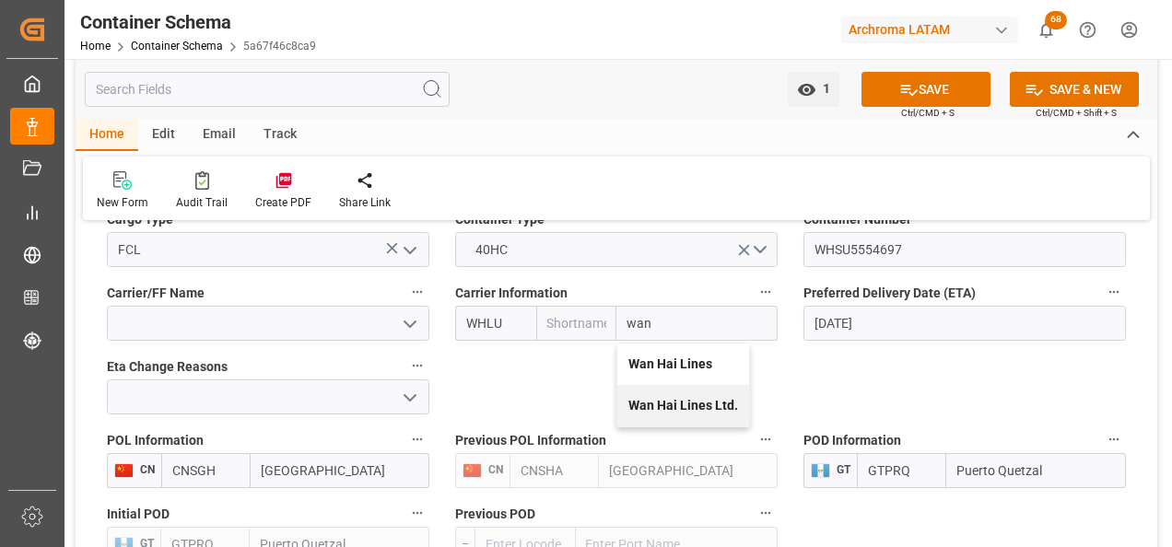
click at [664, 358] on b "Wan Hai Lines" at bounding box center [670, 364] width 84 height 15
type input "Wan Hai Lines"
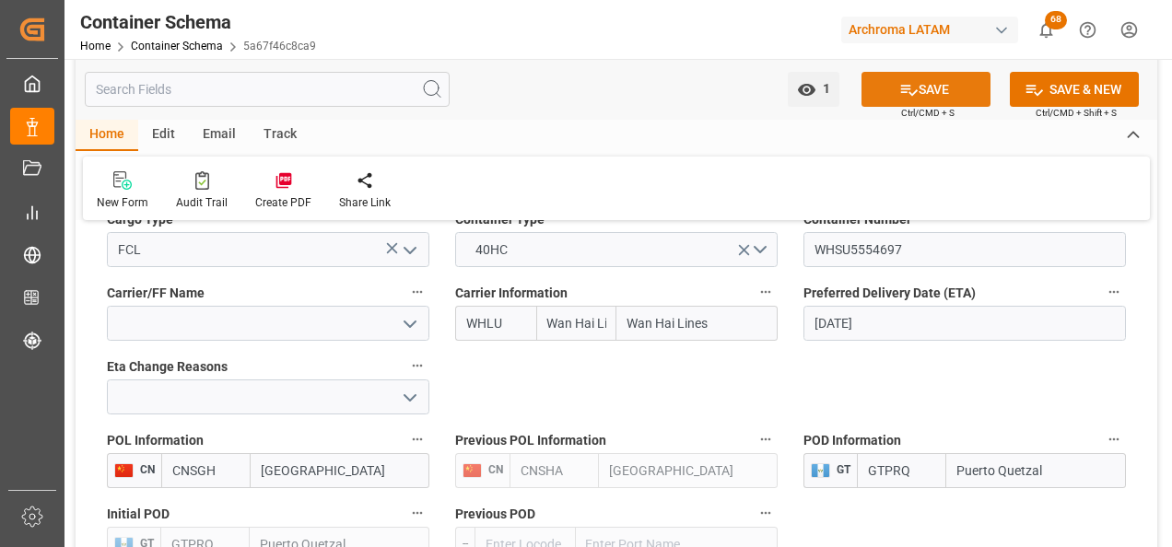
type input "Wan Hai Lines"
click at [914, 84] on icon at bounding box center [908, 89] width 19 height 19
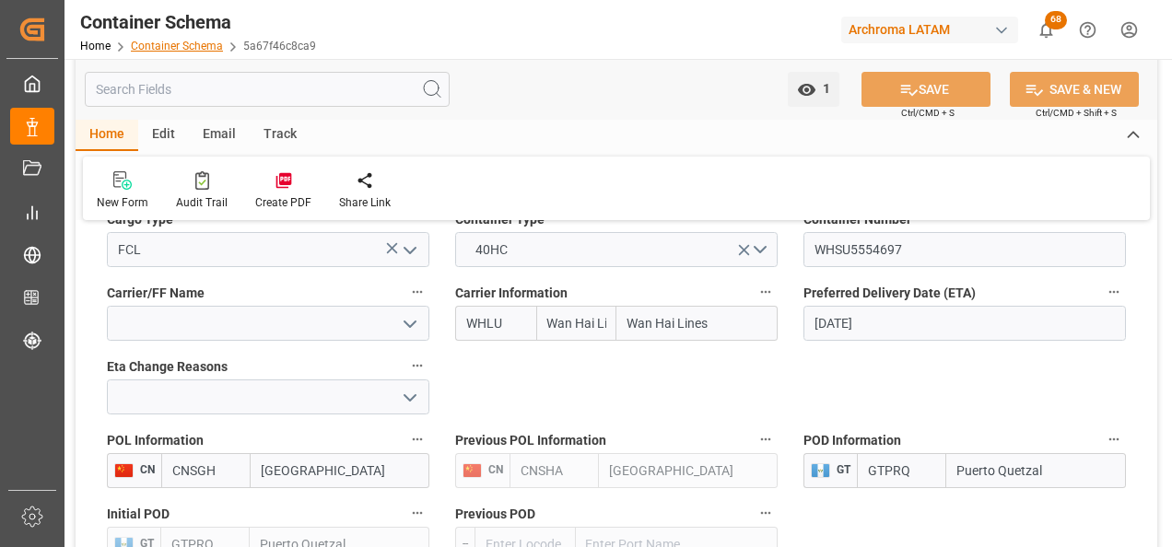
click at [202, 43] on link "Container Schema" at bounding box center [177, 46] width 92 height 13
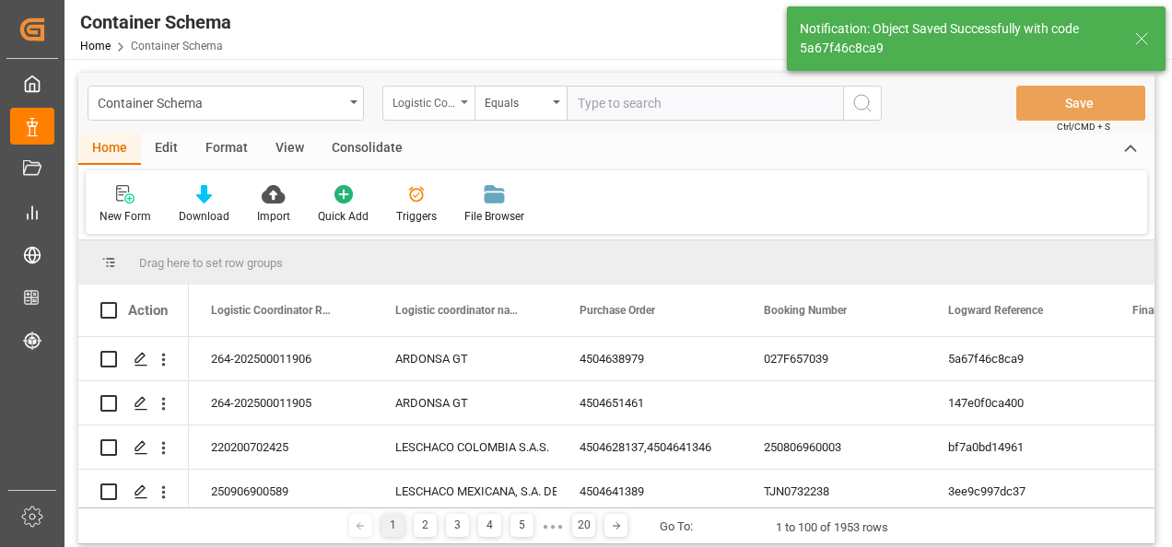
click at [460, 102] on div "Logistic Coordinator Reference Number" at bounding box center [428, 103] width 92 height 35
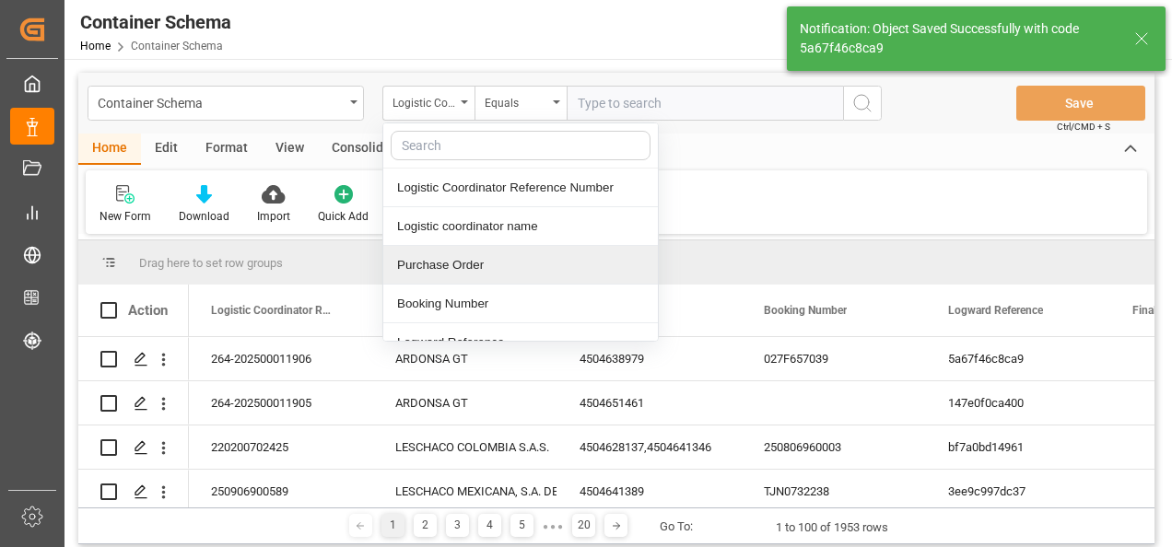
click at [472, 269] on div "Purchase Order" at bounding box center [520, 265] width 275 height 39
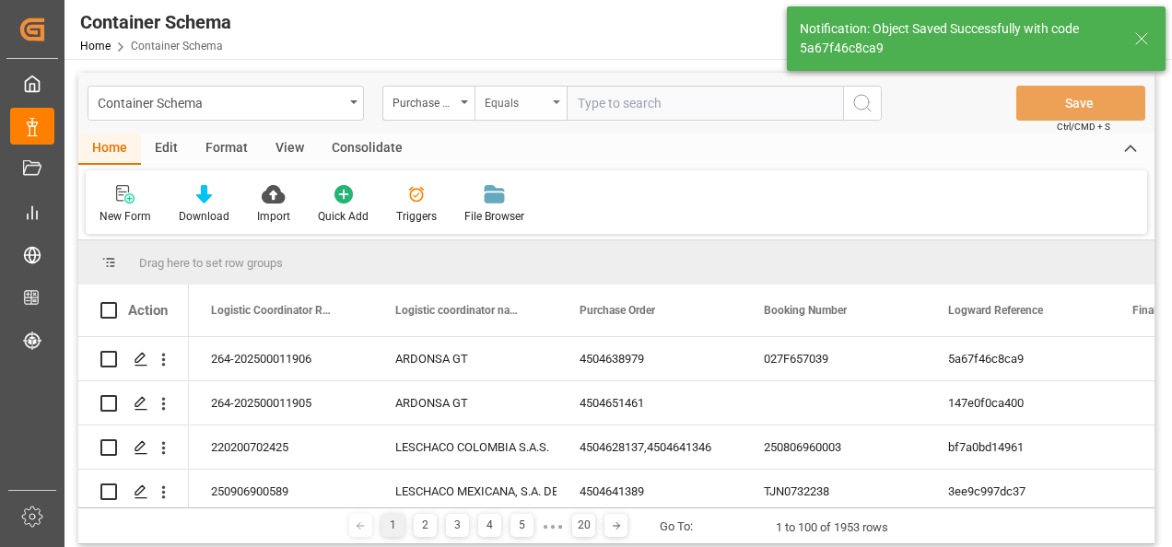
click at [530, 92] on div "Equals" at bounding box center [516, 100] width 63 height 21
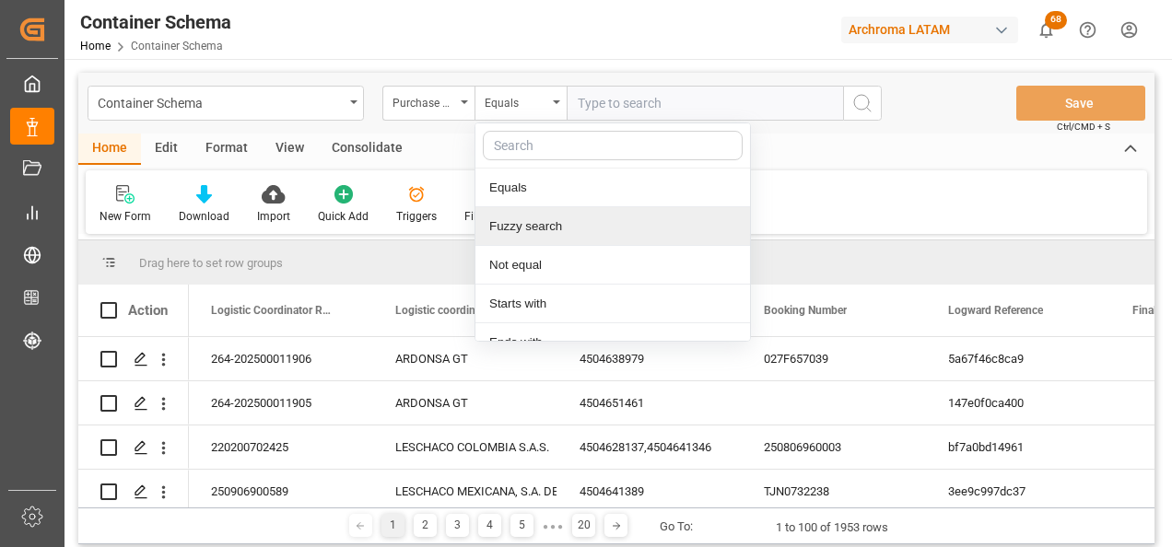
click at [543, 224] on div "Fuzzy search" at bounding box center [612, 226] width 275 height 39
paste input "4504620323,4504612988"
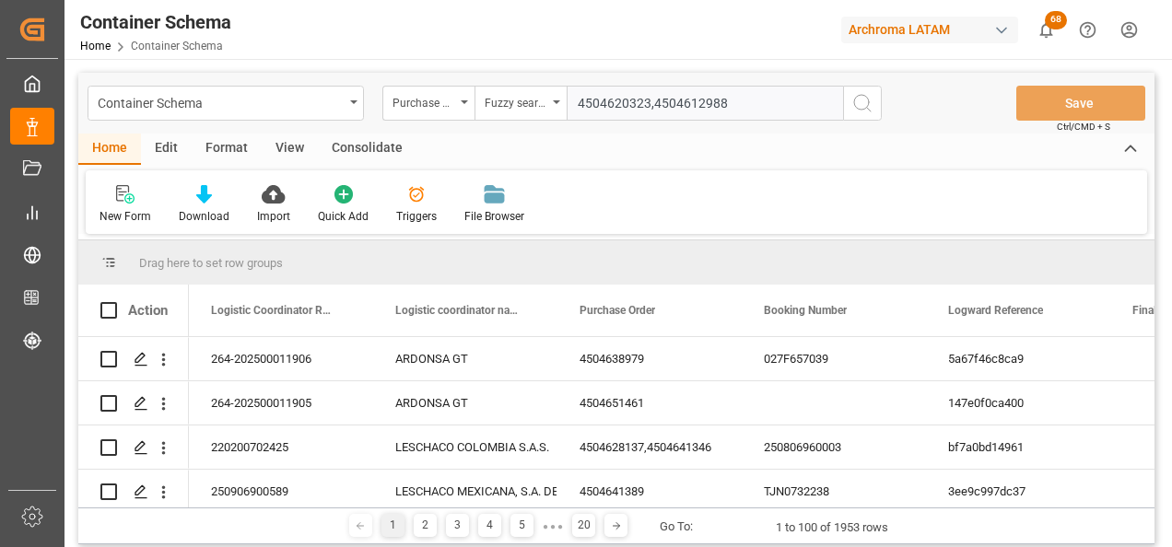
drag, startPoint x: 765, startPoint y: 106, endPoint x: 648, endPoint y: 106, distance: 117.0
click at [648, 106] on input "4504620323,4504612988" at bounding box center [705, 103] width 276 height 35
type input "4504620323"
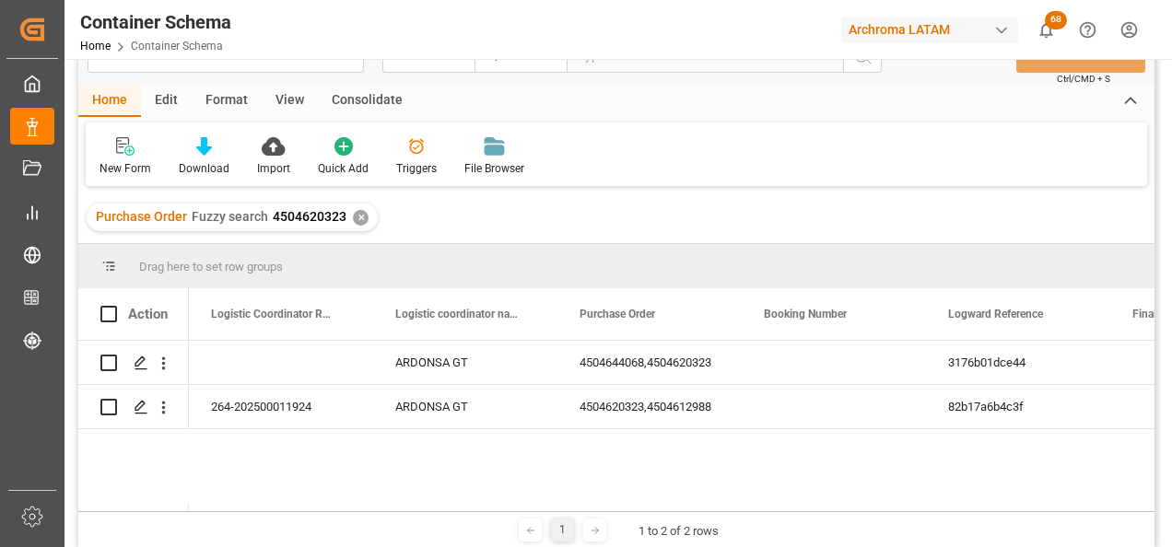
scroll to position [92, 0]
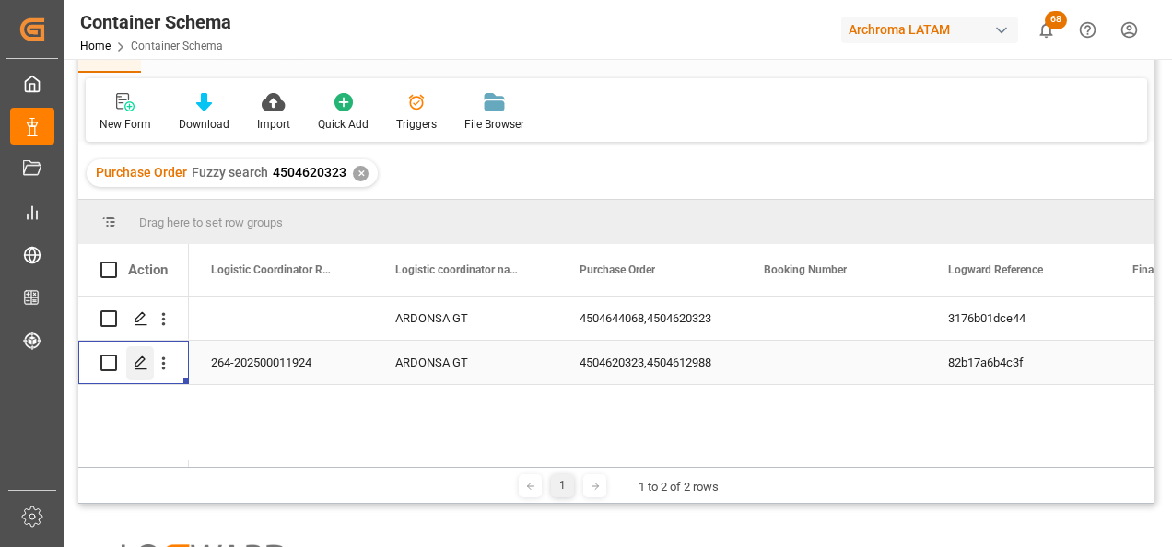
click at [145, 358] on icon "Press SPACE to select this row." at bounding box center [141, 363] width 15 height 15
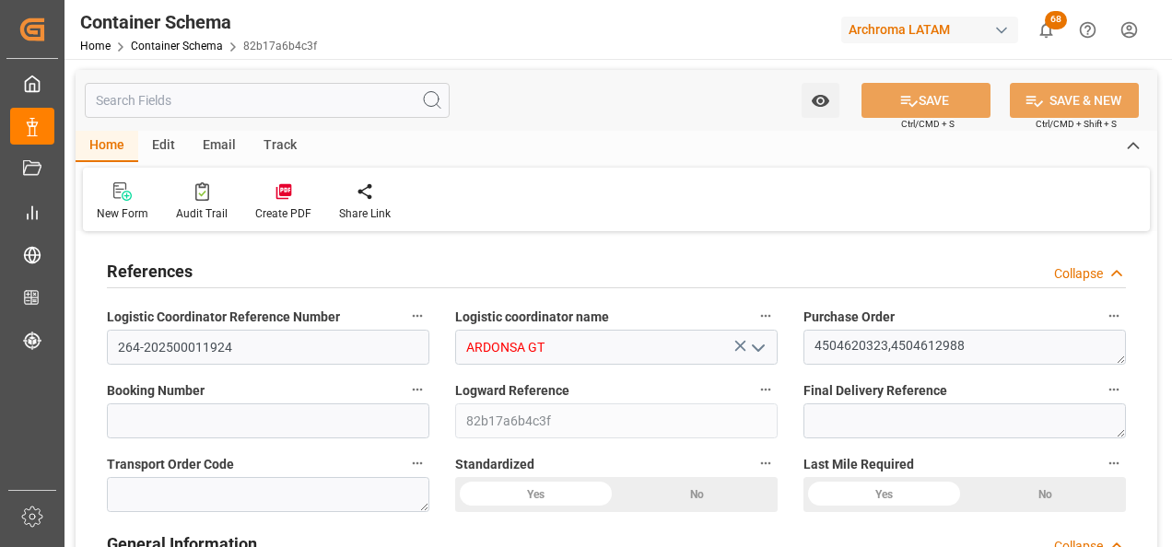
type input "0"
type input "1"
type input "15"
type input "15000"
type input "15855"
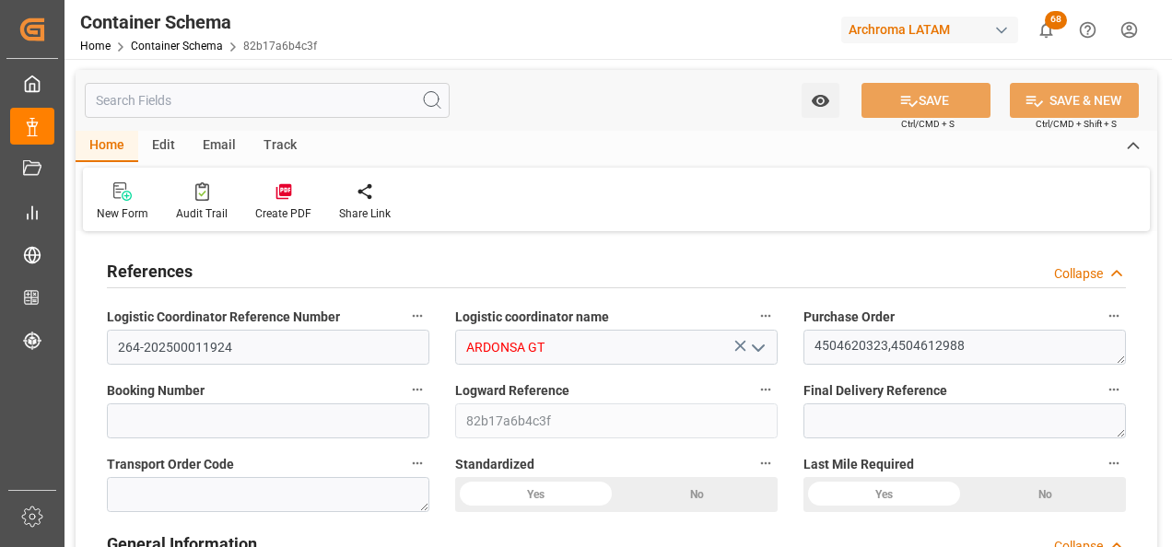
type input "MXZMF"
type input "25"
type input "27.08.2025 16:45"
type input "27.08.2025"
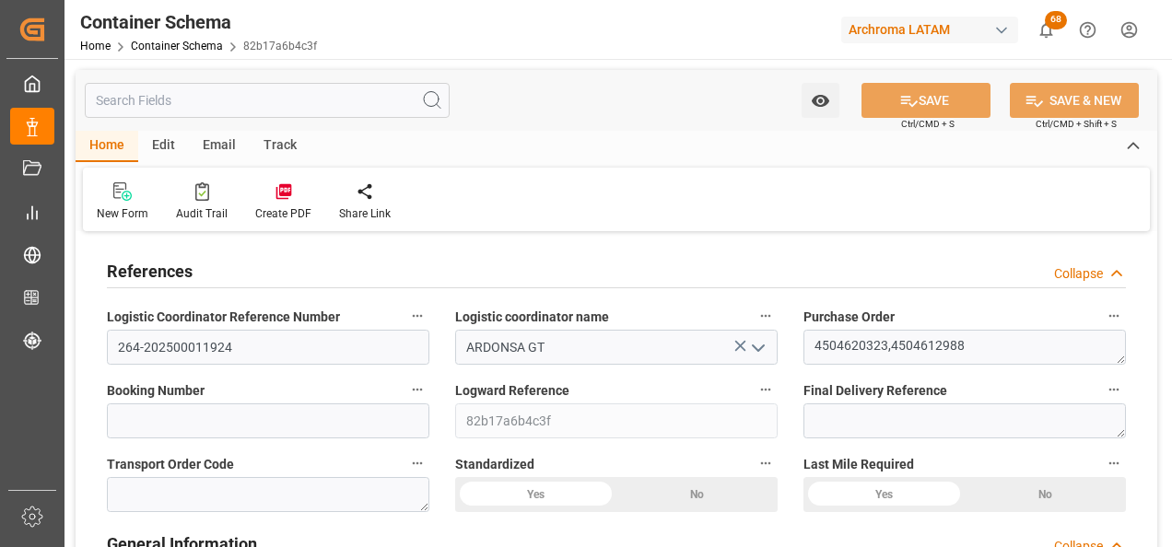
type input "27.08.2025"
type input "[DATE]"
type input "27.08.2025"
type input "[DATE]"
type input "23.09.2025 18:40"
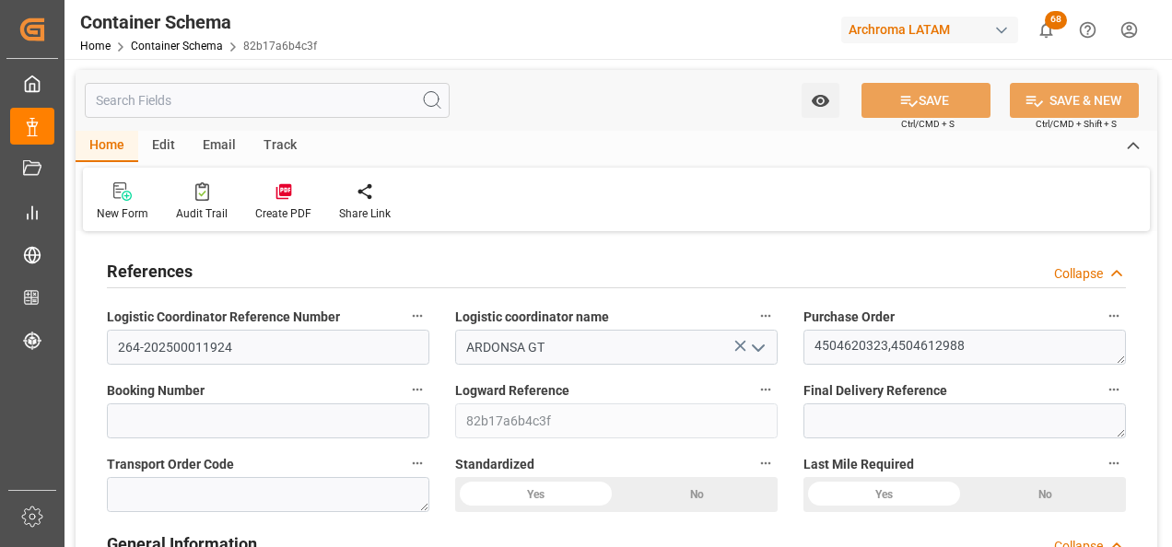
type input "27.08.2025 21:44"
type input "[DATE]"
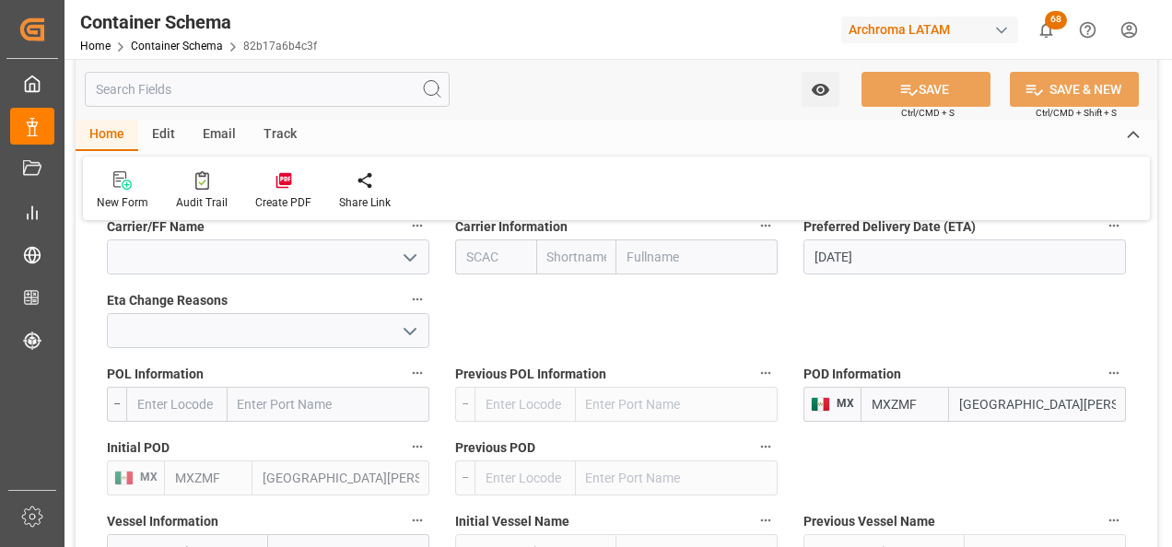
scroll to position [1843, 0]
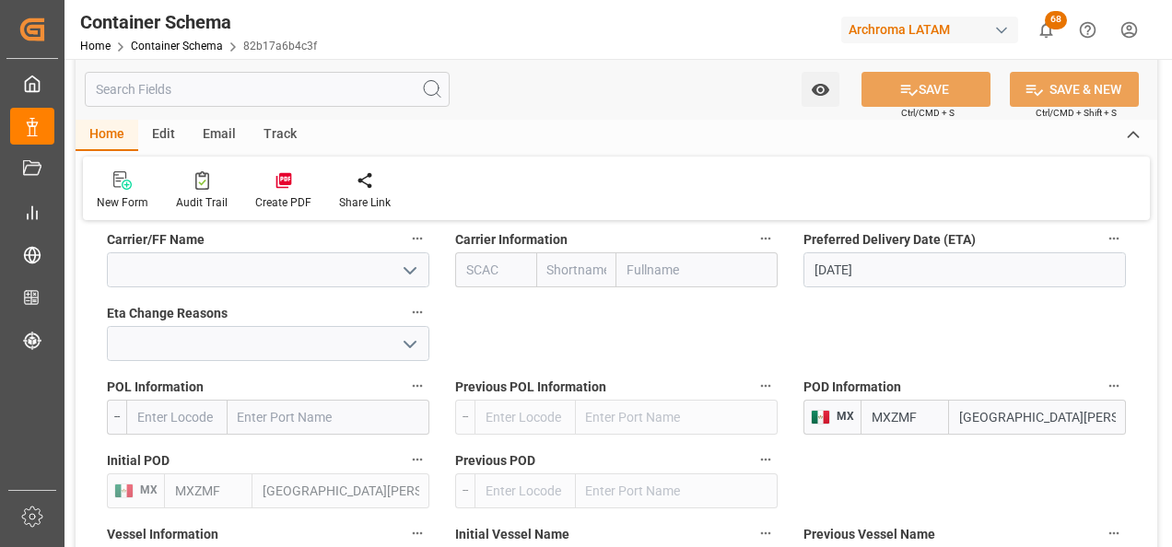
drag, startPoint x: 1083, startPoint y: 421, endPoint x: 860, endPoint y: 435, distance: 223.4
click at [864, 433] on div "MXZMF Ciudad Hidalgo" at bounding box center [992, 417] width 265 height 35
type input "tecun uman"
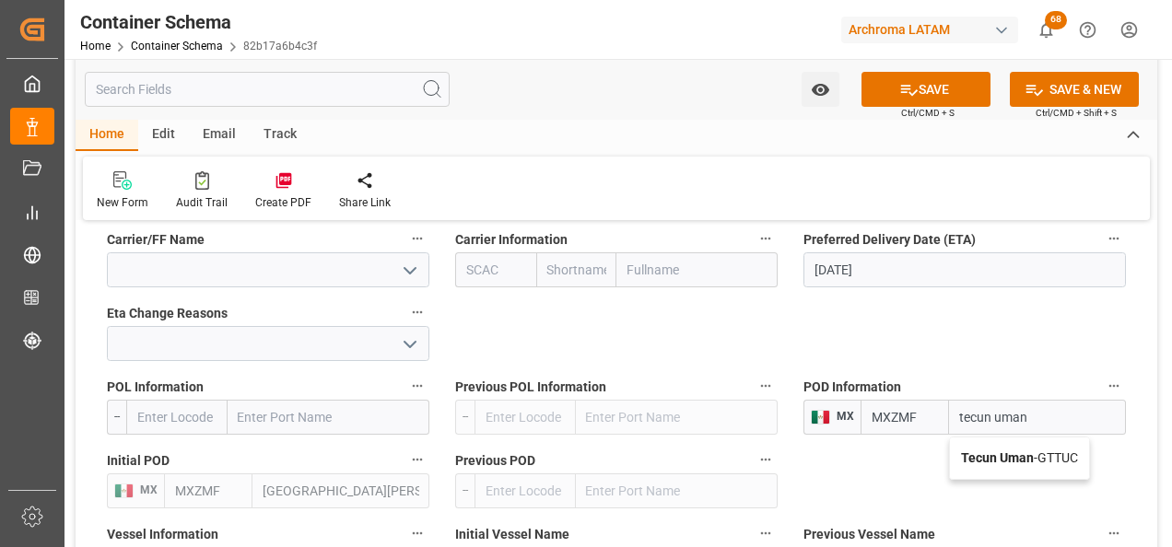
click at [1000, 462] on b "Tecun Uman" at bounding box center [997, 458] width 73 height 15
type input "GTTUC"
type input "Tecun Uman"
click at [930, 92] on button "SAVE" at bounding box center [925, 89] width 129 height 35
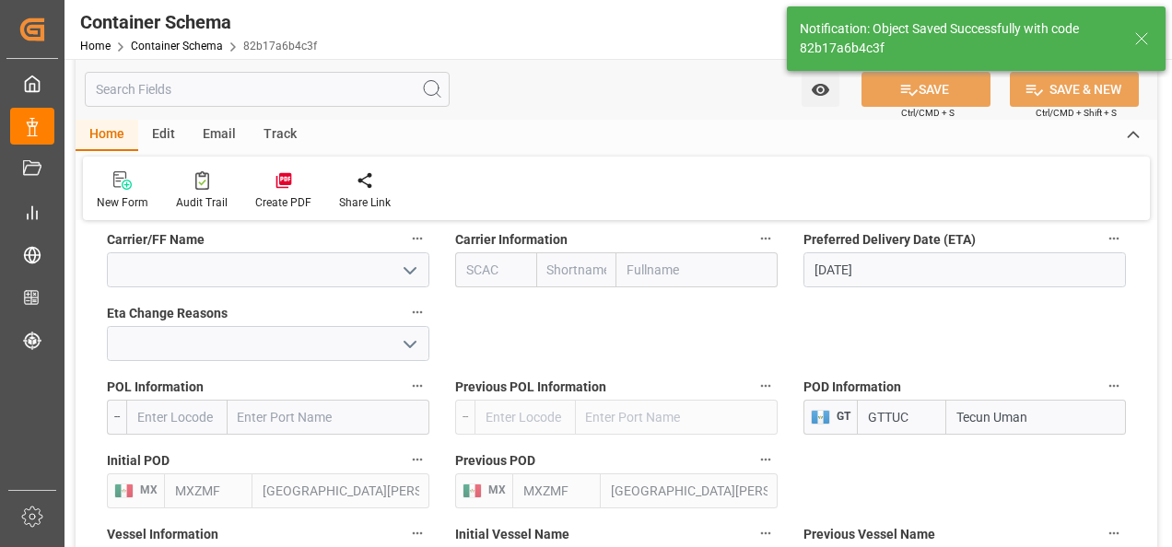
type input "MXZMF"
type input "Ciudad Hidalgo"
type input "2"
type input "27"
type input "[DATE]"
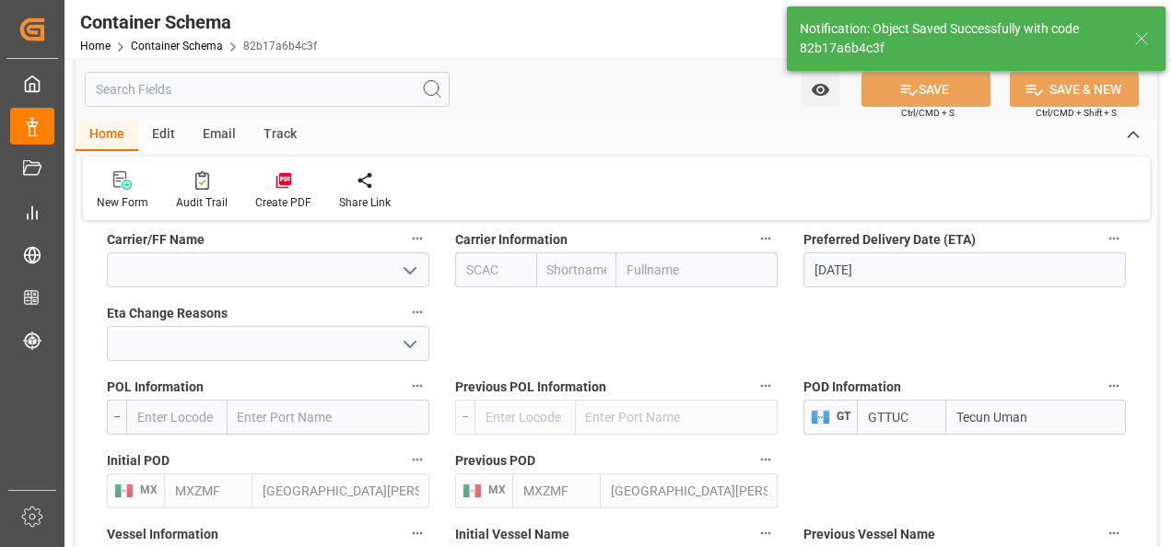
type input "[DATE]"
type input "25.09.2025 21:49"
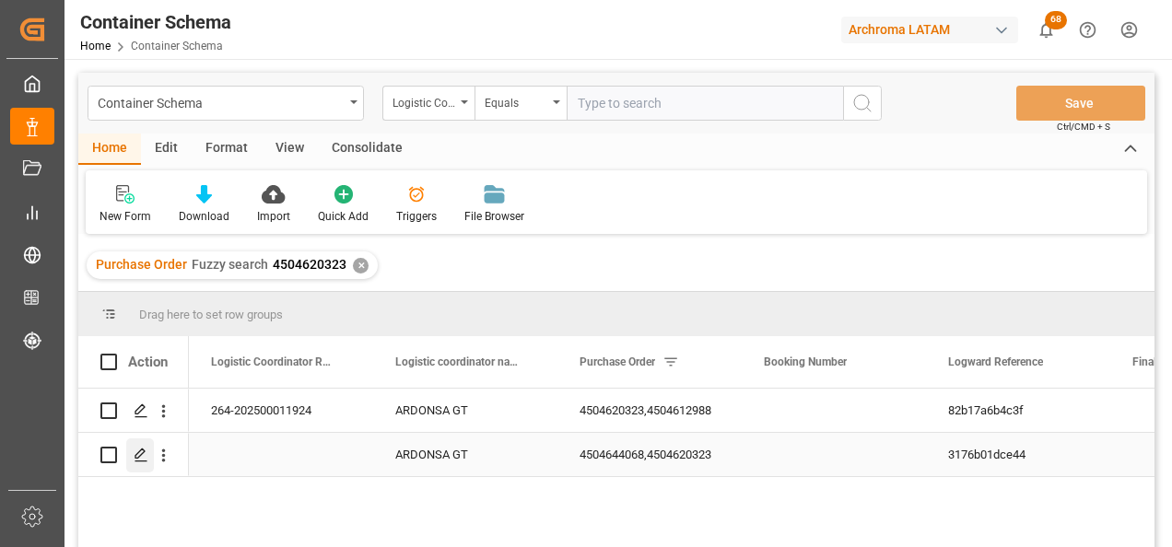
click at [130, 462] on div "Press SPACE to select this row." at bounding box center [140, 456] width 28 height 34
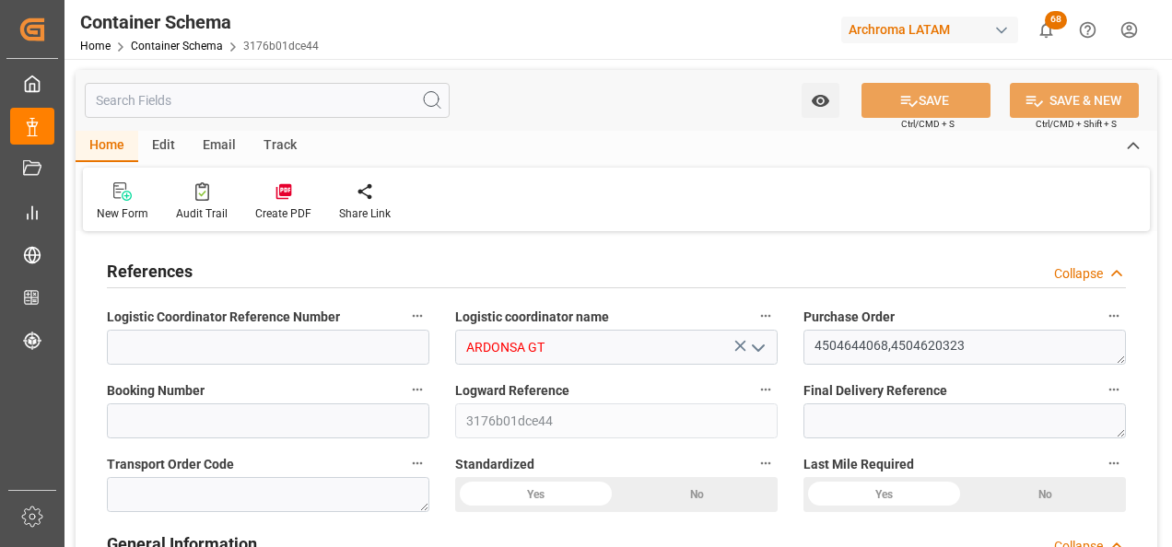
type input "0"
type input "2"
type input "14"
type input "14000"
type input "14798"
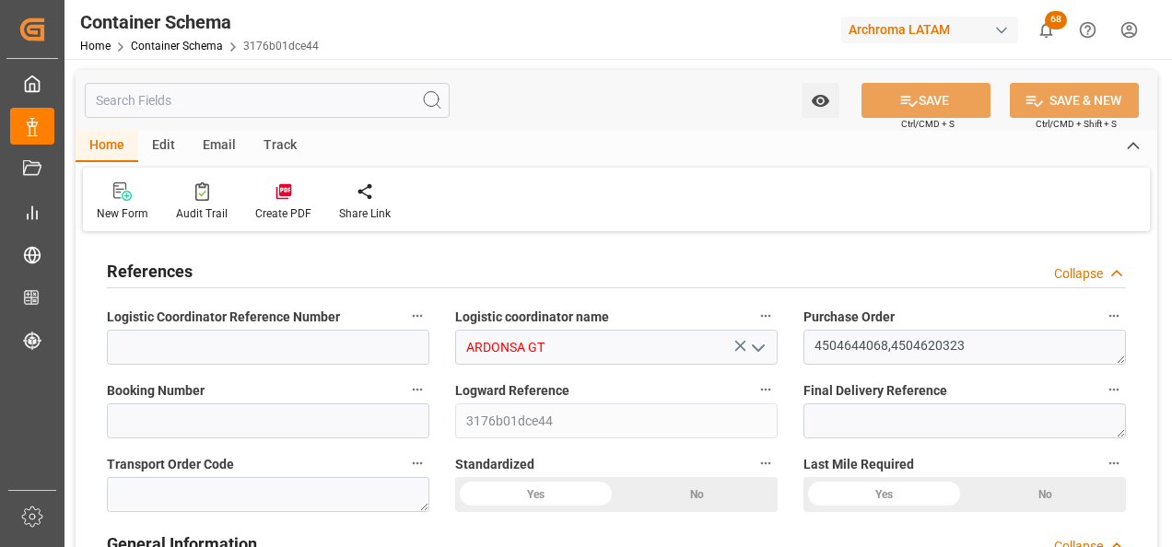
type input "GTTUC"
type input "9"
type input "[DATE]"
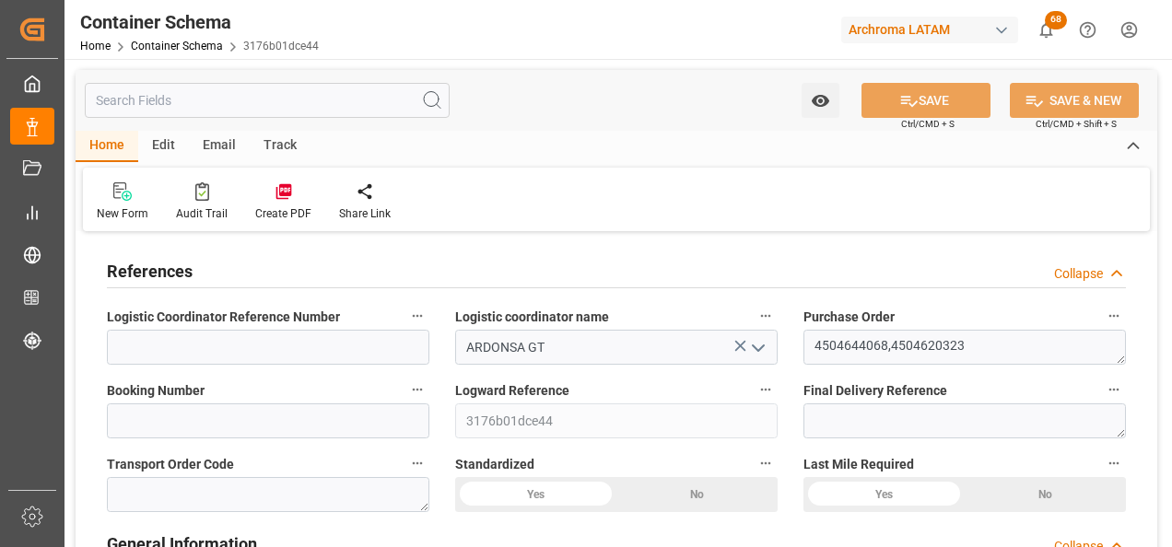
type input "16.09.2025"
type input "[DATE]"
type input "25.09.2025 21:49"
type input "23.09.2025 18:40"
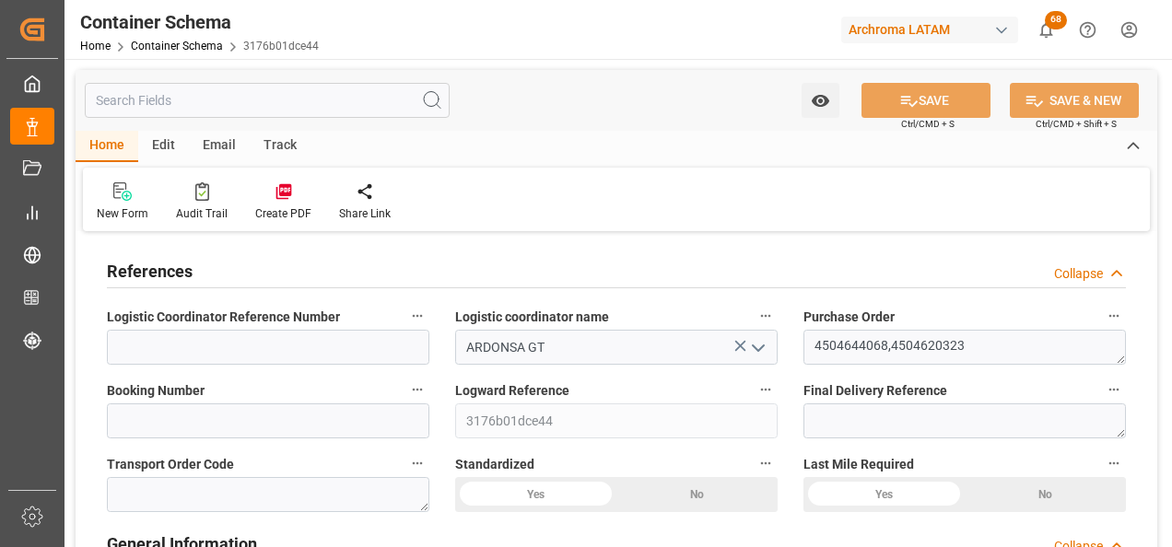
type input "[DATE]"
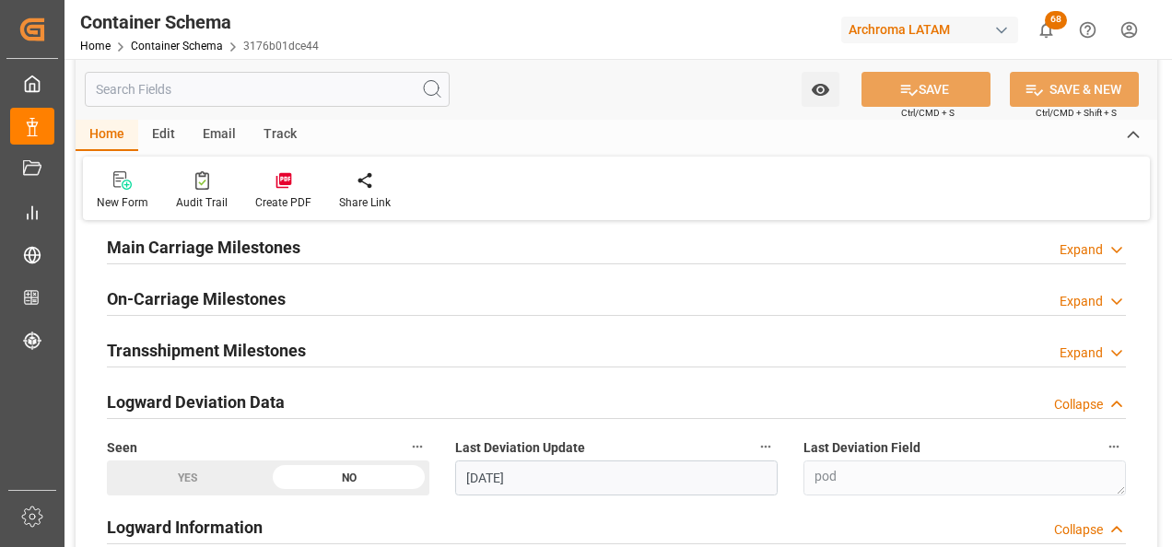
scroll to position [2211, 0]
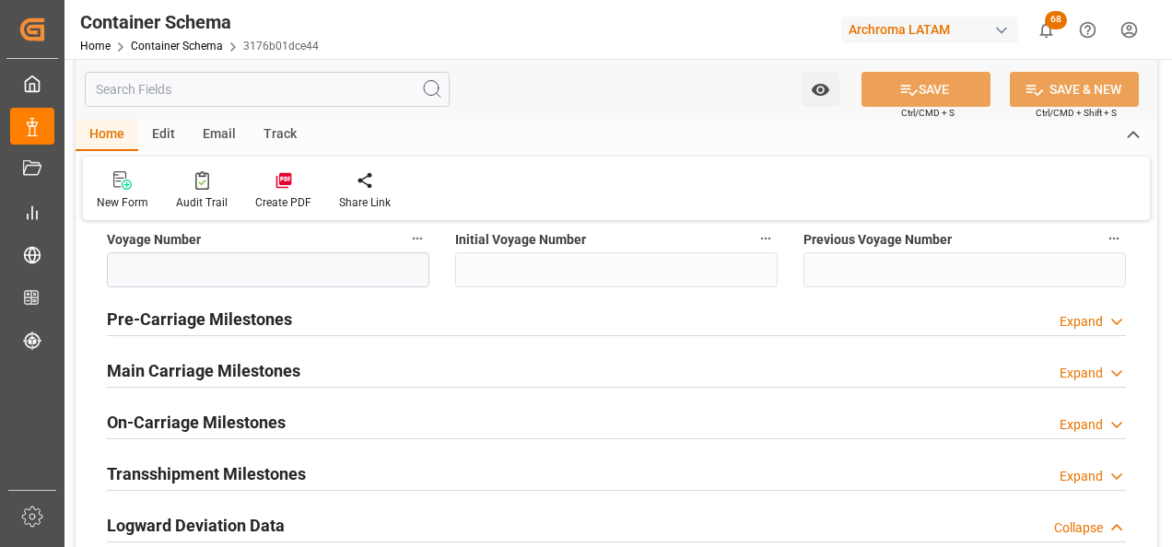
click at [180, 419] on h2 "On-Carriage Milestones" at bounding box center [196, 422] width 179 height 25
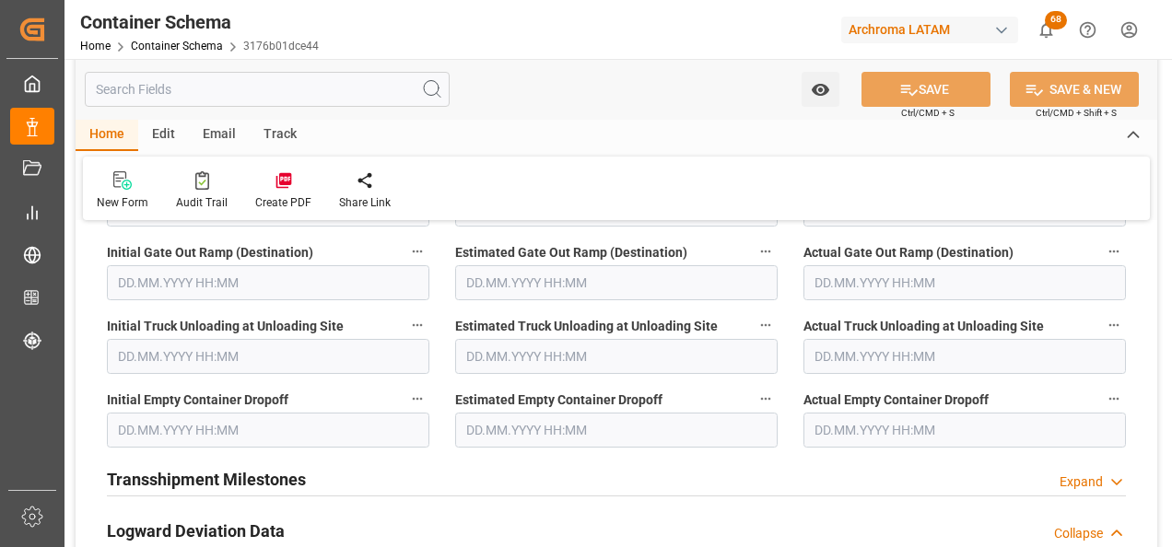
scroll to position [2580, 0]
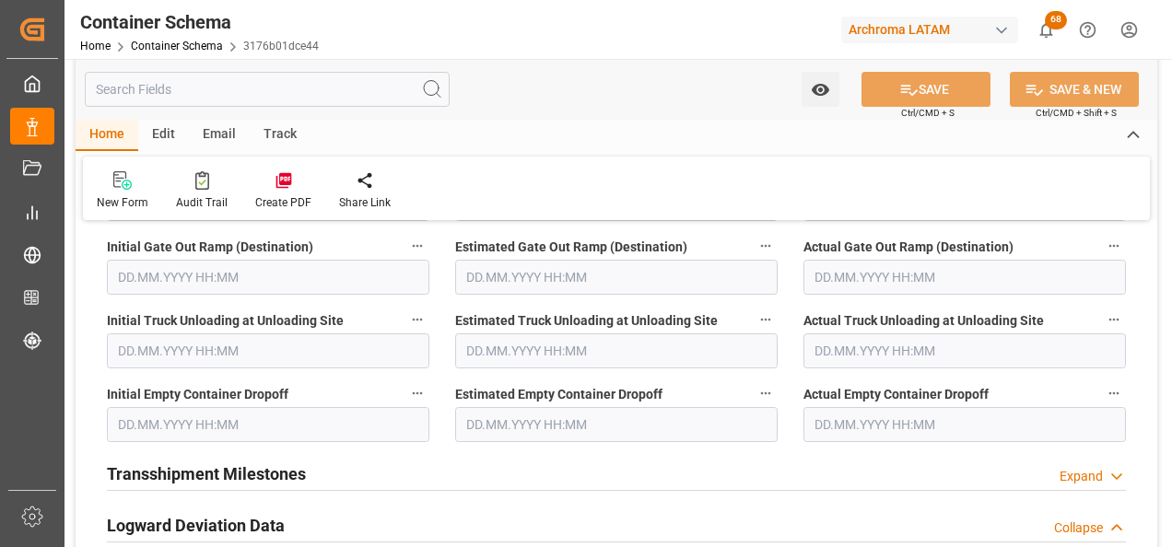
click at [870, 424] on input "text" at bounding box center [964, 424] width 322 height 35
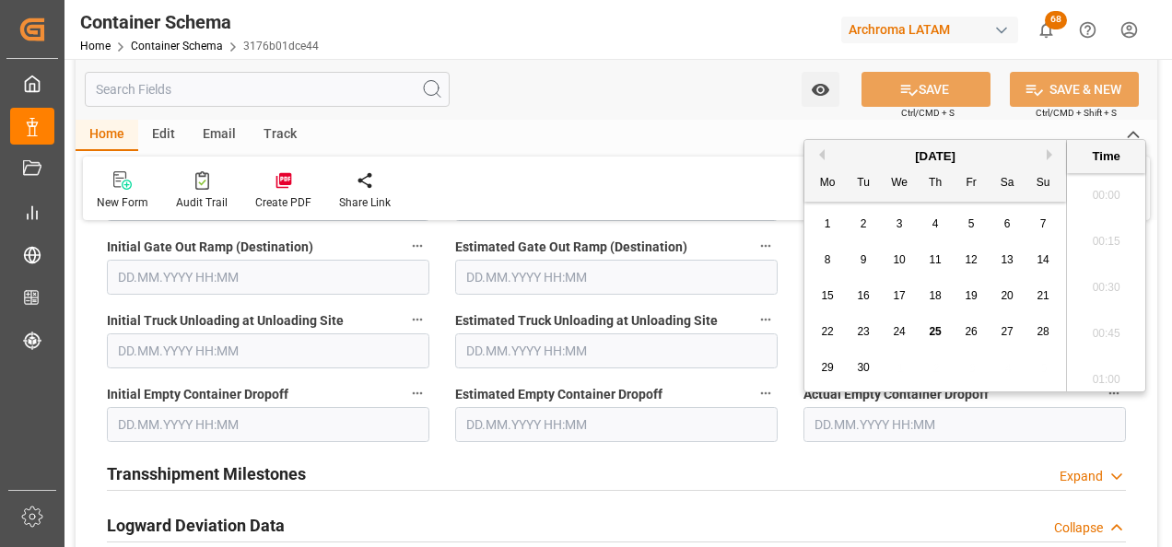
scroll to position [3001, 0]
click at [860, 293] on span "16" at bounding box center [863, 295] width 12 height 13
type input "16.09.2025 00:00"
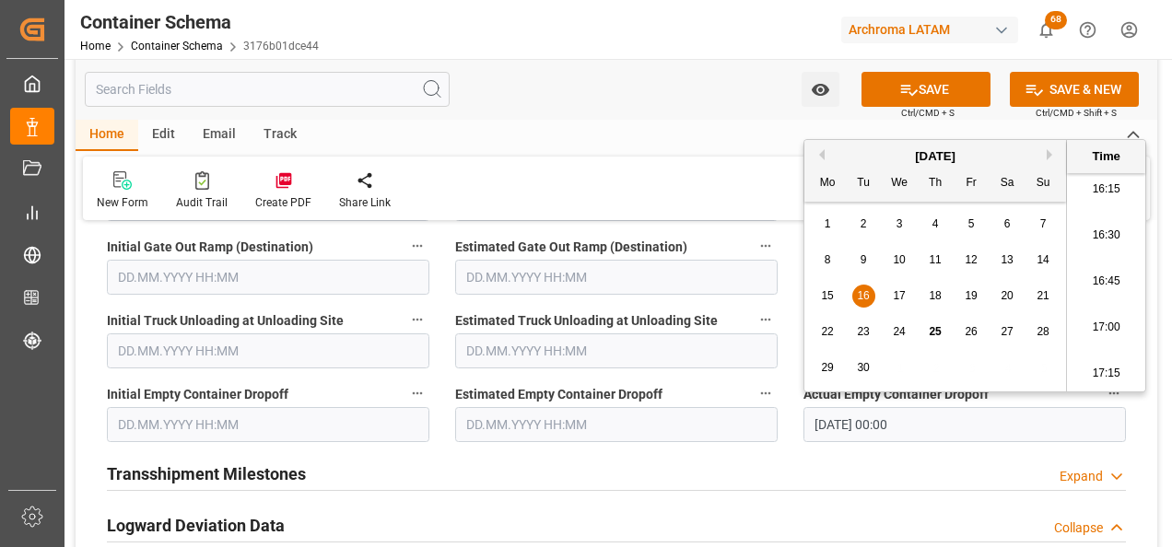
click at [642, 415] on input "text" at bounding box center [616, 424] width 322 height 35
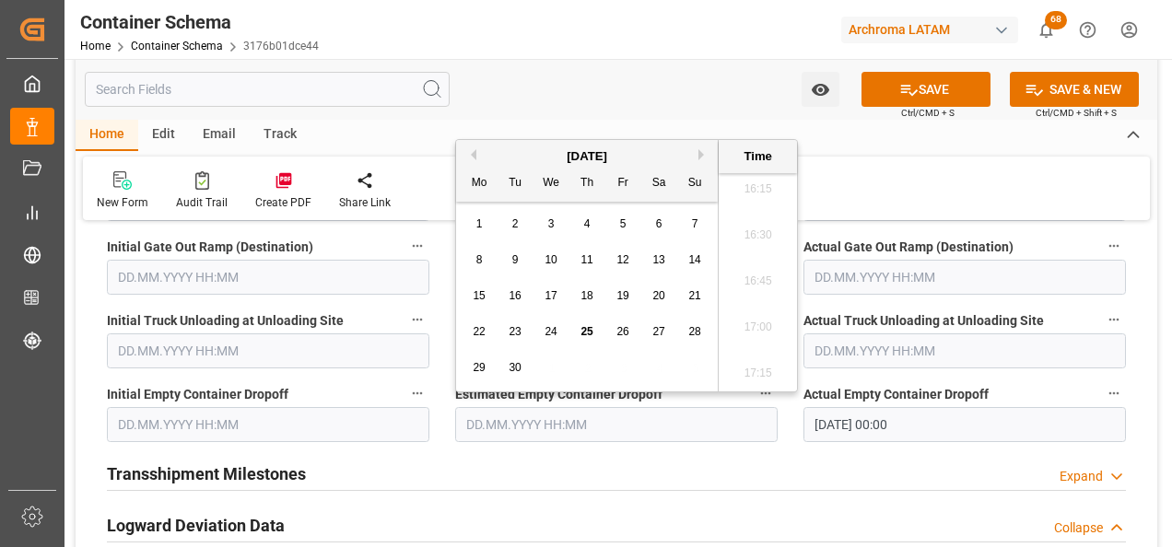
click at [521, 295] on span "16" at bounding box center [515, 295] width 12 height 13
type input "16.09.2025 00:00"
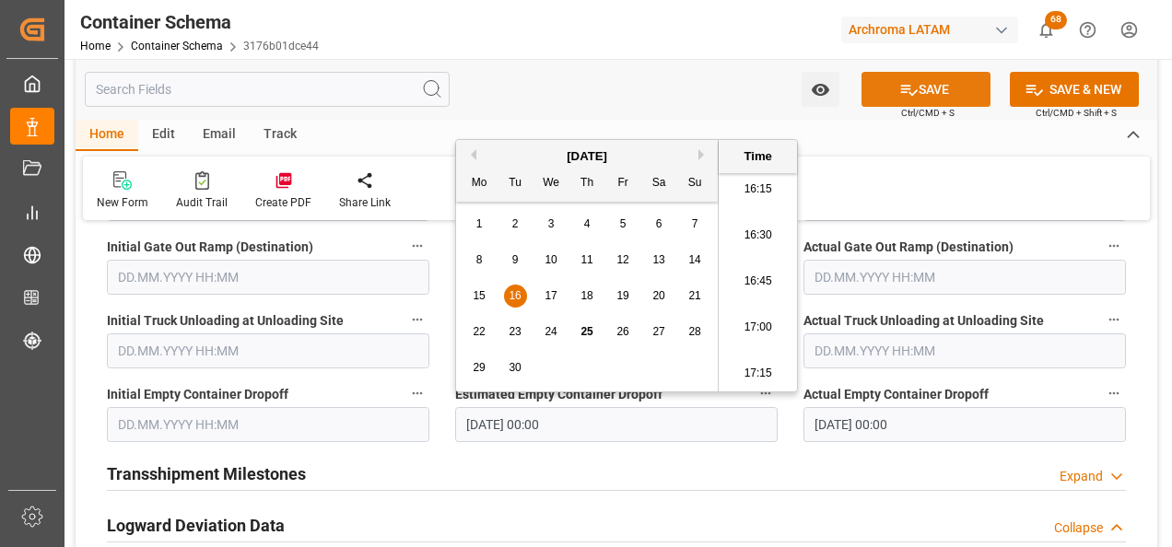
click at [937, 92] on button "SAVE" at bounding box center [925, 89] width 129 height 35
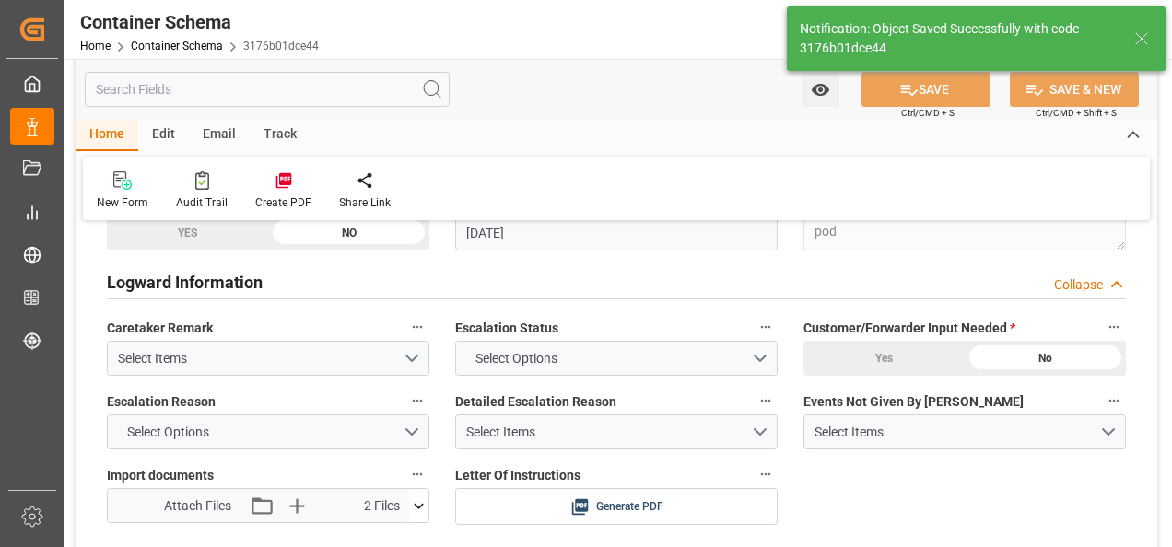
type input "[DATE]"
type input "25.09.2025 21:50"
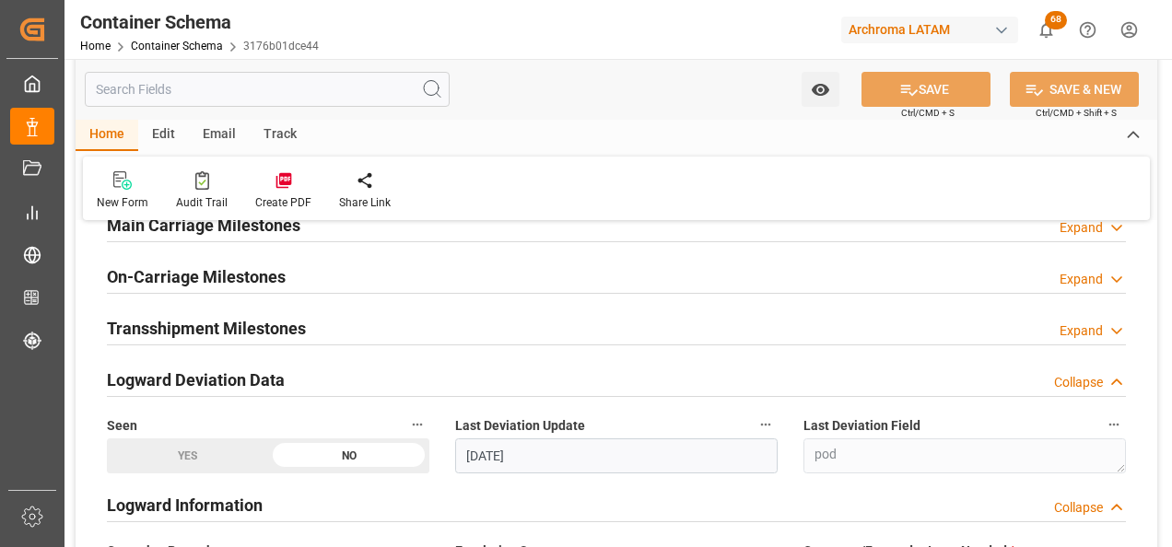
scroll to position [2211, 0]
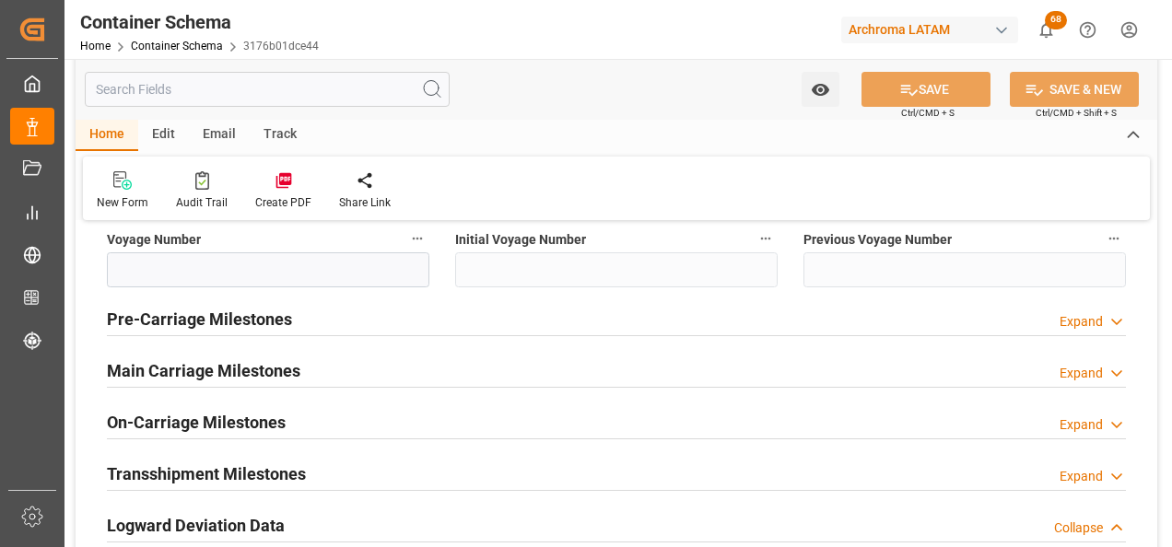
click at [243, 412] on h2 "On-Carriage Milestones" at bounding box center [196, 422] width 179 height 25
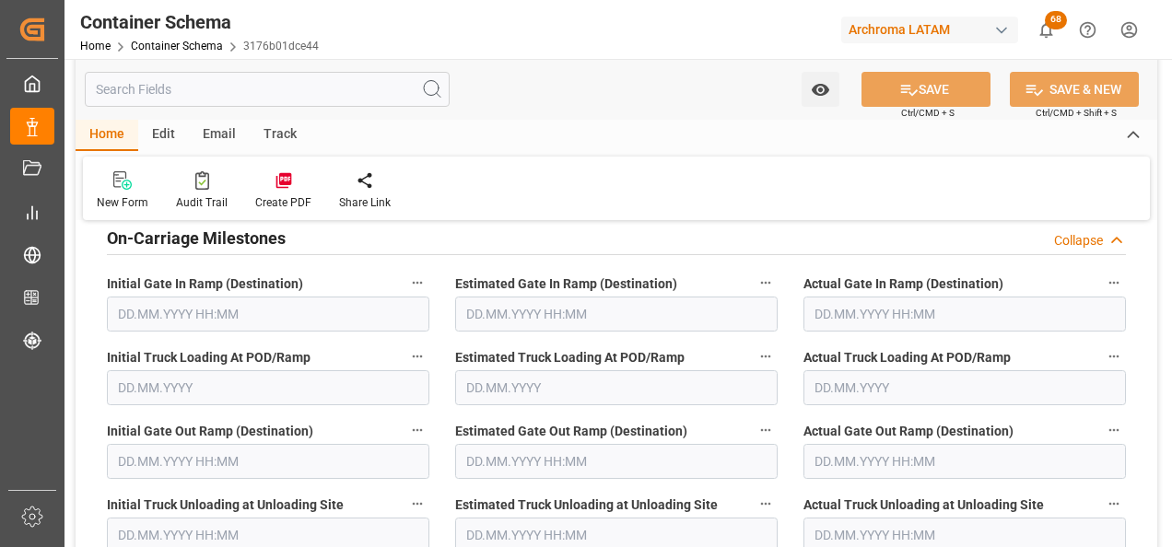
scroll to position [2303, 0]
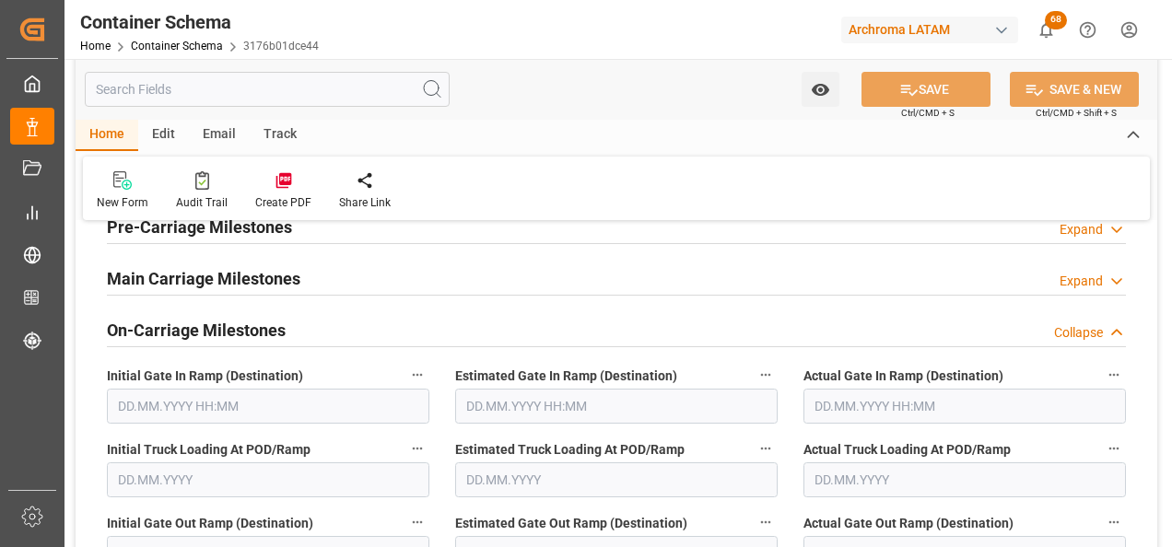
click at [258, 329] on h2 "On-Carriage Milestones" at bounding box center [196, 330] width 179 height 25
click at [262, 277] on h2 "Main Carriage Milestones" at bounding box center [203, 278] width 193 height 25
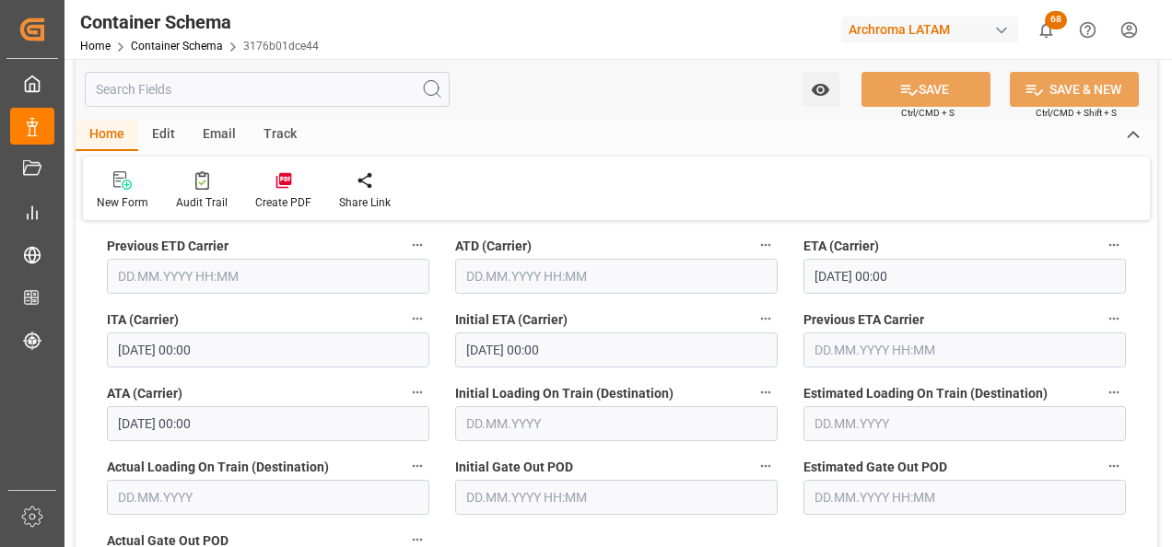
scroll to position [2487, 0]
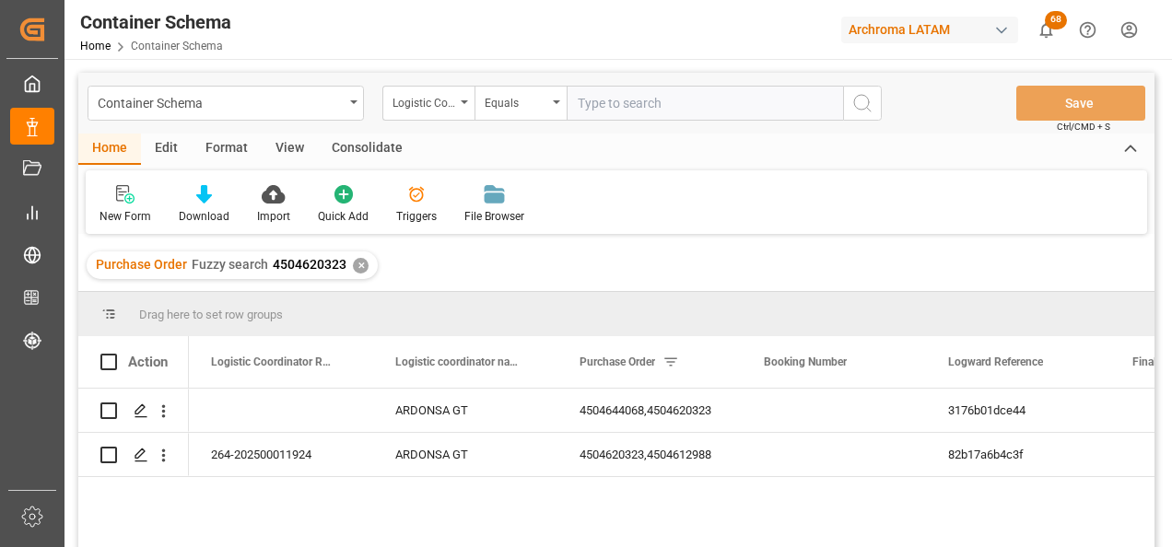
click at [353, 266] on div "✕" at bounding box center [361, 266] width 16 height 16
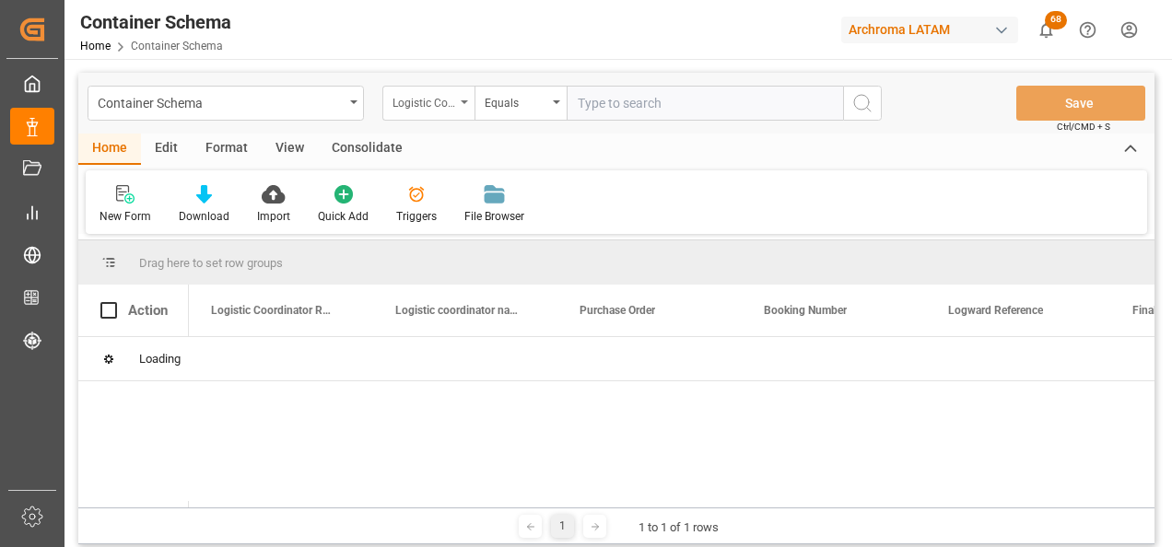
click at [451, 113] on div "Logistic Coordinator Reference Number" at bounding box center [428, 103] width 92 height 35
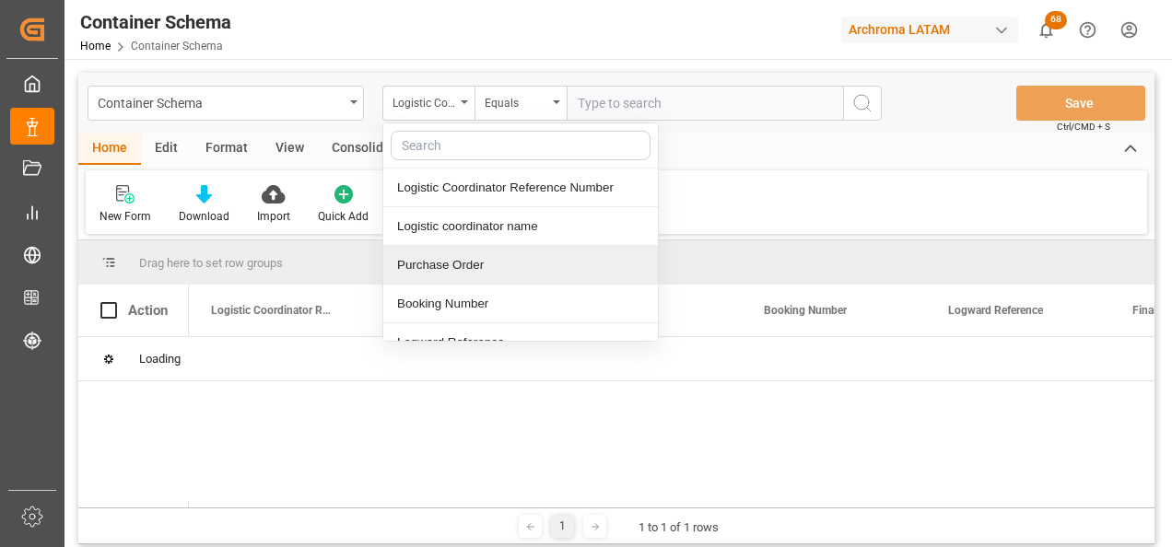
click at [473, 263] on div "Purchase Order" at bounding box center [520, 265] width 275 height 39
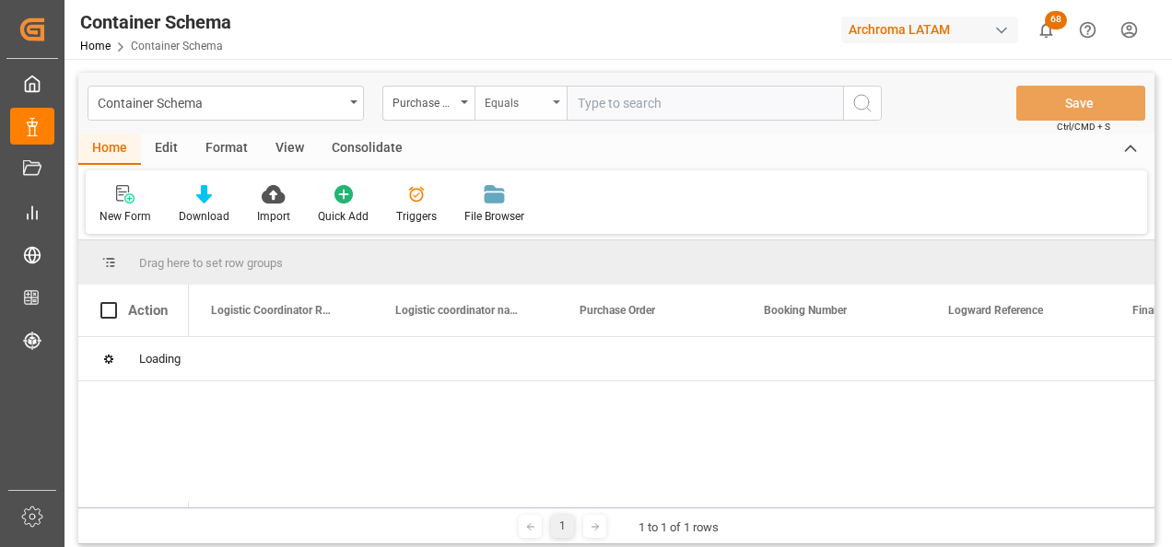
click at [521, 104] on div "Equals" at bounding box center [516, 100] width 63 height 21
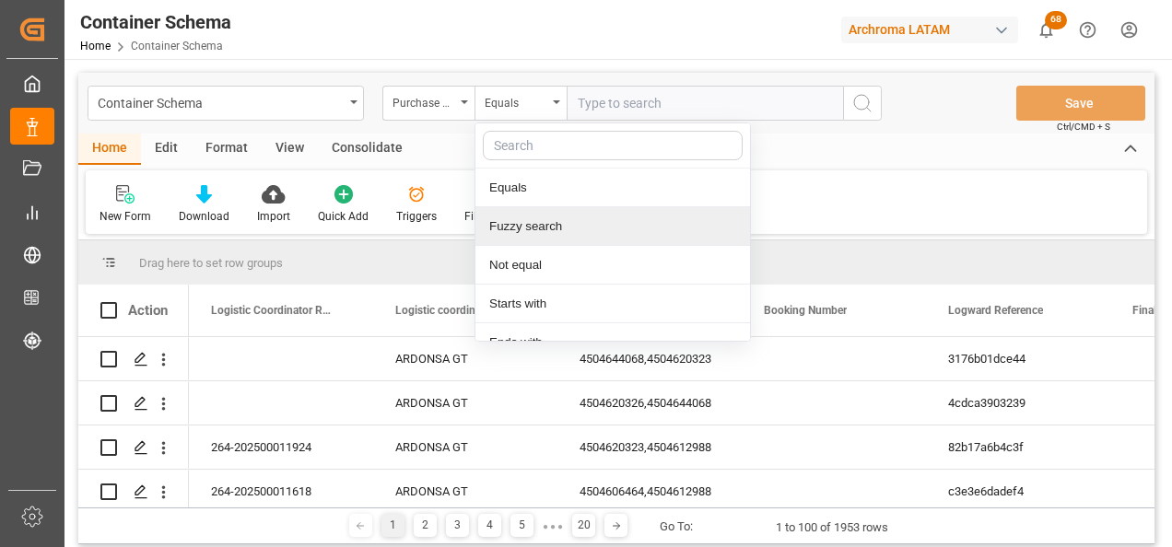
click at [554, 217] on div "Fuzzy search" at bounding box center [612, 226] width 275 height 39
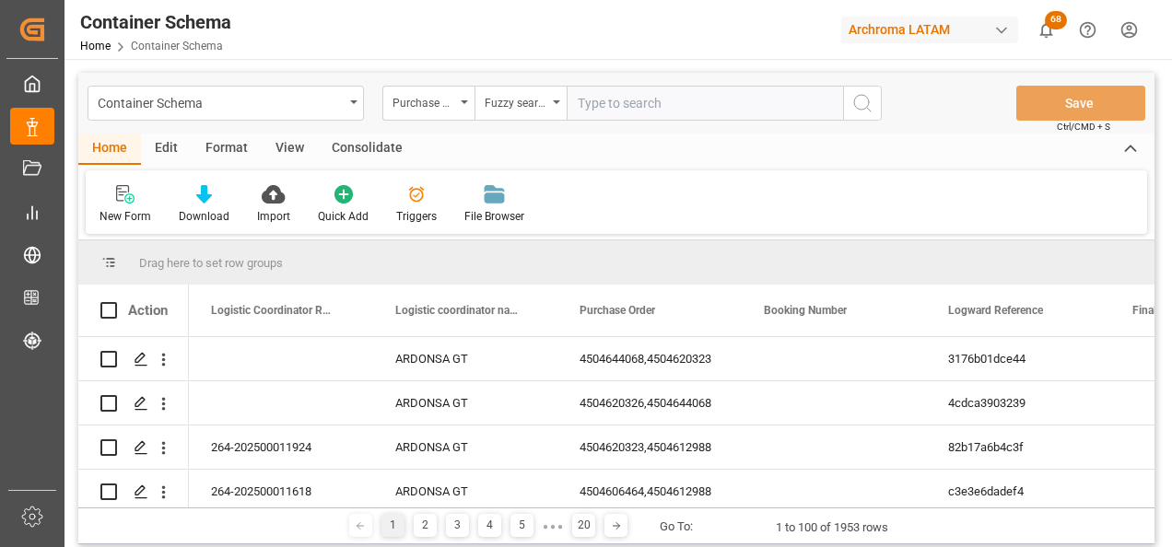
paste input "4504620322"
type input "4504620322"
click at [861, 101] on icon "search button" at bounding box center [862, 103] width 22 height 22
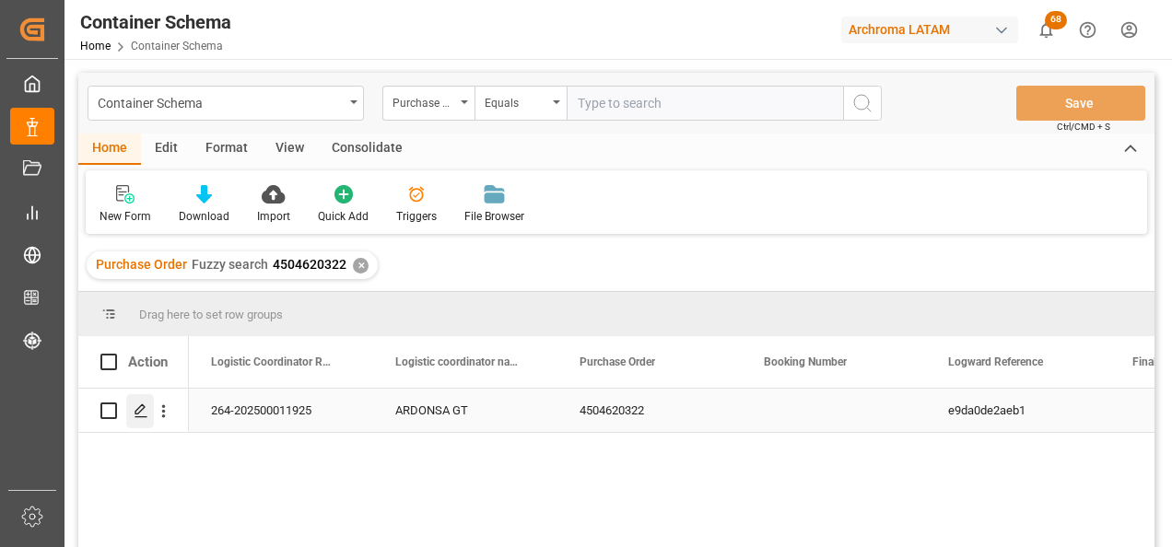
click at [137, 416] on icon "Press SPACE to select this row." at bounding box center [141, 411] width 15 height 15
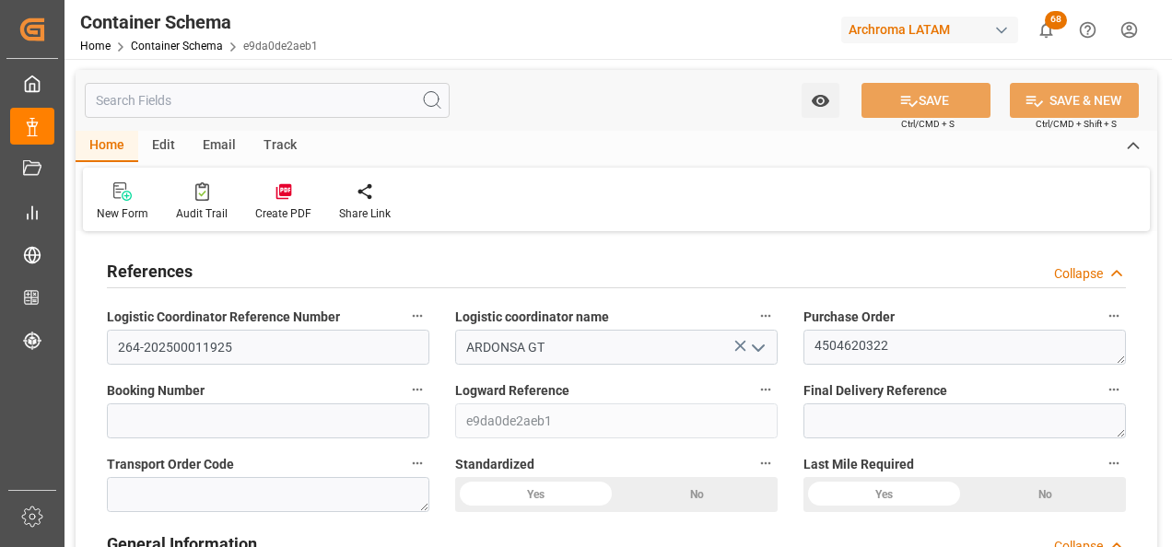
type input "0"
type input "1"
type input "15"
type input "15000"
type input "15855"
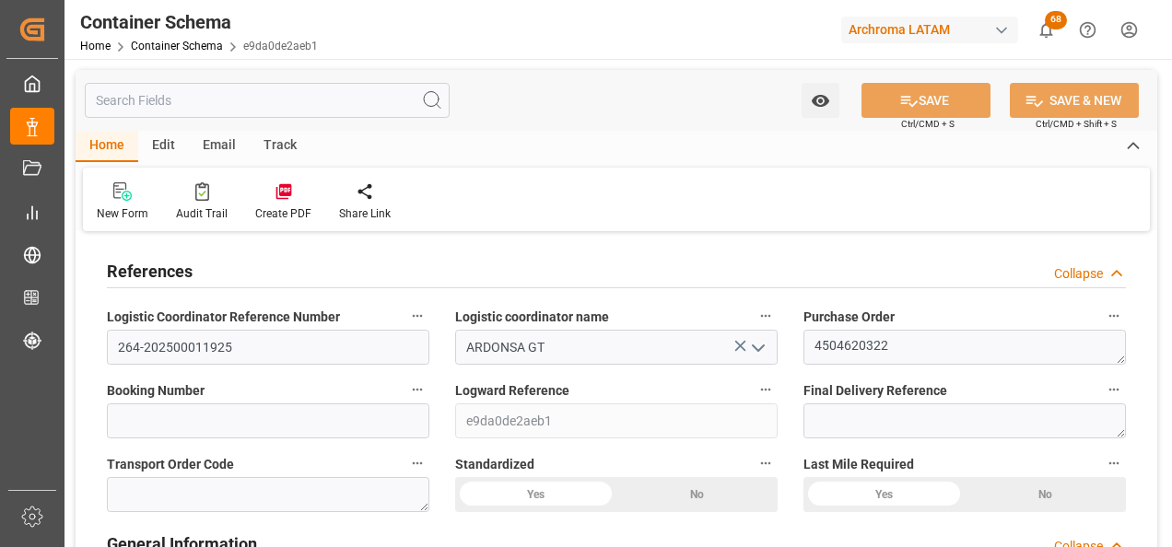
type input "MXZMF"
type input "5"
type input "27.08.2025 16:30"
type input "27.08.2025"
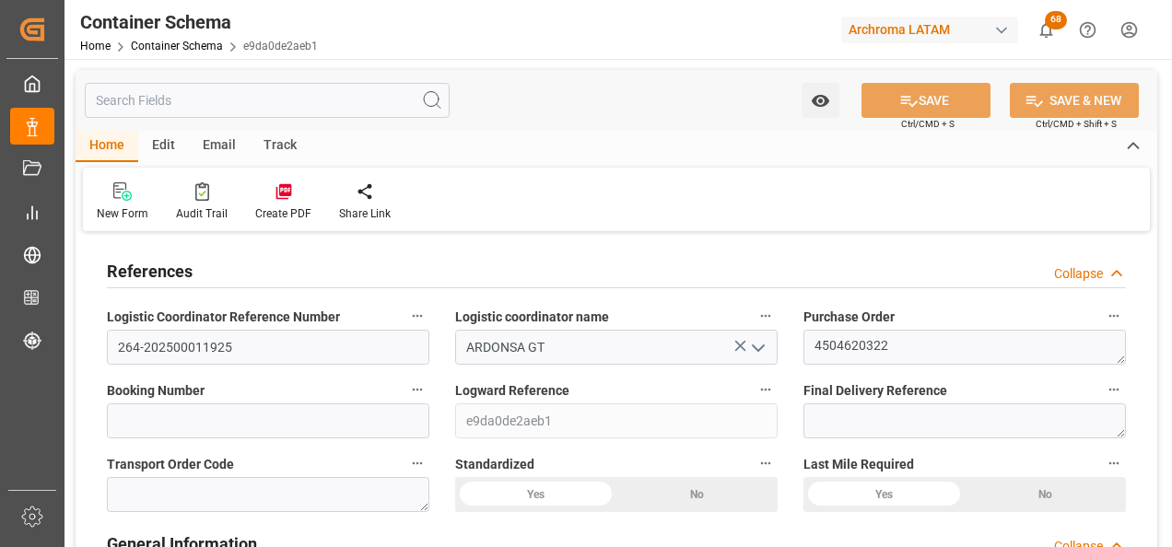
type input "27.08.2025"
type input "[DATE]"
type input "27.08.2025"
type input "[DATE]"
type input "03.09.2025 19:40"
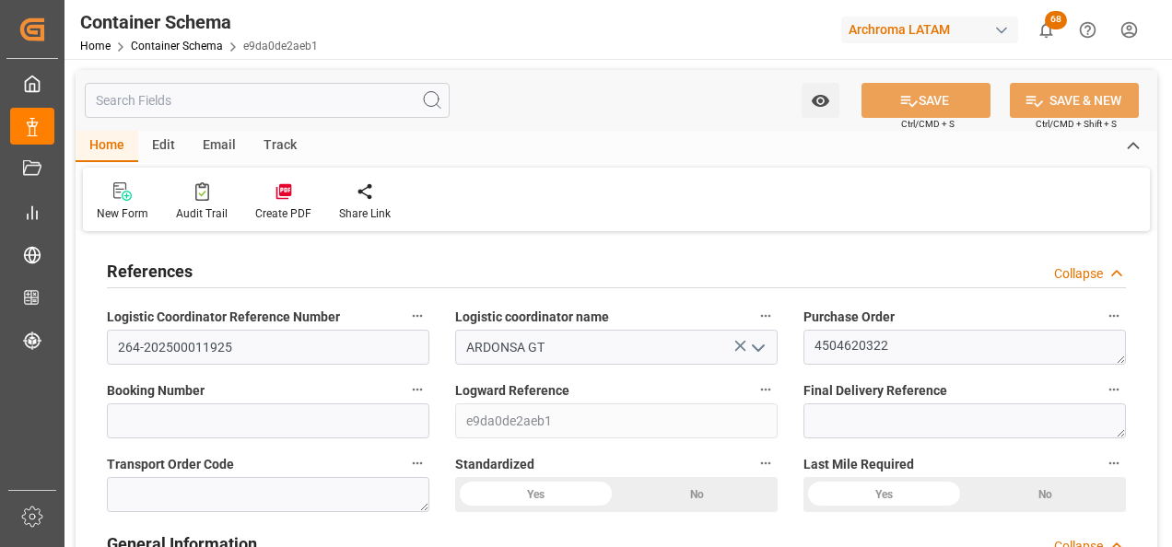
type input "27.08.2025 21:21"
type input "[DATE]"
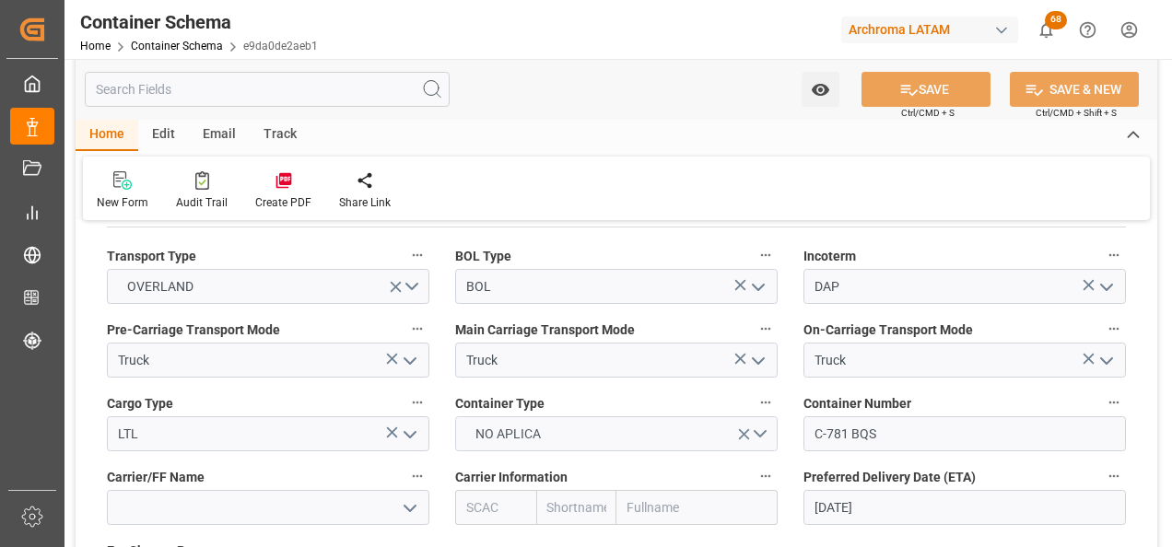
scroll to position [1935, 0]
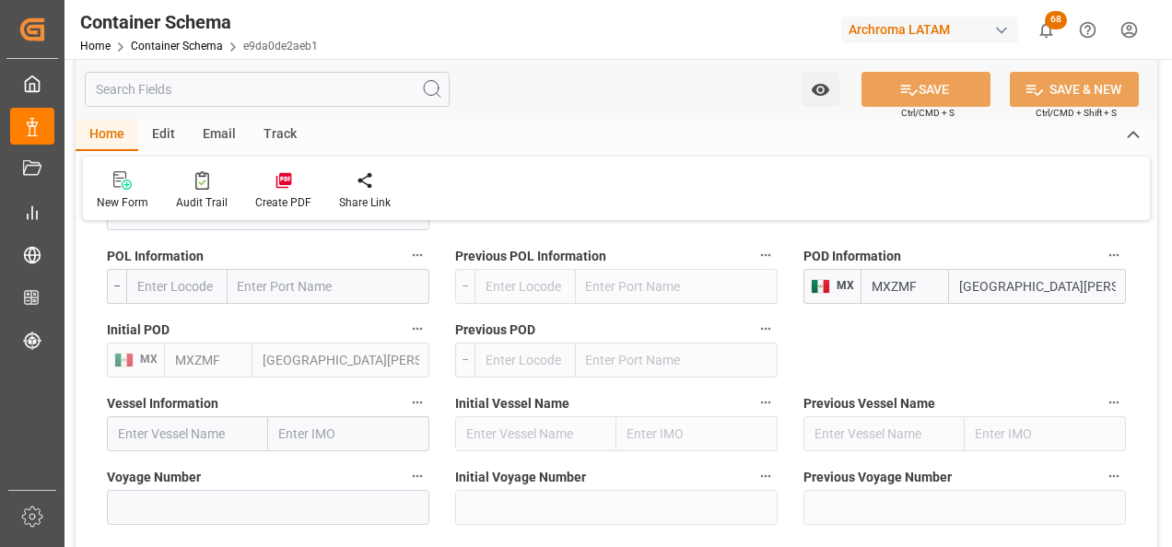
drag, startPoint x: 1089, startPoint y: 286, endPoint x: 904, endPoint y: 301, distance: 185.8
click at [905, 299] on div "MXZMF Ciudad Hidalgo" at bounding box center [992, 286] width 265 height 35
type input "tecun uman"
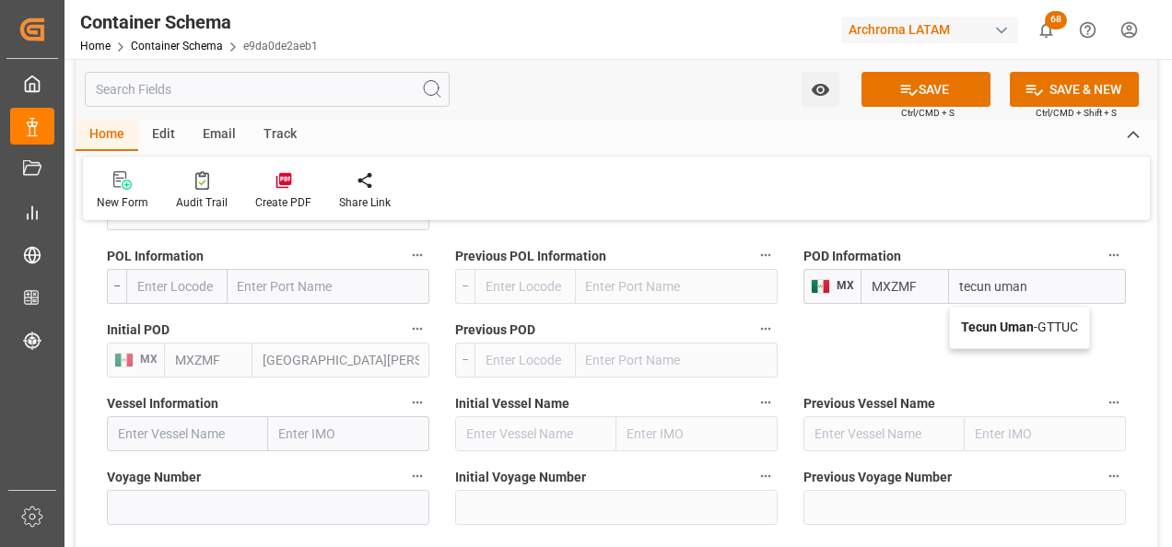
click at [986, 325] on b "Tecun Uman" at bounding box center [997, 327] width 73 height 15
type input "GTTUC"
type input "Tecun Uman"
click at [929, 93] on button "SAVE" at bounding box center [925, 89] width 129 height 35
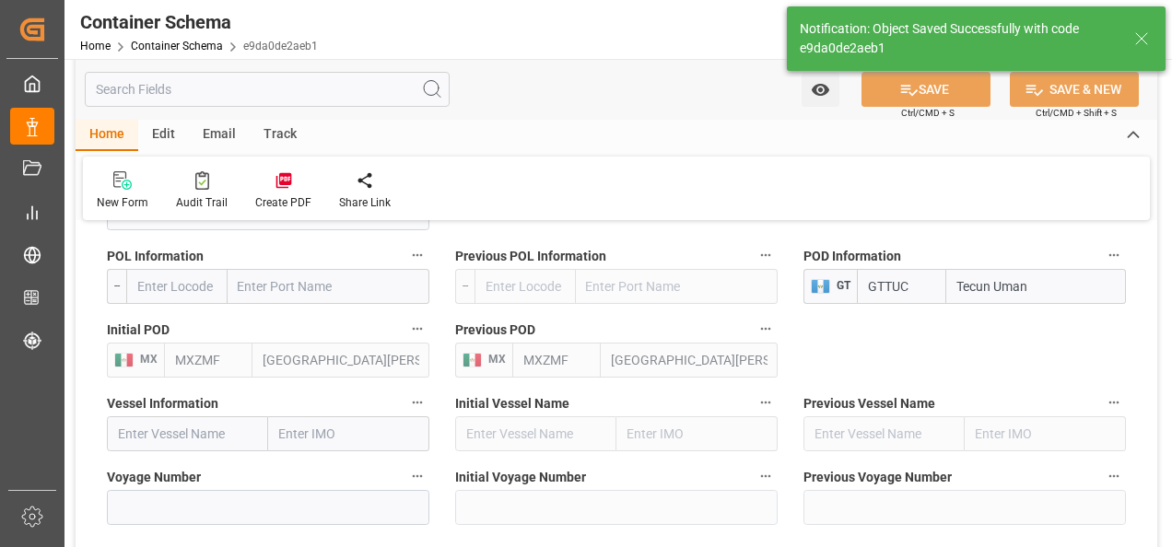
type input "MXZMF"
type input "Ciudad Hidalgo"
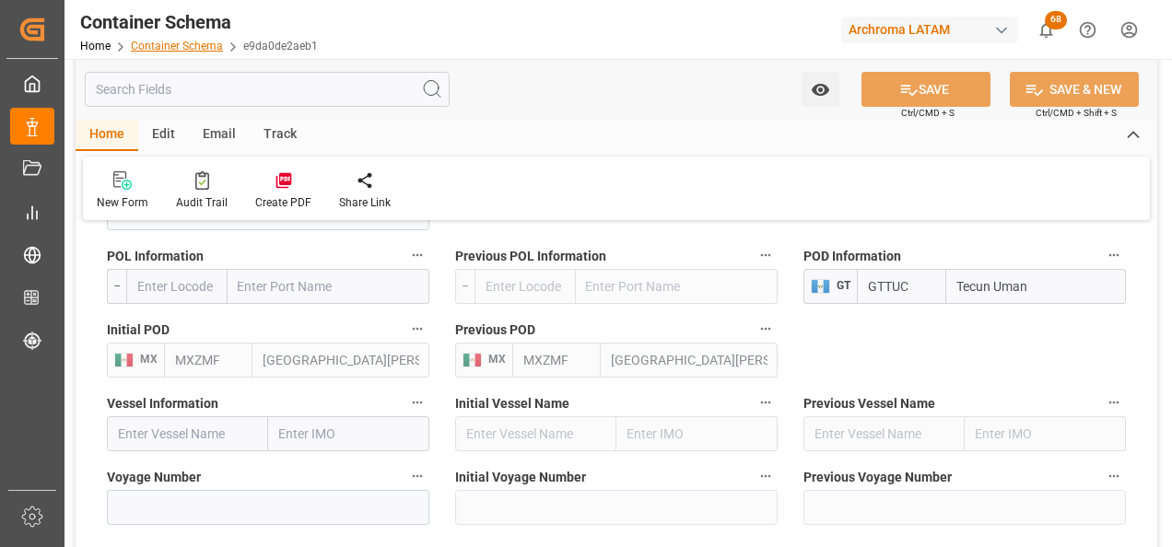
click at [192, 45] on link "Container Schema" at bounding box center [177, 46] width 92 height 13
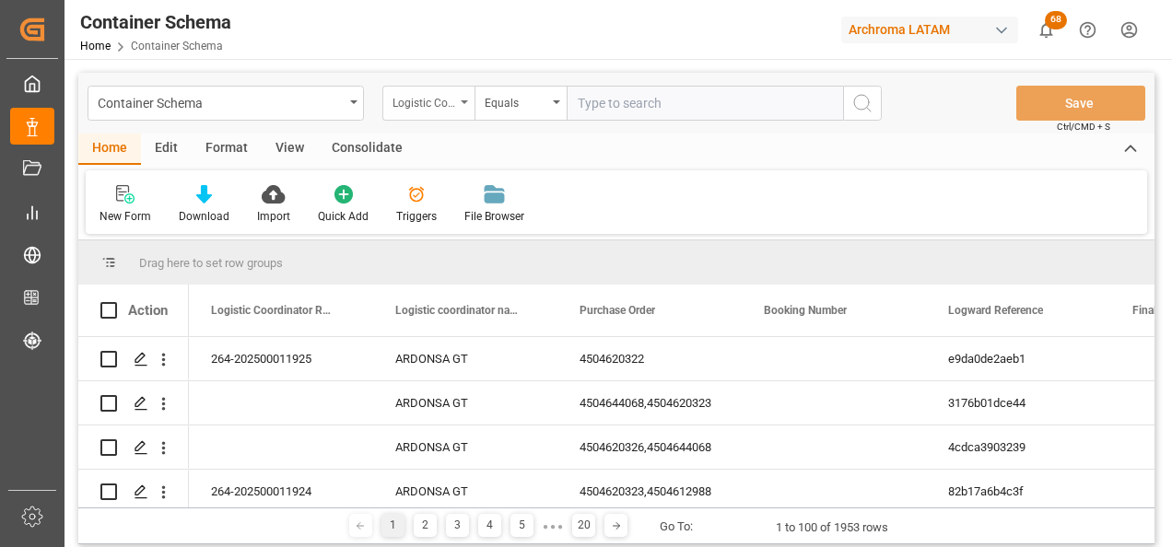
click at [431, 114] on div "Logistic Coordinator Reference Number" at bounding box center [428, 103] width 92 height 35
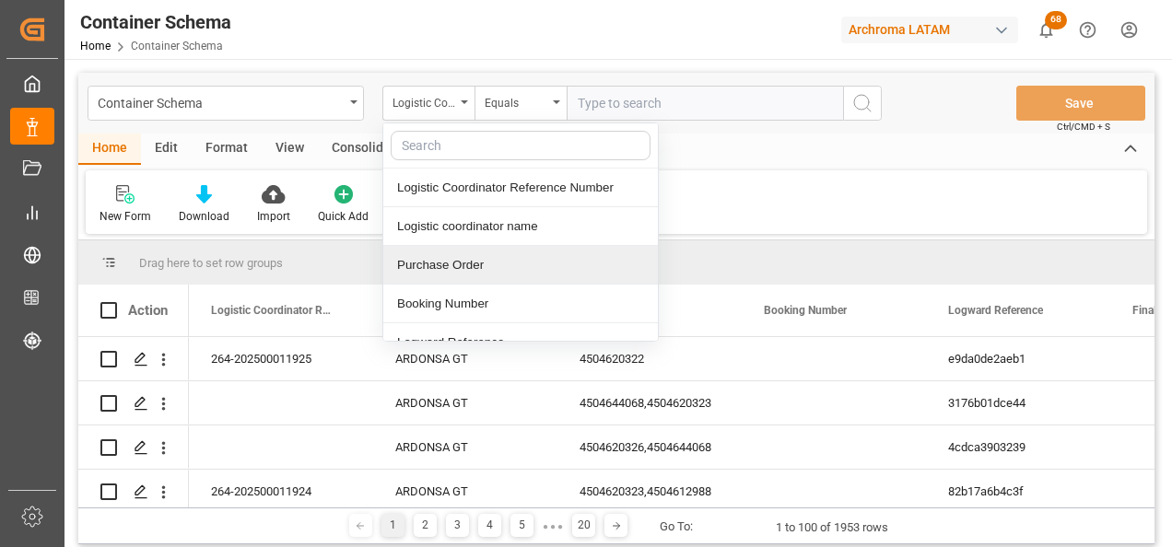
click at [453, 258] on div "Purchase Order" at bounding box center [520, 265] width 275 height 39
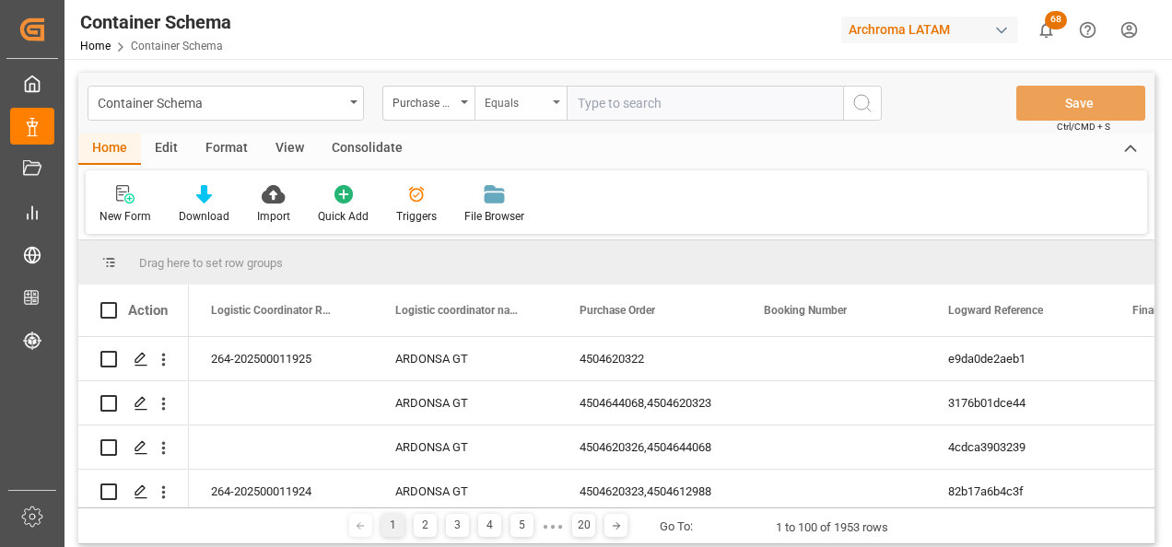
click at [521, 92] on div "Equals" at bounding box center [516, 100] width 63 height 21
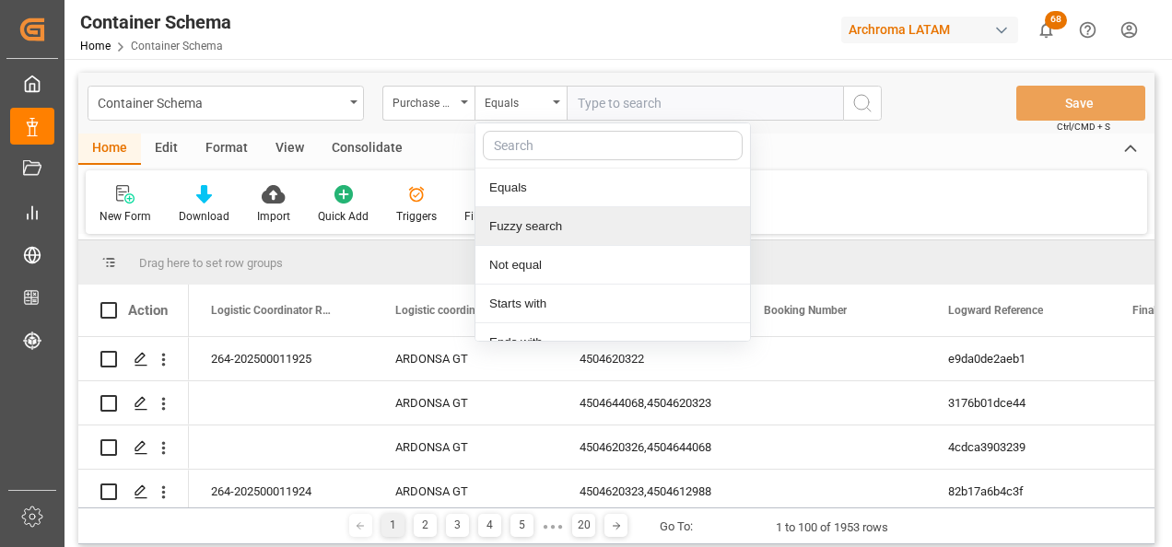
click at [533, 224] on div "Fuzzy search" at bounding box center [612, 226] width 275 height 39
paste input "4504655401"
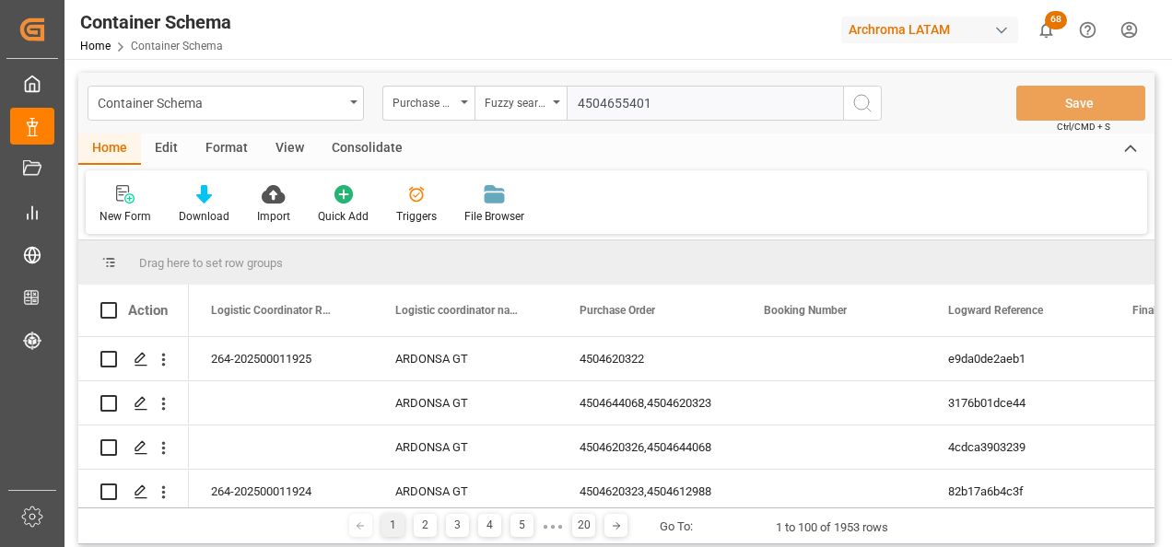
click at [863, 111] on icon "search button" at bounding box center [862, 103] width 22 height 22
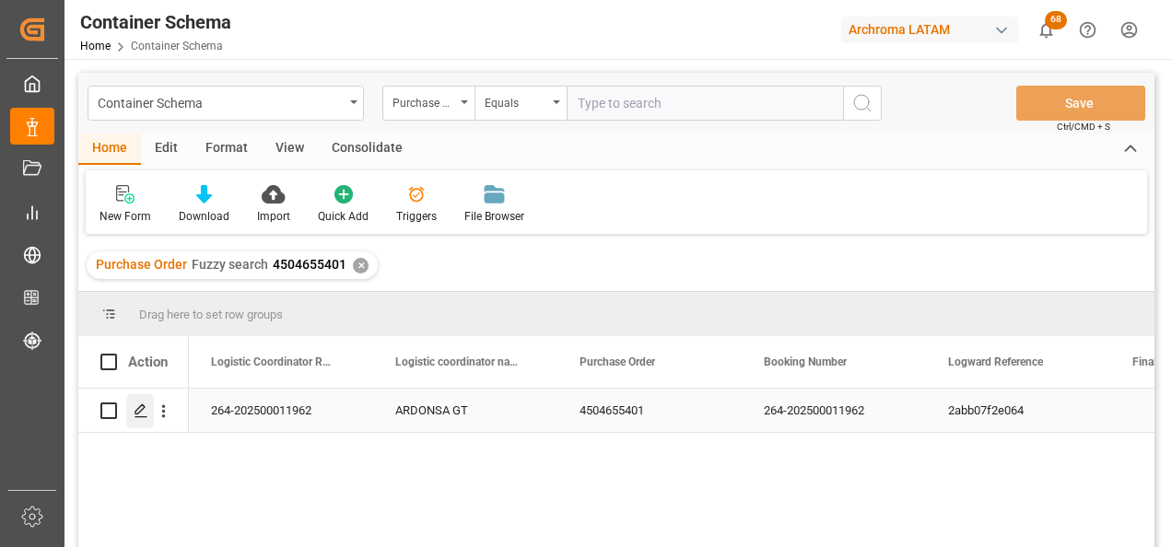
click at [138, 409] on polygon "Press SPACE to select this row." at bounding box center [139, 409] width 9 height 9
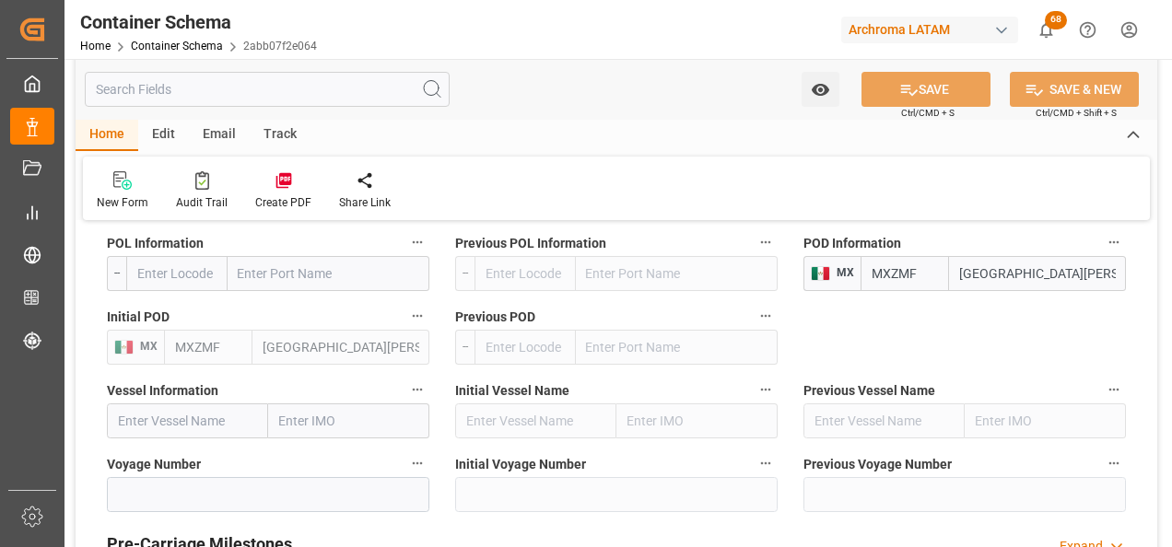
scroll to position [1843, 0]
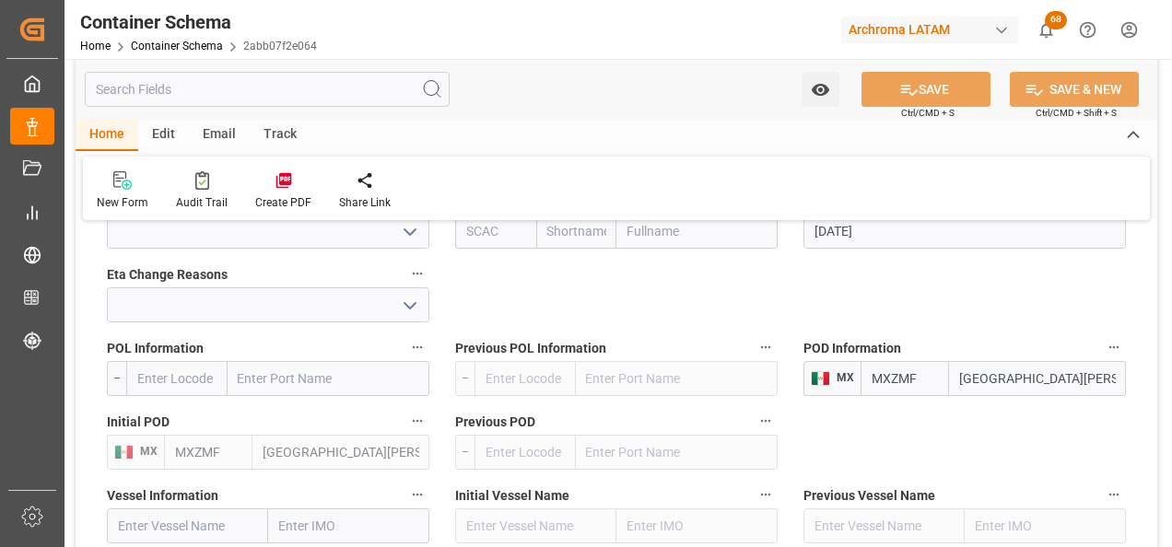
drag, startPoint x: 1068, startPoint y: 375, endPoint x: 862, endPoint y: 400, distance: 206.9
click at [862, 400] on div "POD Information MX MXZMF Ciudad Hidalgo" at bounding box center [964, 366] width 348 height 74
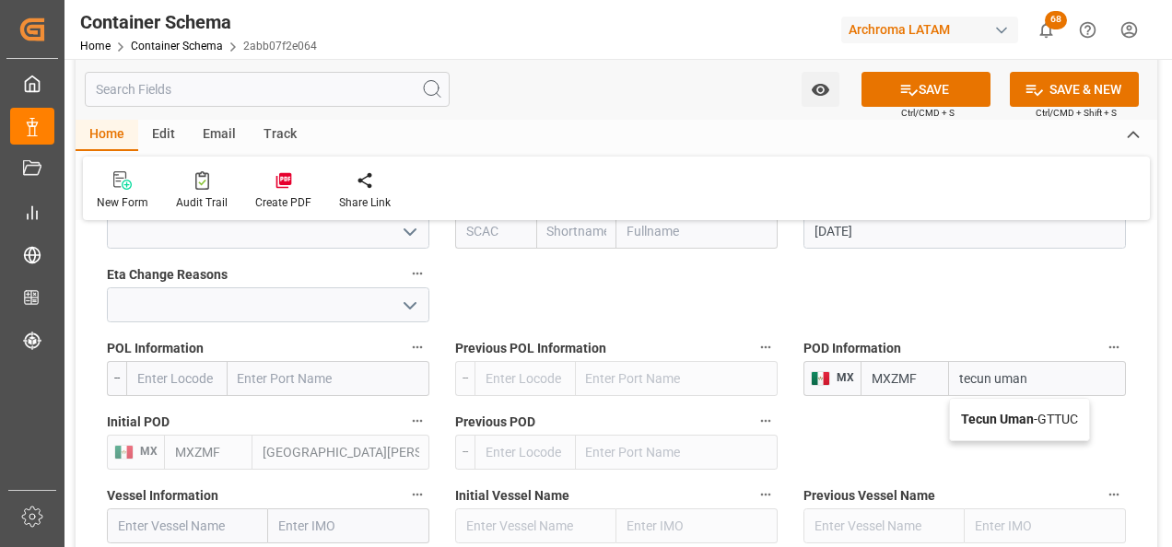
click at [983, 411] on div "Tecun Uman - GTTUC" at bounding box center [1019, 419] width 139 height 41
click at [934, 88] on button "SAVE" at bounding box center [925, 89] width 129 height 35
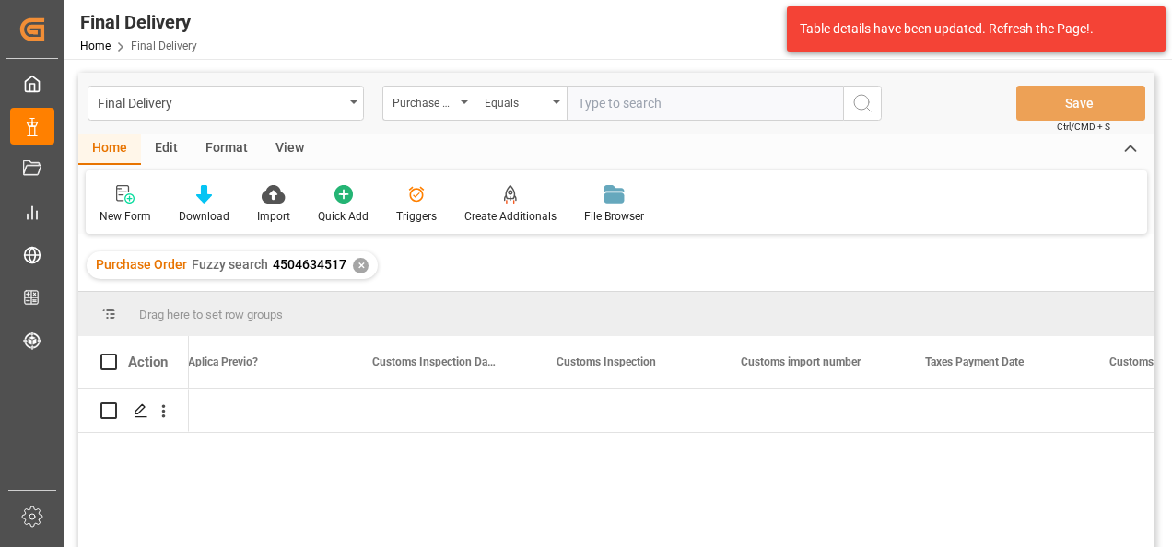
scroll to position [0, 1866]
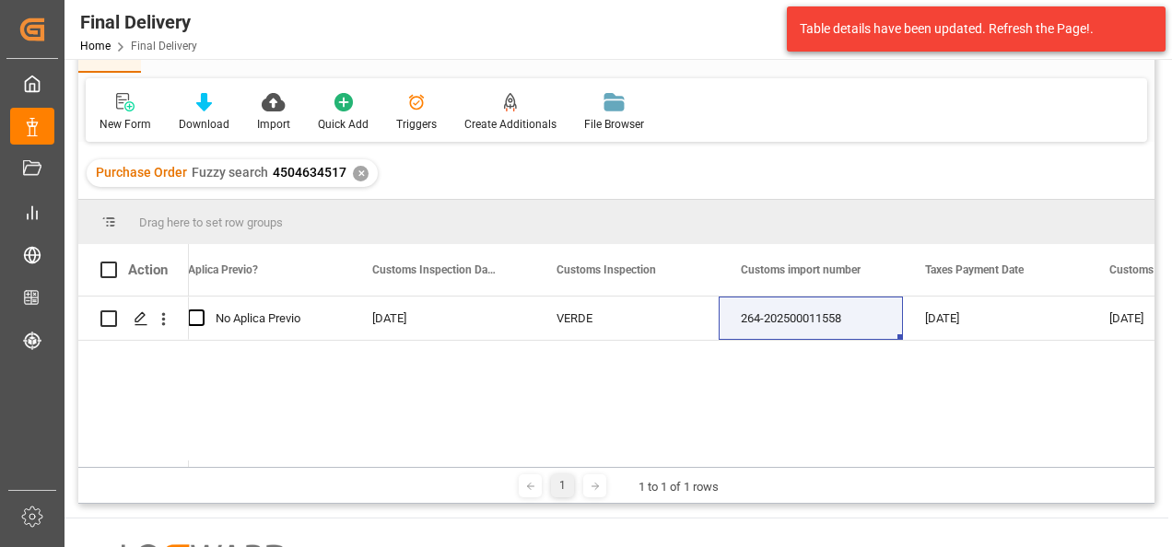
click at [365, 179] on div "Purchase Order Fuzzy search 4504634517 ✕" at bounding box center [232, 173] width 291 height 28
click at [359, 175] on div "✕" at bounding box center [361, 174] width 16 height 16
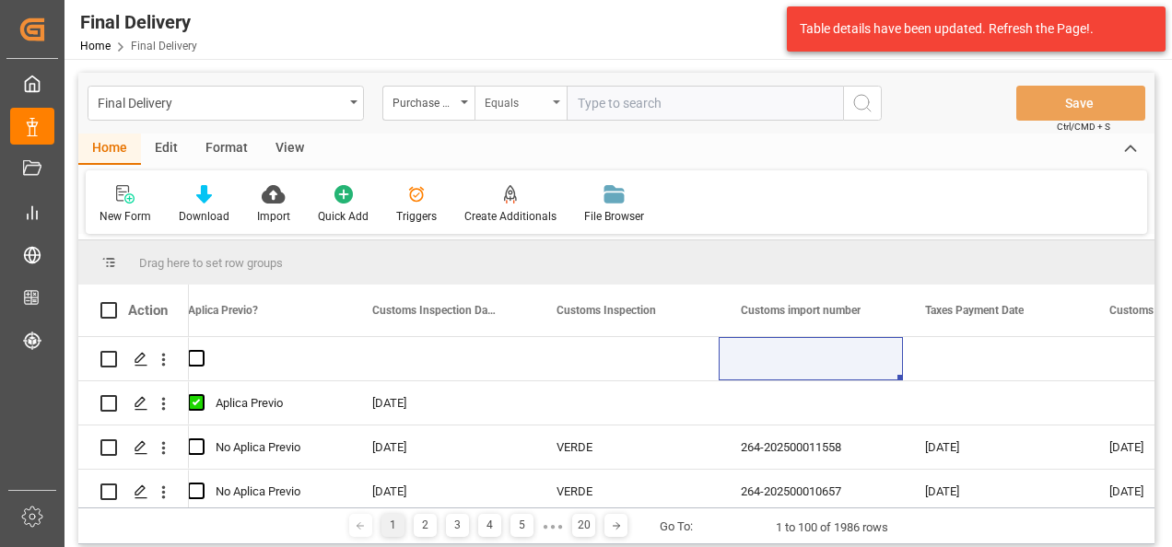
click at [505, 90] on div "Equals" at bounding box center [516, 100] width 63 height 21
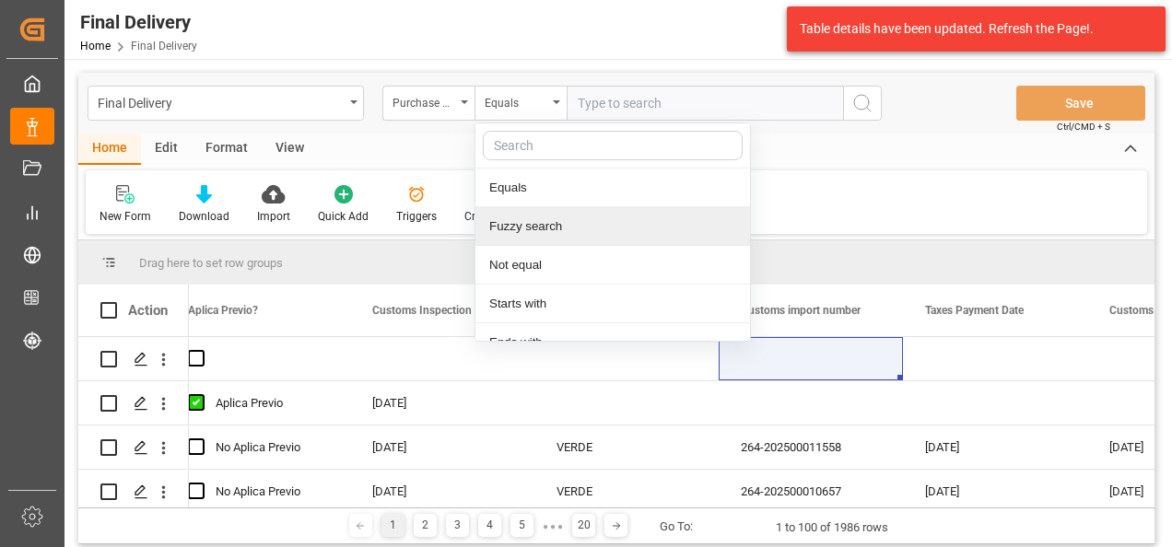
click at [534, 222] on div "Fuzzy search" at bounding box center [612, 226] width 275 height 39
paste input "4504620323,4504612988"
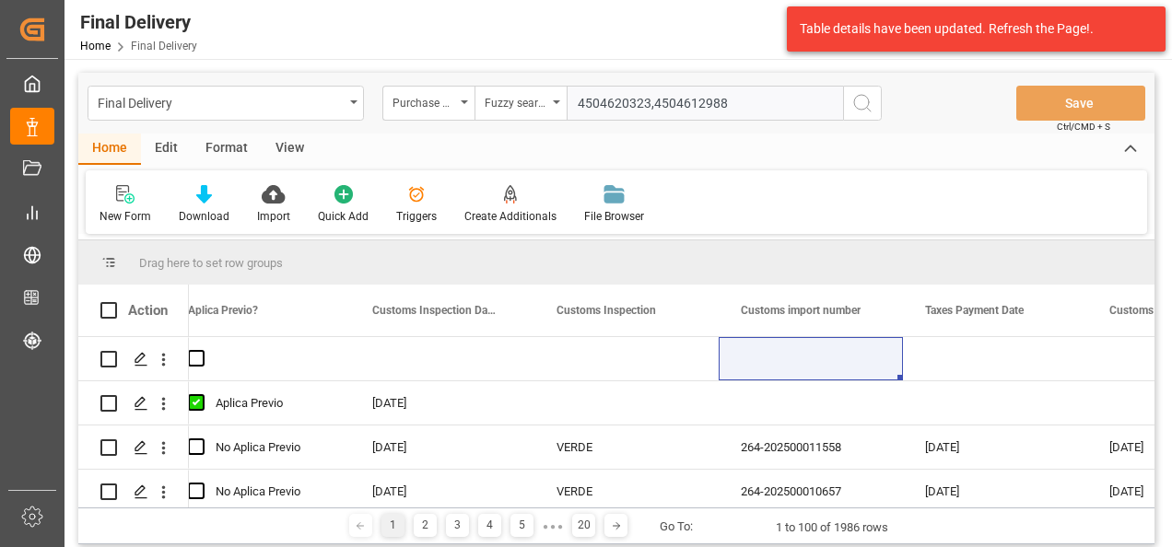
drag, startPoint x: 813, startPoint y: 105, endPoint x: 652, endPoint y: 114, distance: 161.5
click at [652, 114] on input "4504620323,4504612988" at bounding box center [705, 103] width 276 height 35
type input "4504620323"
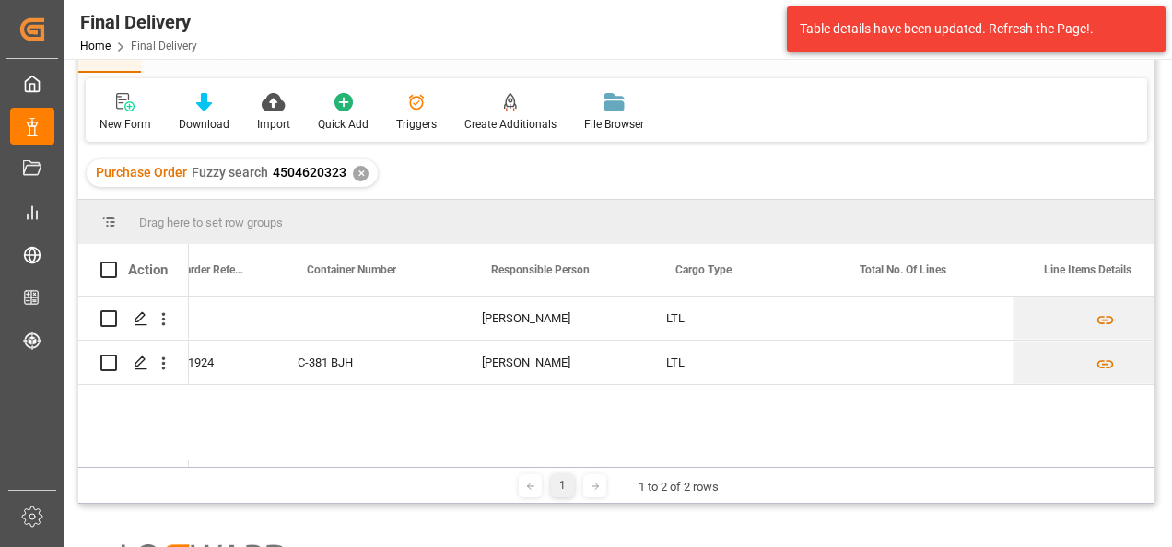
scroll to position [0, 467]
